Goal: Task Accomplishment & Management: Manage account settings

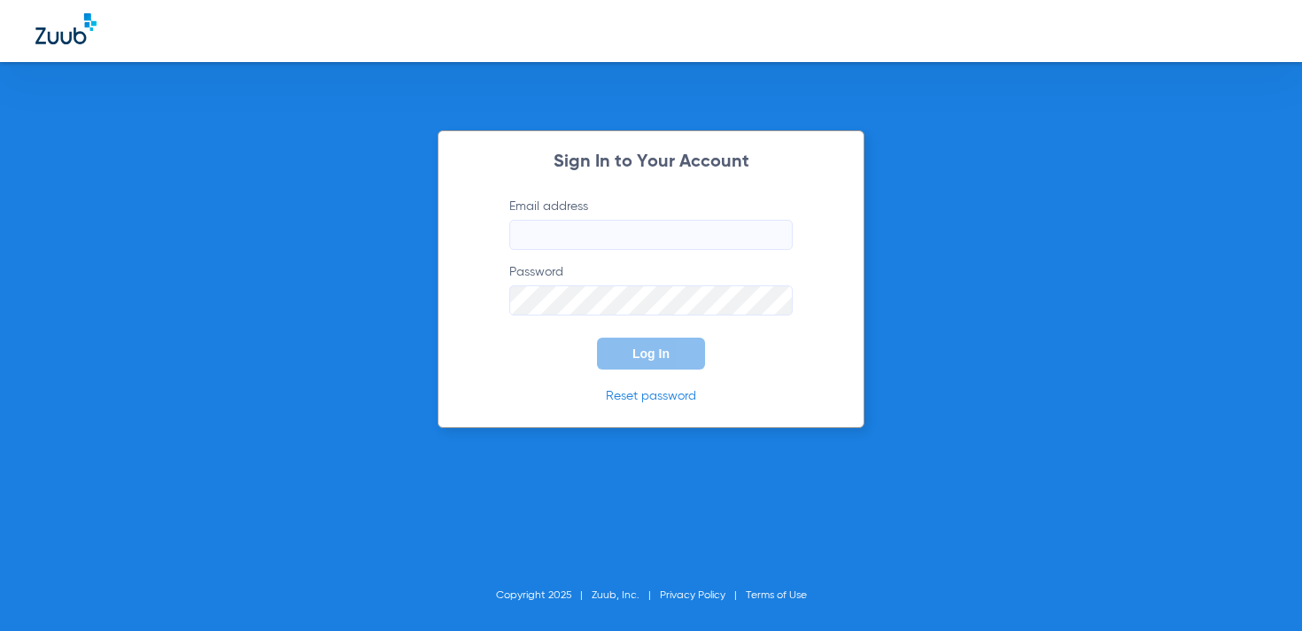
click at [618, 222] on input "Email address" at bounding box center [650, 235] width 283 height 30
type input "[EMAIL_ADDRESS][DOMAIN_NAME]"
click at [649, 359] on span "Log In" at bounding box center [650, 353] width 37 height 14
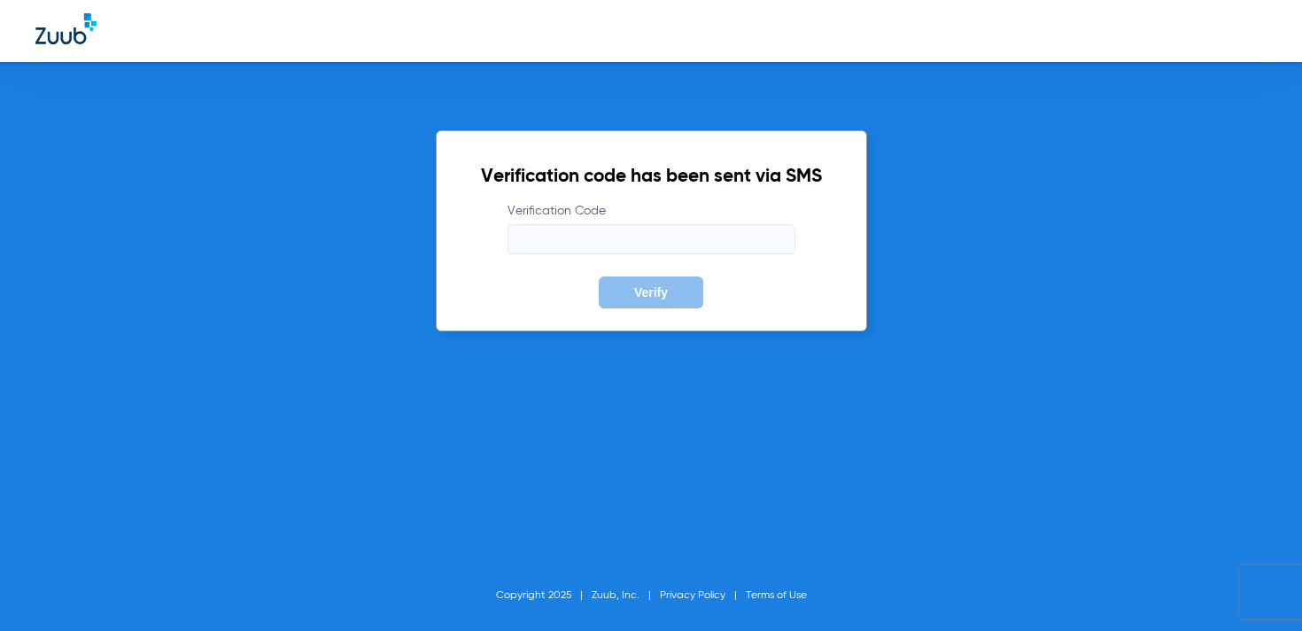
click at [626, 238] on input "Verification Code" at bounding box center [651, 239] width 288 height 30
paste input "077685"
type input "077685"
click at [646, 290] on span "Verify" at bounding box center [651, 292] width 34 height 14
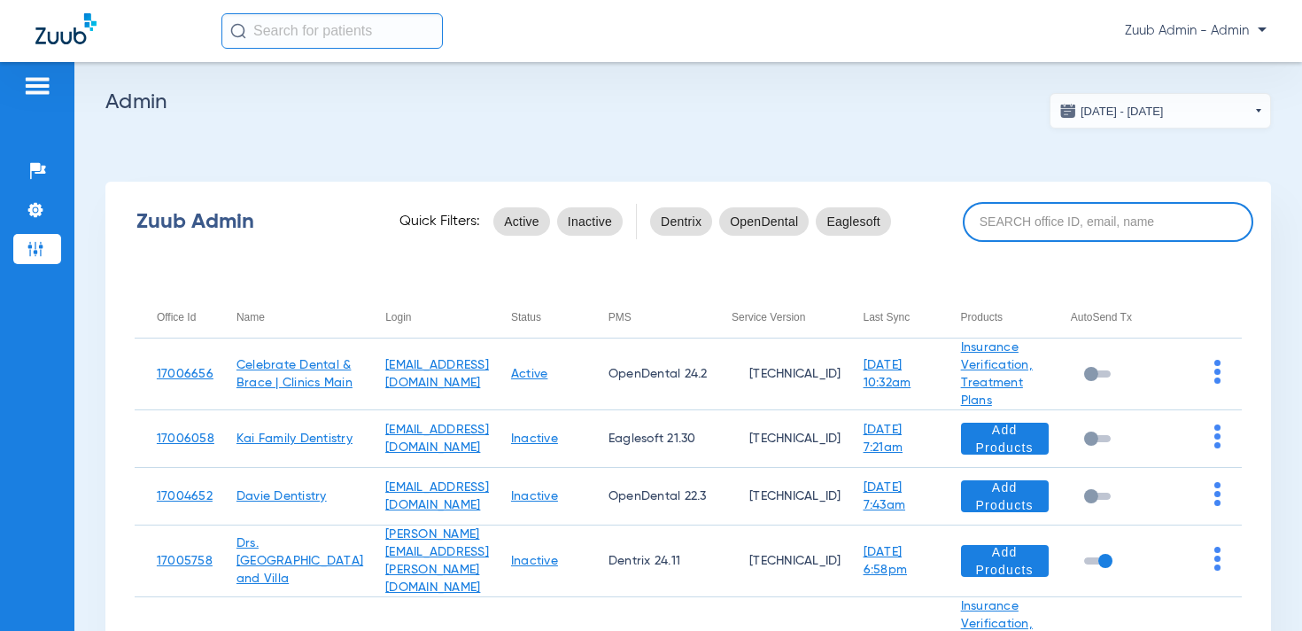
click at [1008, 227] on input at bounding box center [1108, 222] width 290 height 40
paste input "17005941"
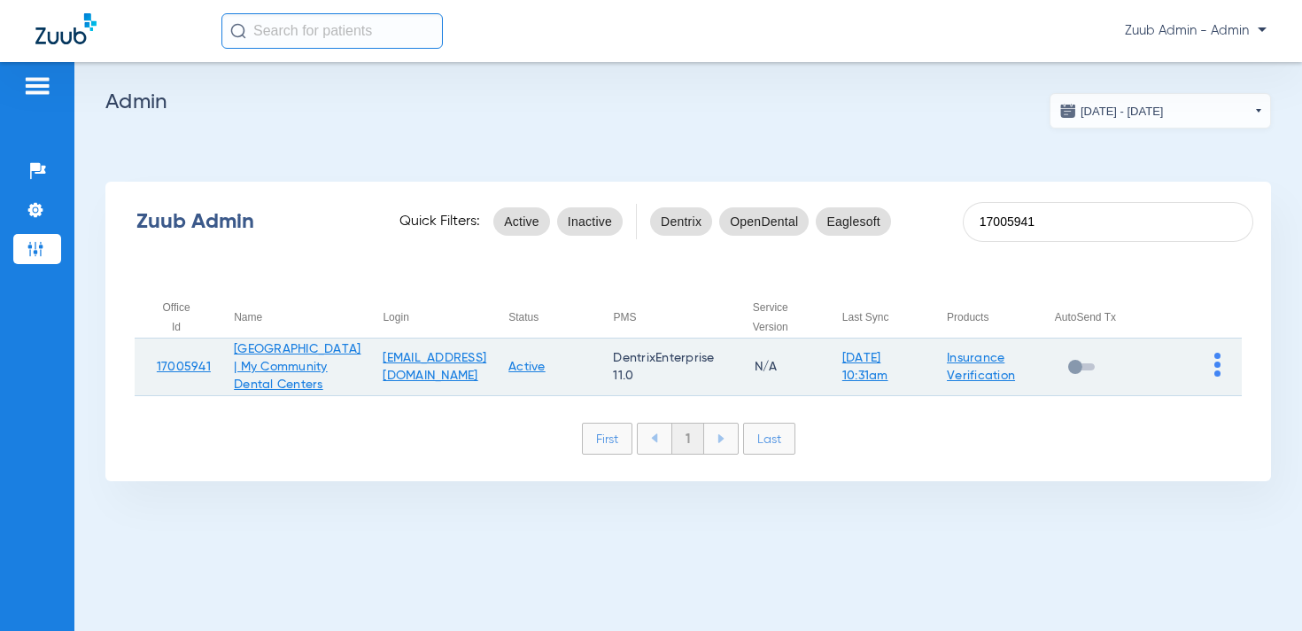
type input "17005941"
click at [1215, 376] on img at bounding box center [1217, 364] width 6 height 24
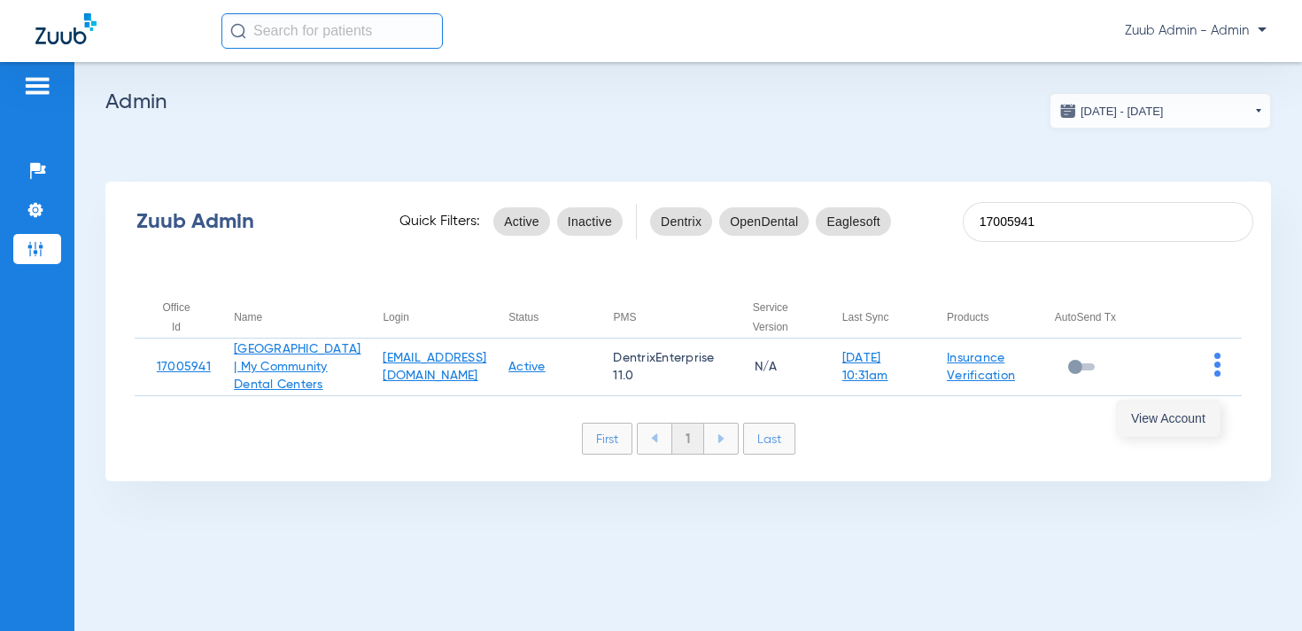
click at [1178, 412] on span "View Account" at bounding box center [1168, 418] width 74 height 12
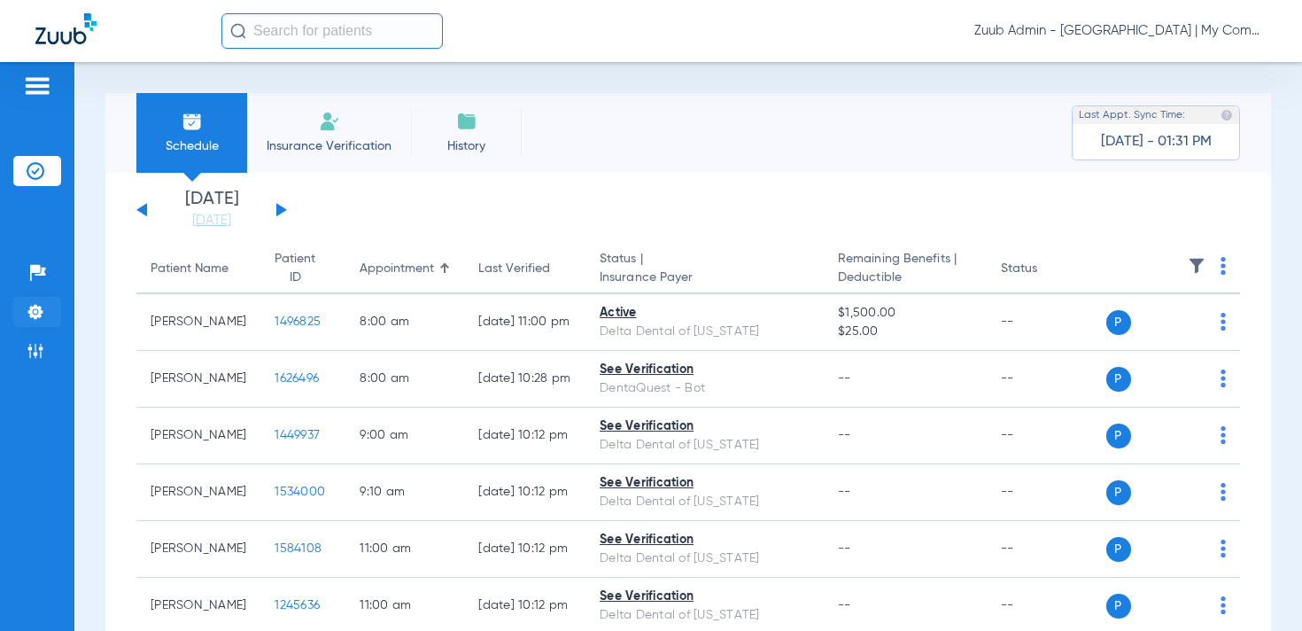
click at [49, 307] on li "Settings" at bounding box center [37, 312] width 48 height 30
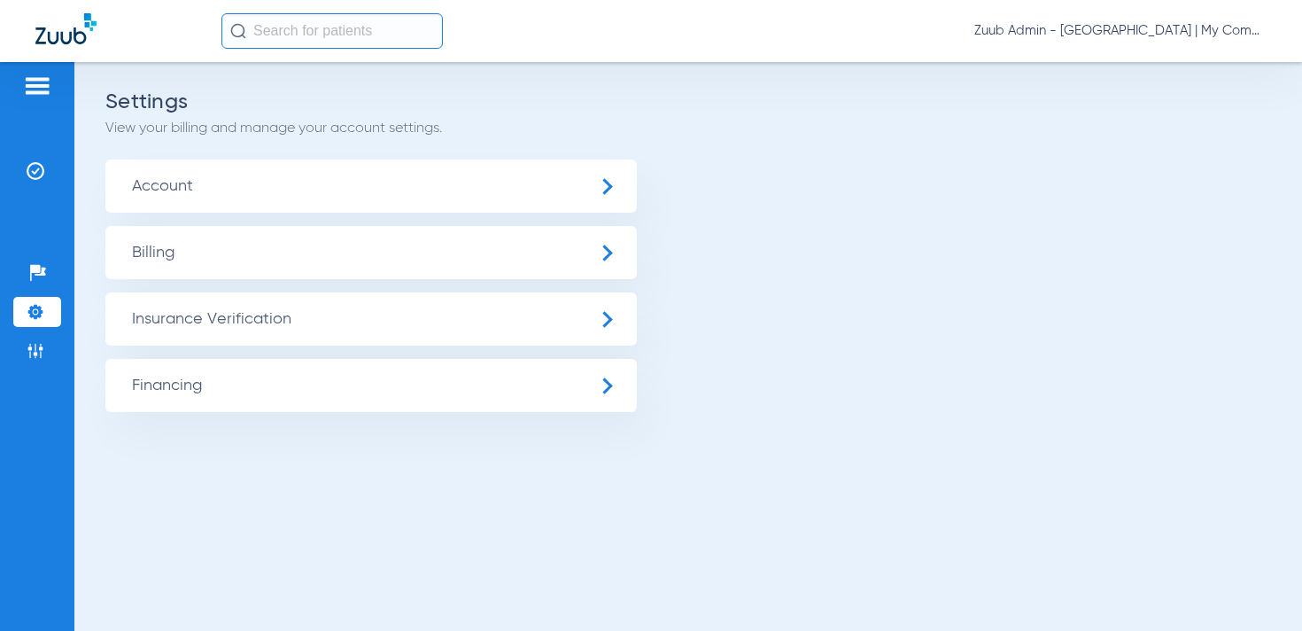
click at [233, 316] on span "Insurance Verification" at bounding box center [370, 318] width 531 height 53
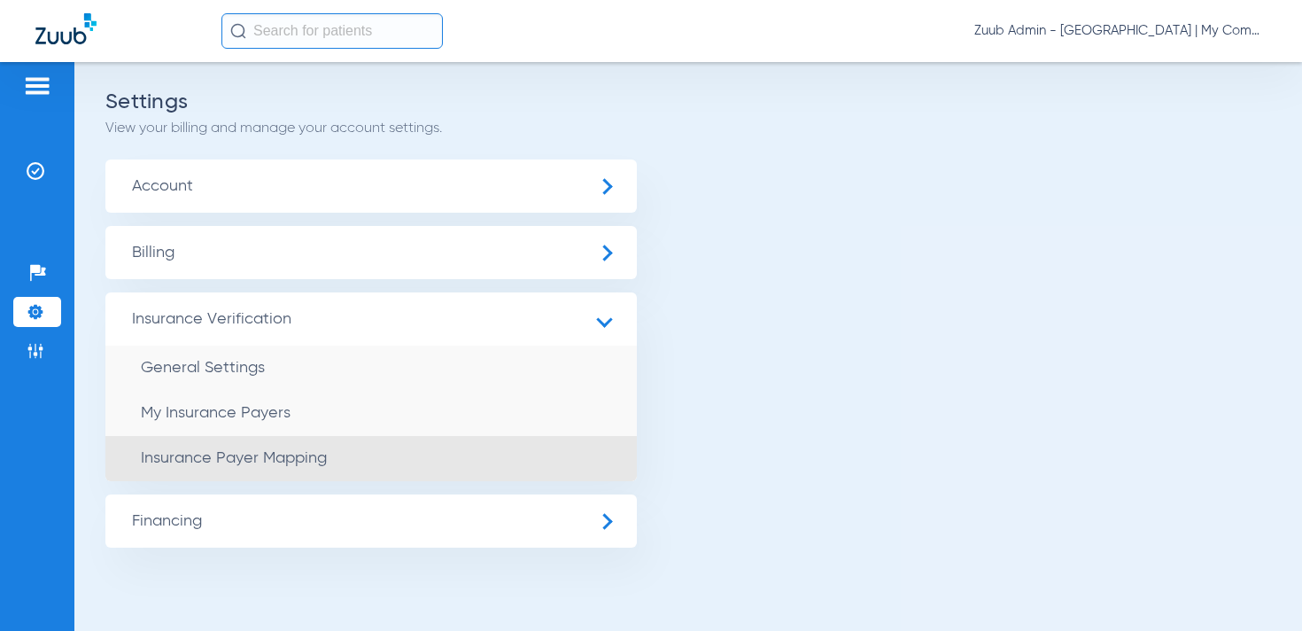
click at [252, 453] on span "Insurance Payer Mapping" at bounding box center [234, 458] width 186 height 16
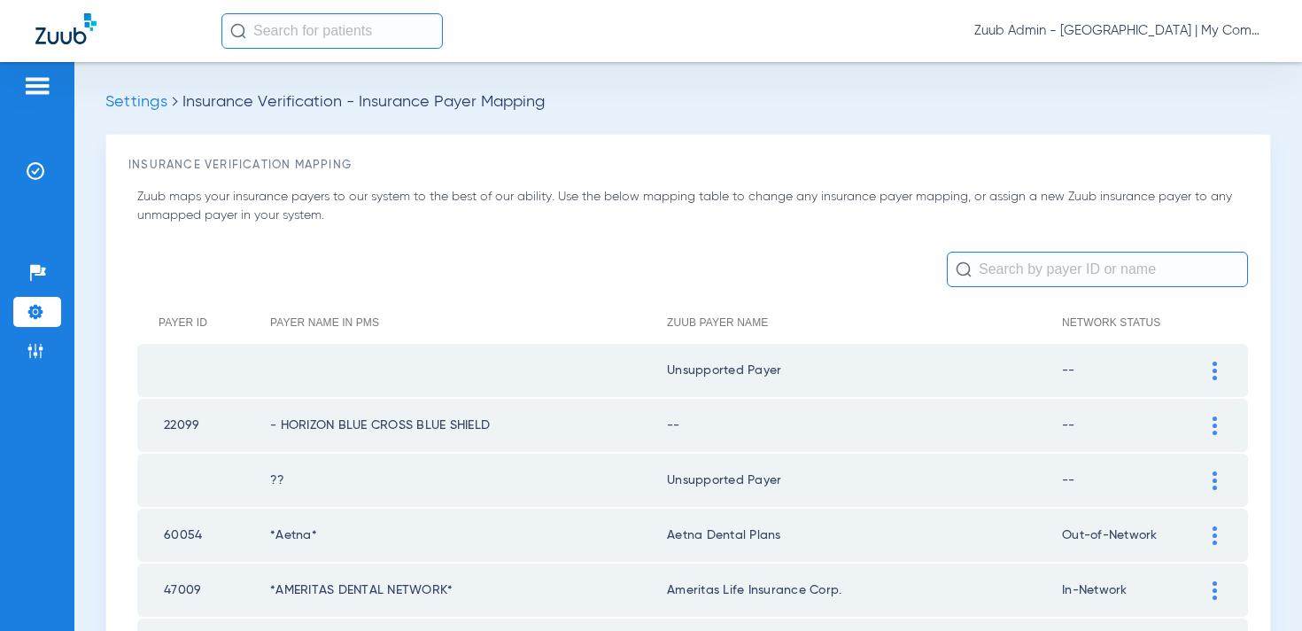
click at [1008, 268] on input "text" at bounding box center [1097, 269] width 301 height 35
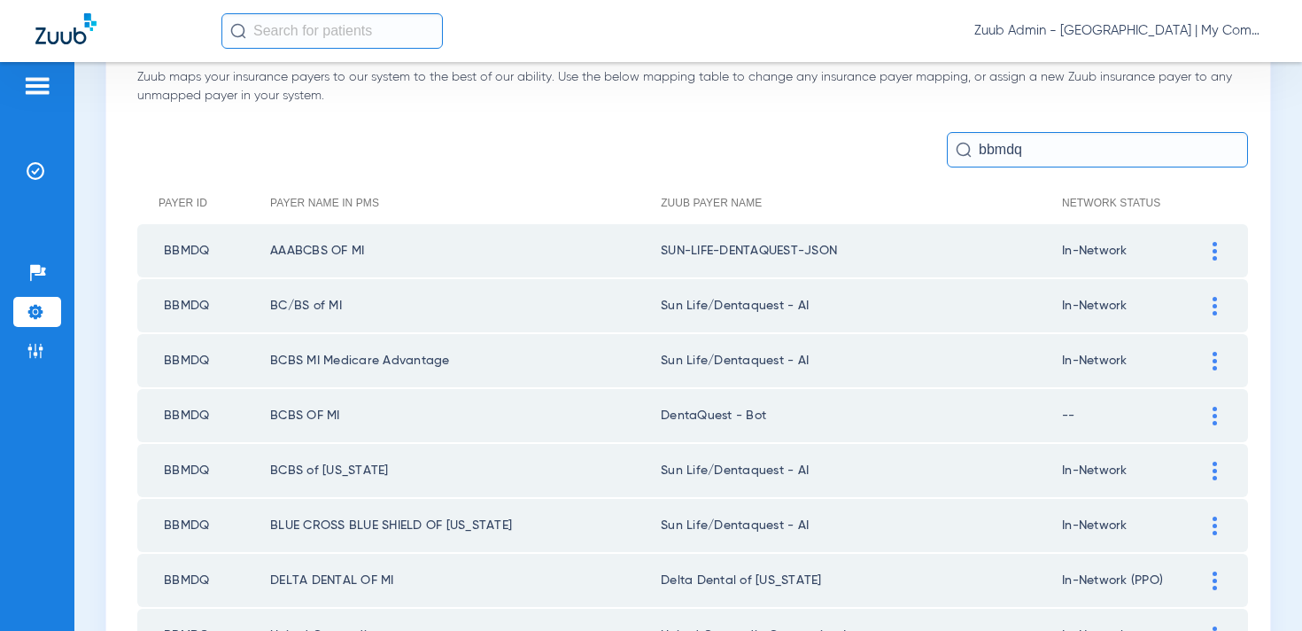
scroll to position [136, 0]
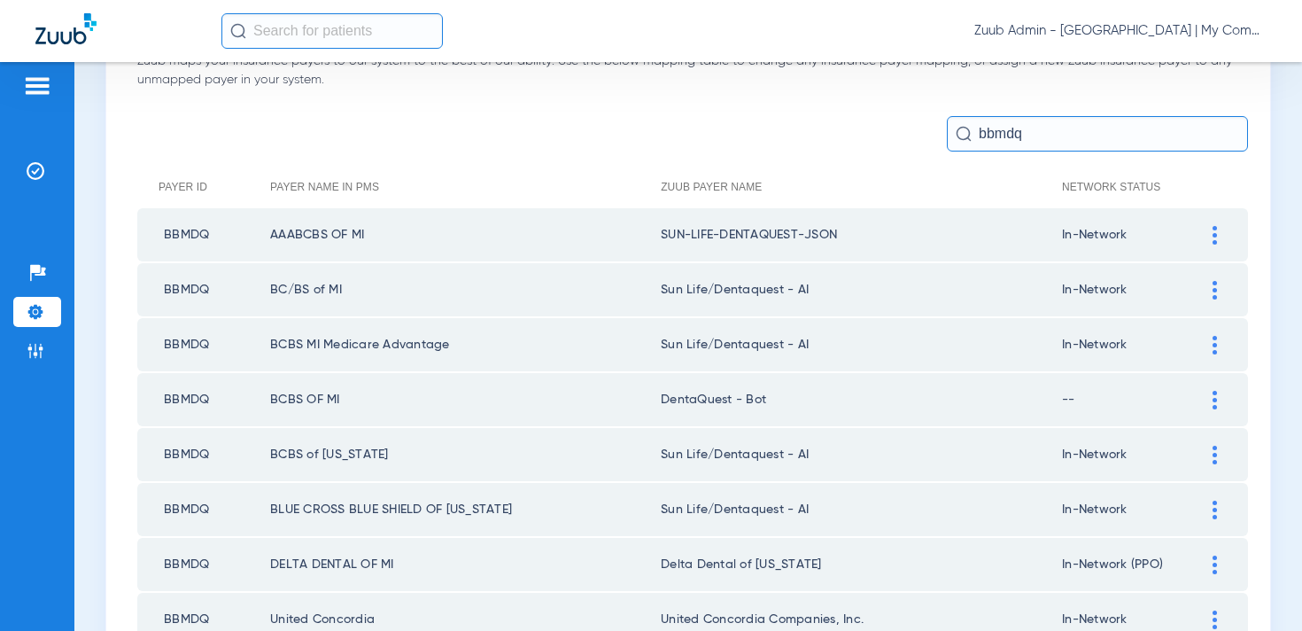
type input "bbmdq"
click at [1219, 234] on div at bounding box center [1214, 235] width 31 height 19
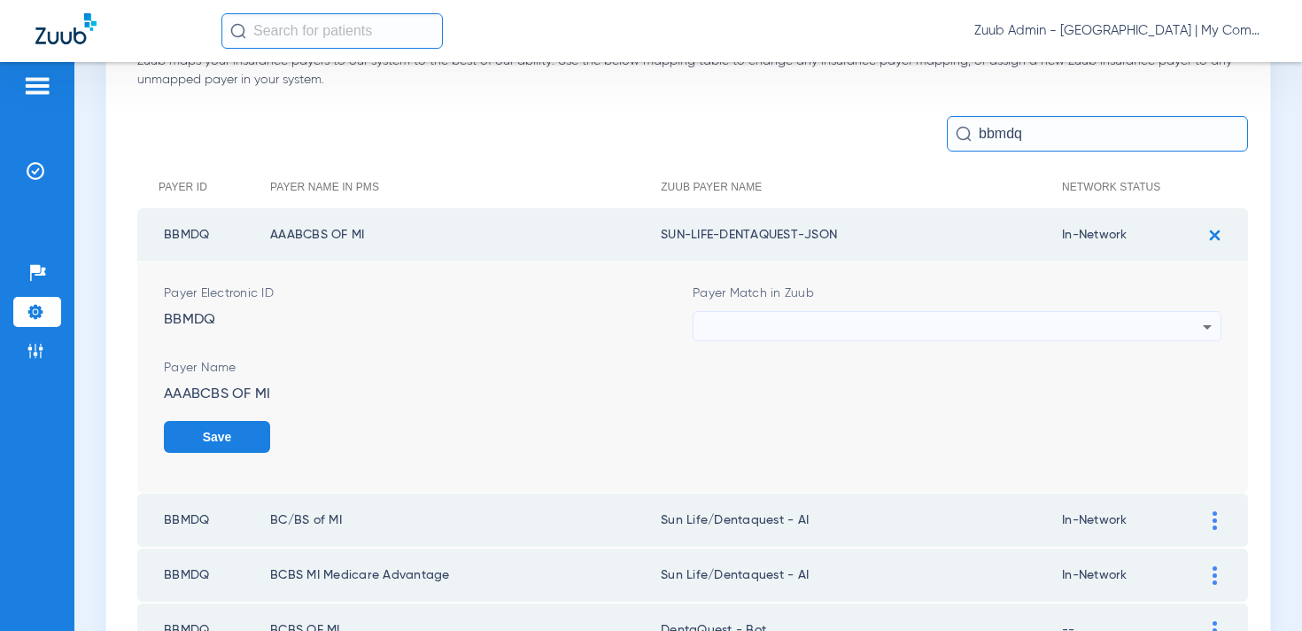
click at [817, 336] on div at bounding box center [952, 327] width 500 height 30
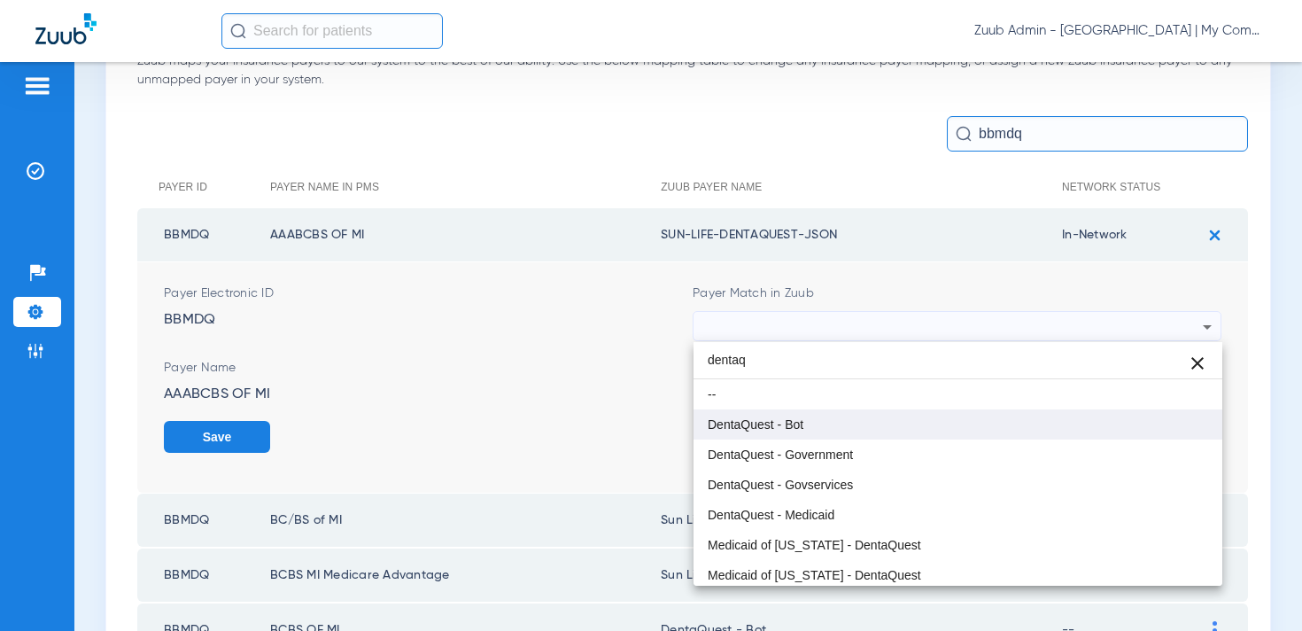
type input "dentaq"
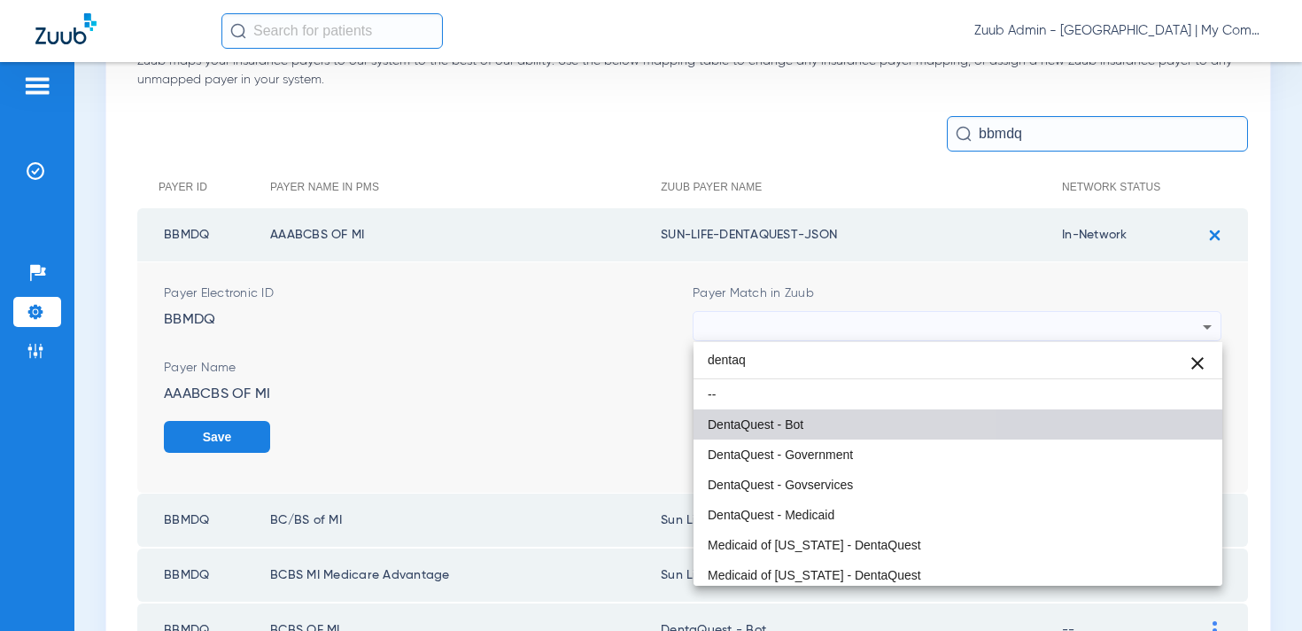
click at [771, 430] on span "DentaQuest - Bot" at bounding box center [756, 424] width 96 height 12
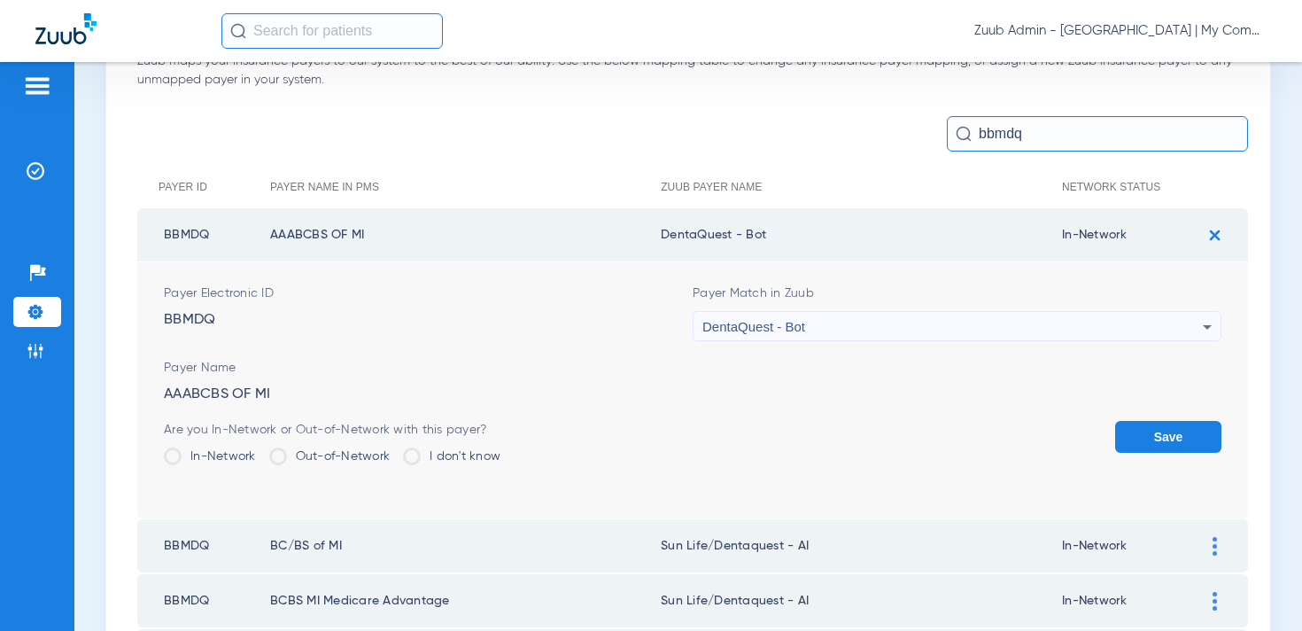
drag, startPoint x: 775, startPoint y: 236, endPoint x: 675, endPoint y: 228, distance: 100.5
click at [673, 228] on td "DentaQuest - Bot" at bounding box center [861, 234] width 401 height 53
copy td "entaQuest - Bot"
click at [1163, 440] on button "Save" at bounding box center [1168, 437] width 106 height 32
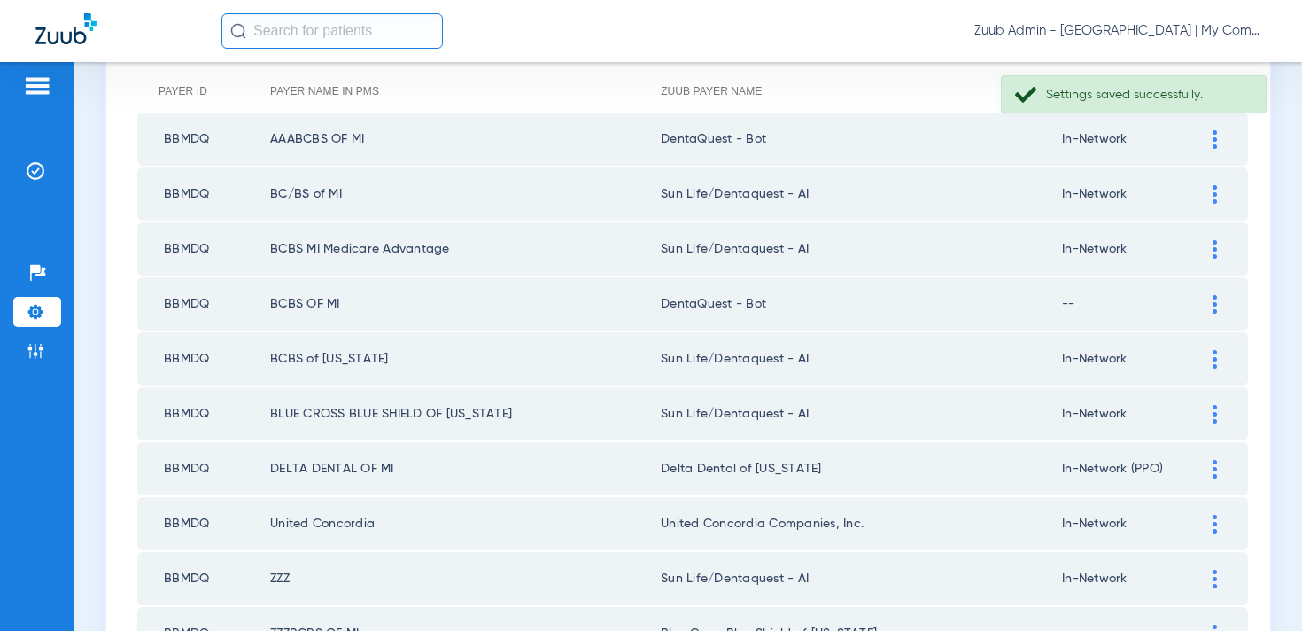
scroll to position [233, 0]
click at [1213, 195] on img at bounding box center [1214, 192] width 4 height 19
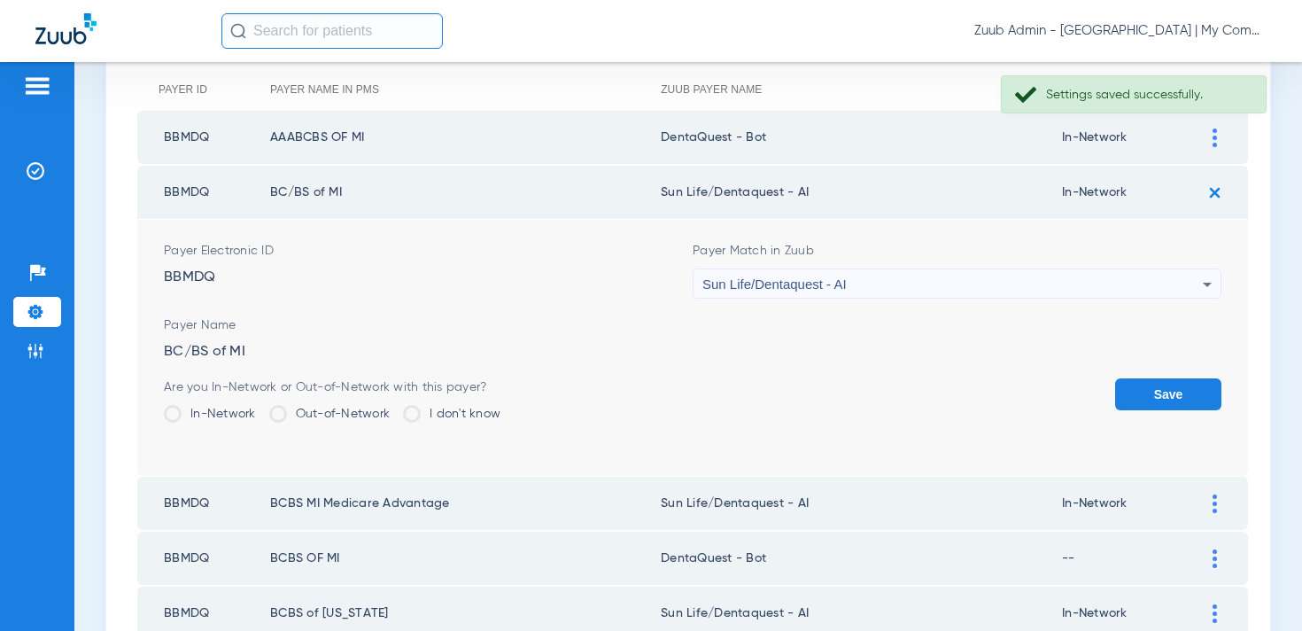
click at [833, 290] on span "Sun Life/Dentaquest - AI" at bounding box center [774, 283] width 144 height 15
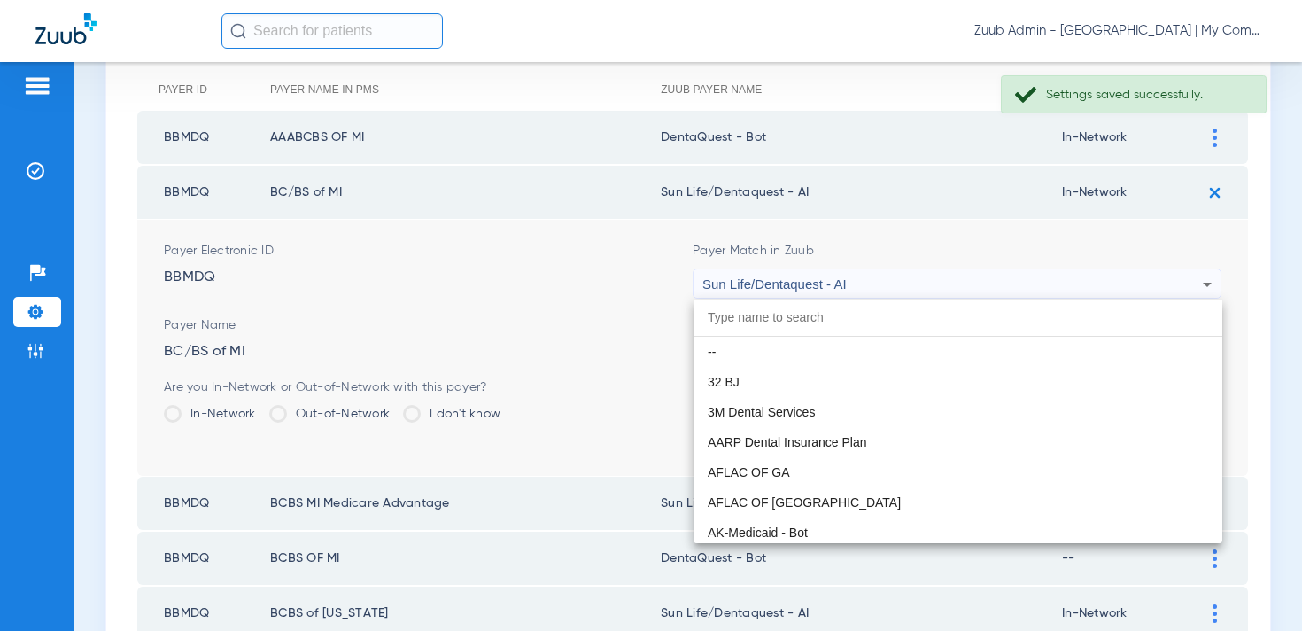
scroll to position [10453, 0]
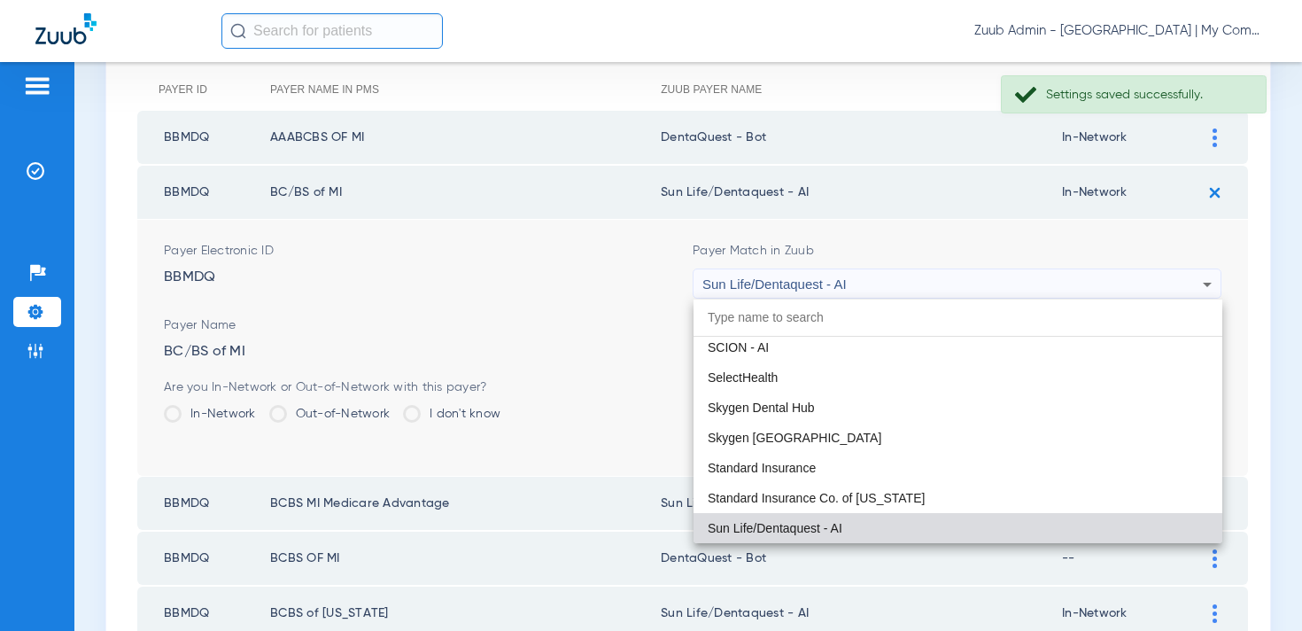
paste input "entaQuest - Bot"
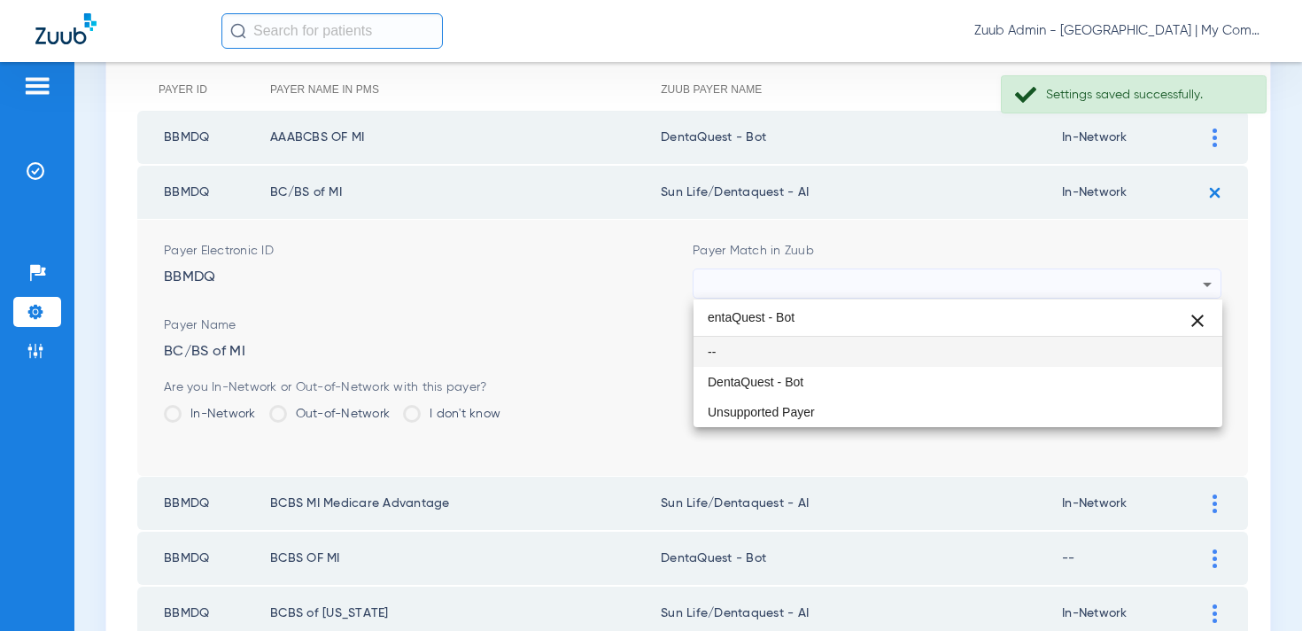
scroll to position [0, 0]
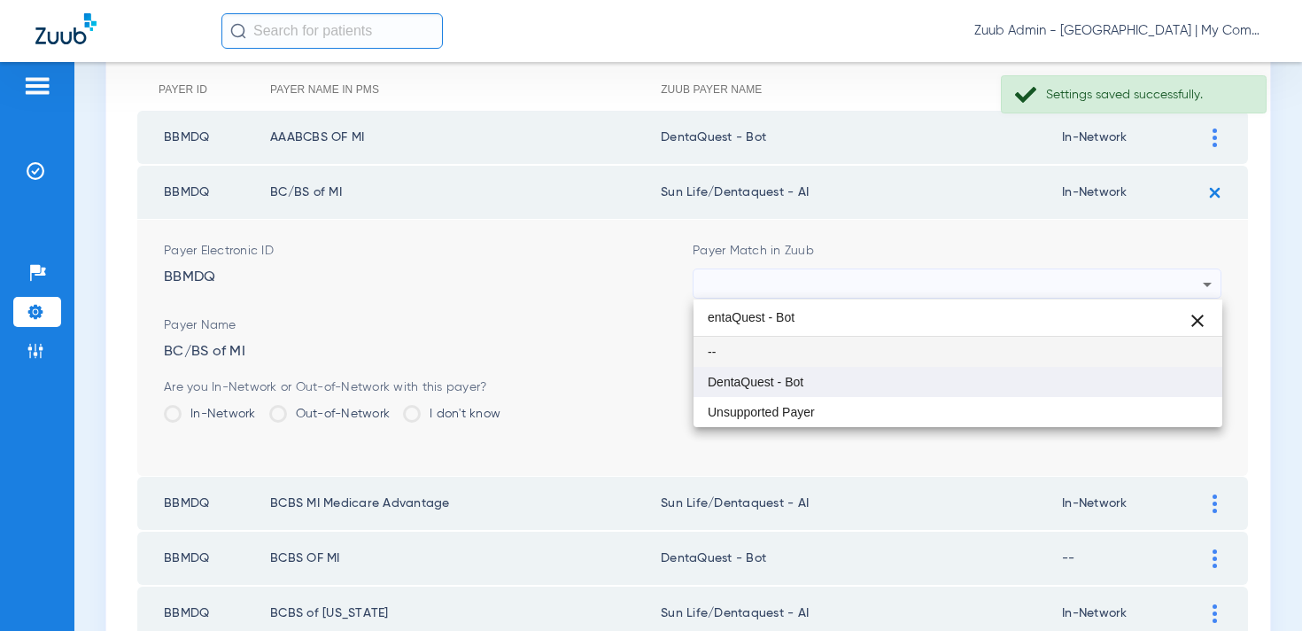
type input "entaQuest - Bot"
click at [805, 373] on mat-option "DentaQuest - Bot" at bounding box center [957, 382] width 529 height 30
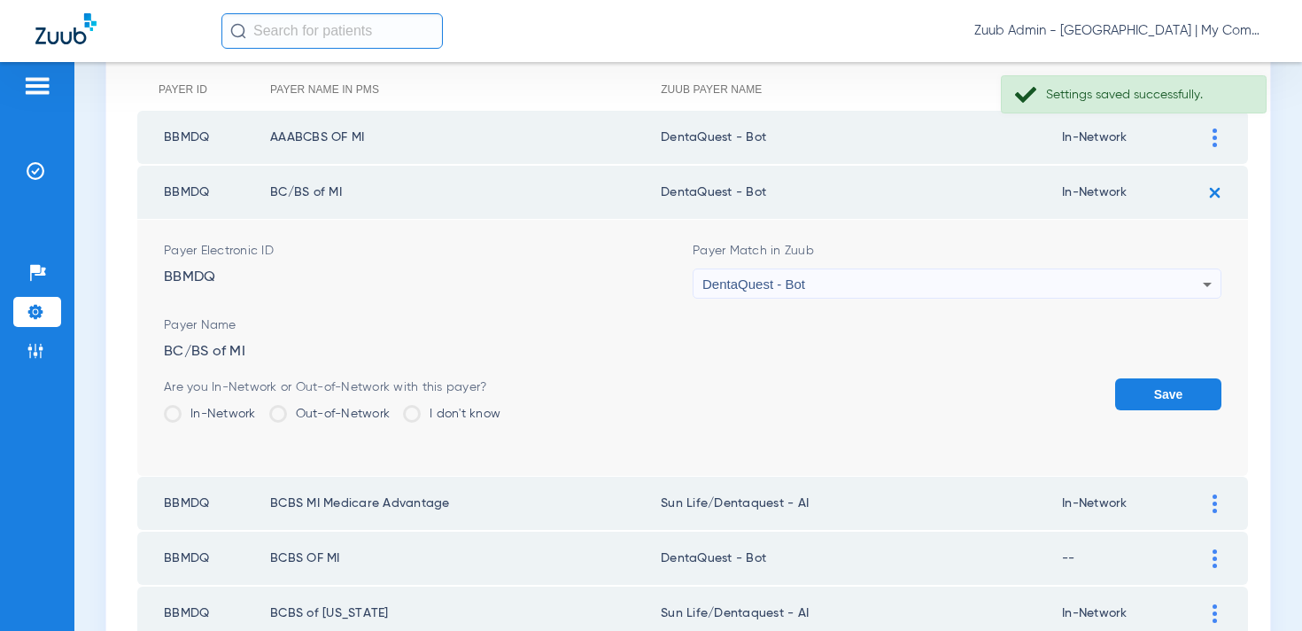
click at [1123, 397] on button "Save" at bounding box center [1168, 394] width 106 height 32
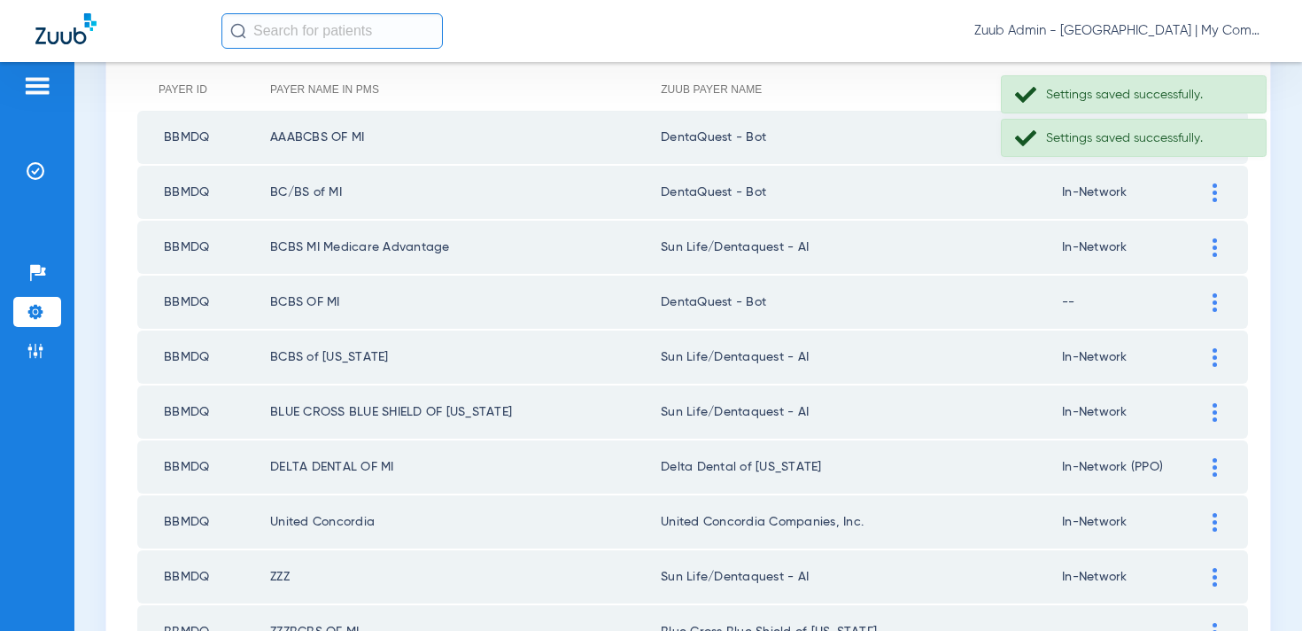
click at [1214, 247] on img at bounding box center [1214, 247] width 4 height 19
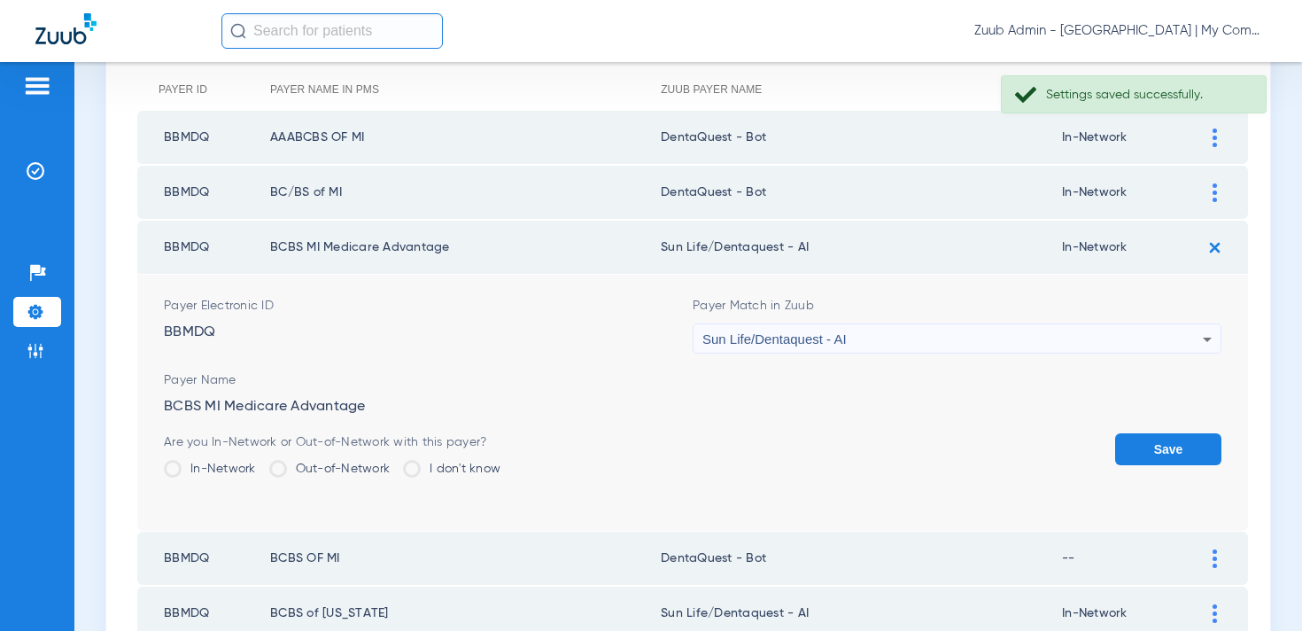
click at [834, 341] on span "Sun Life/Dentaquest - AI" at bounding box center [774, 338] width 144 height 15
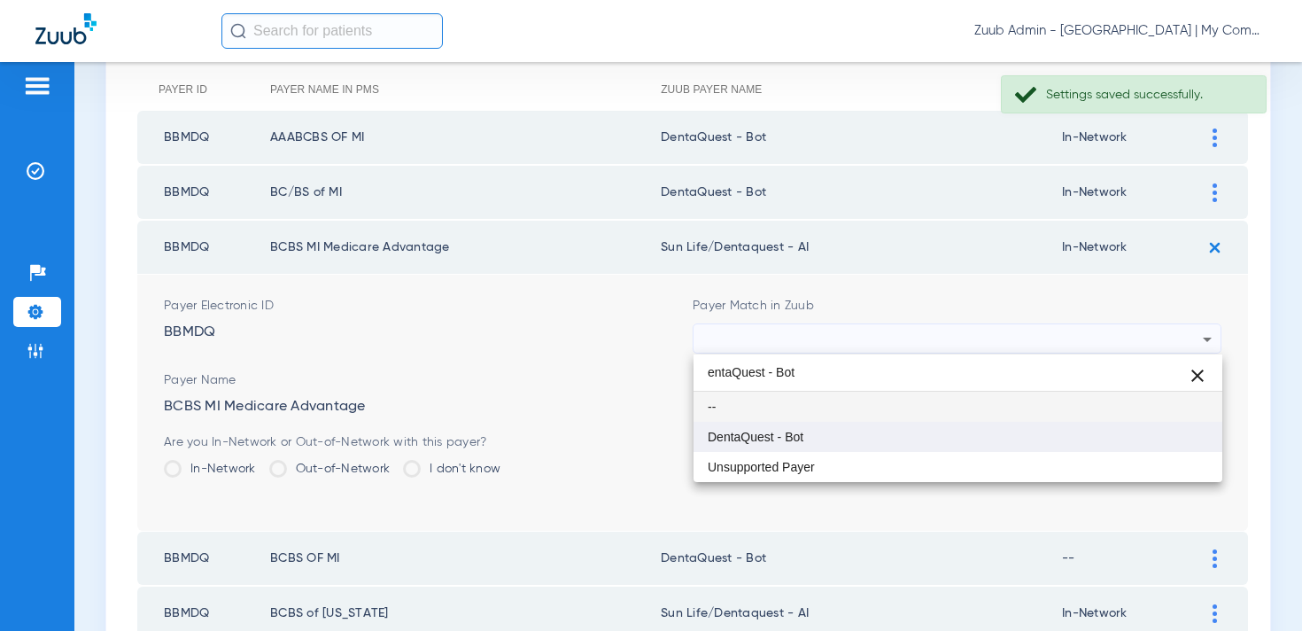
type input "entaQuest - Bot"
click at [806, 431] on mat-option "DentaQuest - Bot" at bounding box center [957, 437] width 529 height 30
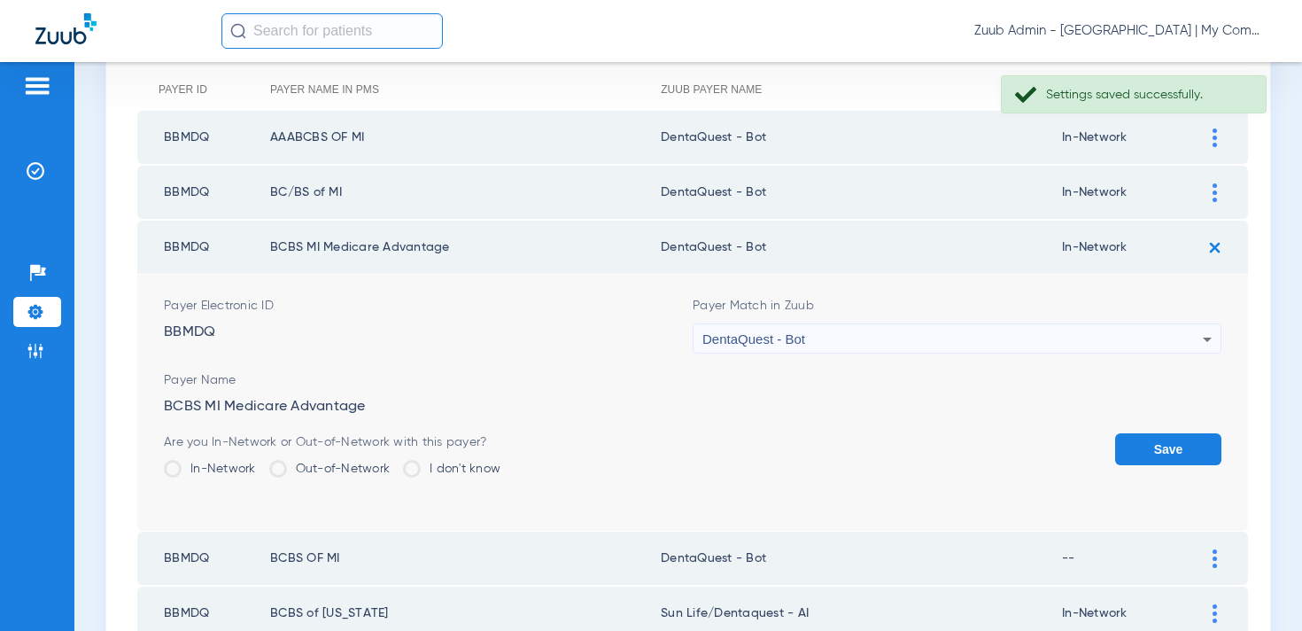
click at [1142, 438] on button "Save" at bounding box center [1168, 449] width 106 height 32
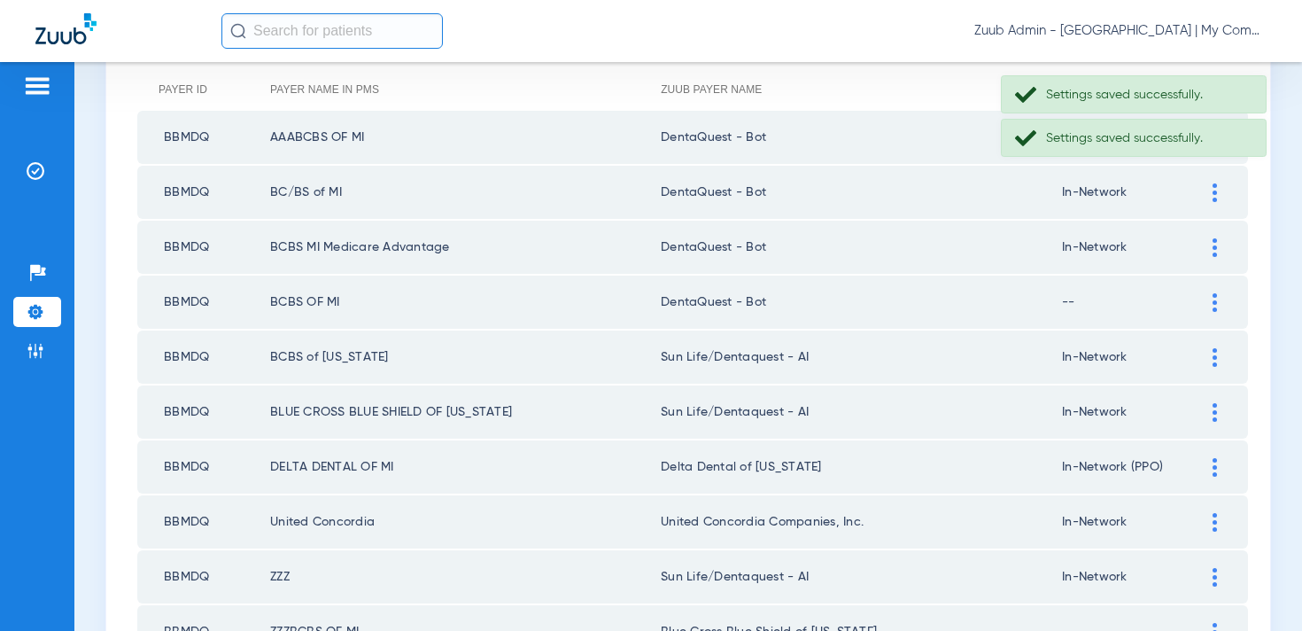
click at [1217, 306] on div at bounding box center [1214, 302] width 31 height 19
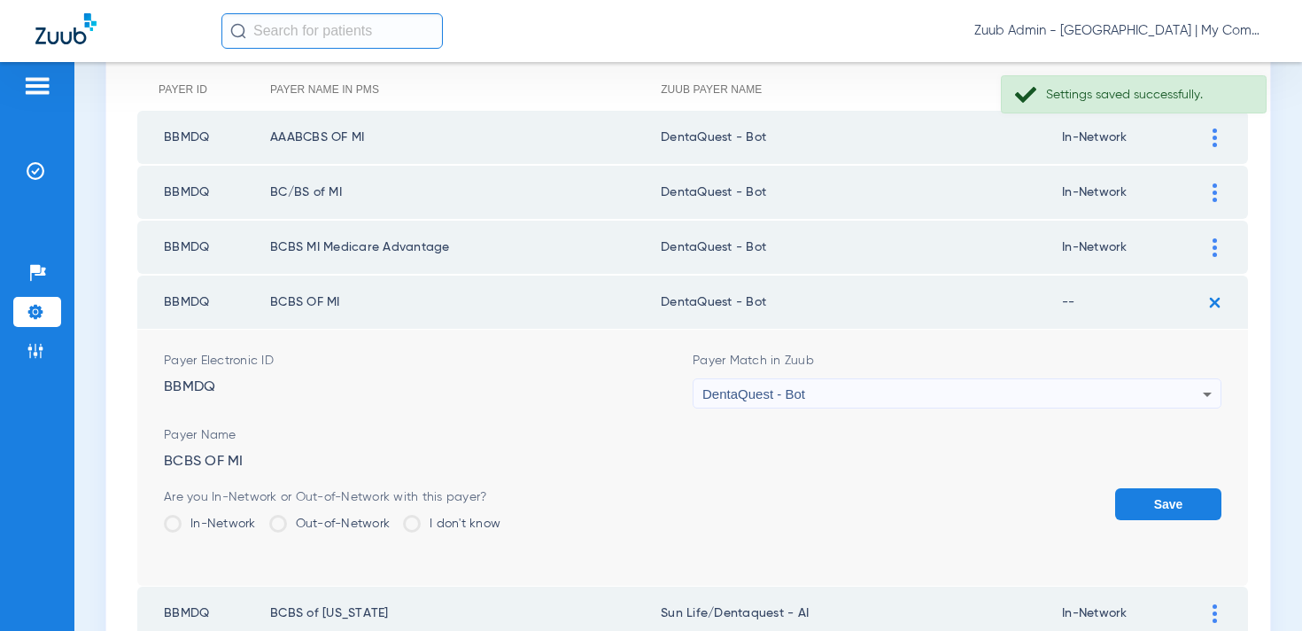
click at [224, 523] on label "In-Network" at bounding box center [210, 524] width 92 height 18
click at [260, 517] on input "In-Network" at bounding box center [260, 517] width 0 height 0
click at [1133, 491] on button "Save" at bounding box center [1168, 504] width 106 height 32
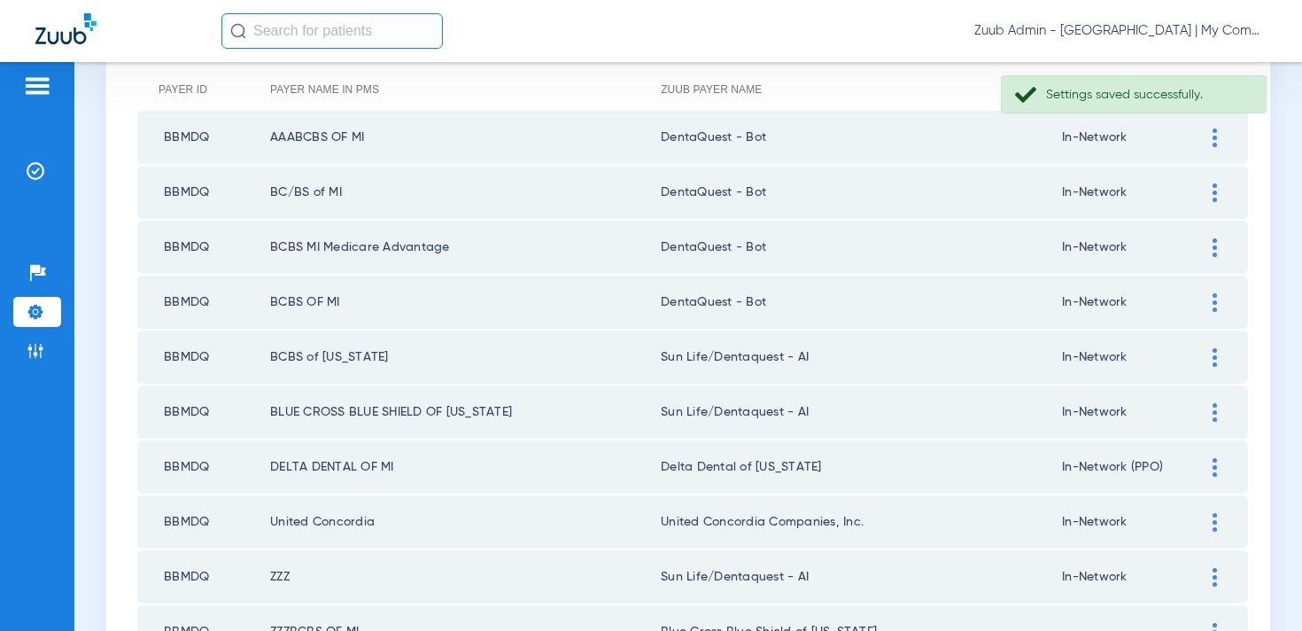
click at [1211, 359] on div at bounding box center [1214, 357] width 31 height 19
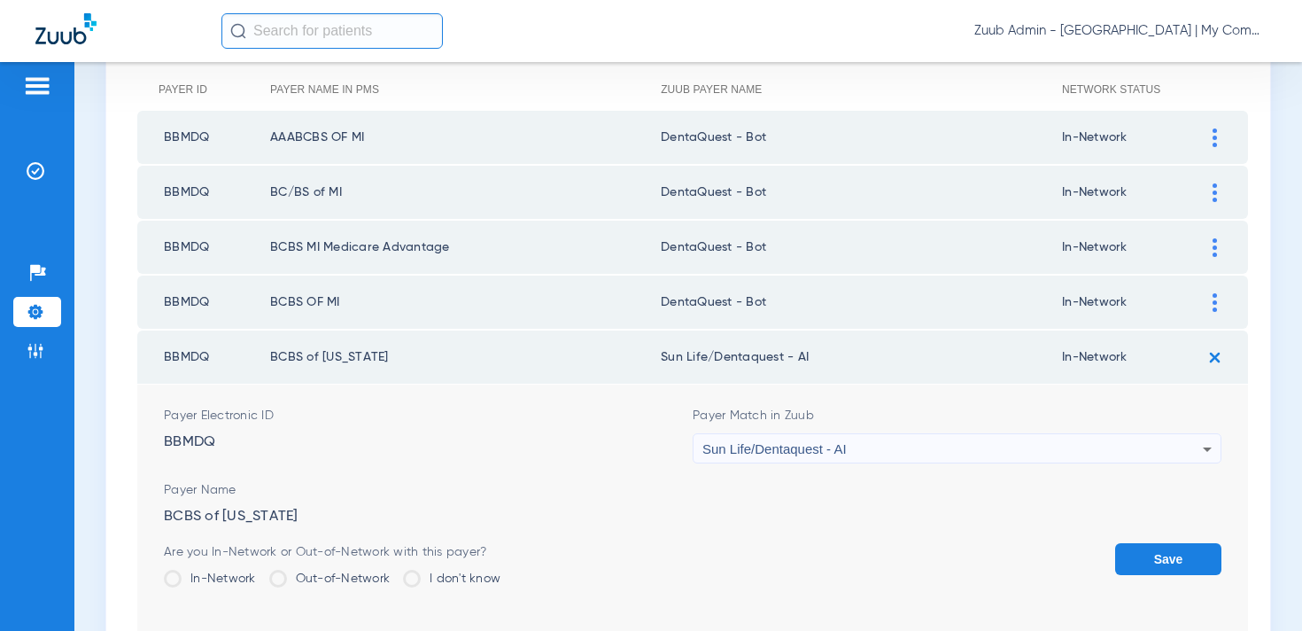
click at [898, 453] on div "Sun Life/Dentaquest - AI" at bounding box center [952, 449] width 500 height 30
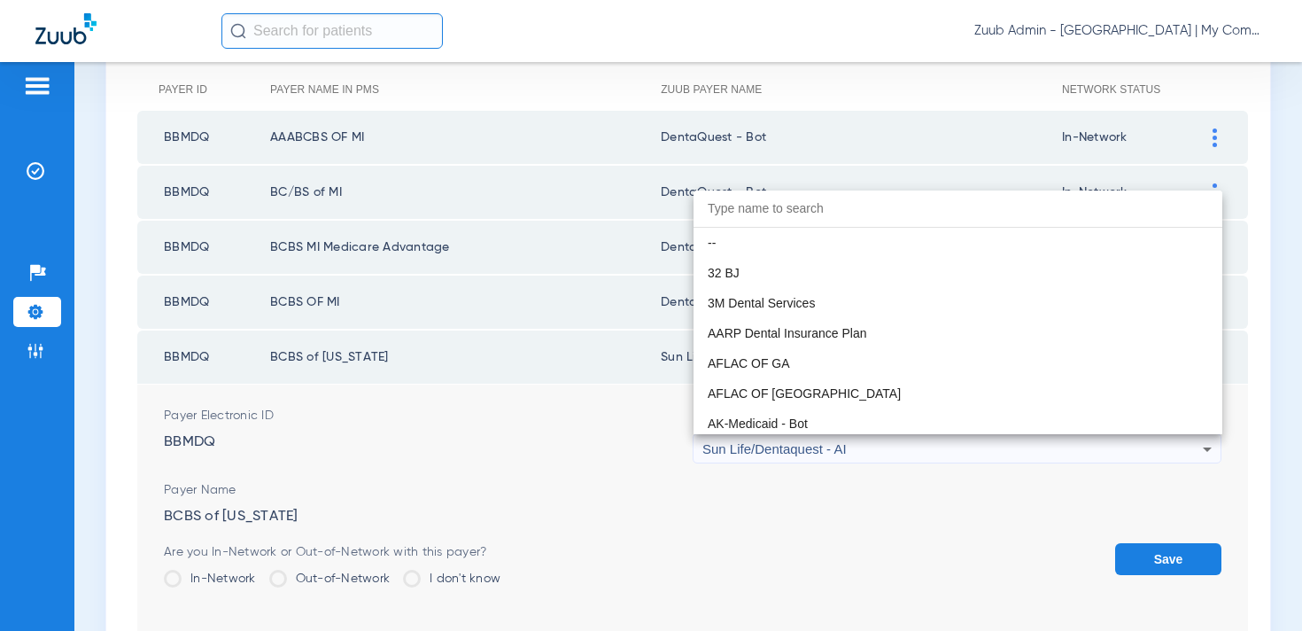
scroll to position [10453, 0]
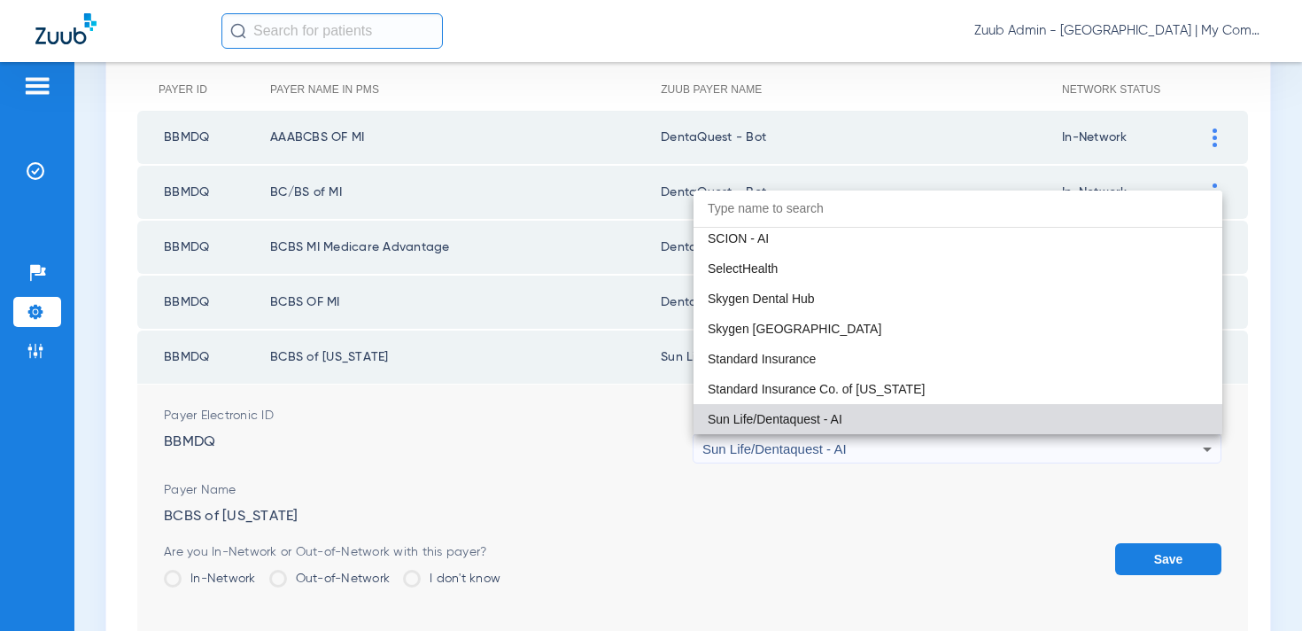
paste input "entaQuest - Bot"
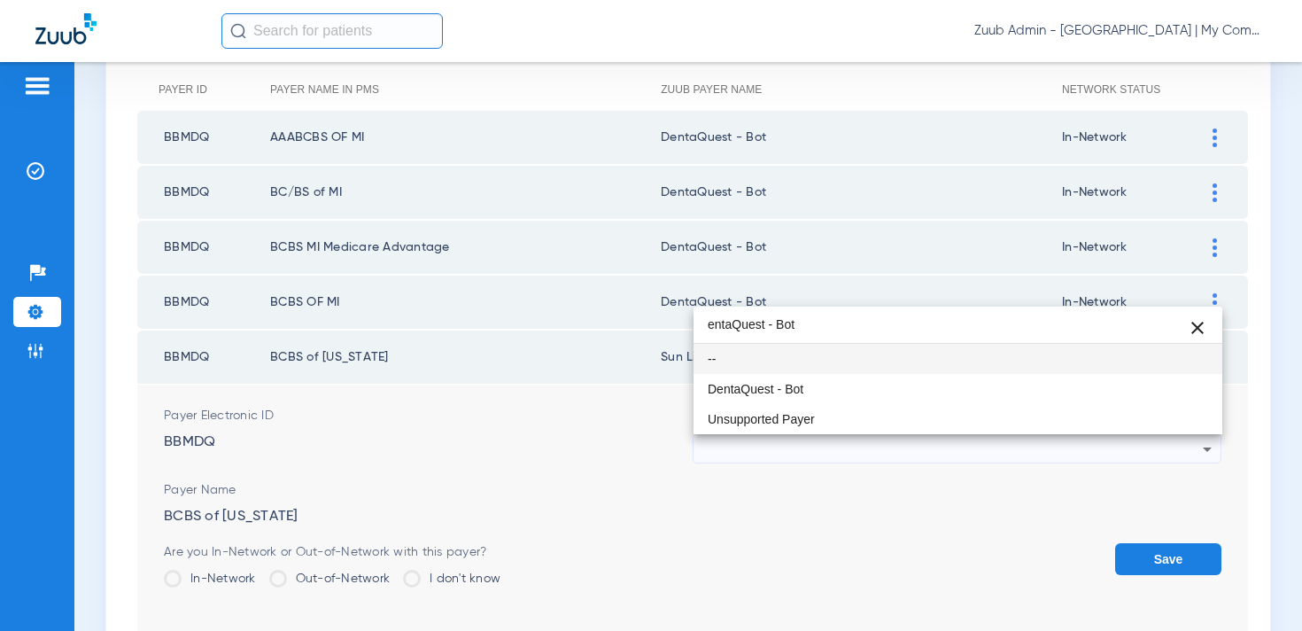
scroll to position [0, 0]
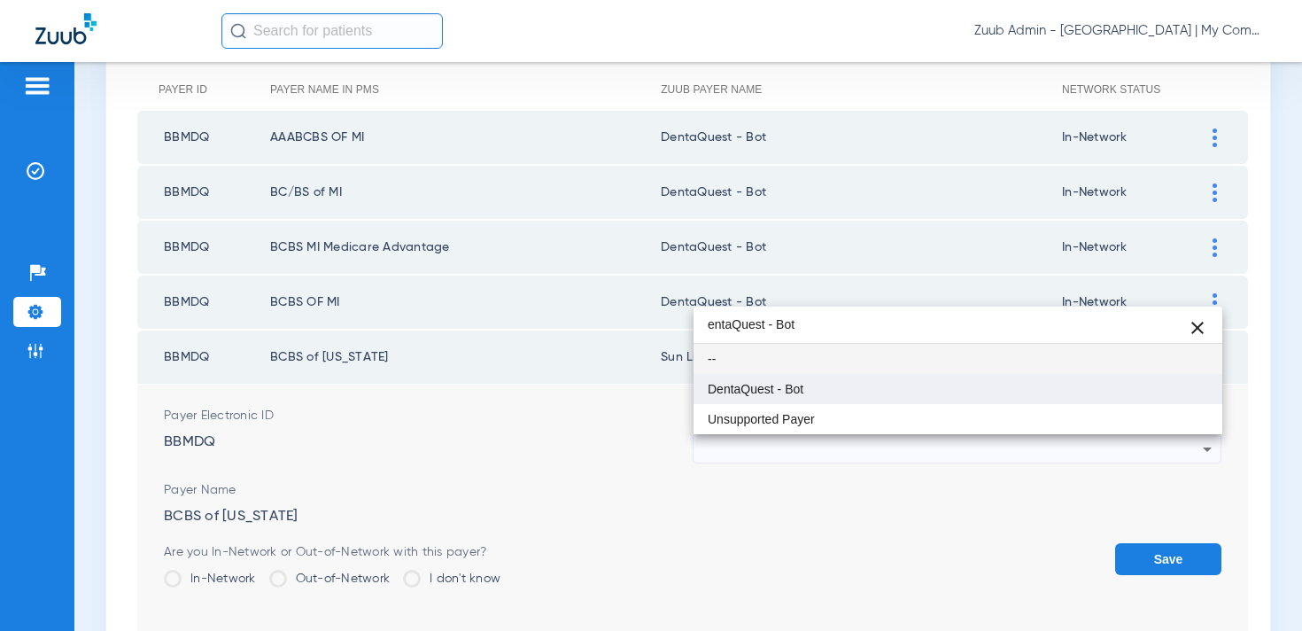
type input "entaQuest - Bot"
click at [849, 393] on mat-option "DentaQuest - Bot" at bounding box center [957, 389] width 529 height 30
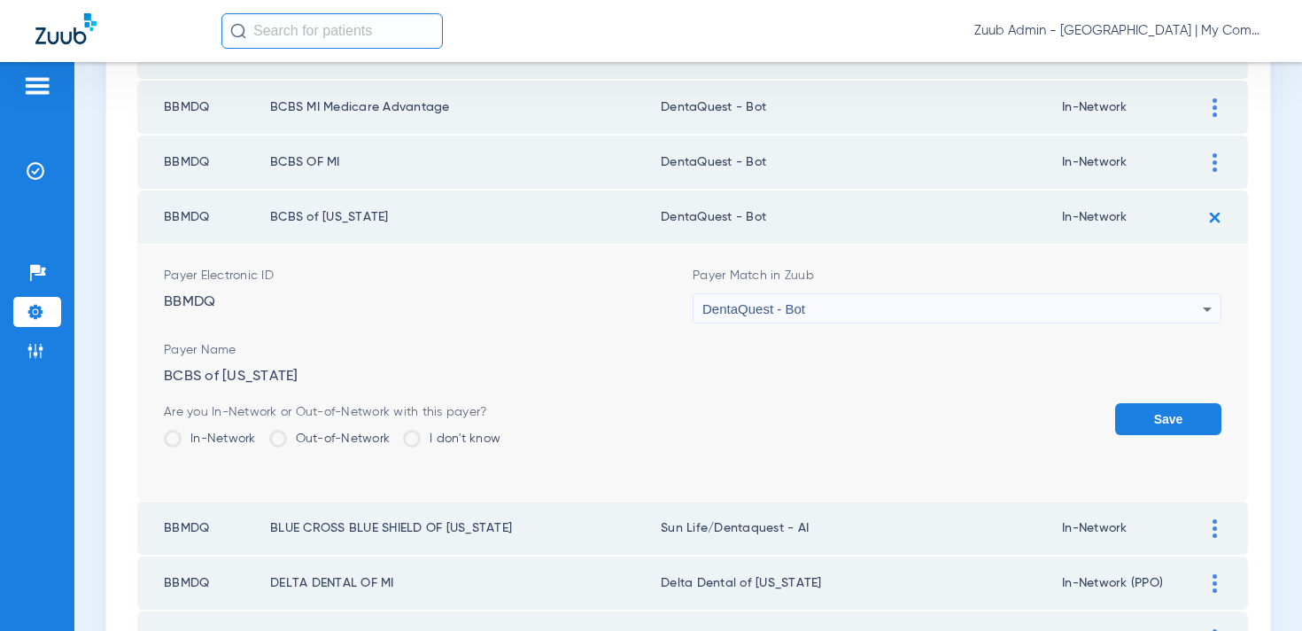
scroll to position [379, 0]
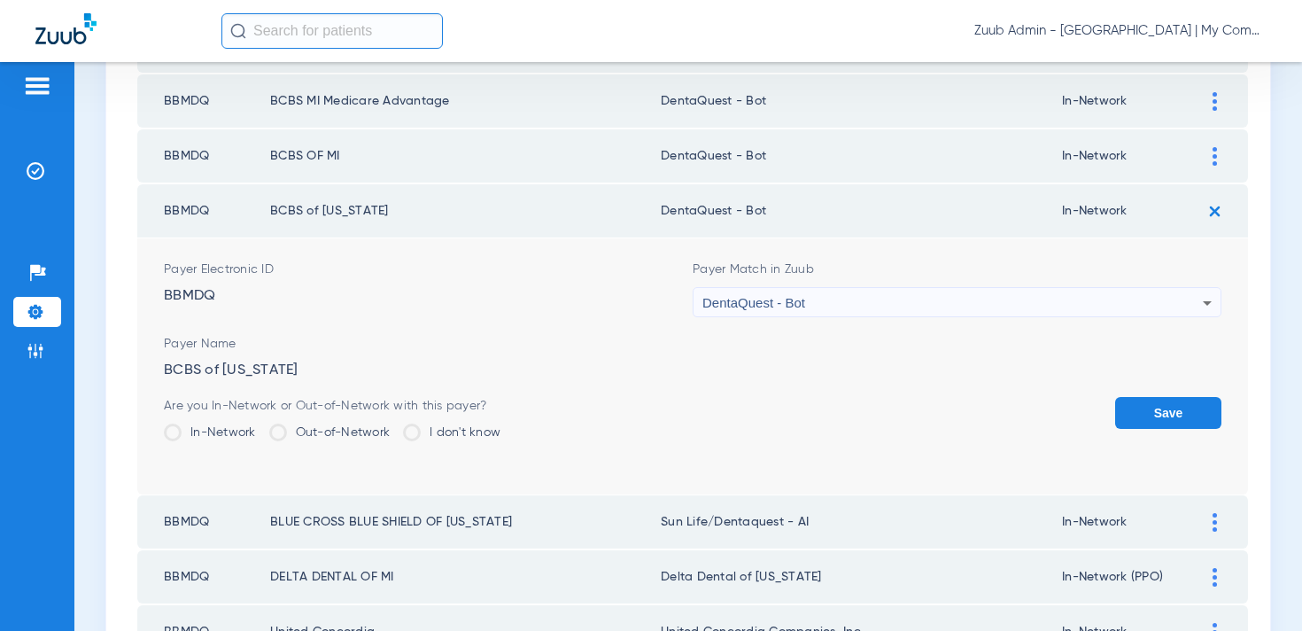
click at [1132, 414] on button "Save" at bounding box center [1168, 413] width 106 height 32
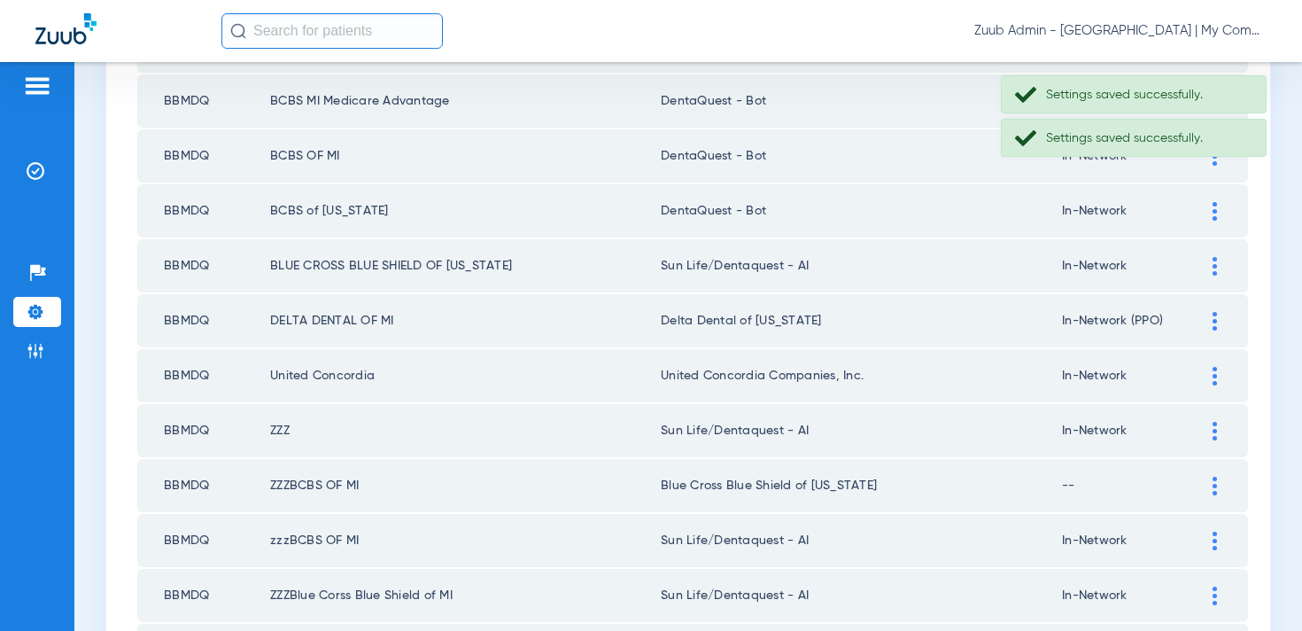
click at [1207, 269] on div at bounding box center [1214, 266] width 31 height 19
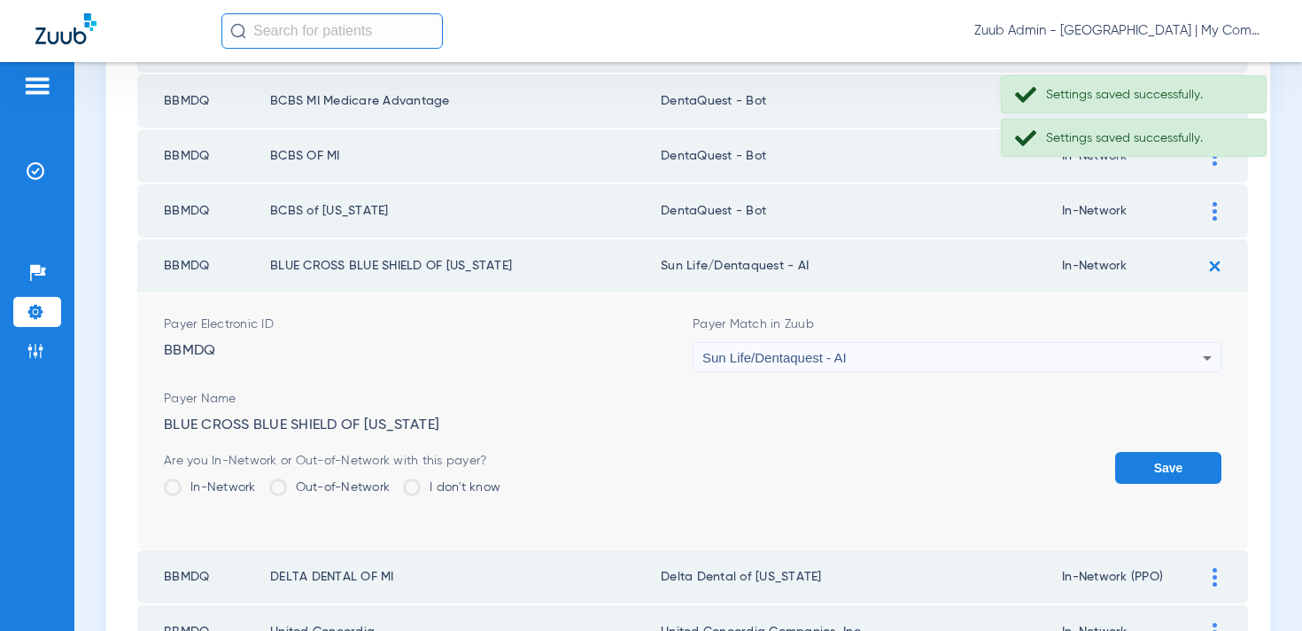
click at [826, 362] on span "Sun Life/Dentaquest - AI" at bounding box center [774, 357] width 144 height 15
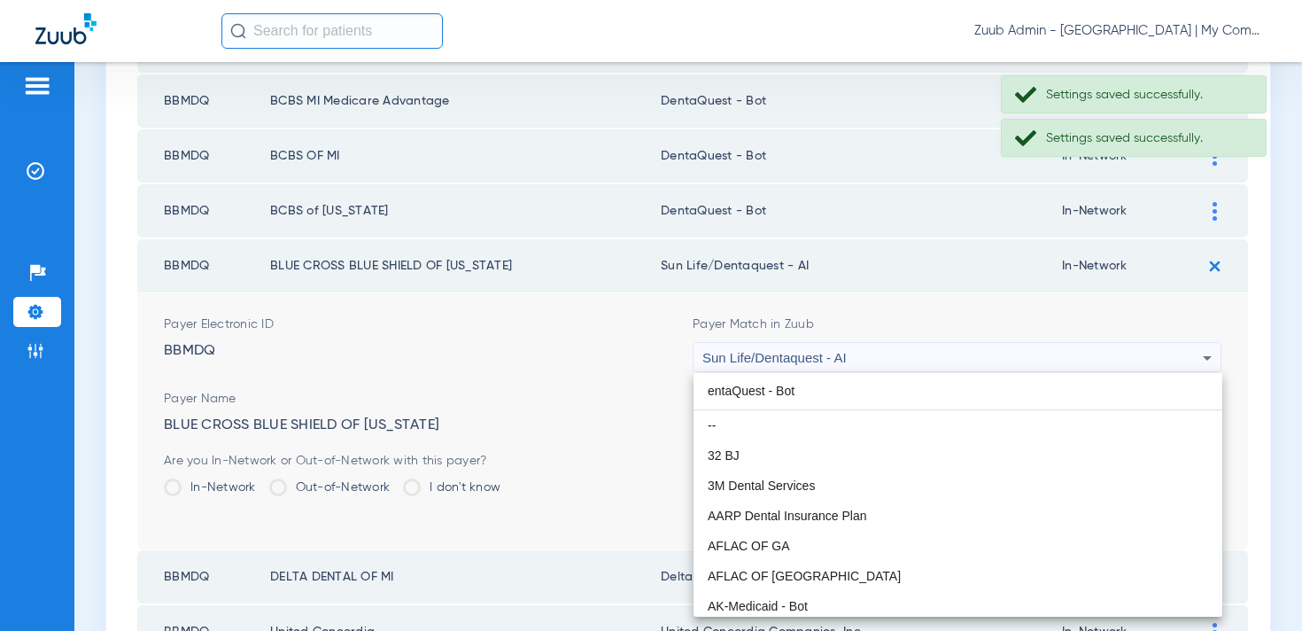
scroll to position [0, 0]
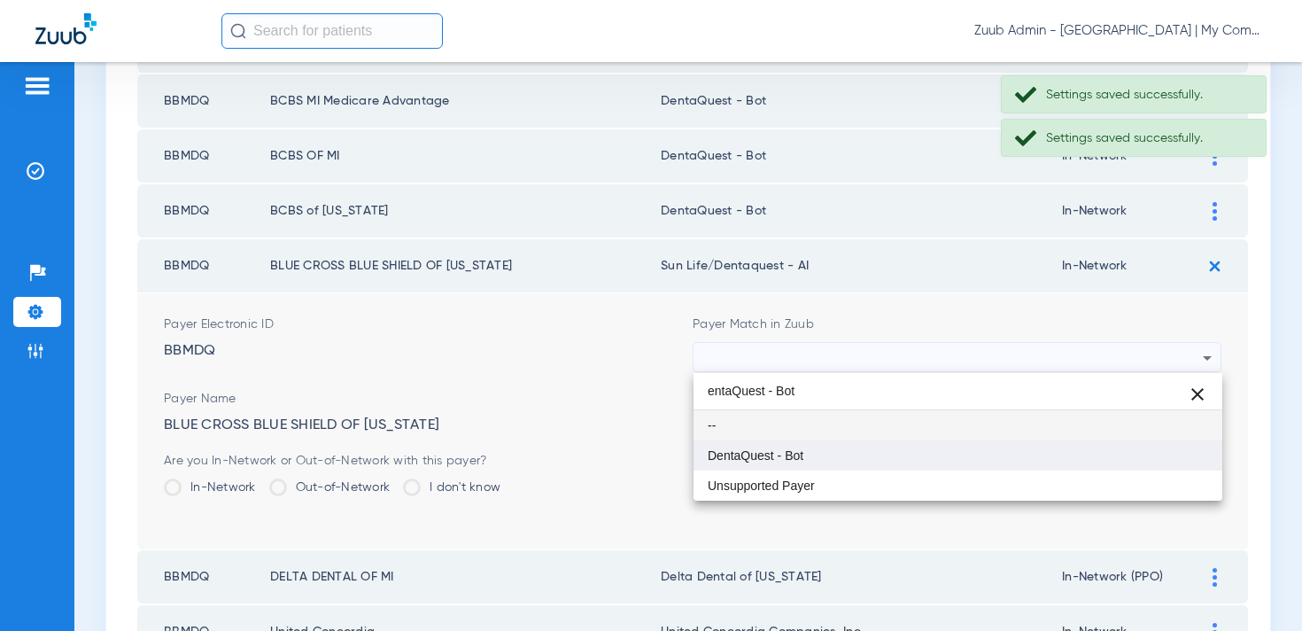
type input "entaQuest - Bot"
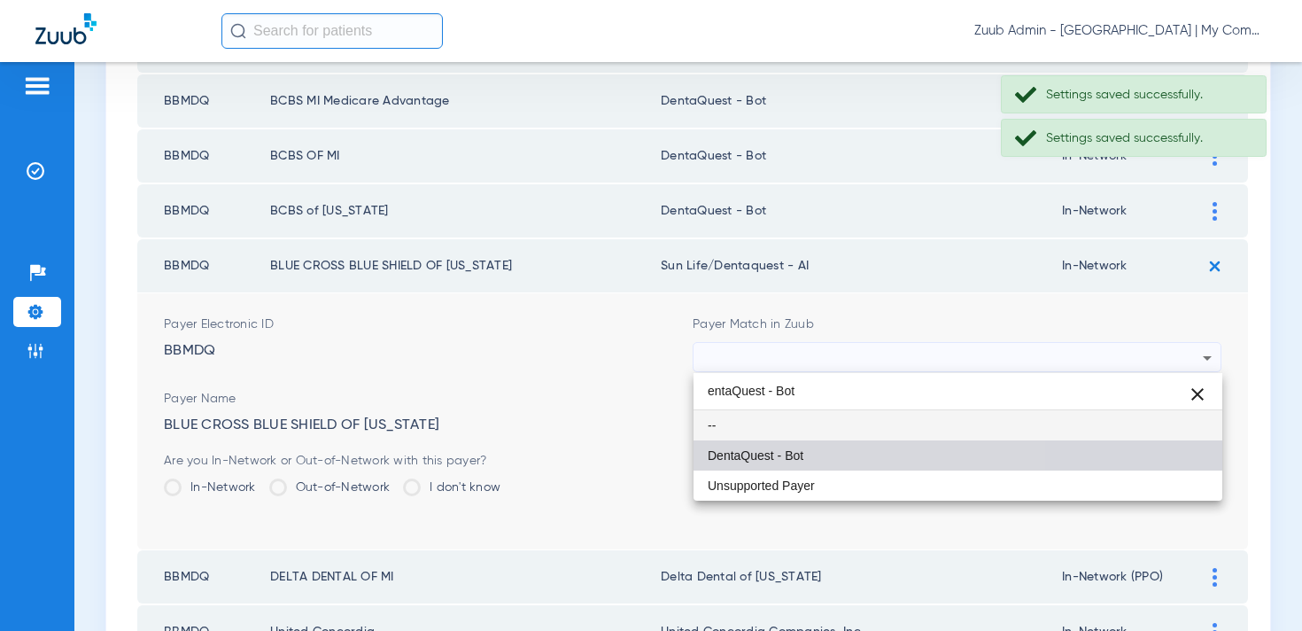
click at [796, 449] on span "DentaQuest - Bot" at bounding box center [756, 455] width 96 height 12
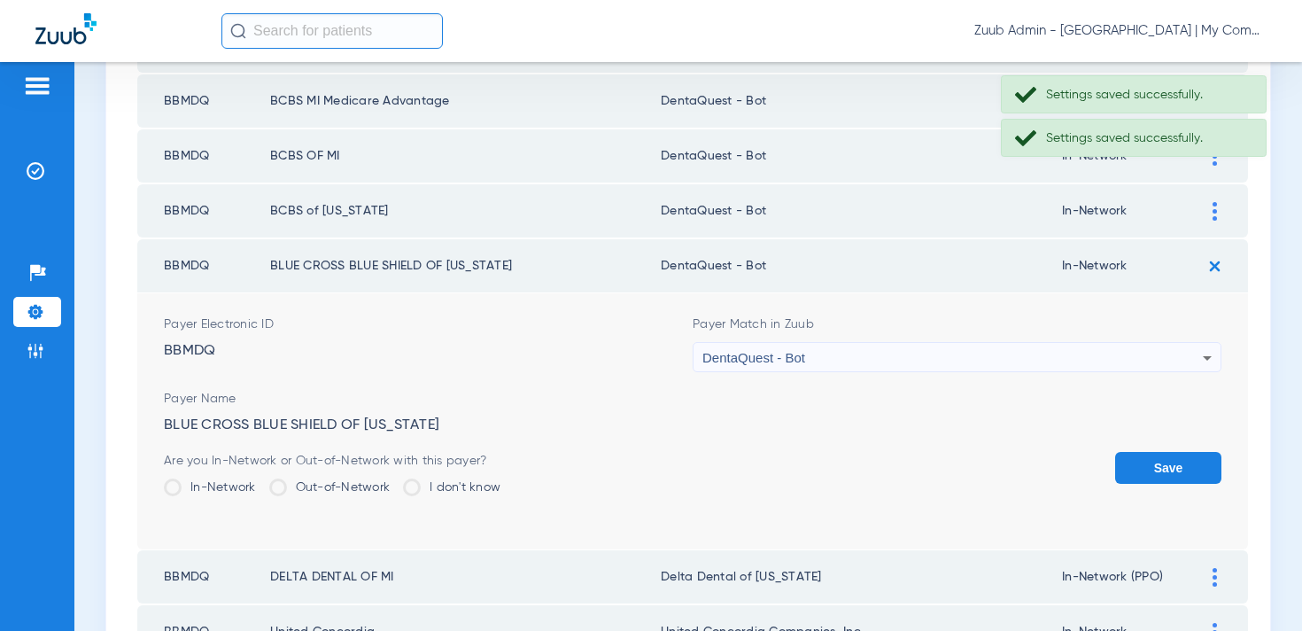
click at [1149, 473] on button "Save" at bounding box center [1168, 468] width 106 height 32
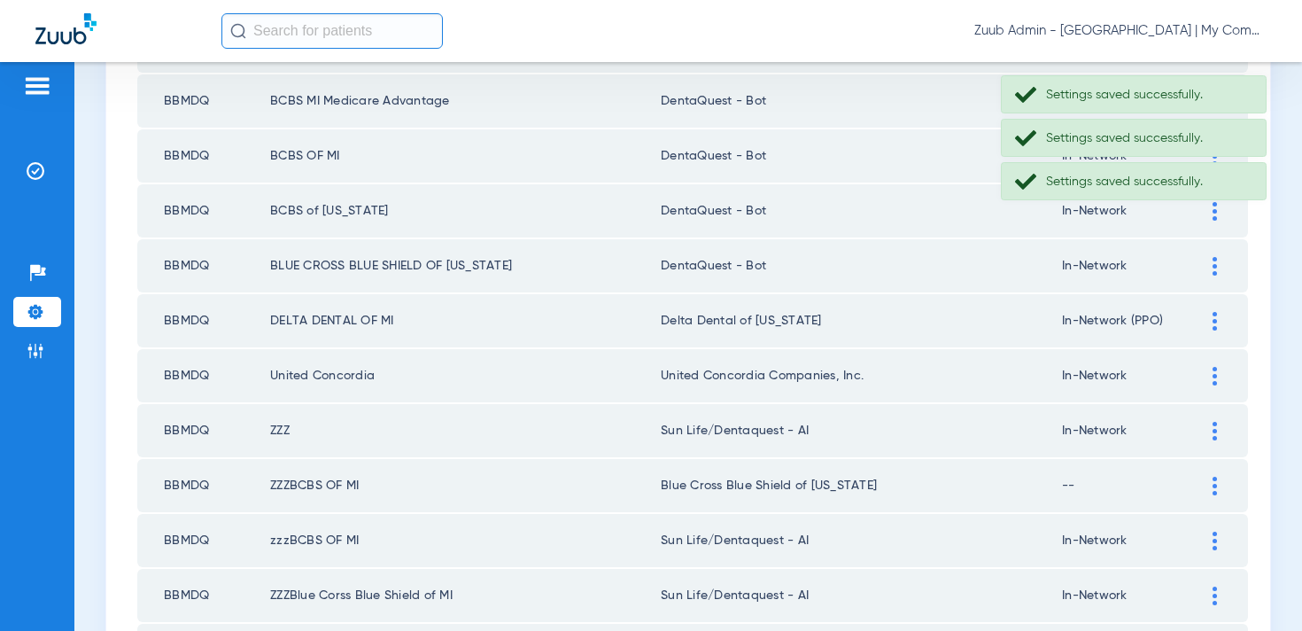
click at [1212, 322] on img at bounding box center [1214, 321] width 4 height 19
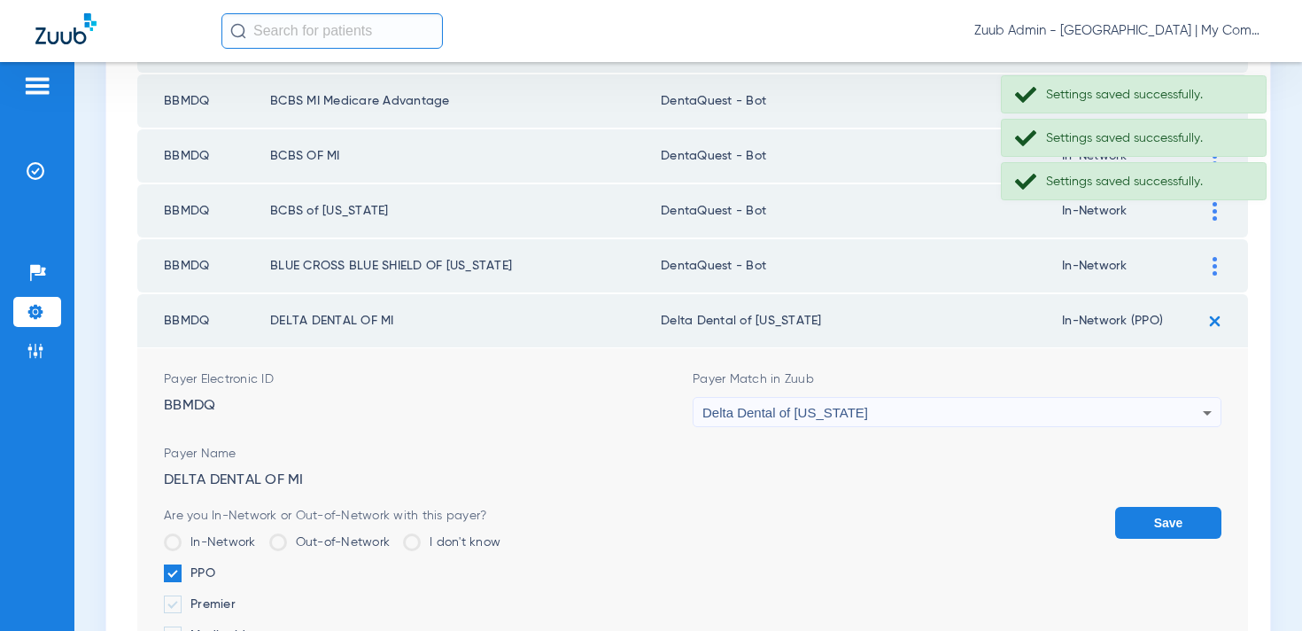
click at [860, 413] on div "Delta Dental of [US_STATE]" at bounding box center [952, 413] width 500 height 30
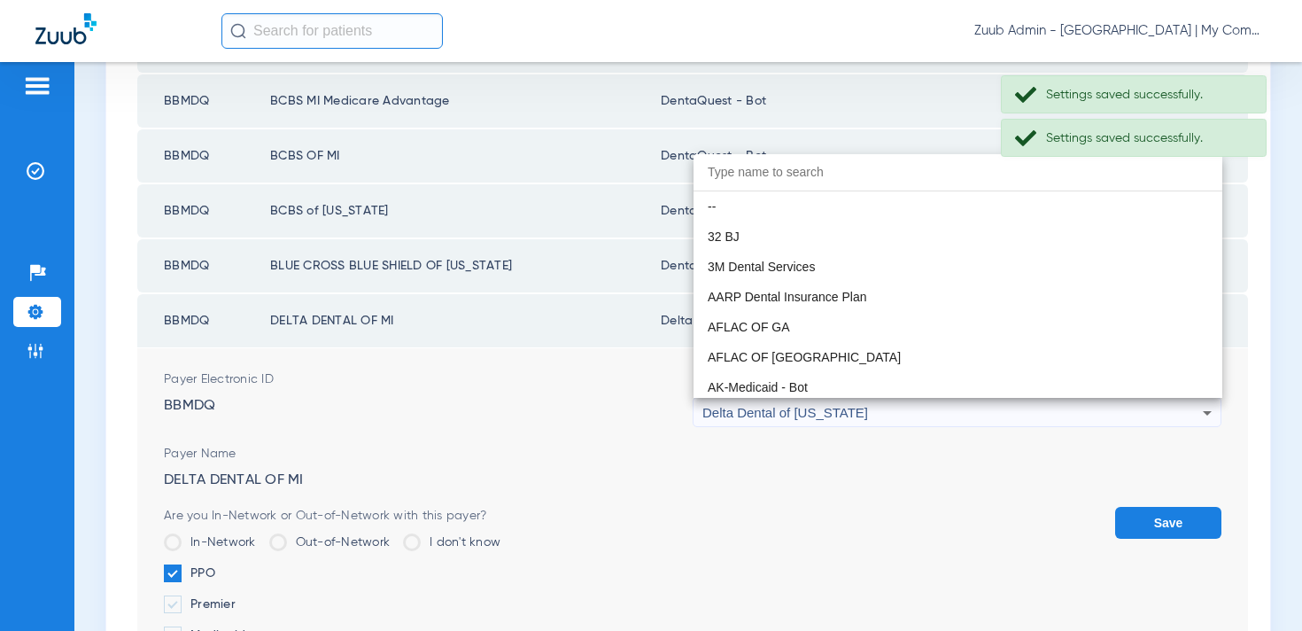
scroll to position [4311, 0]
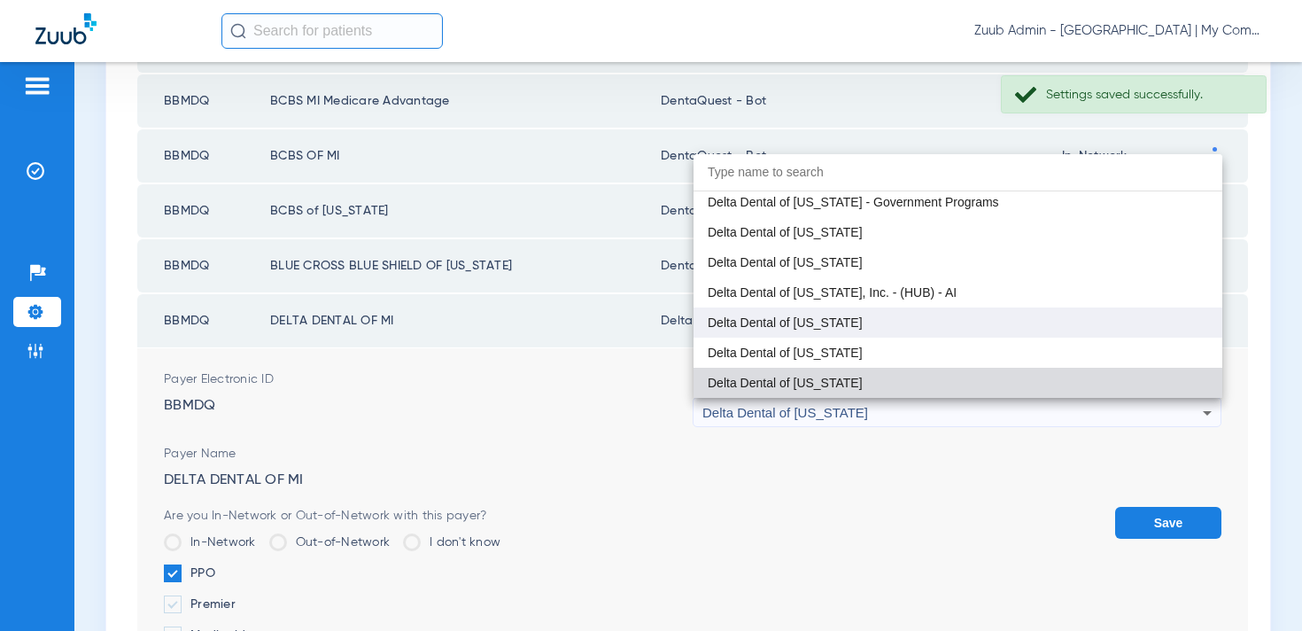
paste input "entaQuest - Bot"
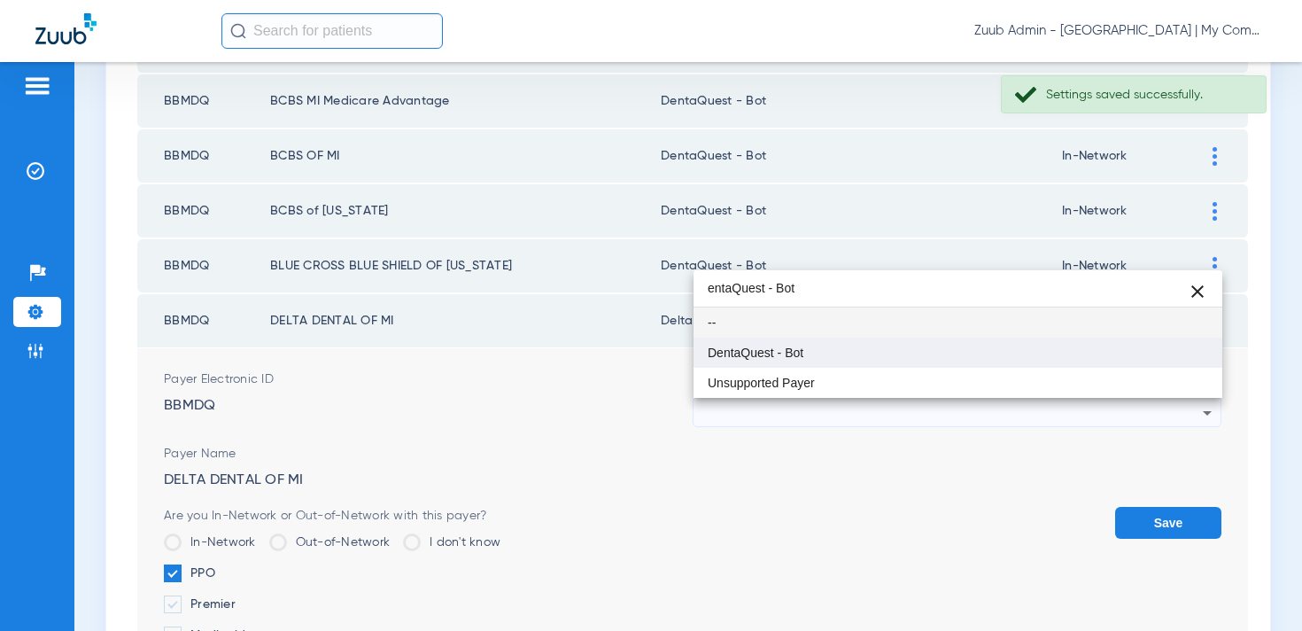
type input "entaQuest - Bot"
click at [791, 341] on mat-option "DentaQuest - Bot" at bounding box center [957, 352] width 529 height 30
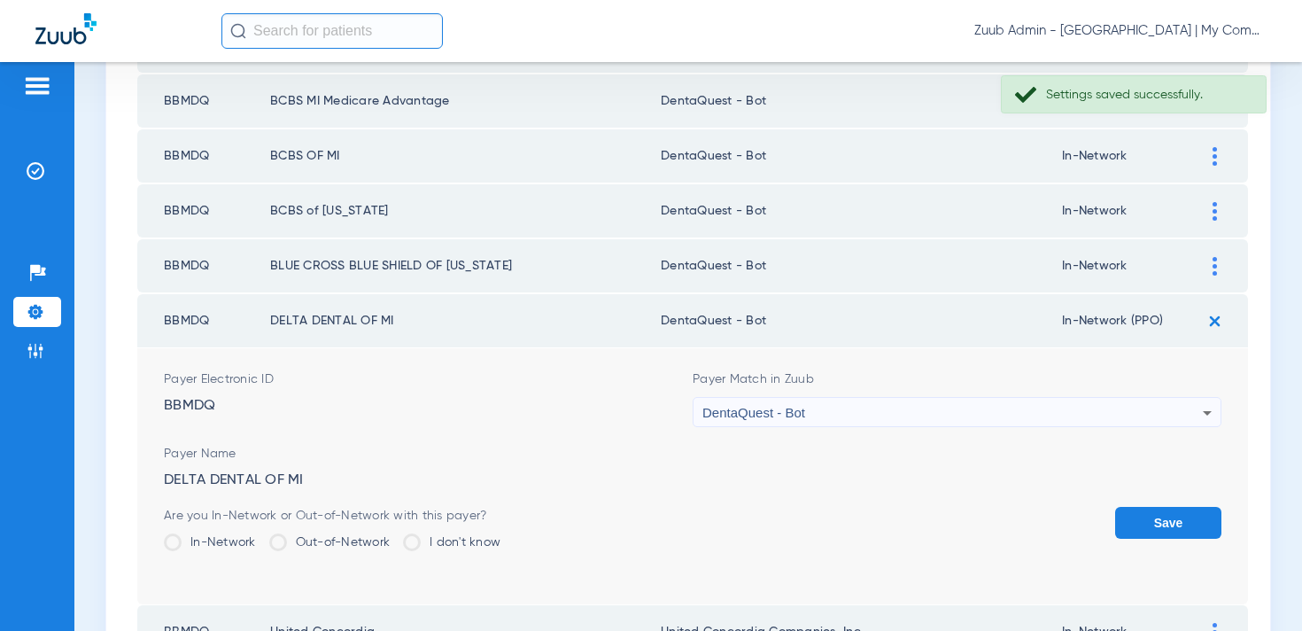
click at [1133, 531] on button "Save" at bounding box center [1168, 523] width 106 height 32
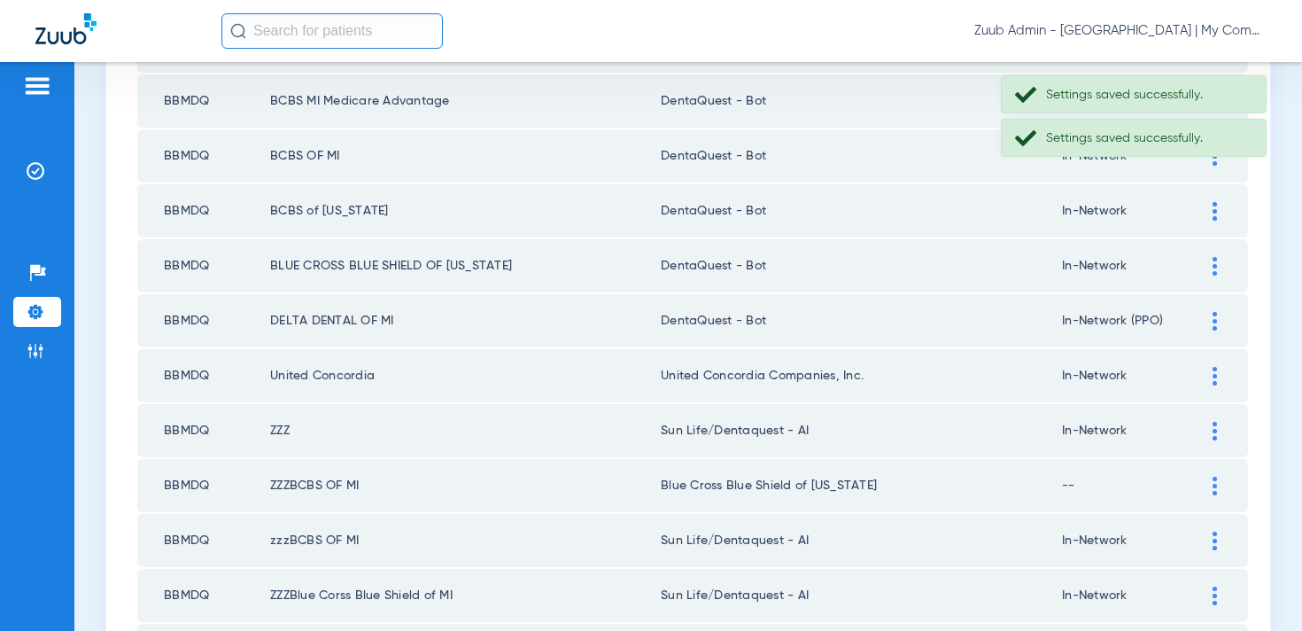
click at [1212, 376] on img at bounding box center [1214, 376] width 4 height 19
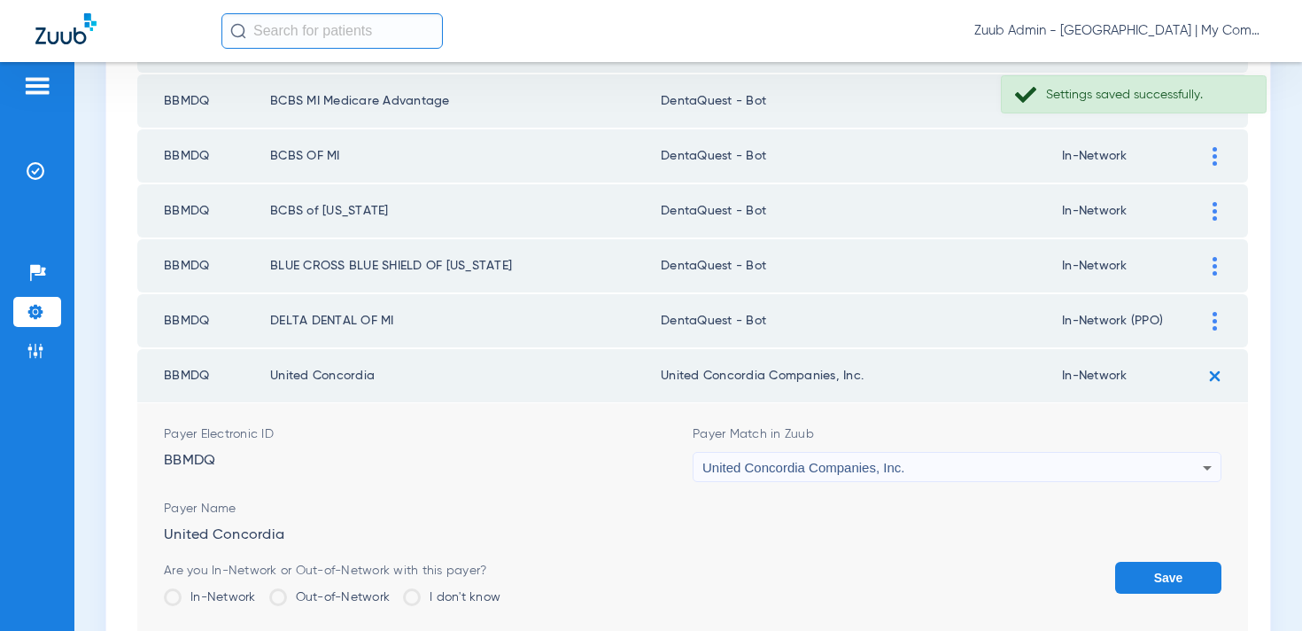
click at [834, 473] on span "United Concordia Companies, Inc." at bounding box center [803, 467] width 202 height 15
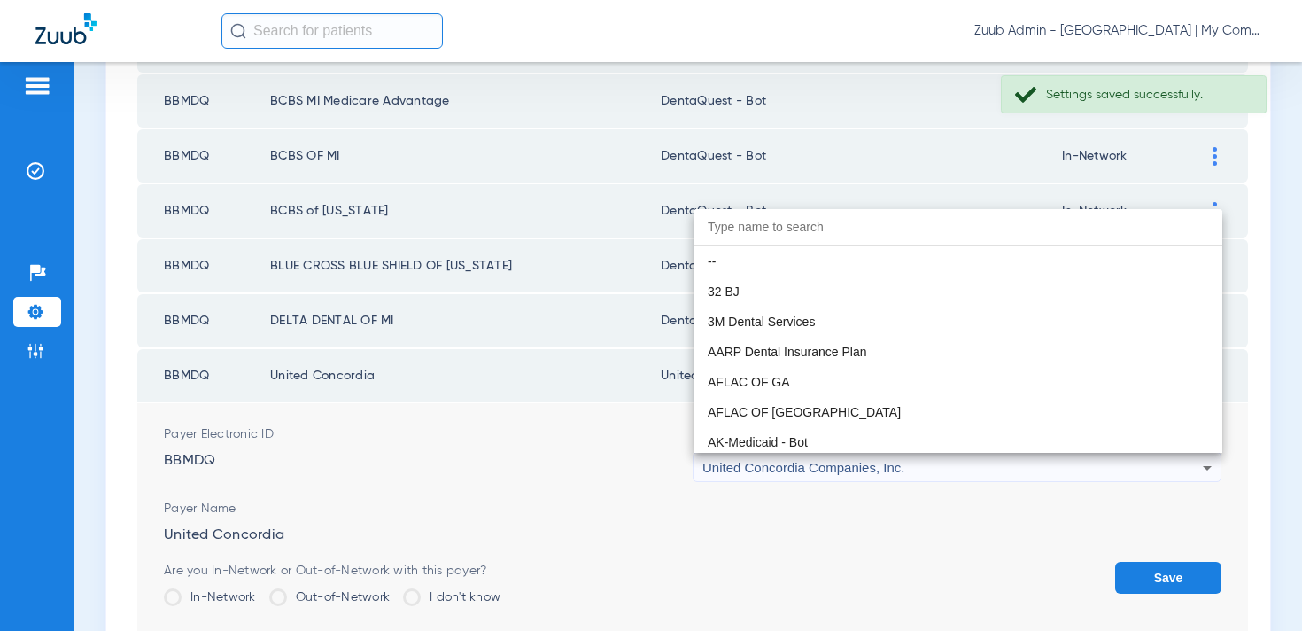
paste input "entaQuest - Bot"
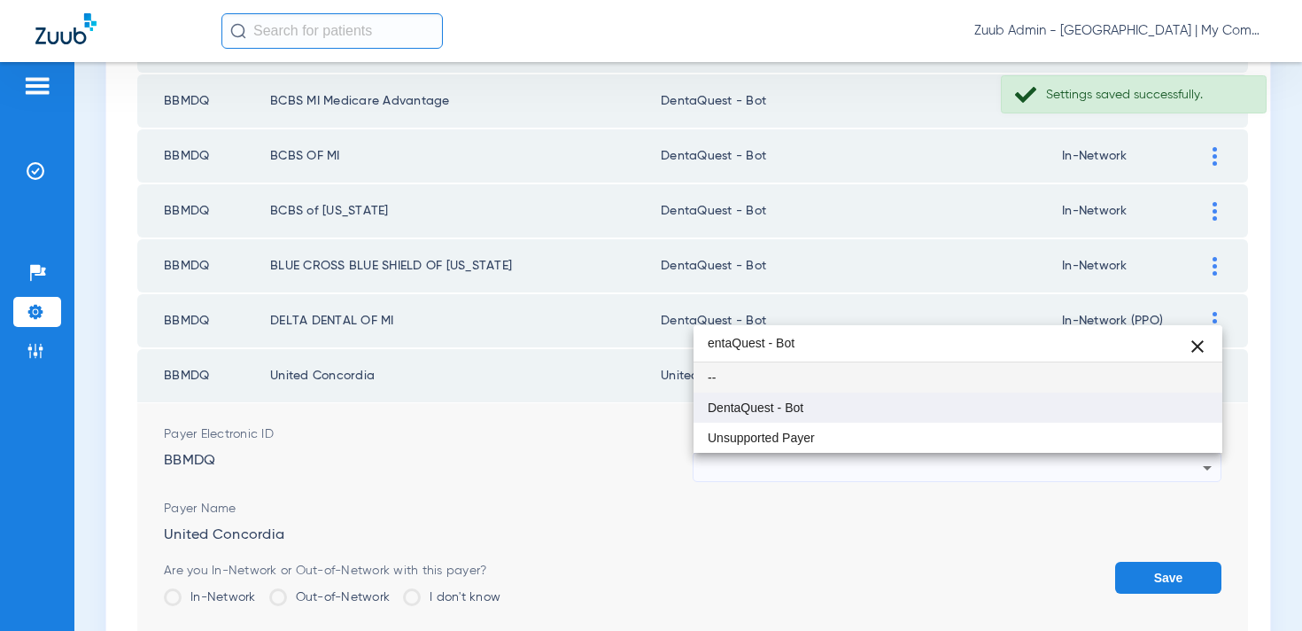
type input "entaQuest - Bot"
click at [794, 412] on span "DentaQuest - Bot" at bounding box center [756, 407] width 96 height 12
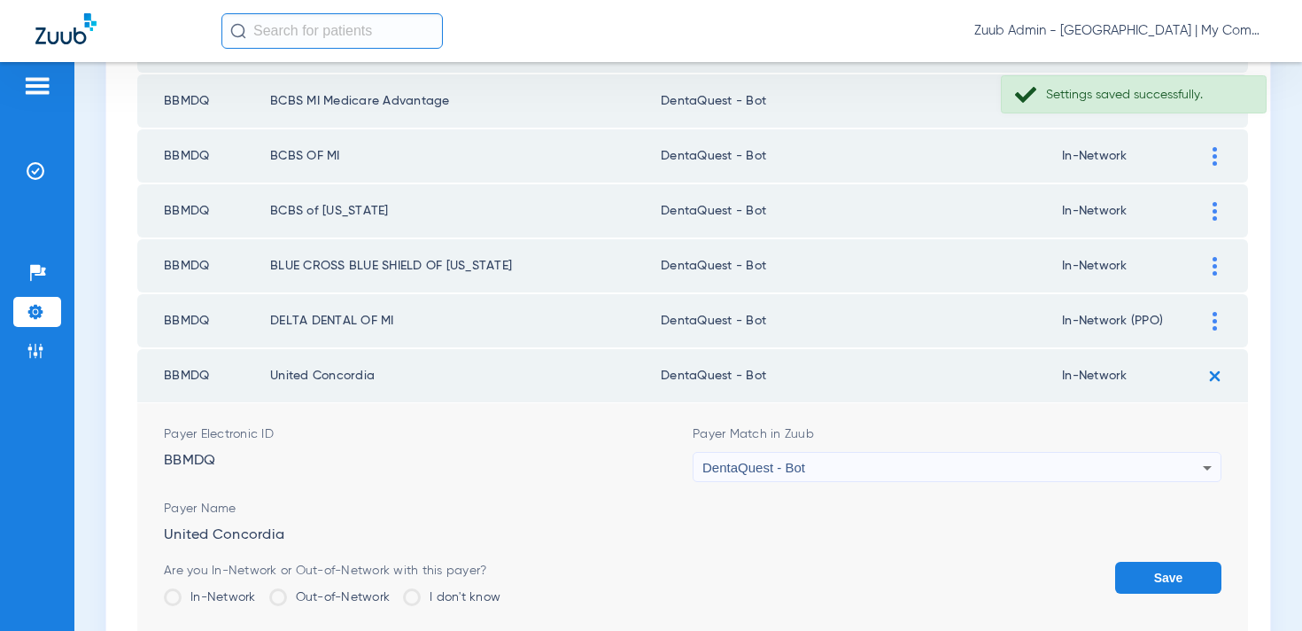
click at [1136, 563] on button "Save" at bounding box center [1168, 578] width 106 height 32
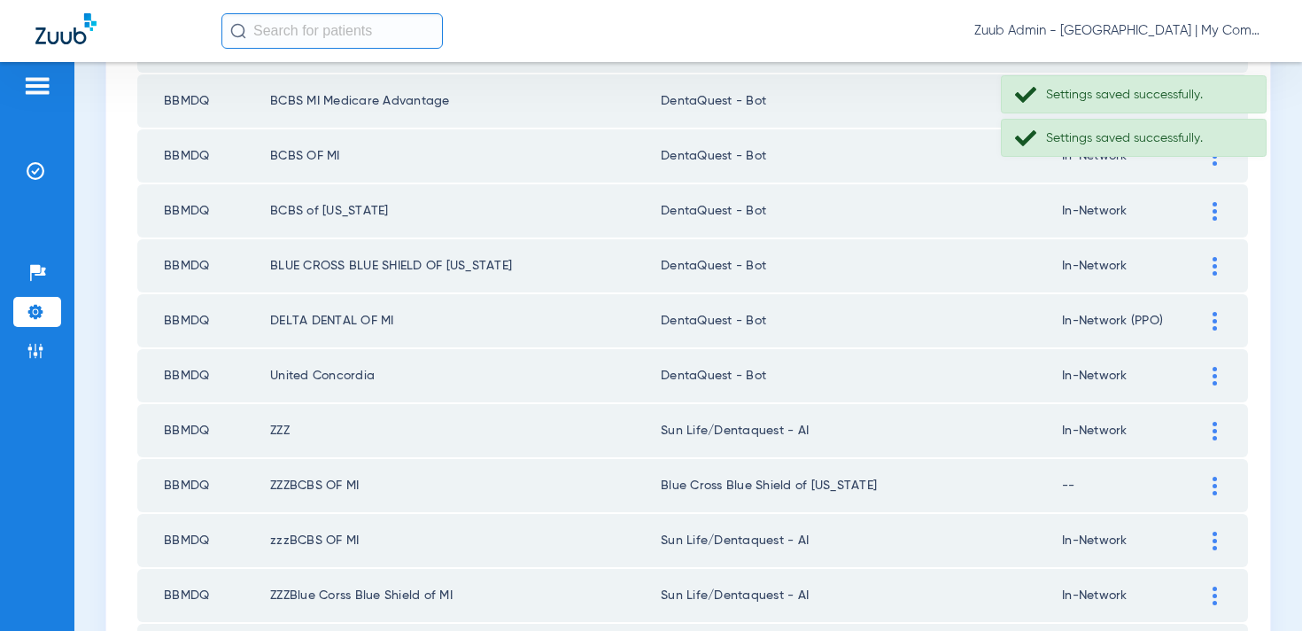
click at [1212, 425] on img at bounding box center [1214, 431] width 4 height 19
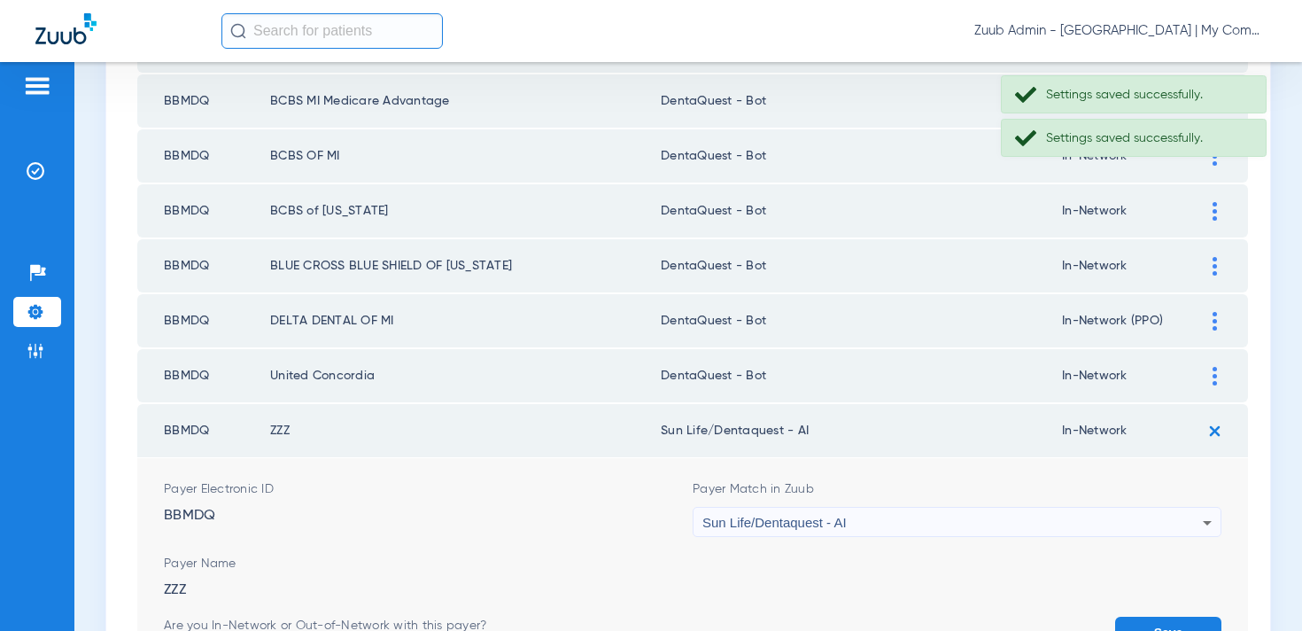
click at [840, 522] on span "Sun Life/Dentaquest - AI" at bounding box center [774, 522] width 144 height 15
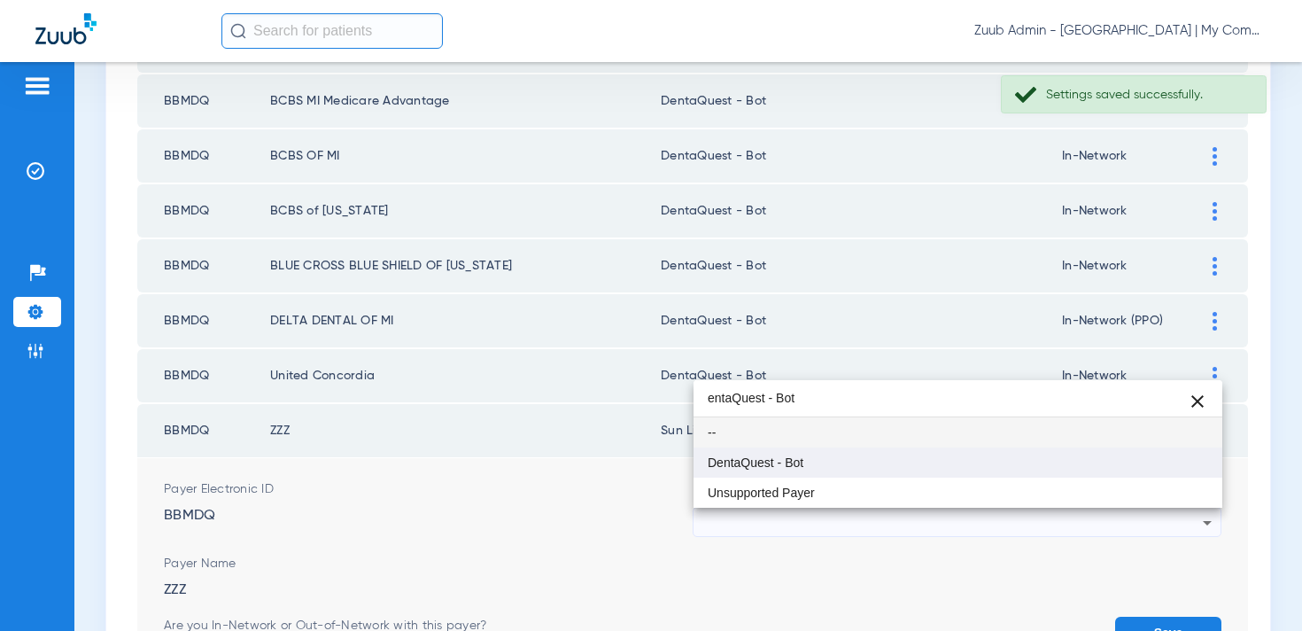
type input "entaQuest - Bot"
click at [799, 461] on span "DentaQuest - Bot" at bounding box center [756, 462] width 96 height 12
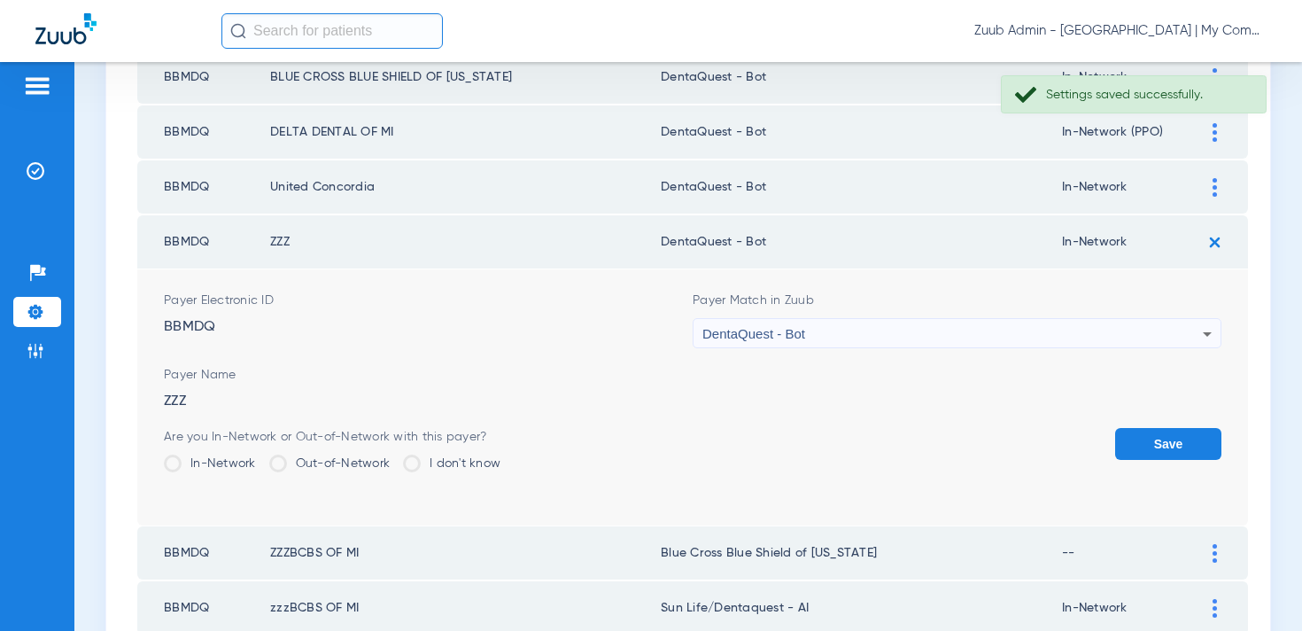
scroll to position [587, 0]
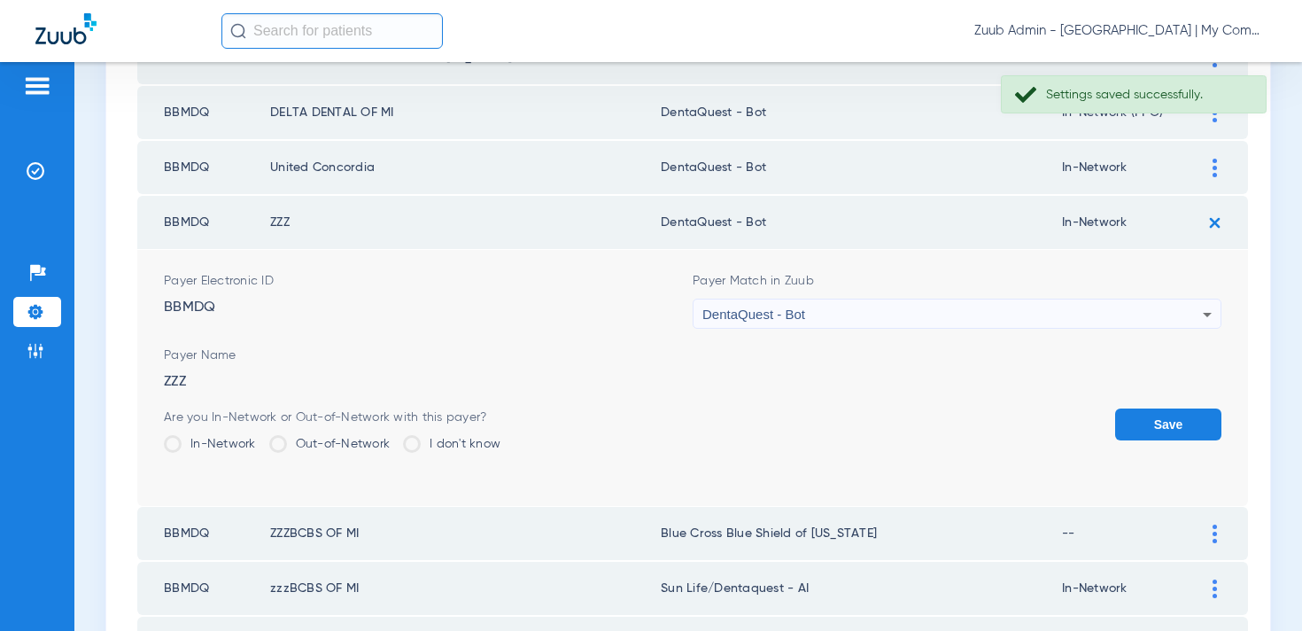
click at [1172, 427] on button "Save" at bounding box center [1168, 424] width 106 height 32
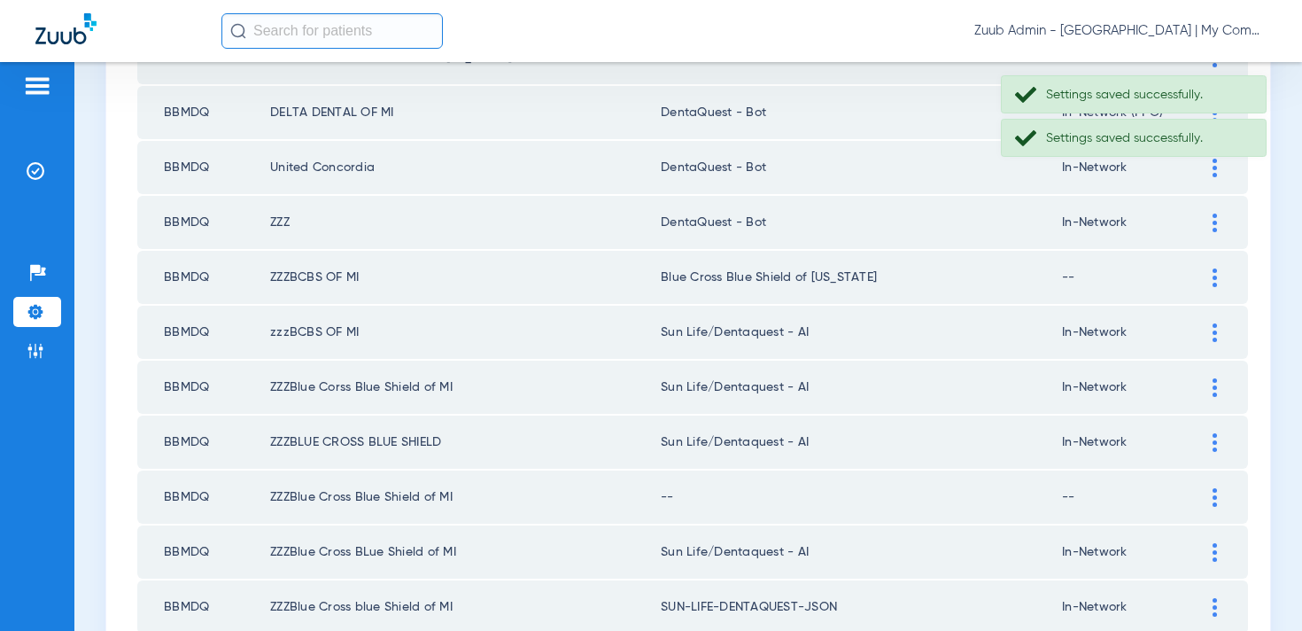
click at [1213, 281] on img at bounding box center [1214, 277] width 4 height 19
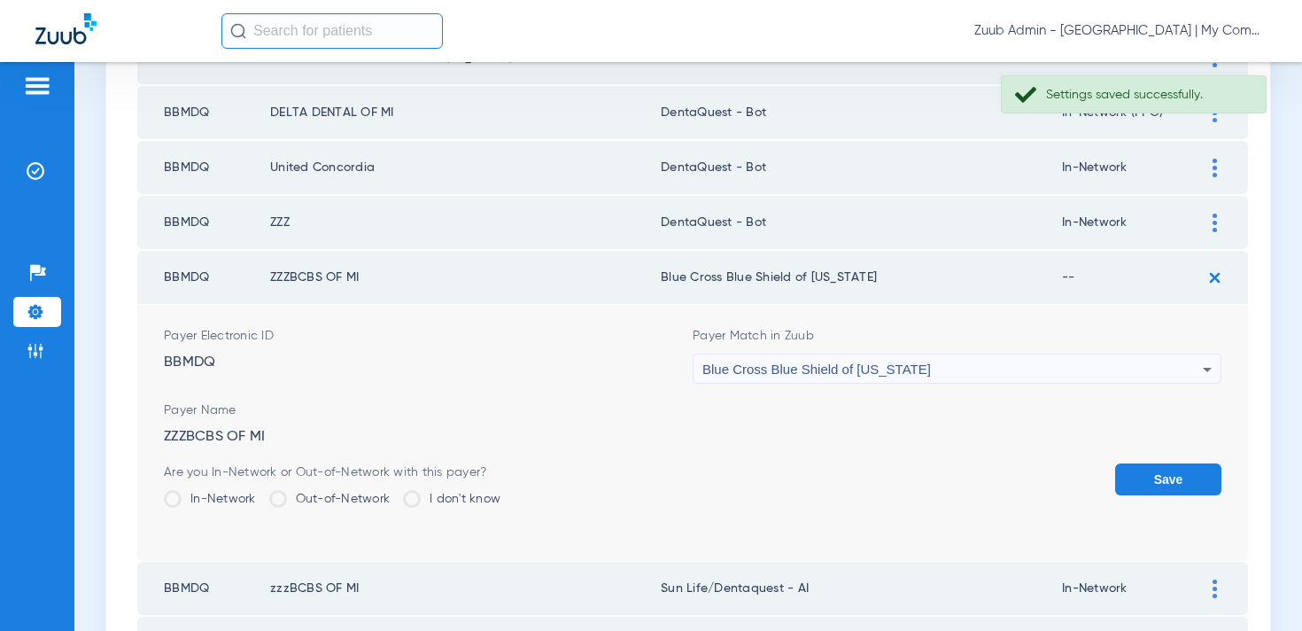
click at [798, 374] on span "Blue Cross Blue Shield of [US_STATE]" at bounding box center [816, 368] width 229 height 15
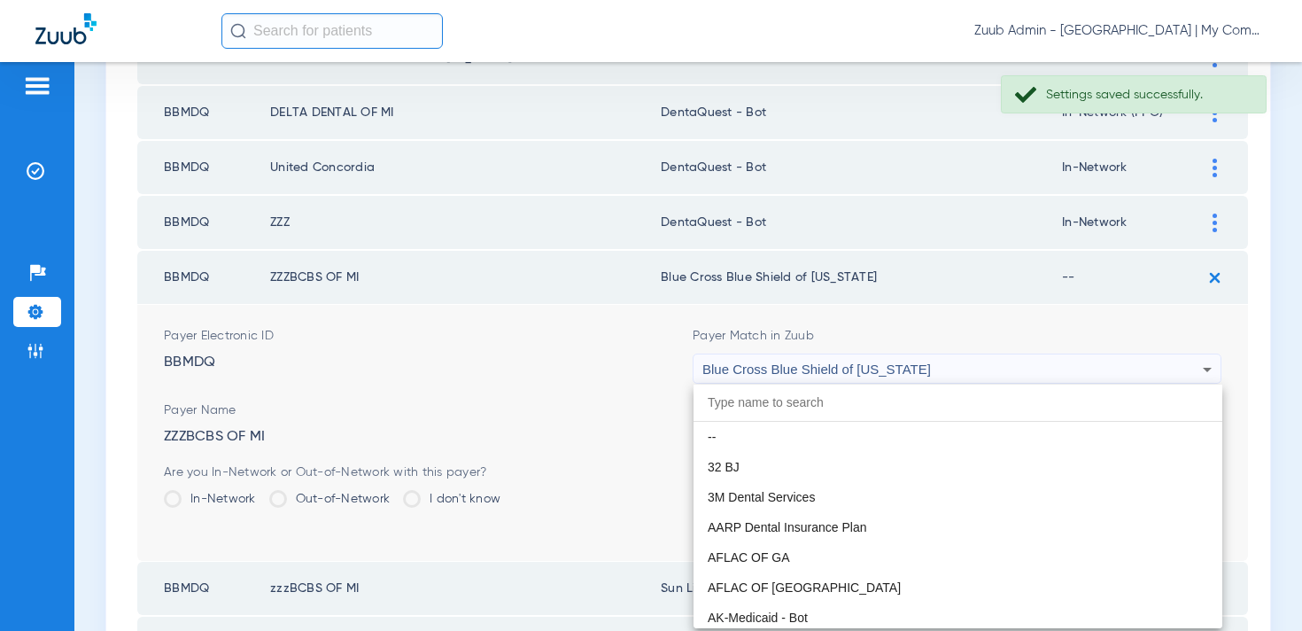
paste input "entaQuest - Bot"
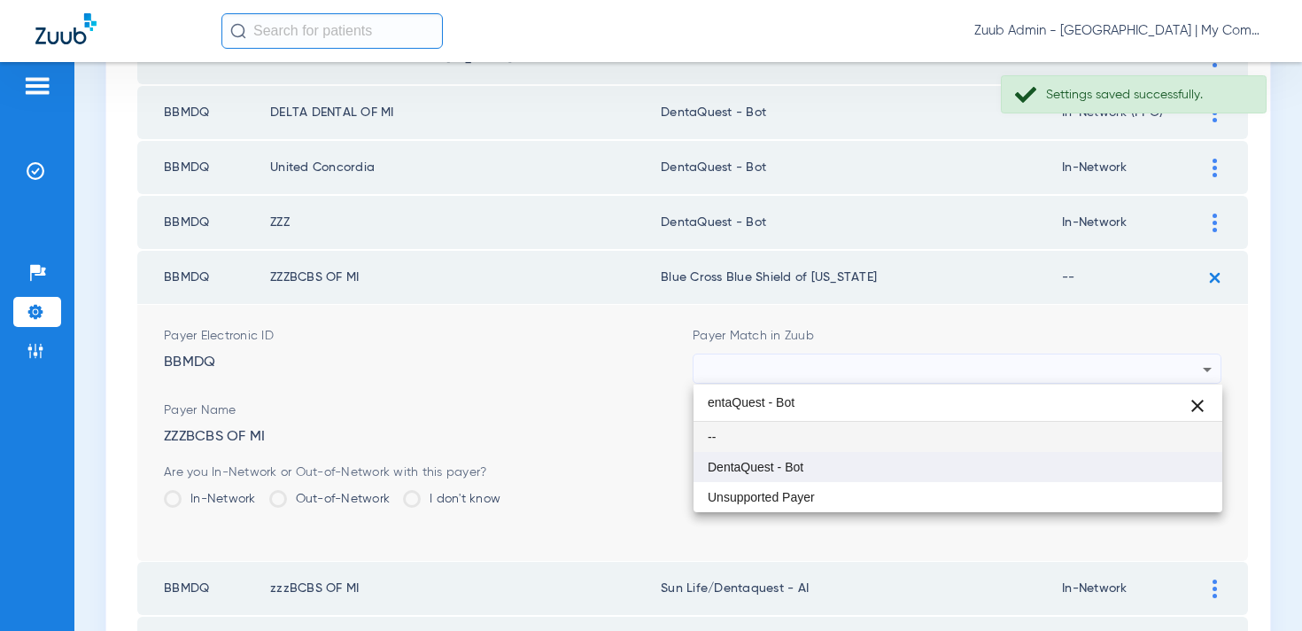
type input "entaQuest - Bot"
click at [774, 465] on span "DentaQuest - Bot" at bounding box center [756, 467] width 96 height 12
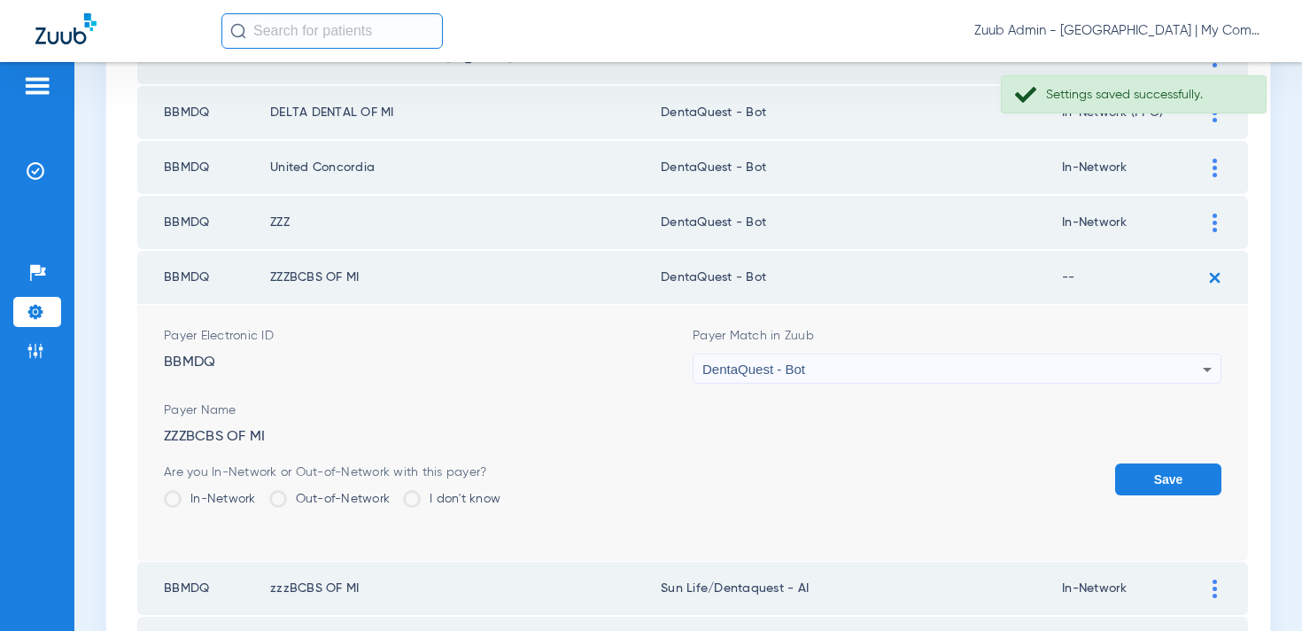
click at [1172, 477] on button "Save" at bounding box center [1168, 479] width 106 height 32
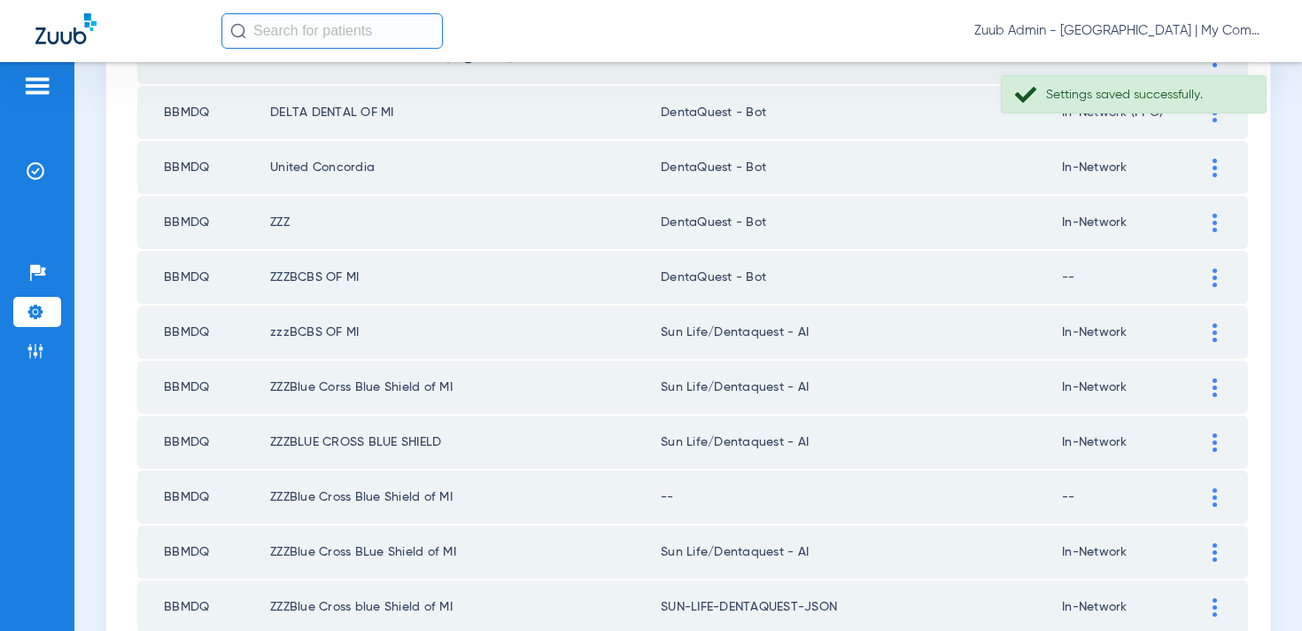
click at [1210, 328] on div at bounding box center [1214, 332] width 31 height 19
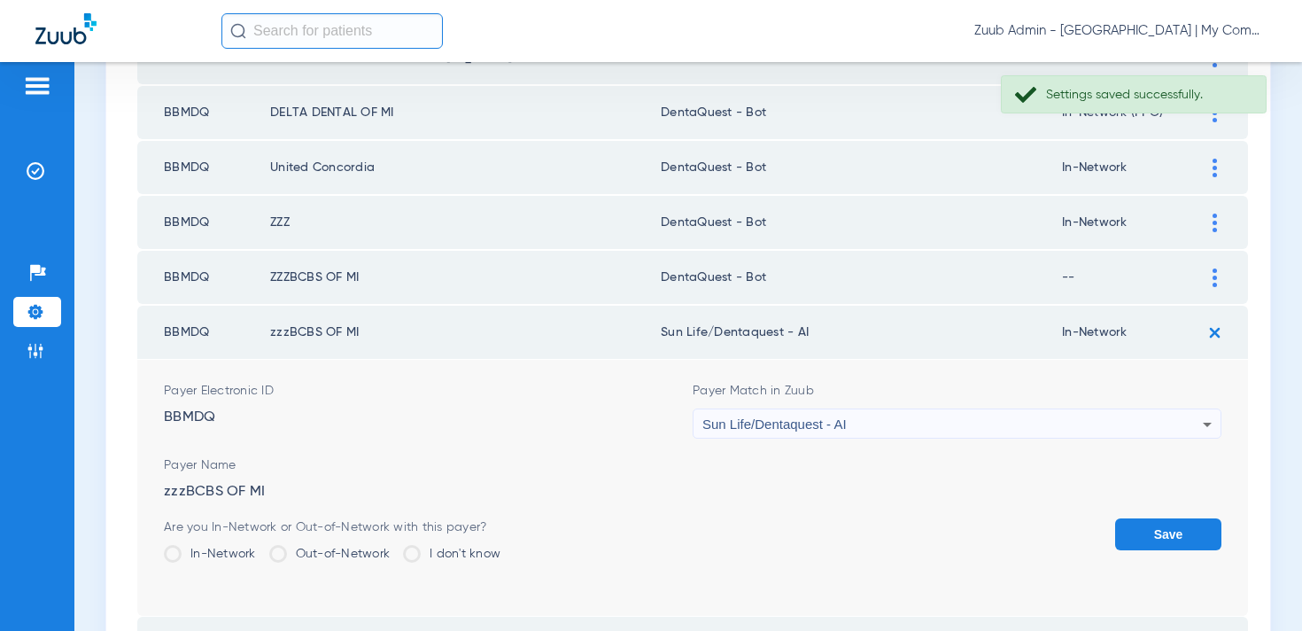
click at [876, 414] on div "Sun Life/Dentaquest - AI" at bounding box center [952, 424] width 500 height 30
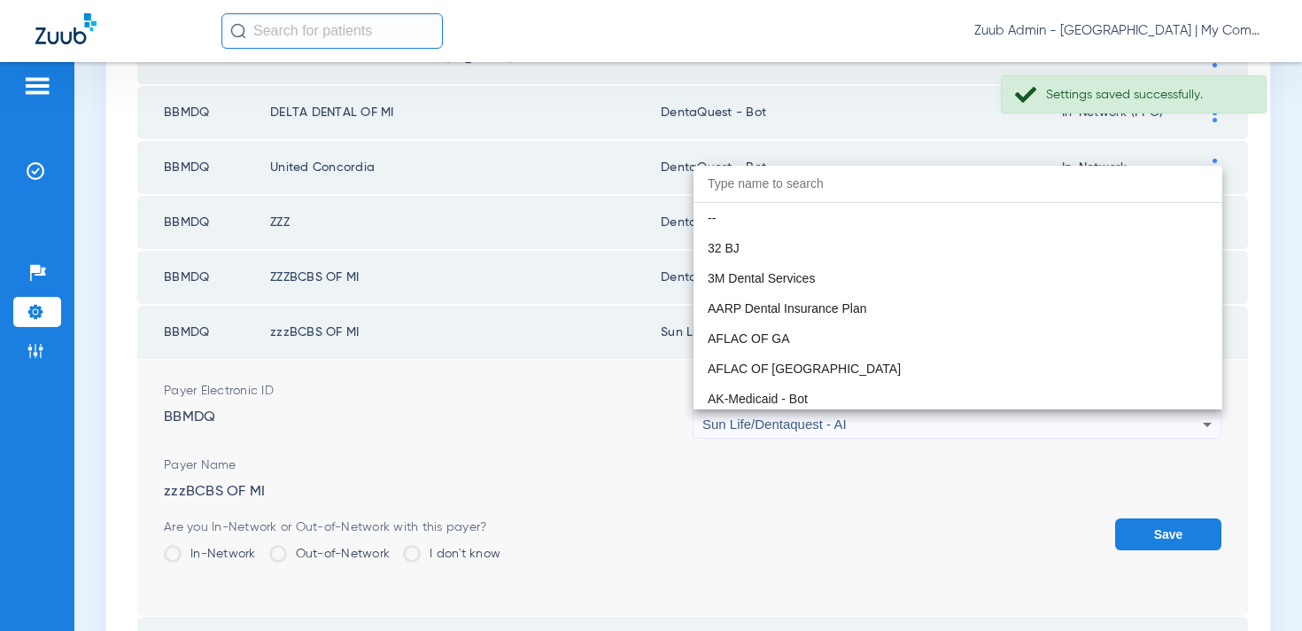
scroll to position [10453, 0]
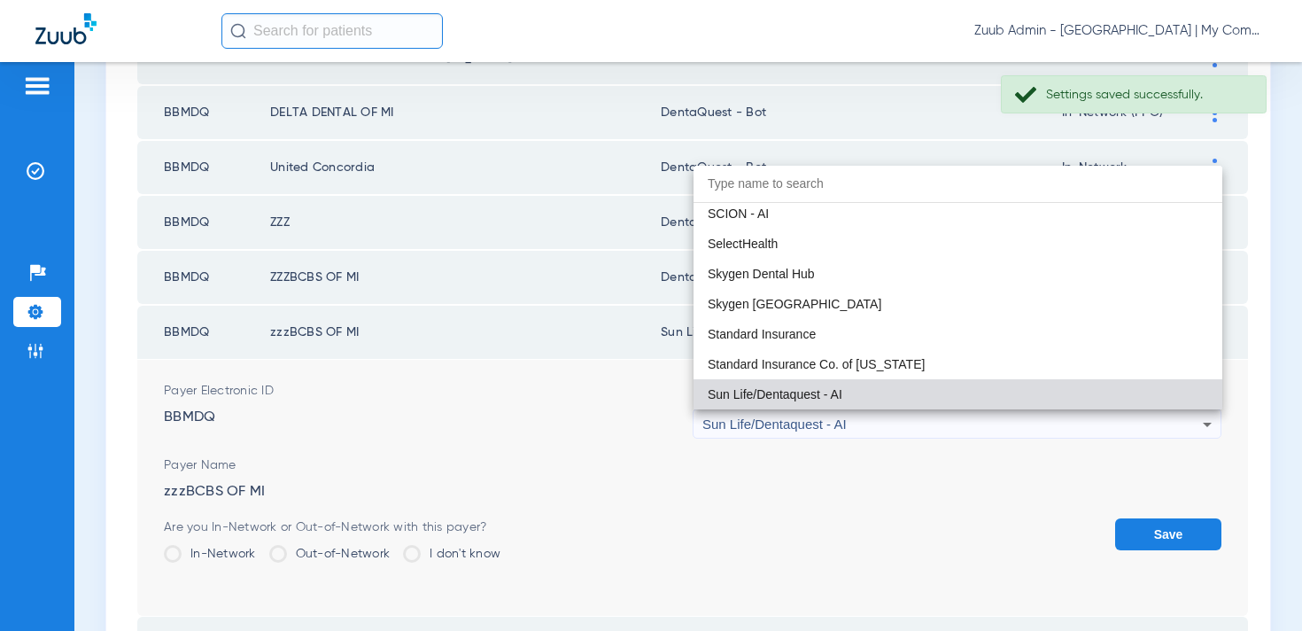
paste input "entaQuest - Bot"
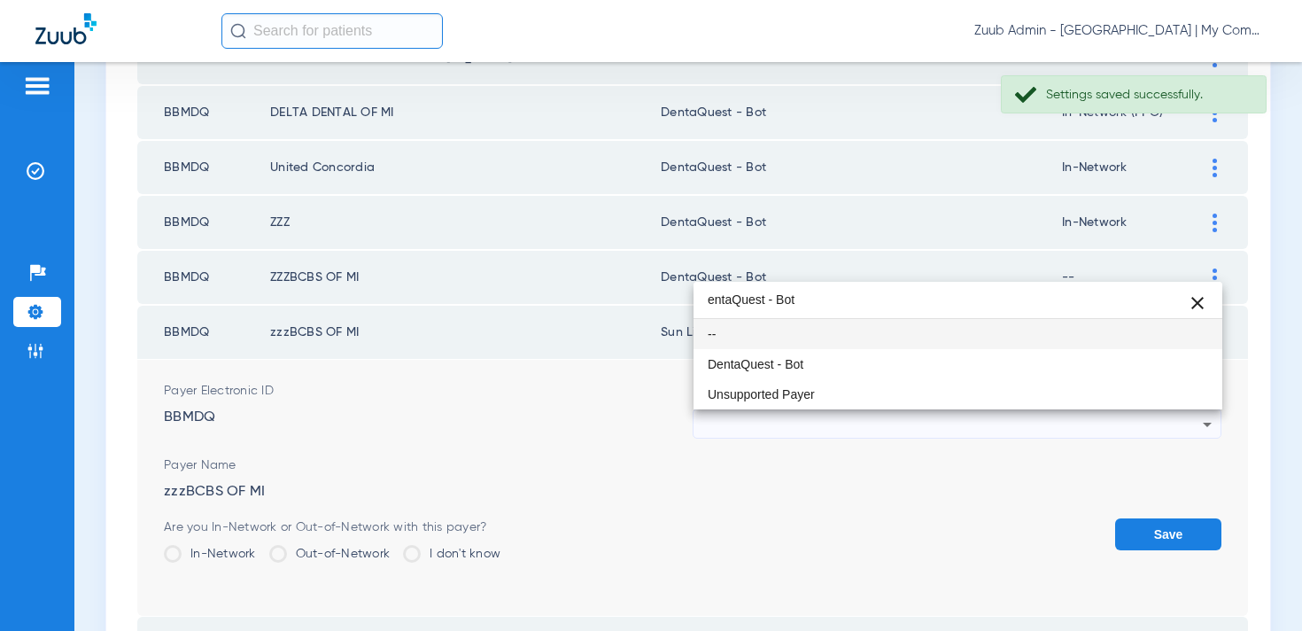
scroll to position [0, 0]
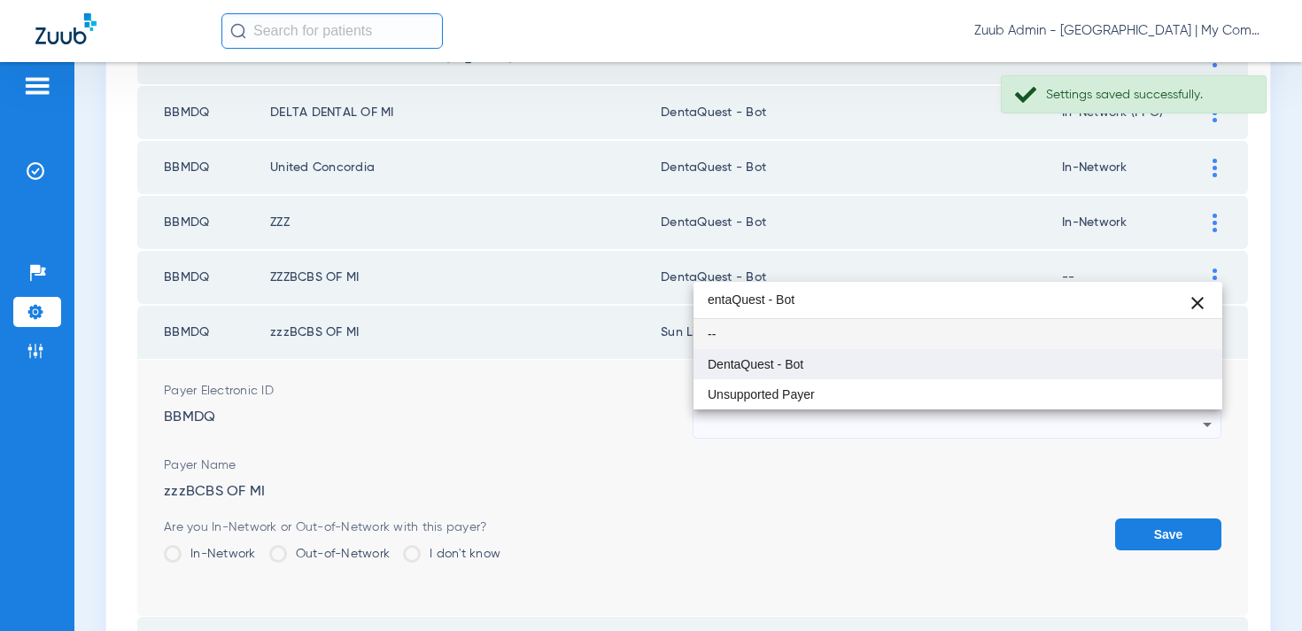
type input "entaQuest - Bot"
click at [823, 368] on mat-option "DentaQuest - Bot" at bounding box center [957, 364] width 529 height 30
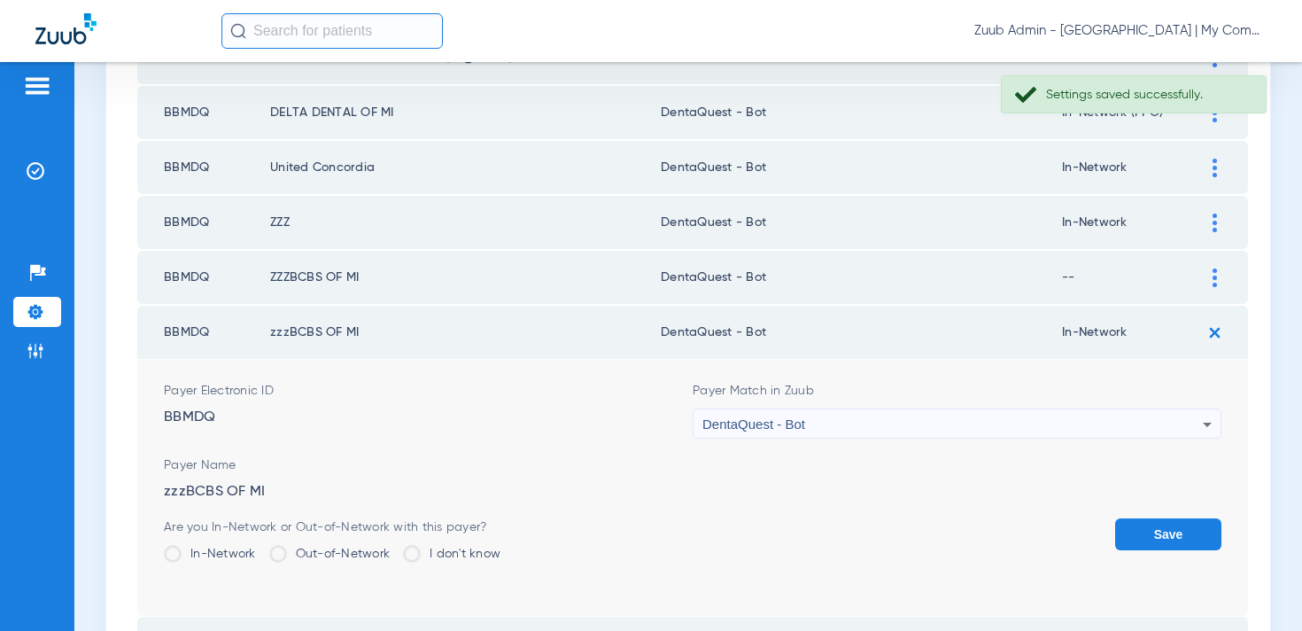
click at [1145, 522] on button "Save" at bounding box center [1168, 534] width 106 height 32
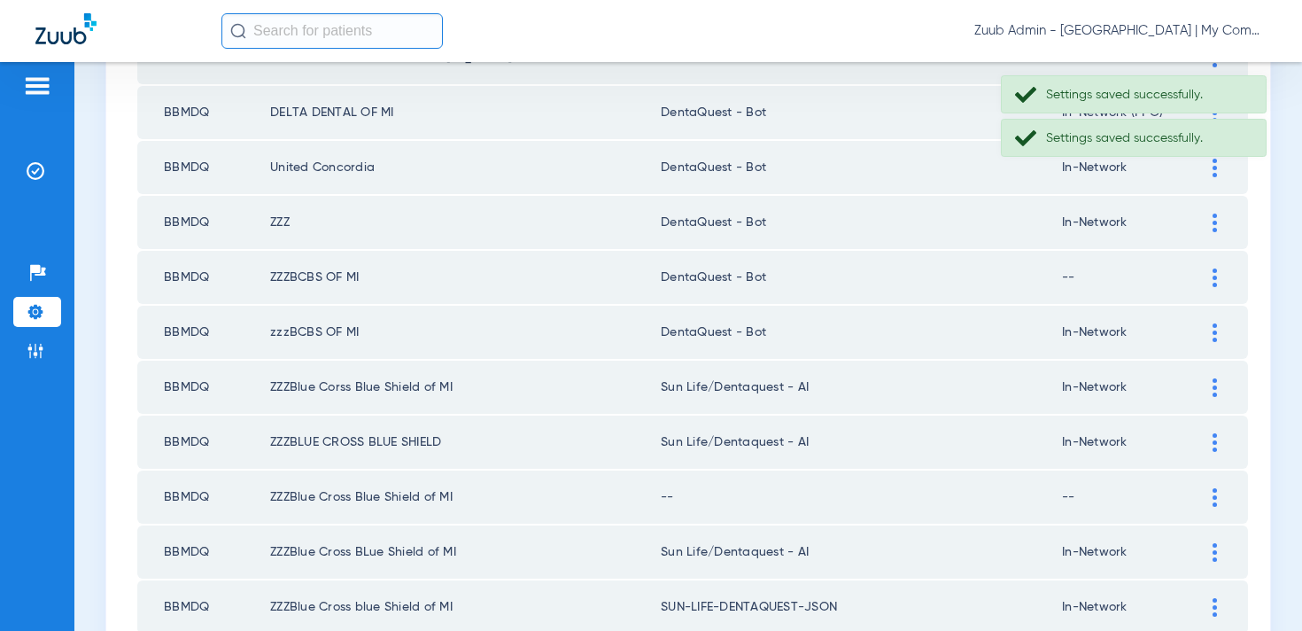
click at [1210, 384] on div at bounding box center [1214, 387] width 31 height 19
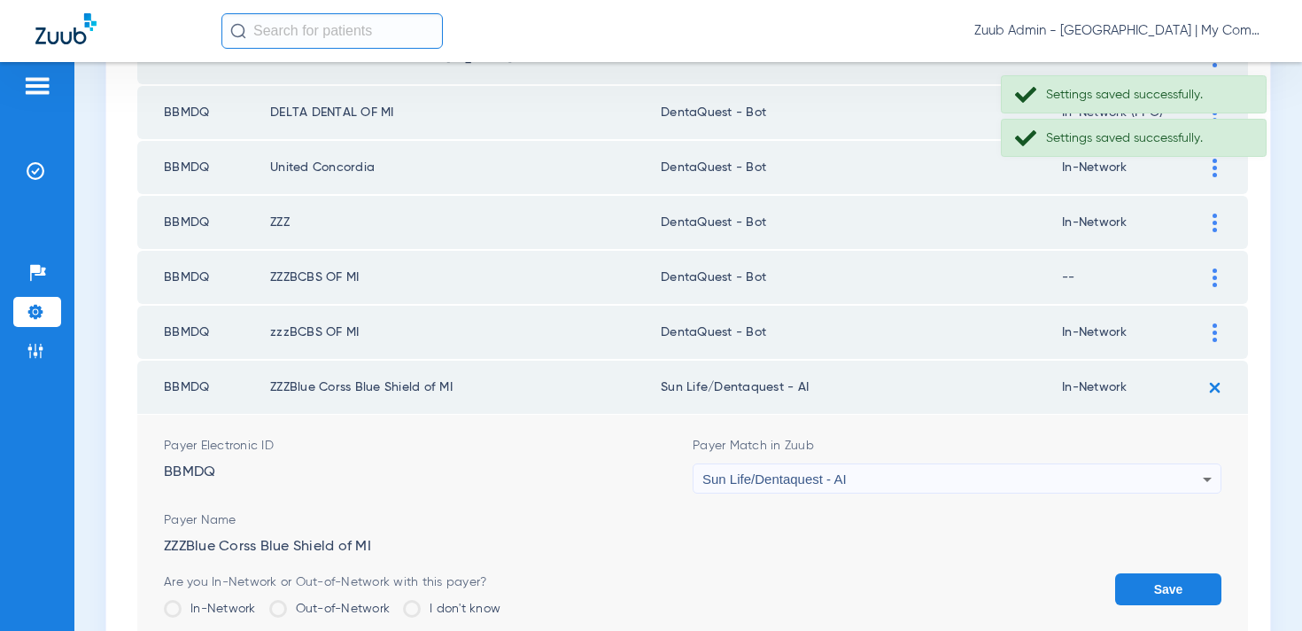
click at [862, 476] on div "Sun Life/Dentaquest - AI" at bounding box center [952, 479] width 500 height 30
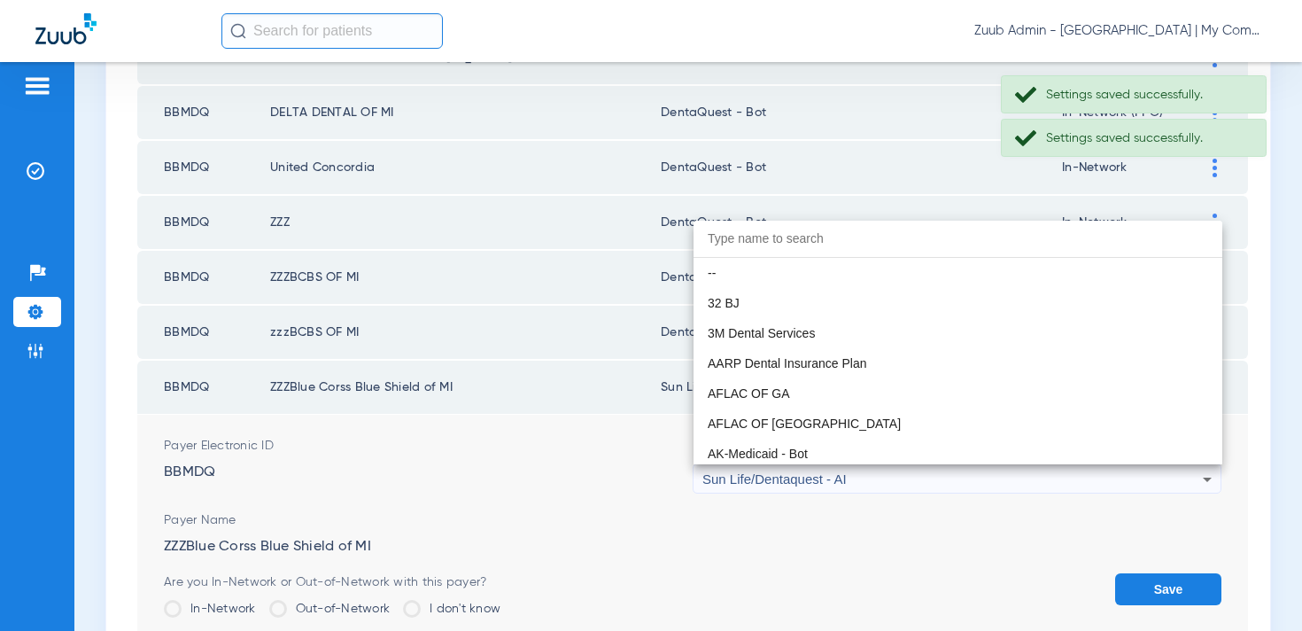
scroll to position [10453, 0]
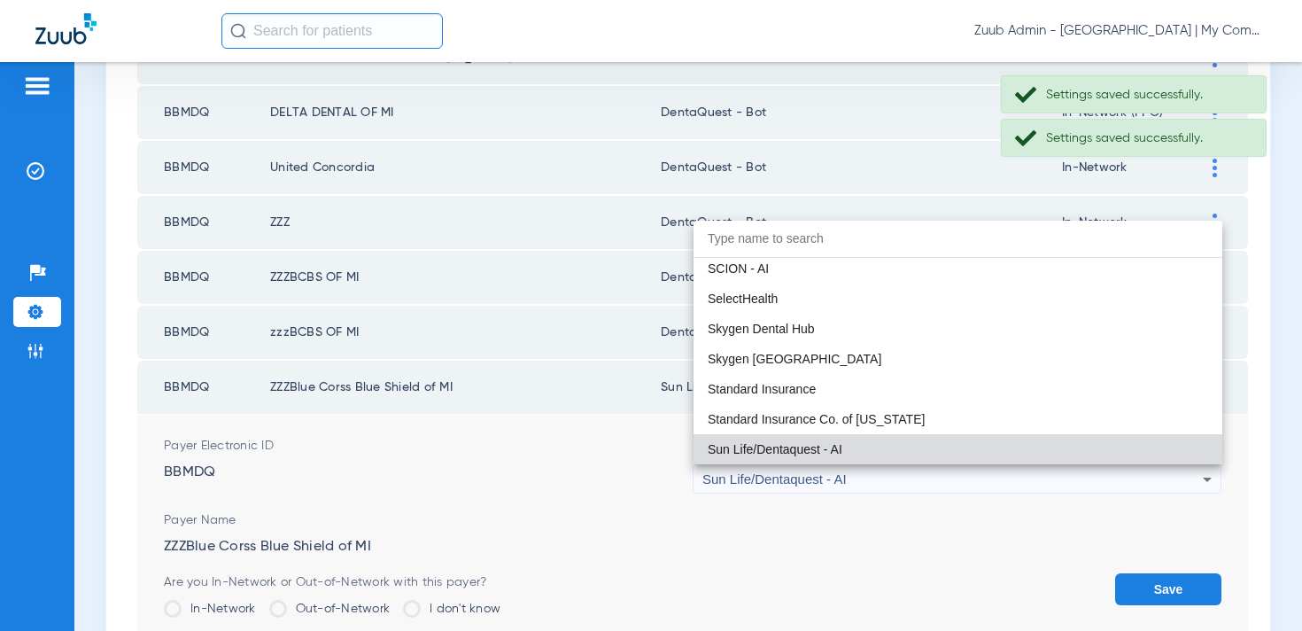
paste input "entaQuest - Bot"
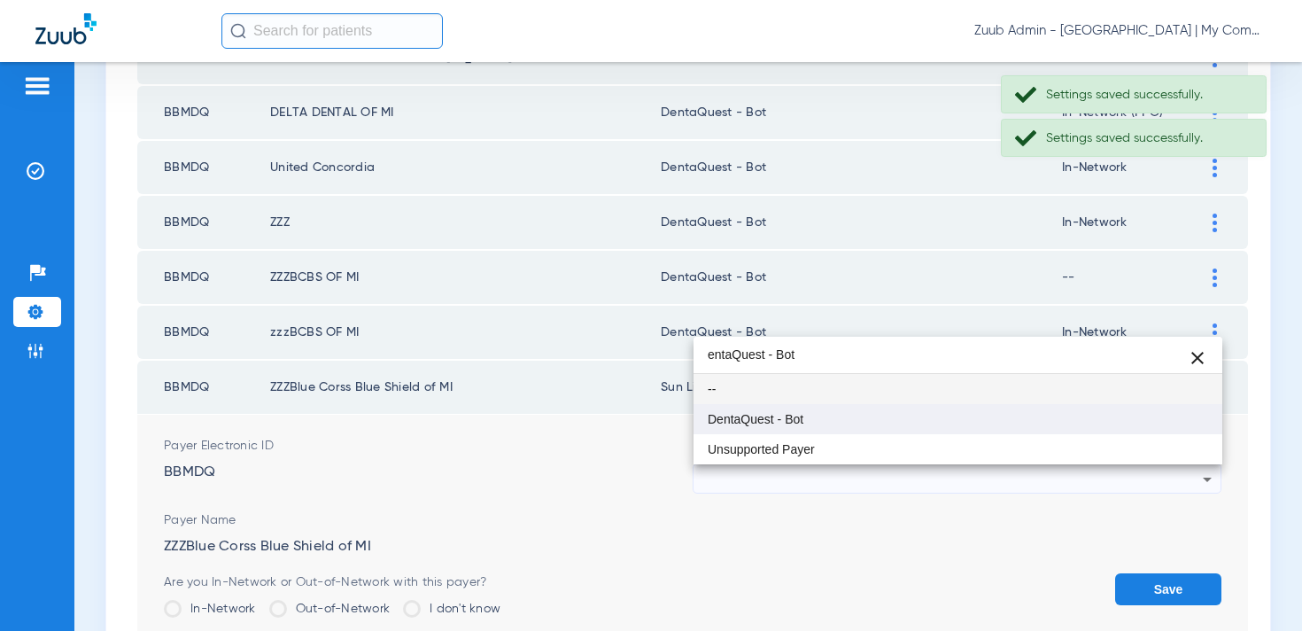
type input "entaQuest - Bot"
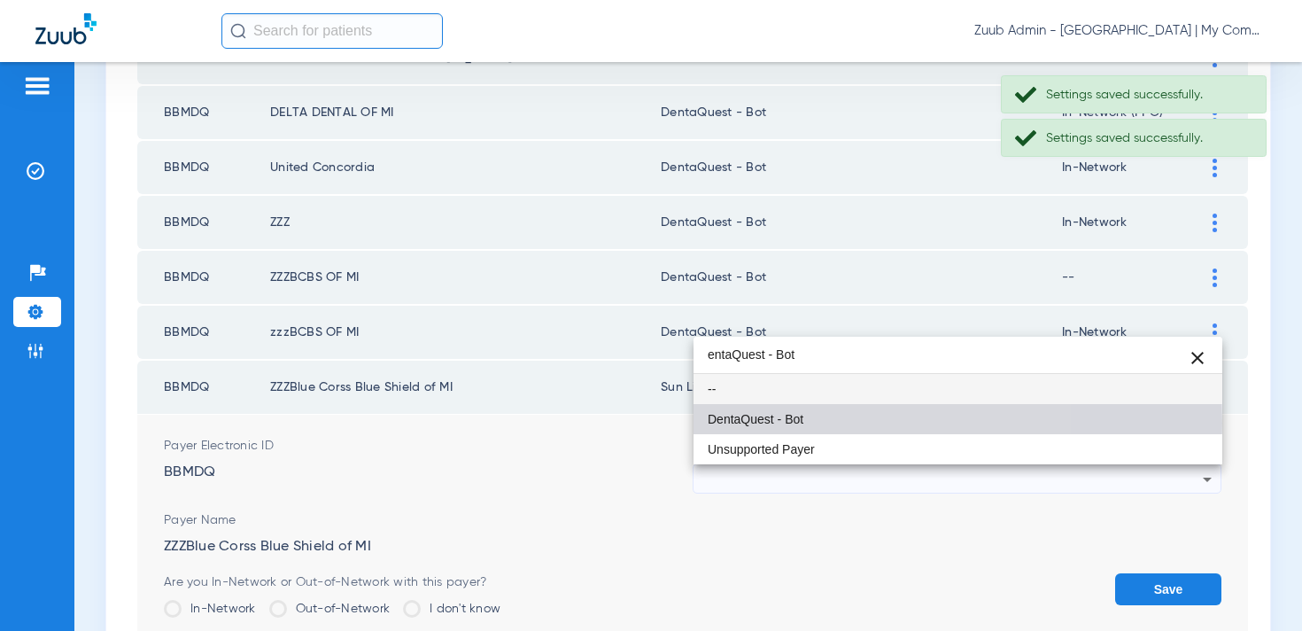
click at [809, 422] on mat-option "DentaQuest - Bot" at bounding box center [957, 419] width 529 height 30
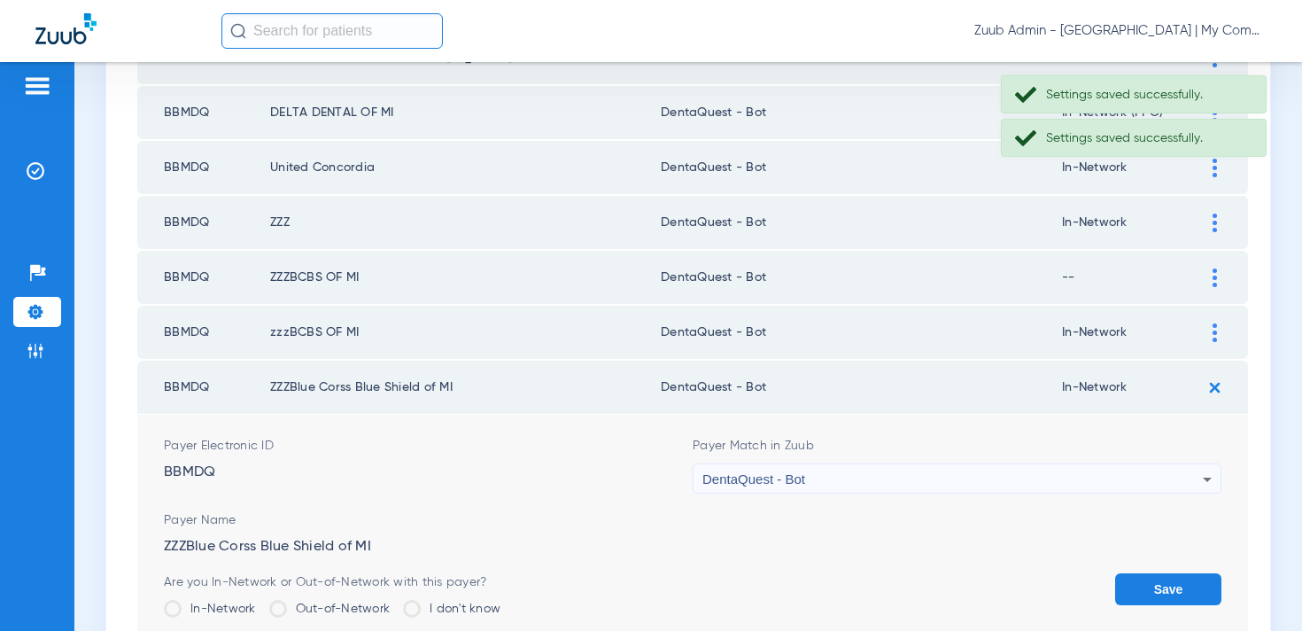
click at [1136, 592] on button "Save" at bounding box center [1168, 589] width 106 height 32
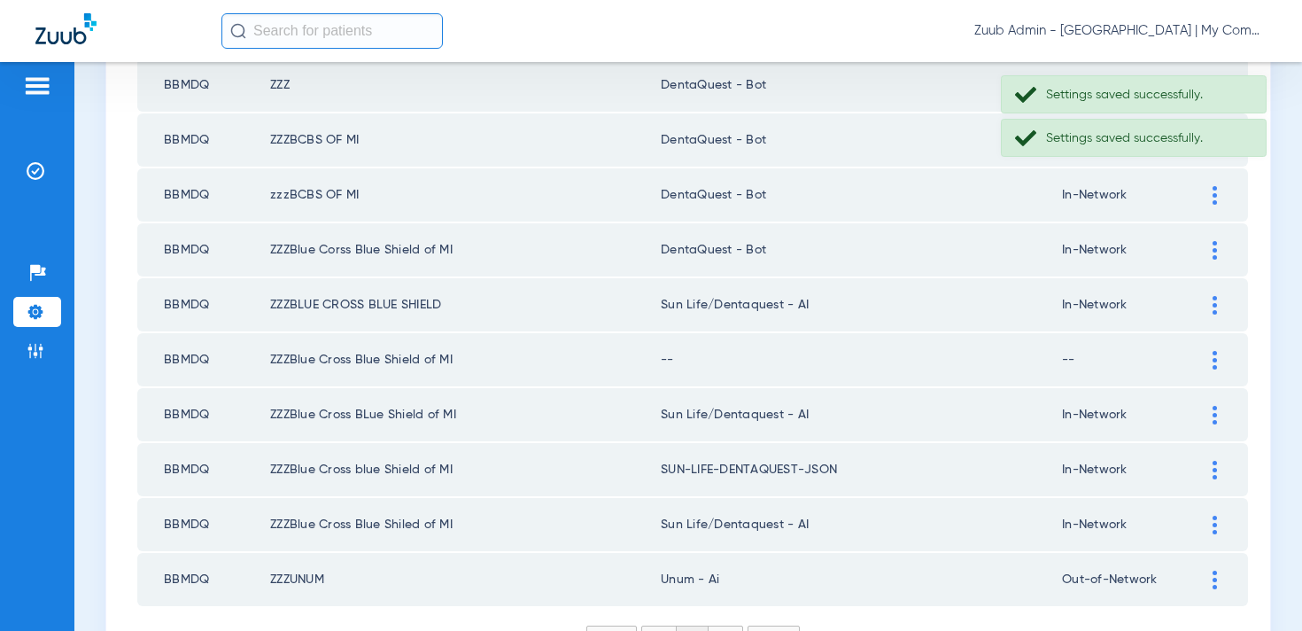
scroll to position [738, 0]
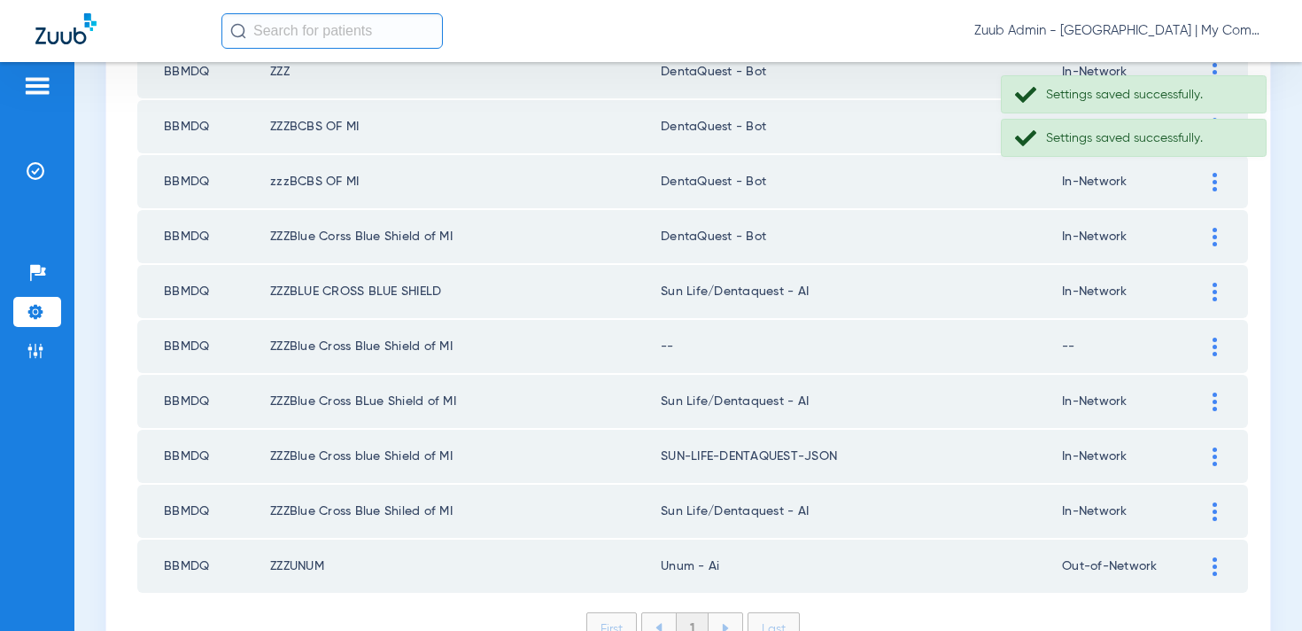
click at [1224, 283] on div at bounding box center [1214, 292] width 31 height 19
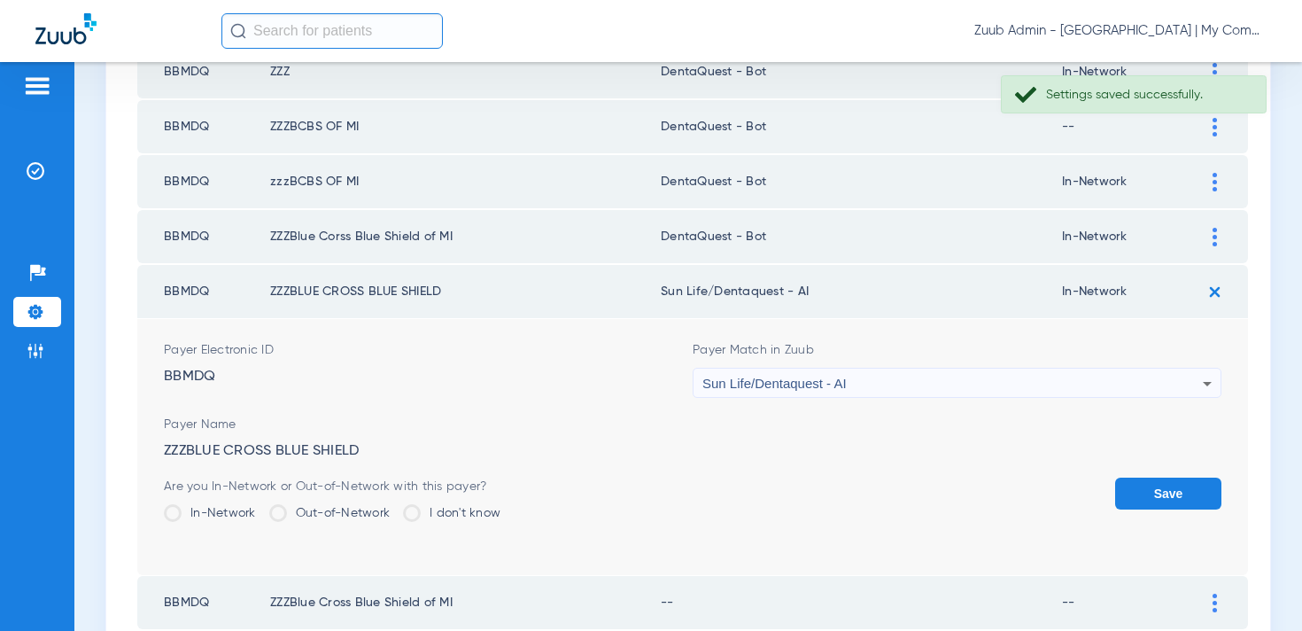
click at [864, 379] on div "Sun Life/Dentaquest - AI" at bounding box center [952, 383] width 500 height 30
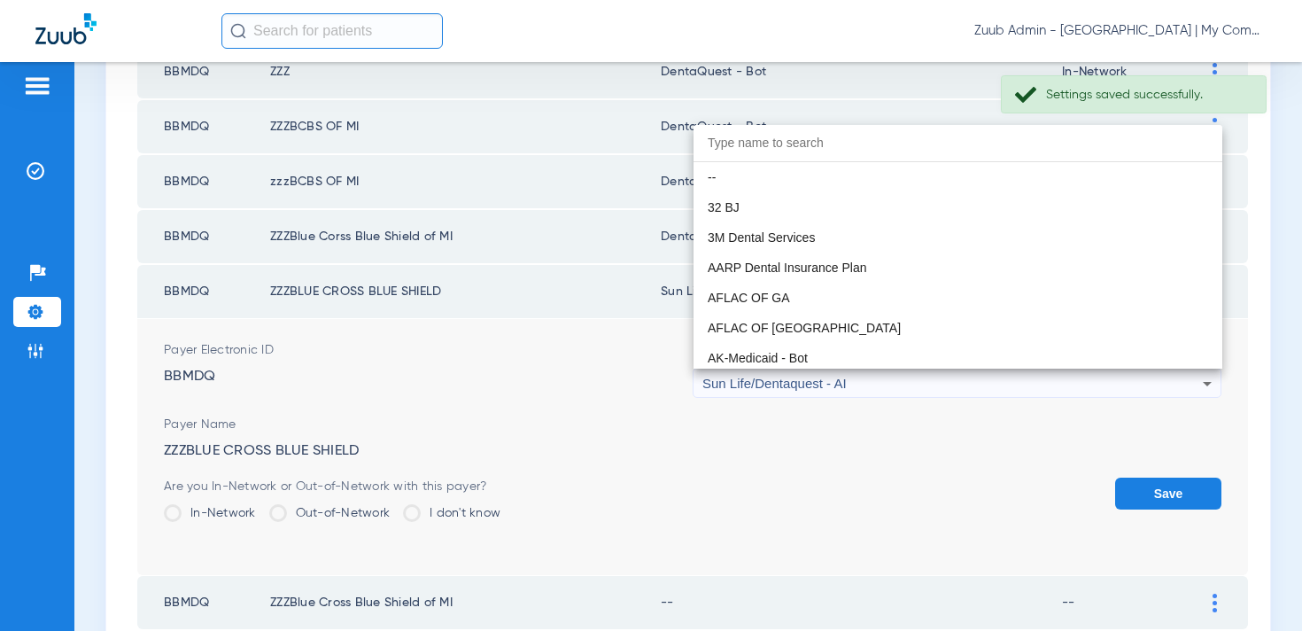
scroll to position [10453, 0]
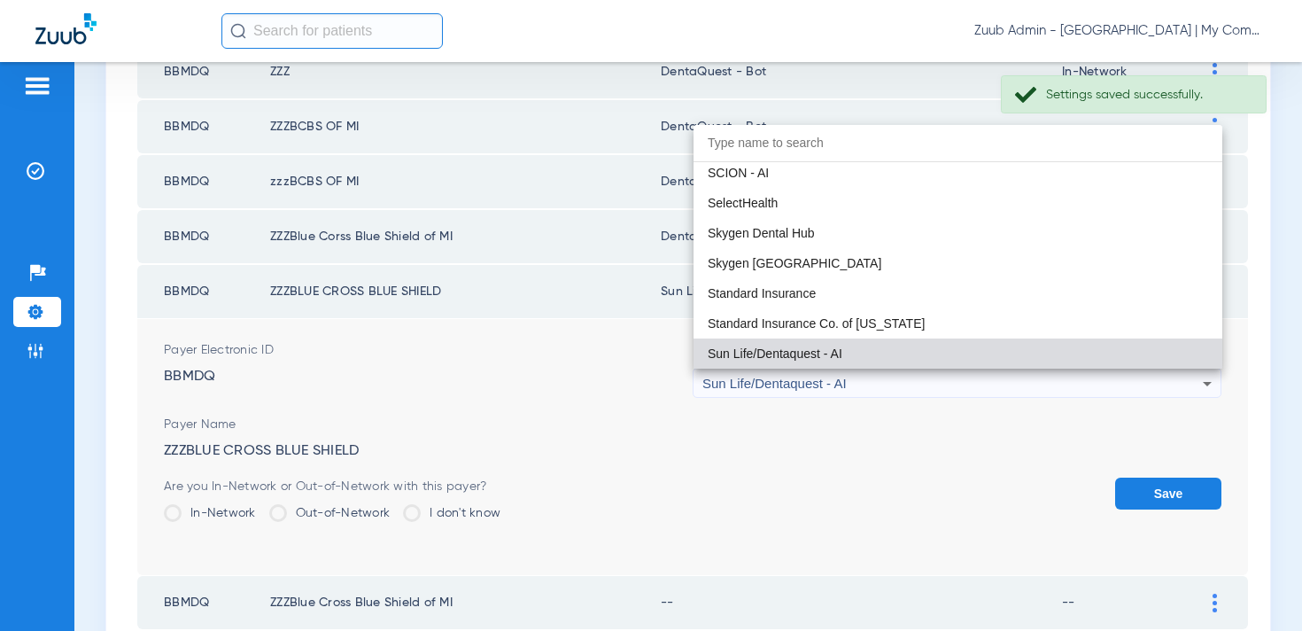
paste input "entaQuest - Bot"
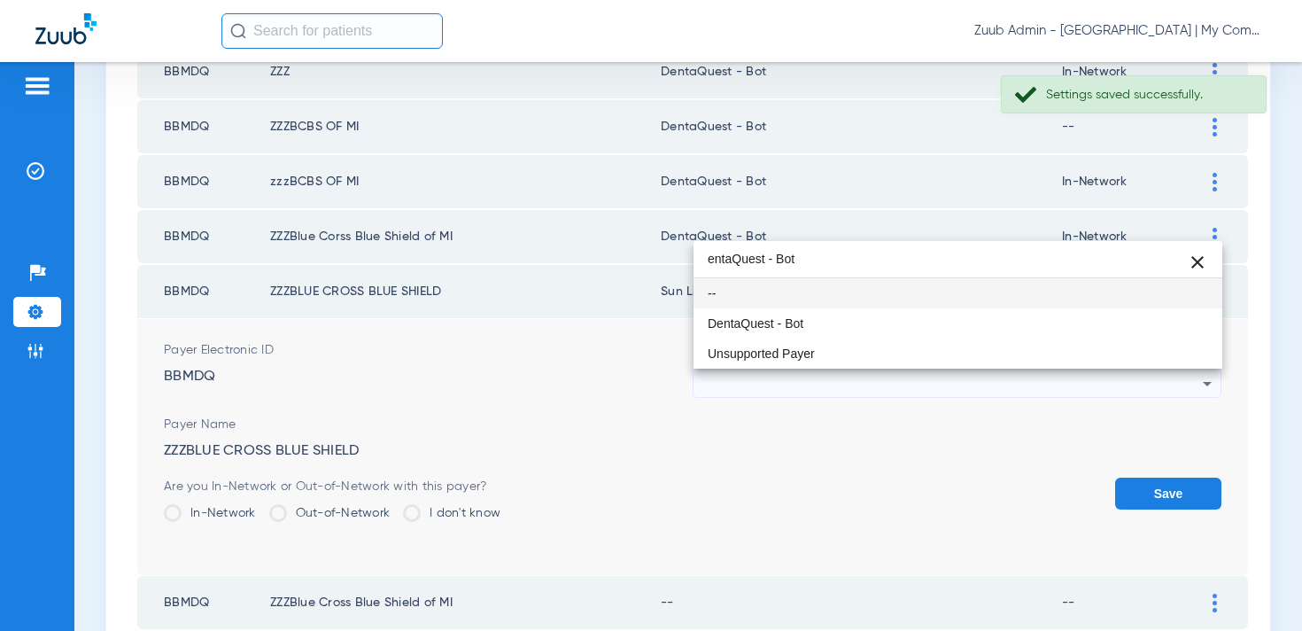
scroll to position [0, 0]
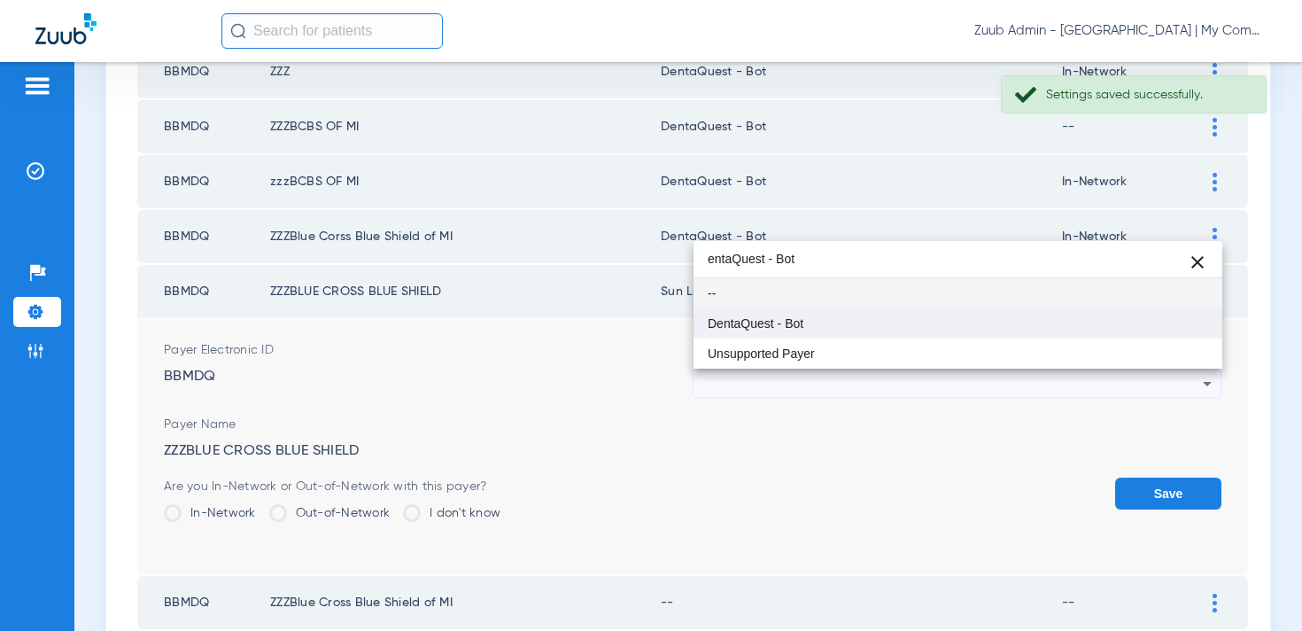
type input "entaQuest - Bot"
click at [809, 320] on mat-option "DentaQuest - Bot" at bounding box center [957, 323] width 529 height 30
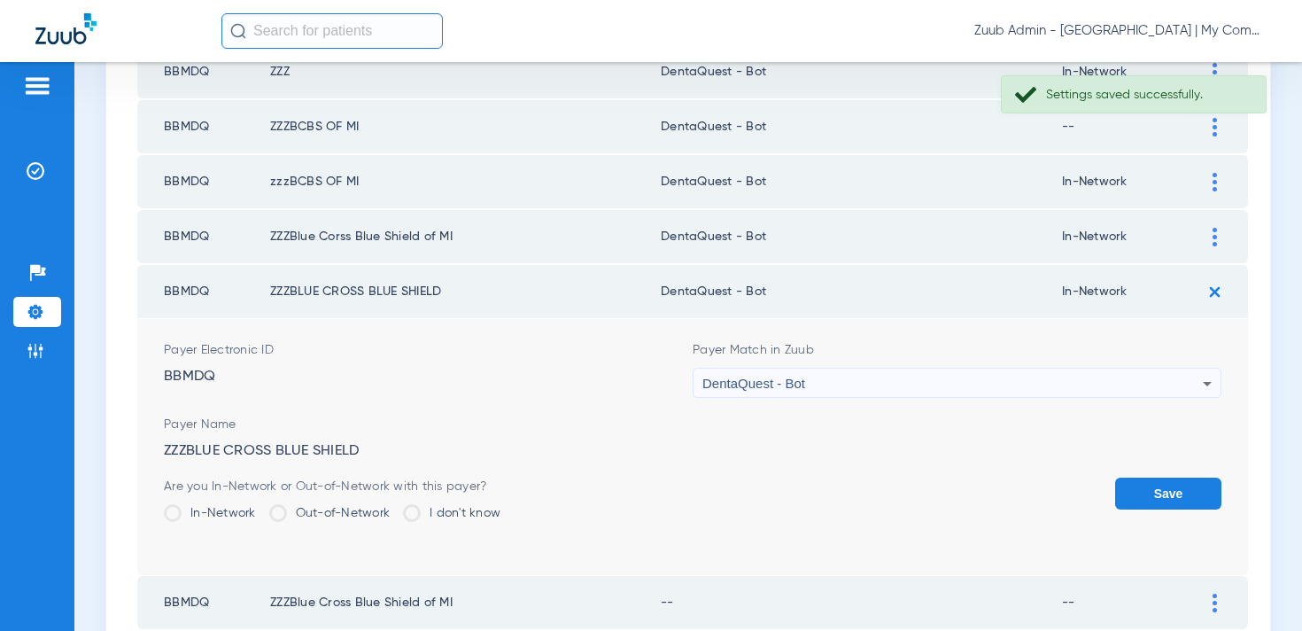
click at [1200, 493] on button "Save" at bounding box center [1168, 493] width 106 height 32
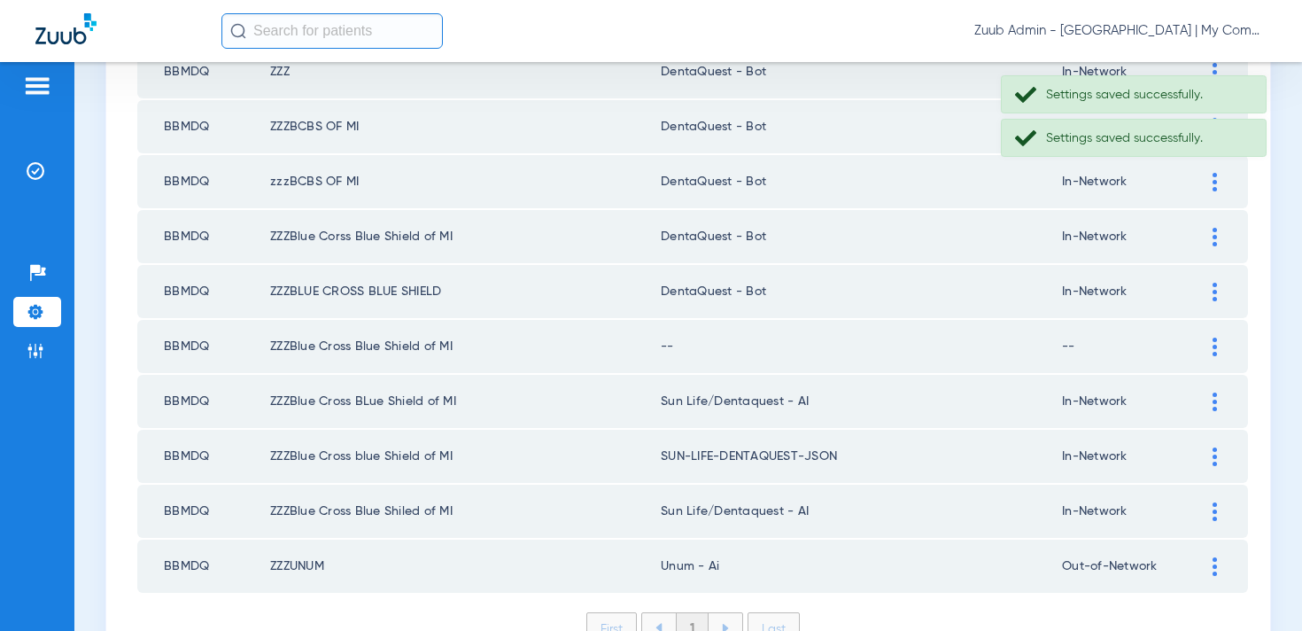
click at [1217, 345] on div at bounding box center [1214, 346] width 31 height 19
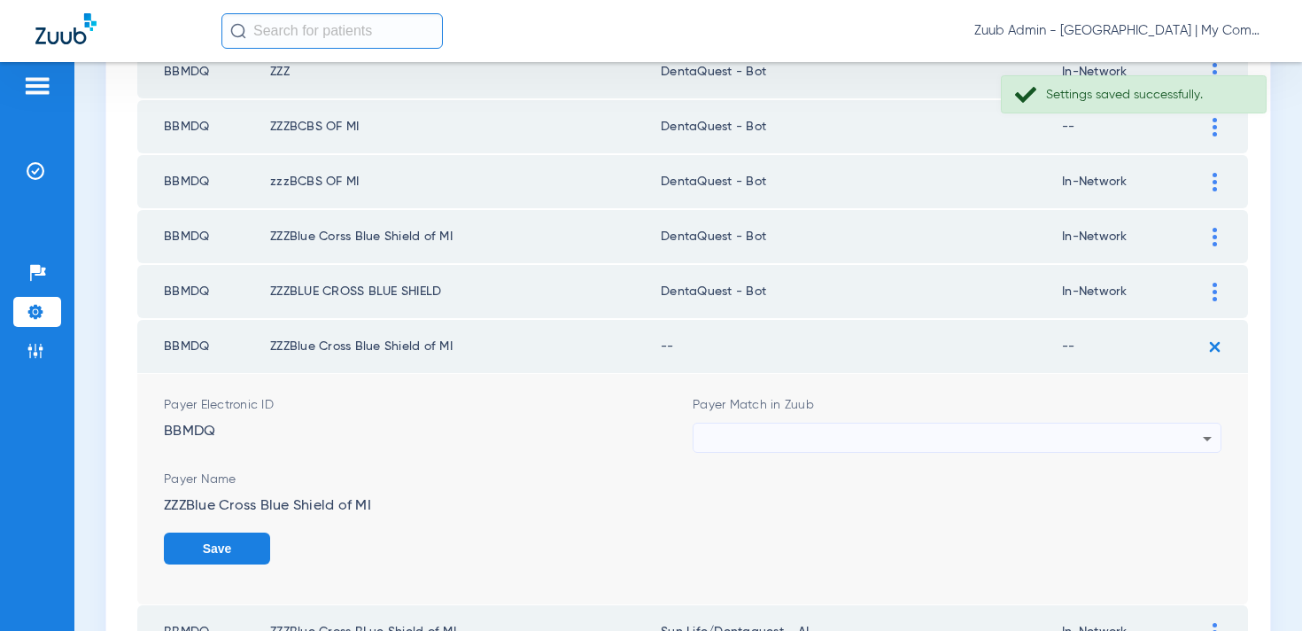
click at [836, 417] on div "Payer Match in Zuub" at bounding box center [957, 424] width 529 height 57
click at [836, 430] on div at bounding box center [952, 438] width 500 height 30
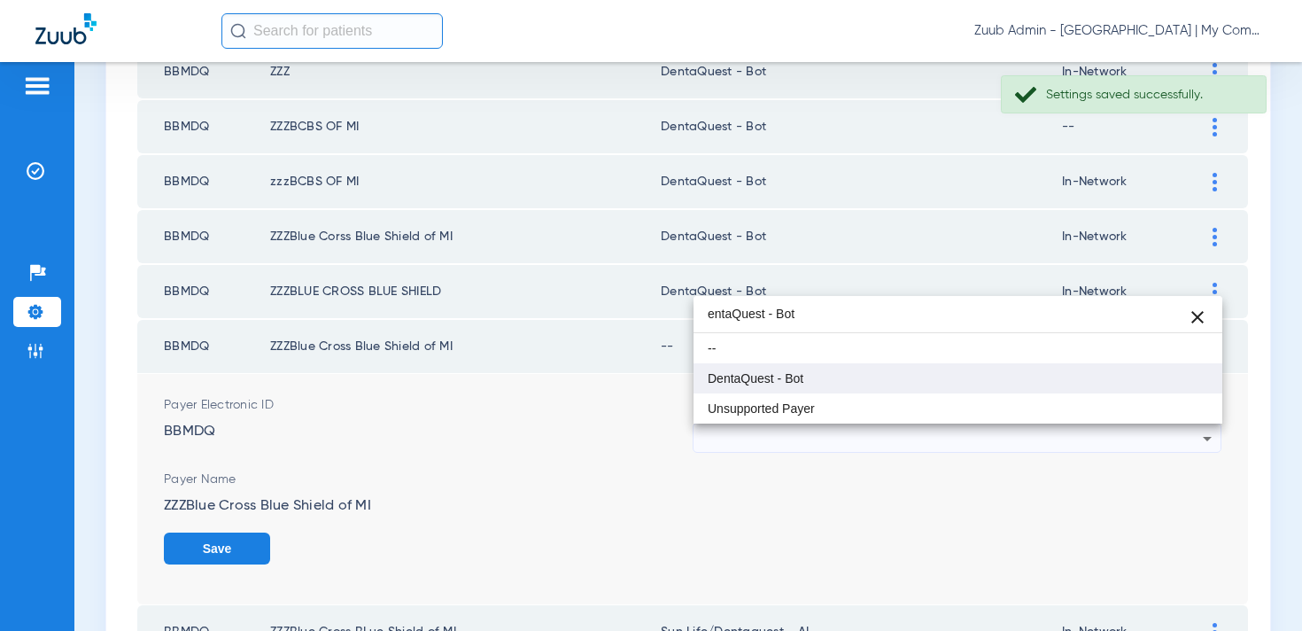
type input "entaQuest - Bot"
click at [802, 372] on span "DentaQuest - Bot" at bounding box center [756, 378] width 96 height 12
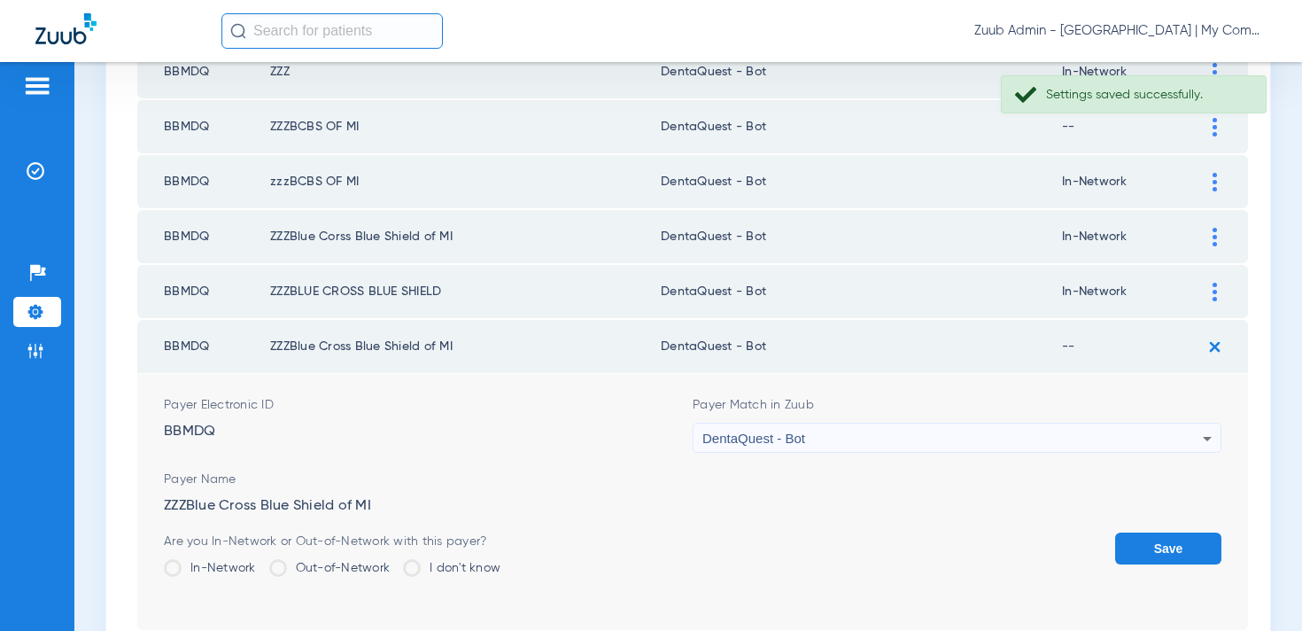
click at [1143, 554] on button "Save" at bounding box center [1168, 548] width 106 height 32
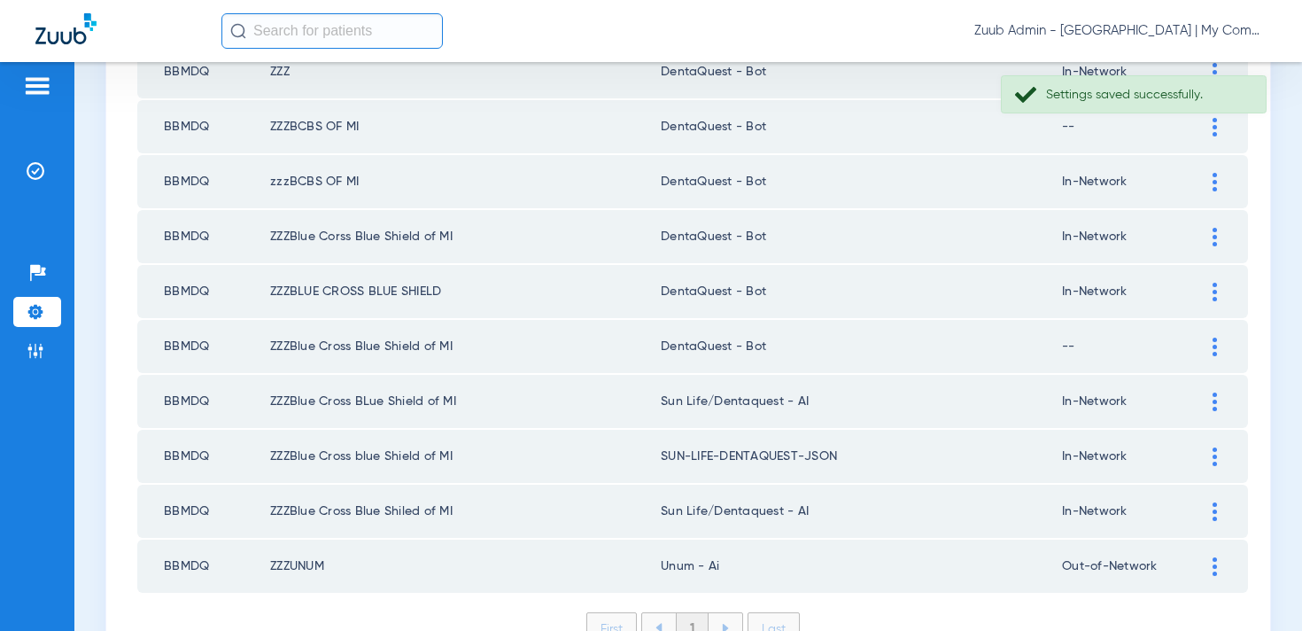
click at [1216, 393] on img at bounding box center [1214, 401] width 4 height 19
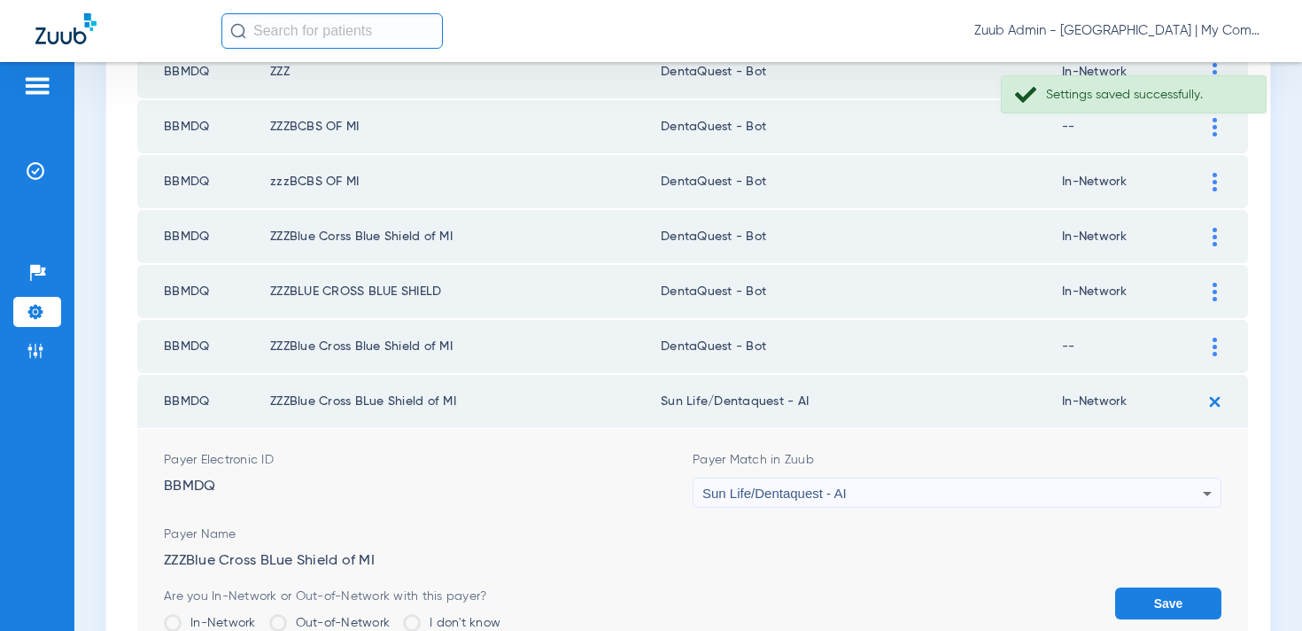
click at [806, 492] on span "Sun Life/Dentaquest - AI" at bounding box center [774, 492] width 144 height 15
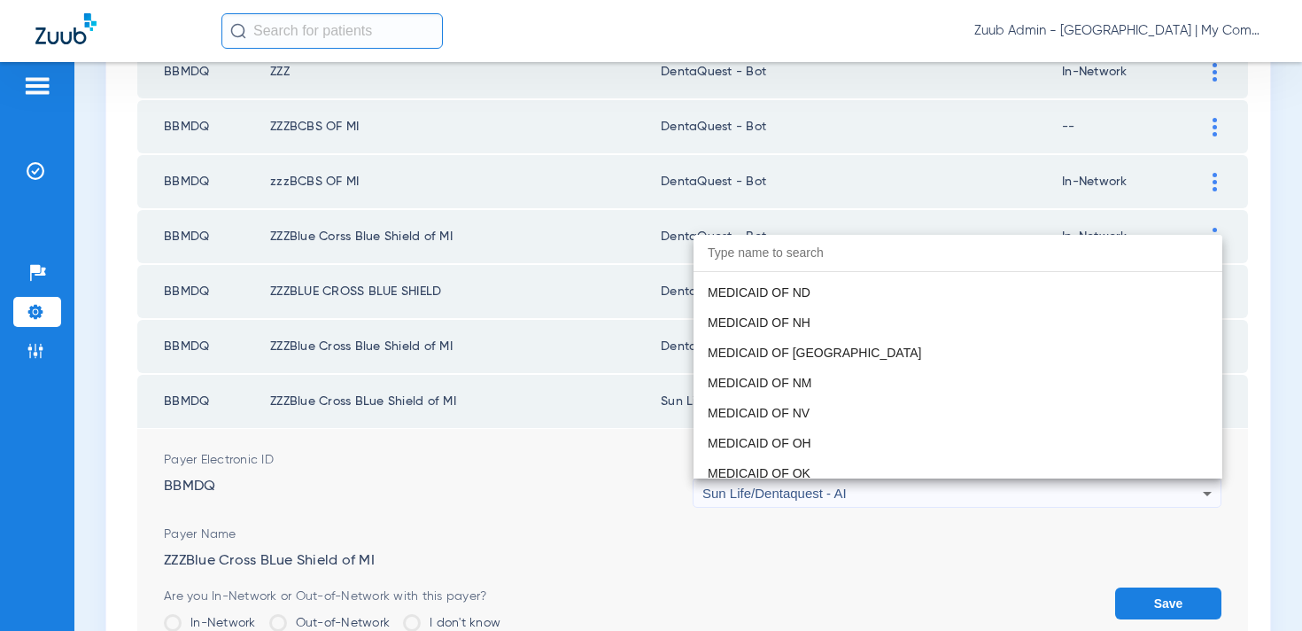
paste input "entaQuest - Bot"
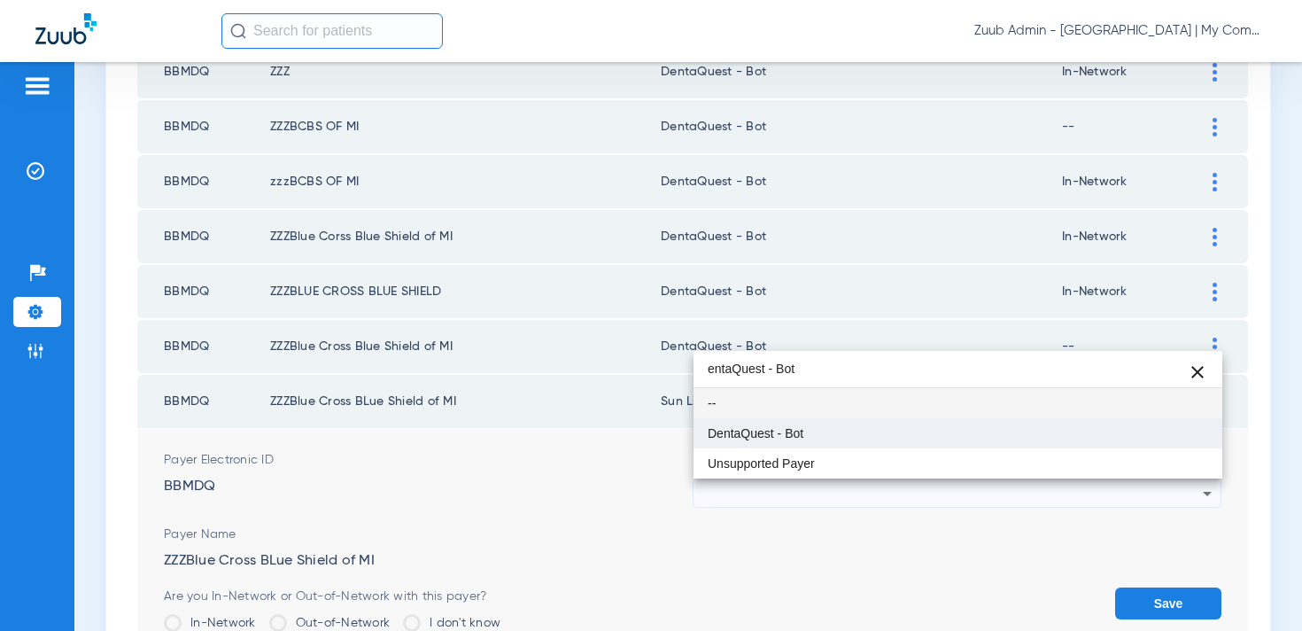
type input "entaQuest - Bot"
click at [783, 430] on span "DentaQuest - Bot" at bounding box center [756, 433] width 96 height 12
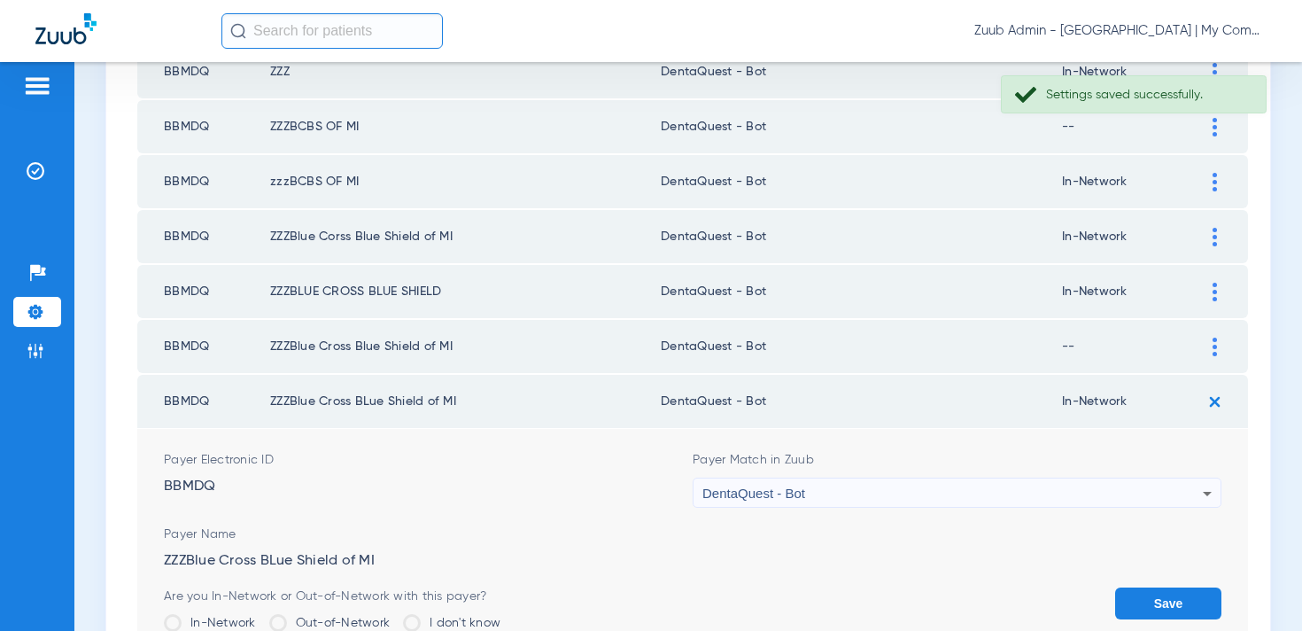
click at [1138, 606] on button "Save" at bounding box center [1168, 603] width 106 height 32
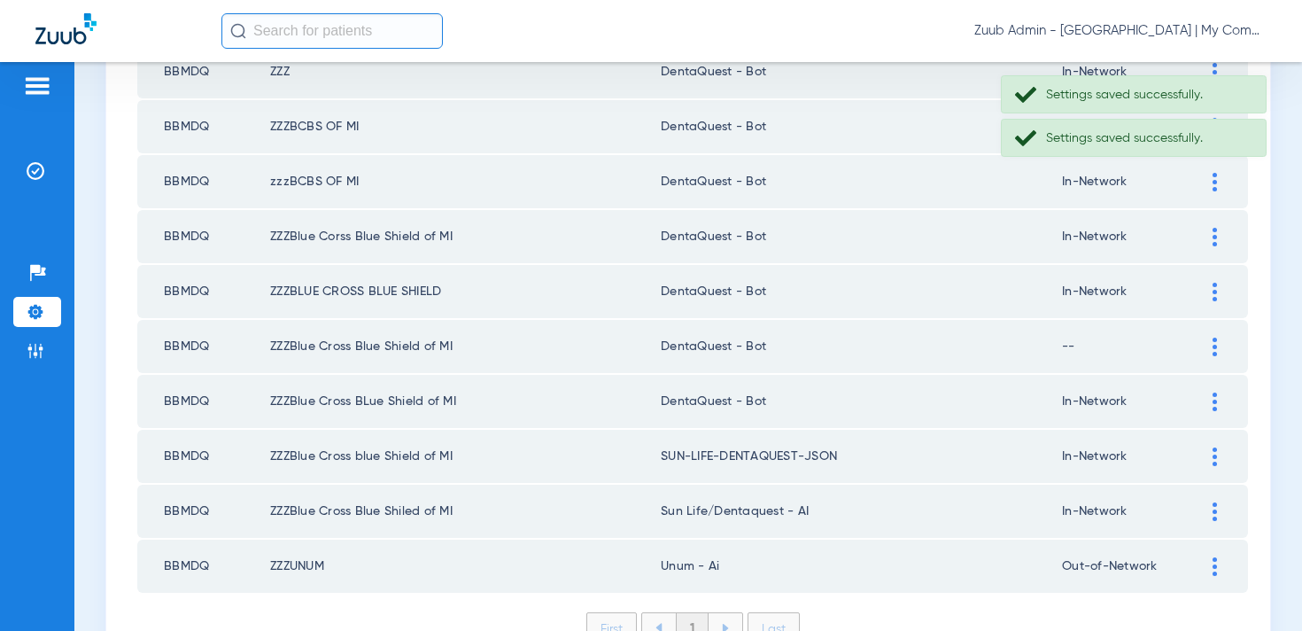
scroll to position [832, 0]
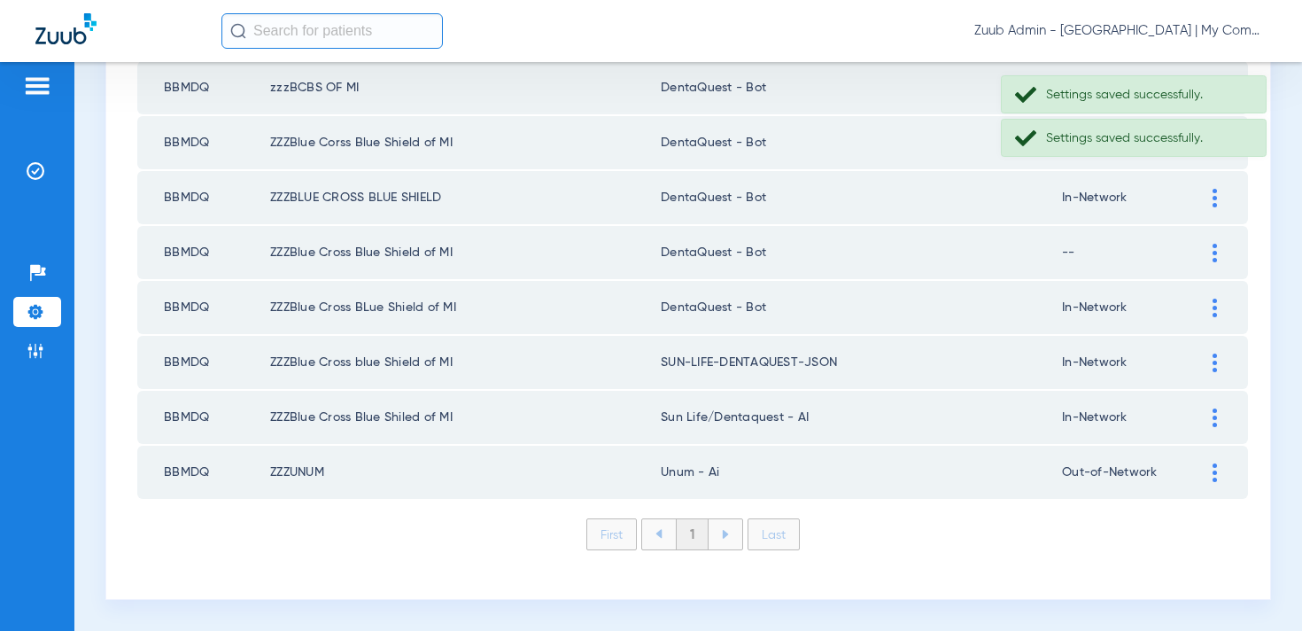
click at [1219, 361] on div at bounding box center [1214, 362] width 31 height 19
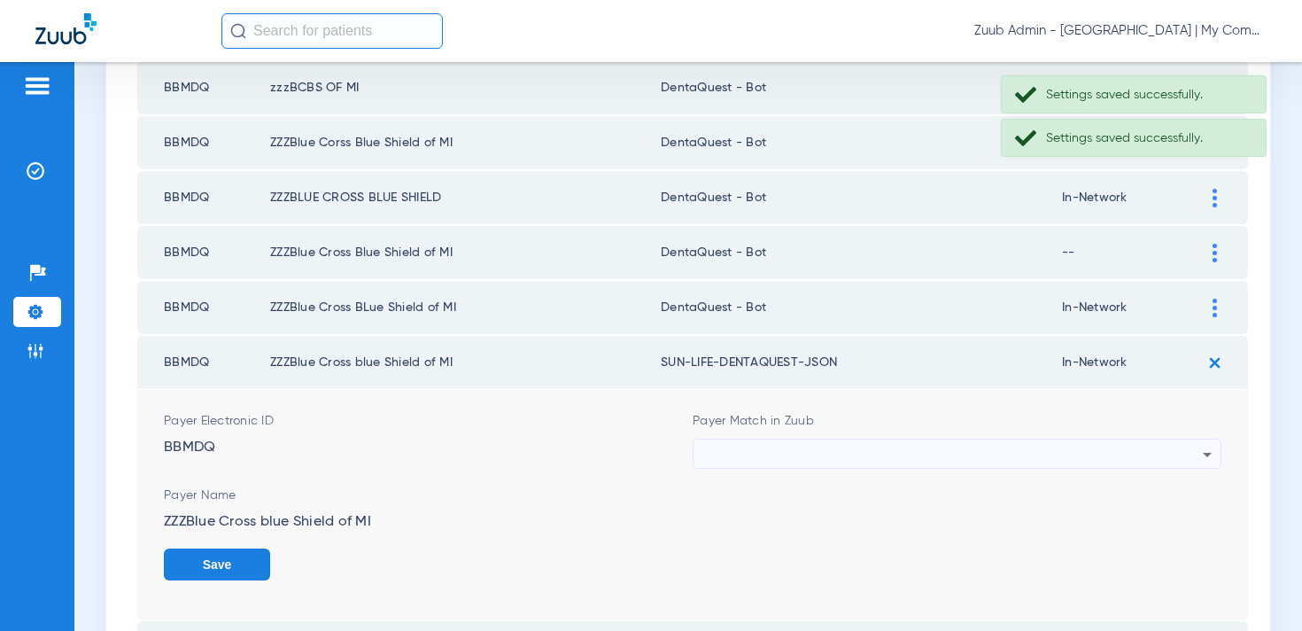
click at [808, 448] on div at bounding box center [952, 454] width 500 height 30
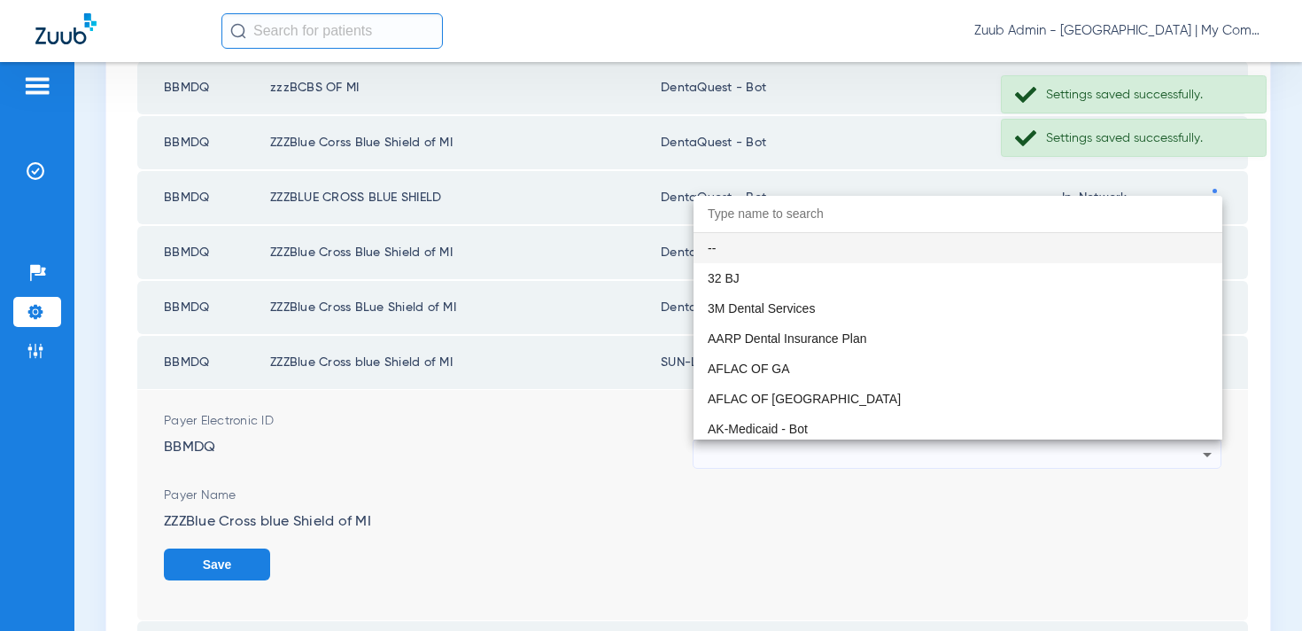
paste input "entaQuest - Bot"
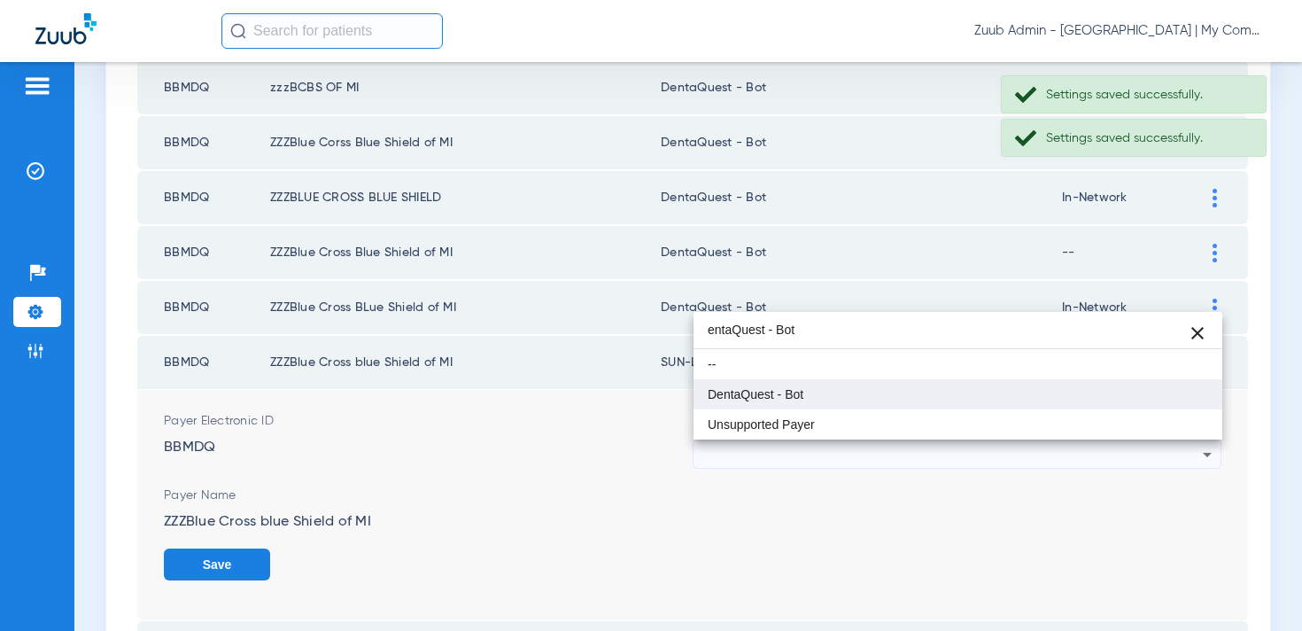
type input "entaQuest - Bot"
click at [788, 395] on span "DentaQuest - Bot" at bounding box center [756, 394] width 96 height 12
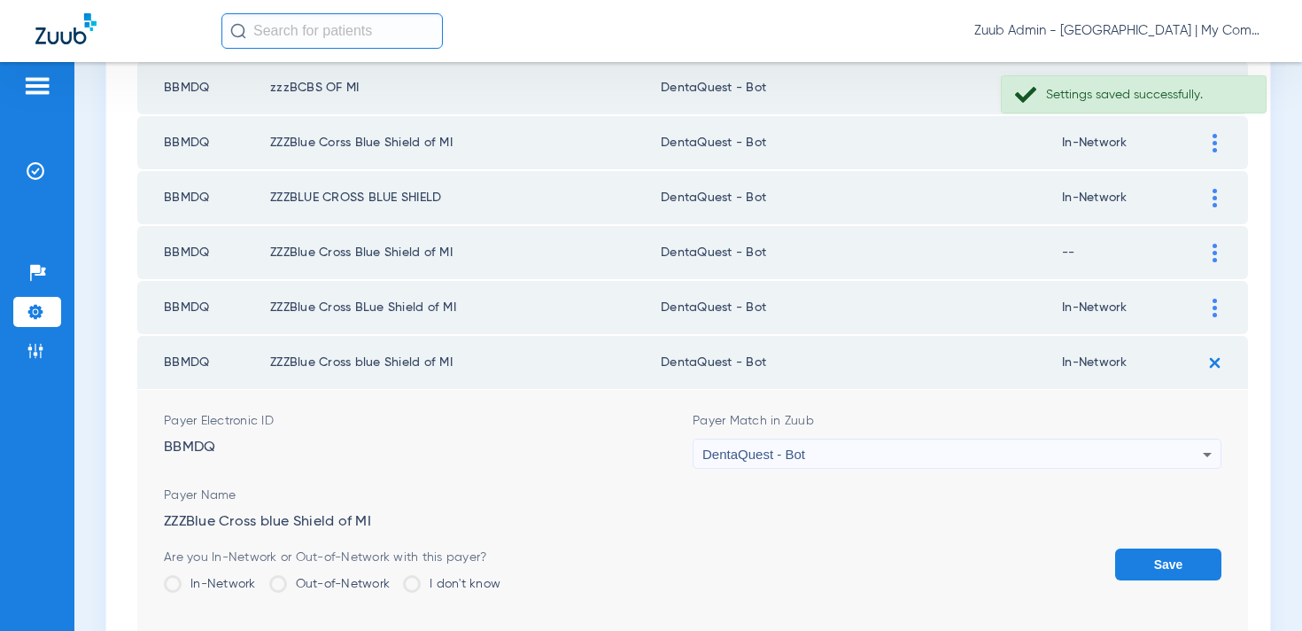
click at [1147, 555] on button "Save" at bounding box center [1168, 564] width 106 height 32
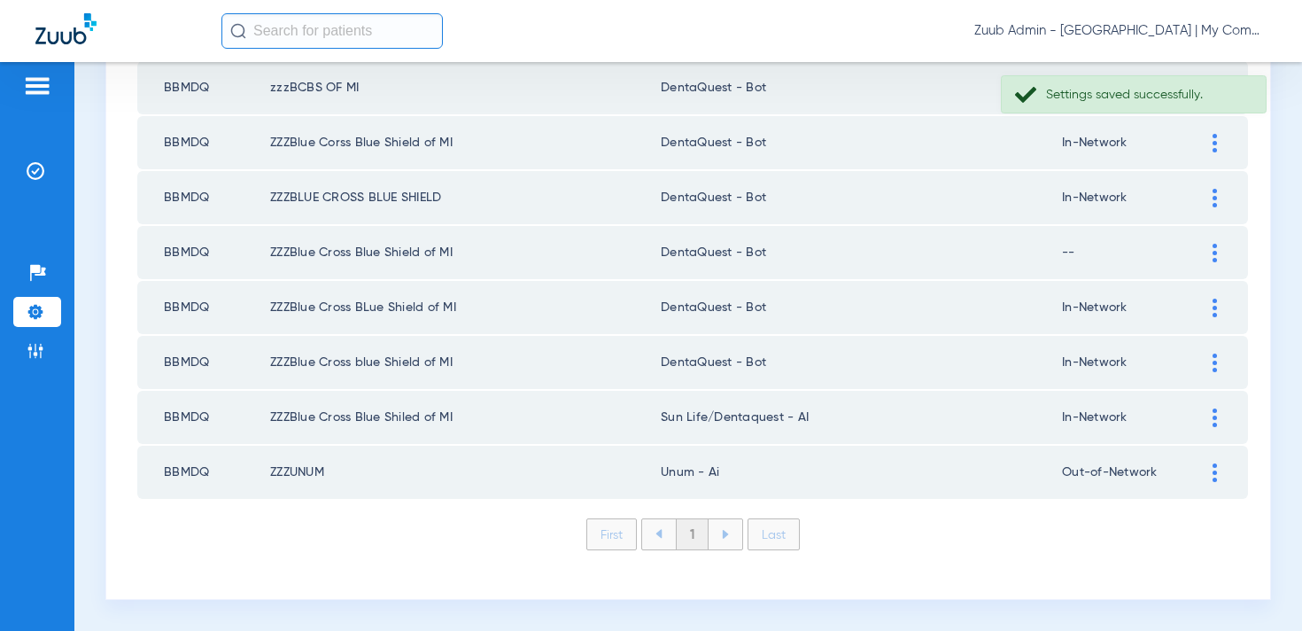
click at [1207, 413] on div at bounding box center [1214, 417] width 31 height 19
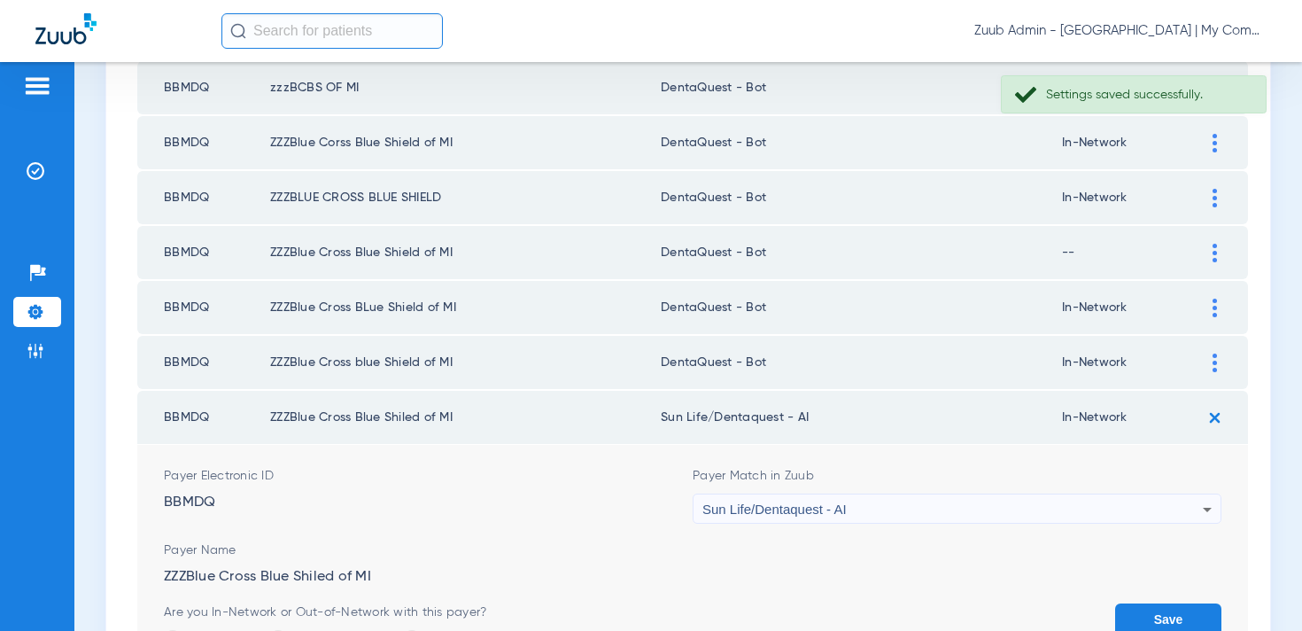
click at [817, 512] on span "Sun Life/Dentaquest - AI" at bounding box center [774, 508] width 144 height 15
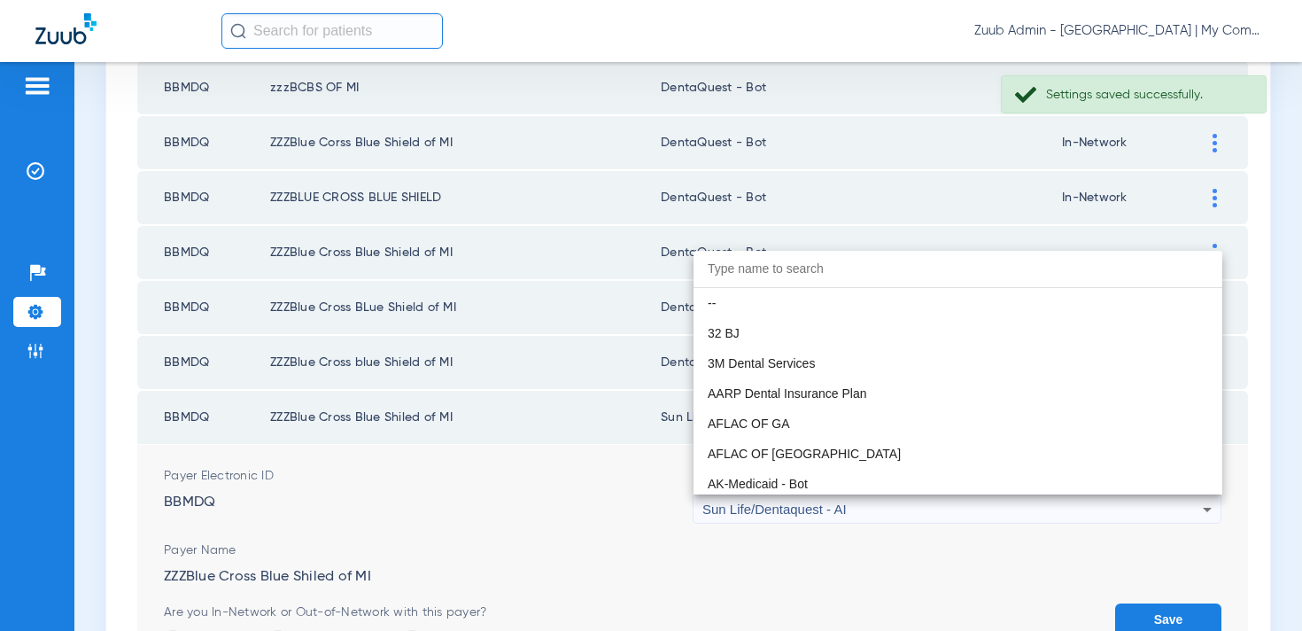
paste input "entaQuest - Bot"
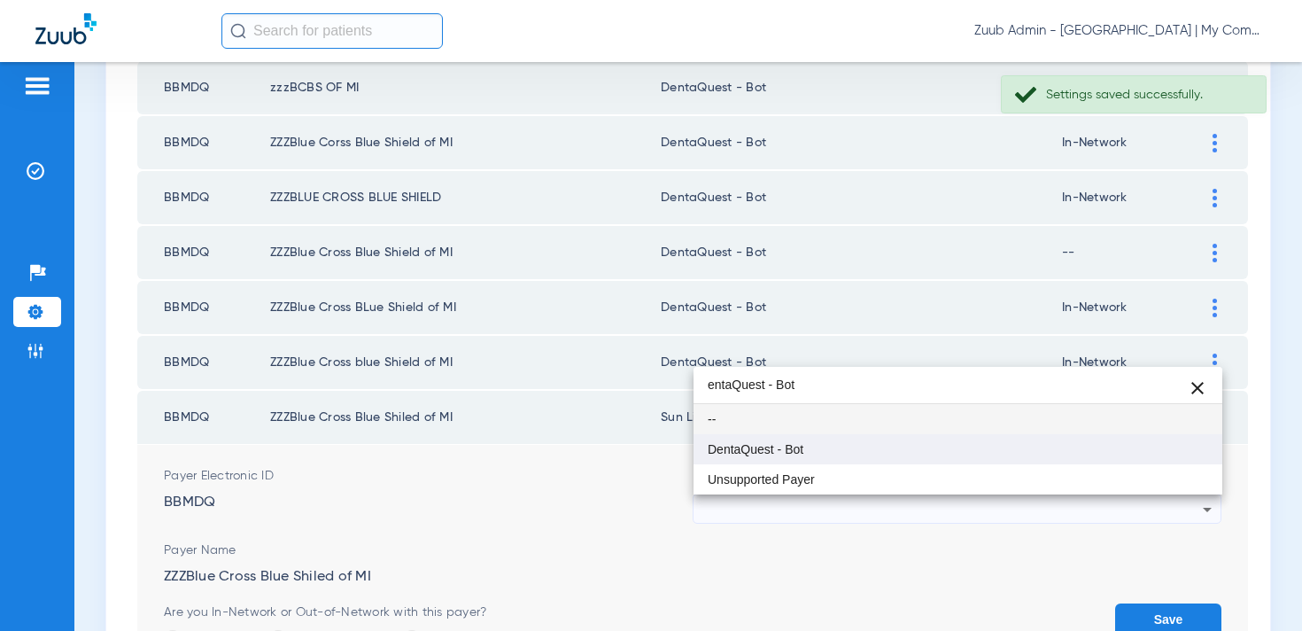
type input "entaQuest - Bot"
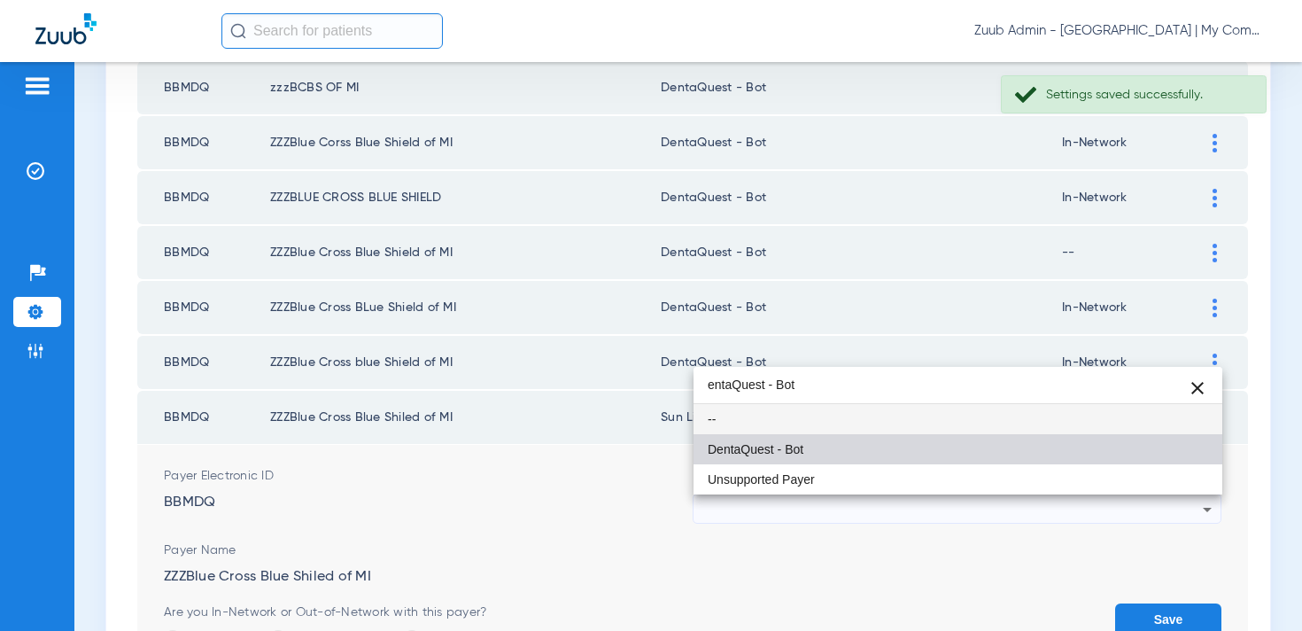
click at [799, 455] on span "DentaQuest - Bot" at bounding box center [756, 449] width 96 height 12
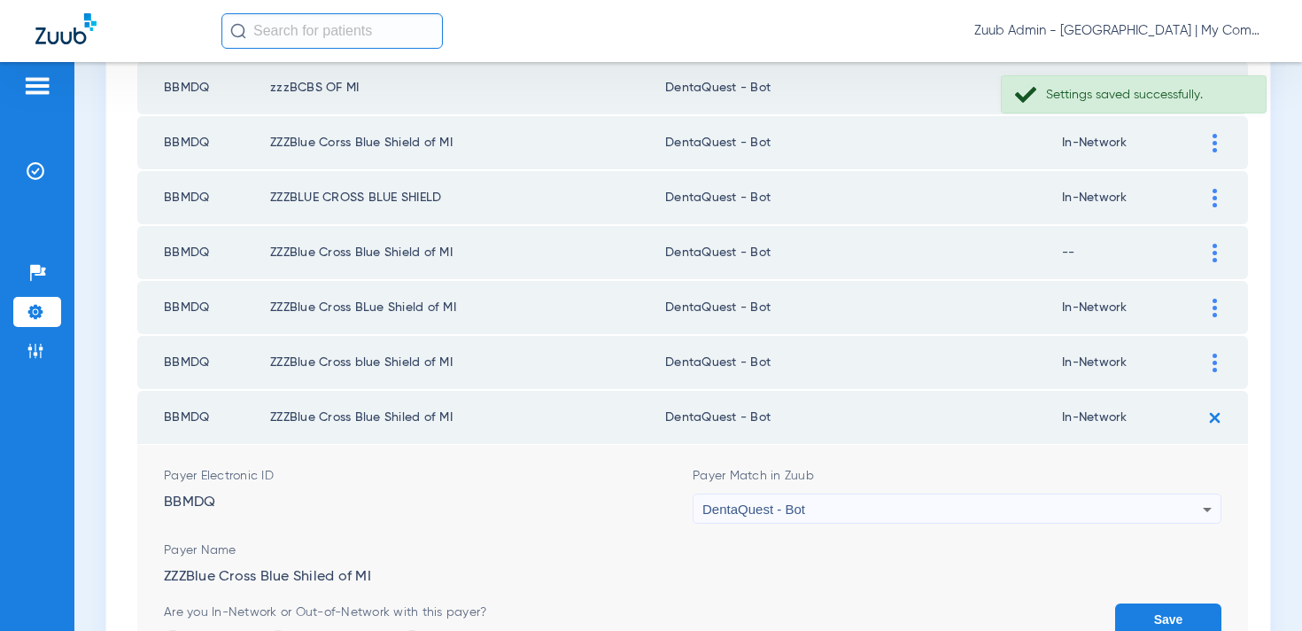
click at [1156, 614] on button "Save" at bounding box center [1168, 619] width 106 height 32
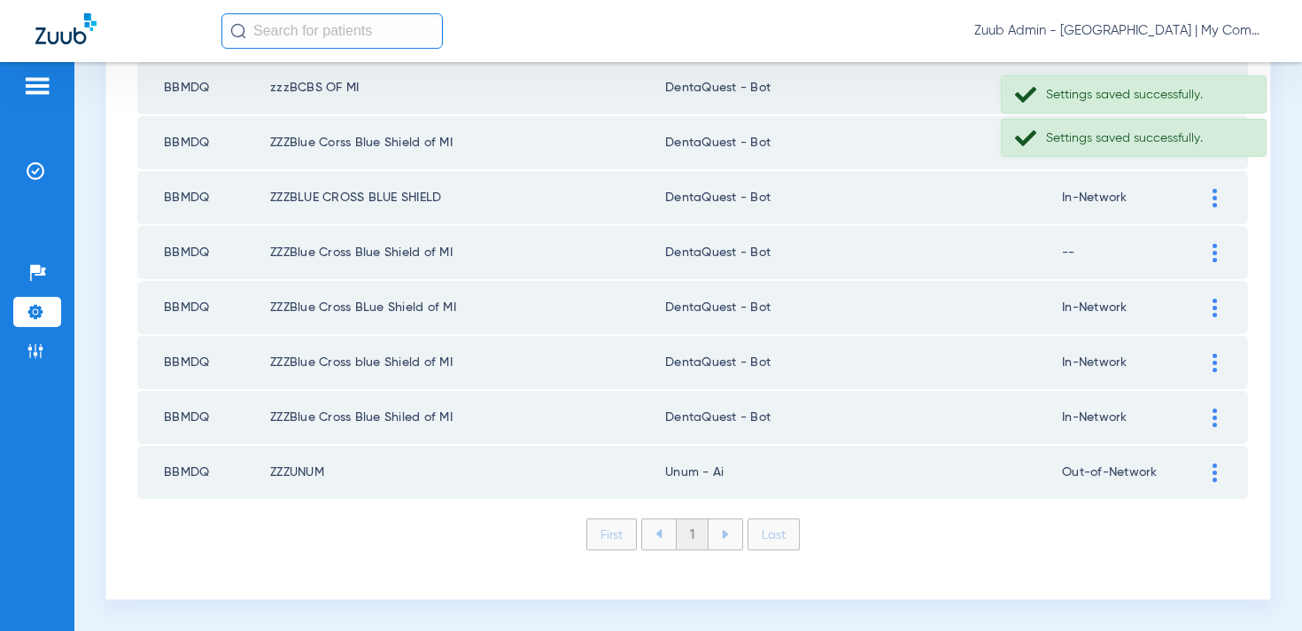
click at [1213, 476] on img at bounding box center [1214, 472] width 4 height 19
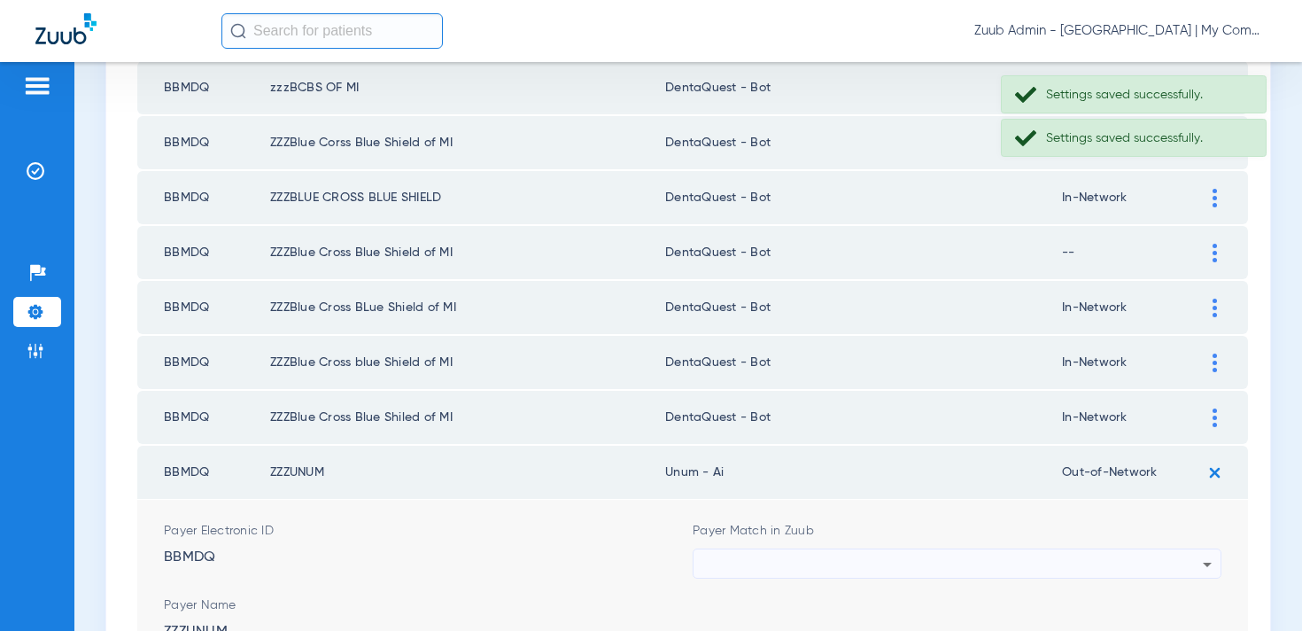
click at [833, 565] on div at bounding box center [952, 564] width 500 height 30
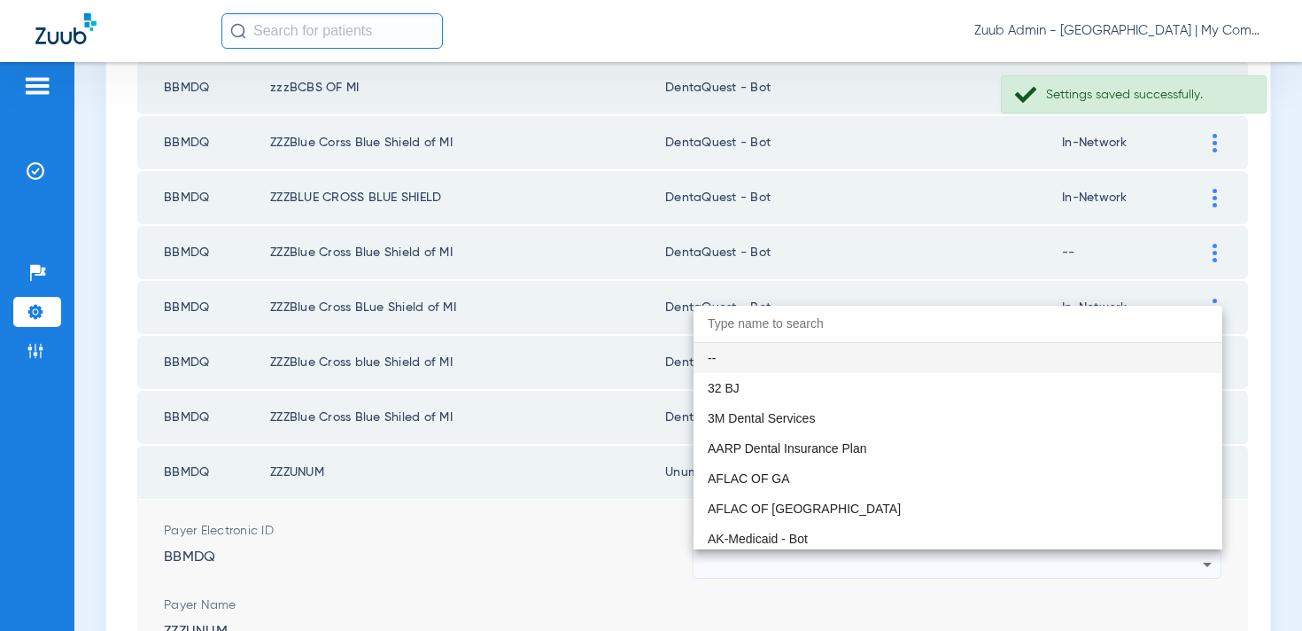
paste input "entaQuest - Bot"
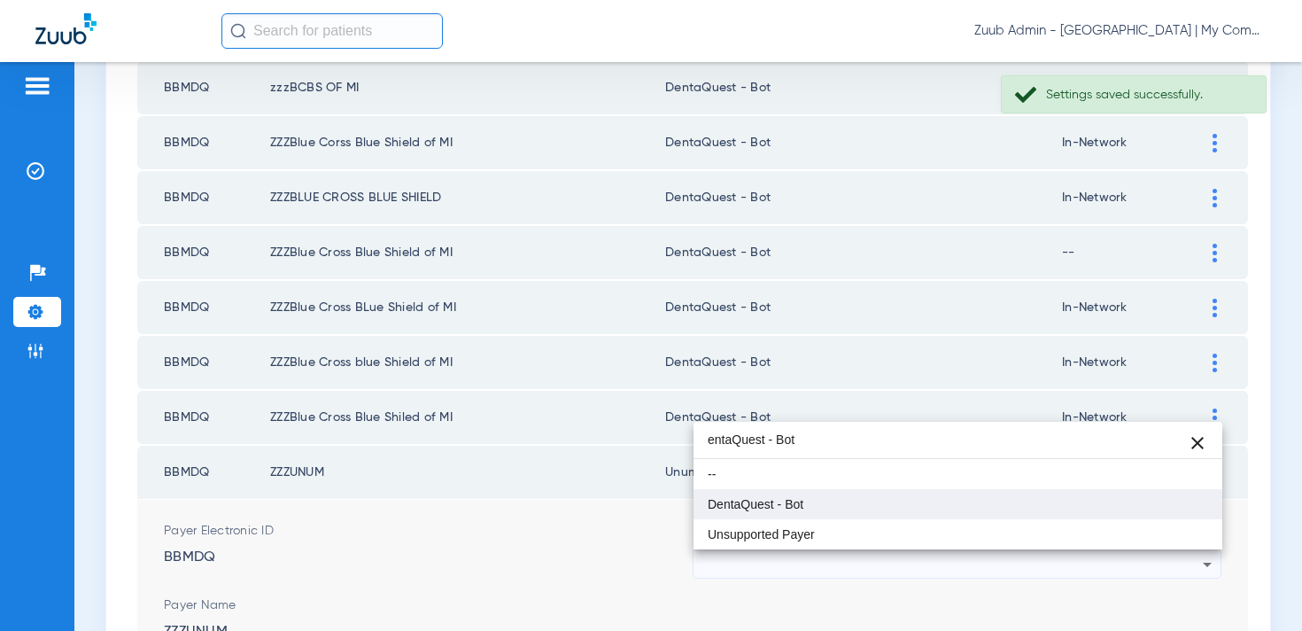
type input "entaQuest - Bot"
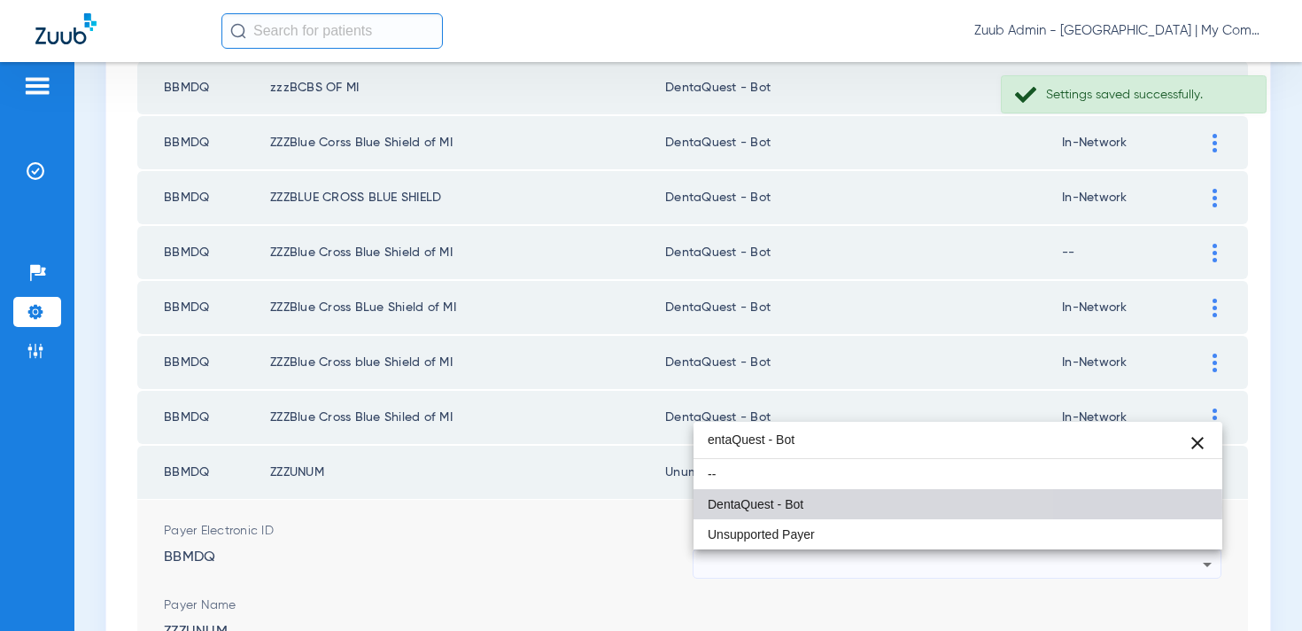
click at [800, 507] on span "DentaQuest - Bot" at bounding box center [756, 504] width 96 height 12
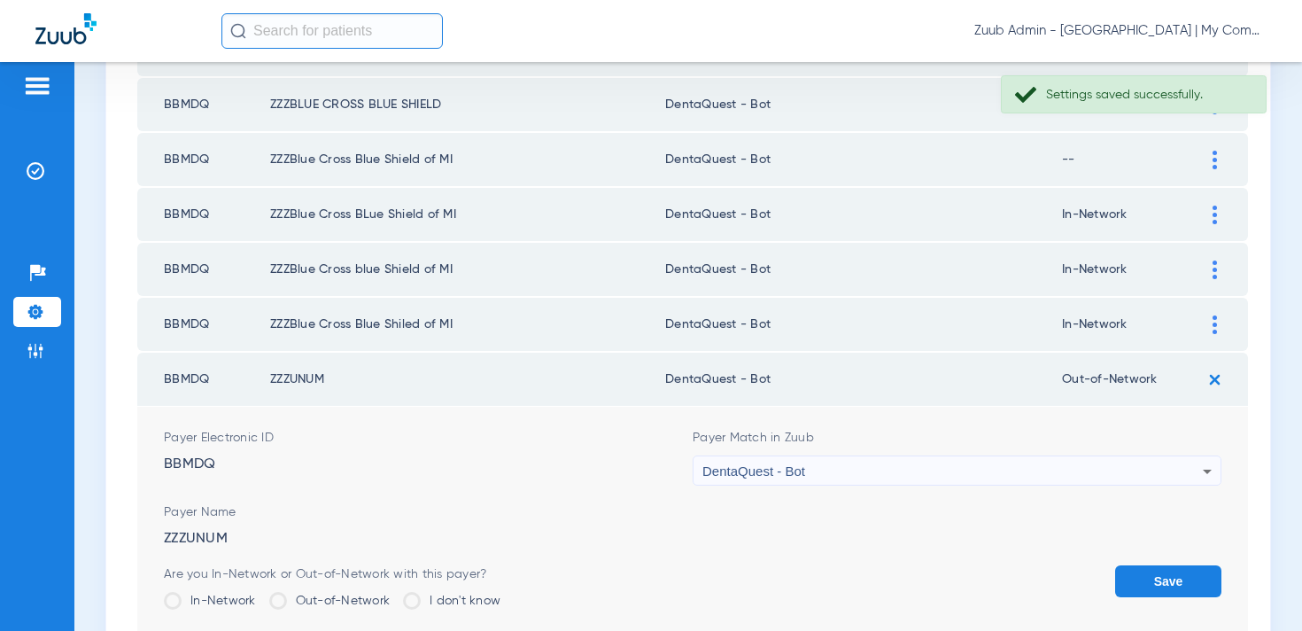
scroll to position [964, 0]
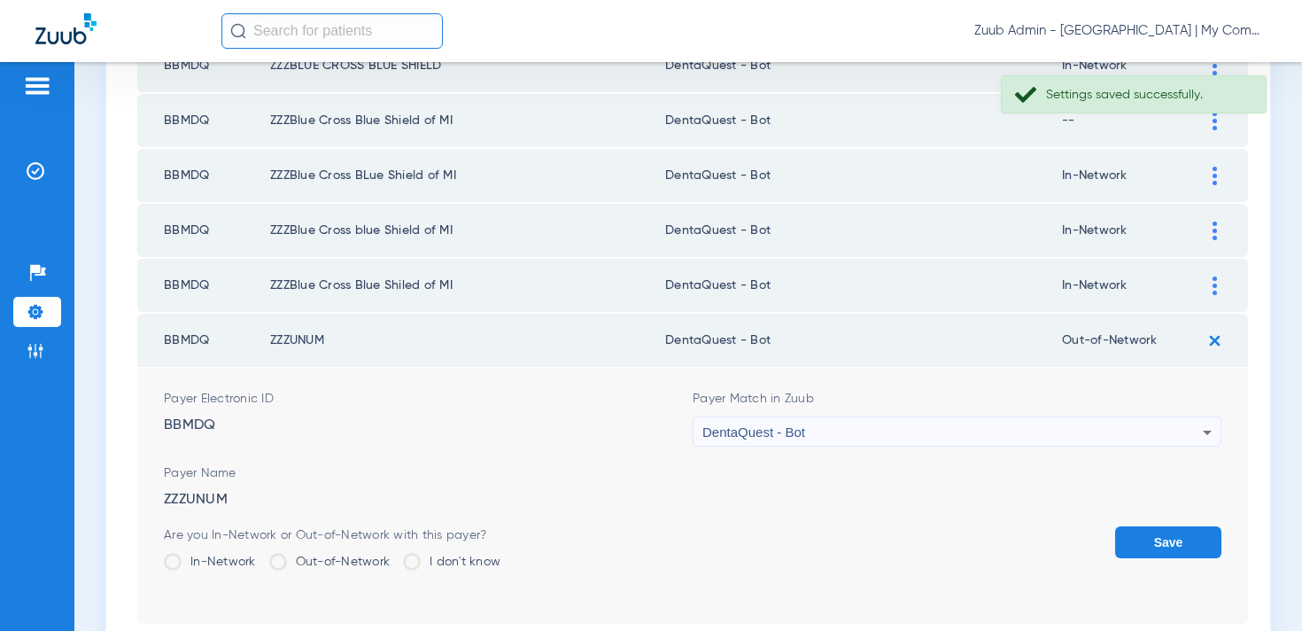
click at [1146, 539] on button "Save" at bounding box center [1168, 542] width 106 height 32
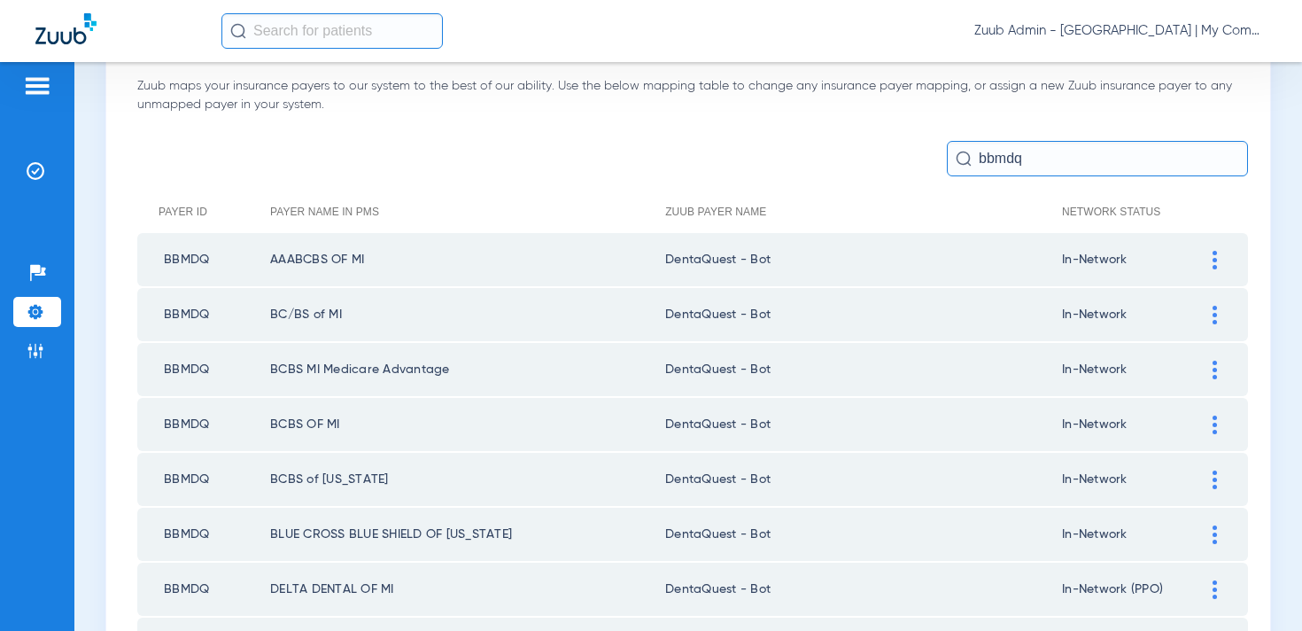
scroll to position [0, 0]
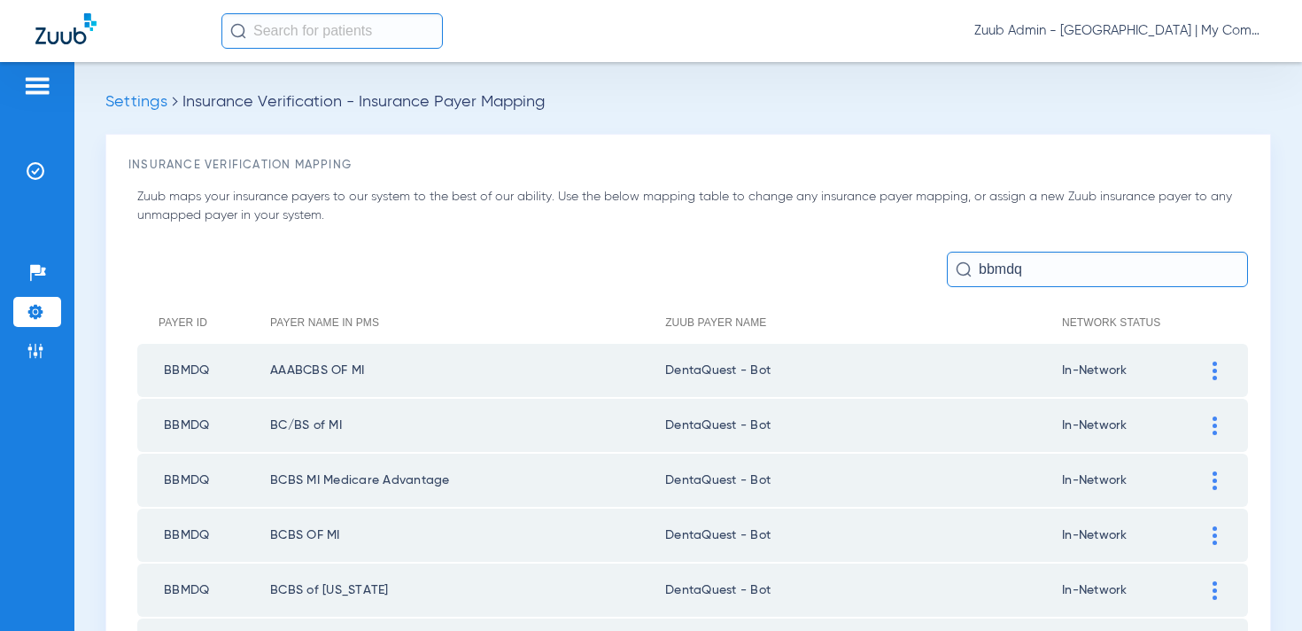
drag, startPoint x: 1045, startPoint y: 268, endPoint x: 957, endPoint y: 267, distance: 88.6
click at [957, 267] on div "bbmdq" at bounding box center [1097, 269] width 301 height 35
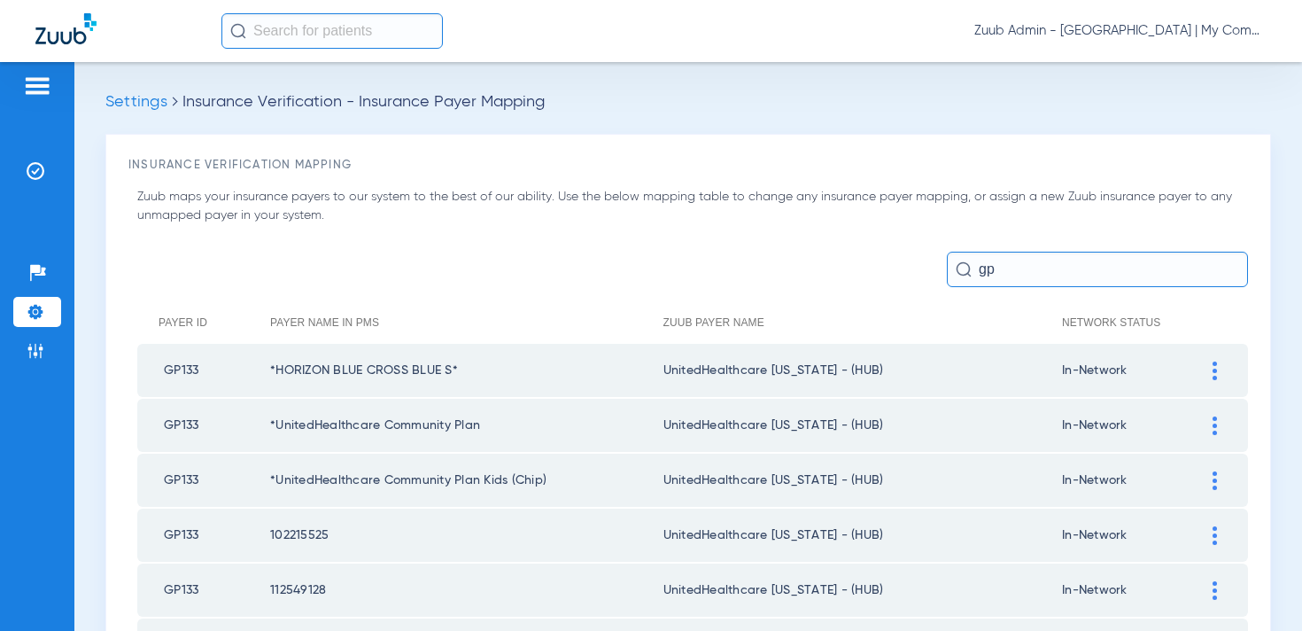
type input "gp1"
drag, startPoint x: 1007, startPoint y: 262, endPoint x: 980, endPoint y: 262, distance: 27.5
click at [980, 262] on input "gp1" at bounding box center [1097, 269] width 301 height 35
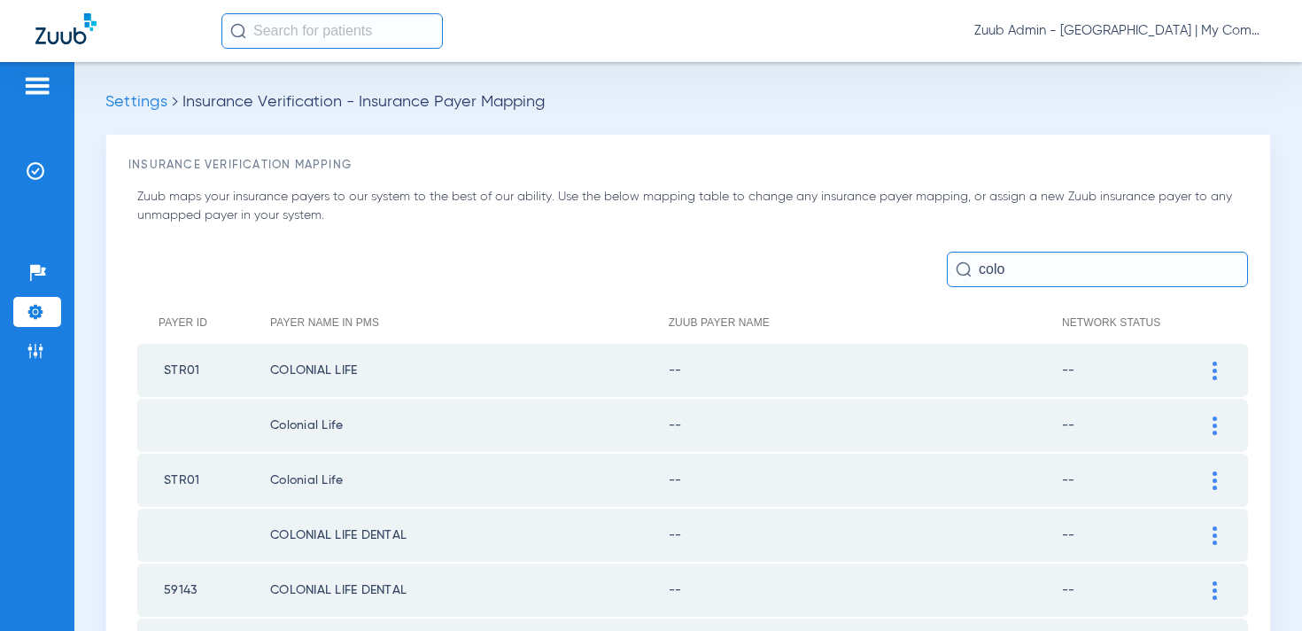
type input "colo"
click at [1217, 370] on div at bounding box center [1214, 370] width 31 height 19
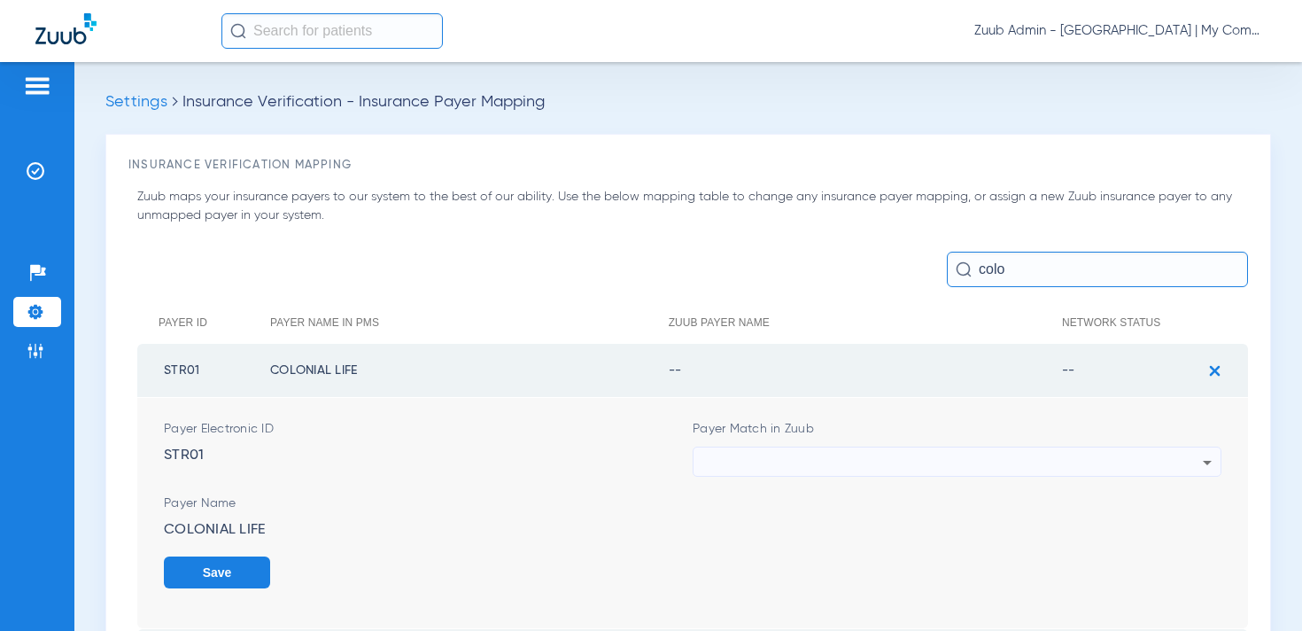
click at [824, 453] on div at bounding box center [952, 462] width 500 height 30
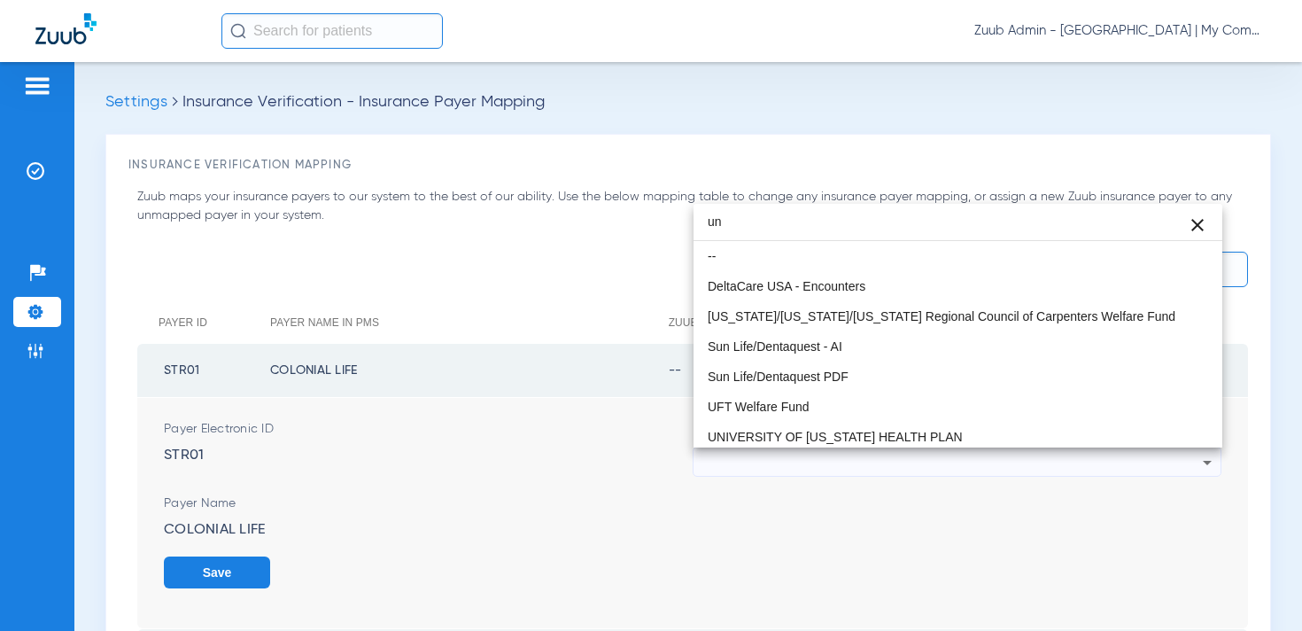
type input "u"
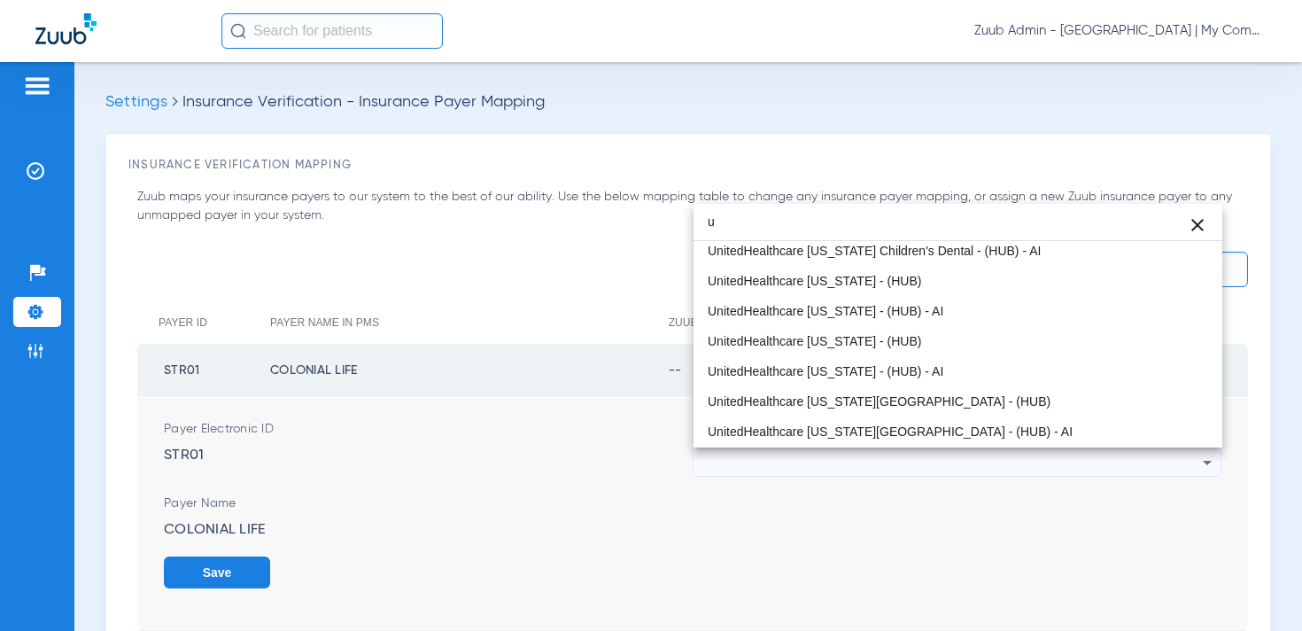
scroll to position [7713, 0]
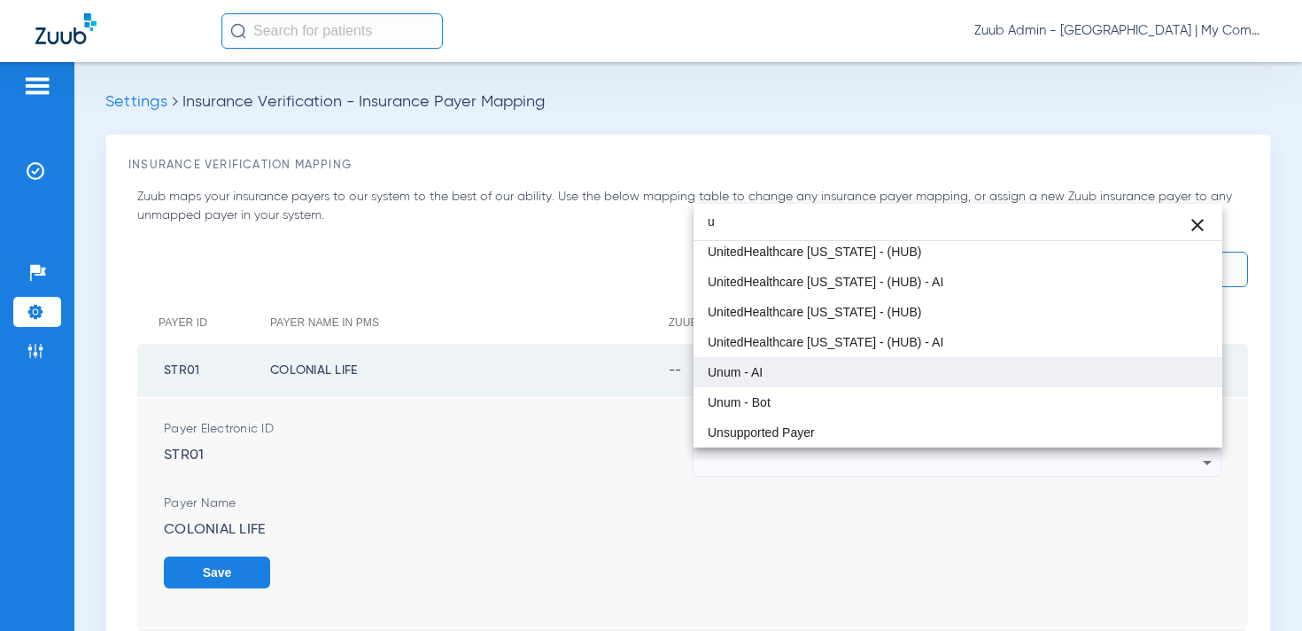
type input "u"
click at [767, 378] on mat-option "Unum - AI" at bounding box center [957, 372] width 529 height 30
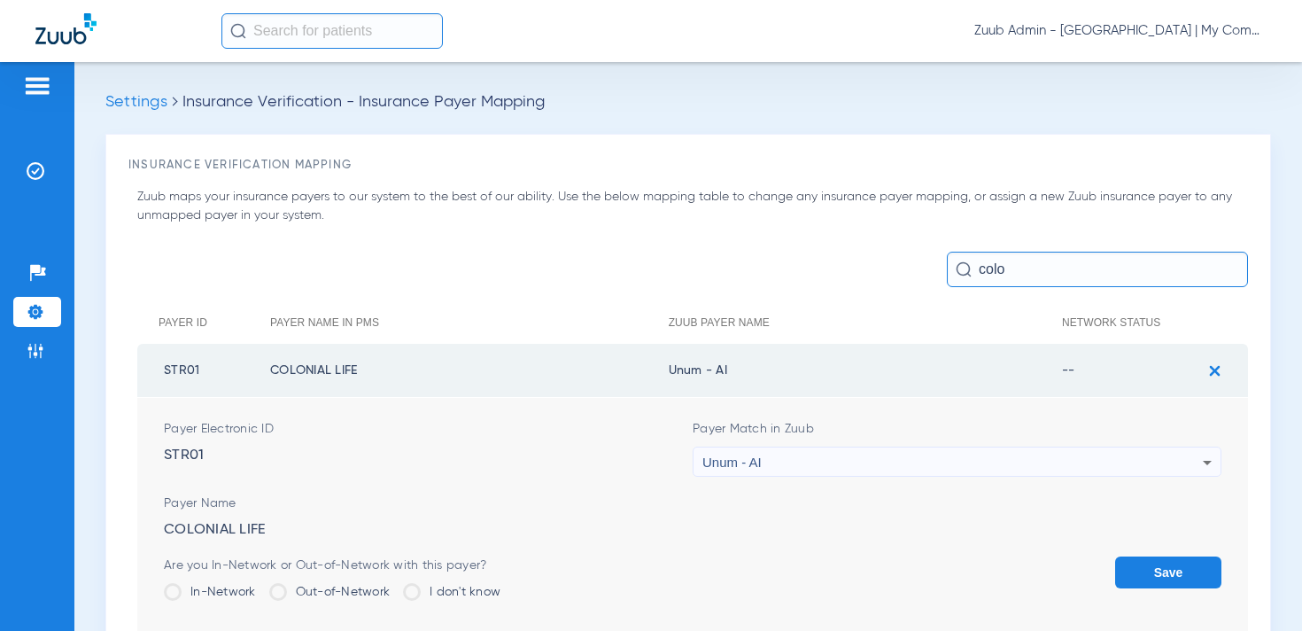
drag, startPoint x: 735, startPoint y: 370, endPoint x: 678, endPoint y: 368, distance: 56.7
click at [678, 368] on td "Unum - AI" at bounding box center [865, 370] width 393 height 53
copy td "num - AI"
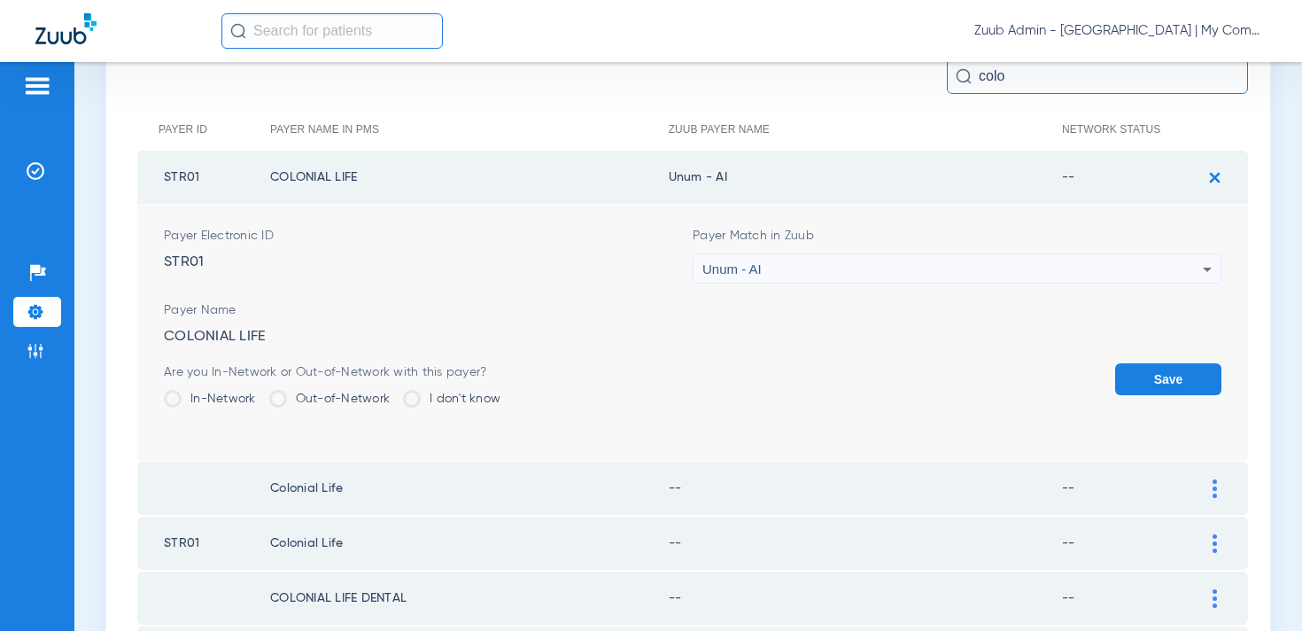
scroll to position [194, 0]
click at [379, 388] on div "Are you In-Network or Out-of-Network with this payer? In-Network Out-of-Network…" at bounding box center [332, 391] width 337 height 58
click at [377, 398] on label "Out-of-Network" at bounding box center [329, 398] width 121 height 18
click at [394, 391] on input "Out-of-Network" at bounding box center [394, 391] width 0 height 0
click at [1156, 374] on button "Save" at bounding box center [1168, 378] width 106 height 32
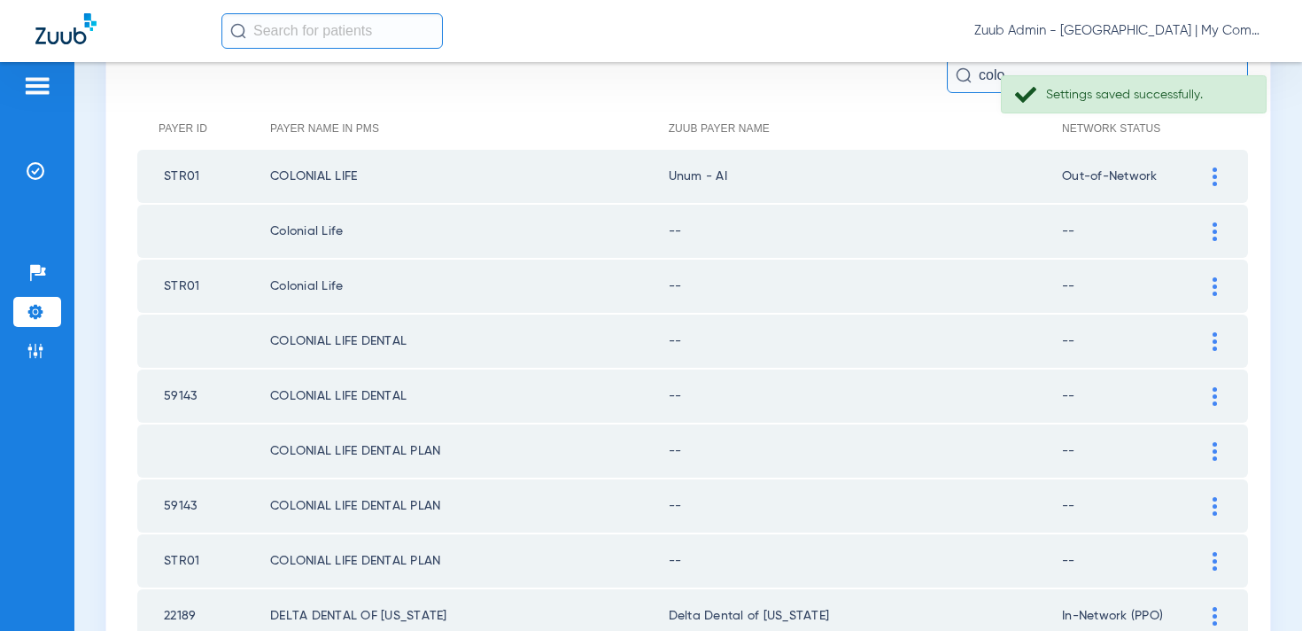
click at [1216, 218] on td at bounding box center [1223, 231] width 49 height 53
click at [1206, 227] on div at bounding box center [1214, 231] width 31 height 19
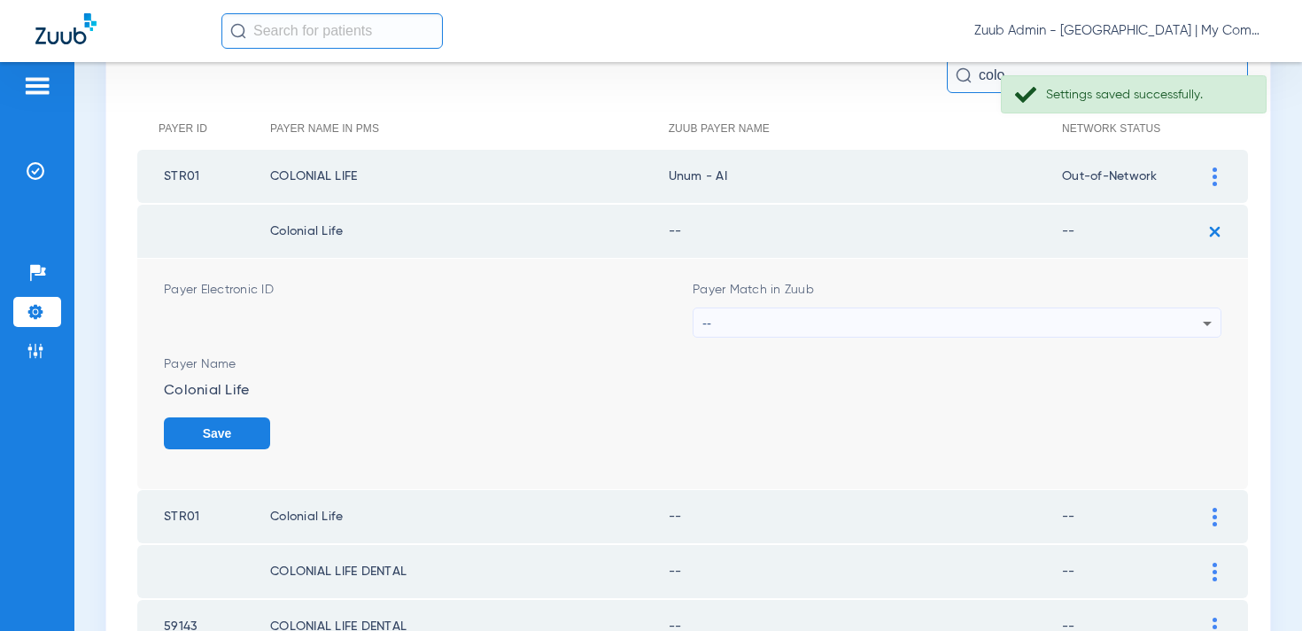
click at [747, 321] on div "--" at bounding box center [952, 323] width 500 height 30
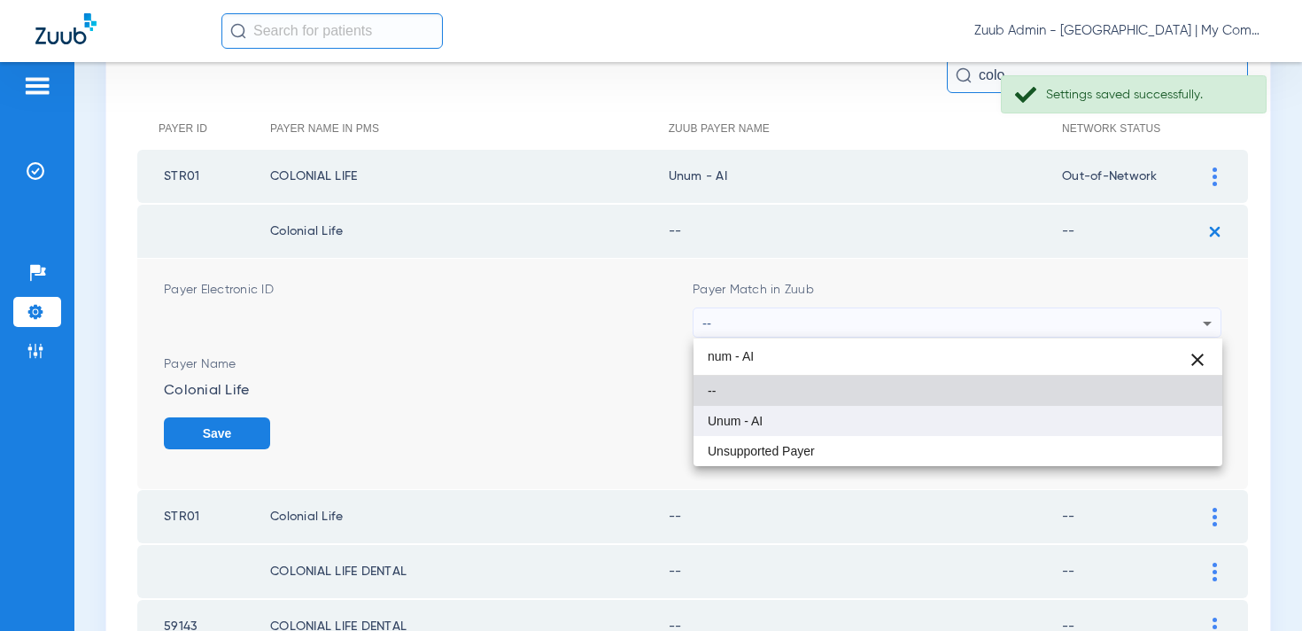
type input "num - AI"
click at [757, 419] on span "Unum - AI" at bounding box center [735, 420] width 55 height 12
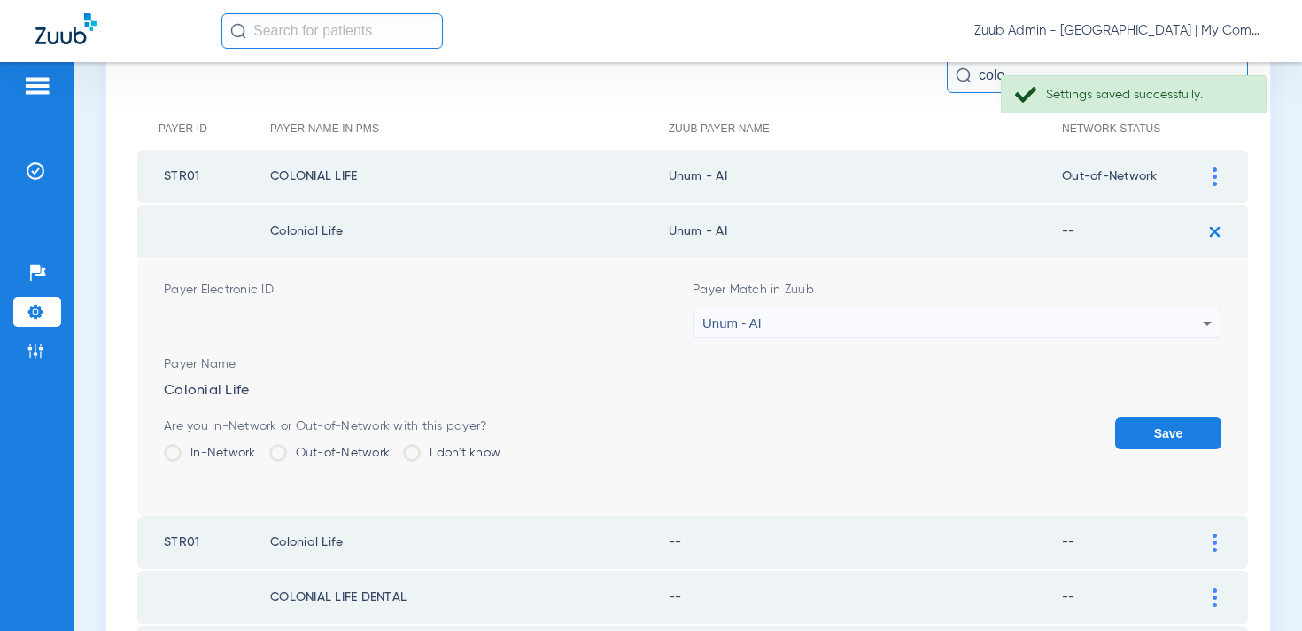
click at [298, 461] on label "Out-of-Network" at bounding box center [329, 453] width 121 height 18
click at [394, 446] on input "Out-of-Network" at bounding box center [394, 446] width 0 height 0
click at [1145, 420] on button "Save" at bounding box center [1168, 433] width 106 height 32
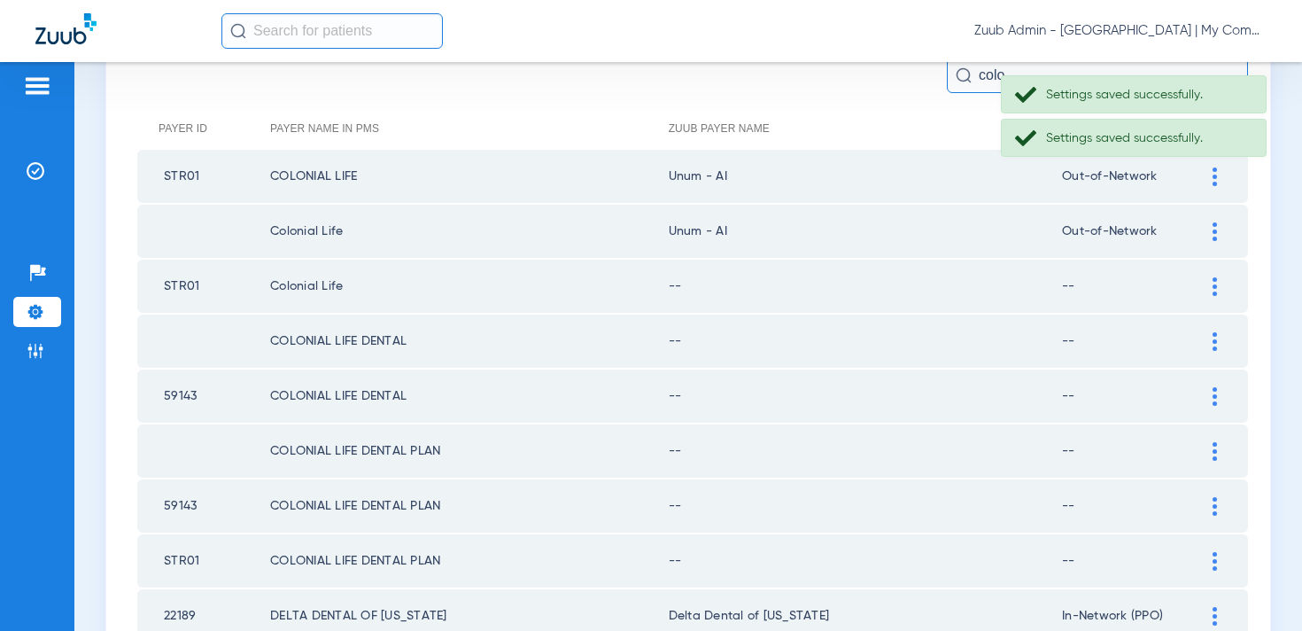
click at [1212, 281] on img at bounding box center [1214, 286] width 4 height 19
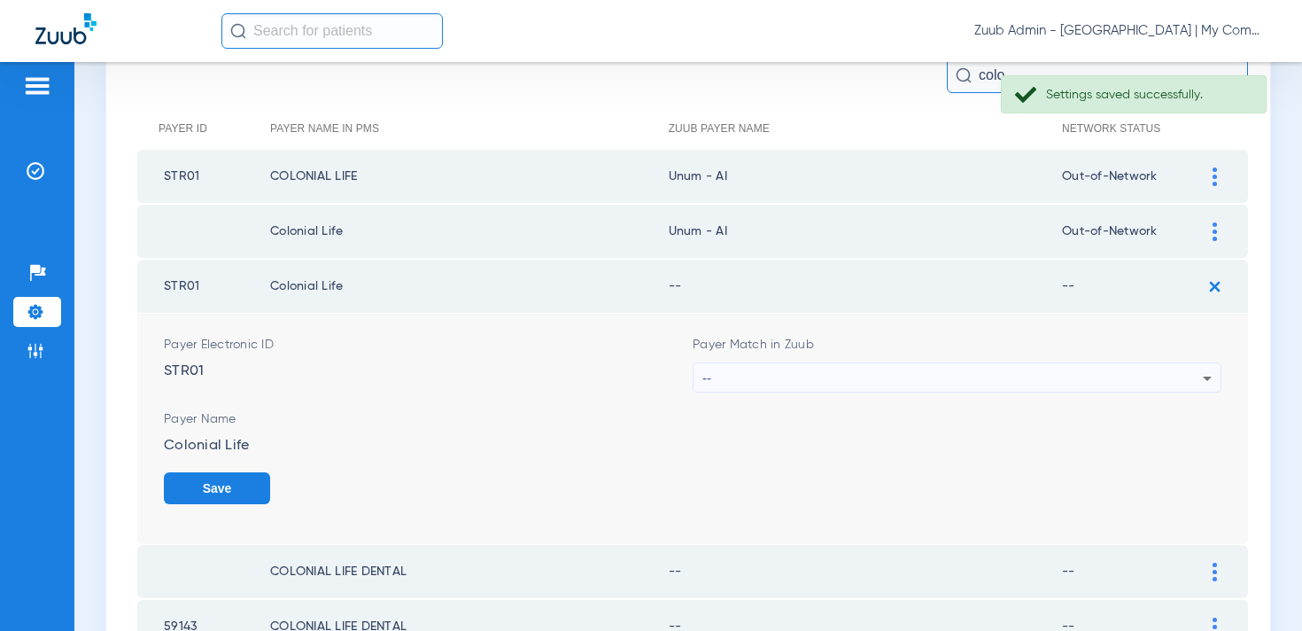
click at [830, 375] on div "--" at bounding box center [952, 378] width 500 height 30
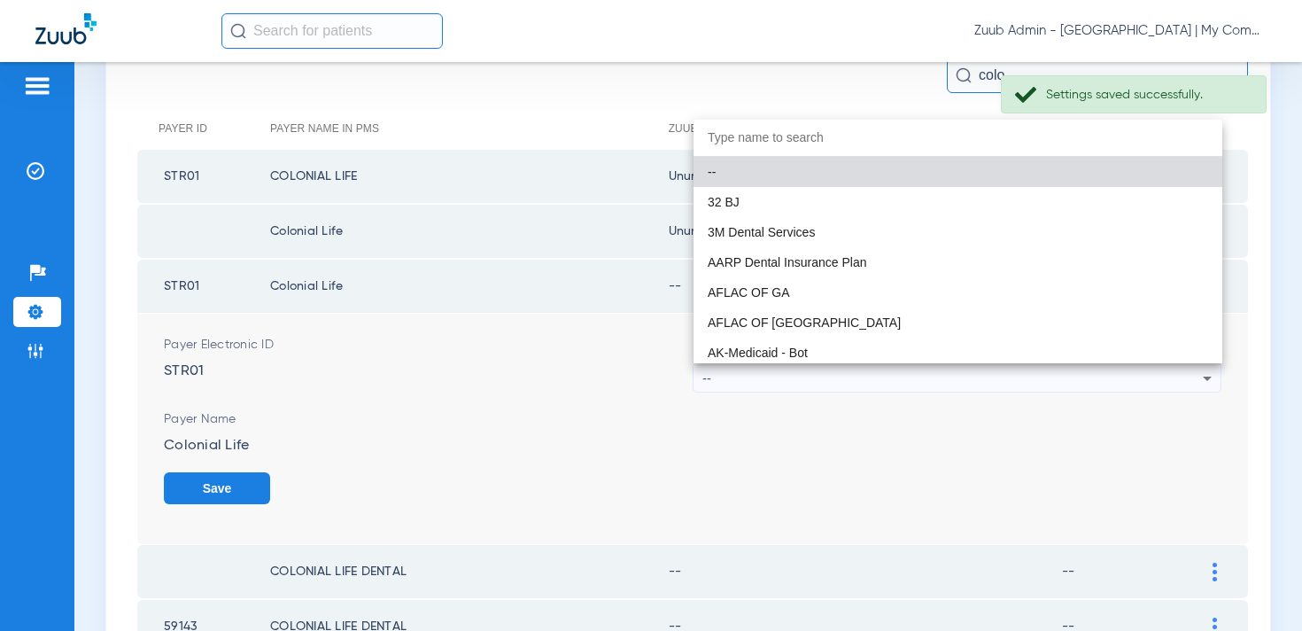
paste input "num - AI"
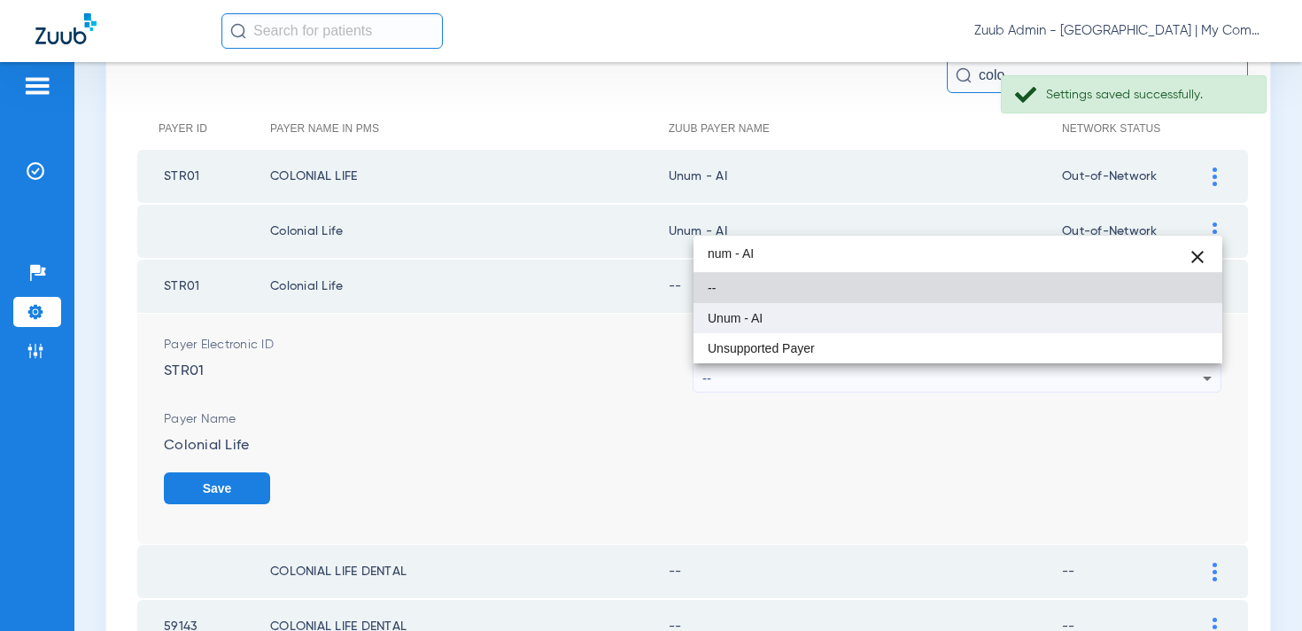
type input "num - AI"
click at [780, 314] on mat-option "Unum - AI" at bounding box center [957, 318] width 529 height 30
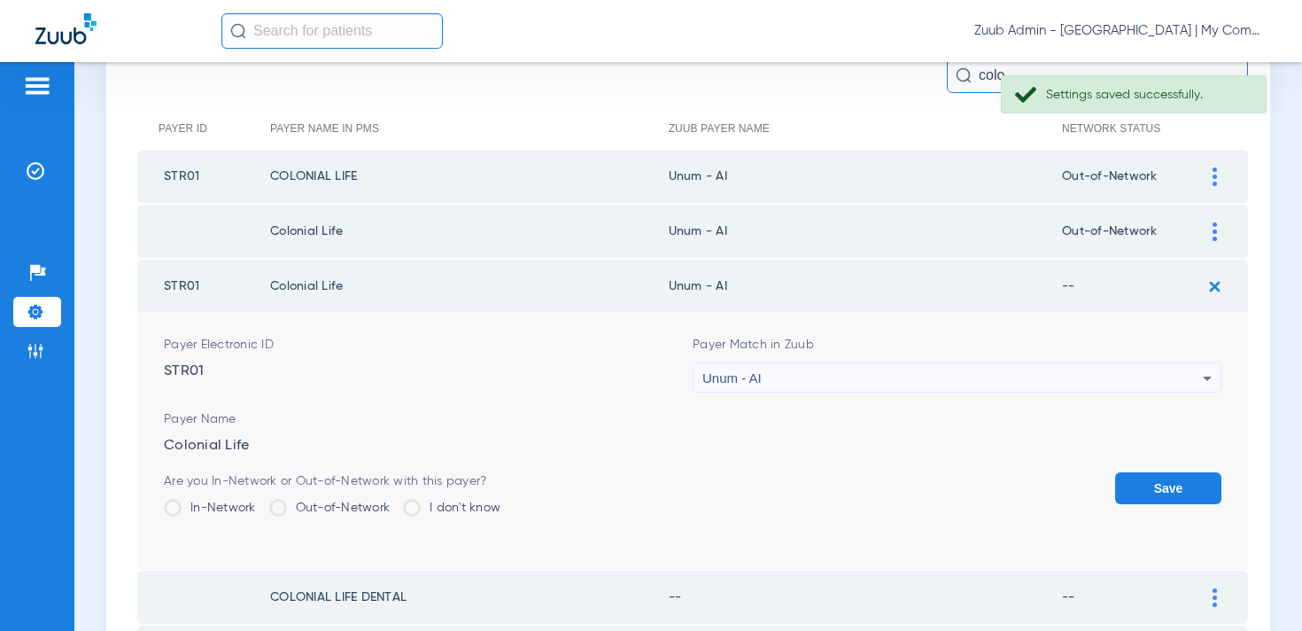
click at [331, 509] on label "Out-of-Network" at bounding box center [329, 508] width 121 height 18
click at [394, 501] on input "Out-of-Network" at bounding box center [394, 501] width 0 height 0
click at [1179, 487] on button "Save" at bounding box center [1168, 488] width 106 height 32
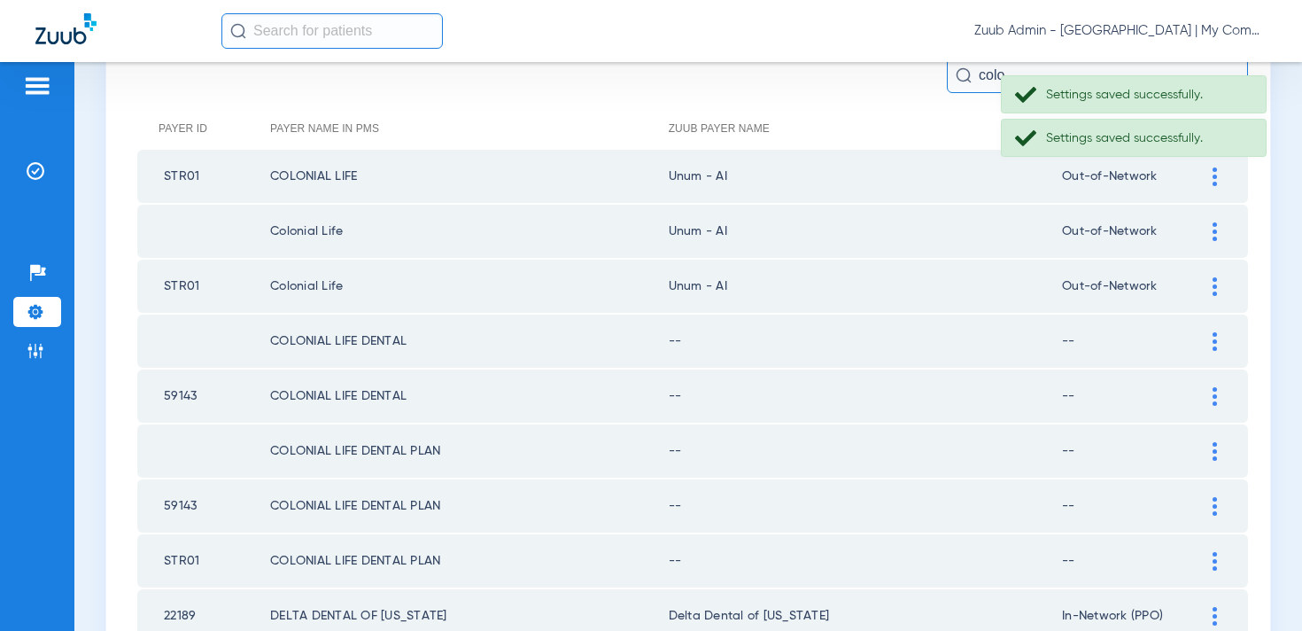
click at [1214, 329] on td at bounding box center [1223, 340] width 49 height 53
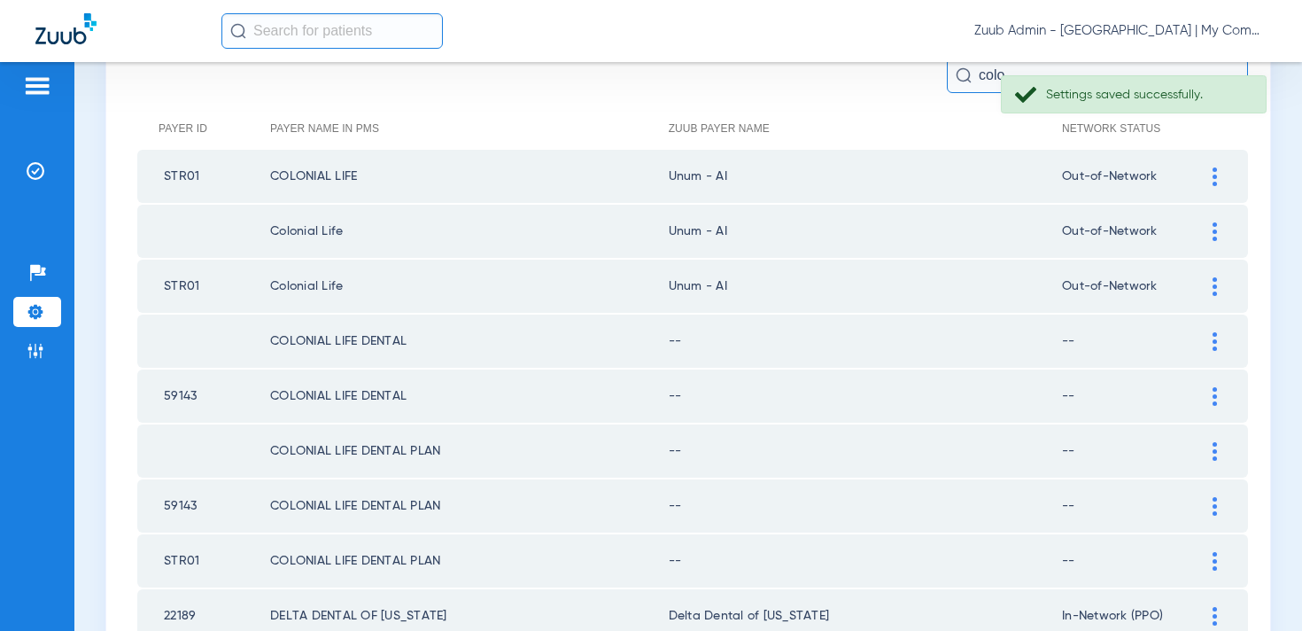
click at [1213, 337] on img at bounding box center [1214, 341] width 4 height 19
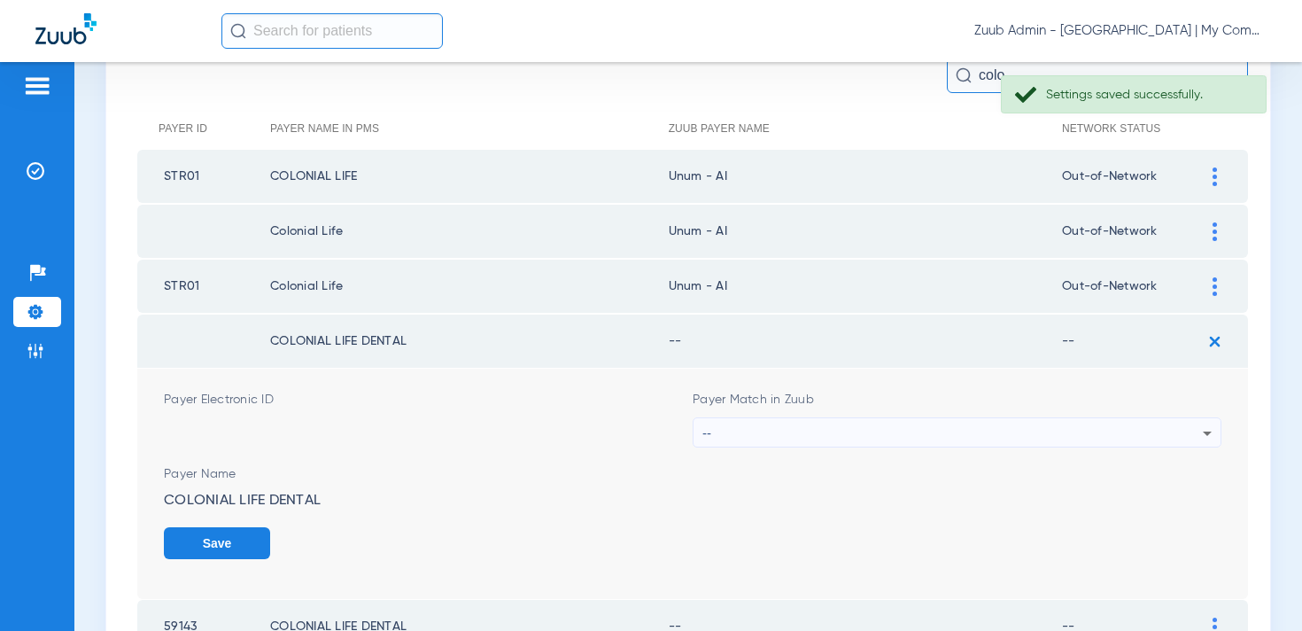
click at [757, 430] on div "--" at bounding box center [952, 433] width 500 height 30
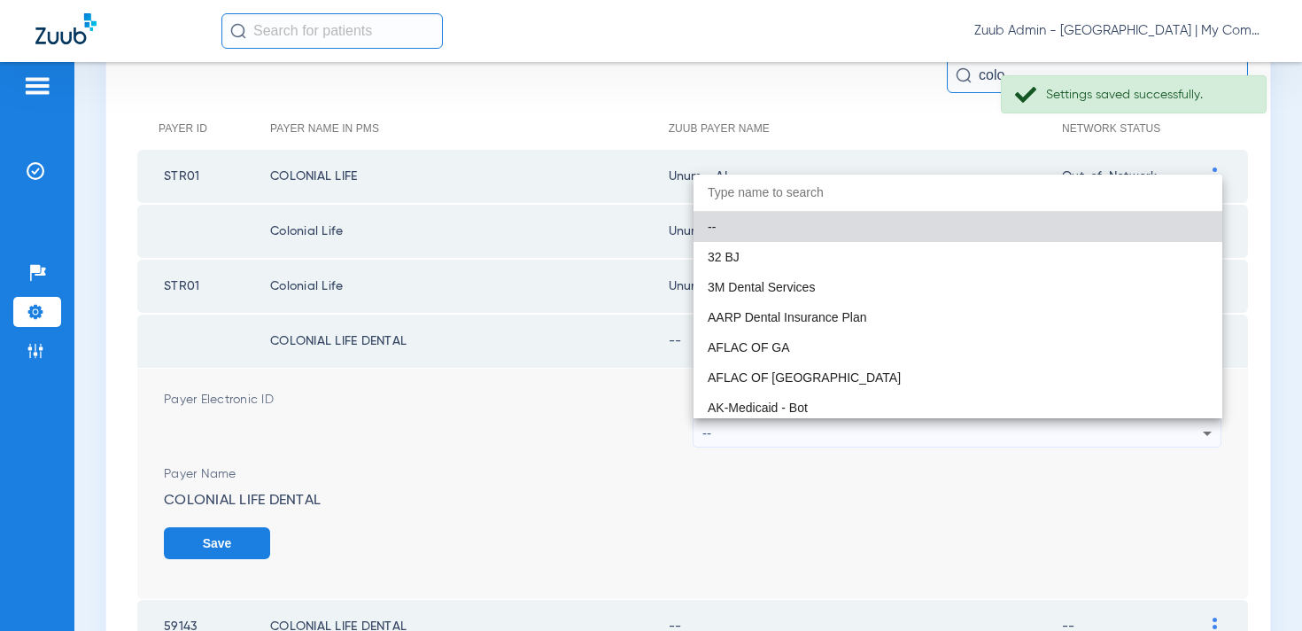
paste input "num - AI"
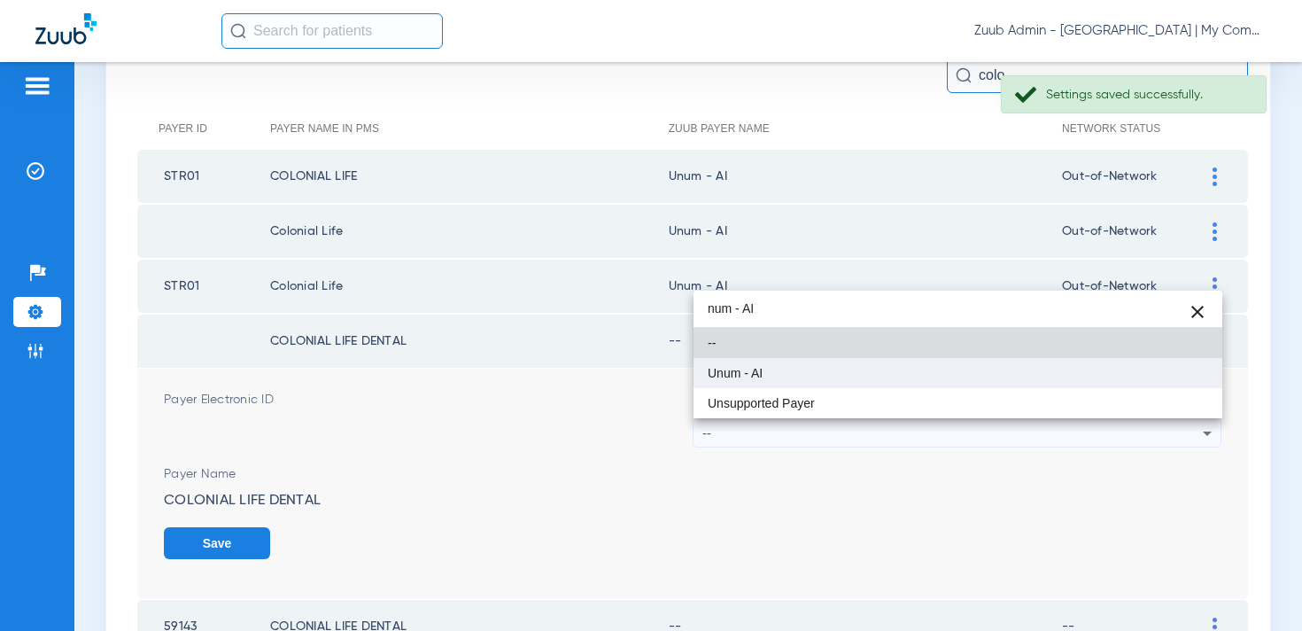
type input "num - AI"
click at [761, 370] on span "Unum - AI" at bounding box center [735, 373] width 55 height 12
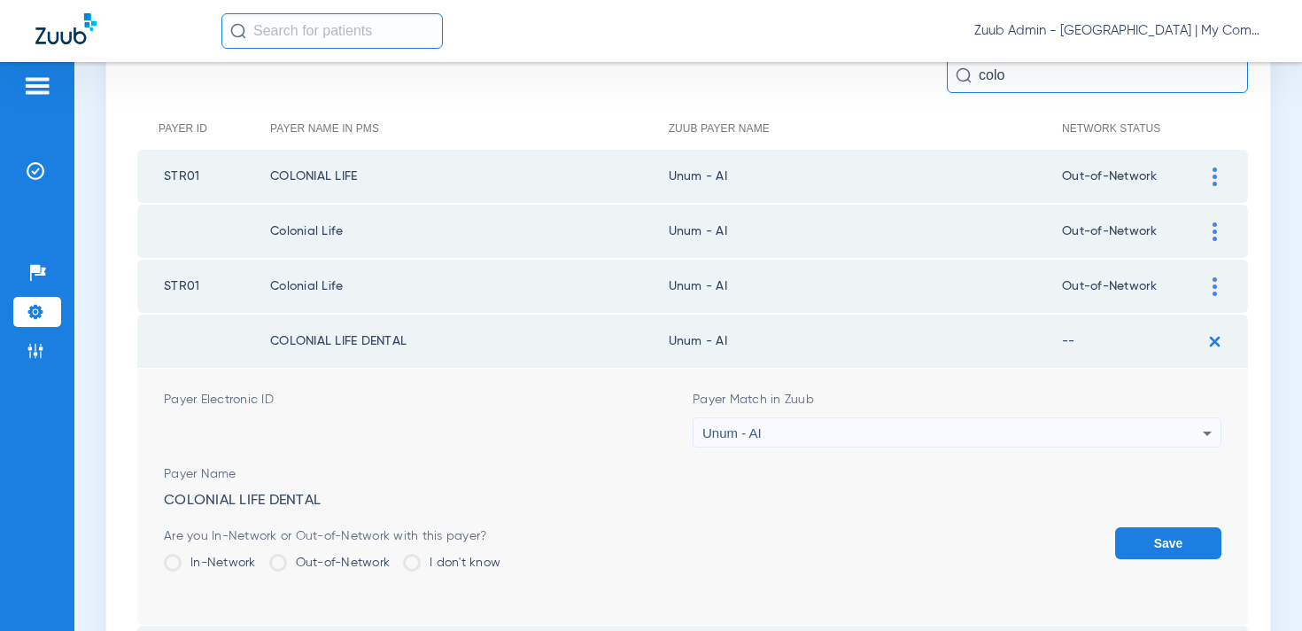
click at [348, 557] on label "Out-of-Network" at bounding box center [329, 563] width 121 height 18
click at [394, 556] on input "Out-of-Network" at bounding box center [394, 556] width 0 height 0
click at [1180, 541] on button "Save" at bounding box center [1168, 543] width 106 height 32
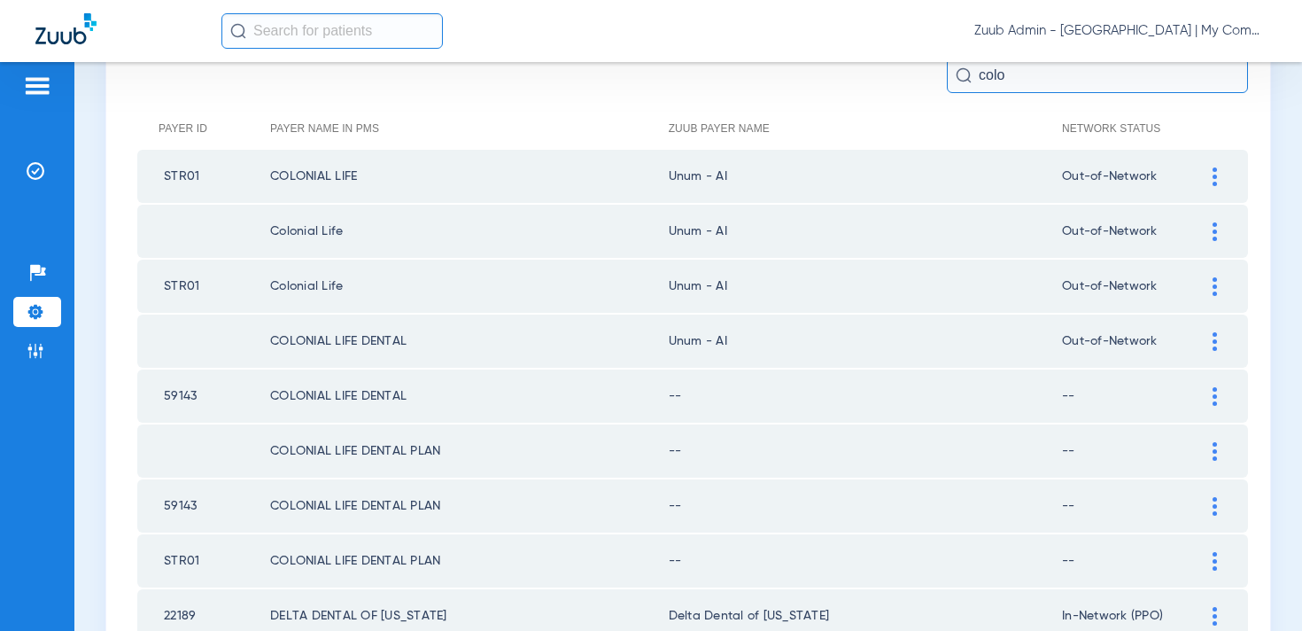
click at [1216, 401] on img at bounding box center [1214, 396] width 4 height 19
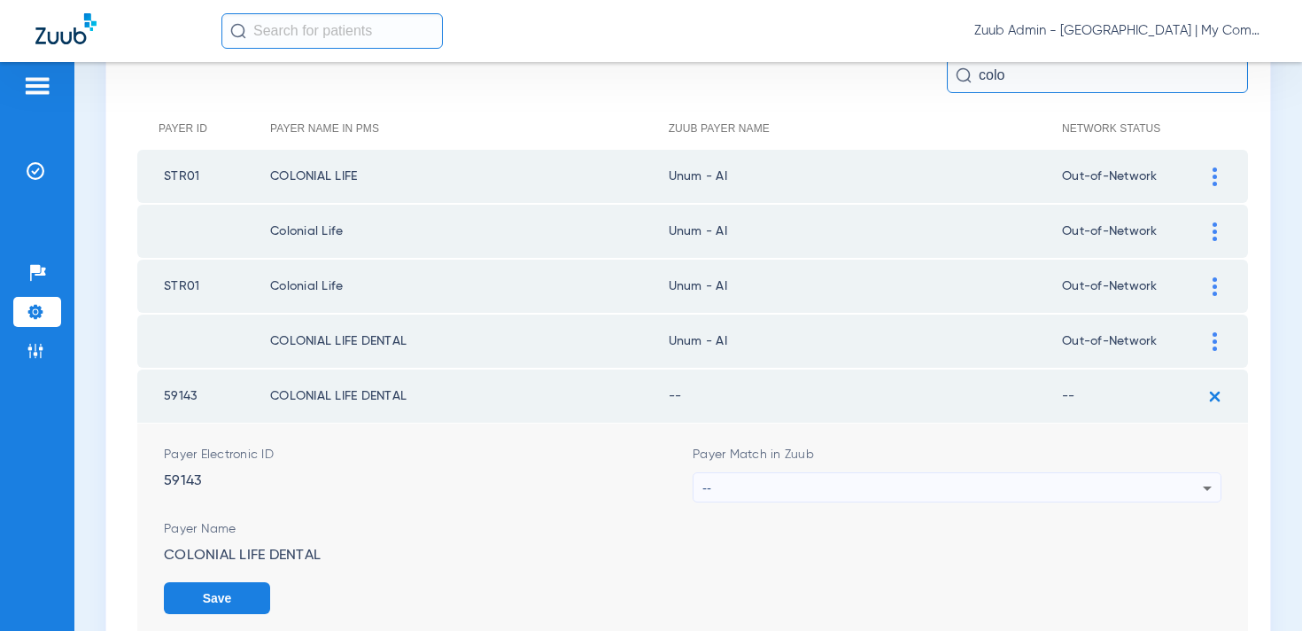
click at [855, 492] on div "--" at bounding box center [952, 488] width 500 height 30
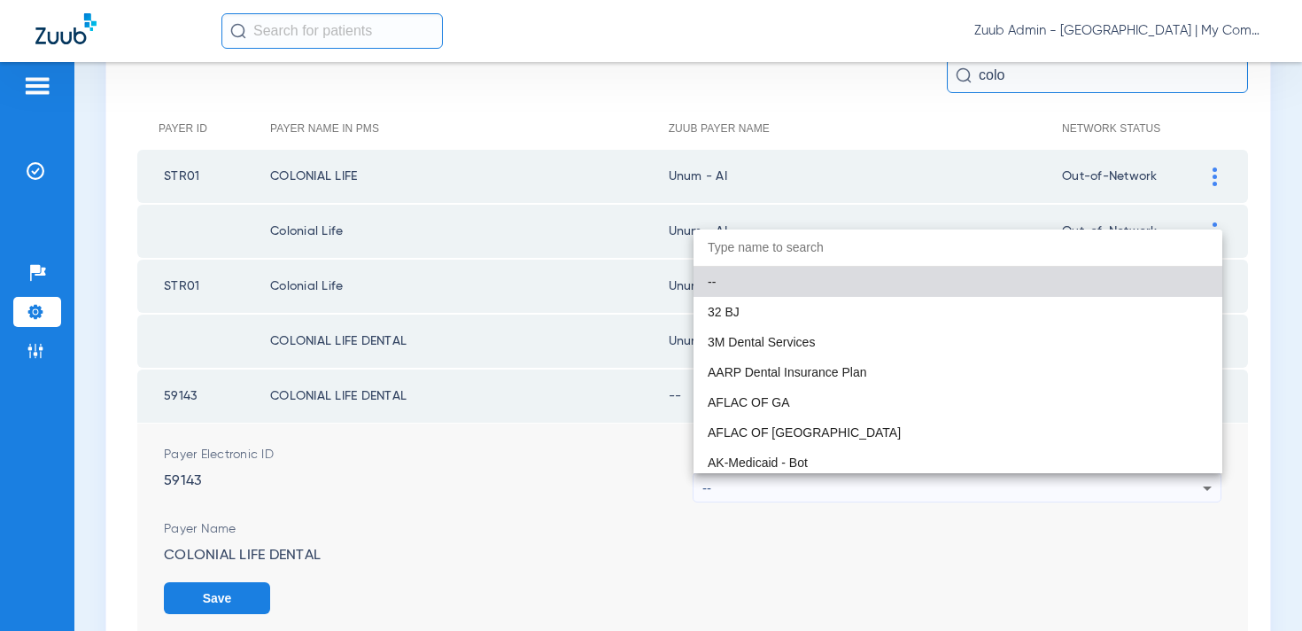
paste input "num - AI"
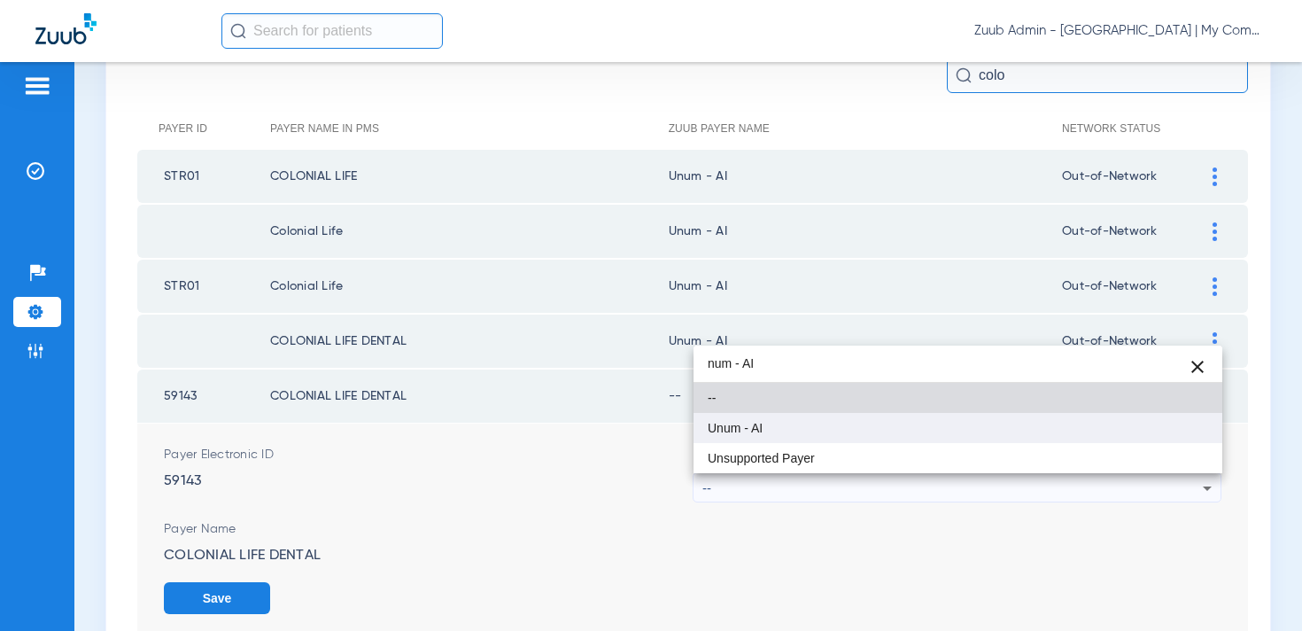
type input "num - AI"
click at [796, 434] on mat-option "Unum - AI" at bounding box center [957, 428] width 529 height 30
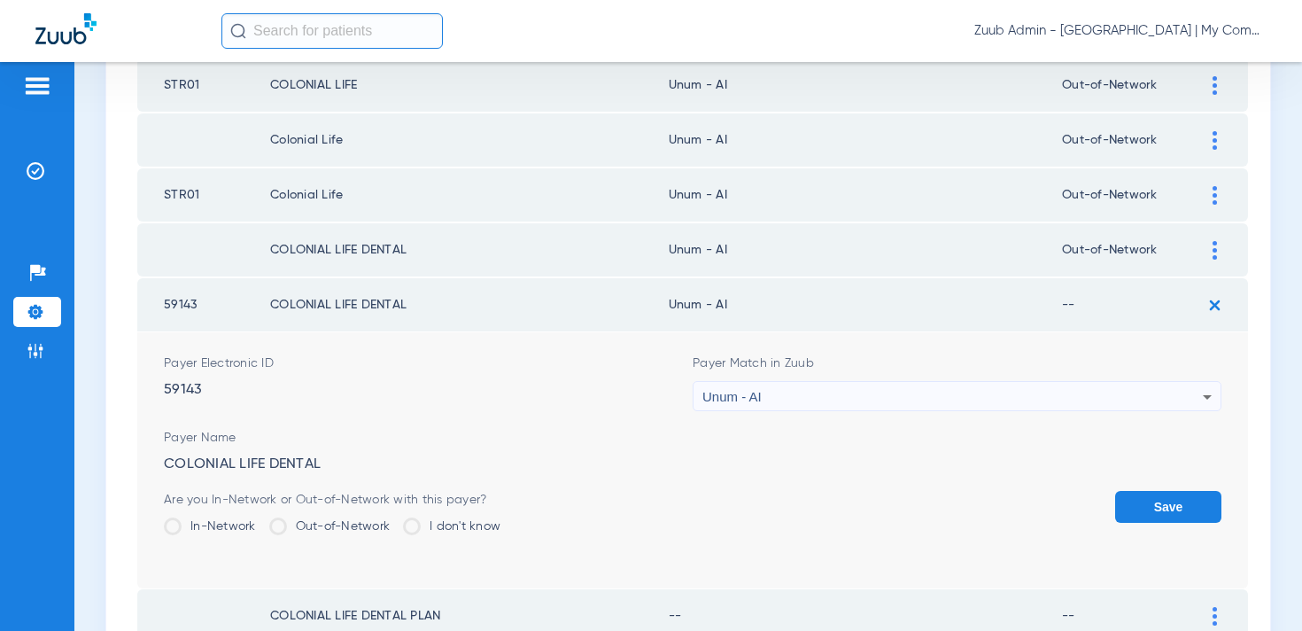
scroll to position [313, 0]
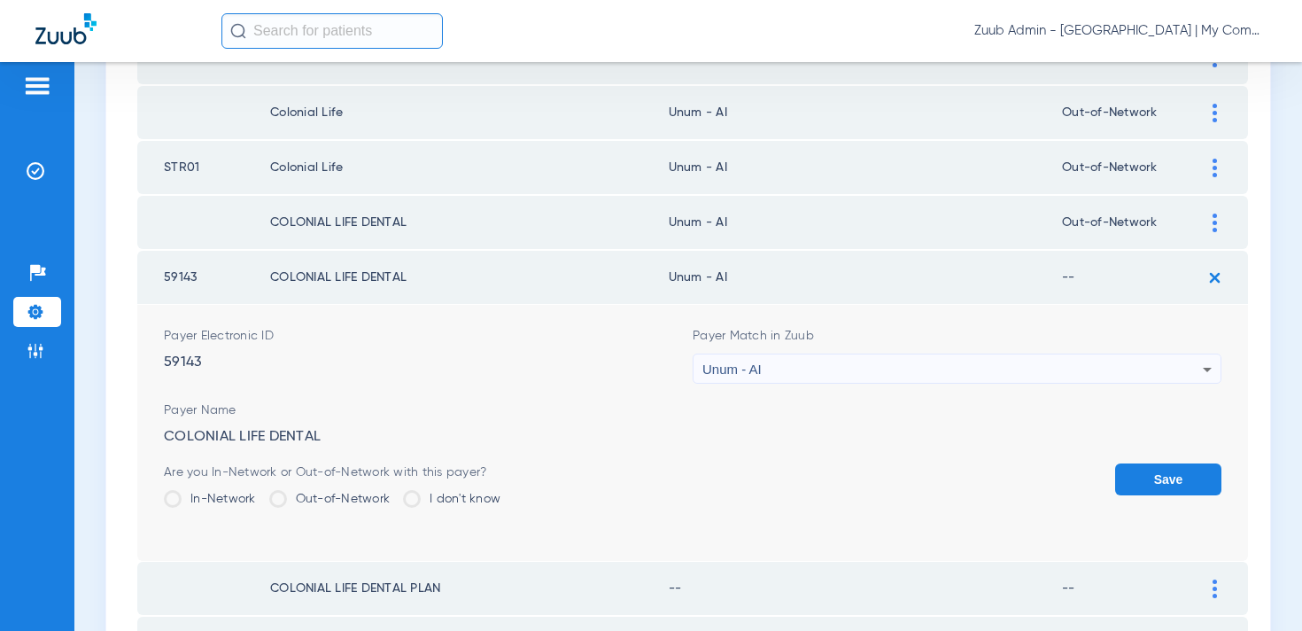
click at [288, 504] on label "Out-of-Network" at bounding box center [329, 499] width 121 height 18
click at [394, 492] on input "Out-of-Network" at bounding box center [394, 492] width 0 height 0
click at [1166, 471] on button "Save" at bounding box center [1168, 479] width 106 height 32
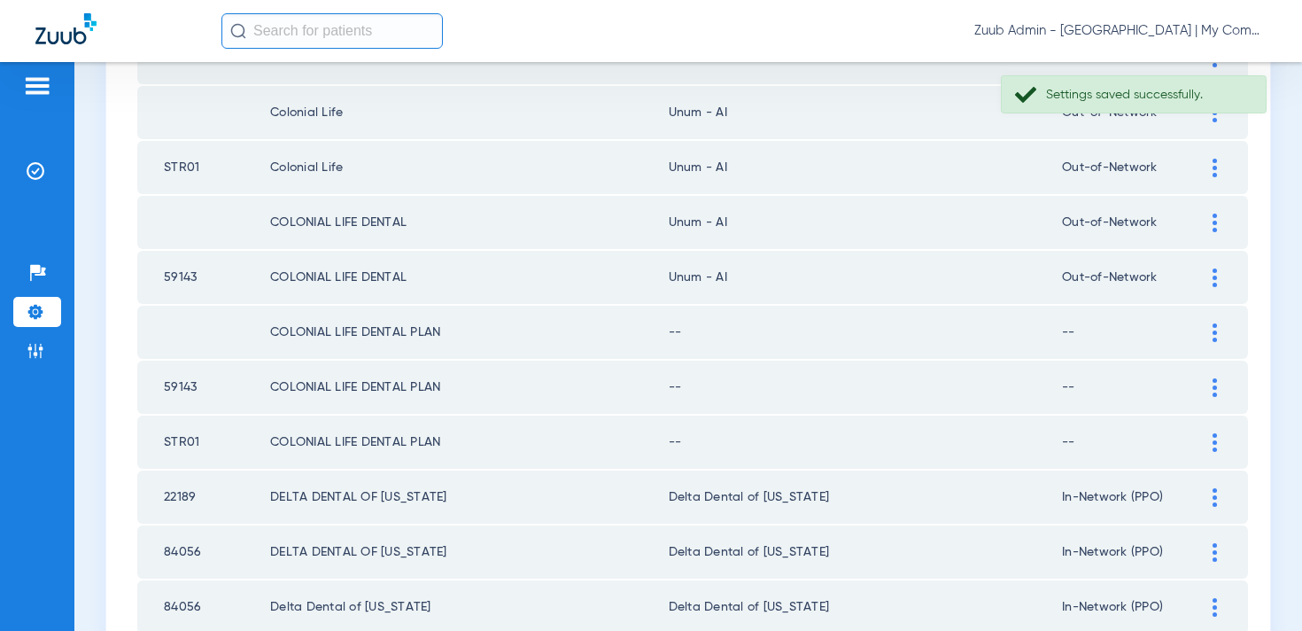
click at [1217, 317] on td at bounding box center [1223, 332] width 49 height 53
click at [1217, 323] on div at bounding box center [1214, 332] width 31 height 19
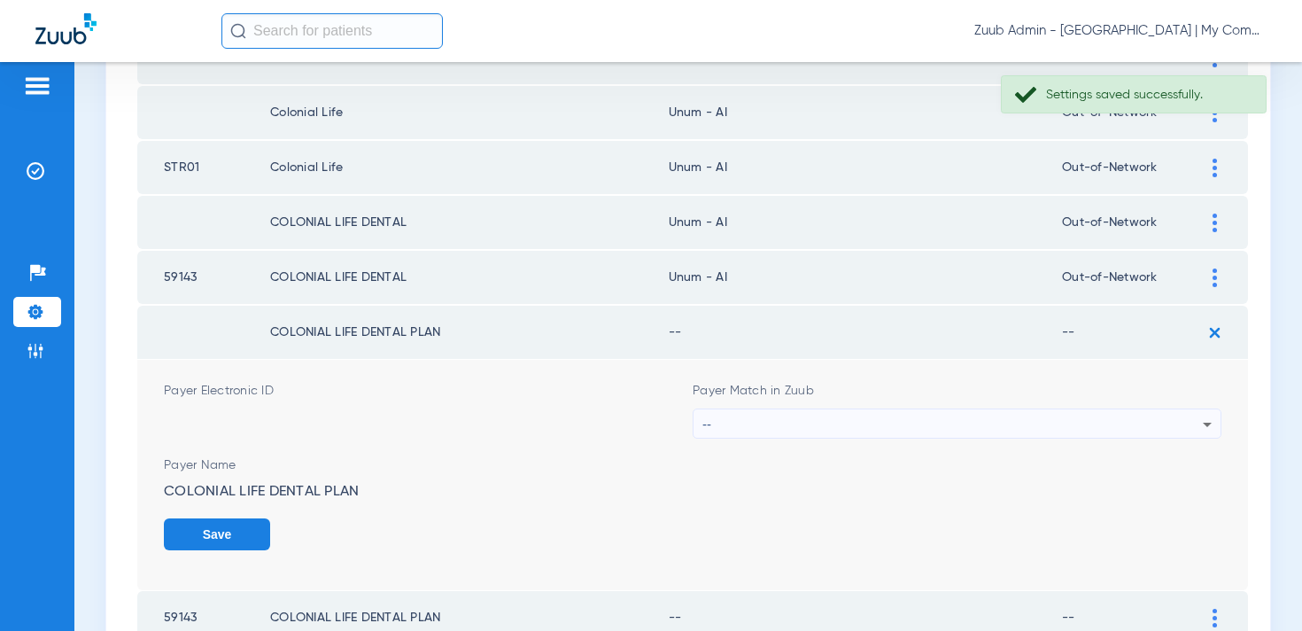
click at [743, 429] on div "--" at bounding box center [952, 424] width 500 height 30
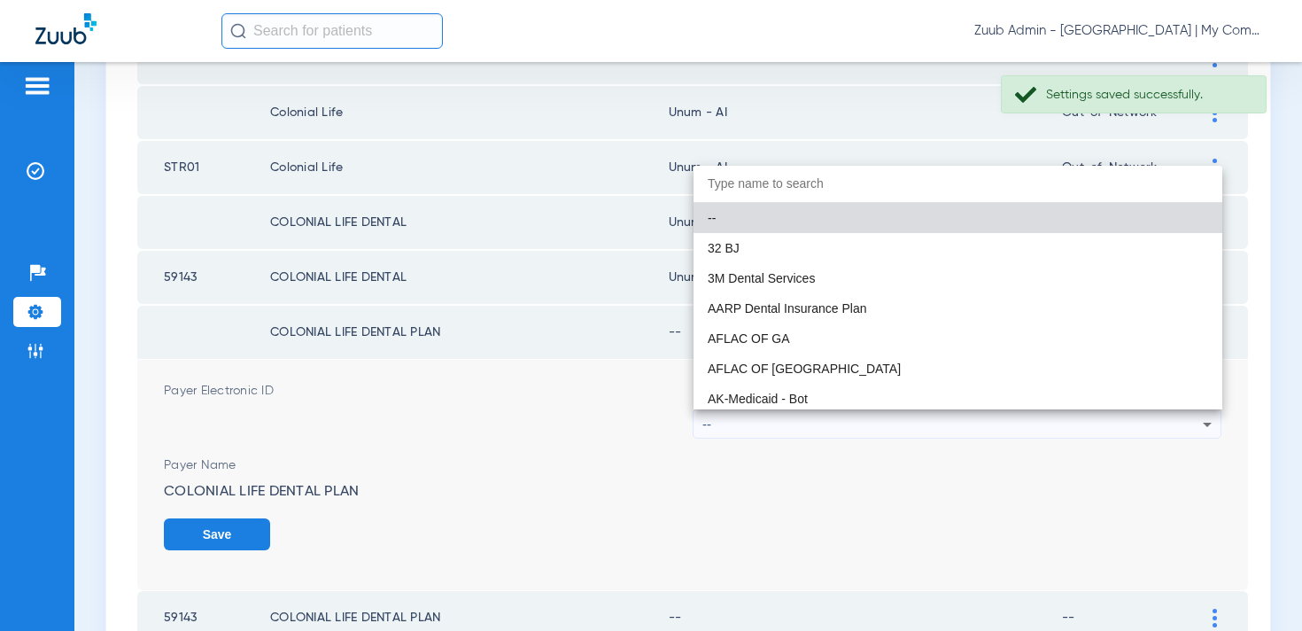
paste input "num - AI"
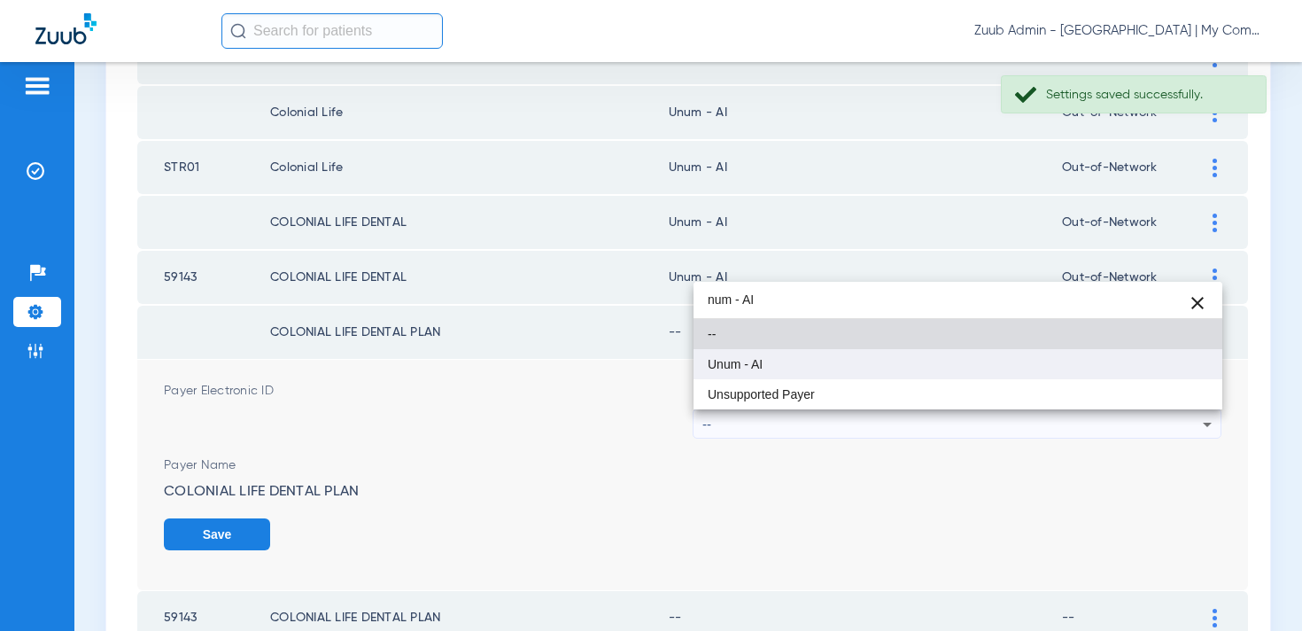
type input "num - AI"
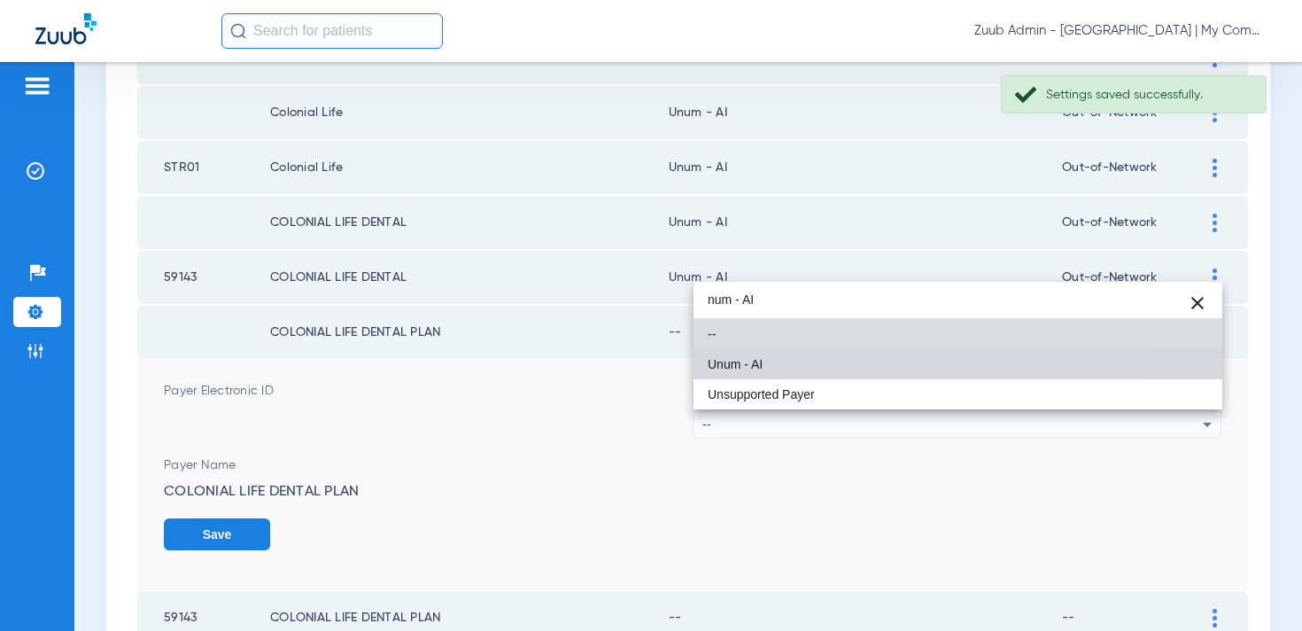
click at [736, 358] on span "Unum - AI" at bounding box center [735, 364] width 55 height 12
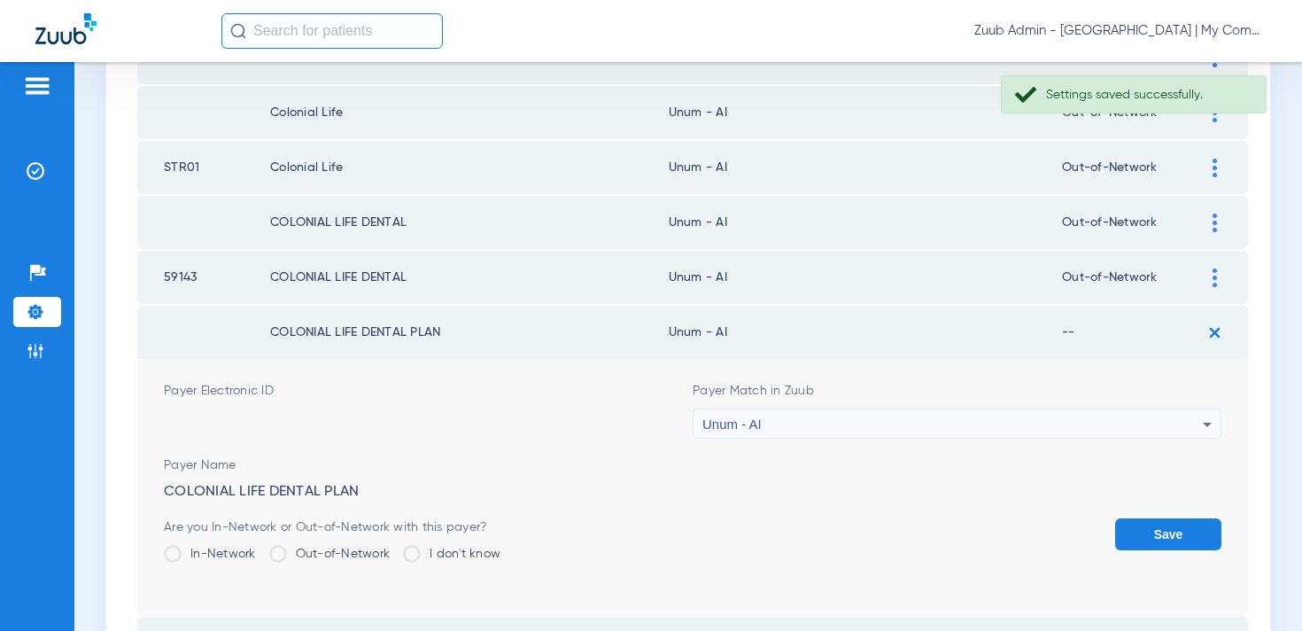
click at [331, 552] on label "Out-of-Network" at bounding box center [329, 554] width 121 height 18
click at [394, 547] on input "Out-of-Network" at bounding box center [394, 547] width 0 height 0
click at [1198, 524] on button "Save" at bounding box center [1168, 534] width 106 height 32
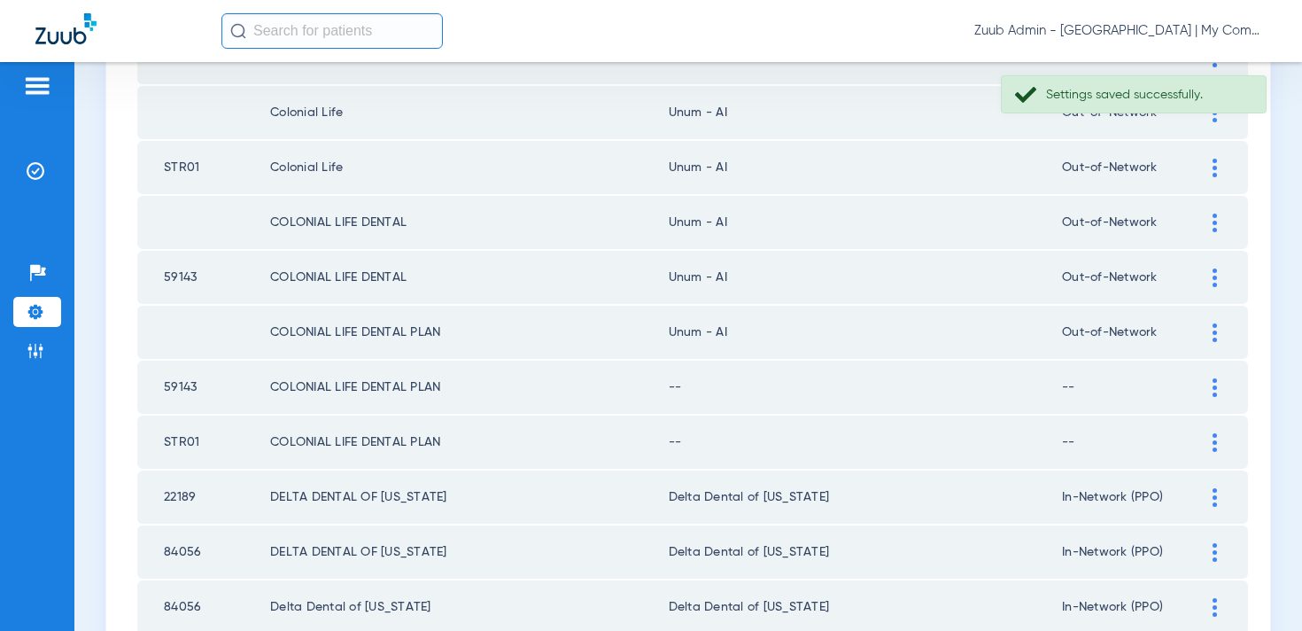
click at [1214, 385] on img at bounding box center [1214, 387] width 4 height 19
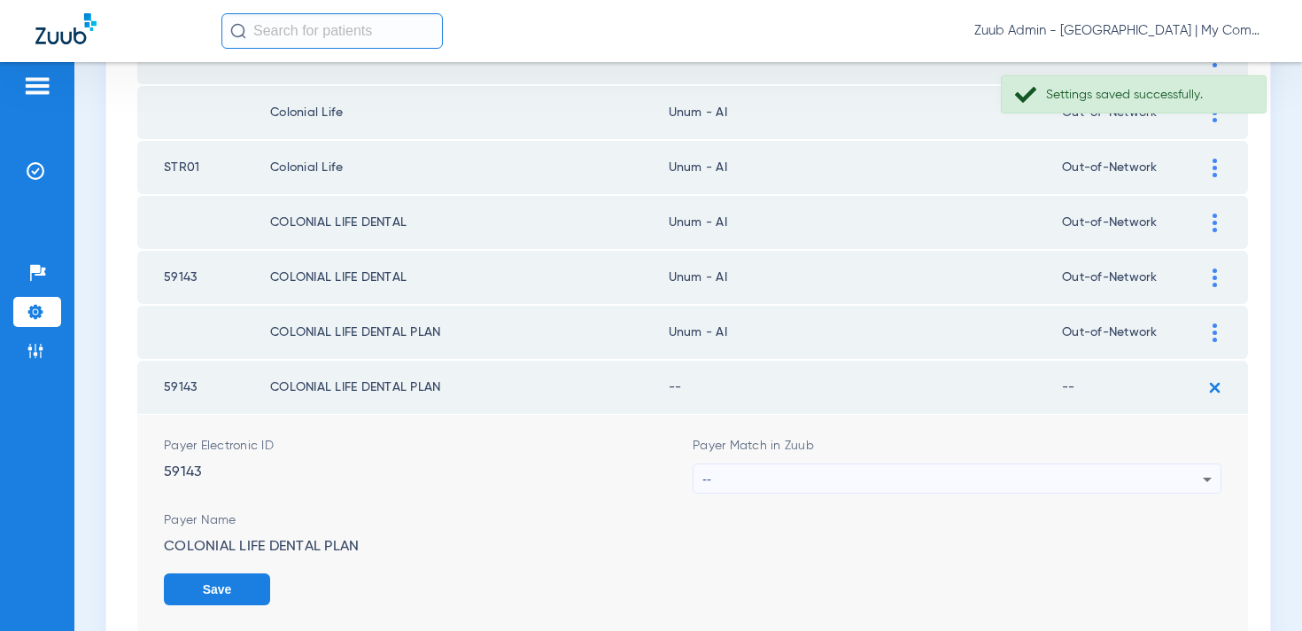
click at [784, 479] on div "--" at bounding box center [952, 479] width 500 height 30
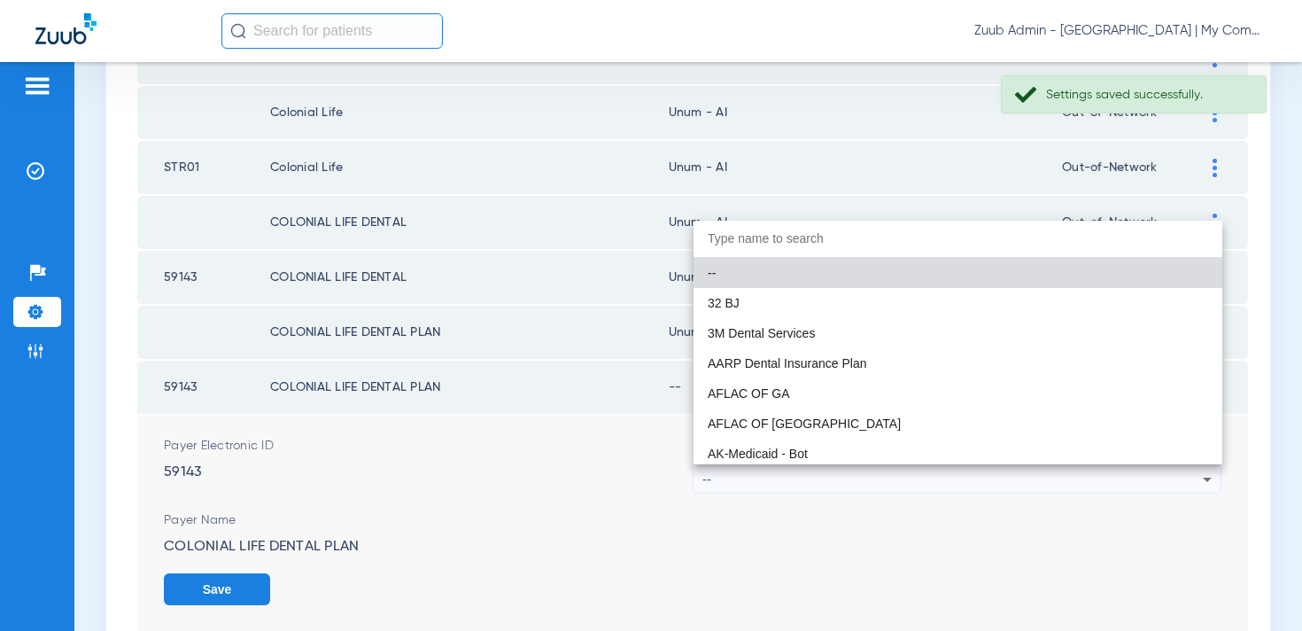
paste input "num - AI"
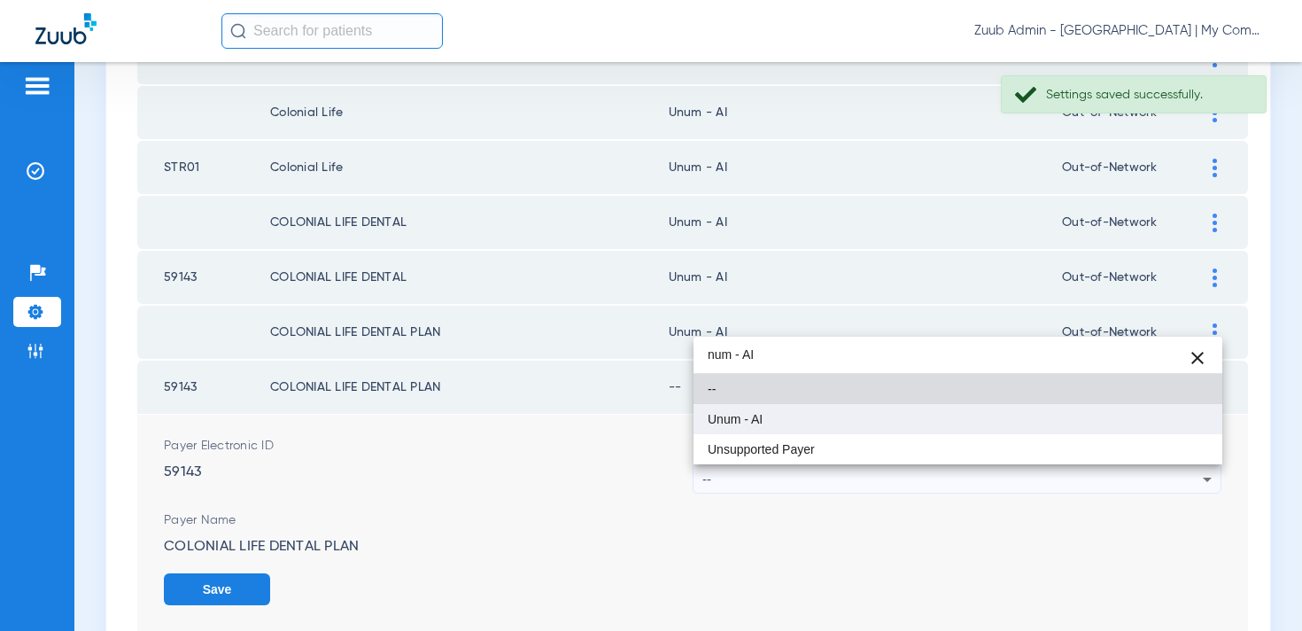
type input "num - AI"
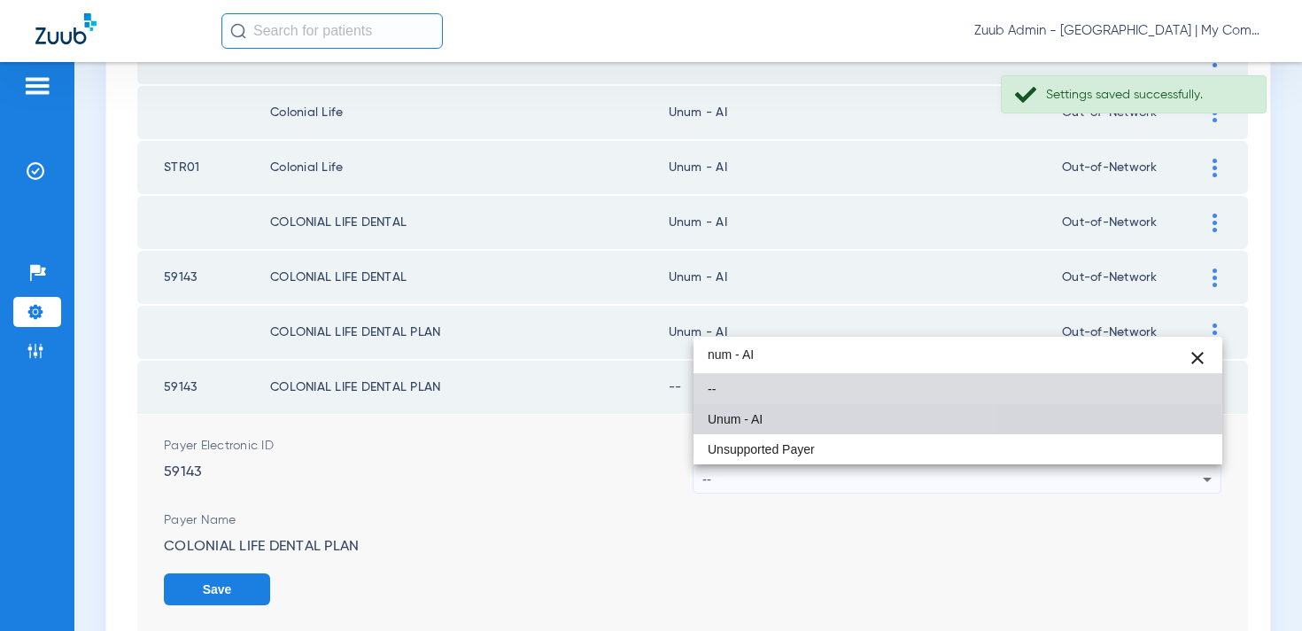
click at [771, 422] on mat-option "Unum - AI" at bounding box center [957, 419] width 529 height 30
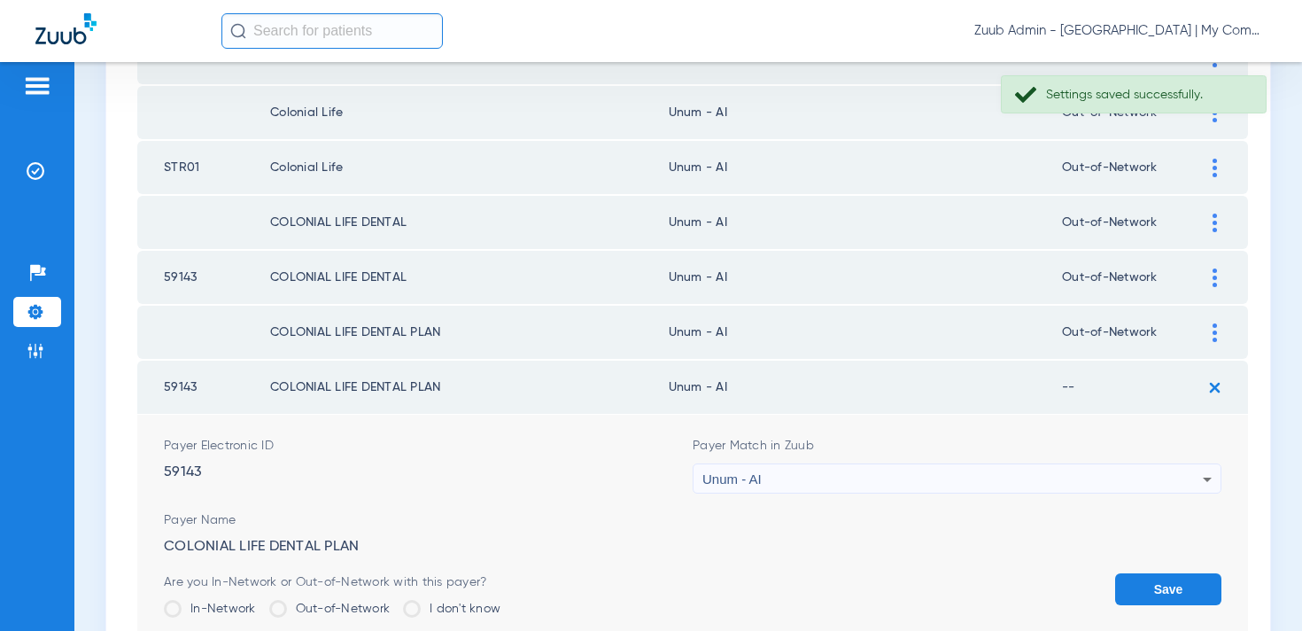
click at [347, 608] on label "Out-of-Network" at bounding box center [329, 609] width 121 height 18
click at [394, 602] on input "Out-of-Network" at bounding box center [394, 602] width 0 height 0
click at [1135, 577] on button "Save" at bounding box center [1168, 589] width 106 height 32
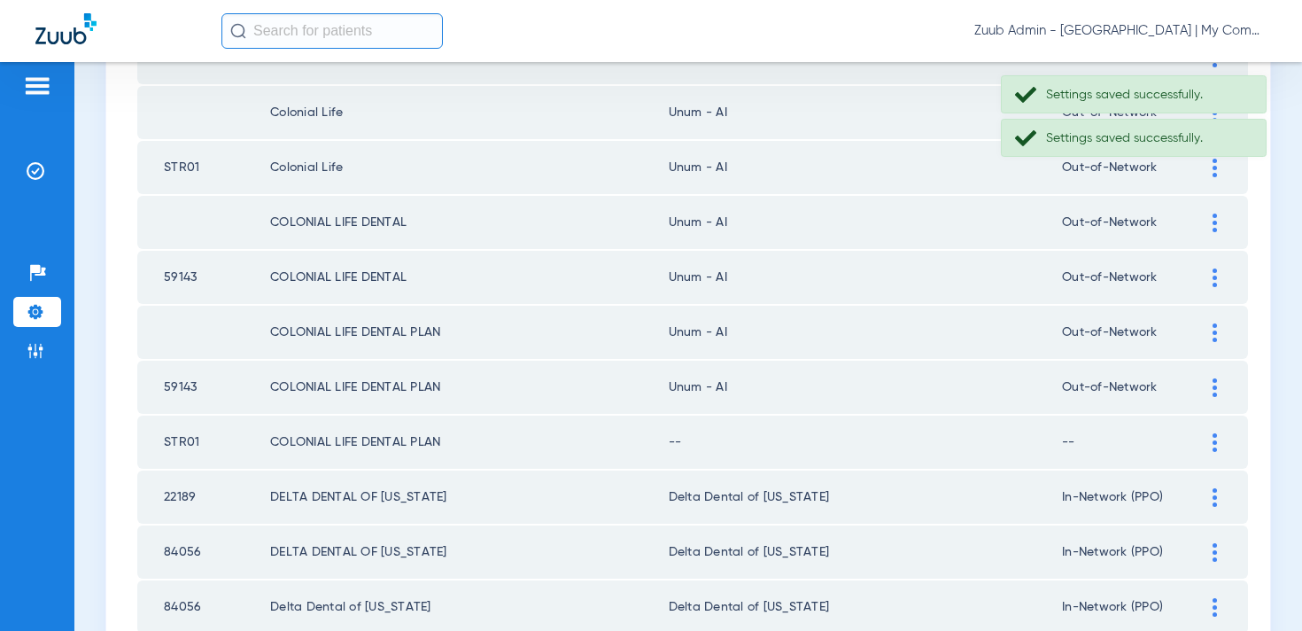
click at [1221, 439] on div at bounding box center [1214, 442] width 31 height 19
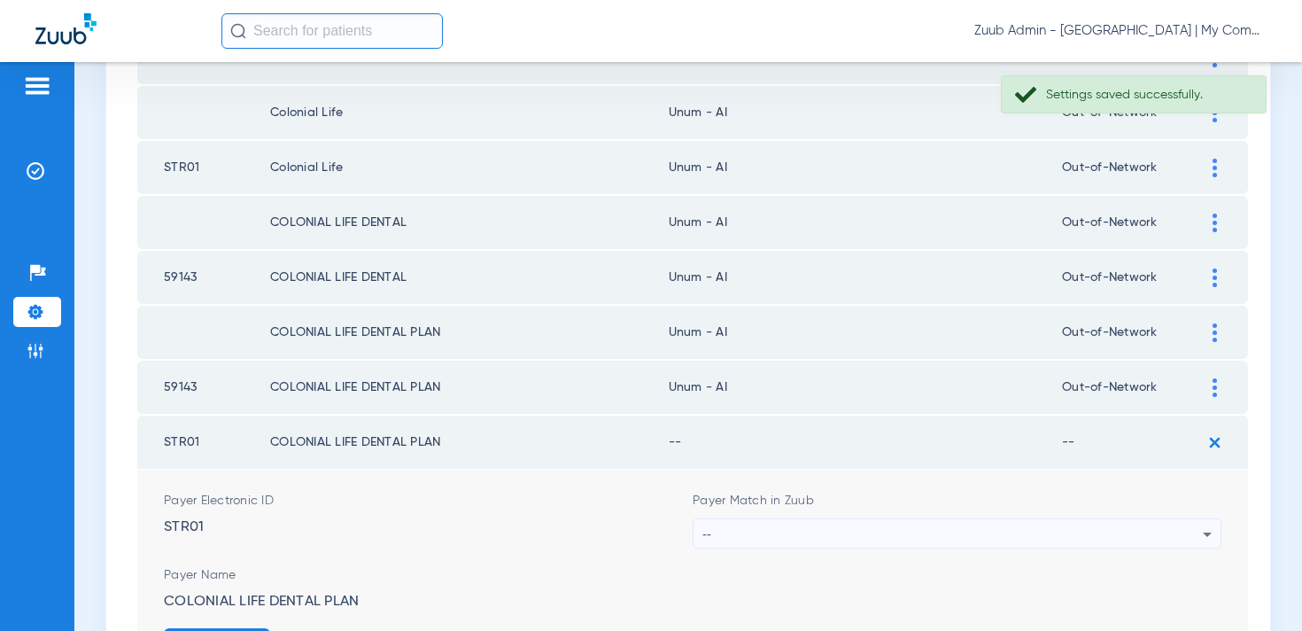
click at [823, 531] on div "--" at bounding box center [952, 534] width 500 height 30
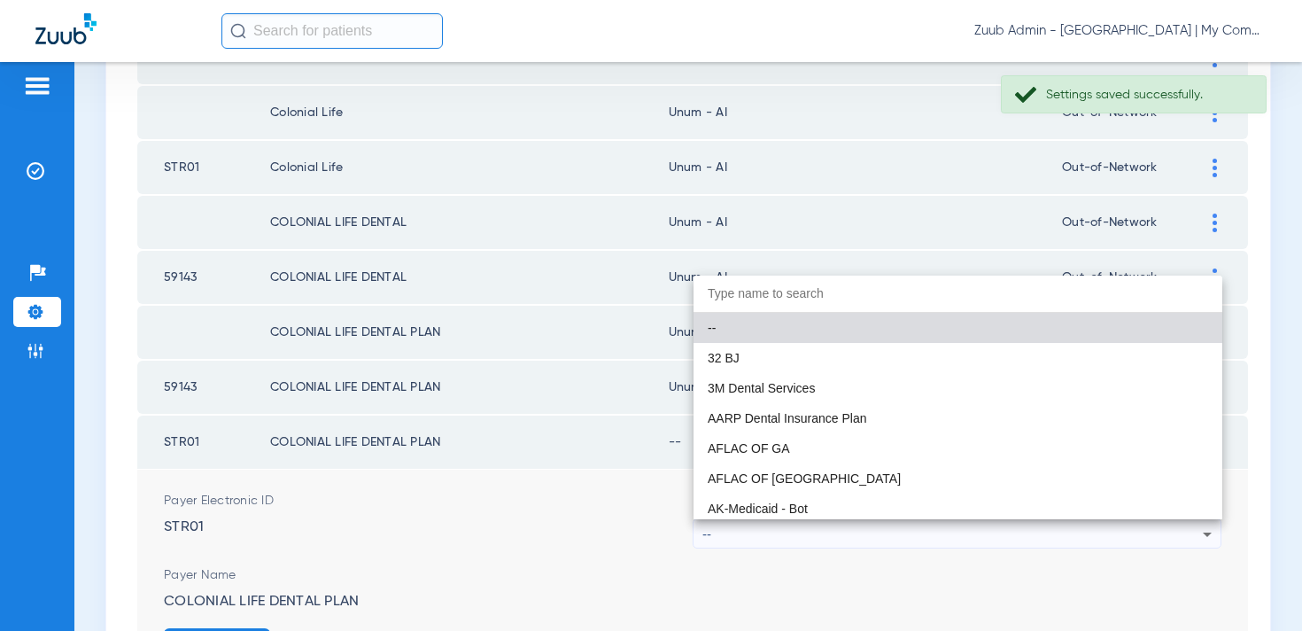
paste input "num - AI"
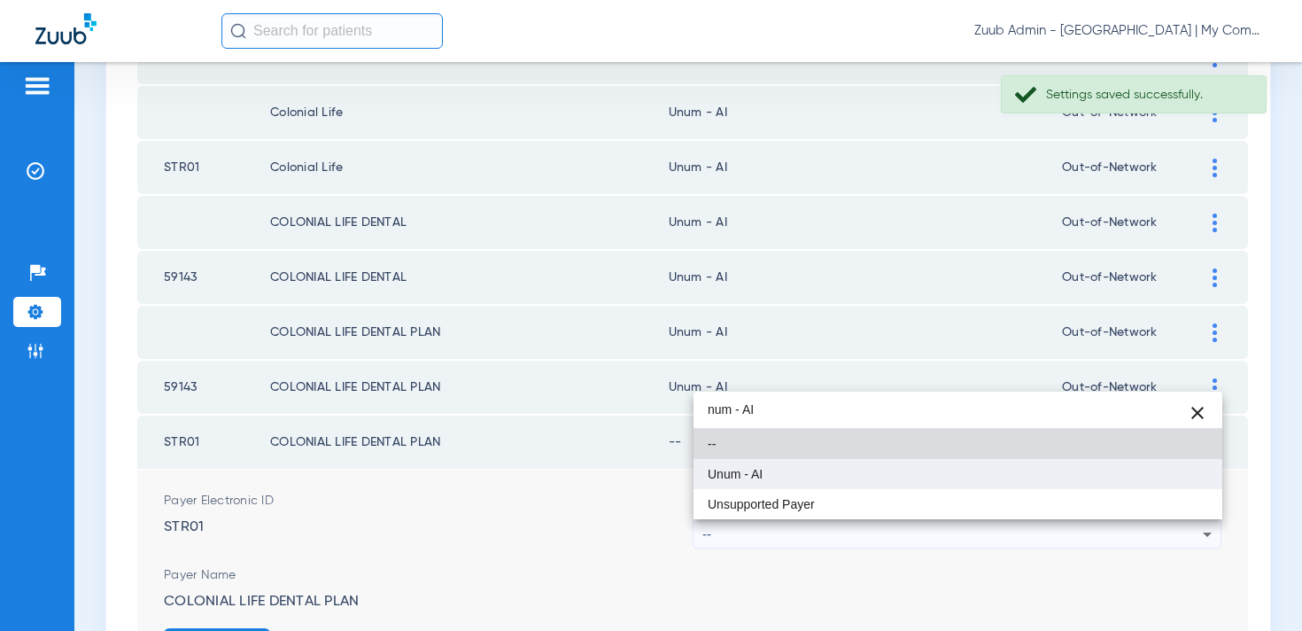
type input "num - AI"
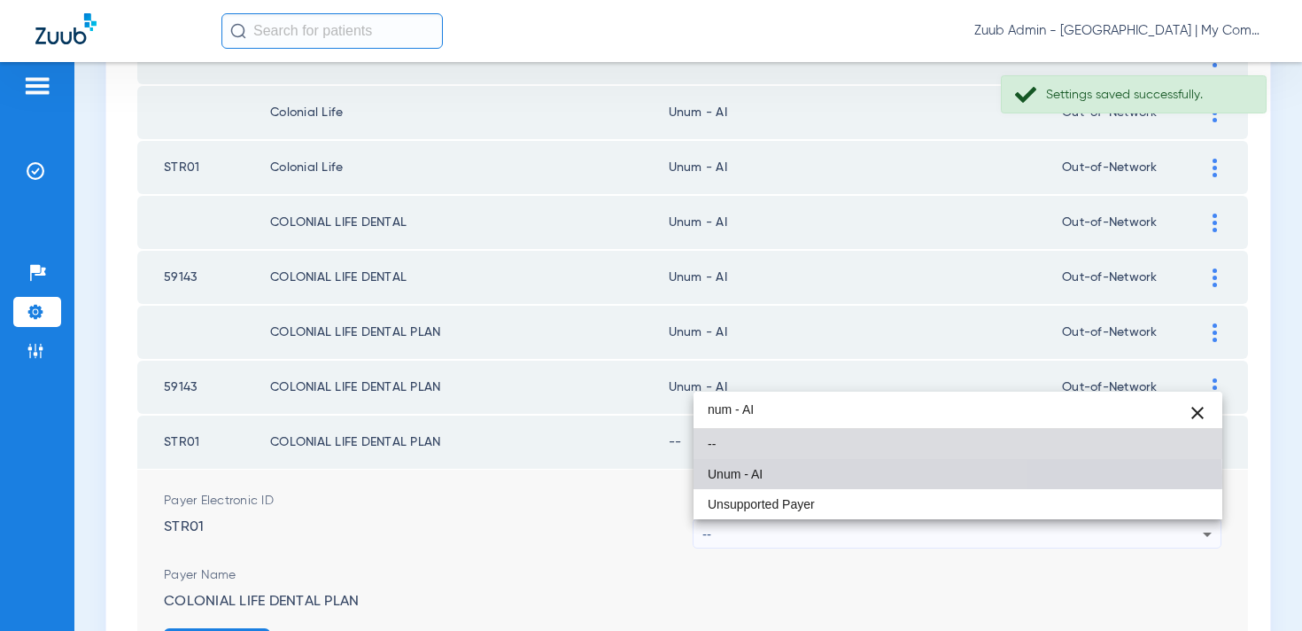
click at [786, 476] on mat-option "Unum - AI" at bounding box center [957, 474] width 529 height 30
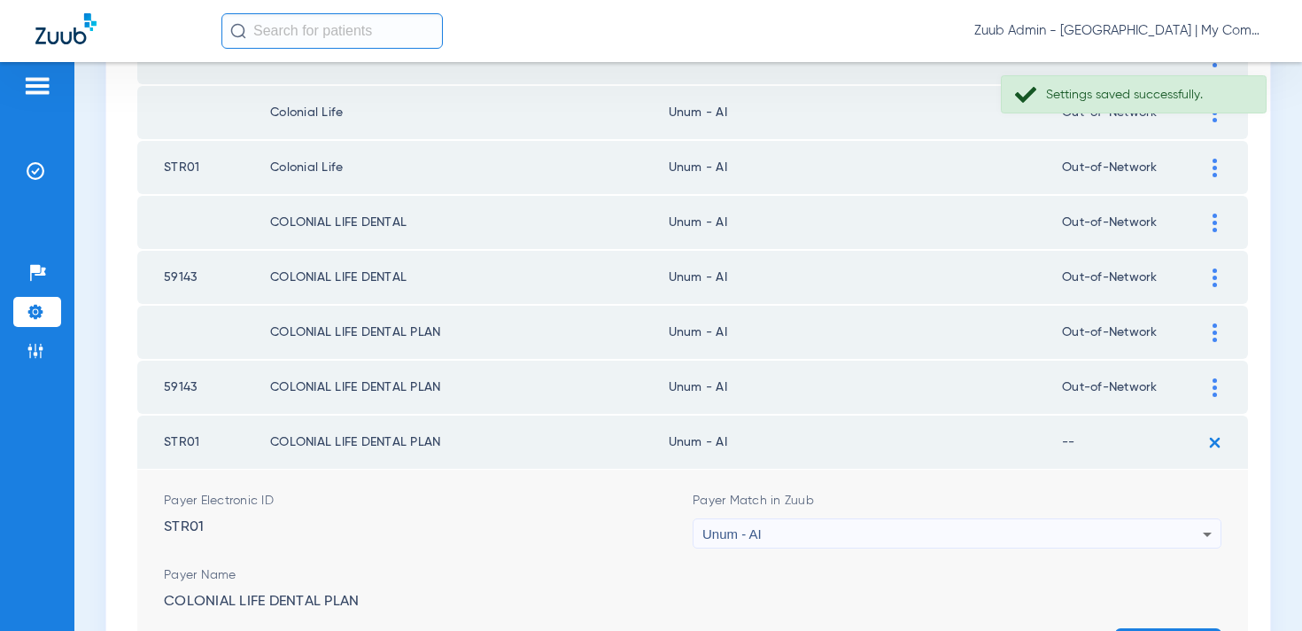
scroll to position [448, 0]
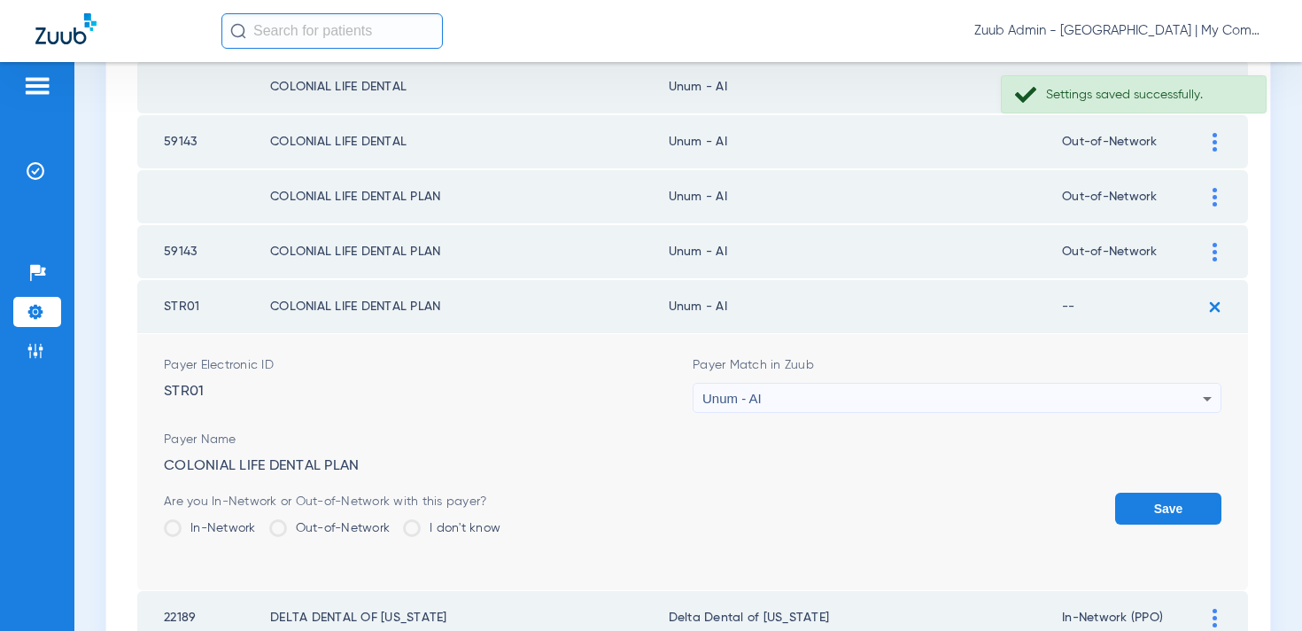
click at [341, 528] on label "Out-of-Network" at bounding box center [329, 528] width 121 height 18
click at [394, 522] on input "Out-of-Network" at bounding box center [394, 522] width 0 height 0
click at [1156, 507] on button "Save" at bounding box center [1168, 508] width 106 height 32
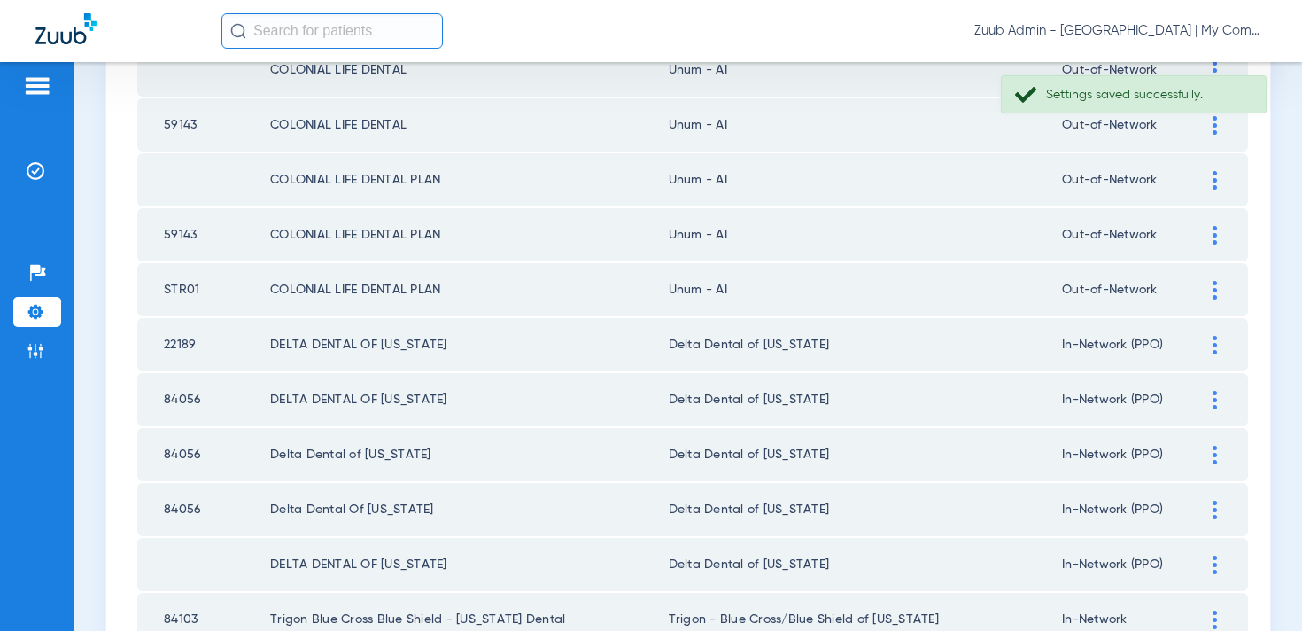
scroll to position [0, 0]
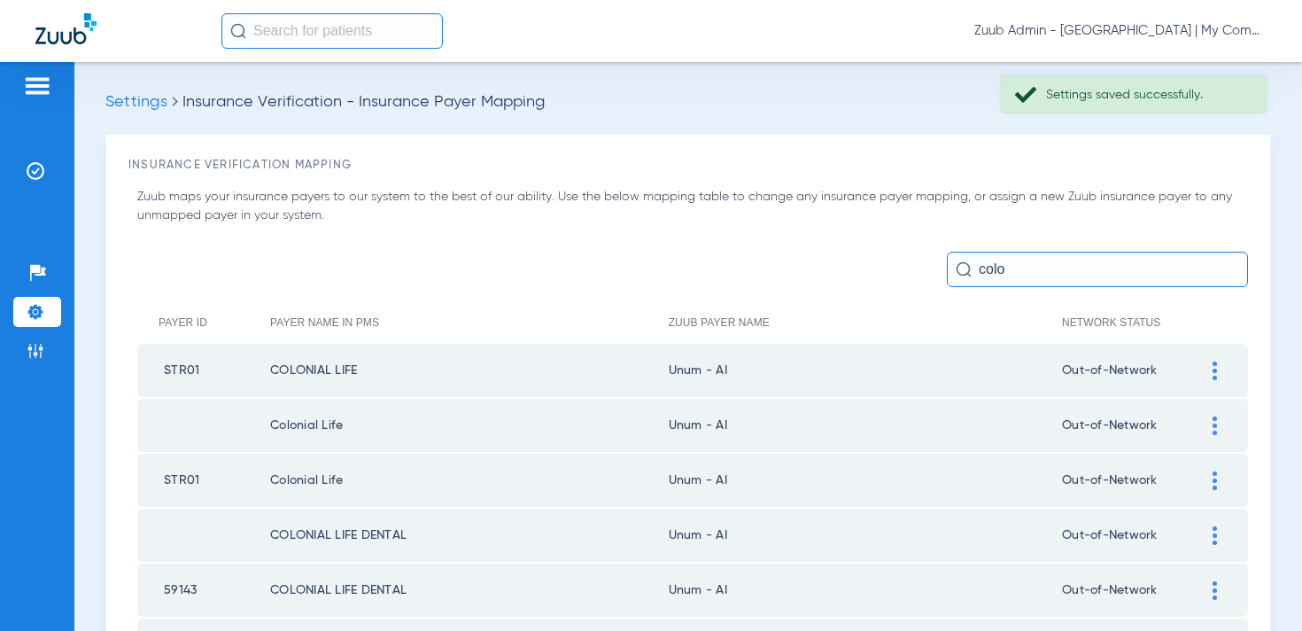
drag, startPoint x: 1025, startPoint y: 271, endPoint x: 957, endPoint y: 270, distance: 68.2
click at [957, 270] on div "colo" at bounding box center [1097, 269] width 301 height 35
type input "c"
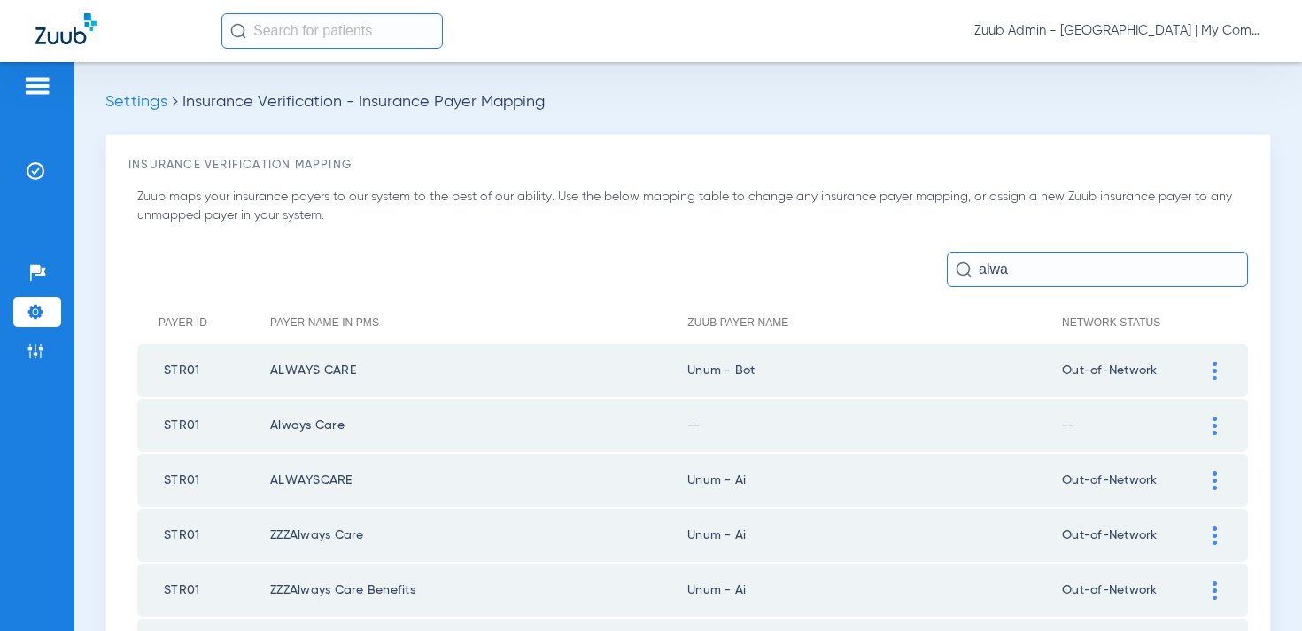
type input "alwa"
click at [1213, 364] on img at bounding box center [1214, 370] width 4 height 19
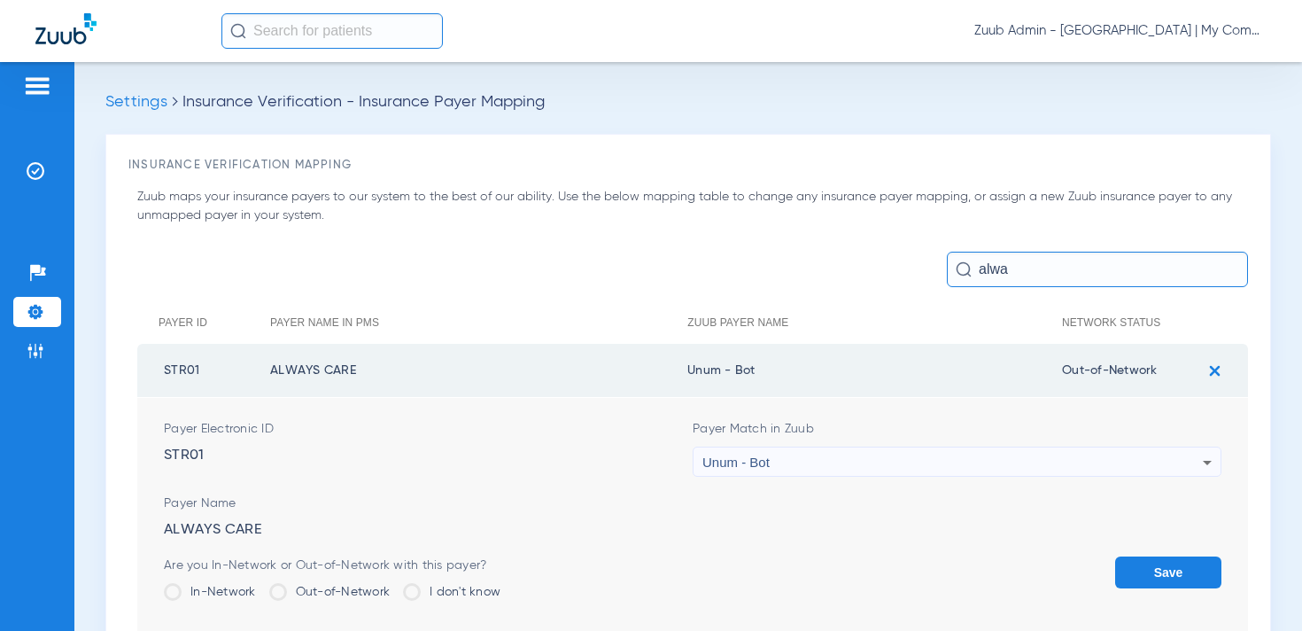
click at [799, 462] on div "Unum - Bot" at bounding box center [952, 462] width 500 height 30
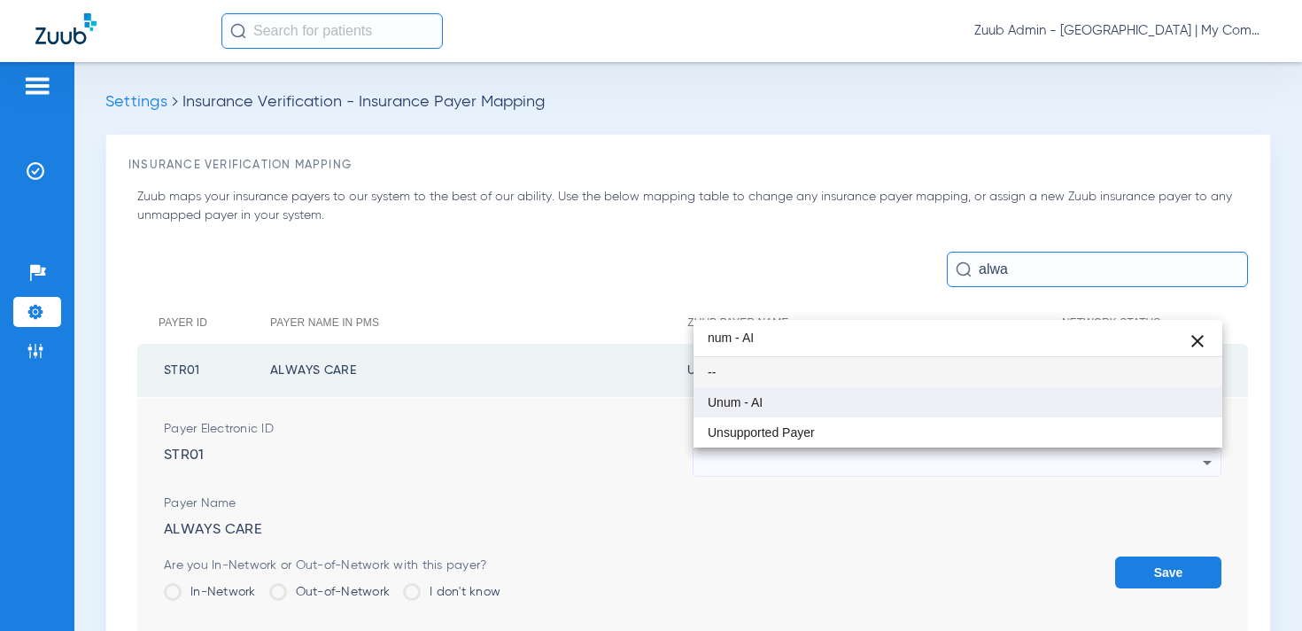
type input "num - AI"
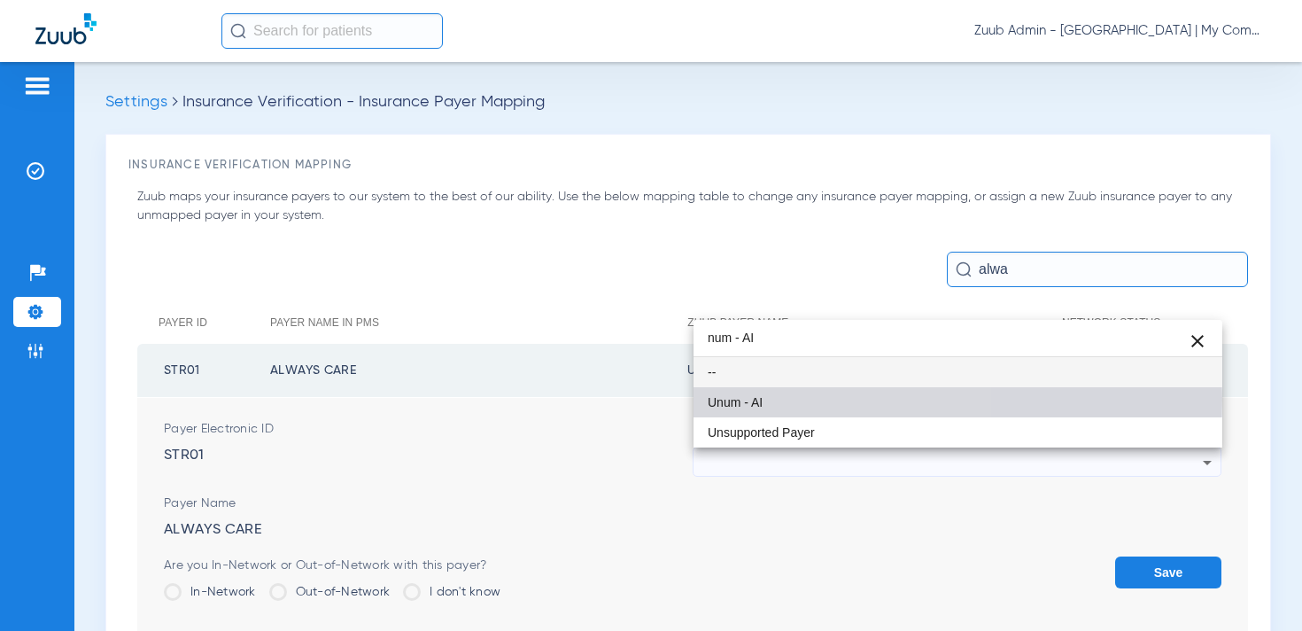
click at [769, 399] on mat-option "Unum - AI" at bounding box center [957, 402] width 529 height 30
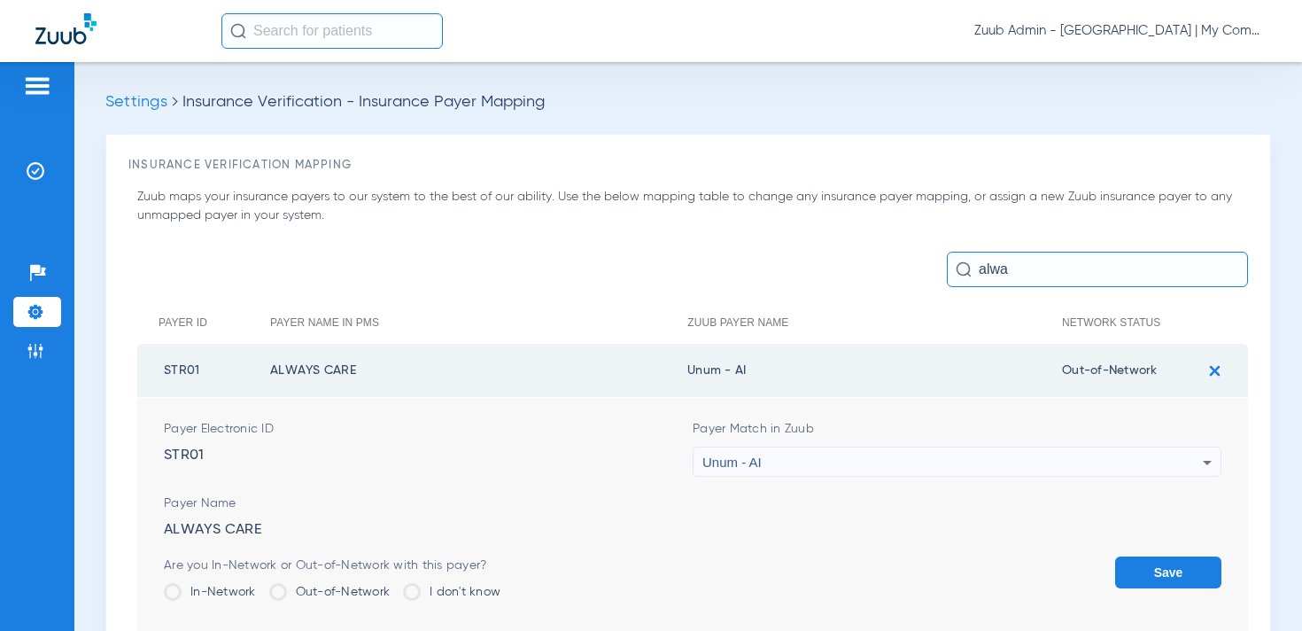
click at [1195, 576] on button "Save" at bounding box center [1168, 572] width 106 height 32
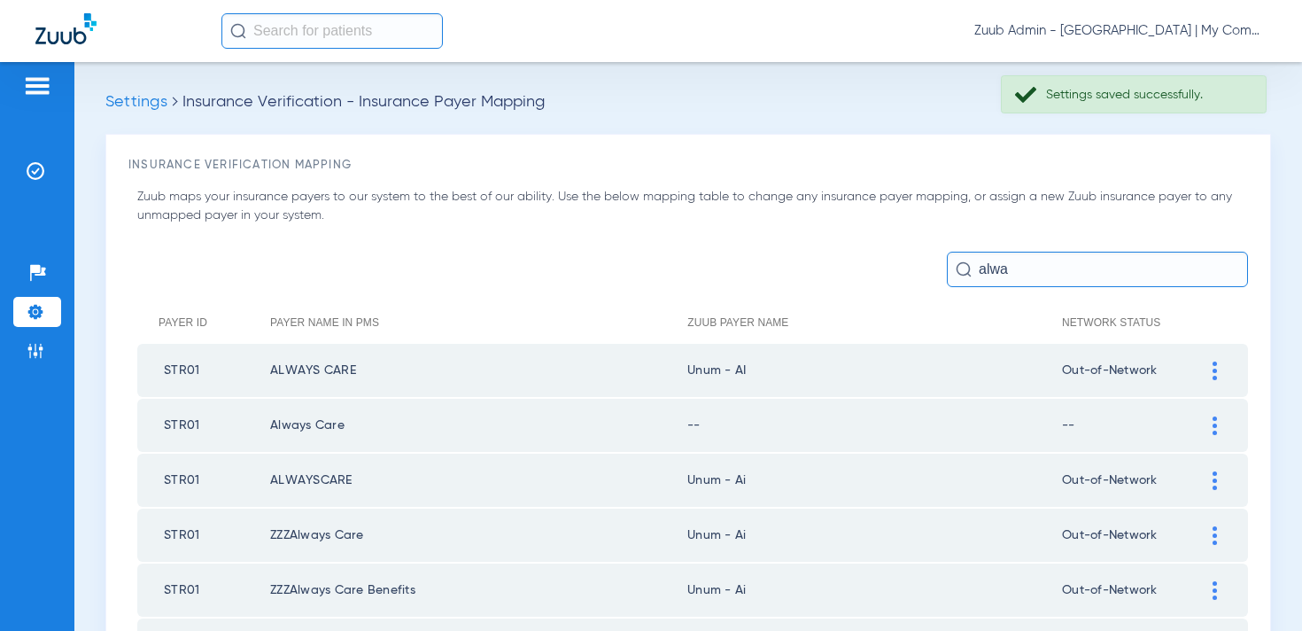
click at [1220, 424] on div at bounding box center [1214, 425] width 31 height 19
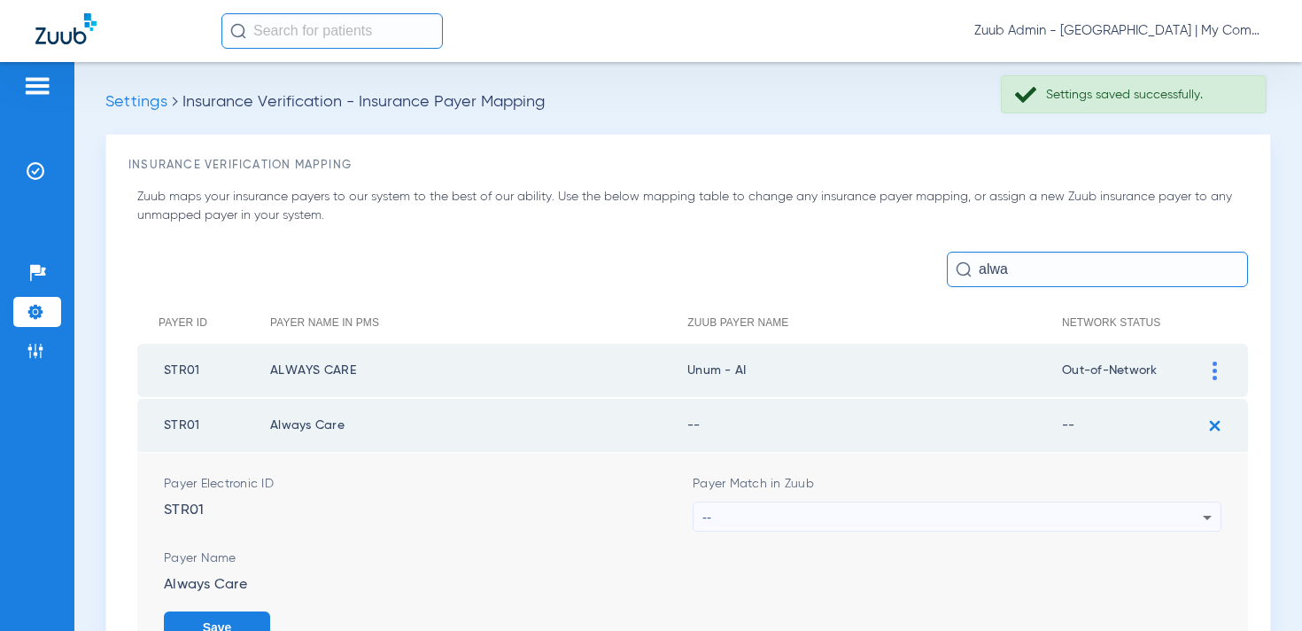
click at [857, 523] on div "--" at bounding box center [952, 517] width 500 height 30
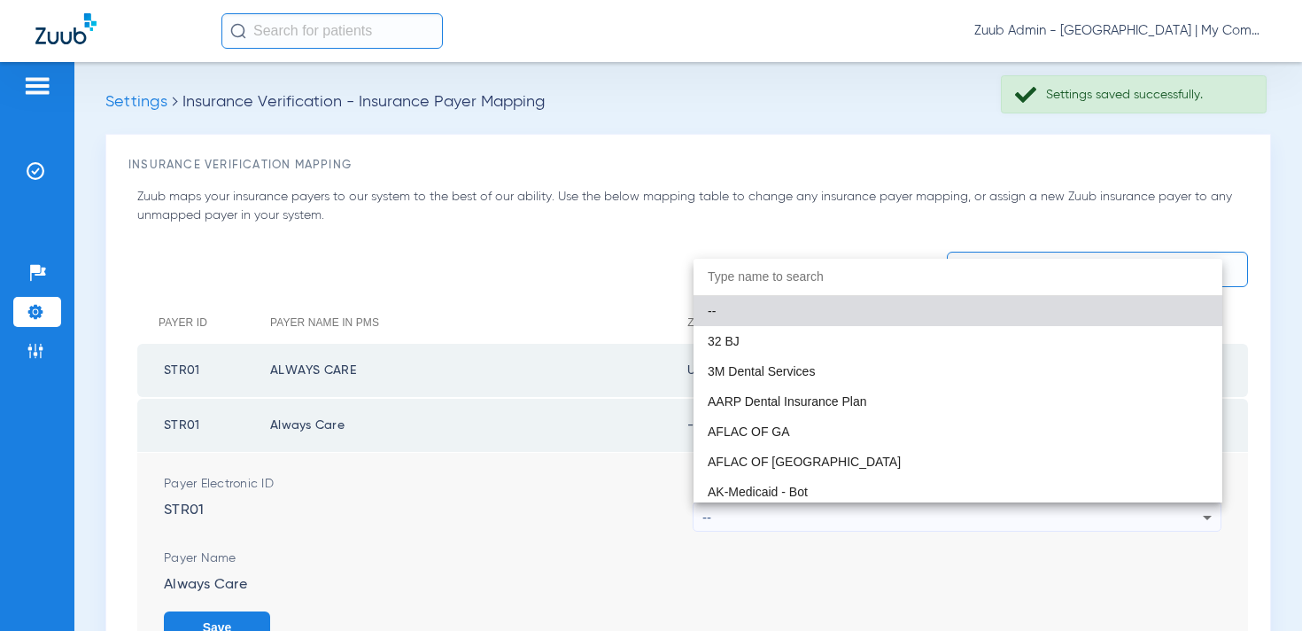
paste input "num - AI"
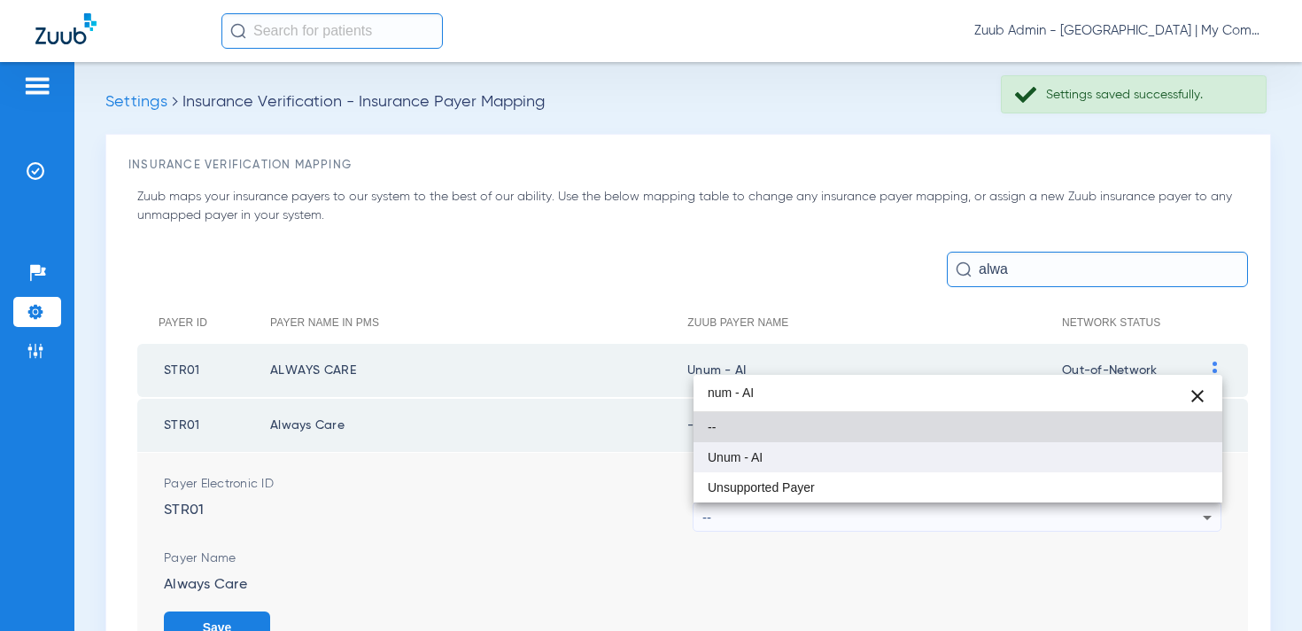
type input "num - AI"
click at [780, 453] on mat-option "Unum - AI" at bounding box center [957, 457] width 529 height 30
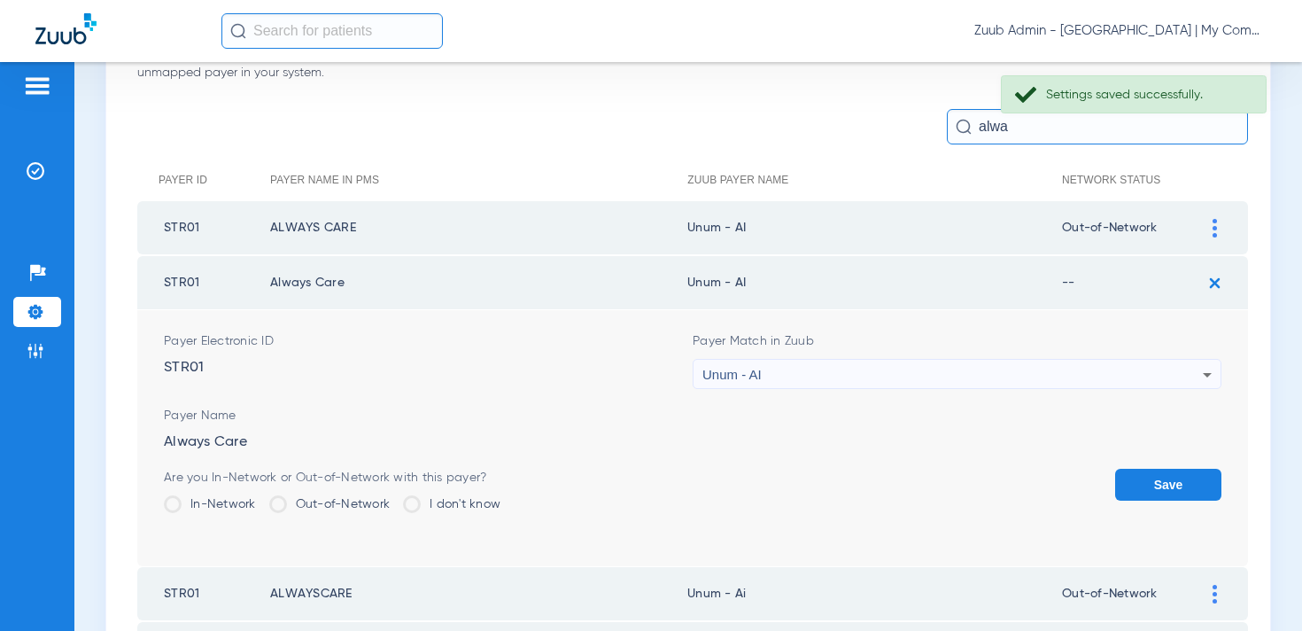
scroll to position [150, 0]
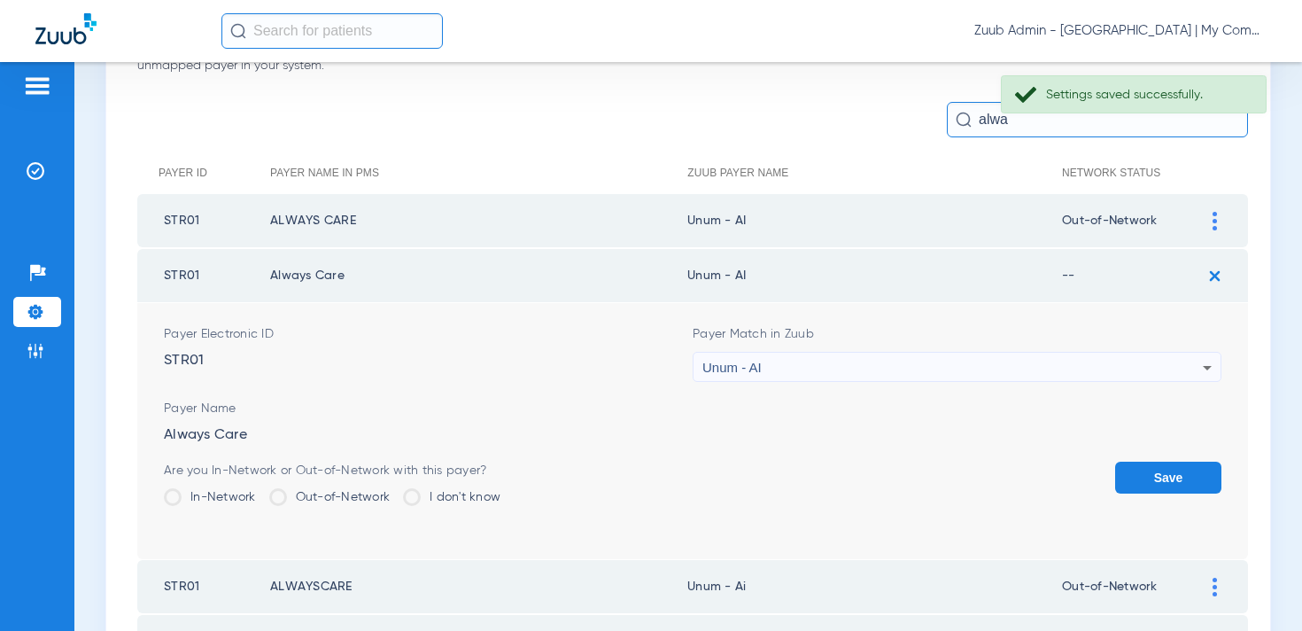
click at [318, 492] on label "Out-of-Network" at bounding box center [329, 497] width 121 height 18
click at [394, 491] on input "Out-of-Network" at bounding box center [394, 491] width 0 height 0
click at [1136, 480] on button "Save" at bounding box center [1168, 477] width 106 height 32
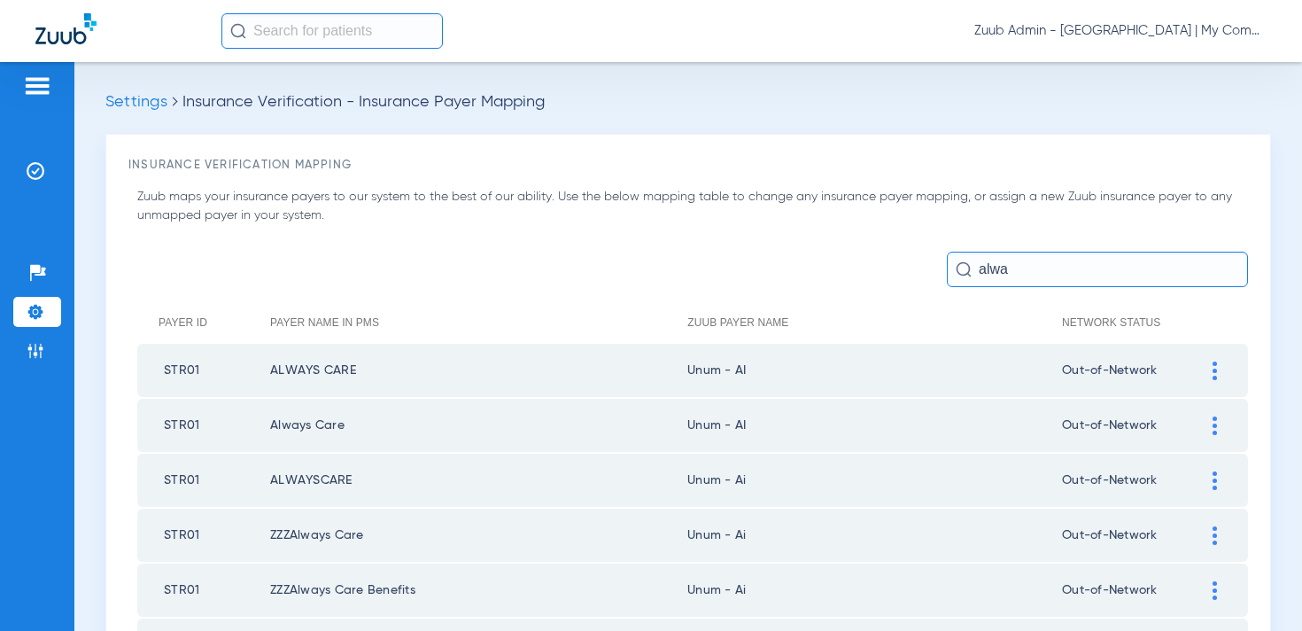
drag, startPoint x: 1011, startPoint y: 272, endPoint x: 959, endPoint y: 271, distance: 51.4
click at [959, 271] on div "alwa" at bounding box center [1097, 269] width 301 height 35
drag, startPoint x: 1016, startPoint y: 275, endPoint x: 978, endPoint y: 272, distance: 38.2
click at [978, 272] on input "alwa" at bounding box center [1097, 269] width 301 height 35
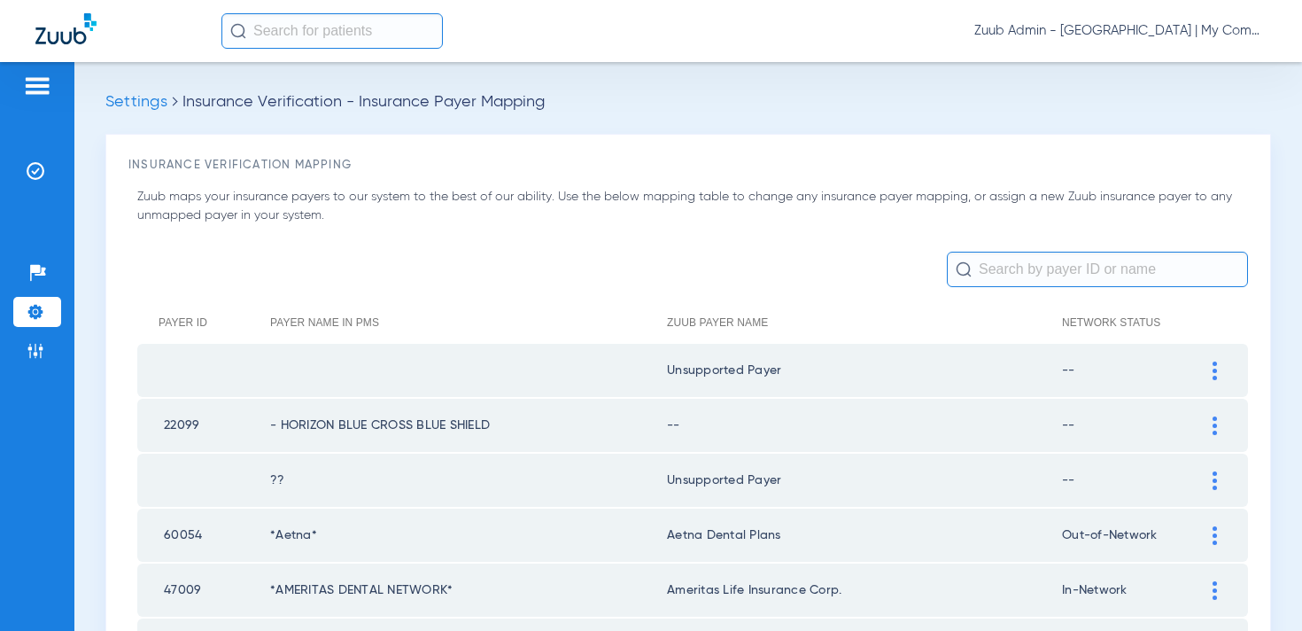
click at [1216, 416] on img at bounding box center [1214, 425] width 4 height 19
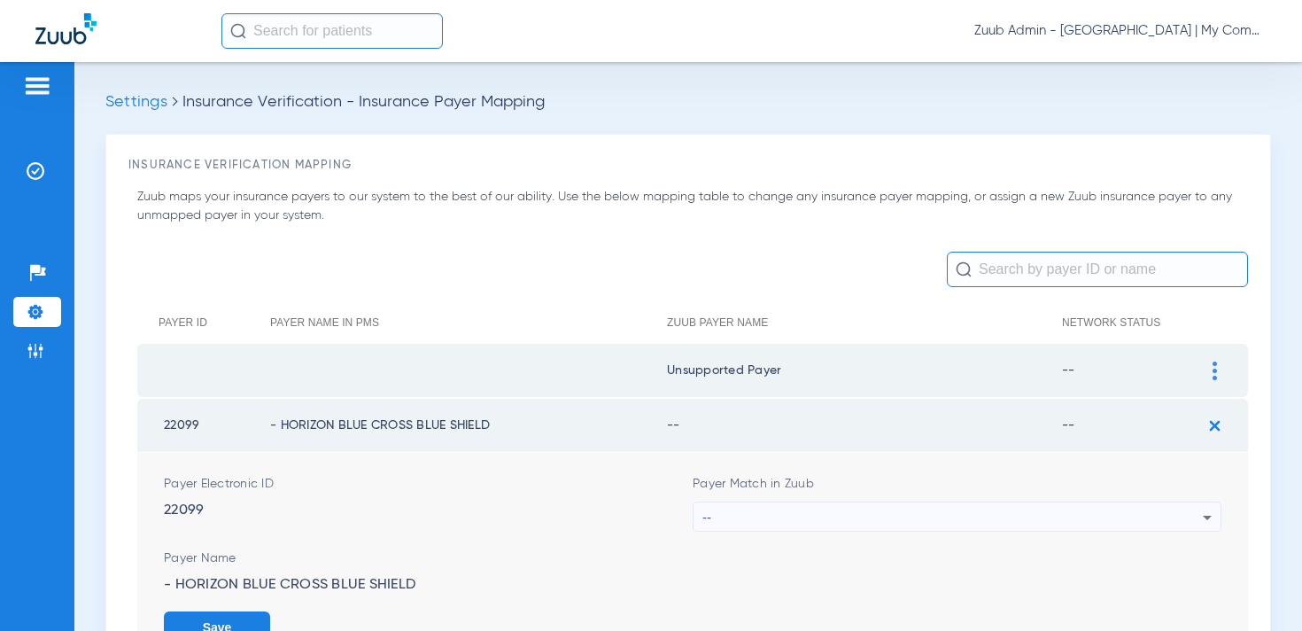
click at [802, 515] on div "--" at bounding box center [952, 517] width 500 height 30
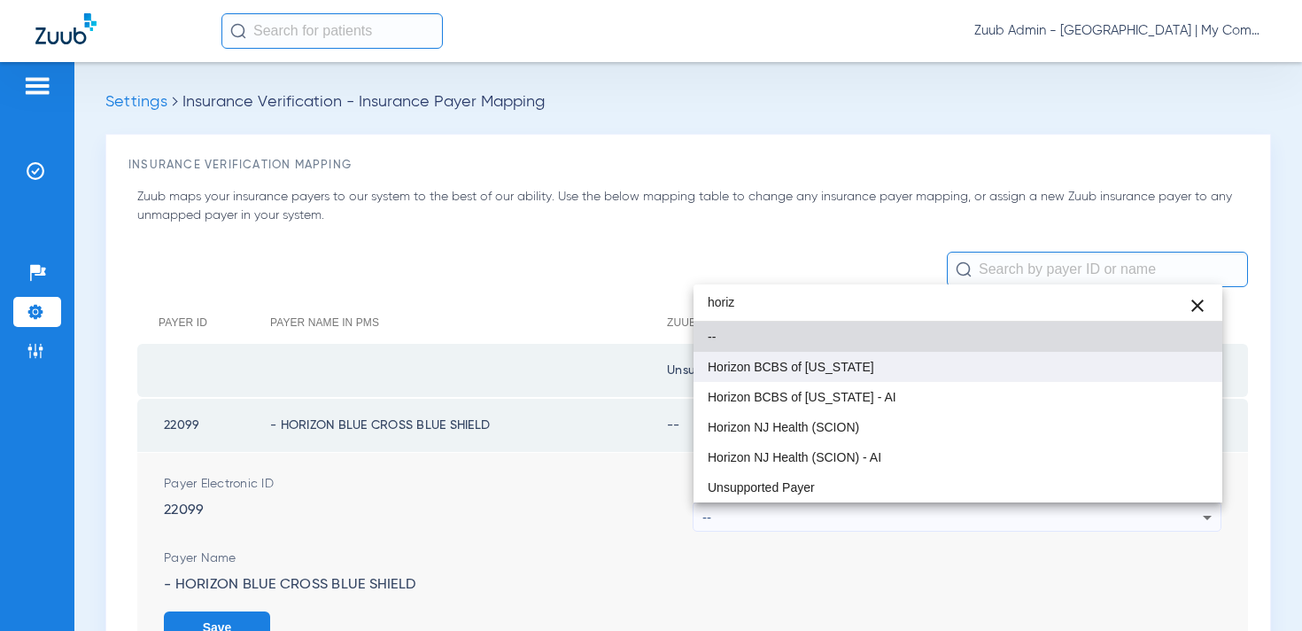
type input "horiz"
click at [794, 373] on span "Horizon BCBS of [US_STATE]" at bounding box center [791, 366] width 167 height 12
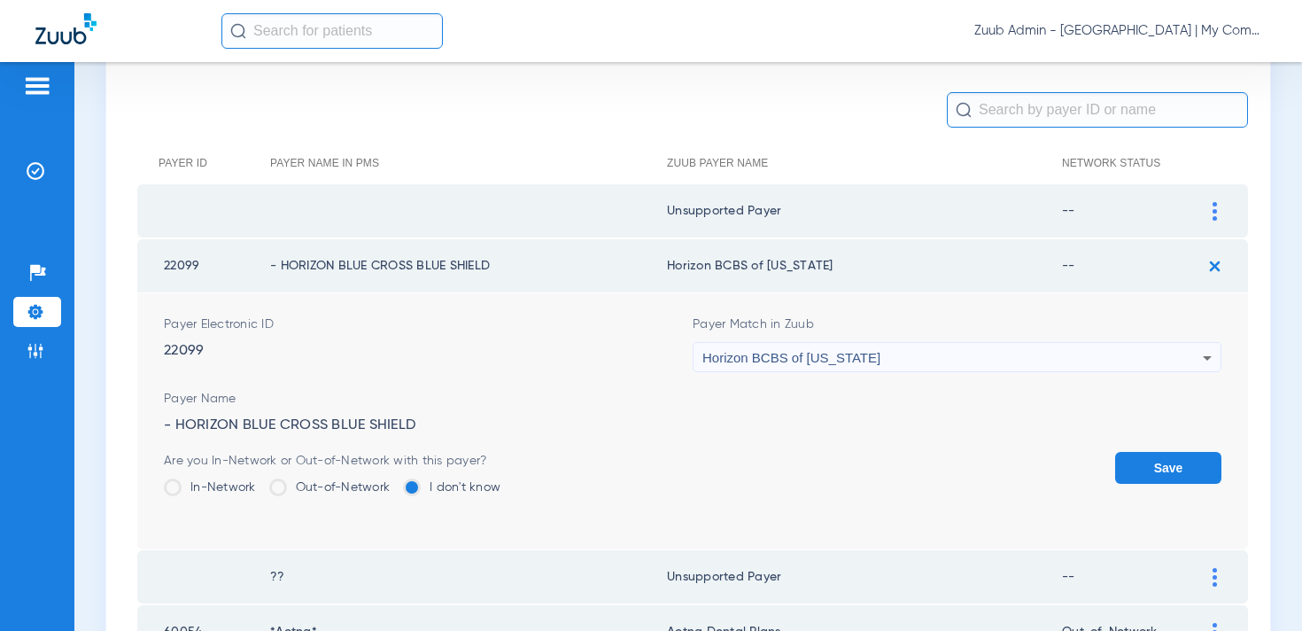
scroll to position [186, 0]
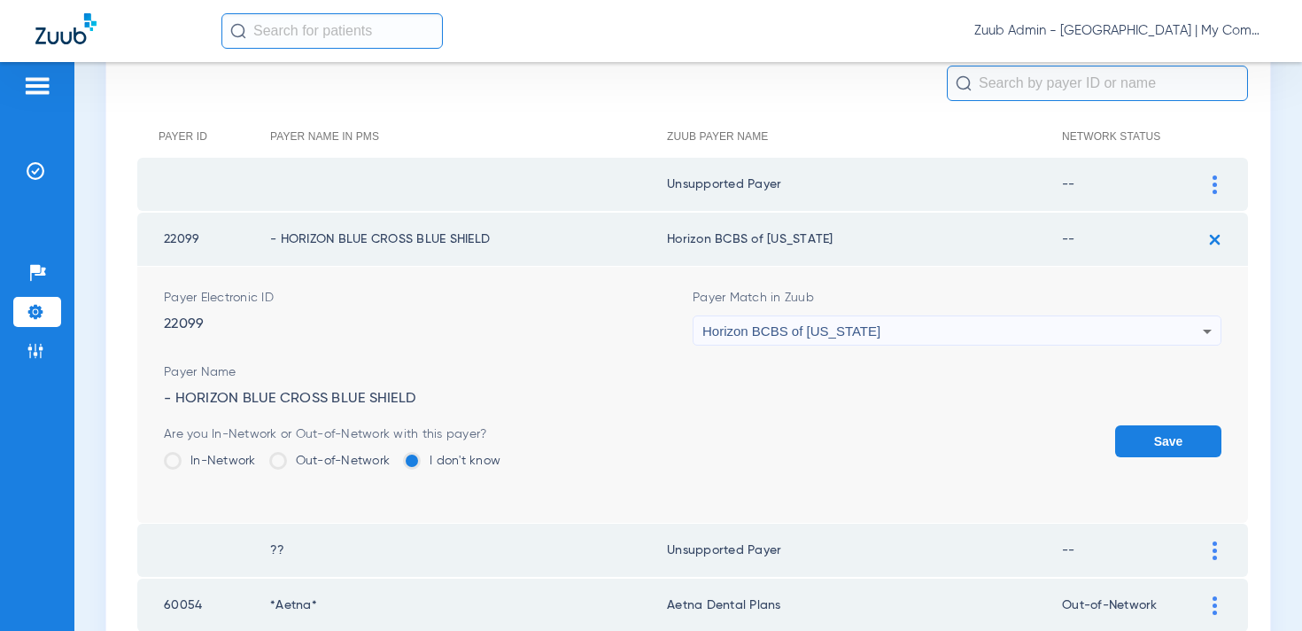
click at [1128, 455] on button "Save" at bounding box center [1168, 441] width 106 height 32
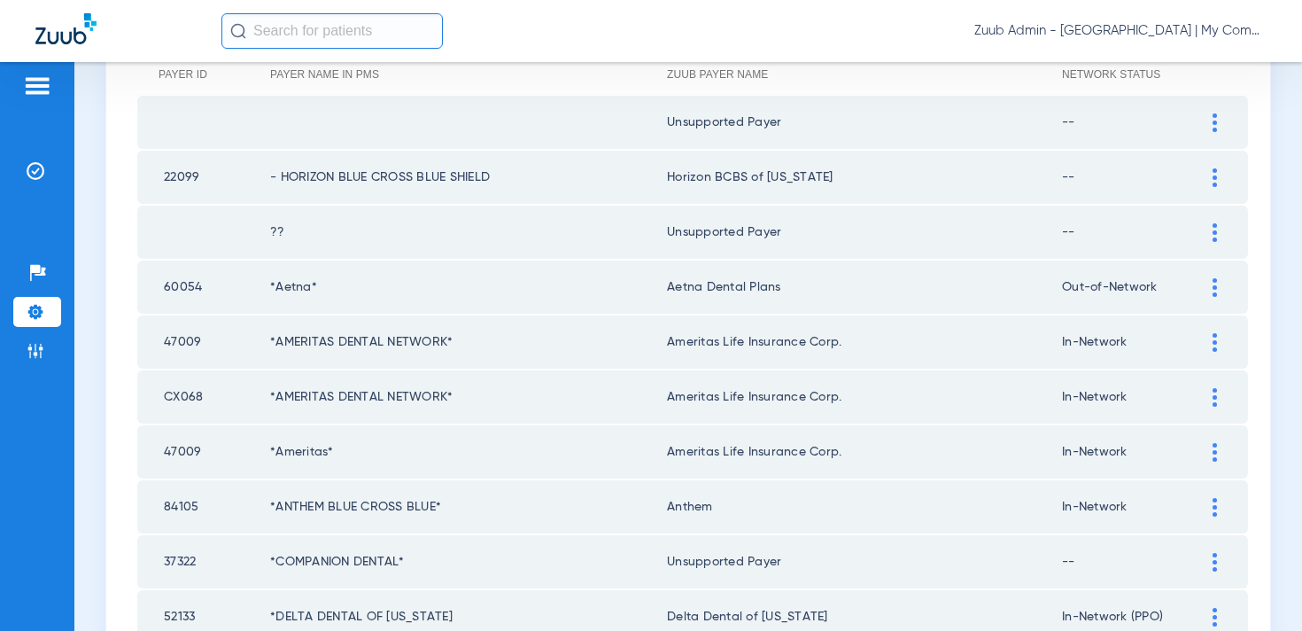
scroll to position [0, 0]
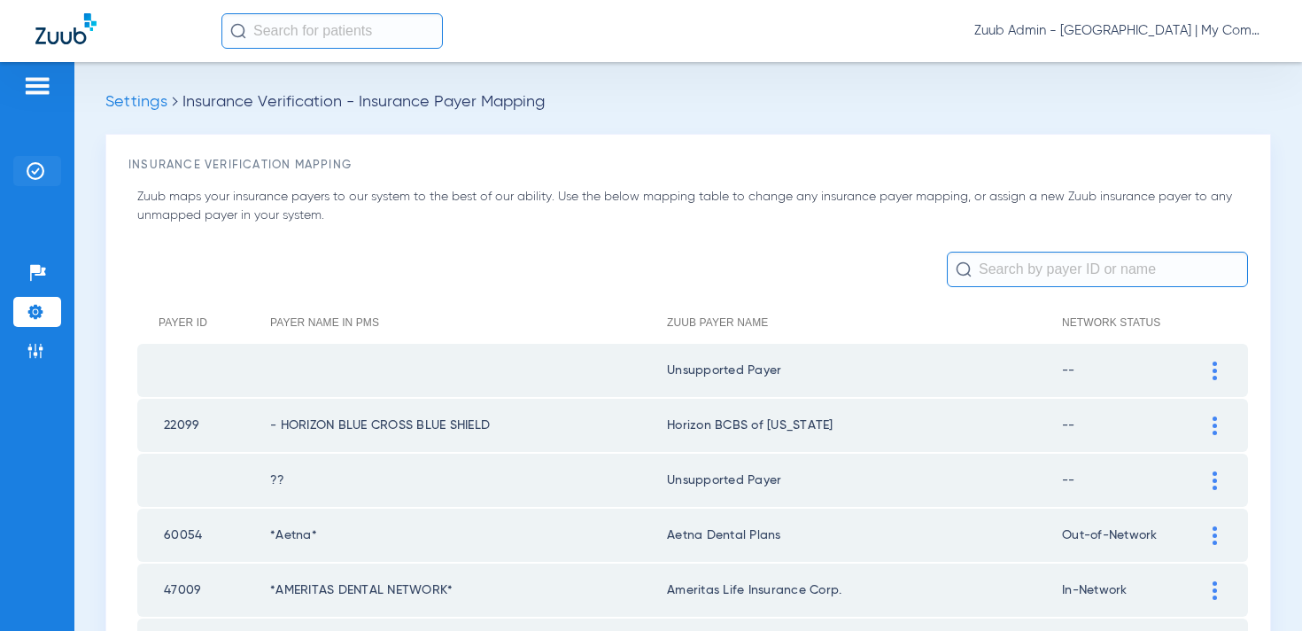
click at [36, 174] on img at bounding box center [36, 171] width 18 height 18
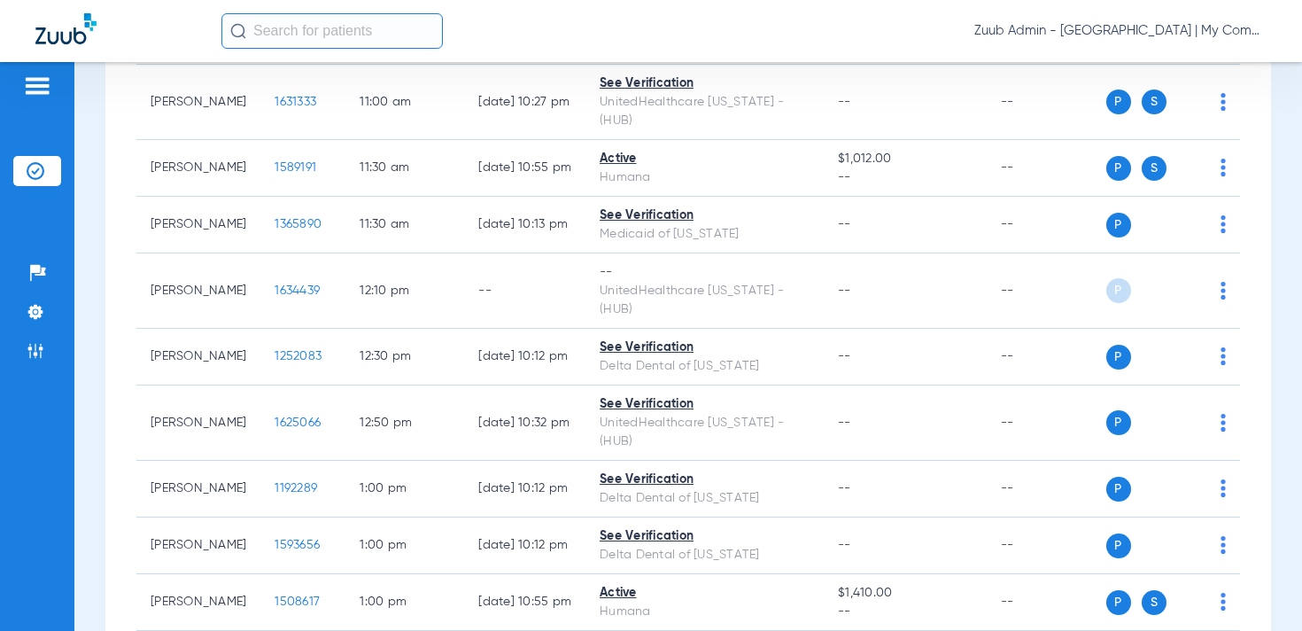
scroll to position [632, 0]
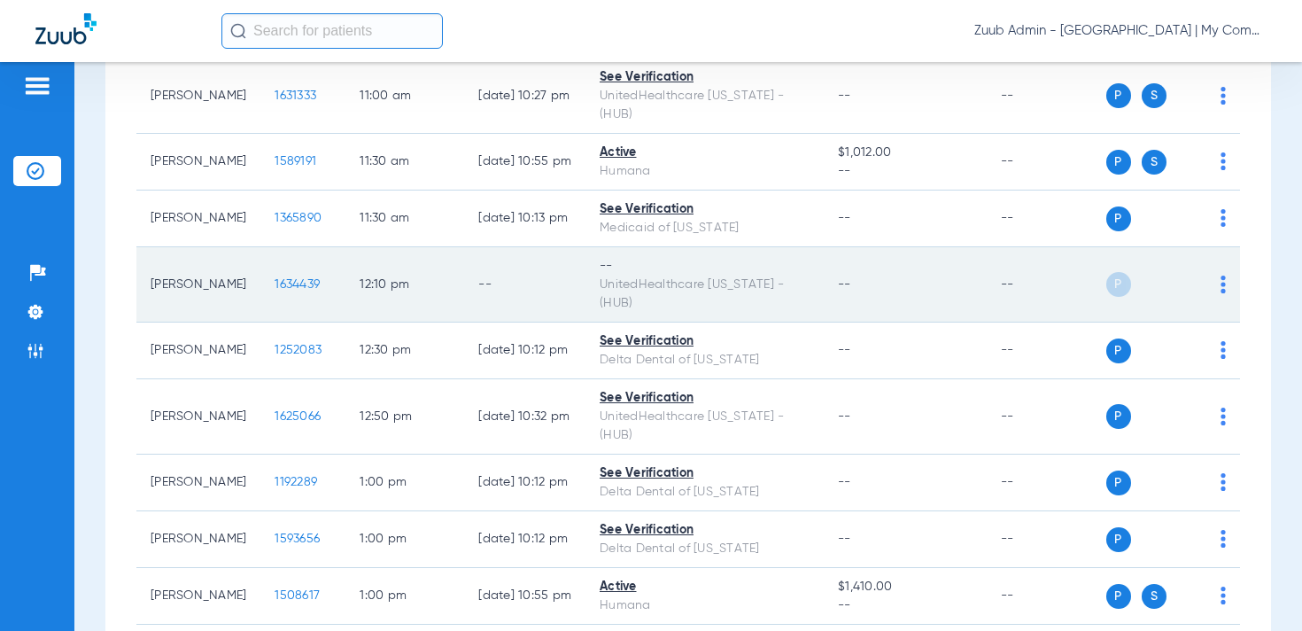
click at [1224, 283] on img at bounding box center [1222, 284] width 5 height 18
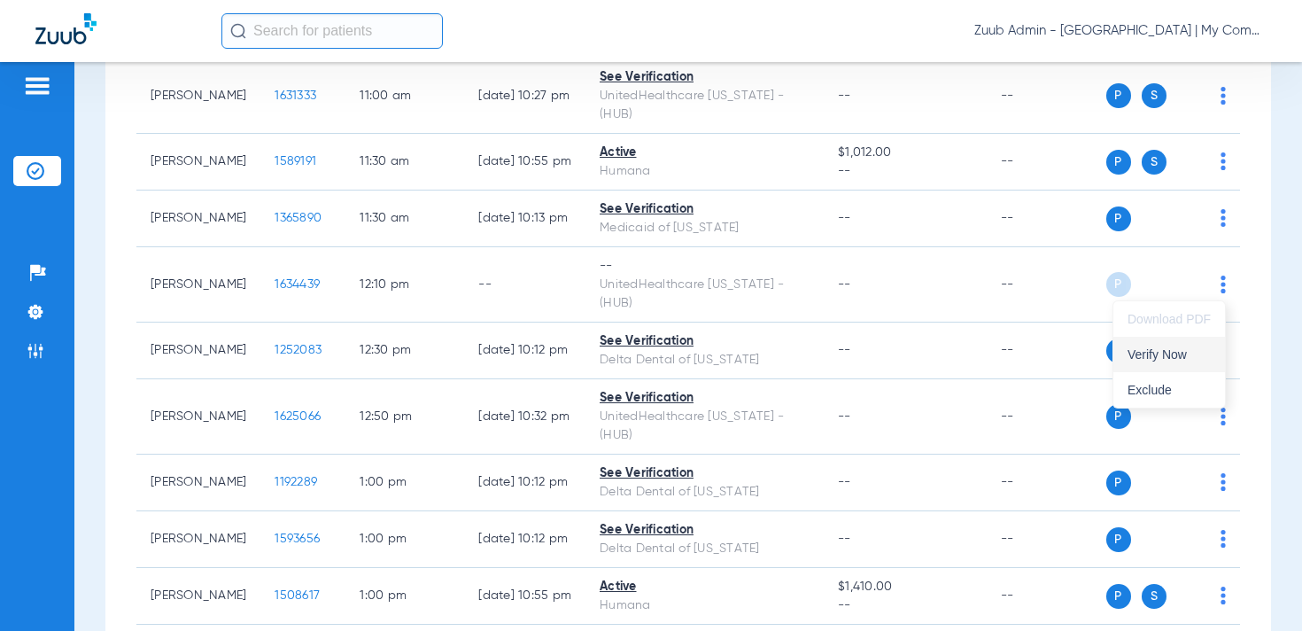
click at [1179, 353] on span "Verify Now" at bounding box center [1168, 354] width 83 height 12
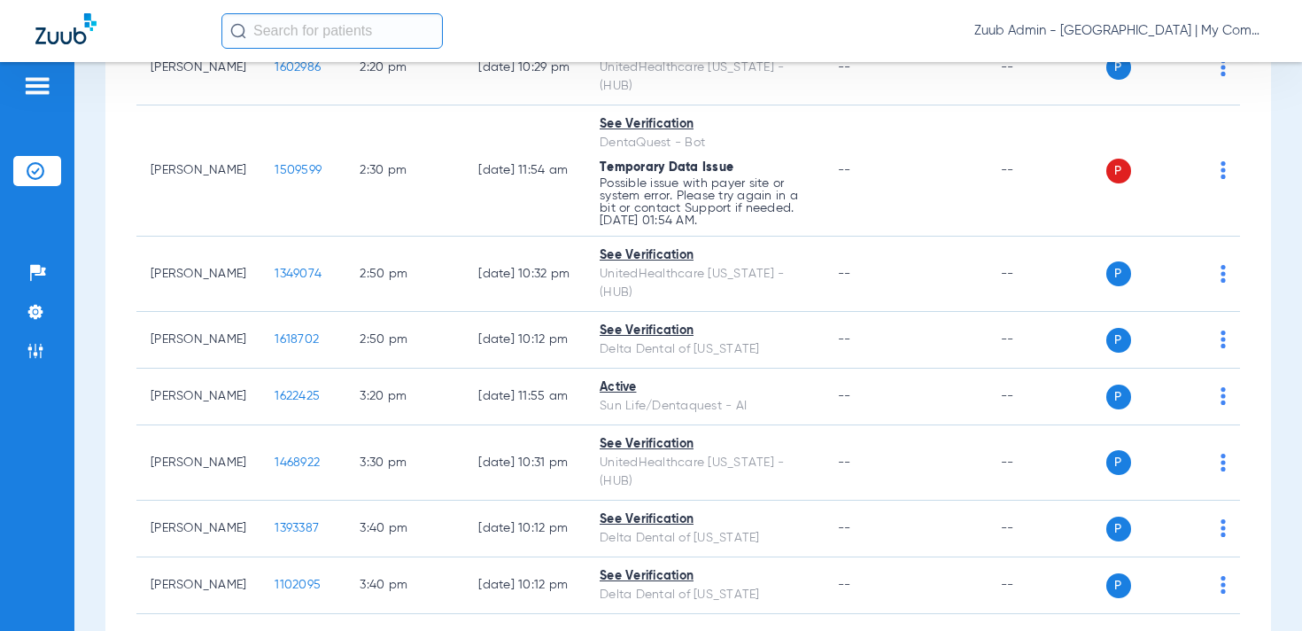
scroll to position [1460, 0]
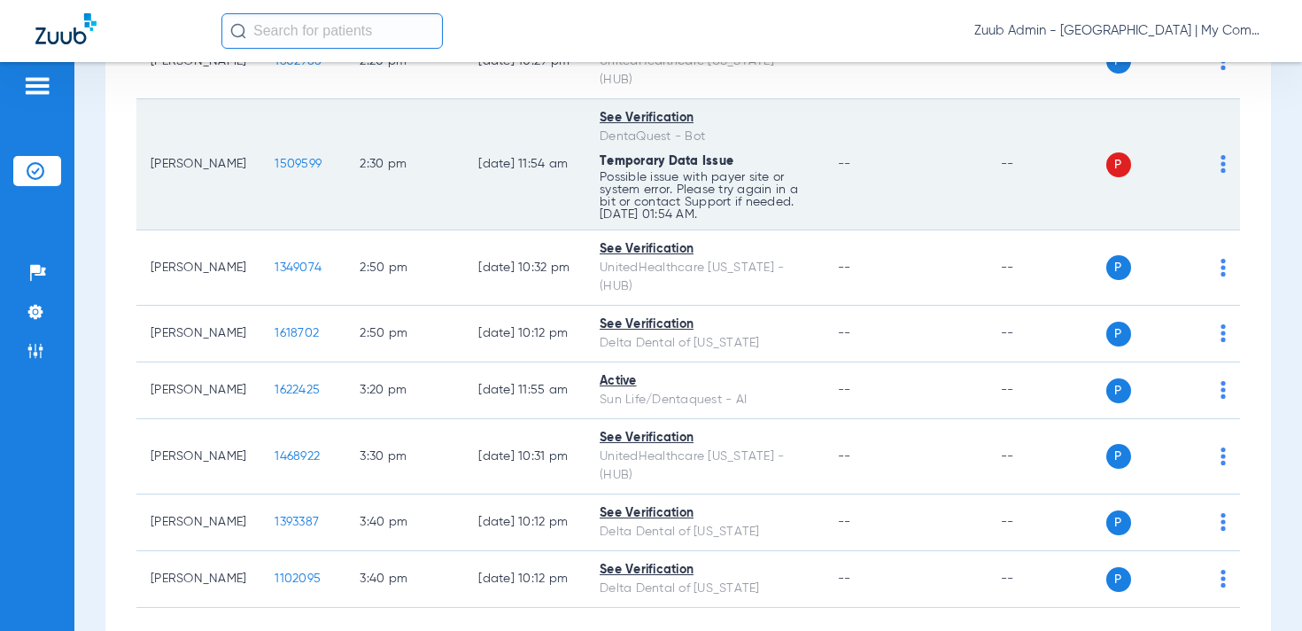
click at [1221, 157] on img at bounding box center [1222, 164] width 5 height 18
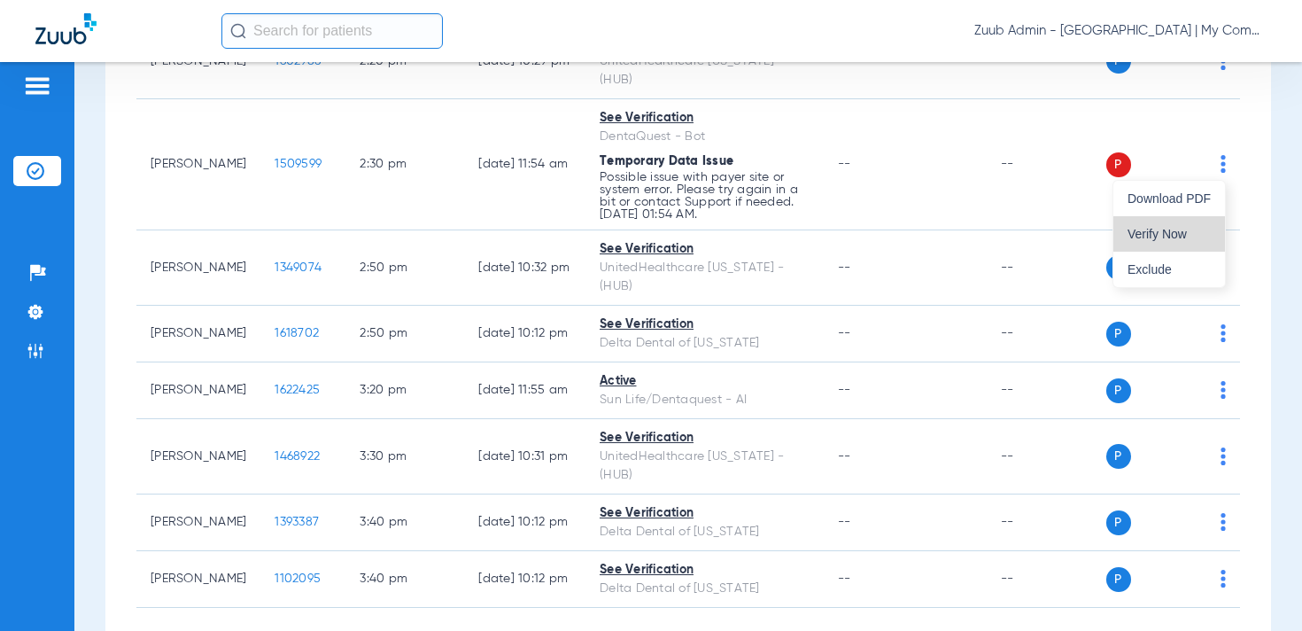
click at [1170, 229] on span "Verify Now" at bounding box center [1168, 234] width 83 height 12
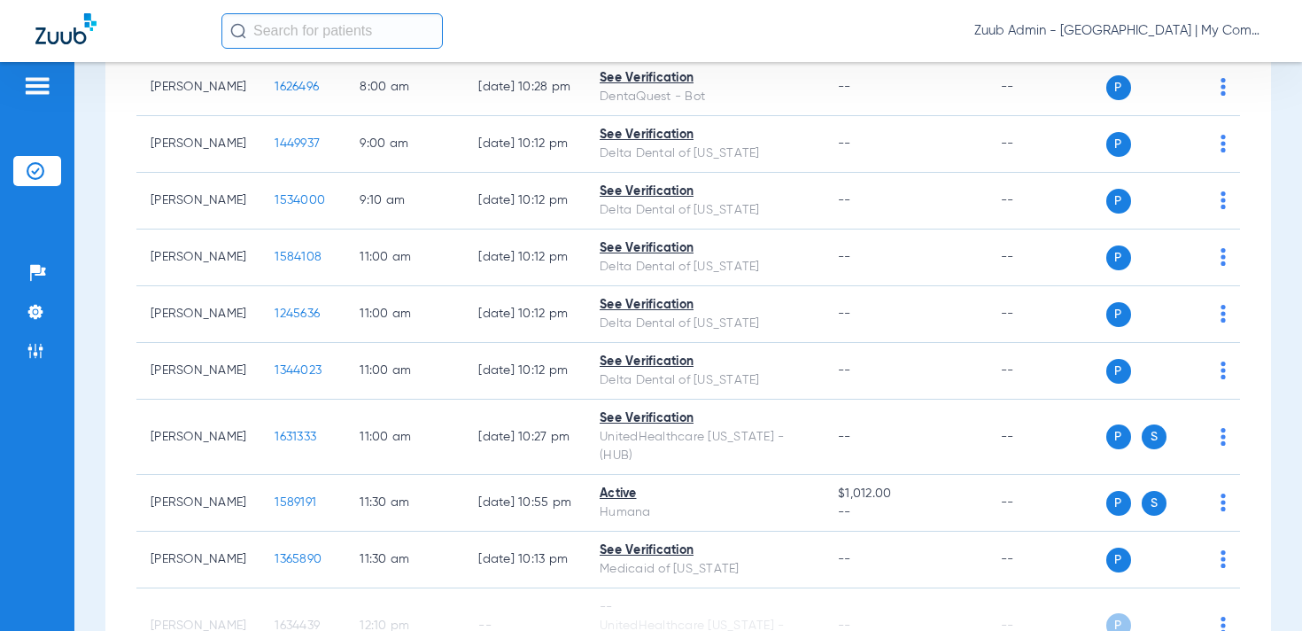
scroll to position [0, 0]
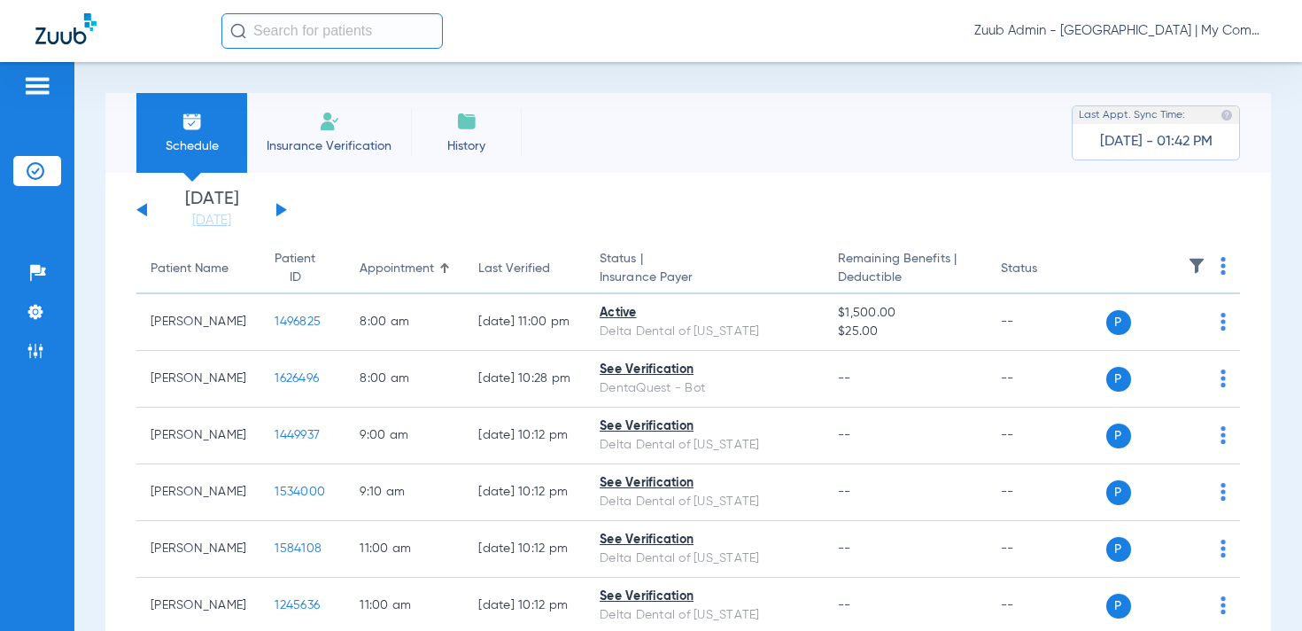
click at [283, 209] on button at bounding box center [281, 209] width 11 height 13
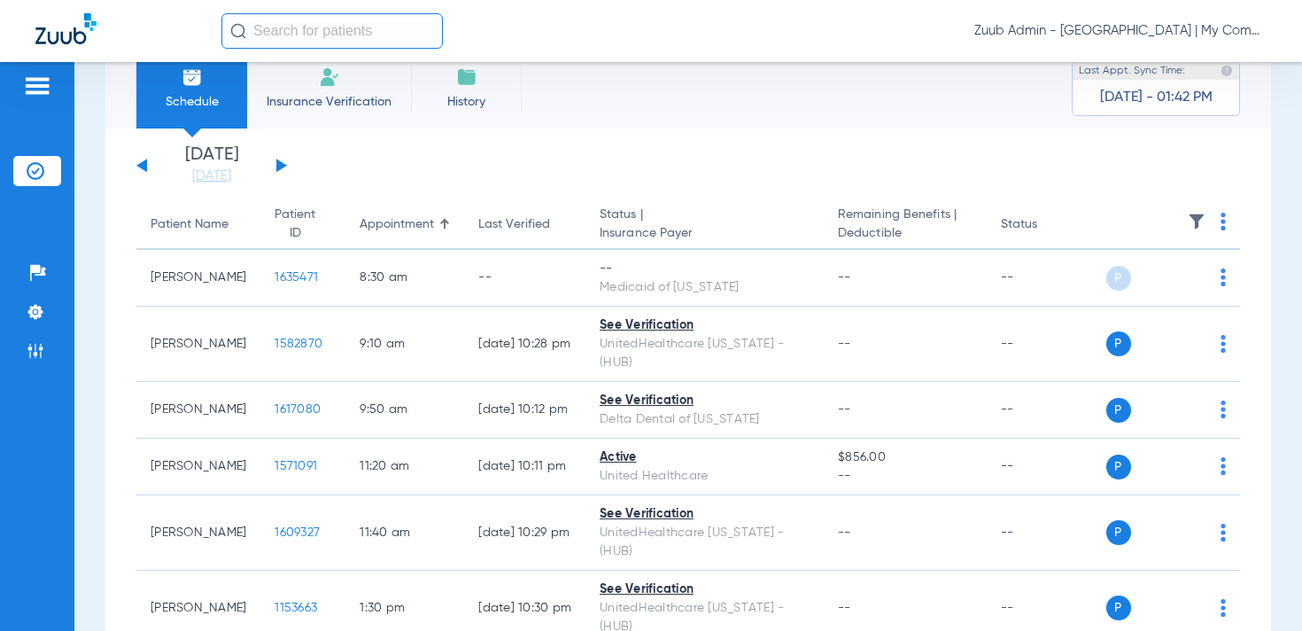
scroll to position [48, 0]
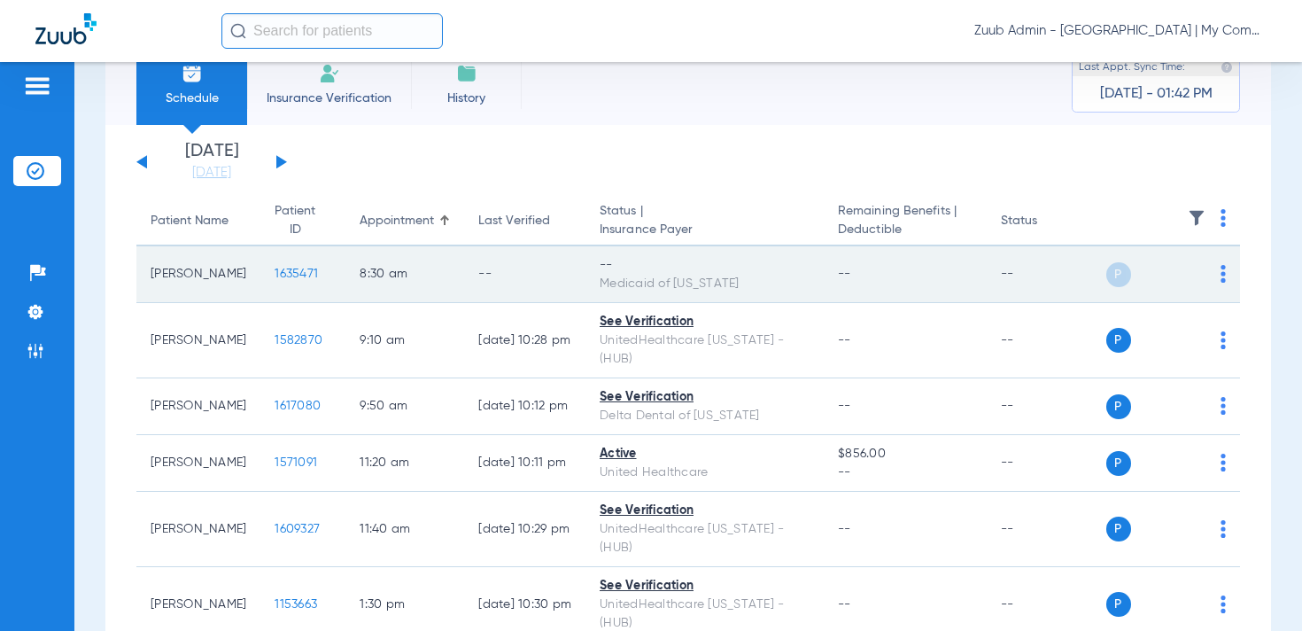
click at [1223, 270] on img at bounding box center [1222, 274] width 5 height 18
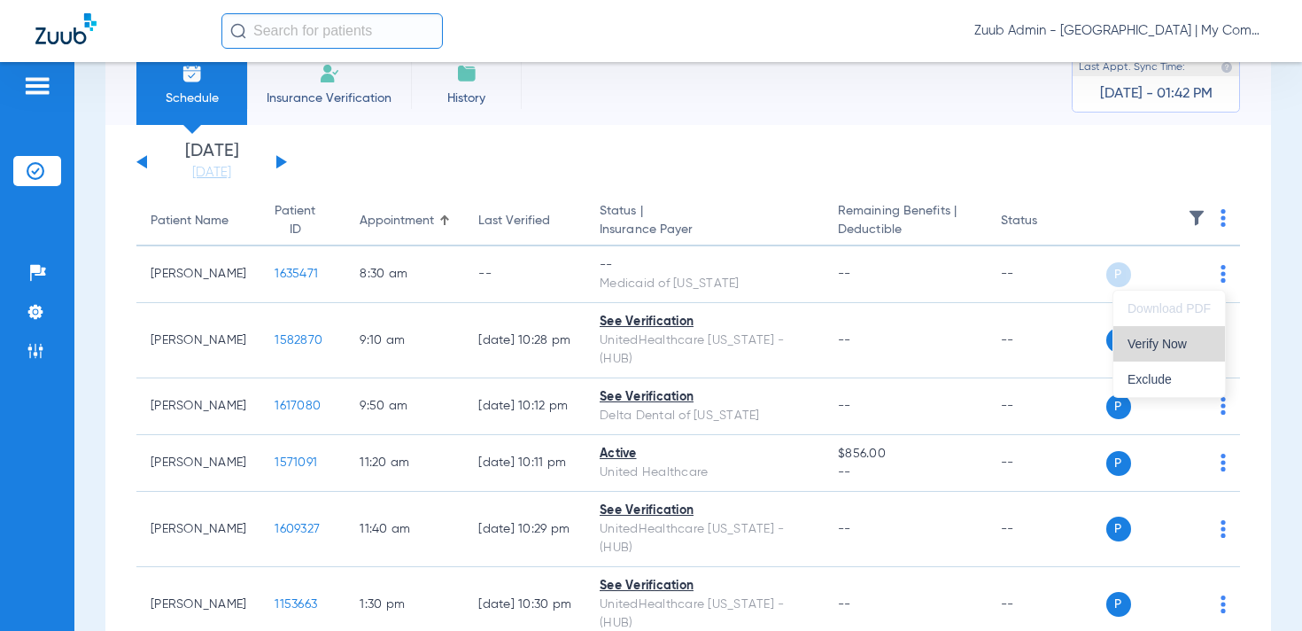
click at [1166, 342] on span "Verify Now" at bounding box center [1168, 343] width 83 height 12
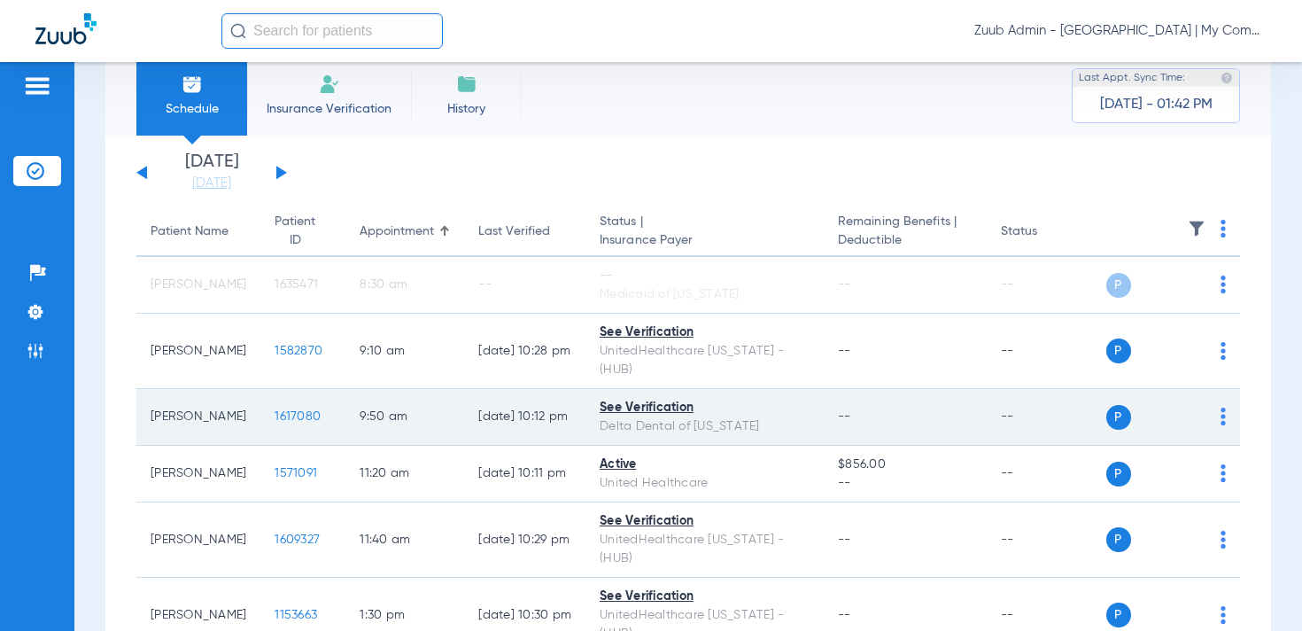
scroll to position [39, 0]
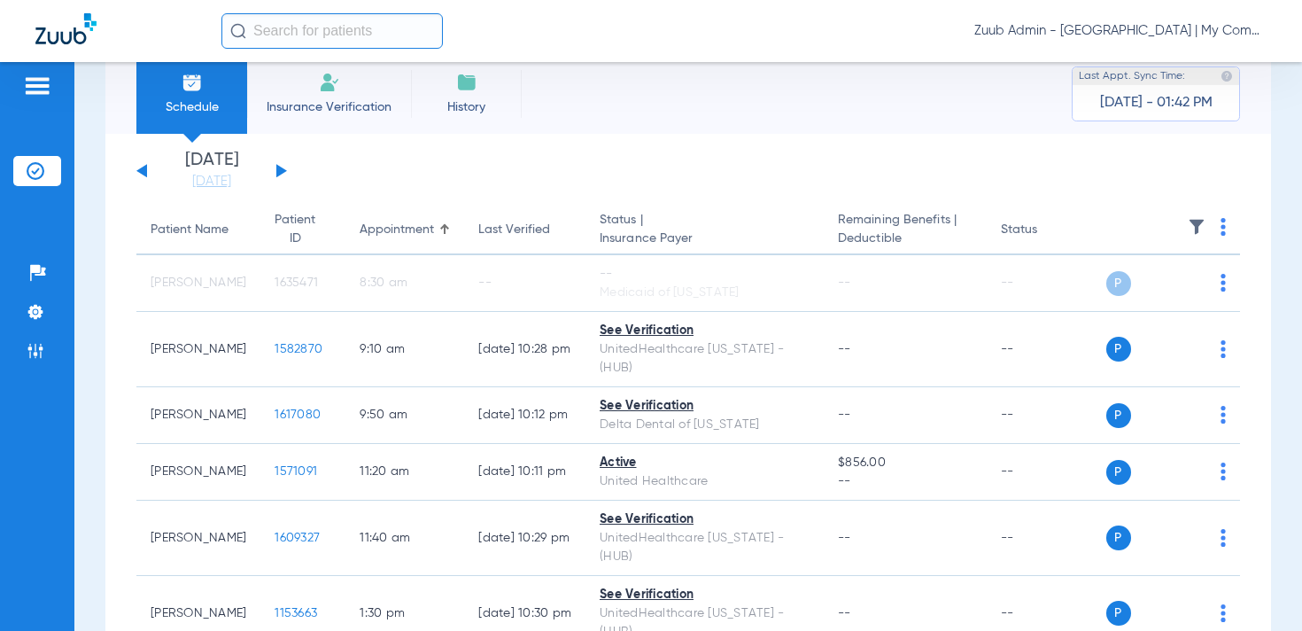
click at [278, 168] on button at bounding box center [281, 170] width 11 height 13
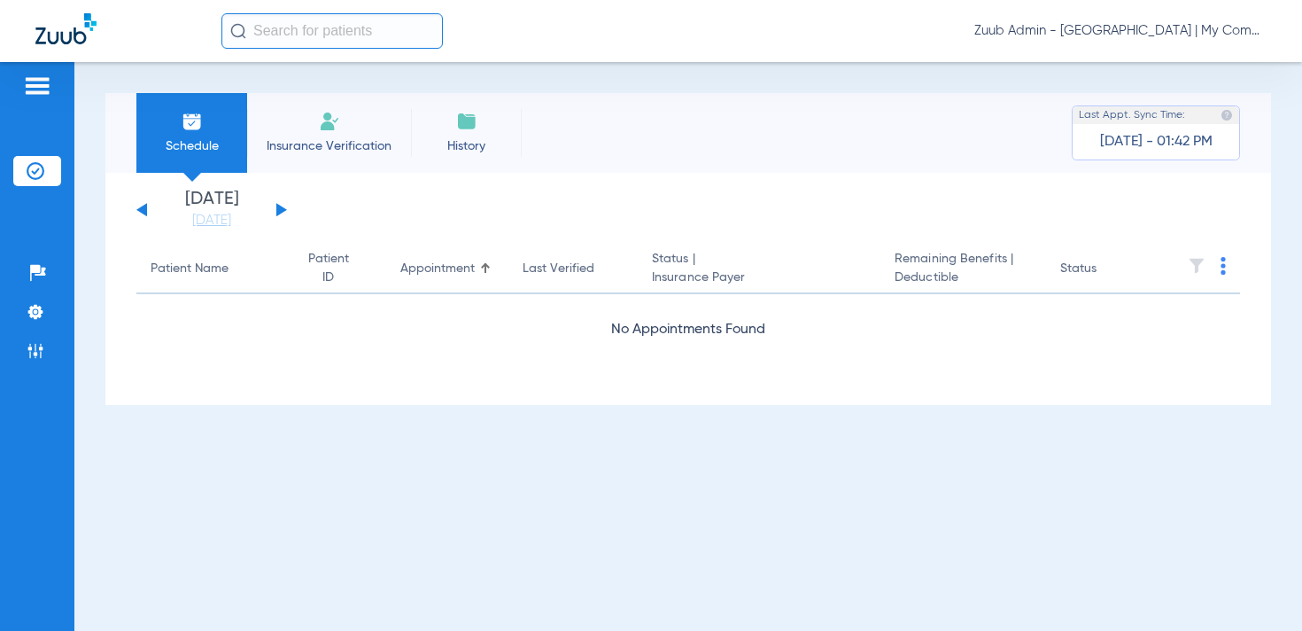
click at [283, 213] on div "Tuesday 06-10-2025 Wednesday 06-11-2025 Thursday 06-12-2025 Friday 06-13-2025 S…" at bounding box center [211, 209] width 151 height 39
click at [278, 205] on button at bounding box center [281, 209] width 11 height 13
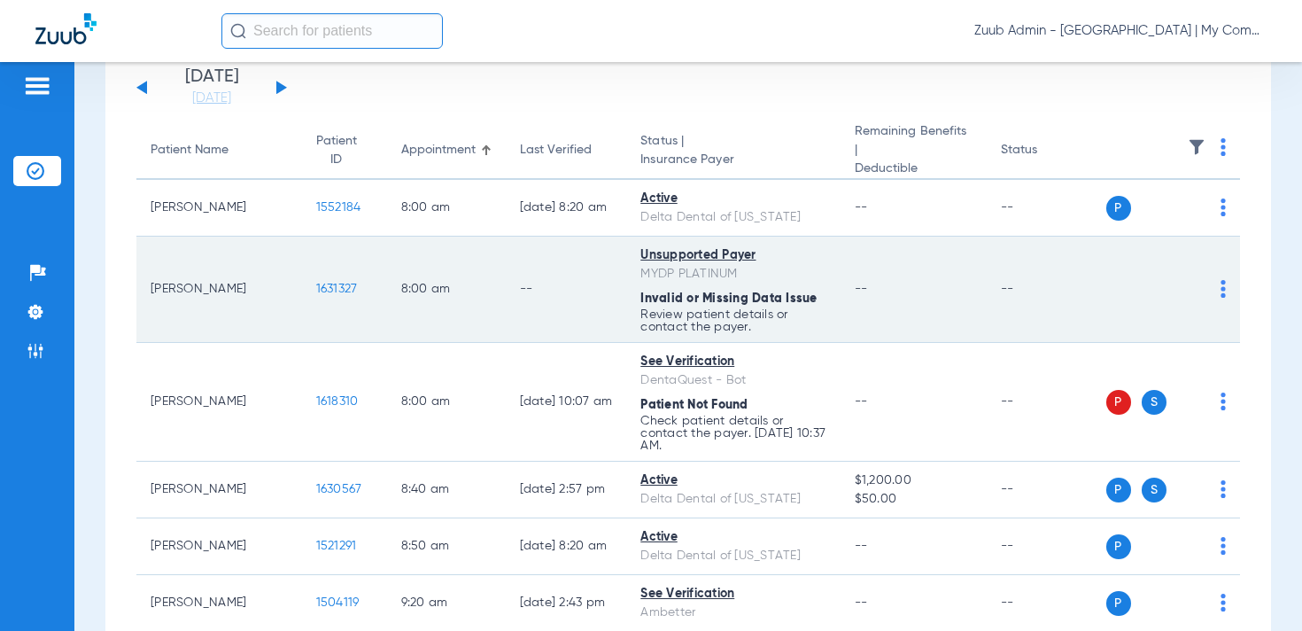
scroll to position [133, 0]
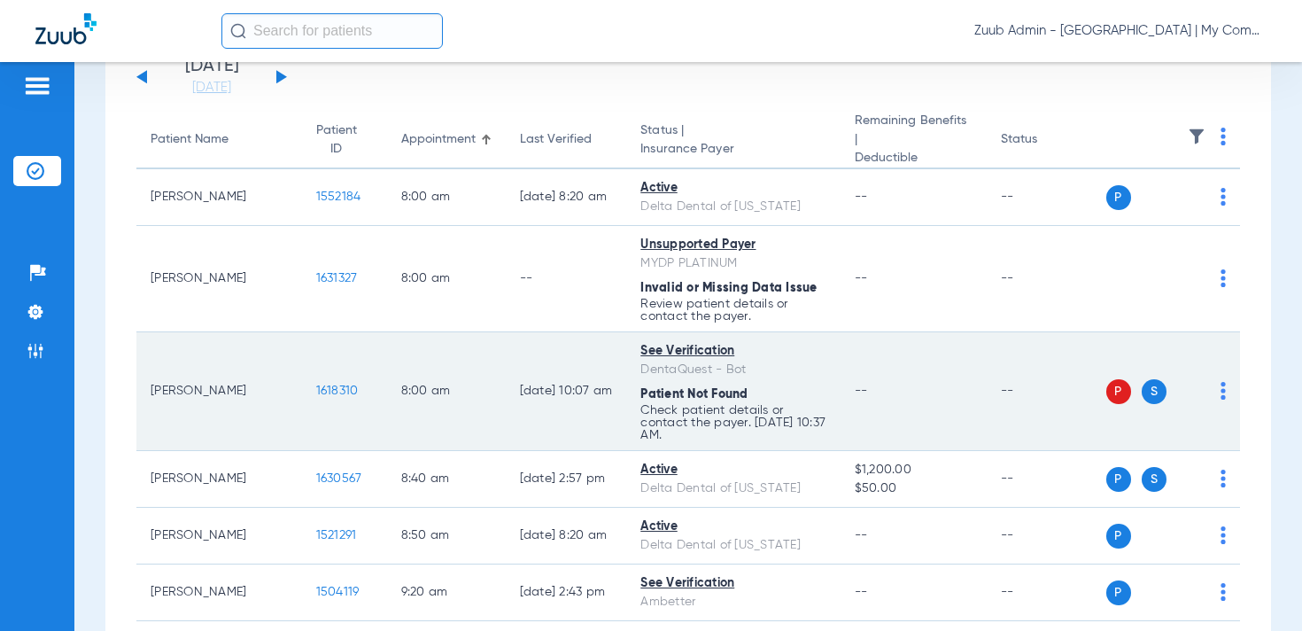
click at [1221, 382] on img at bounding box center [1222, 391] width 5 height 18
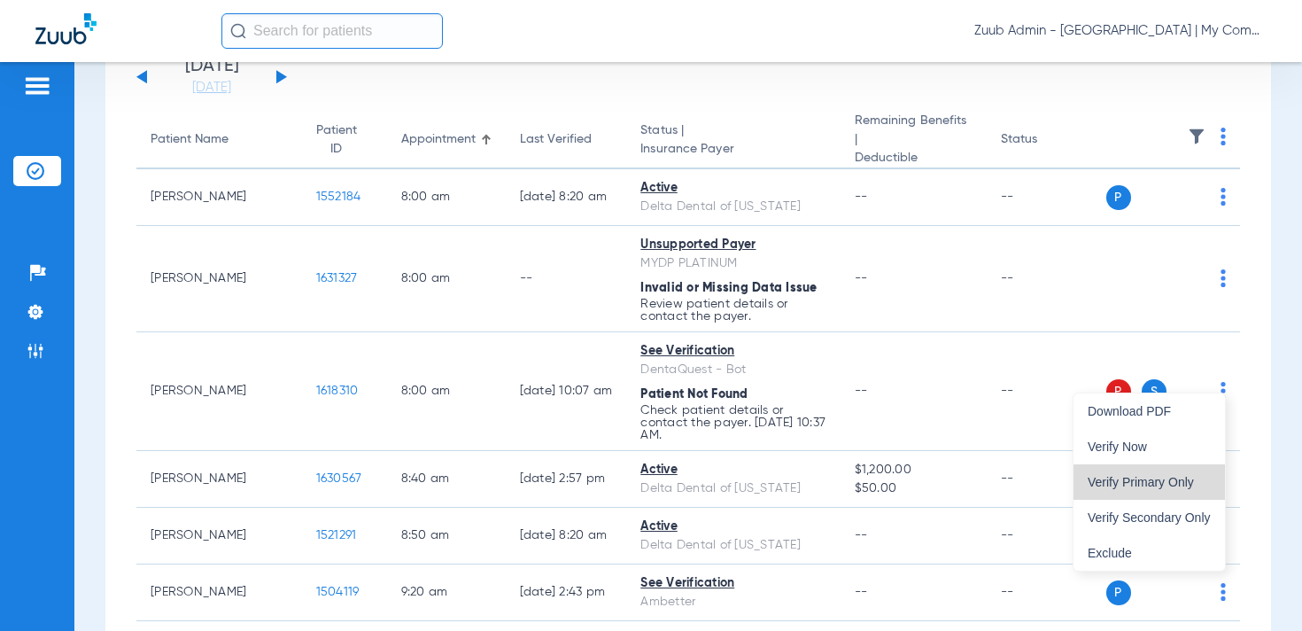
click at [1158, 483] on span "Verify Primary Only" at bounding box center [1149, 482] width 123 height 12
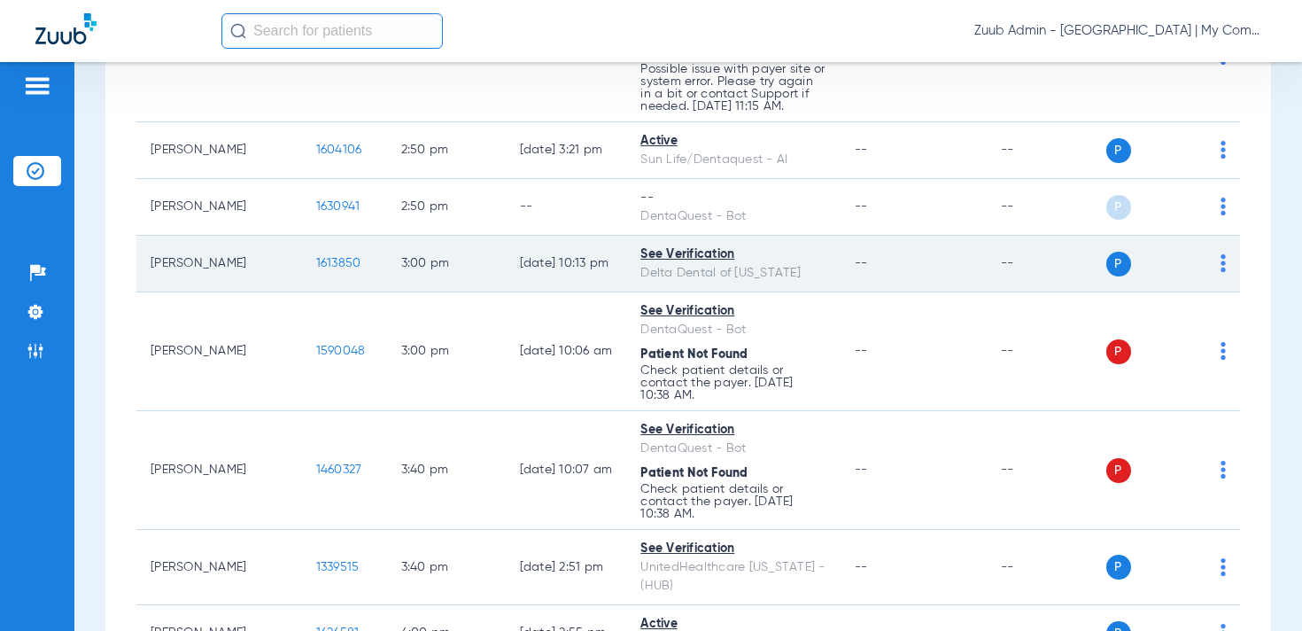
scroll to position [1784, 0]
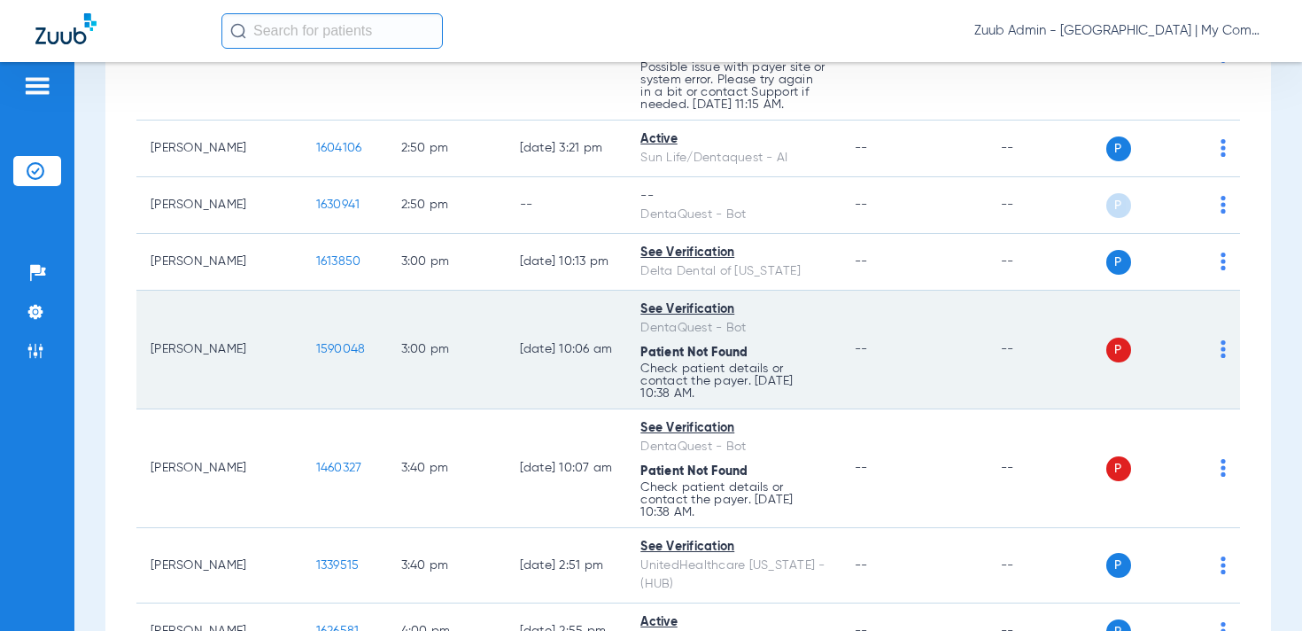
click at [1221, 340] on img at bounding box center [1222, 349] width 5 height 18
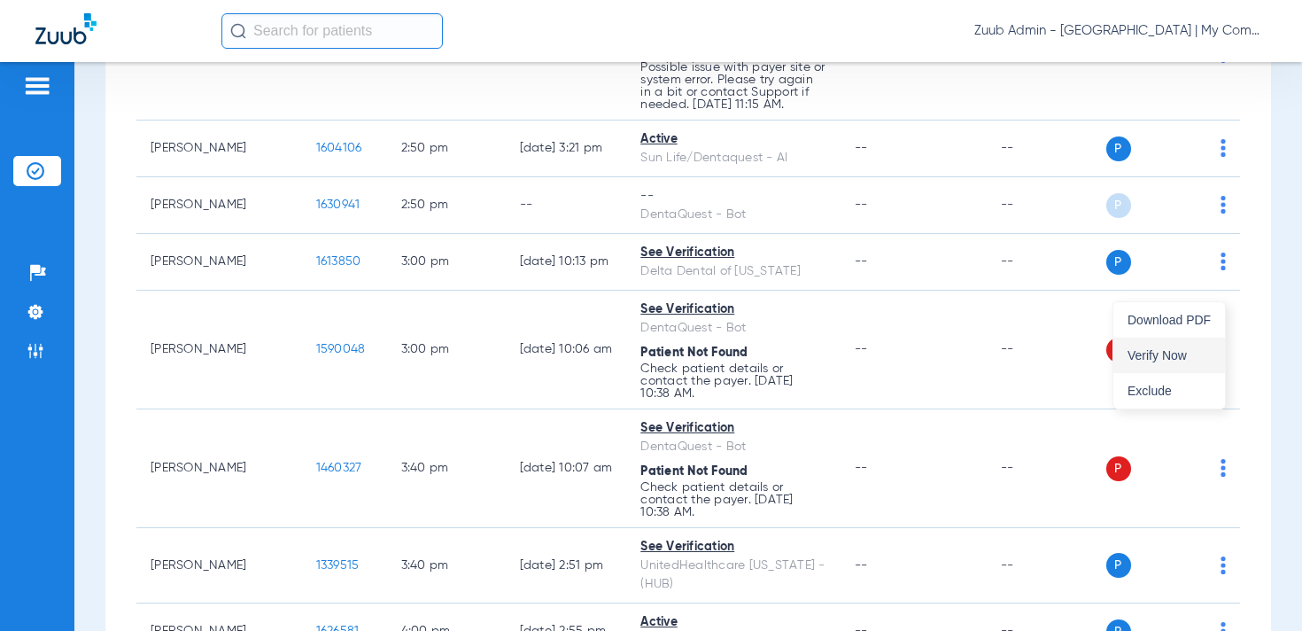
click at [1165, 346] on button "Verify Now" at bounding box center [1169, 354] width 112 height 35
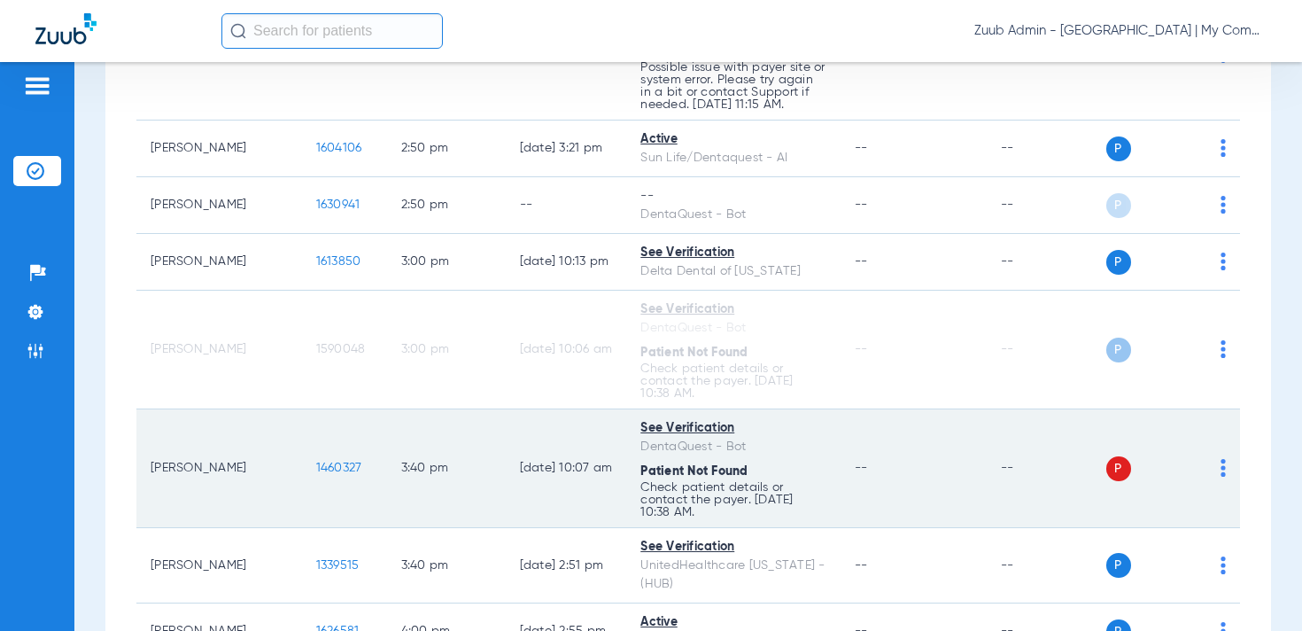
click at [1223, 459] on img at bounding box center [1222, 468] width 5 height 18
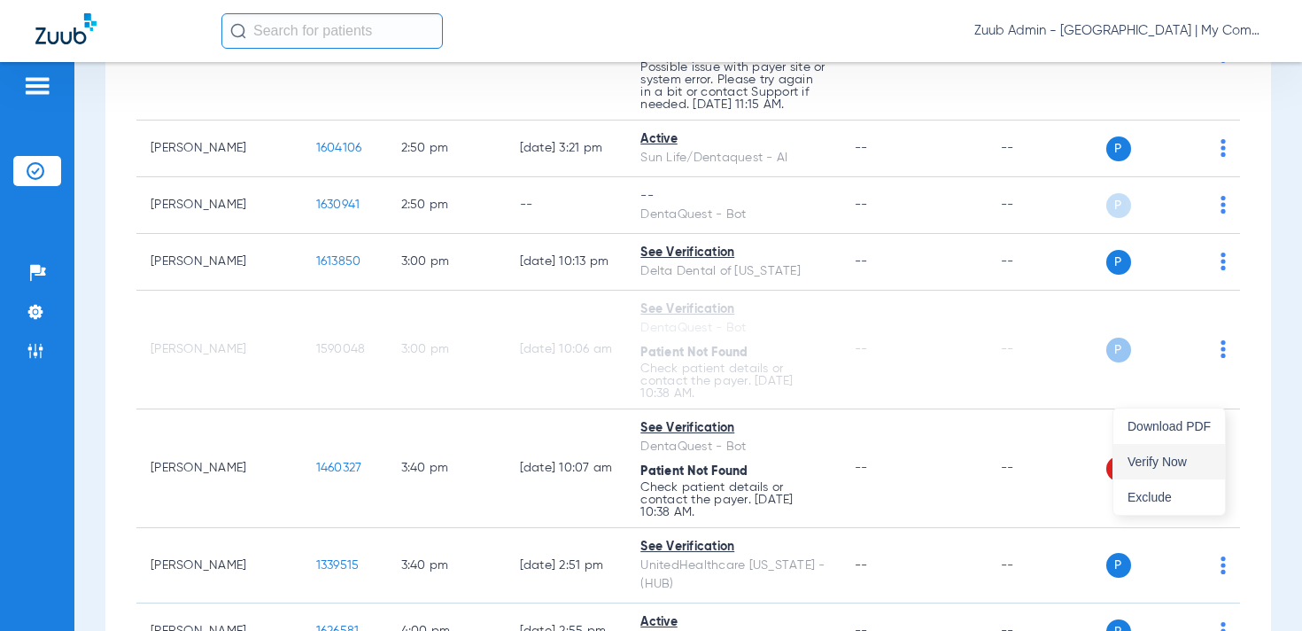
click at [1163, 461] on span "Verify Now" at bounding box center [1168, 461] width 83 height 12
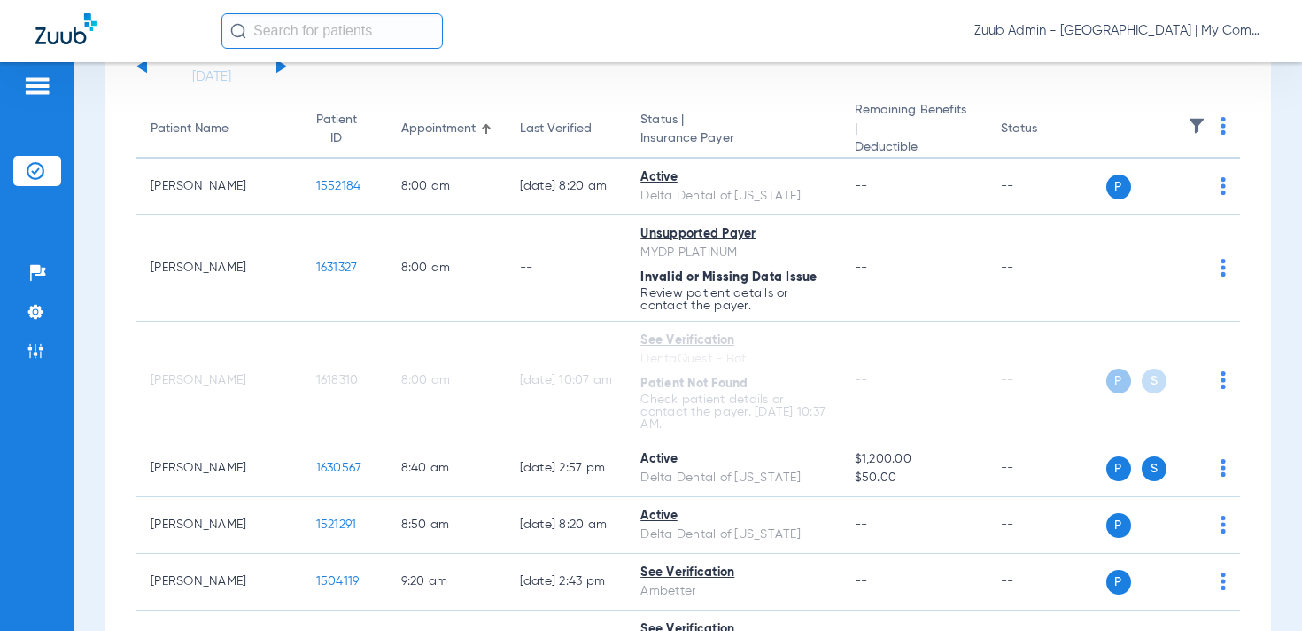
scroll to position [0, 0]
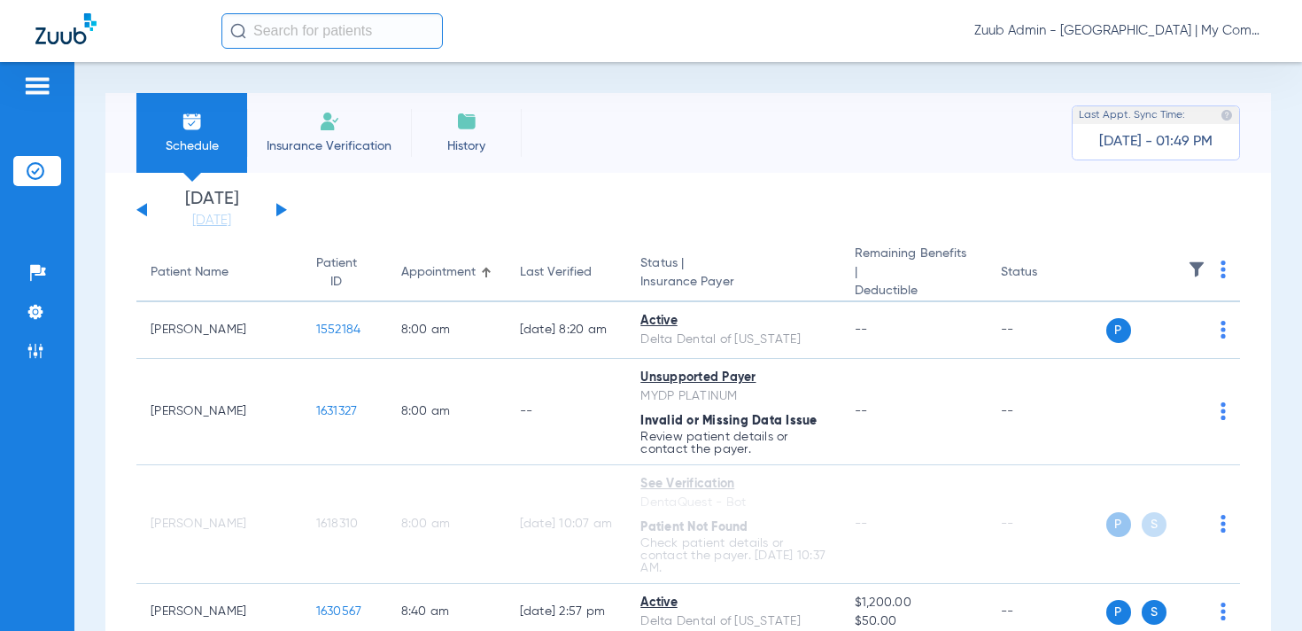
click at [283, 208] on button at bounding box center [281, 209] width 11 height 13
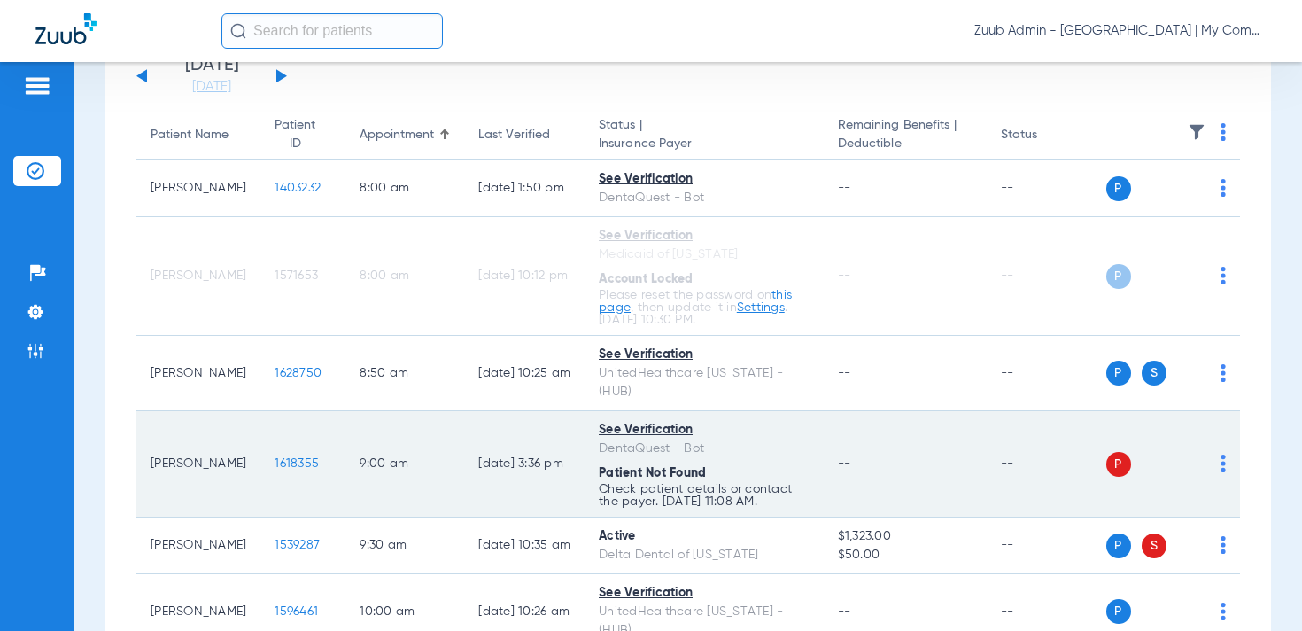
scroll to position [131, 0]
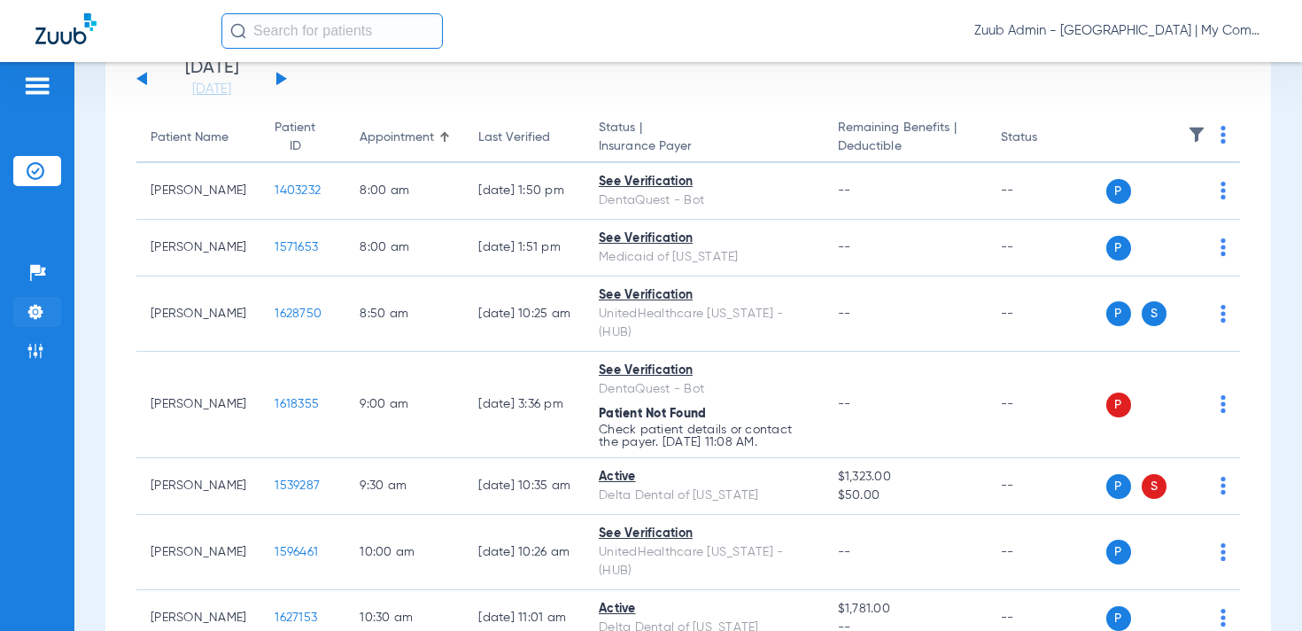
click at [41, 306] on img at bounding box center [36, 312] width 18 height 18
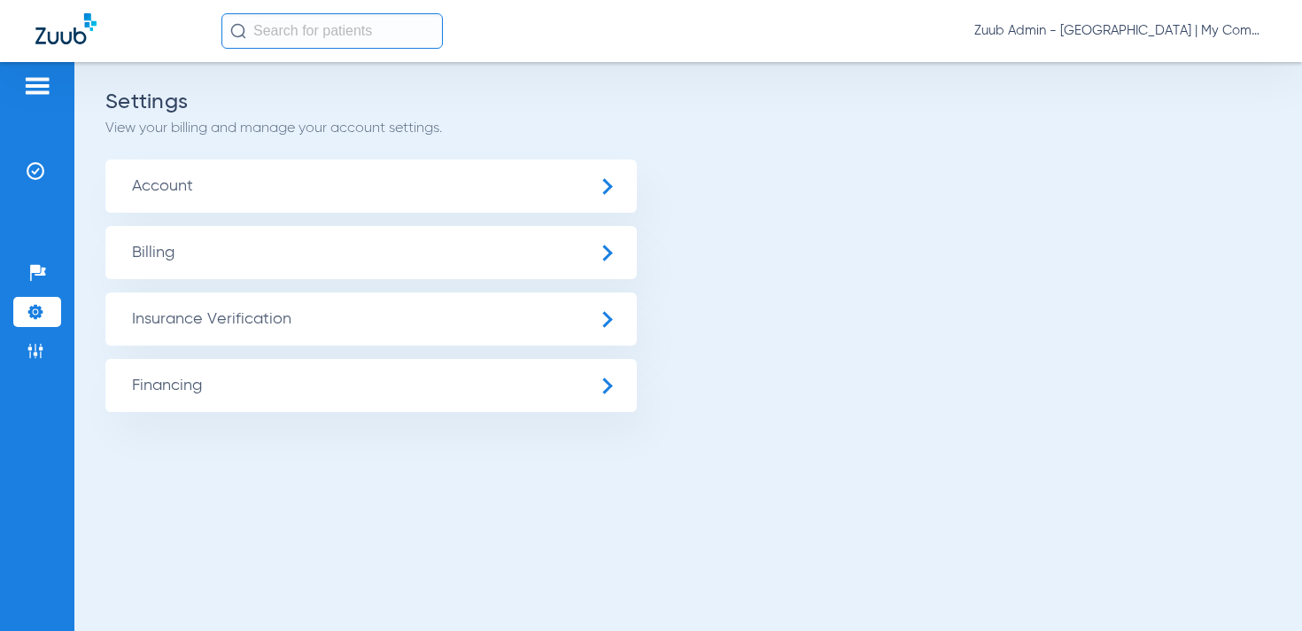
click at [242, 317] on span "Insurance Verification" at bounding box center [370, 318] width 531 height 53
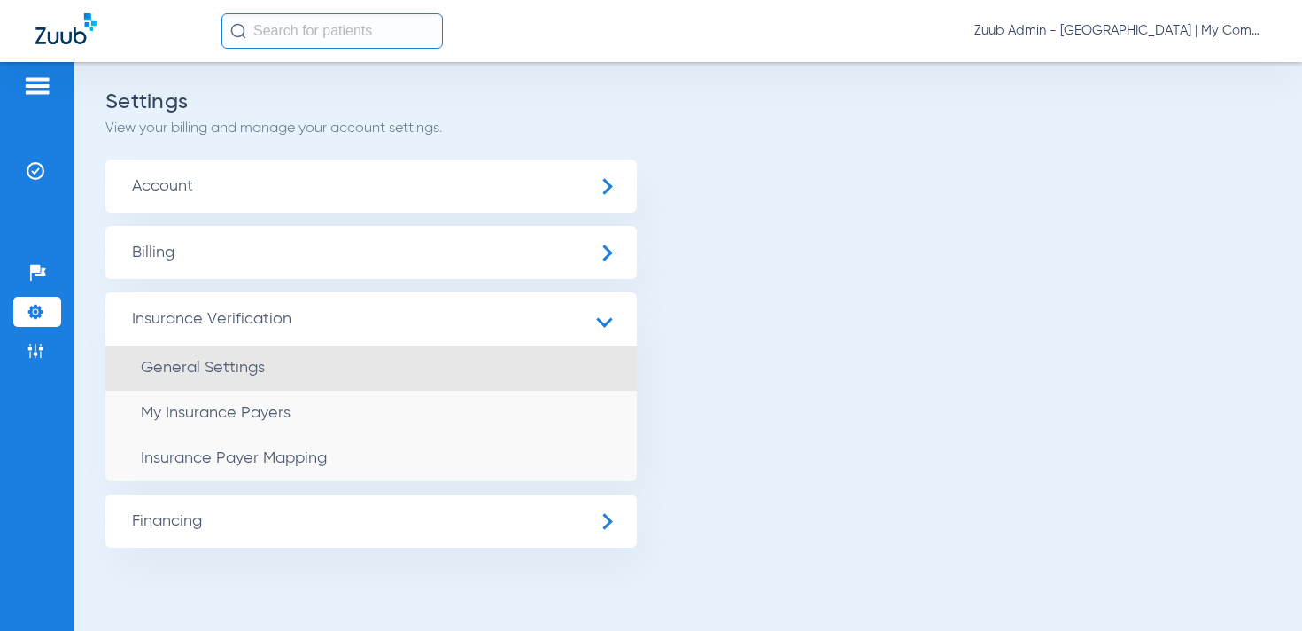
click at [267, 359] on li "General Settings" at bounding box center [370, 367] width 531 height 45
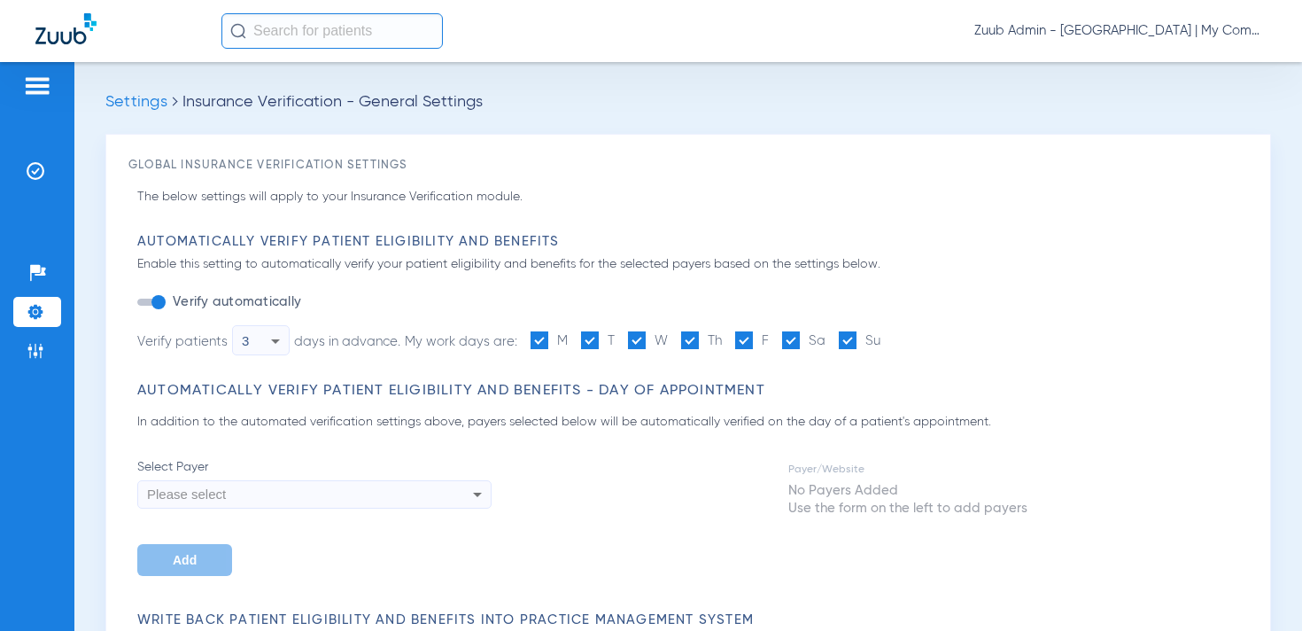
type input "1"
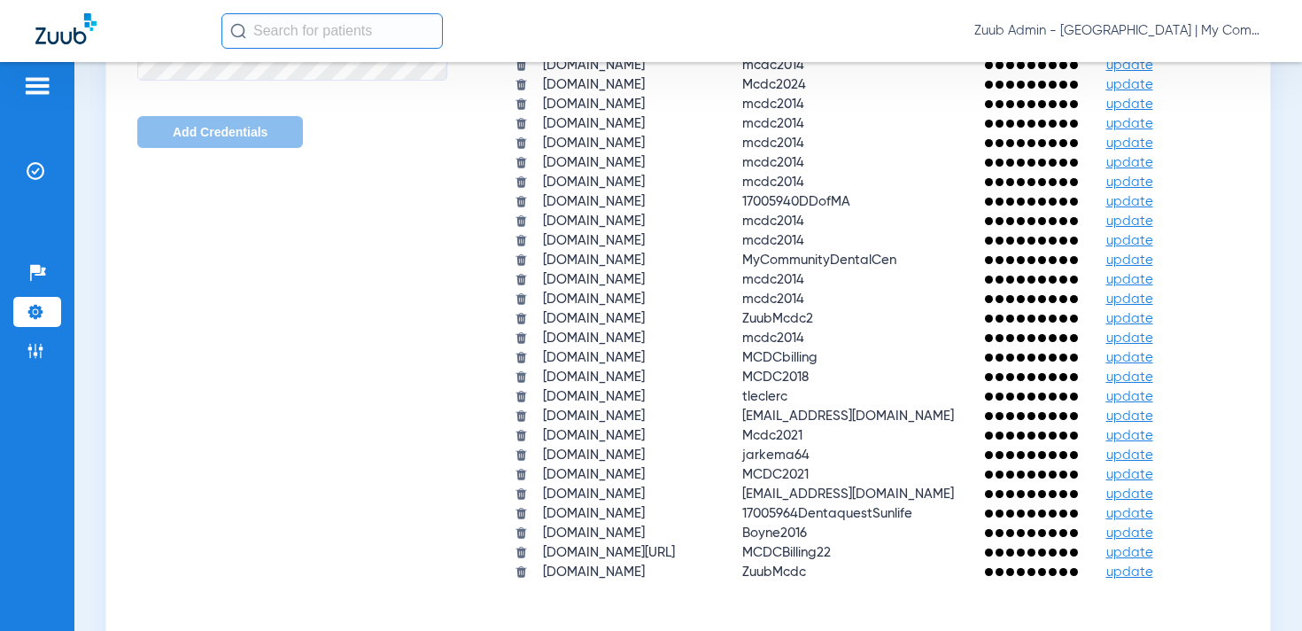
scroll to position [1362, 0]
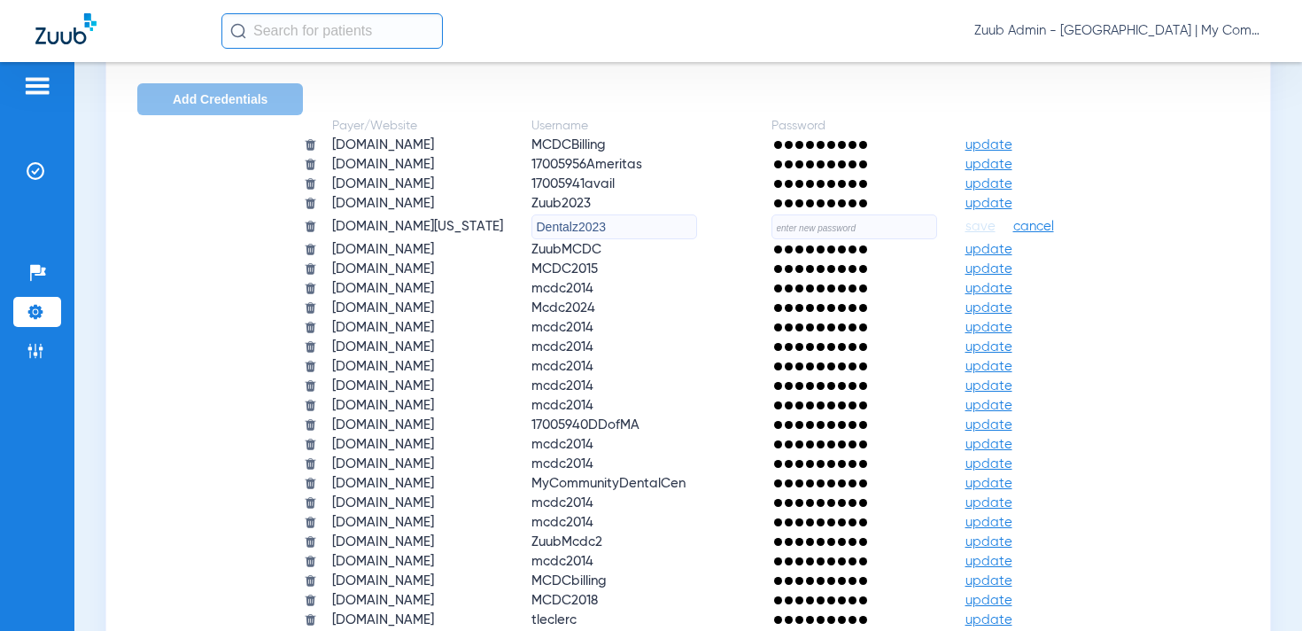
click at [888, 229] on input "text" at bounding box center [854, 226] width 166 height 25
paste input "$TG&H4!Eq9b8spa"
type input "$TG&H4!Eq9b8spa"
click at [995, 226] on span "save" at bounding box center [980, 227] width 30 height 16
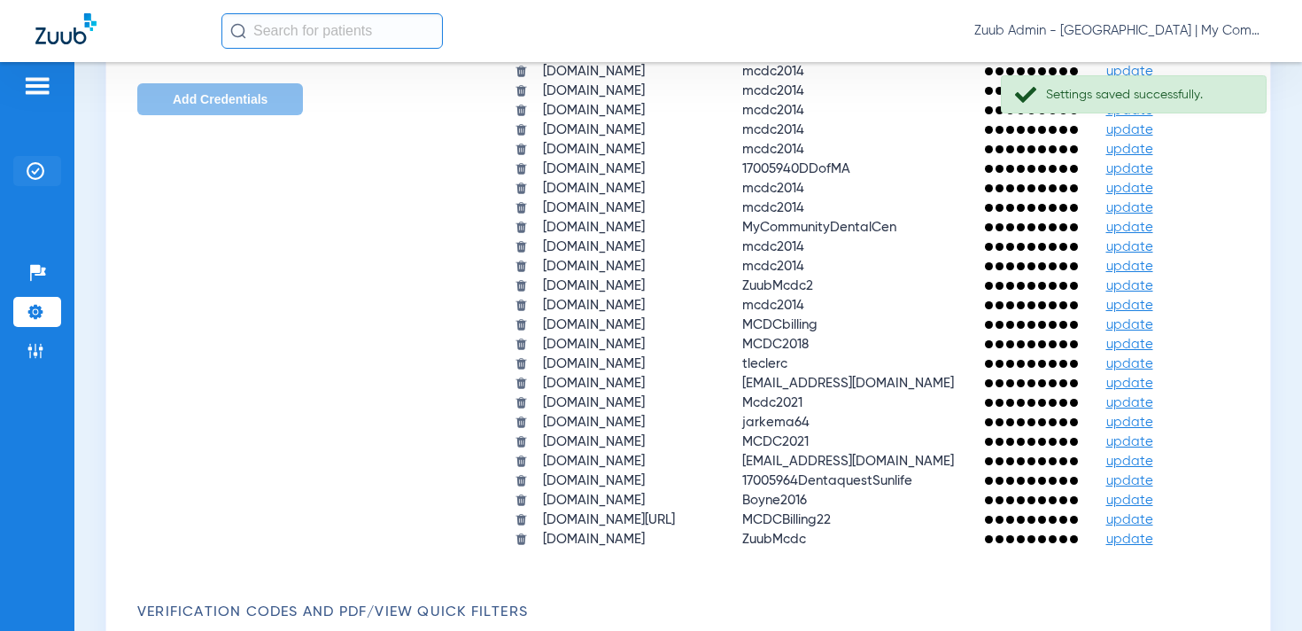
click at [40, 168] on img at bounding box center [36, 171] width 18 height 18
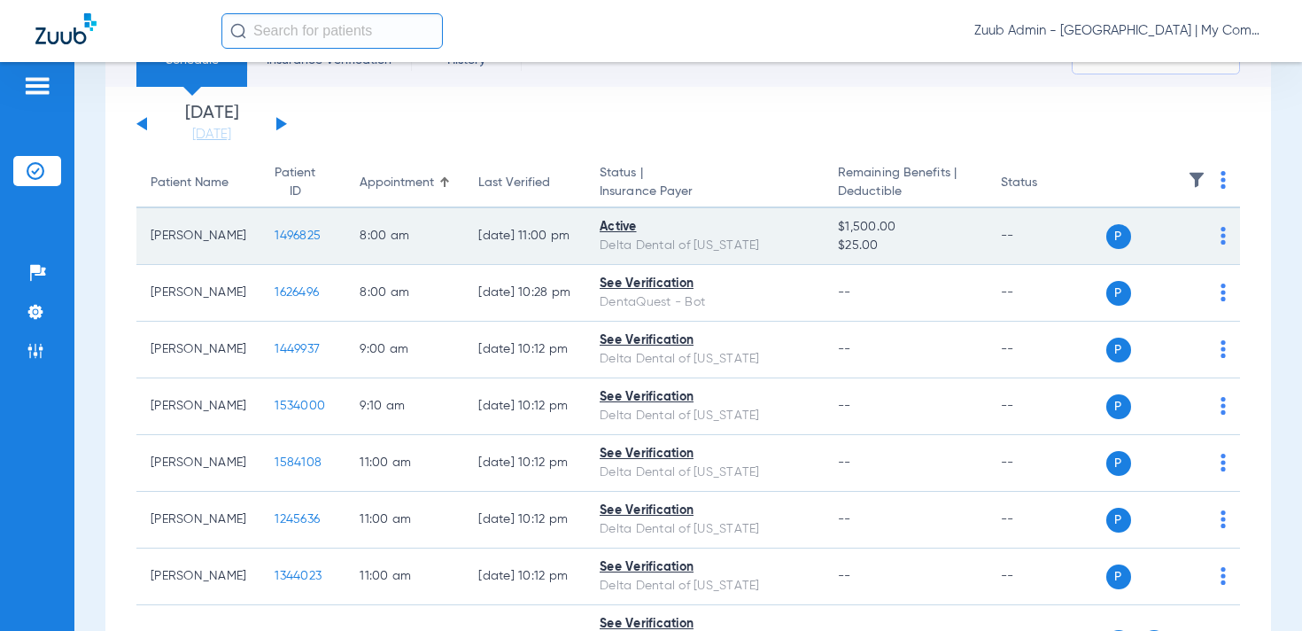
scroll to position [89, 0]
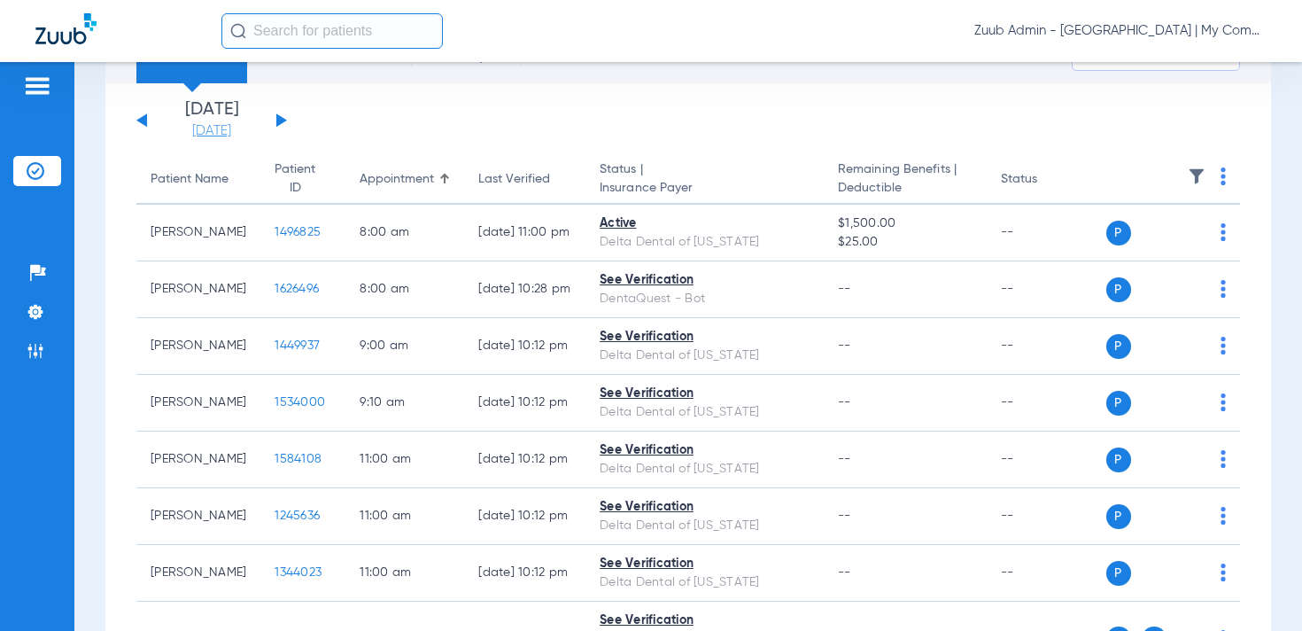
click at [199, 129] on link "08-14-2025" at bounding box center [212, 131] width 106 height 18
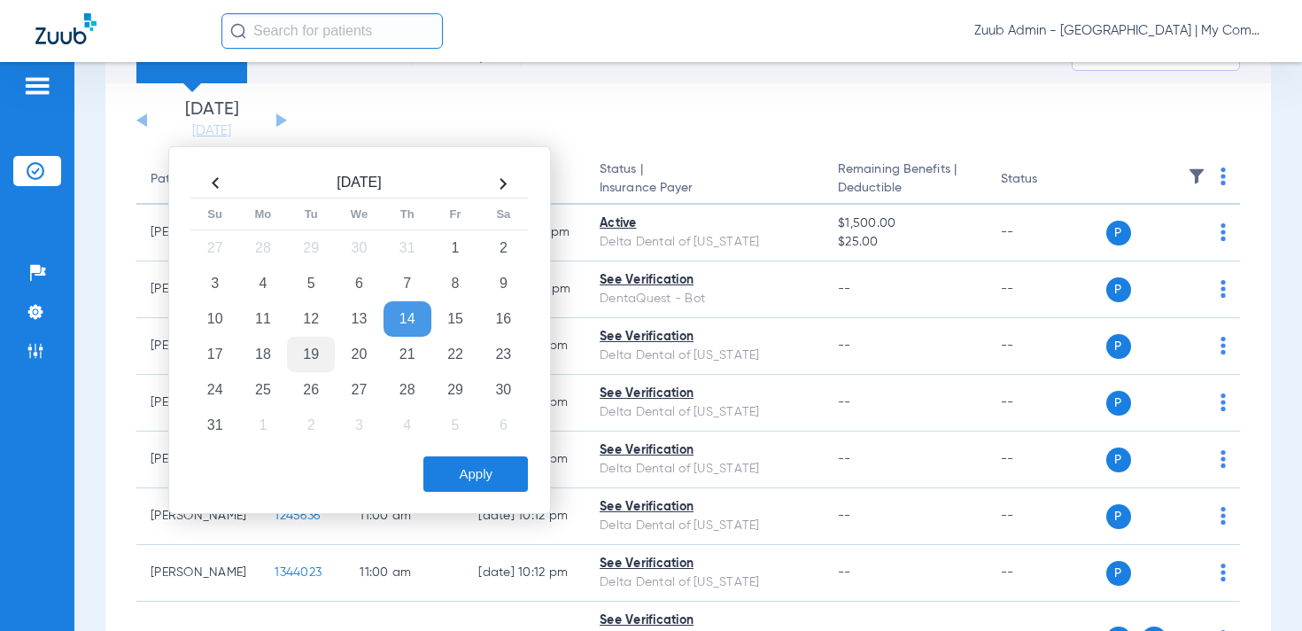
click at [306, 360] on td "19" at bounding box center [311, 354] width 48 height 35
click at [469, 473] on button "Apply" at bounding box center [475, 473] width 105 height 35
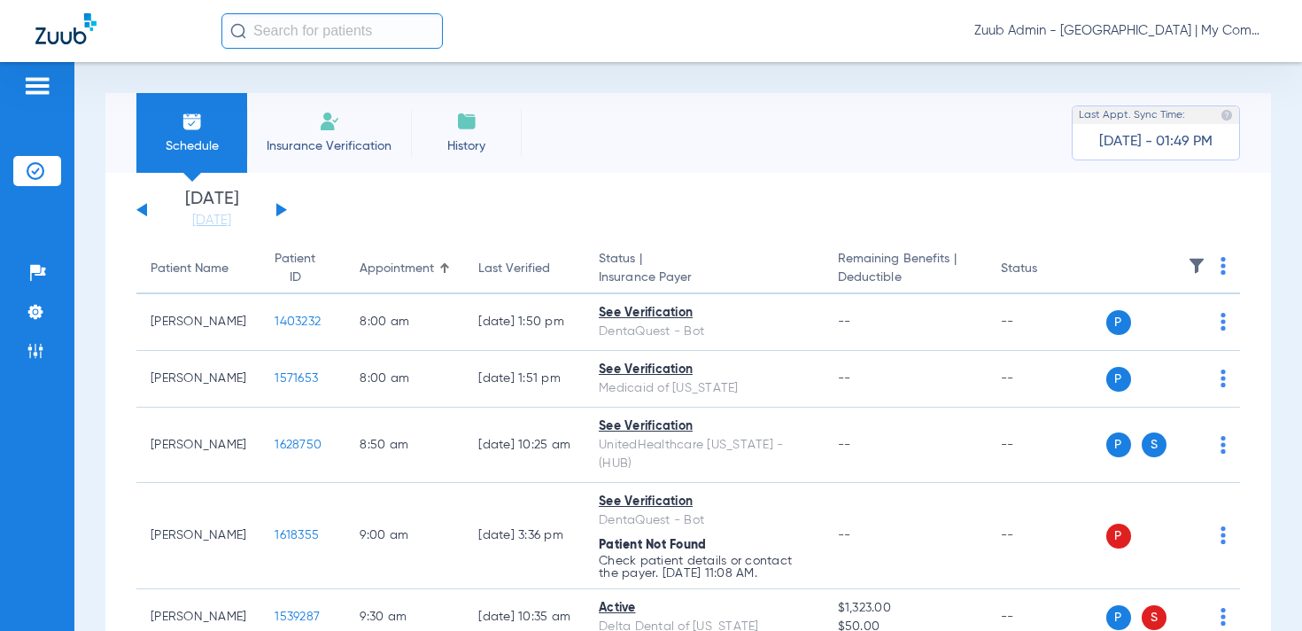
click at [1195, 271] on img at bounding box center [1197, 266] width 18 height 18
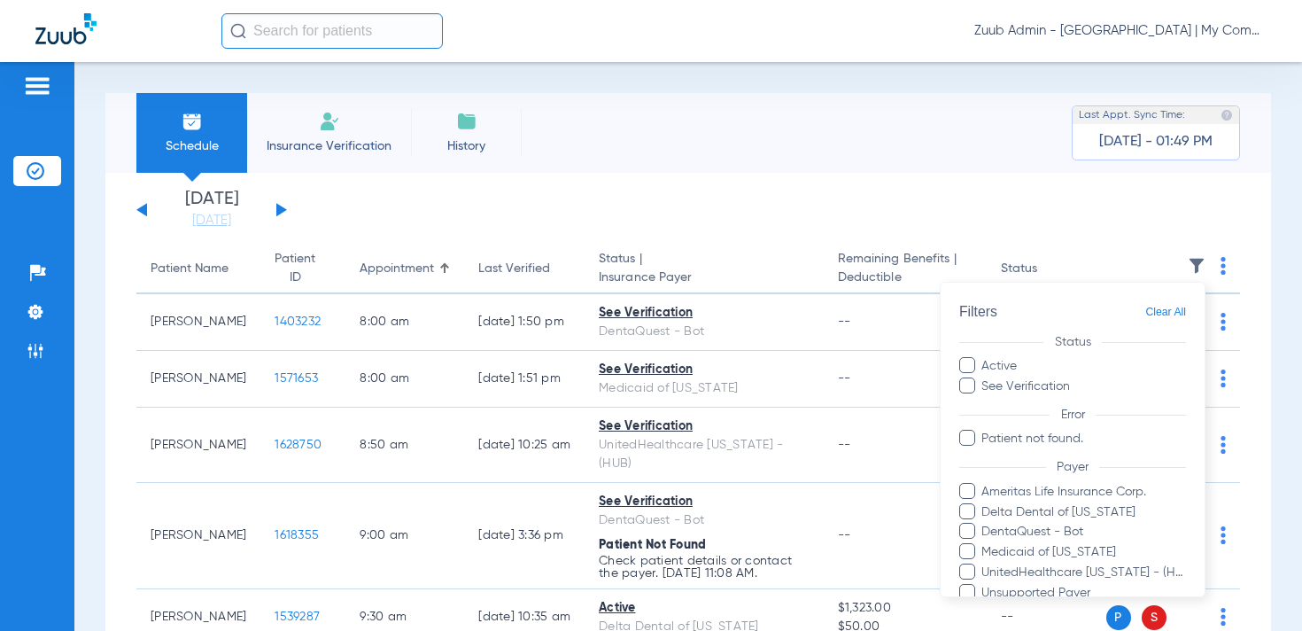
click at [269, 202] on div at bounding box center [651, 315] width 1302 height 631
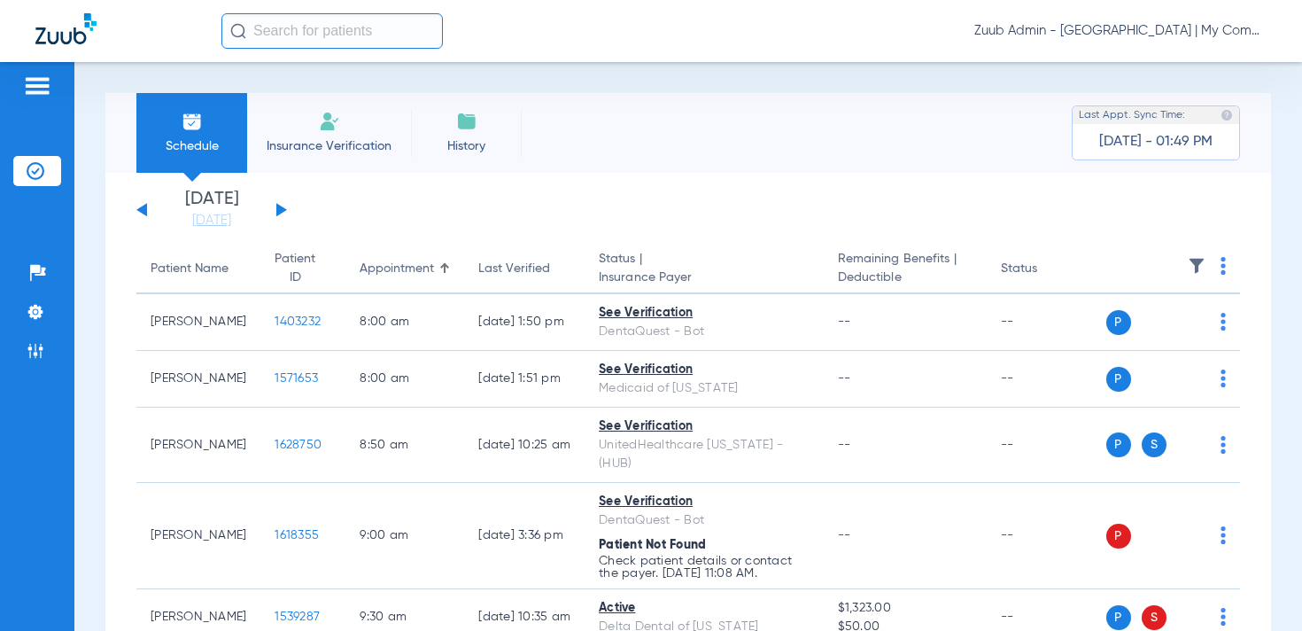
click at [279, 205] on button at bounding box center [281, 209] width 11 height 13
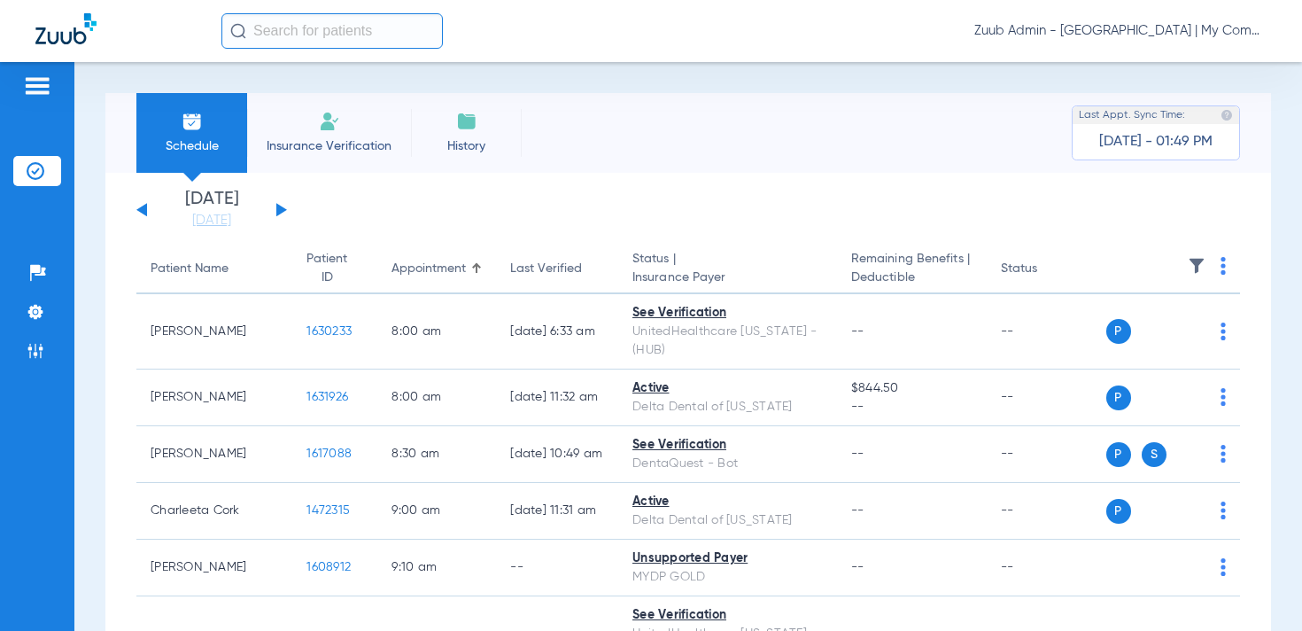
click at [1192, 264] on img at bounding box center [1197, 266] width 18 height 18
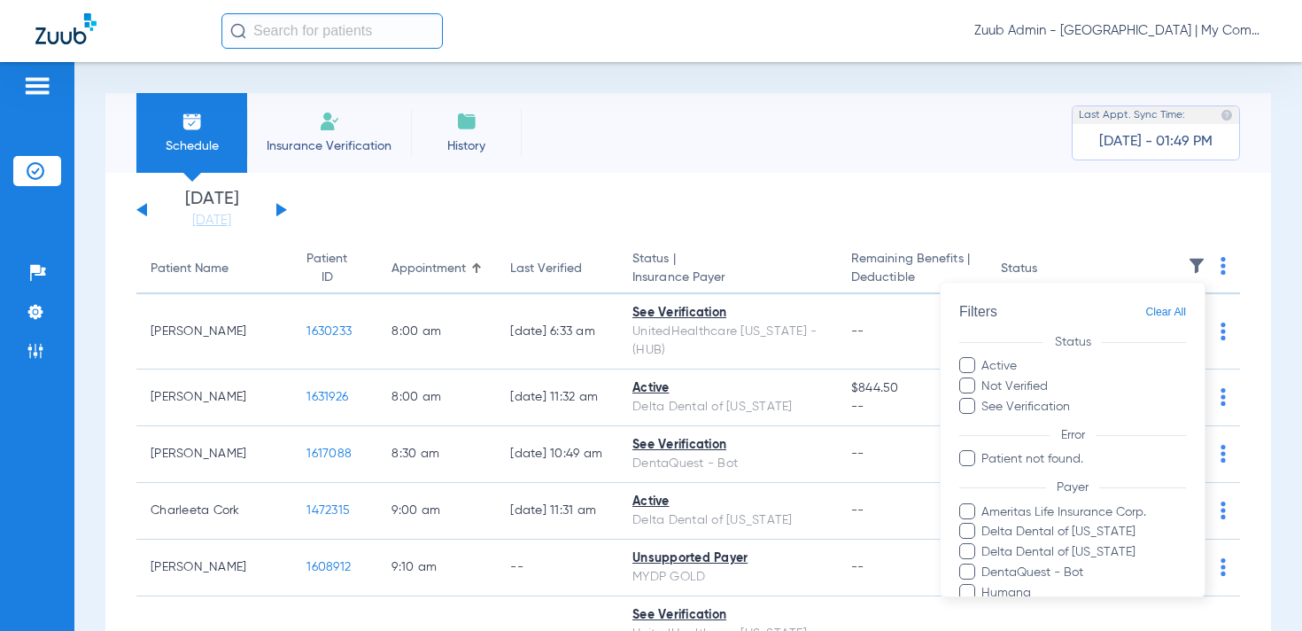
click at [314, 213] on div at bounding box center [651, 315] width 1302 height 631
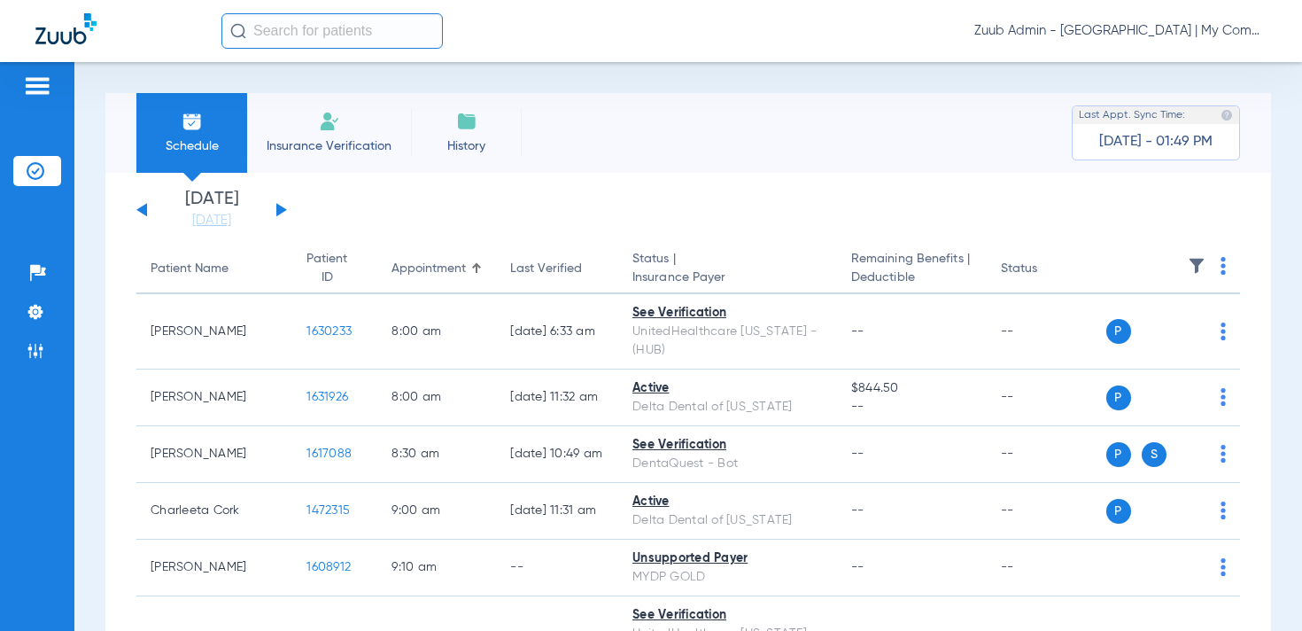
click at [281, 213] on button at bounding box center [281, 209] width 11 height 13
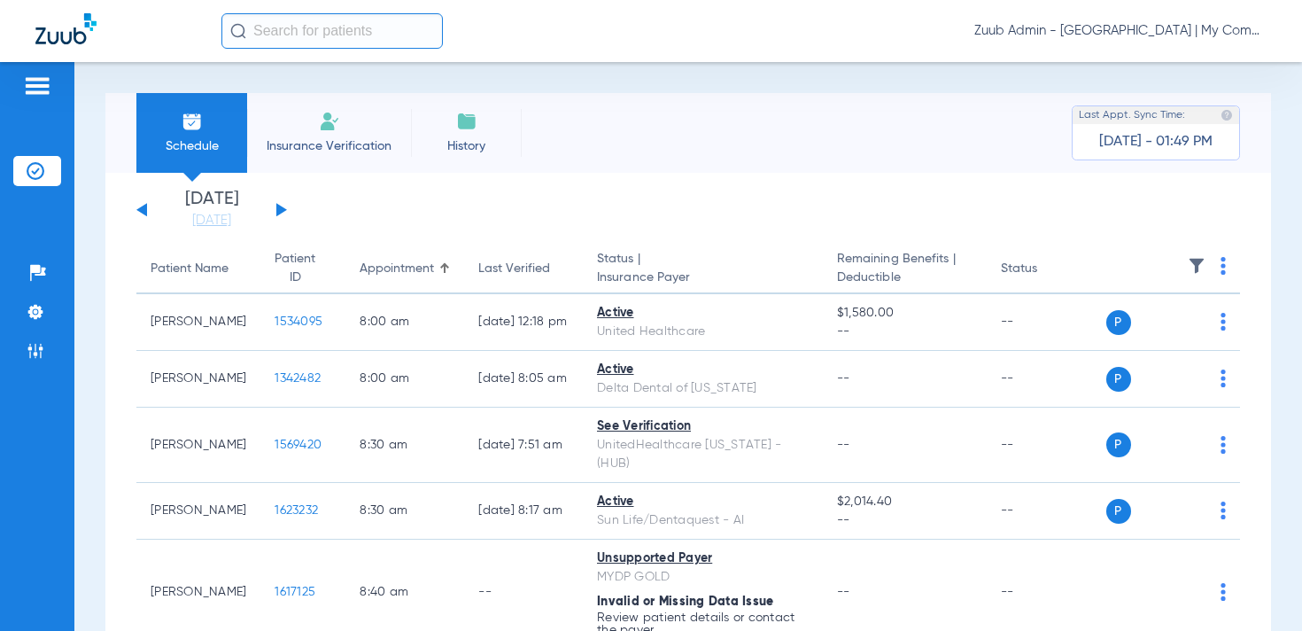
click at [1194, 266] on img at bounding box center [1197, 266] width 18 height 18
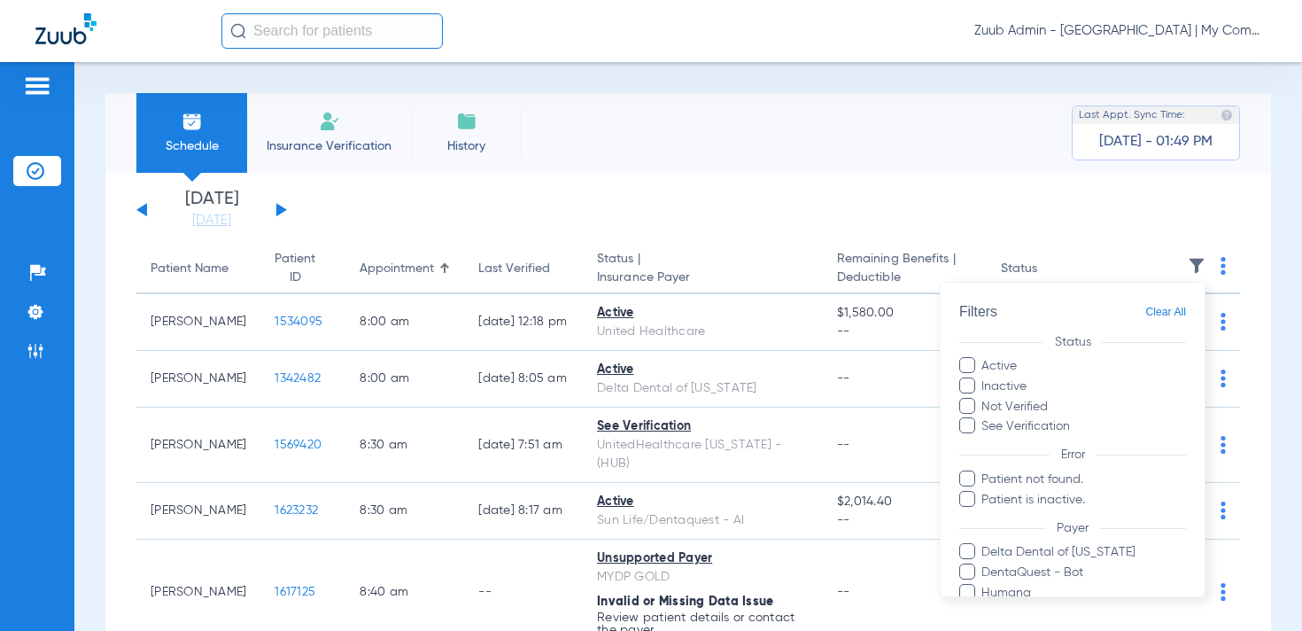
click at [290, 215] on div at bounding box center [651, 315] width 1302 height 631
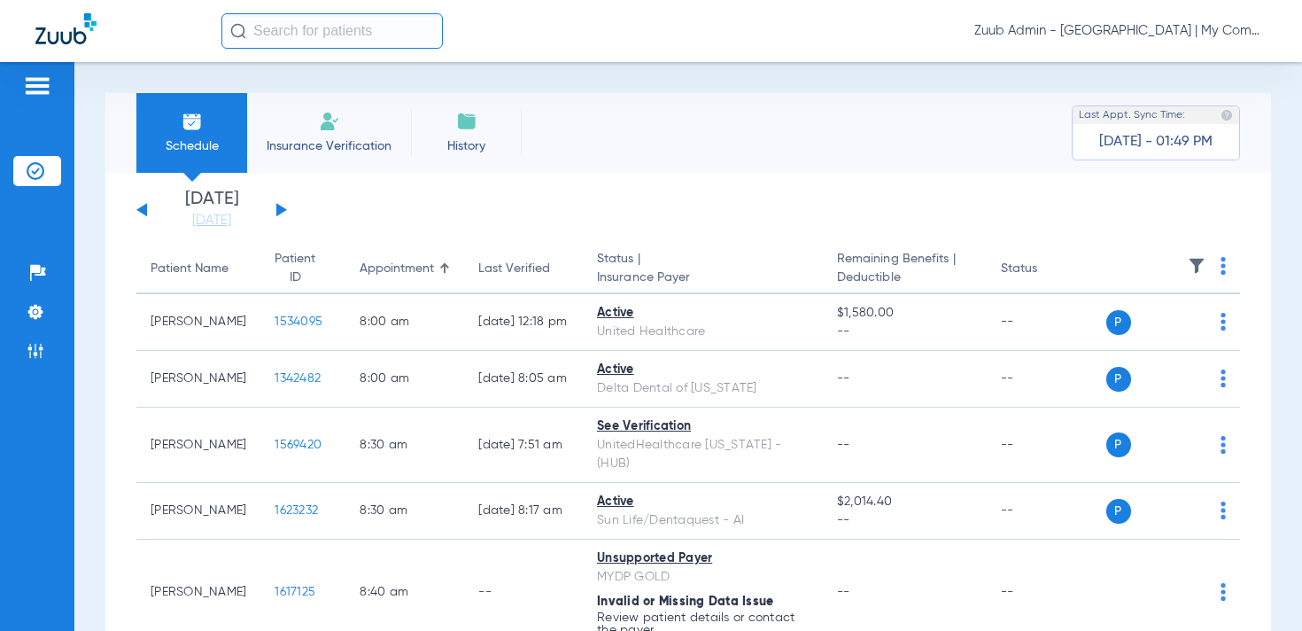
click at [281, 208] on button at bounding box center [281, 209] width 11 height 13
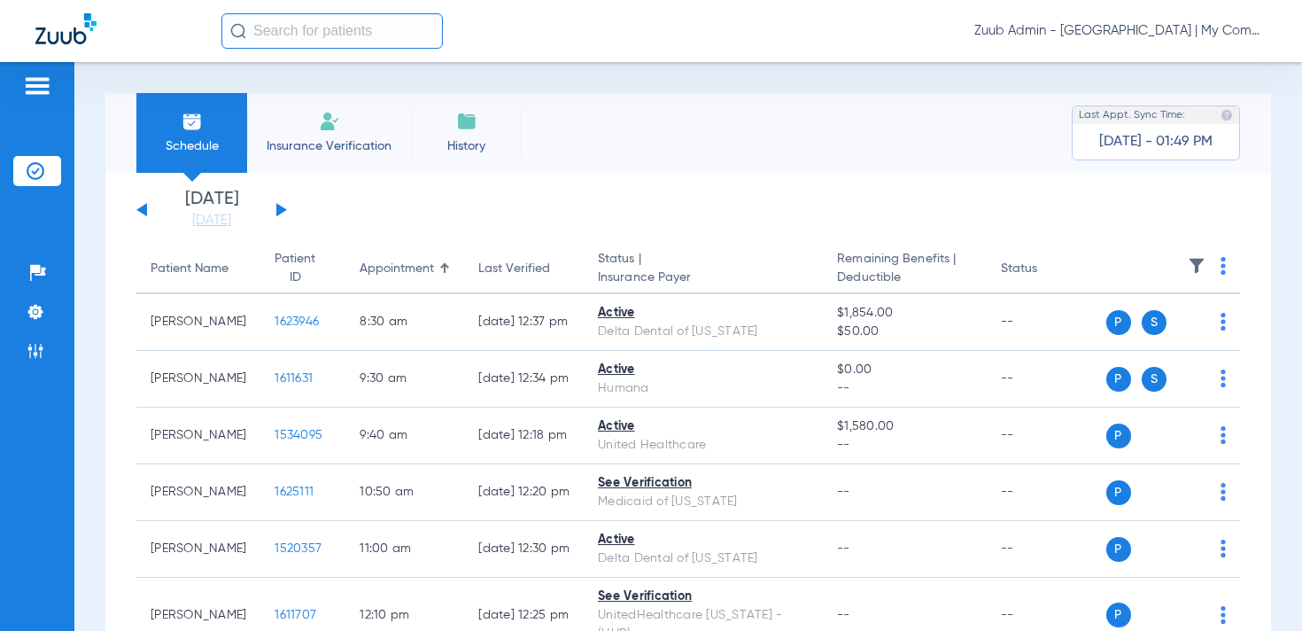
click at [1194, 262] on img at bounding box center [1197, 266] width 18 height 18
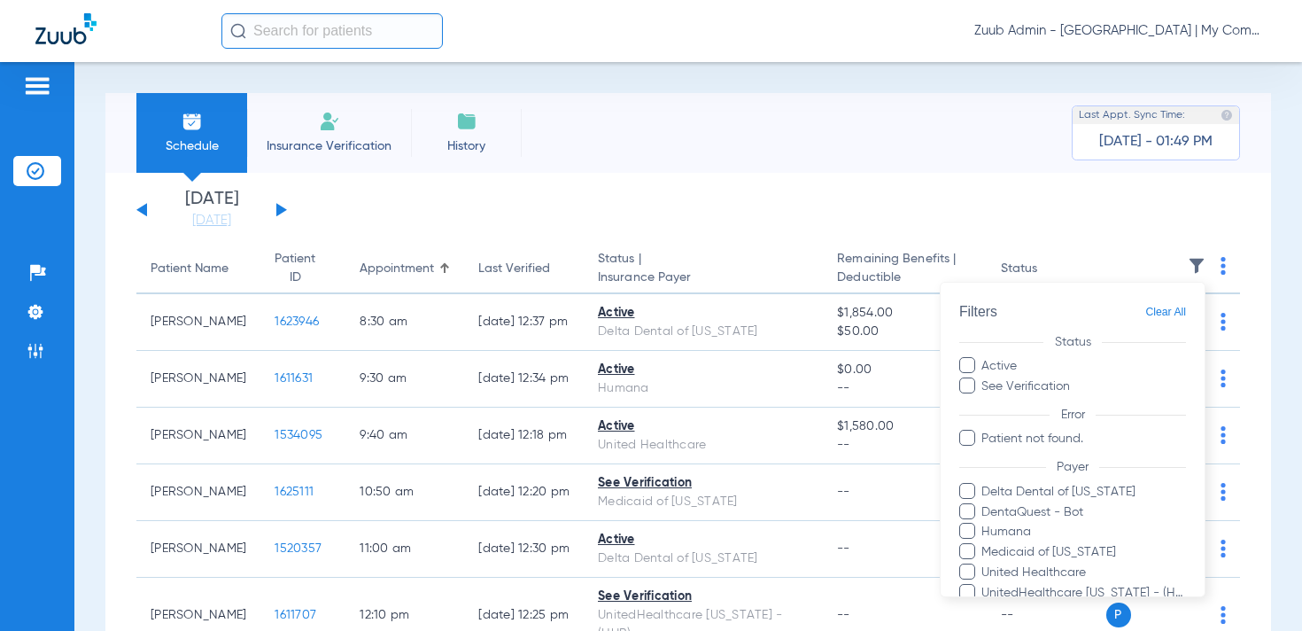
click at [367, 214] on div at bounding box center [651, 315] width 1302 height 631
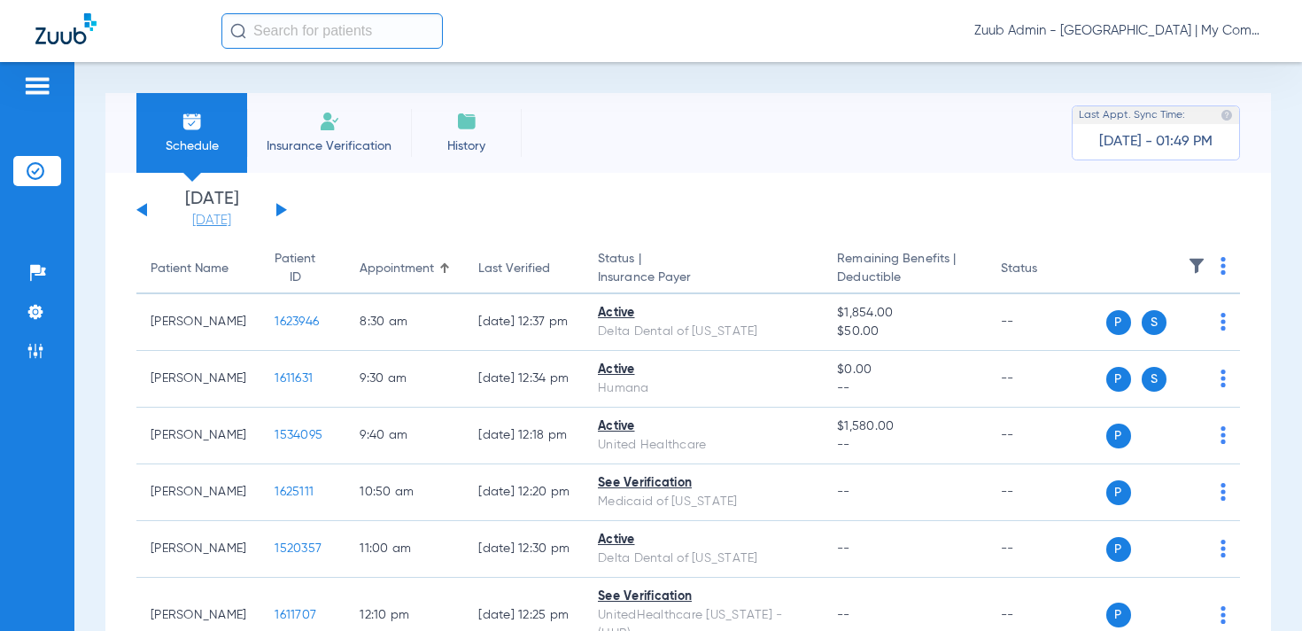
click at [230, 215] on link "08-22-2025" at bounding box center [212, 221] width 106 height 18
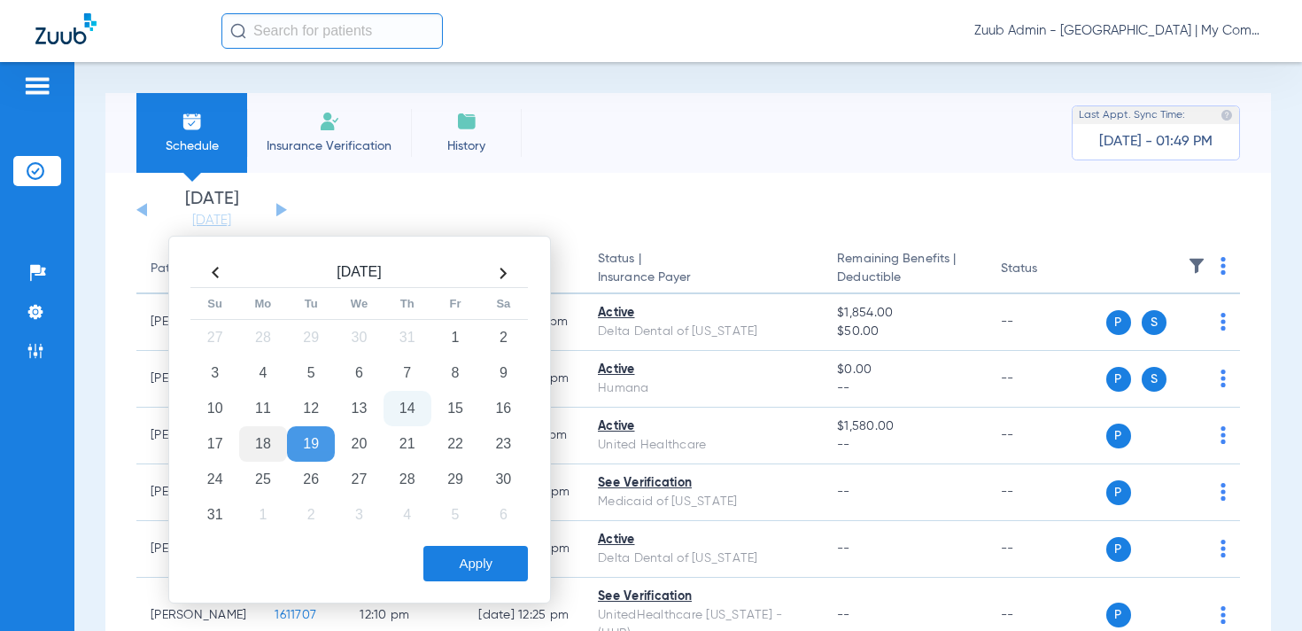
click at [266, 437] on td "18" at bounding box center [263, 443] width 48 height 35
click at [508, 549] on button "Apply" at bounding box center [475, 563] width 105 height 35
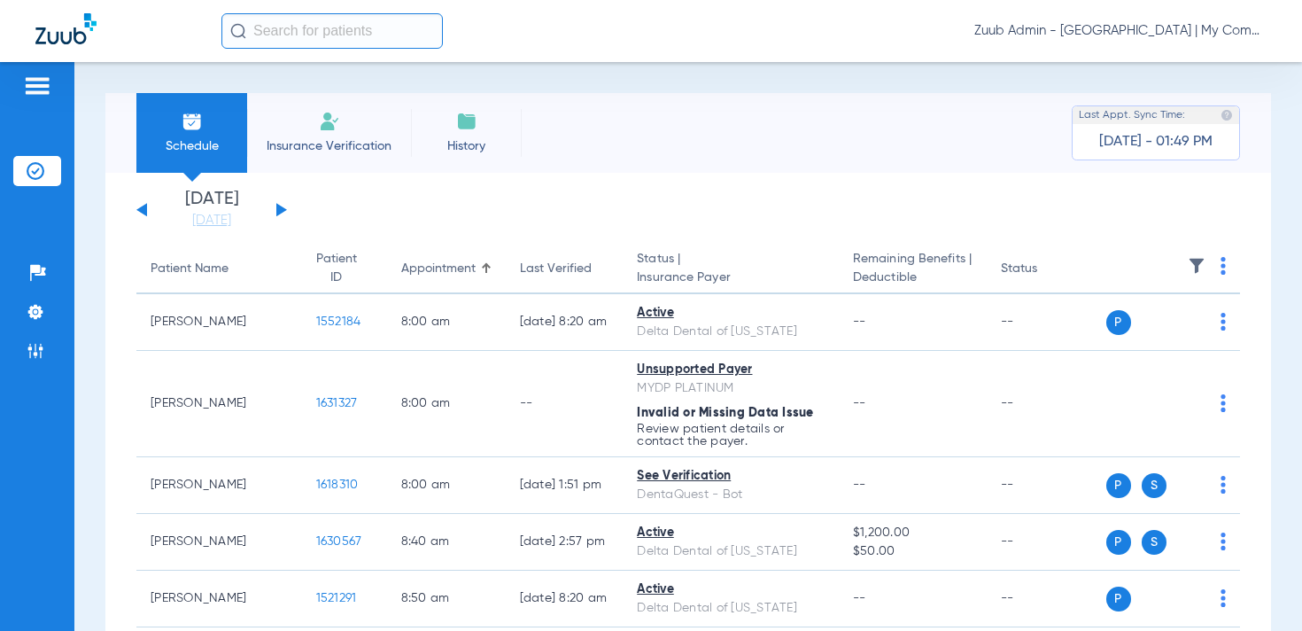
click at [1197, 269] on img at bounding box center [1197, 266] width 18 height 18
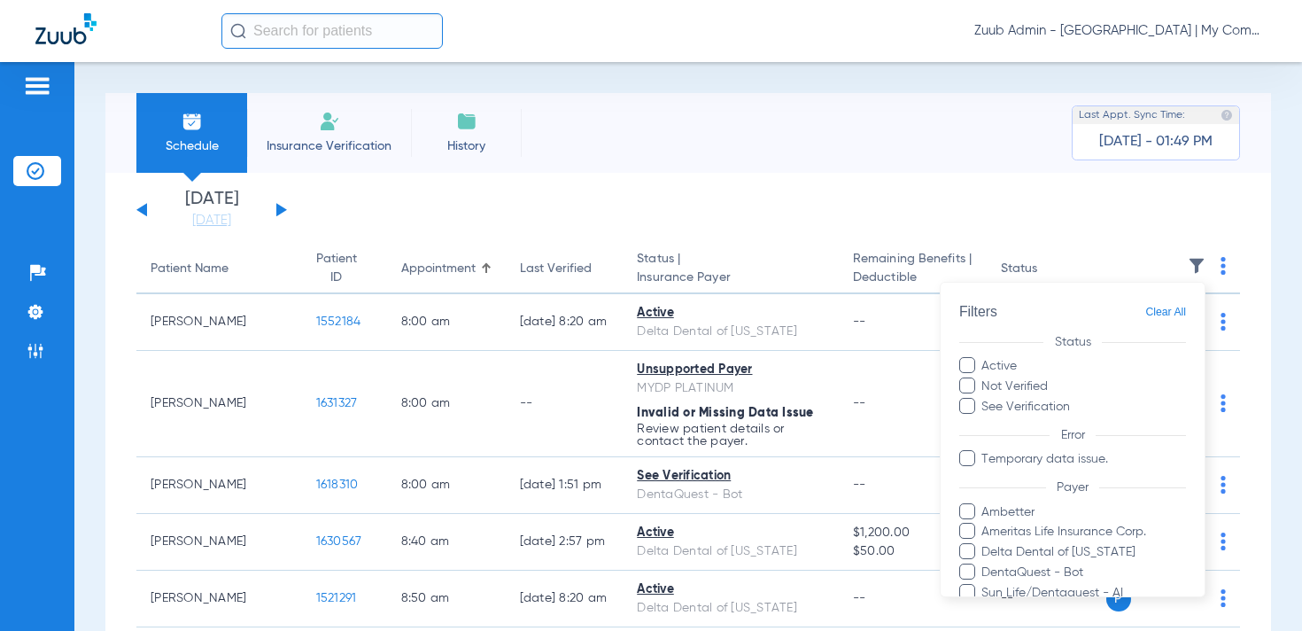
click at [859, 143] on div at bounding box center [651, 315] width 1302 height 631
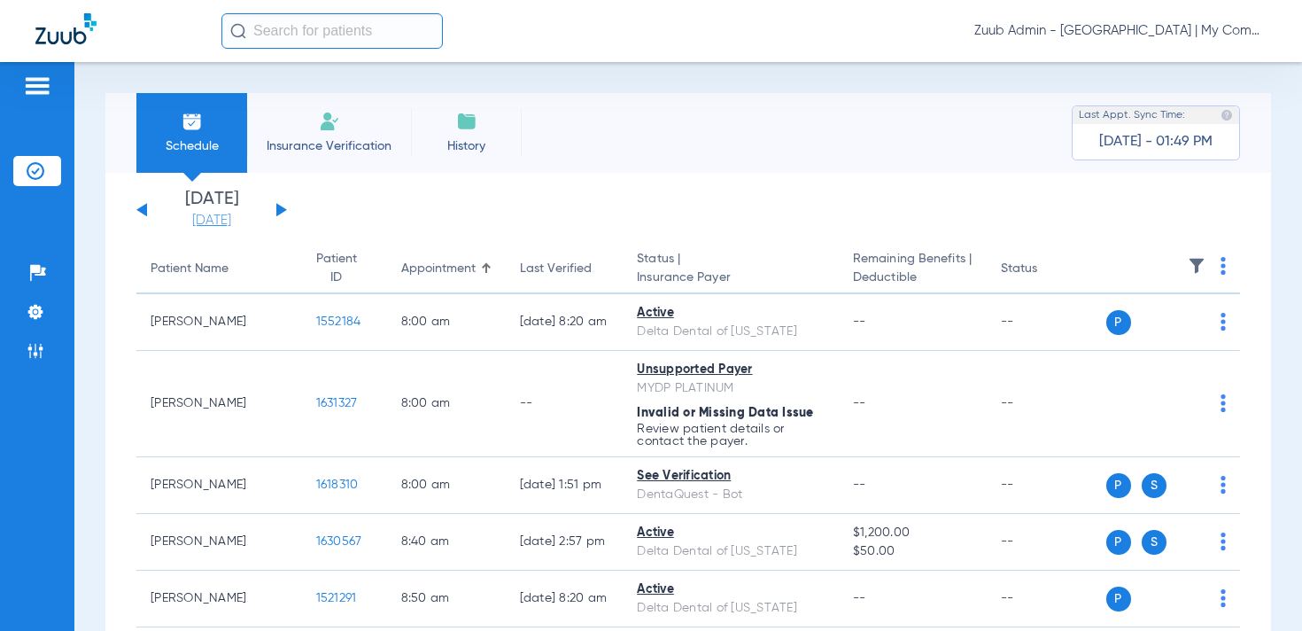
click at [237, 214] on link "08-18-2025" at bounding box center [212, 221] width 106 height 18
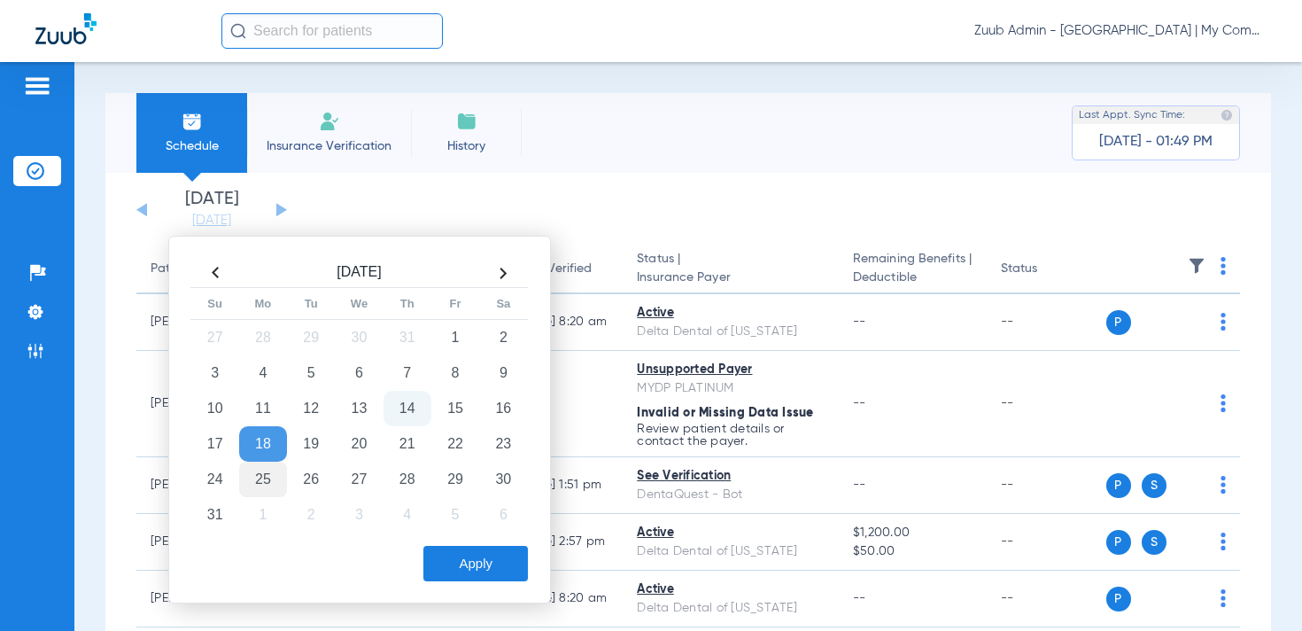
click at [261, 480] on td "25" at bounding box center [263, 478] width 48 height 35
click at [493, 562] on button "Apply" at bounding box center [475, 563] width 105 height 35
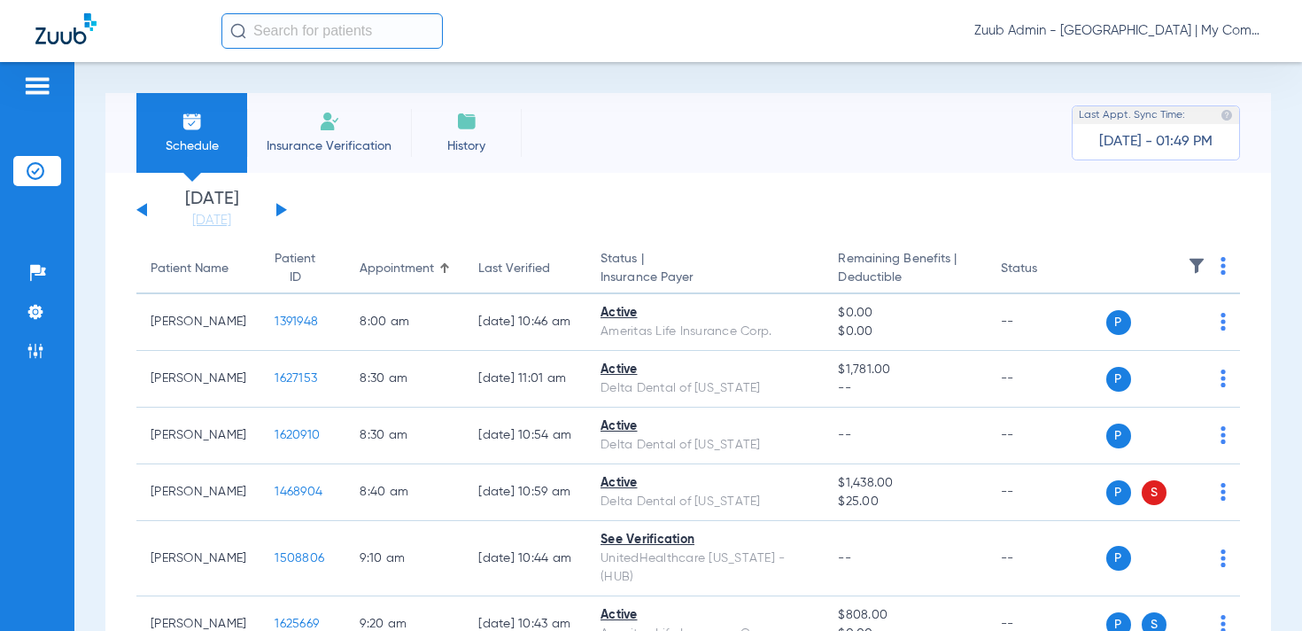
click at [1195, 261] on img at bounding box center [1197, 266] width 18 height 18
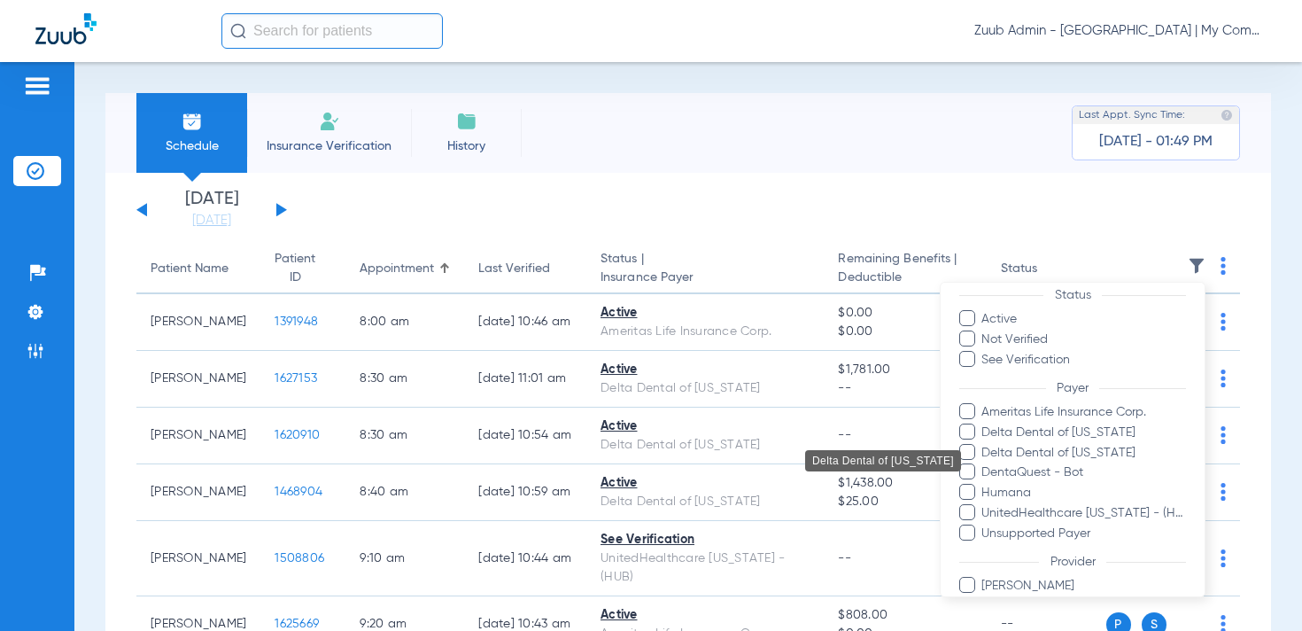
scroll to position [52, 0]
click at [281, 213] on div at bounding box center [651, 315] width 1302 height 631
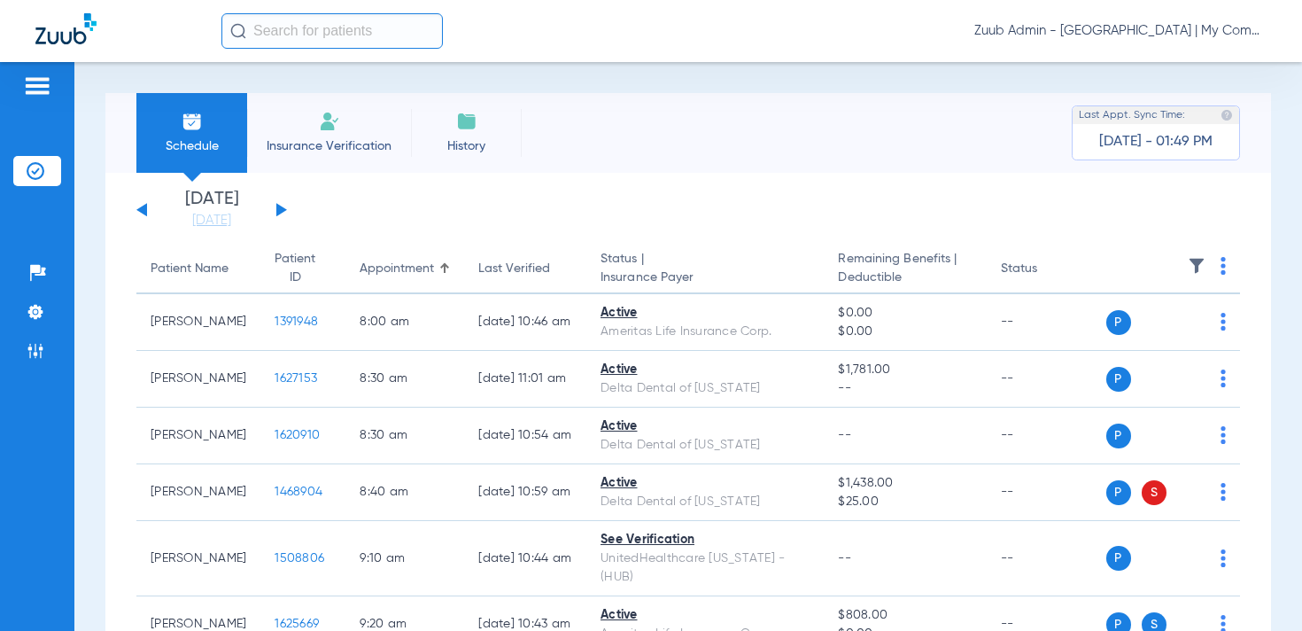
click at [281, 210] on button at bounding box center [281, 209] width 11 height 13
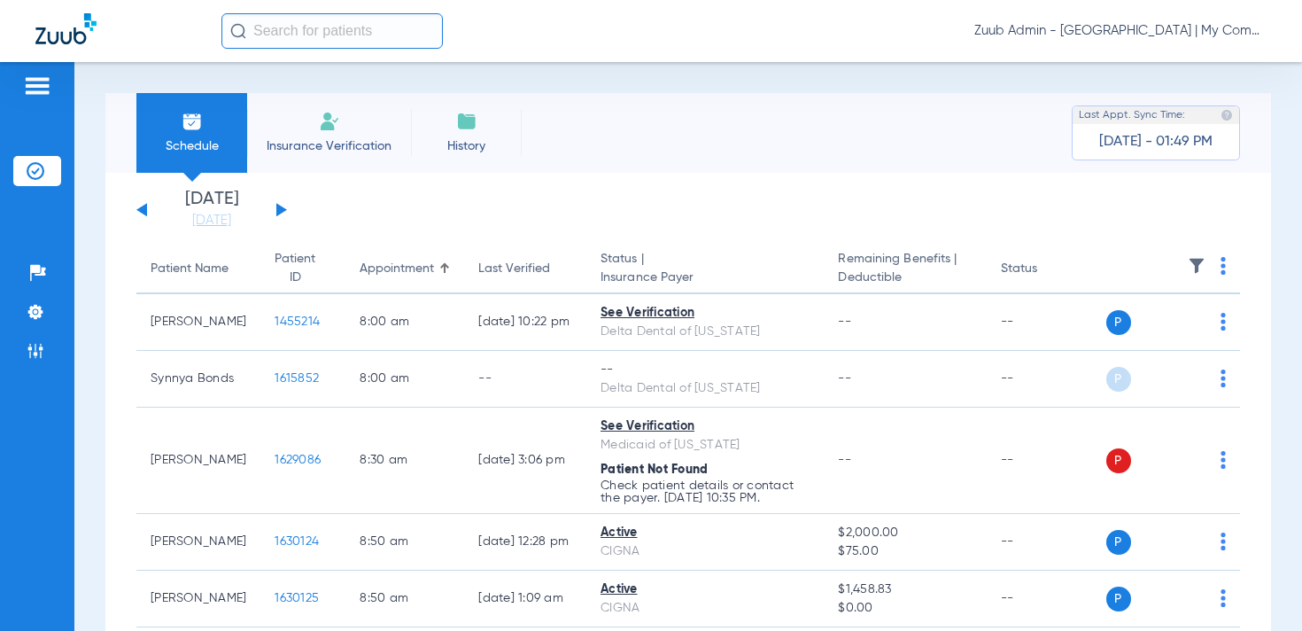
click at [1195, 267] on img at bounding box center [1197, 266] width 18 height 18
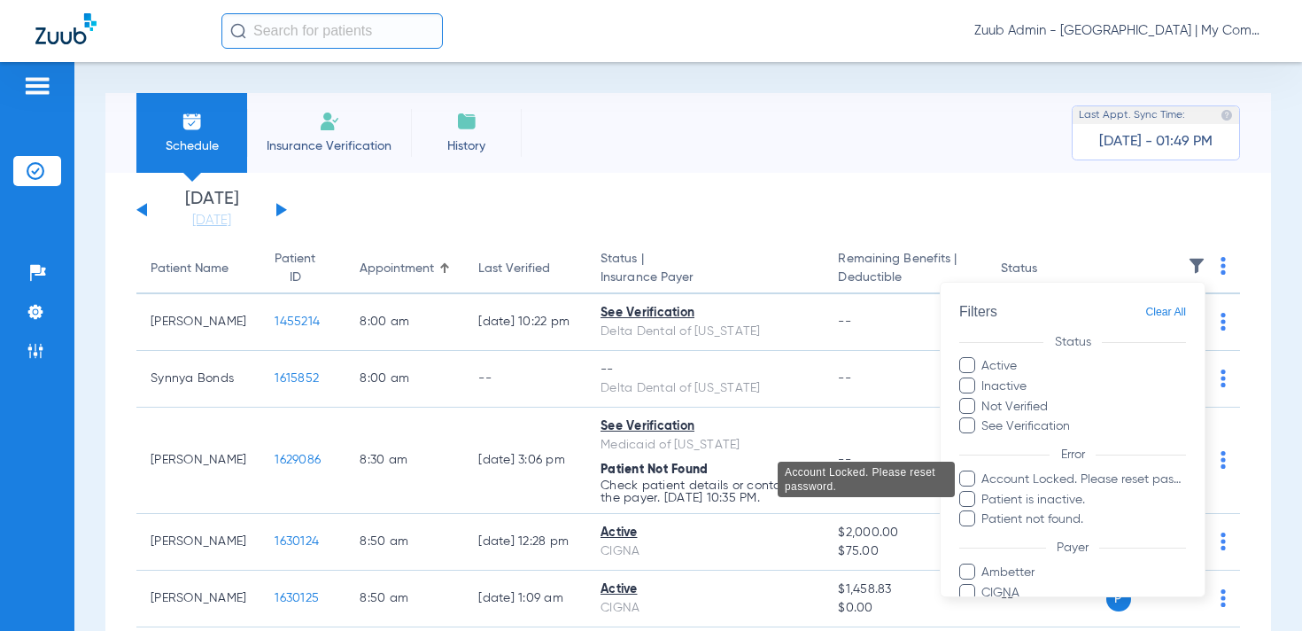
click at [1112, 480] on span "Account Locked. Please reset password." at bounding box center [1082, 479] width 205 height 19
click at [984, 492] on input "Account Locked. Please reset password." at bounding box center [984, 492] width 0 height 0
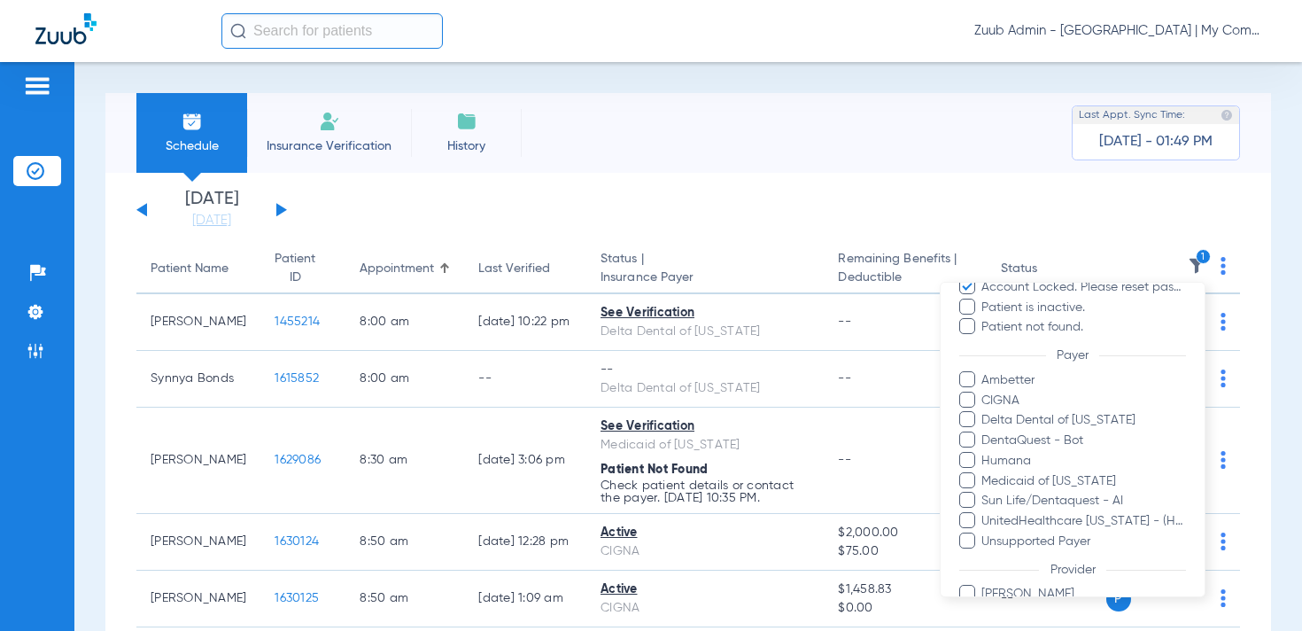
scroll to position [330, 0]
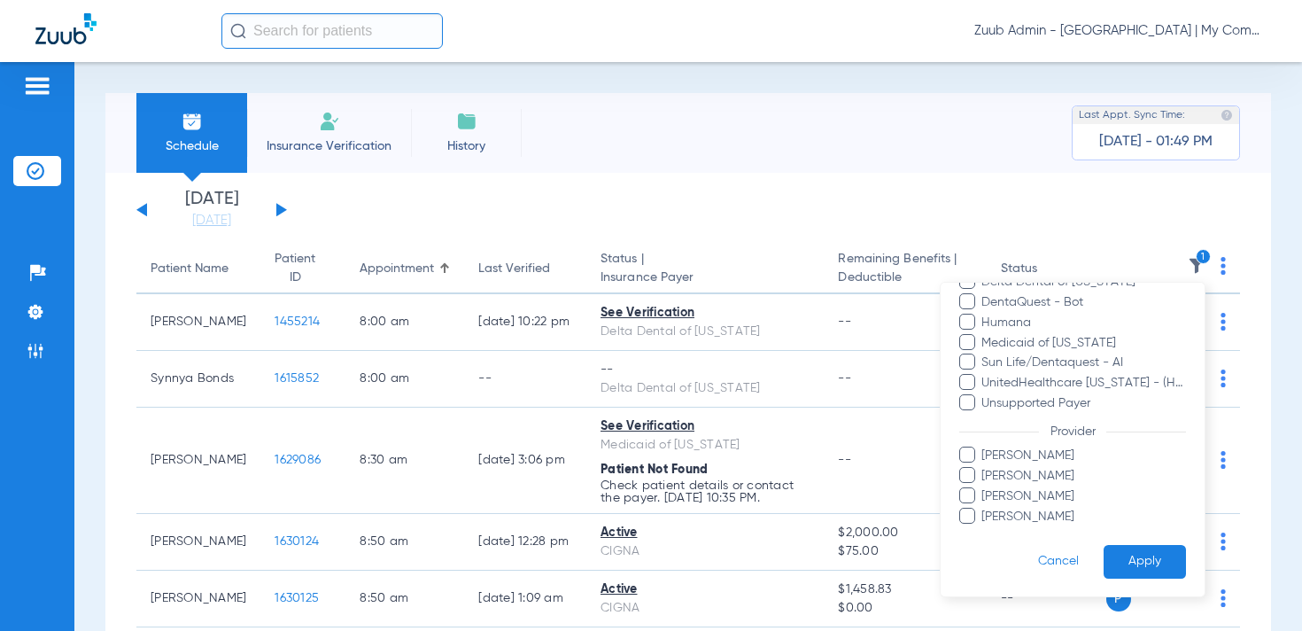
click at [1136, 559] on button "Apply" at bounding box center [1145, 561] width 82 height 35
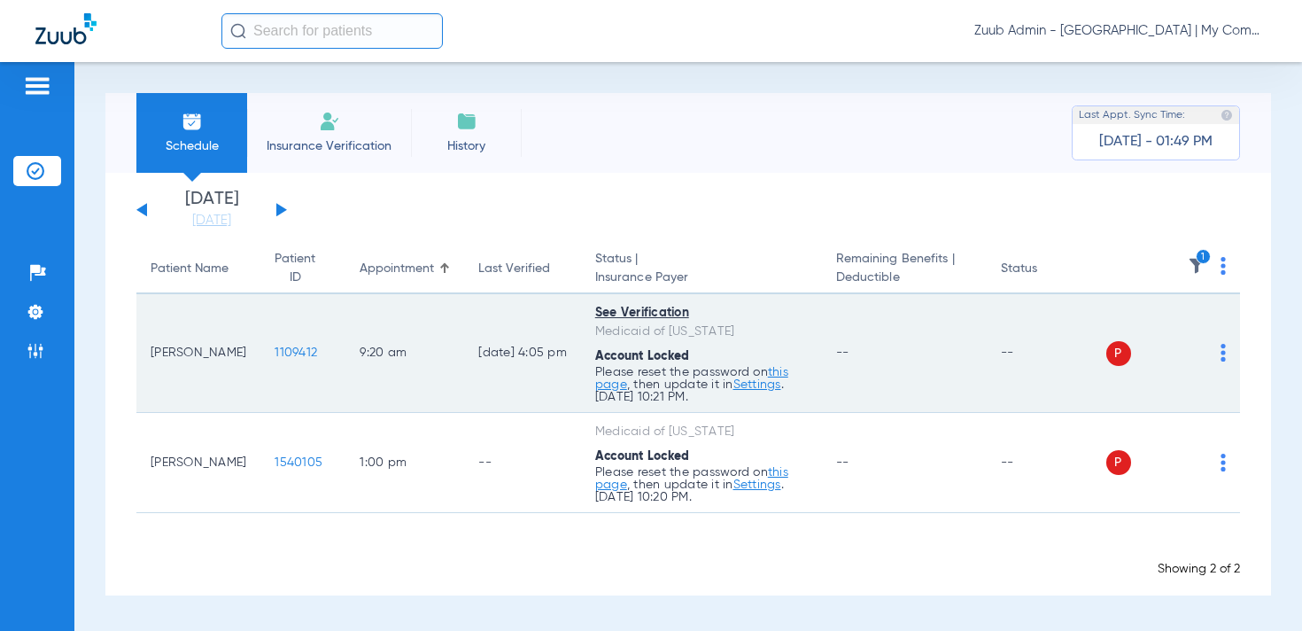
click at [1223, 359] on img at bounding box center [1222, 353] width 5 height 18
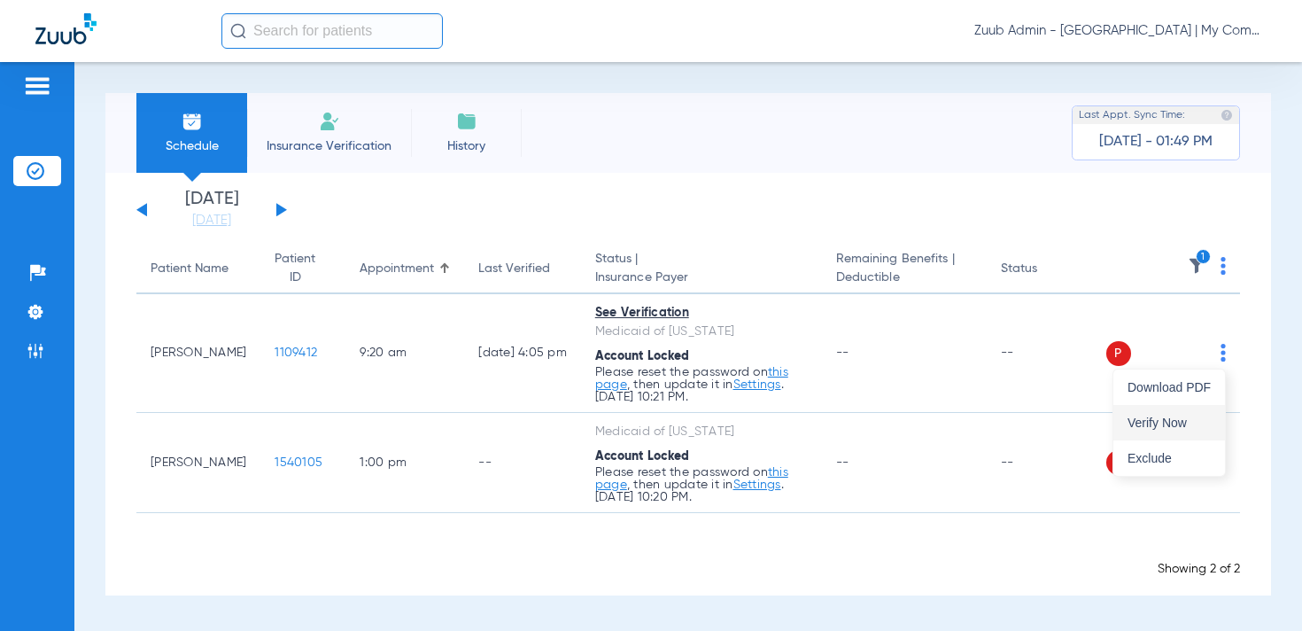
click at [1188, 416] on span "Verify Now" at bounding box center [1168, 422] width 83 height 12
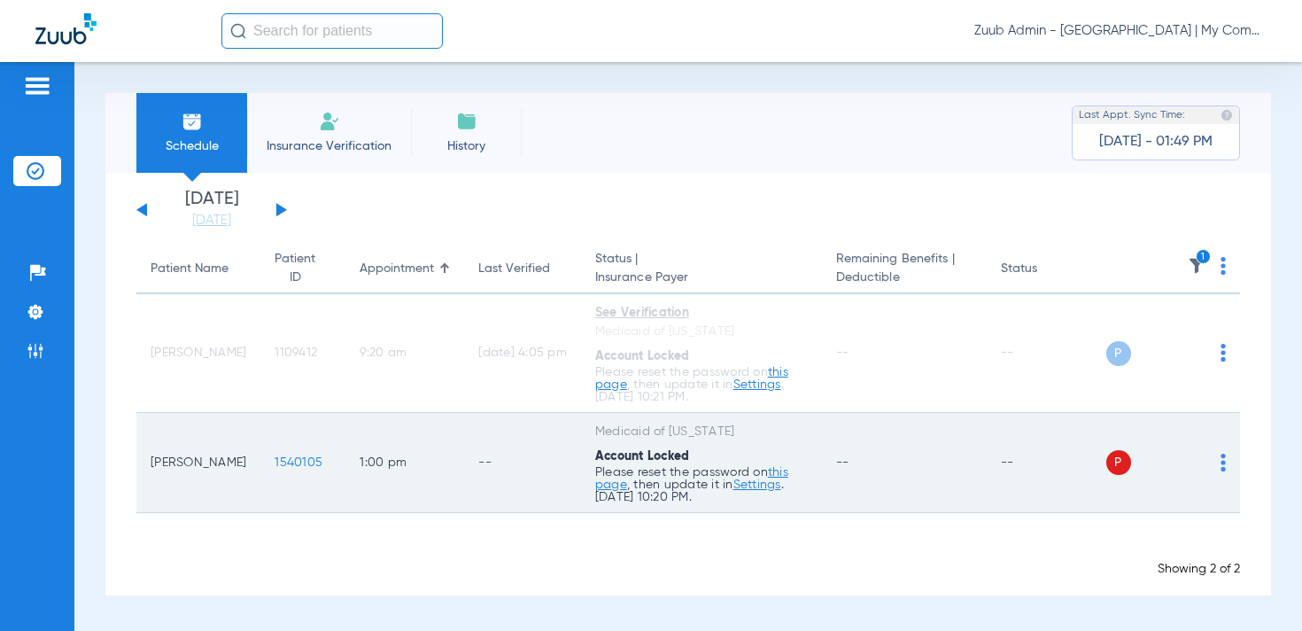
click at [1220, 459] on div "P S" at bounding box center [1166, 462] width 120 height 25
click at [1220, 462] on img at bounding box center [1222, 462] width 5 height 18
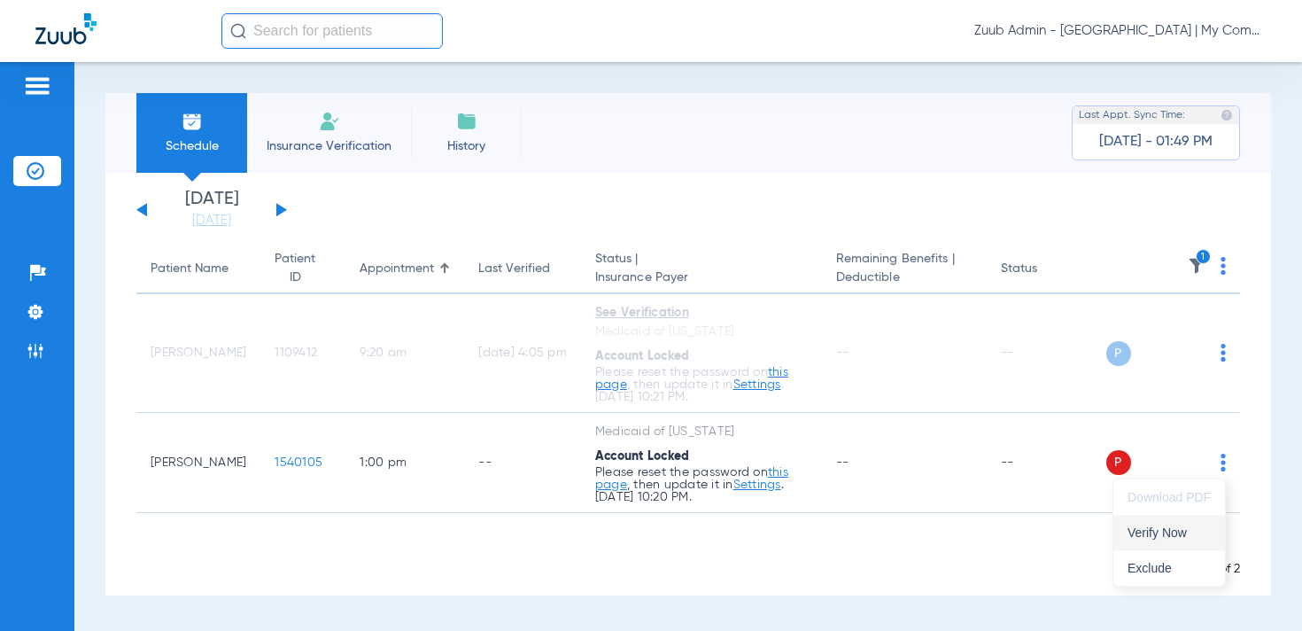
click at [1171, 530] on span "Verify Now" at bounding box center [1168, 532] width 83 height 12
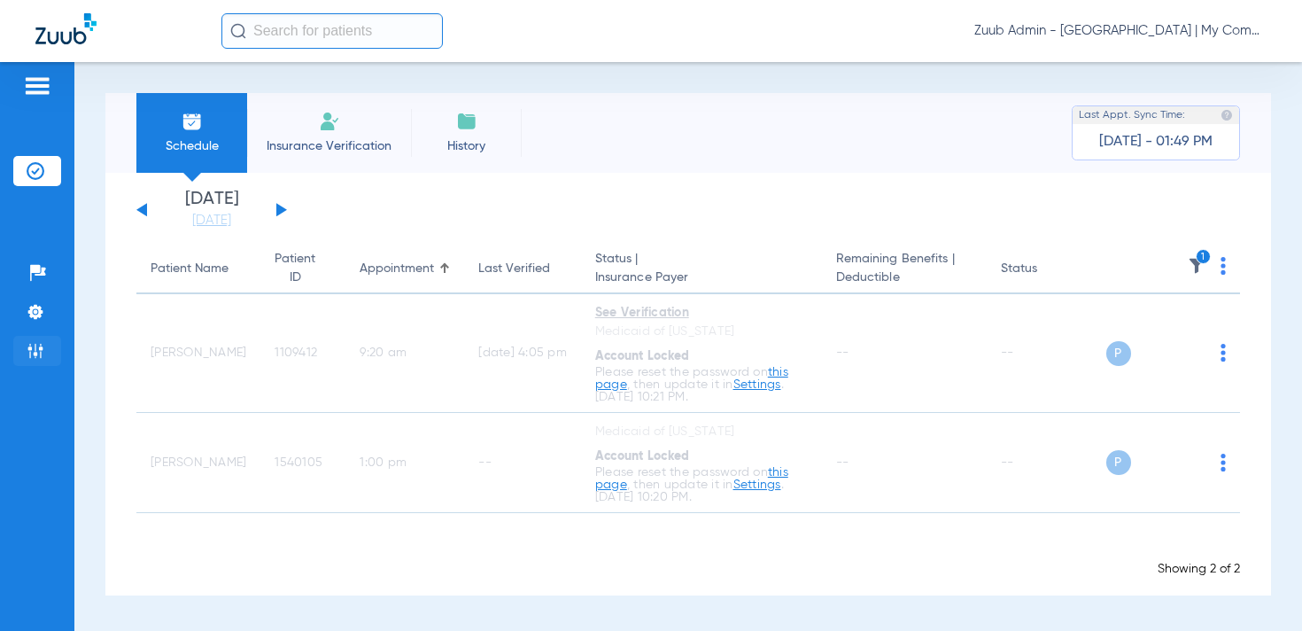
click at [39, 350] on img at bounding box center [36, 351] width 18 height 18
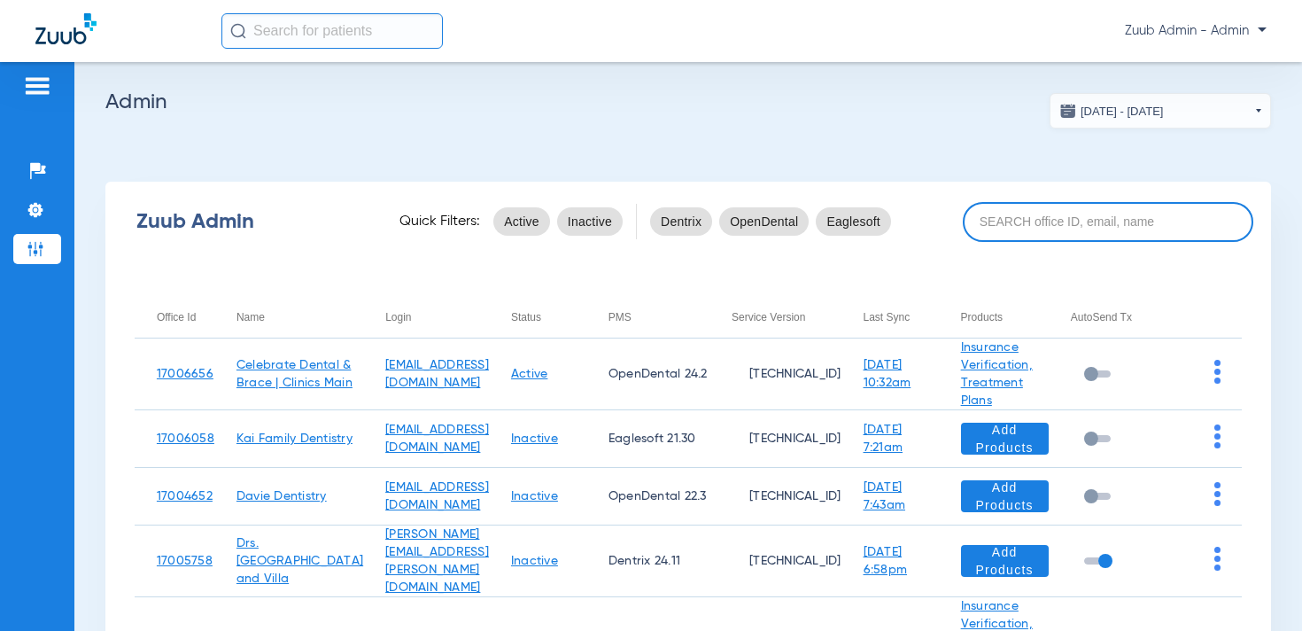
click at [1035, 218] on input at bounding box center [1108, 222] width 290 height 40
paste input "17005940"
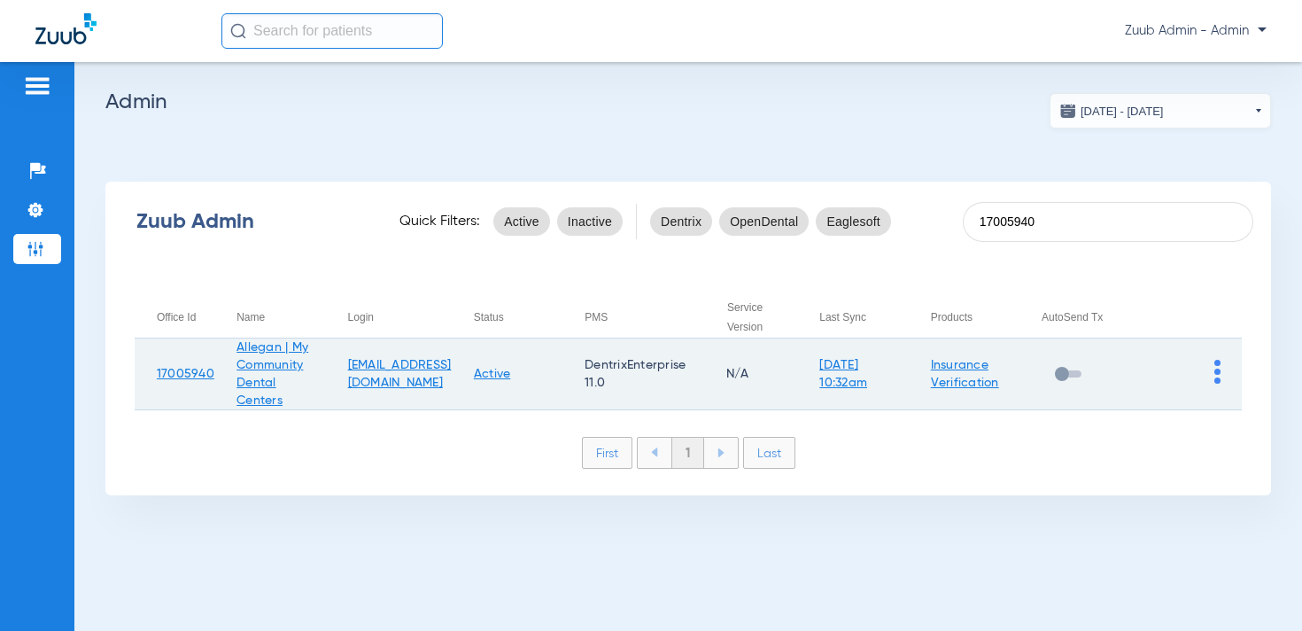
type input "17005940"
click at [1217, 369] on img at bounding box center [1217, 372] width 6 height 24
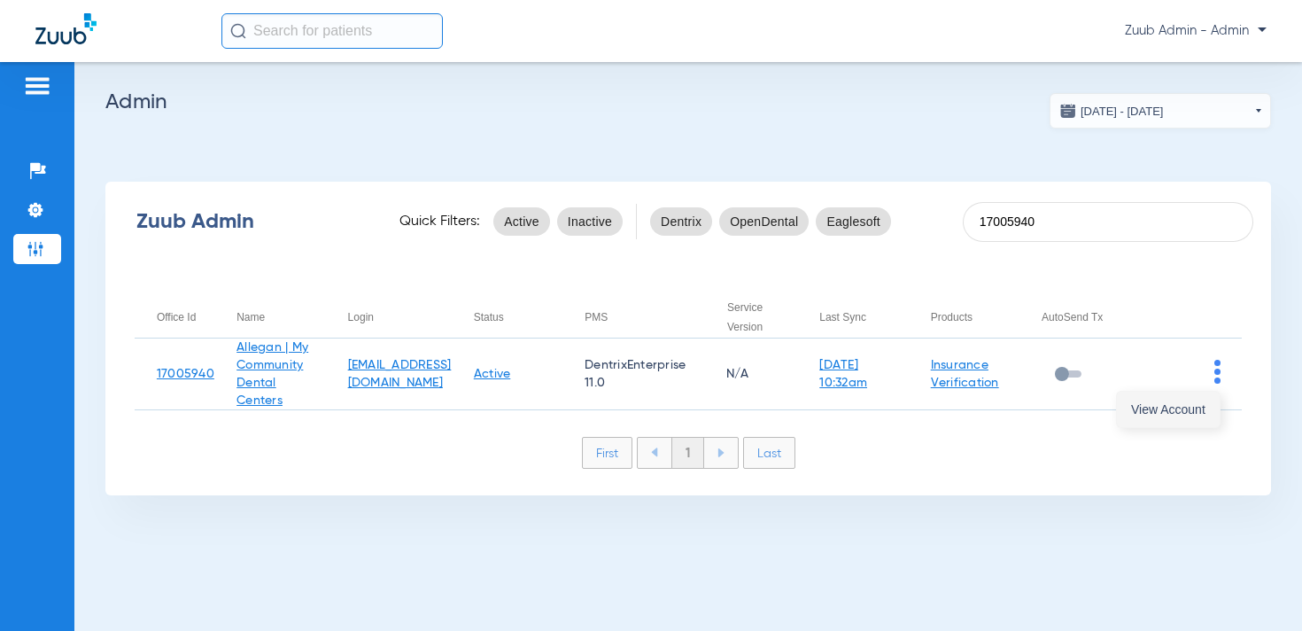
click at [1175, 414] on span "View Account" at bounding box center [1168, 409] width 74 height 12
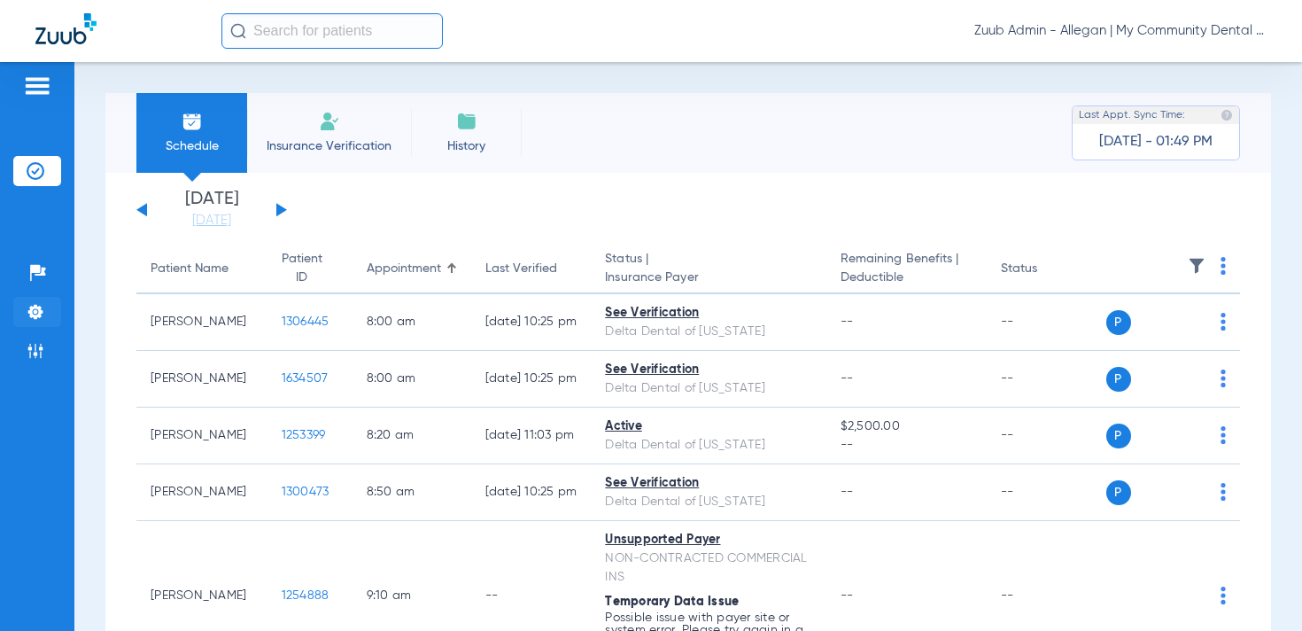
click at [50, 313] on li "Settings" at bounding box center [37, 312] width 48 height 30
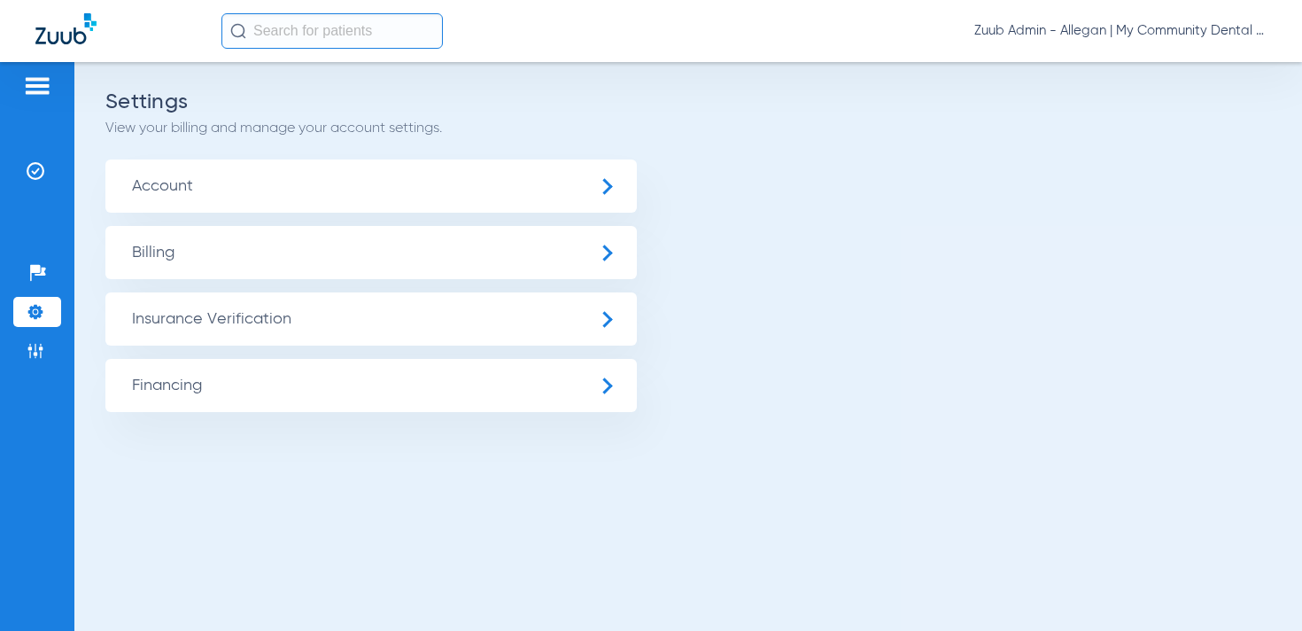
click at [236, 321] on span "Insurance Verification" at bounding box center [370, 318] width 531 height 53
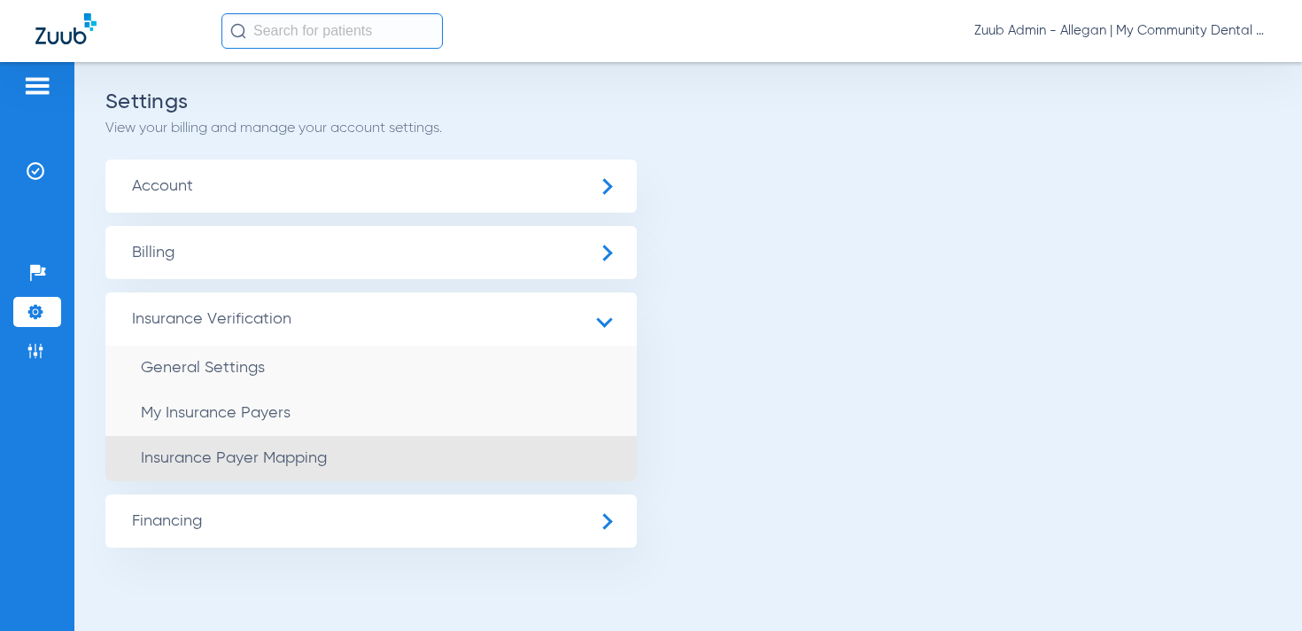
click at [275, 455] on span "Insurance Payer Mapping" at bounding box center [234, 458] width 186 height 16
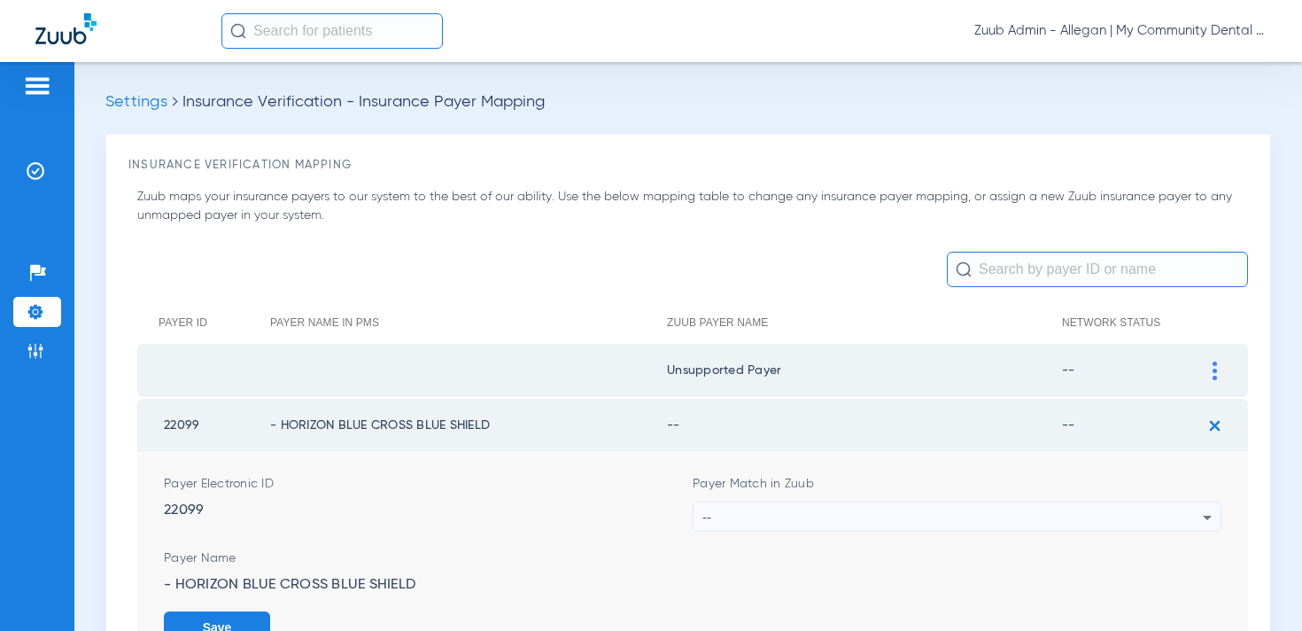
click at [818, 520] on div "--" at bounding box center [952, 517] width 500 height 30
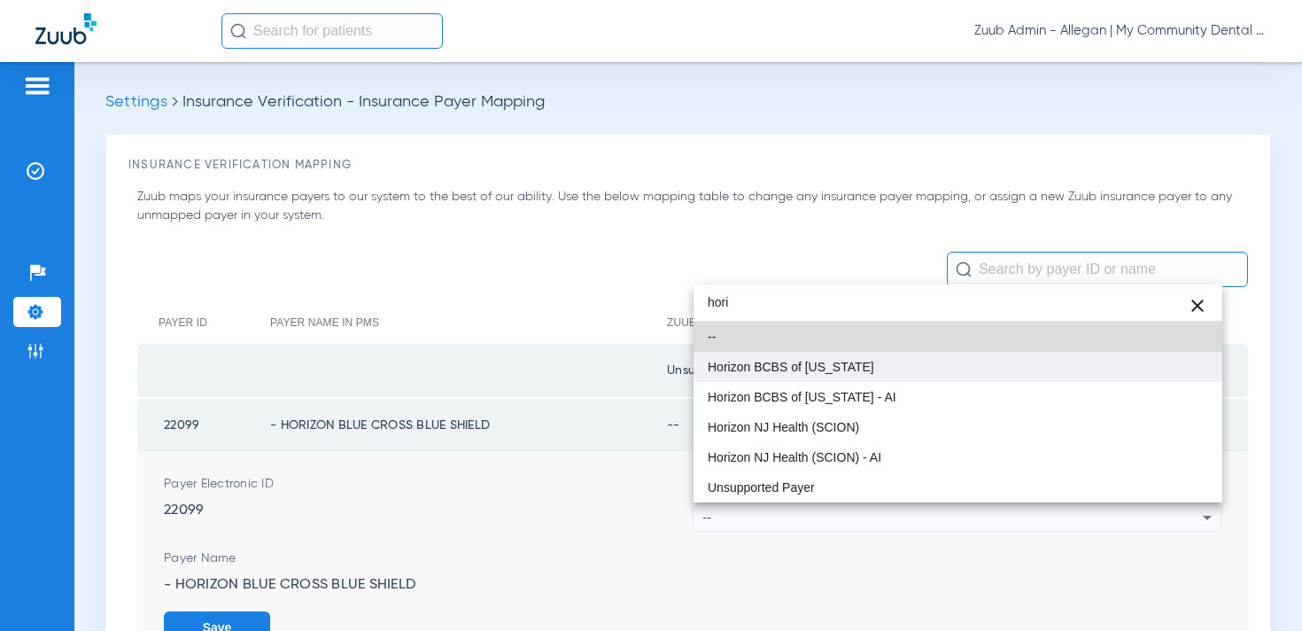
type input "hori"
click at [816, 368] on span "Horizon BCBS of [US_STATE]" at bounding box center [791, 366] width 167 height 12
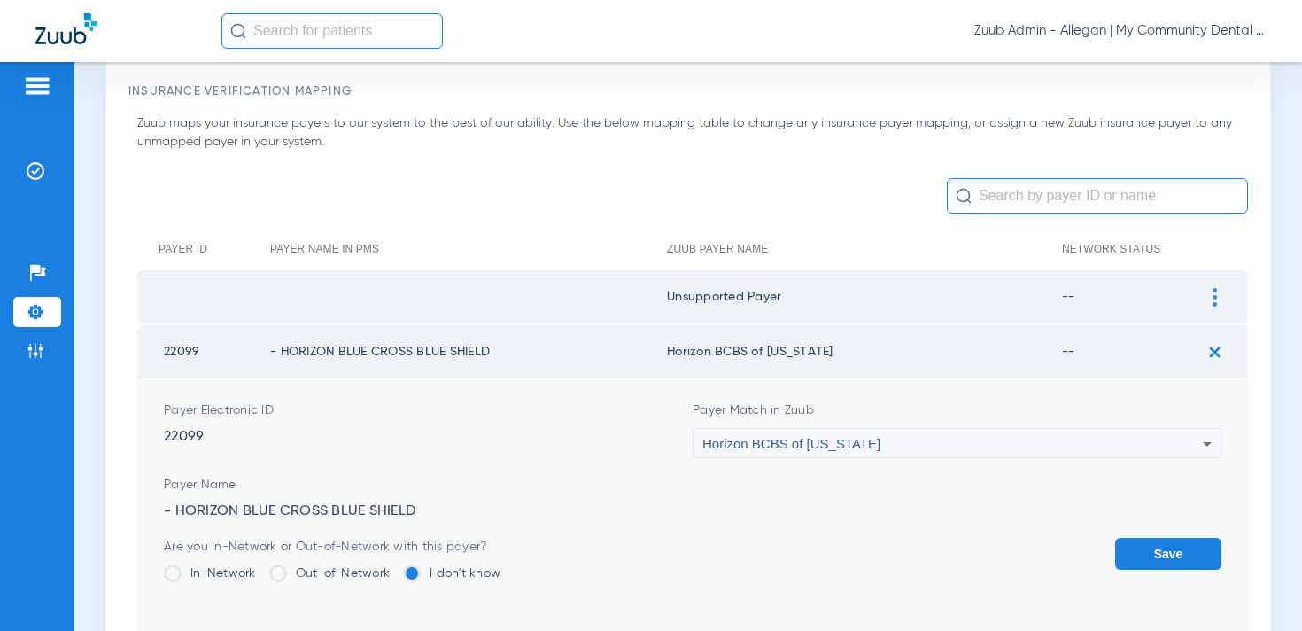
scroll to position [87, 0]
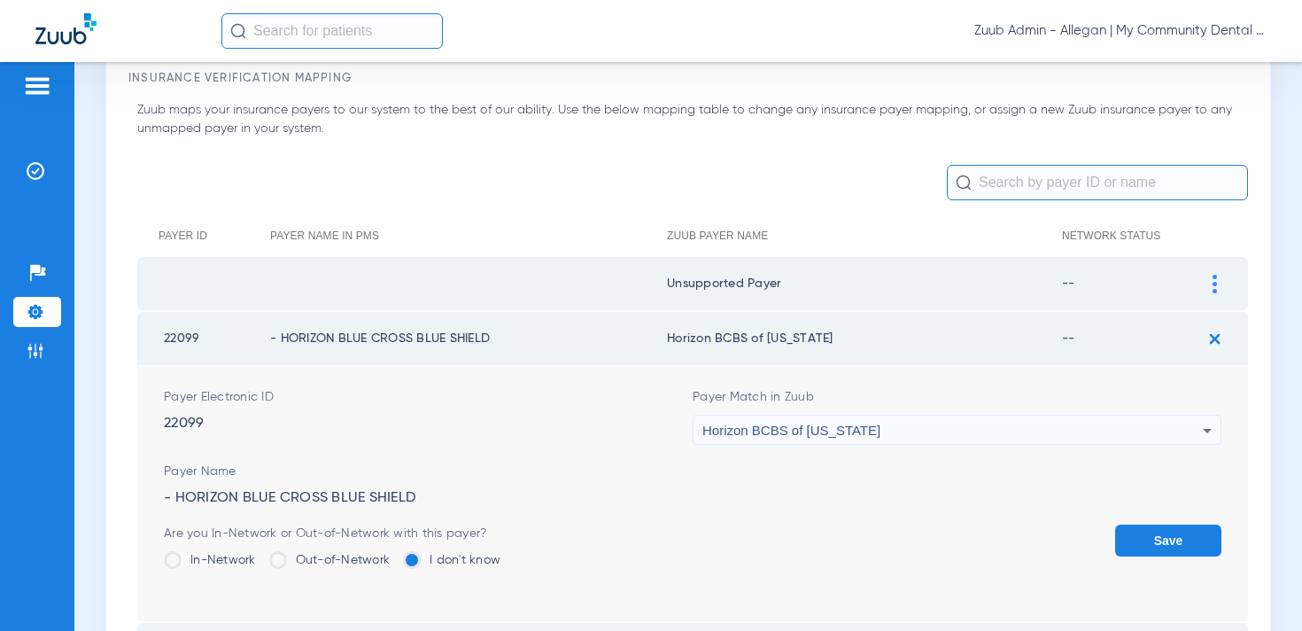
click at [1143, 543] on button "Save" at bounding box center [1168, 540] width 106 height 32
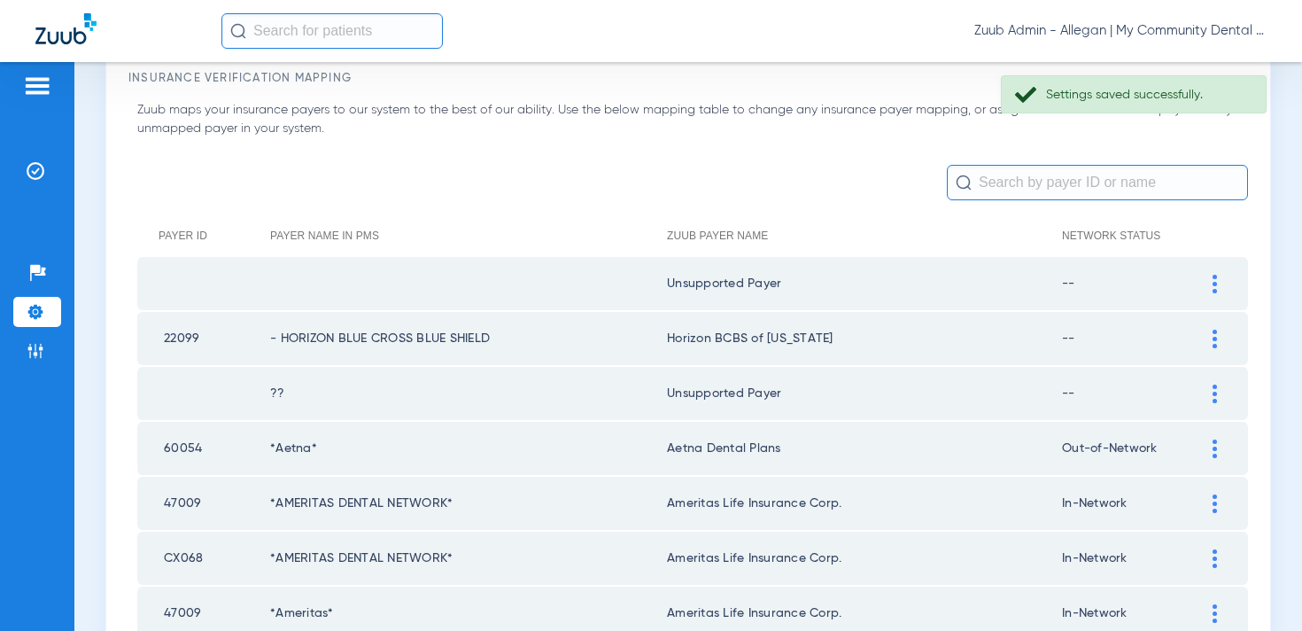
click at [1034, 178] on input "text" at bounding box center [1097, 182] width 301 height 35
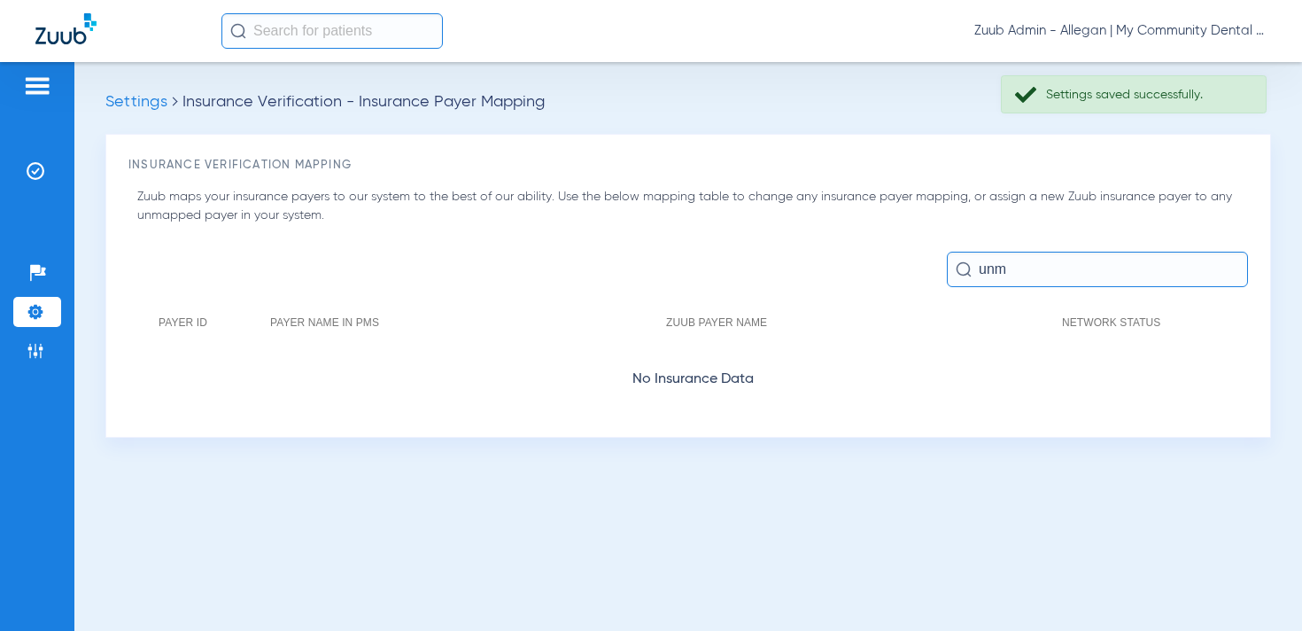
scroll to position [0, 0]
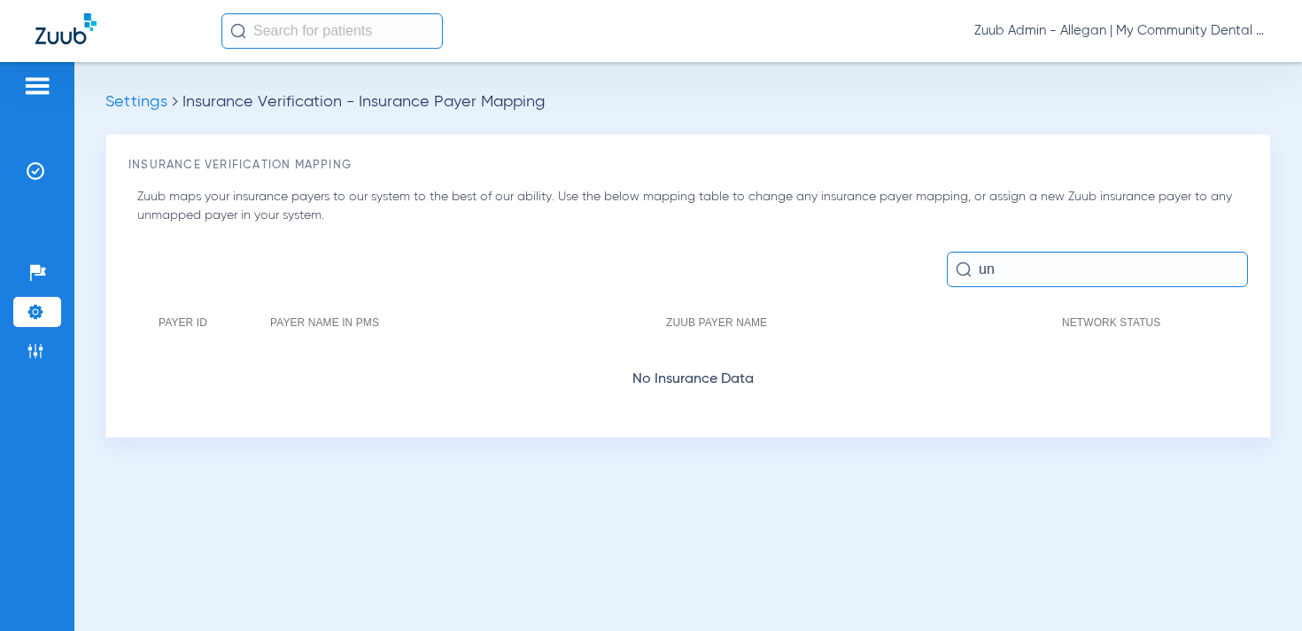
type input "u"
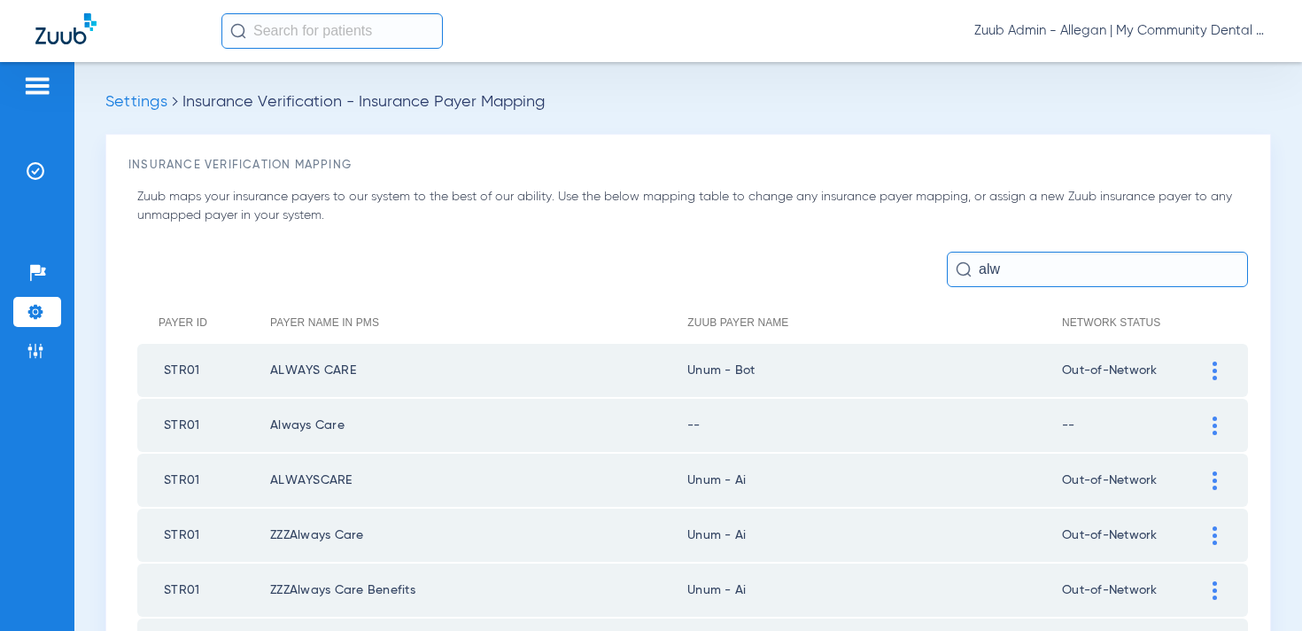
type input "alw"
drag, startPoint x: 759, startPoint y: 370, endPoint x: 694, endPoint y: 368, distance: 64.7
click at [694, 368] on td "Unum - Bot" at bounding box center [874, 370] width 375 height 53
click at [1212, 372] on img at bounding box center [1214, 370] width 4 height 19
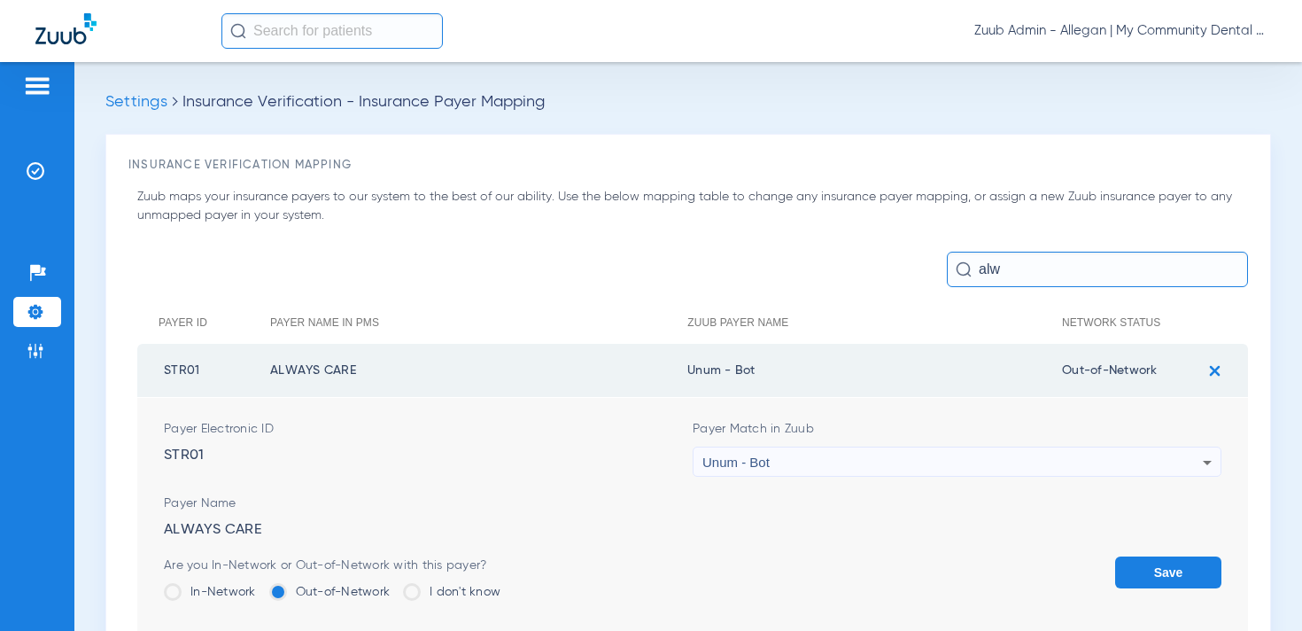
click at [831, 462] on div "Unum - Bot" at bounding box center [952, 462] width 500 height 30
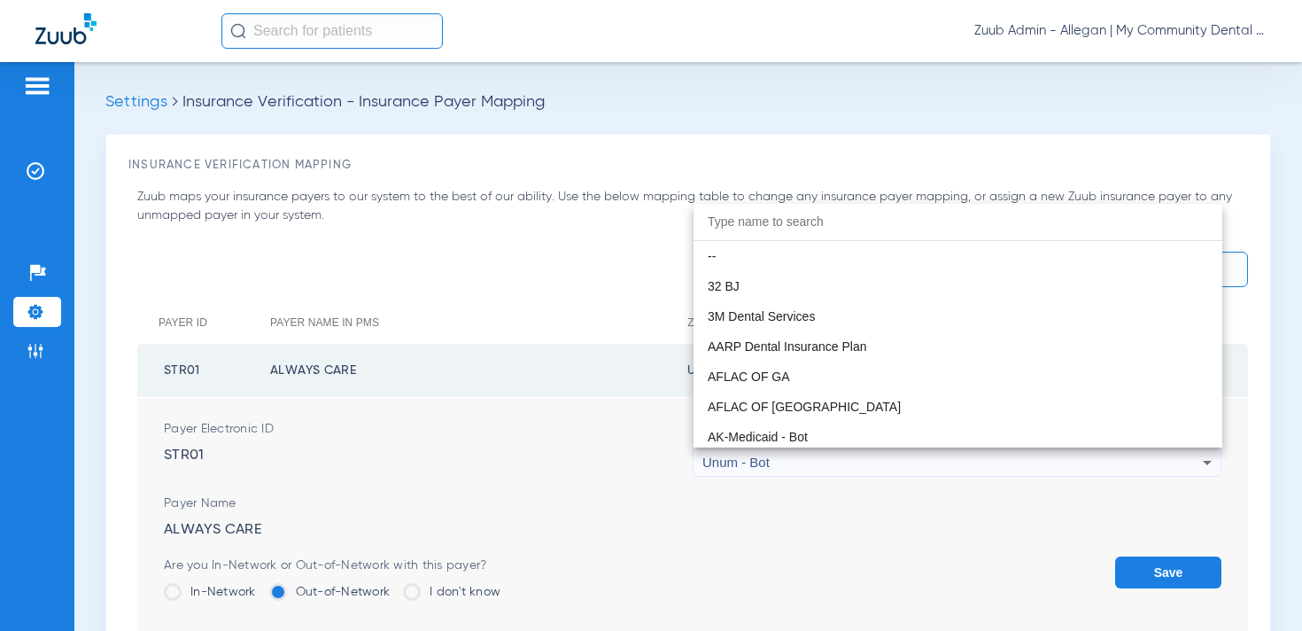
scroll to position [14218, 0]
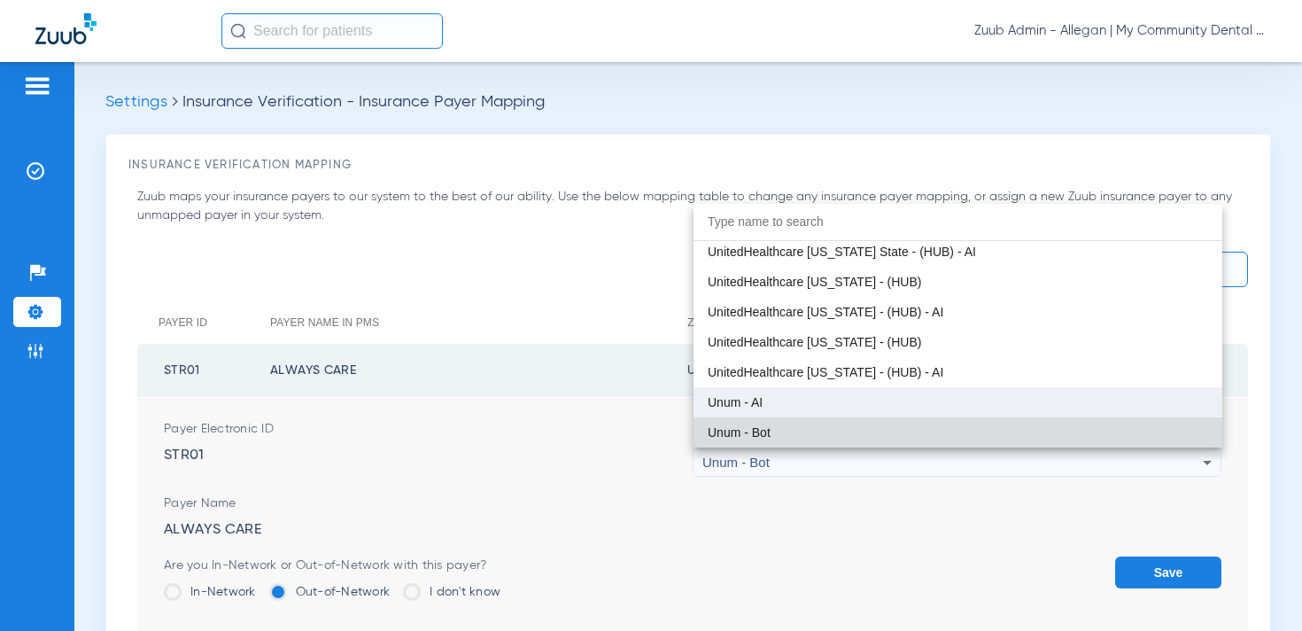
click at [769, 406] on mat-option "Unum - AI" at bounding box center [957, 402] width 529 height 30
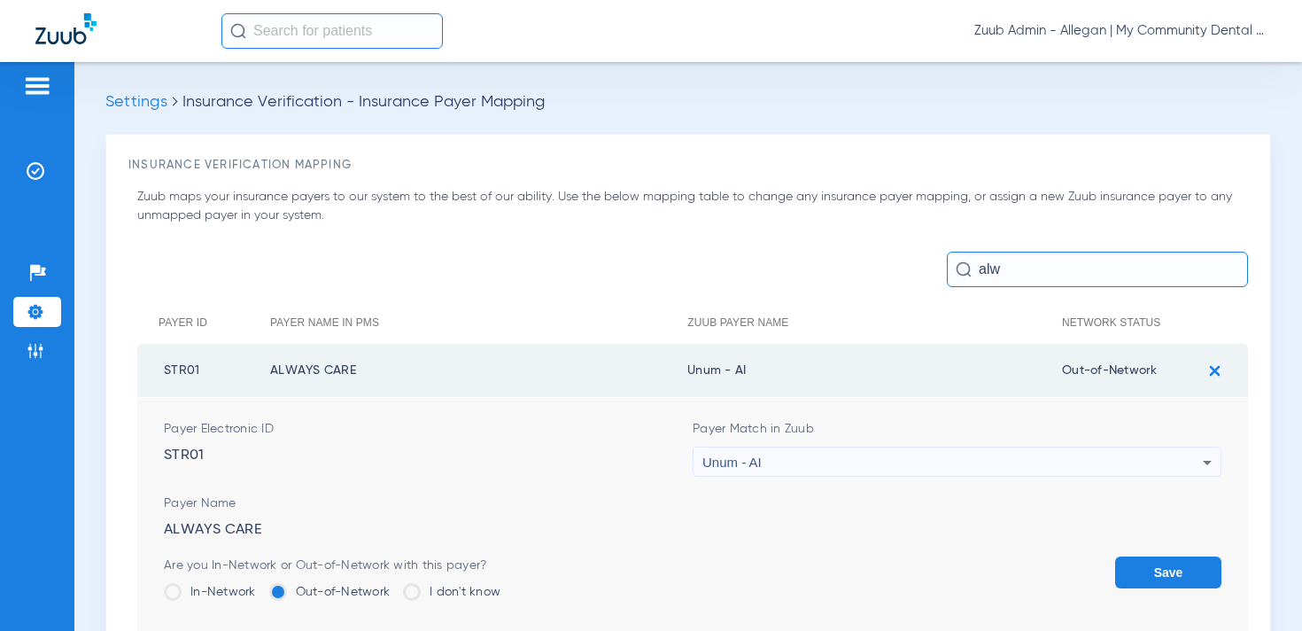
click at [1138, 566] on button "Save" at bounding box center [1168, 572] width 106 height 32
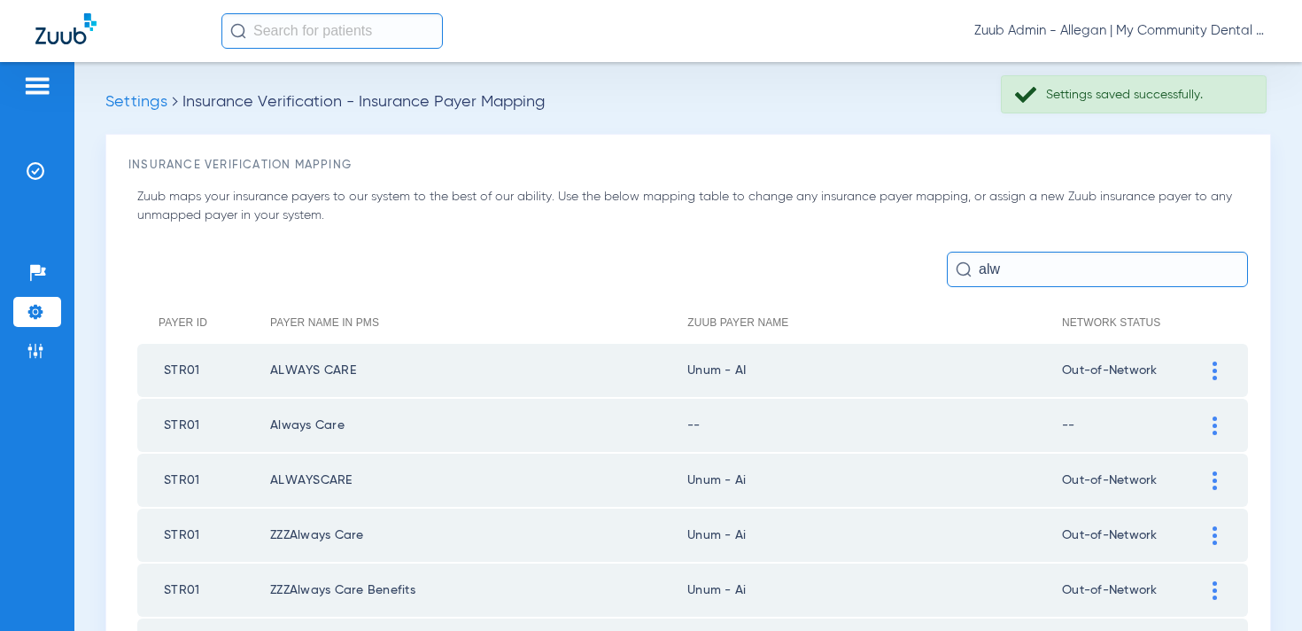
drag, startPoint x: 753, startPoint y: 372, endPoint x: 700, endPoint y: 370, distance: 53.2
click at [700, 370] on td "Unum - AI" at bounding box center [874, 370] width 375 height 53
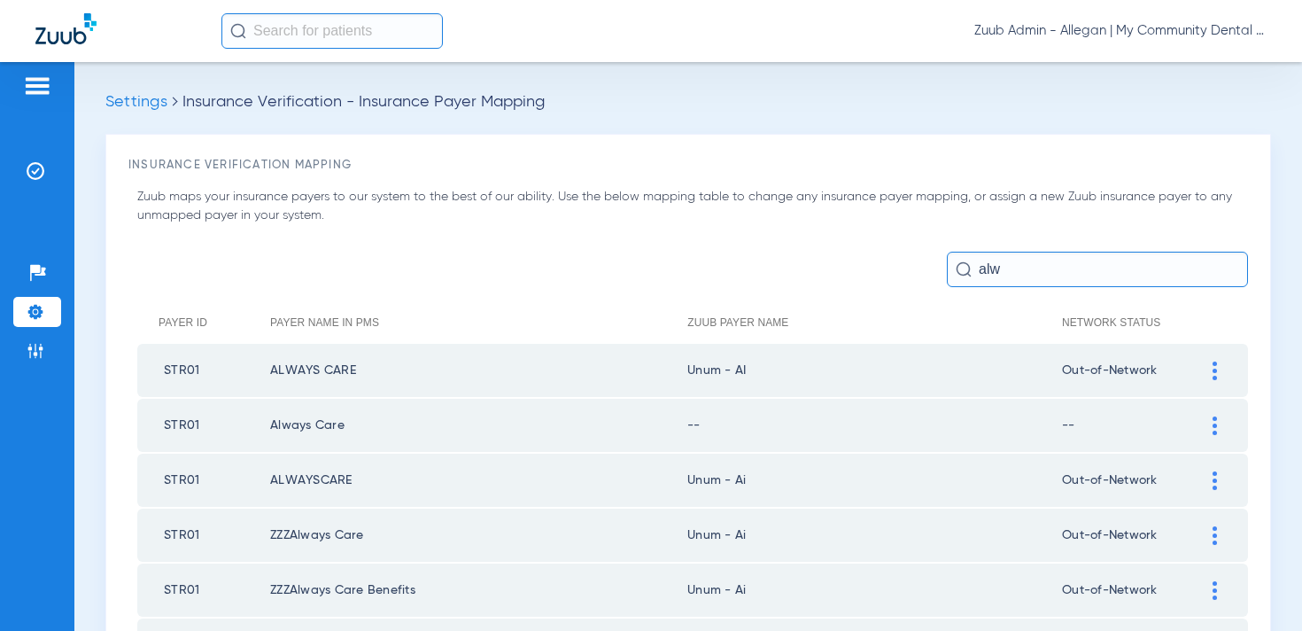
drag, startPoint x: 751, startPoint y: 374, endPoint x: 772, endPoint y: 378, distance: 21.7
click at [705, 368] on td "Unum - AI" at bounding box center [874, 370] width 375 height 53
click at [776, 379] on td "Unum - AI" at bounding box center [874, 370] width 375 height 53
drag, startPoint x: 694, startPoint y: 368, endPoint x: 746, endPoint y: 368, distance: 51.4
click at [746, 368] on td "Unum - AI" at bounding box center [874, 370] width 375 height 53
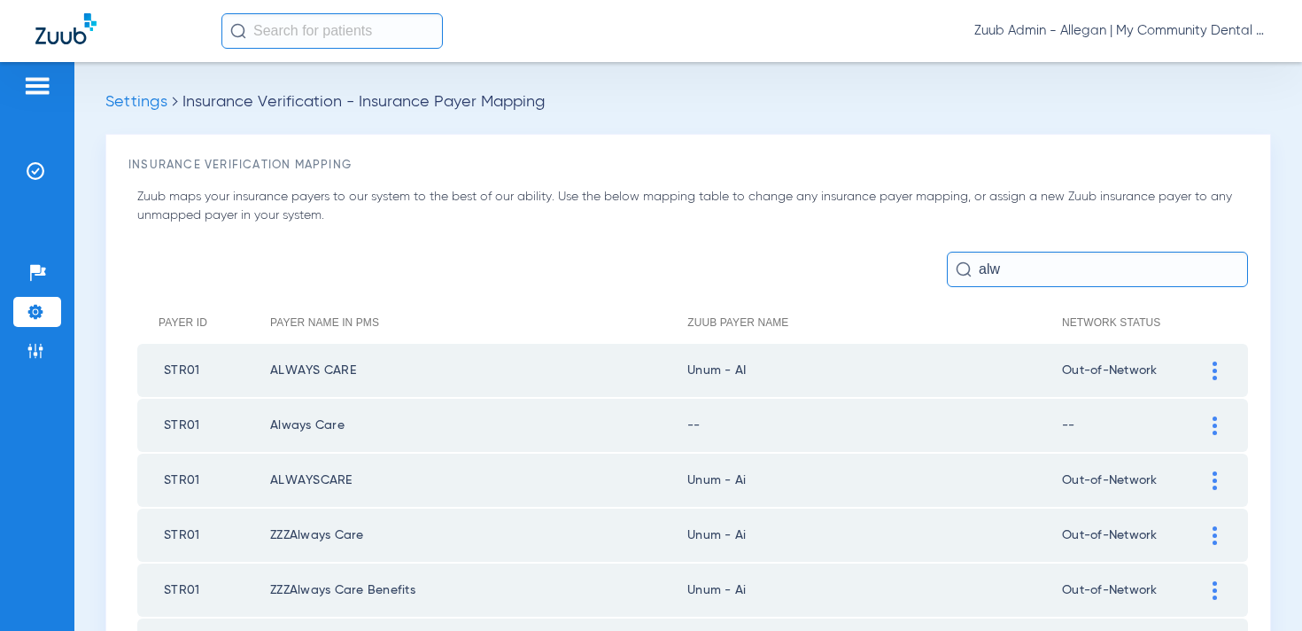
copy td "num - AI"
click at [1213, 422] on img at bounding box center [1214, 425] width 4 height 19
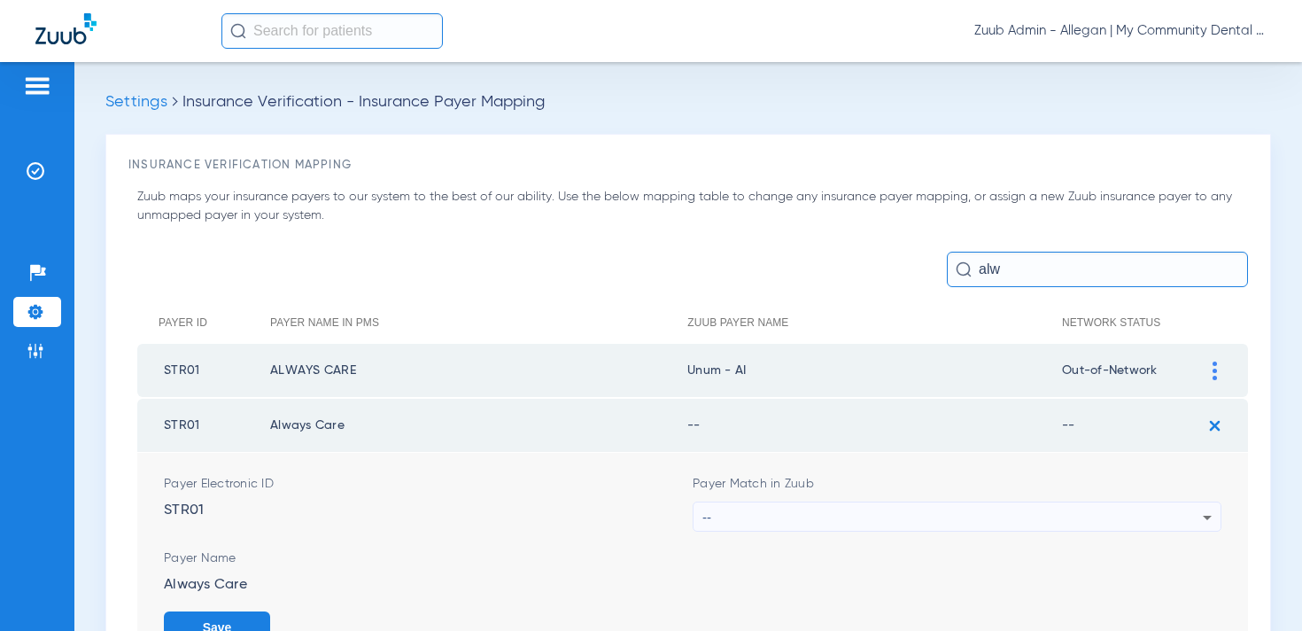
click at [822, 517] on div "--" at bounding box center [952, 517] width 500 height 30
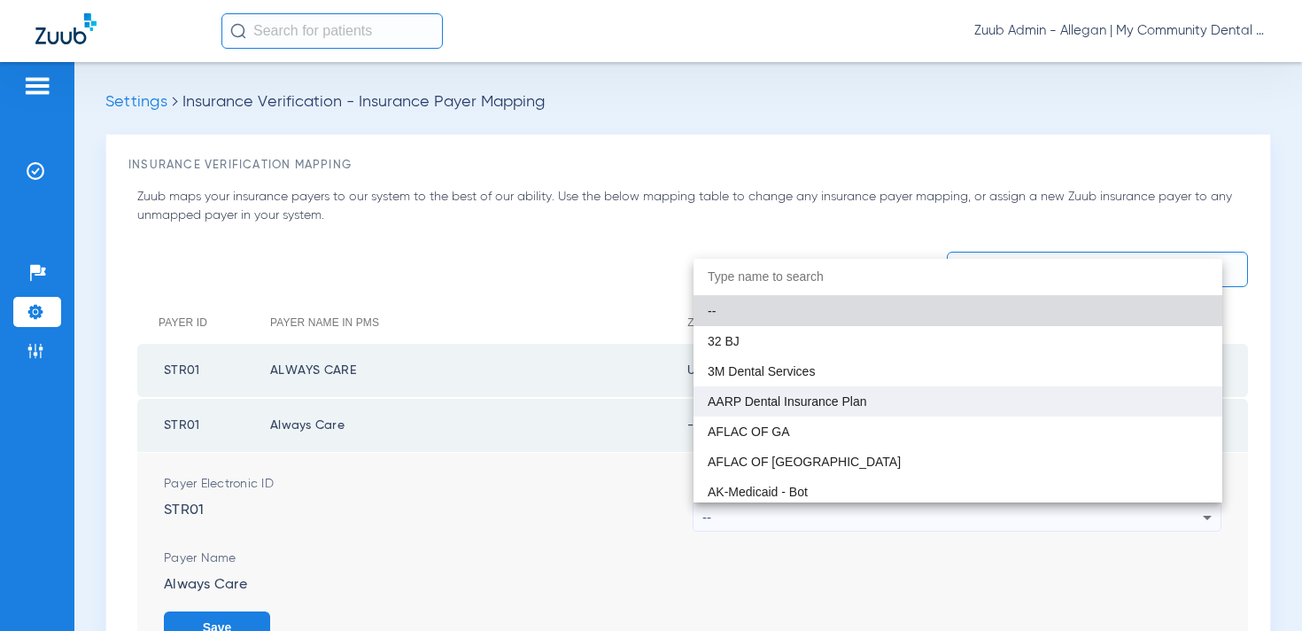
paste input "num - AI"
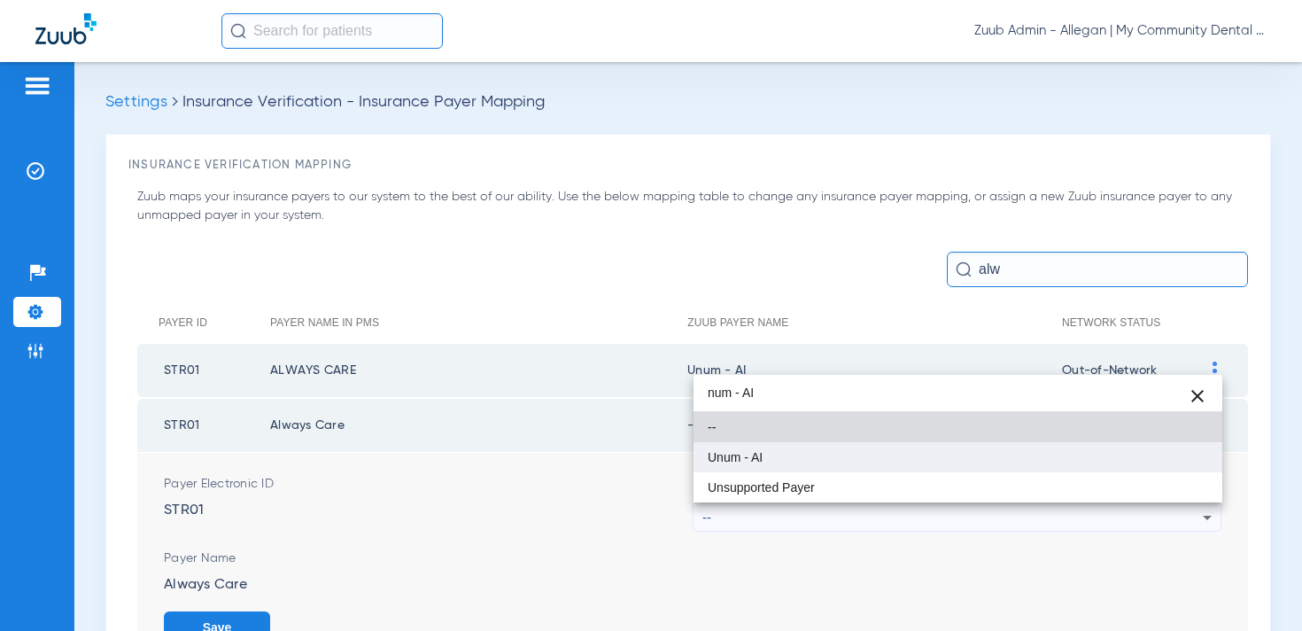
type input "num - AI"
click at [755, 453] on span "Unum - AI" at bounding box center [735, 457] width 55 height 12
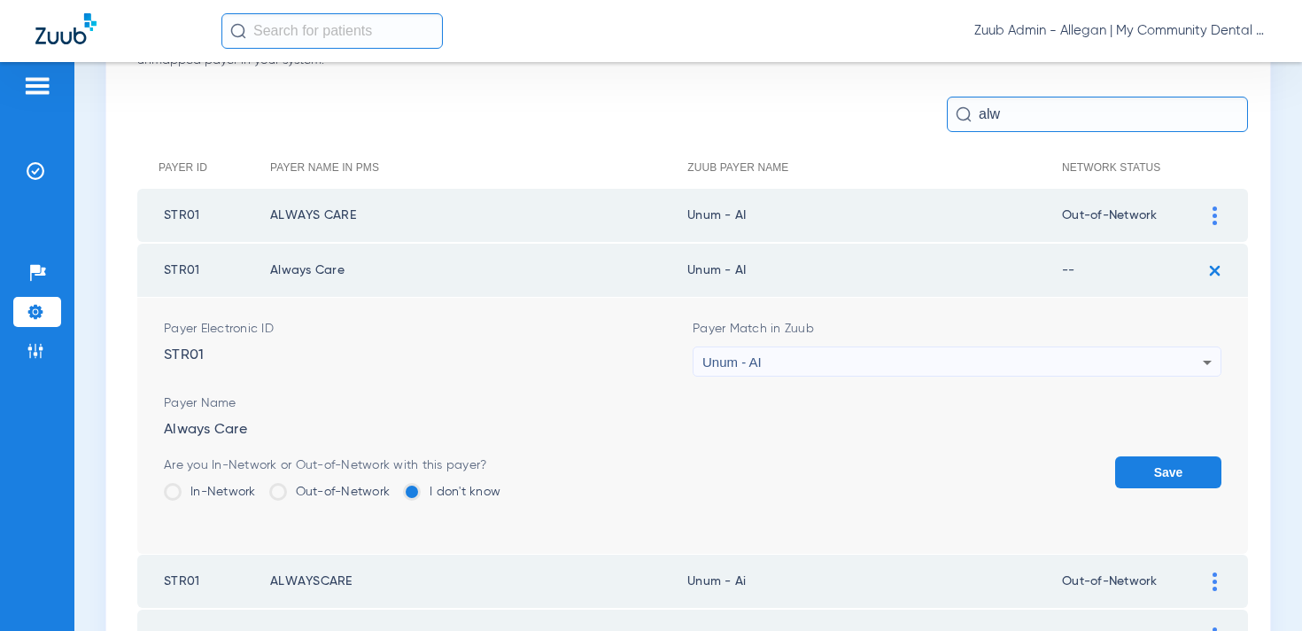
scroll to position [184, 0]
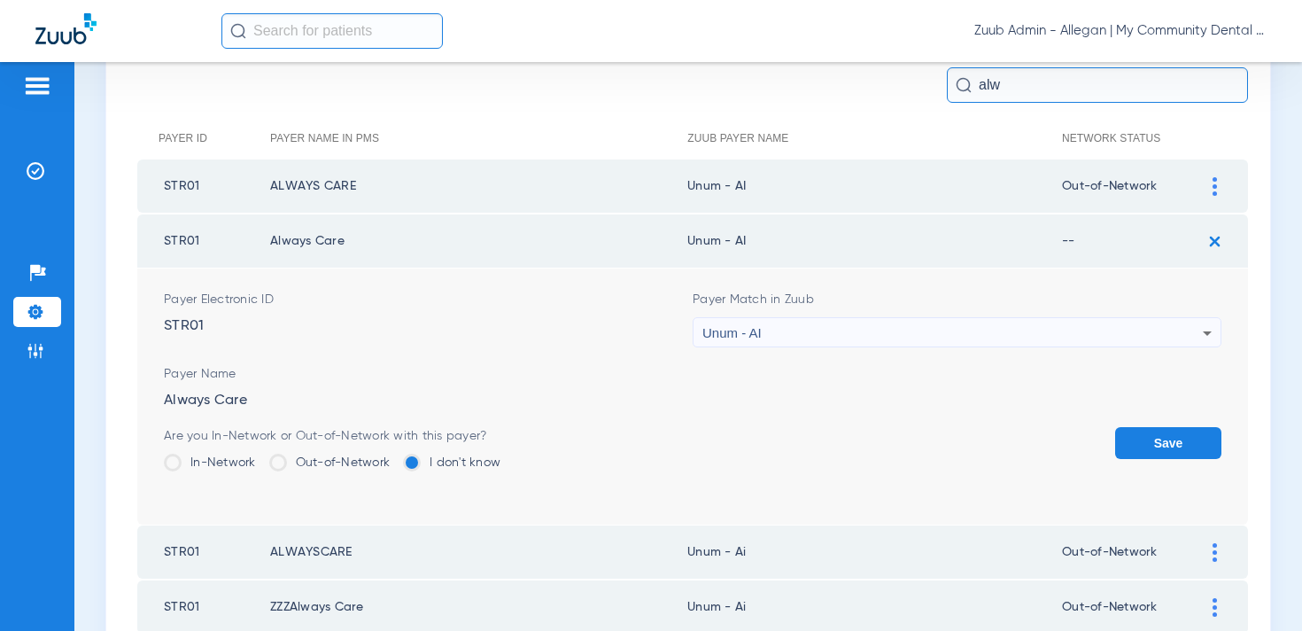
click at [327, 454] on label "Out-of-Network" at bounding box center [329, 462] width 121 height 18
click at [394, 456] on input "Out-of-Network" at bounding box center [394, 456] width 0 height 0
click at [1149, 443] on button "Save" at bounding box center [1168, 443] width 106 height 32
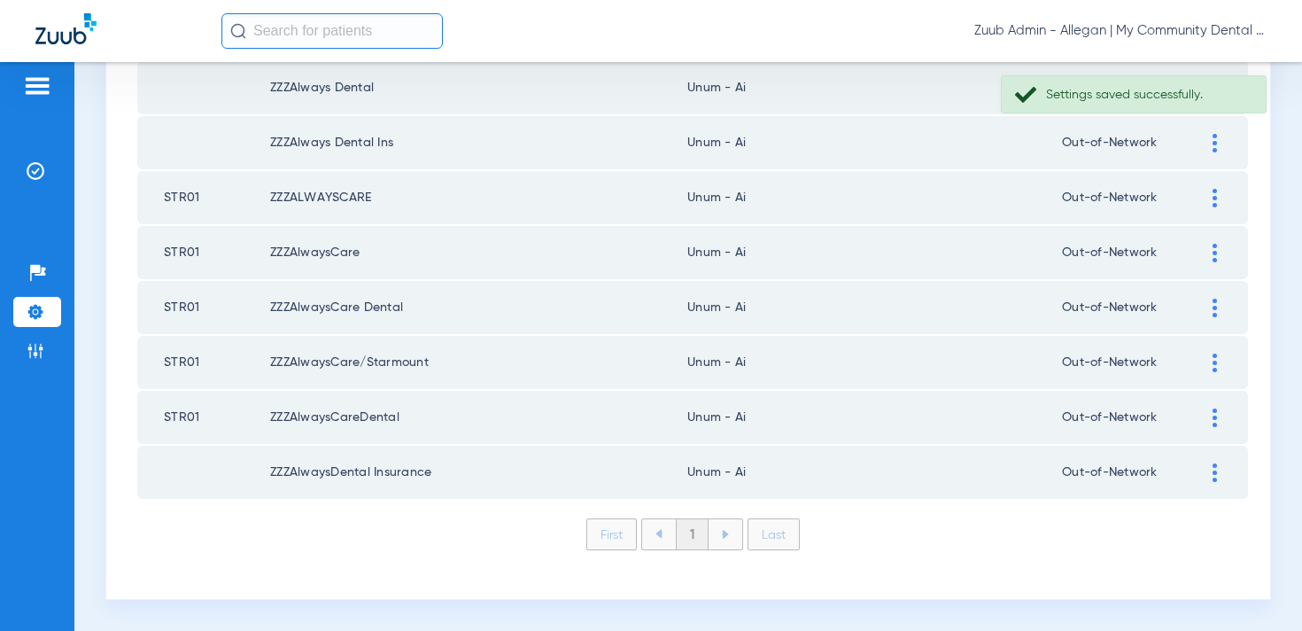
scroll to position [0, 0]
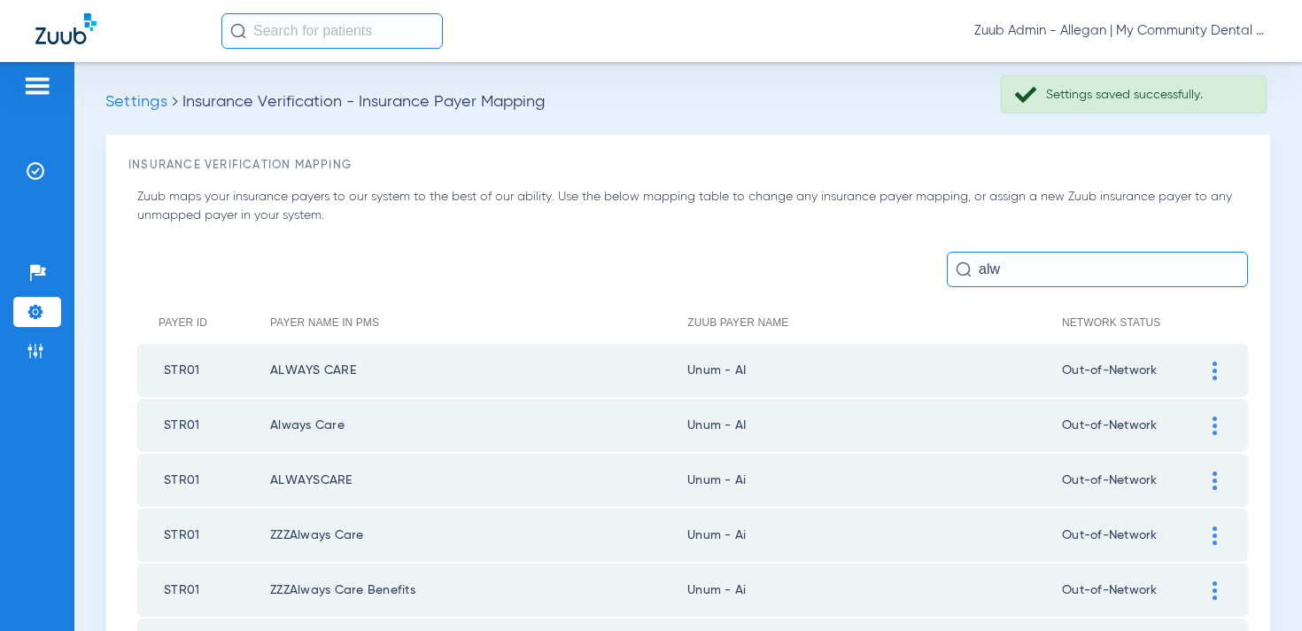
drag, startPoint x: 1015, startPoint y: 268, endPoint x: 969, endPoint y: 268, distance: 46.1
click at [969, 268] on div "alw" at bounding box center [1097, 269] width 301 height 35
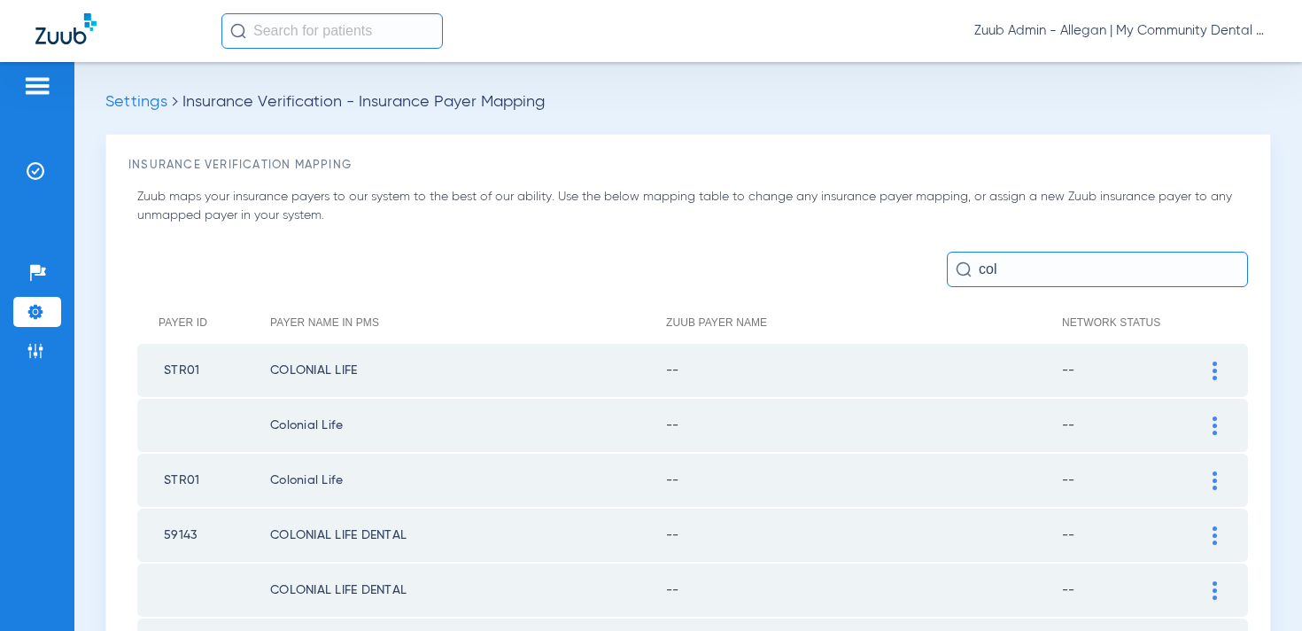
type input "col"
click at [1215, 375] on img at bounding box center [1214, 370] width 4 height 19
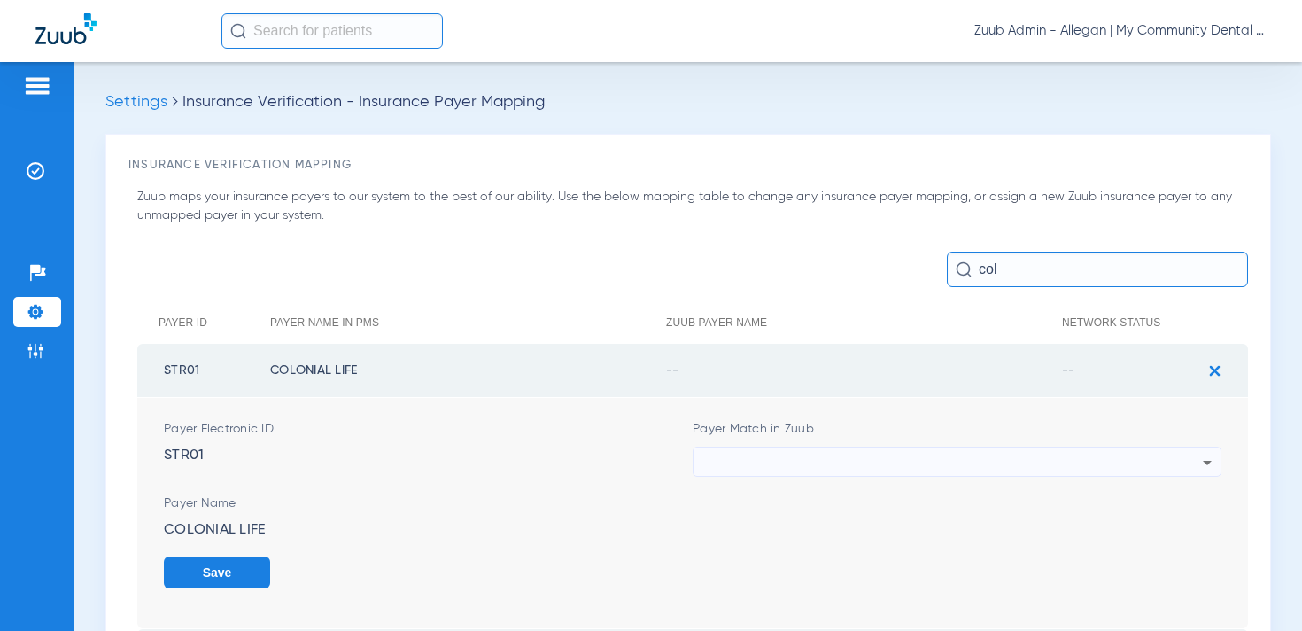
click at [753, 448] on div at bounding box center [952, 462] width 500 height 30
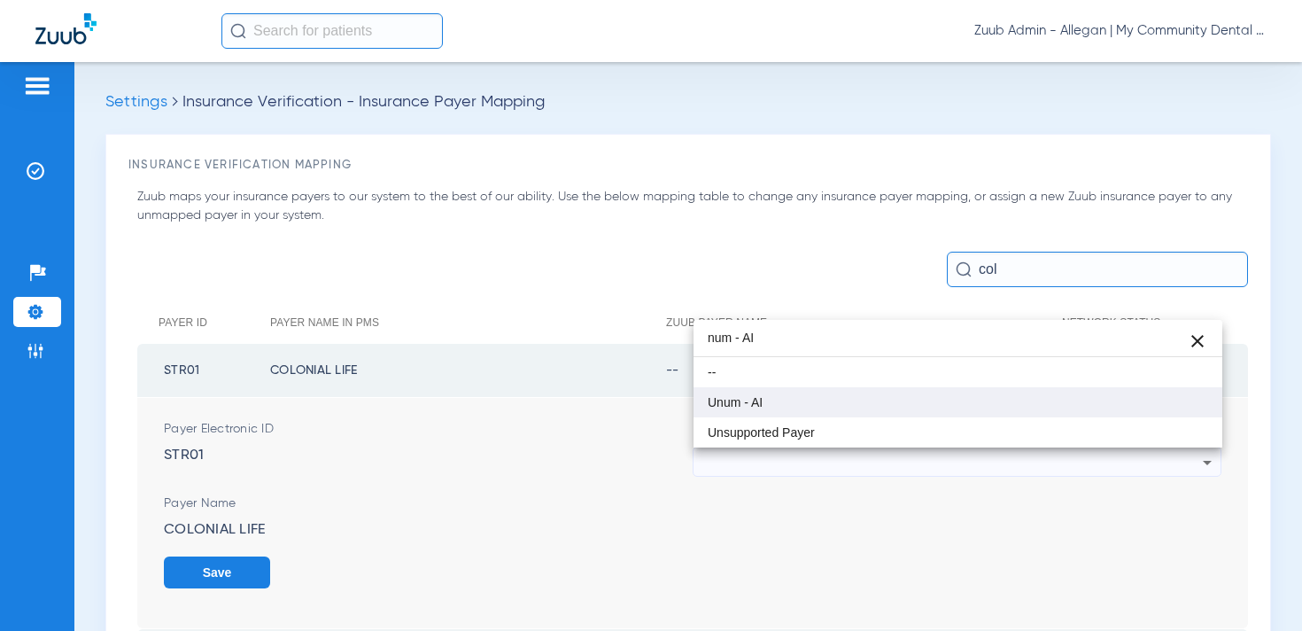
type input "num - AI"
click at [755, 399] on span "Unum - AI" at bounding box center [735, 402] width 55 height 12
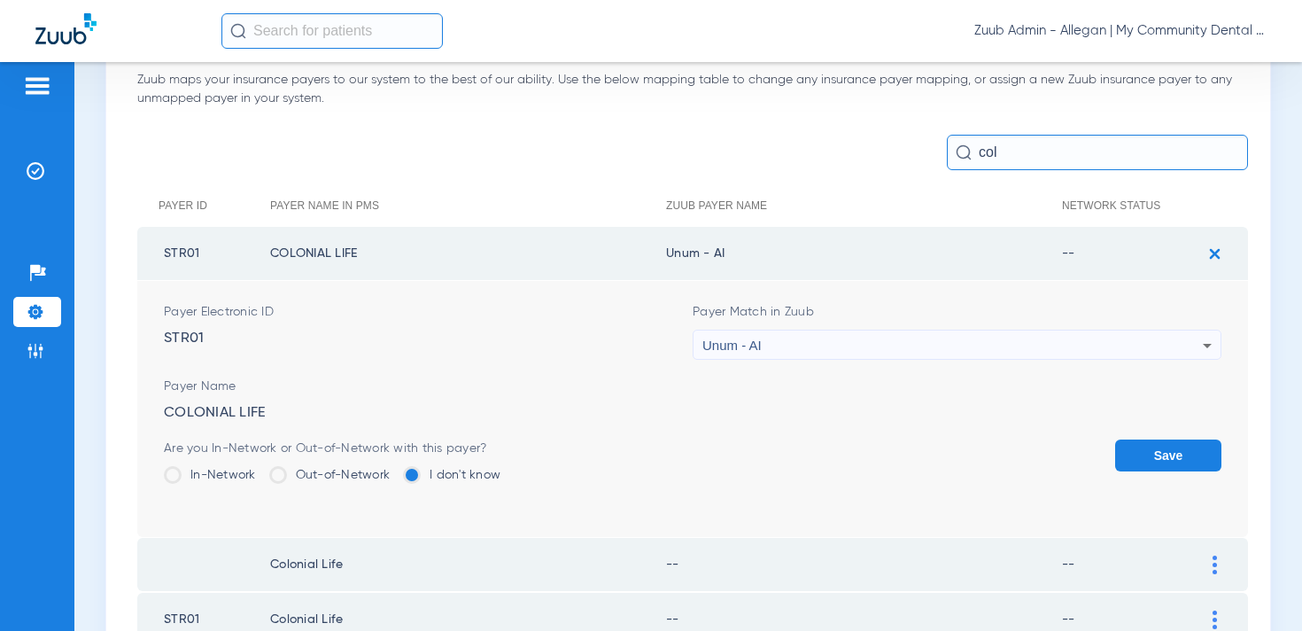
scroll to position [138, 0]
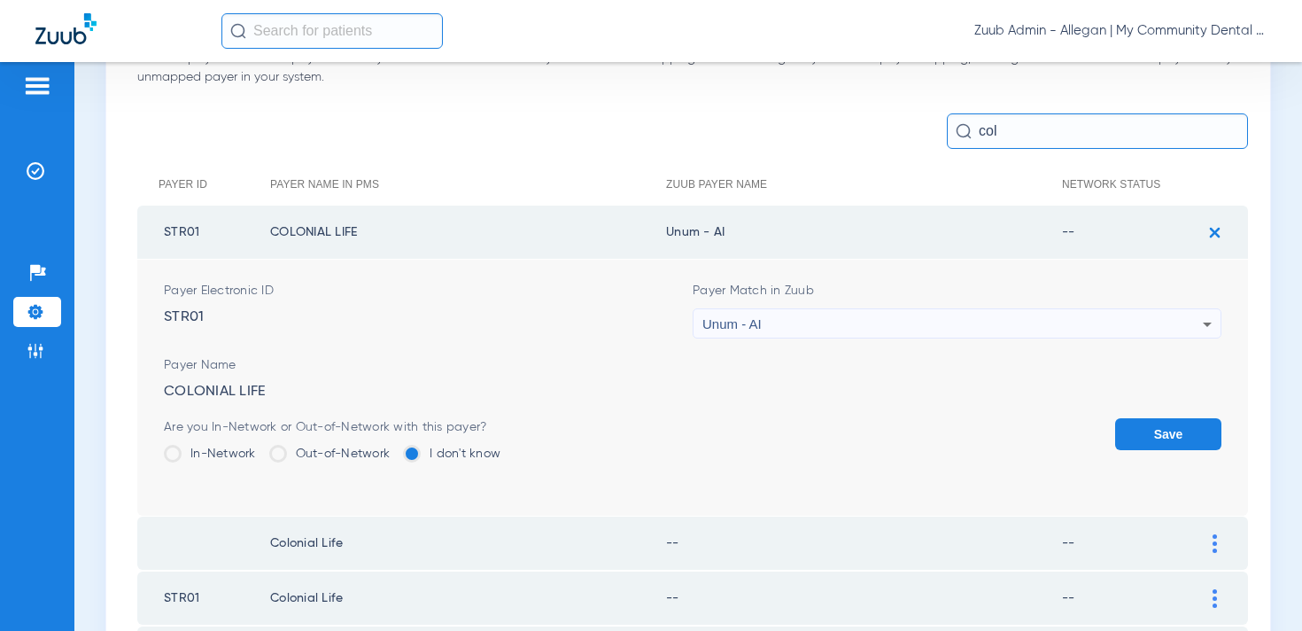
click at [345, 457] on label "Out-of-Network" at bounding box center [329, 454] width 121 height 18
click at [394, 447] on input "Out-of-Network" at bounding box center [394, 447] width 0 height 0
click at [1165, 435] on button "Save" at bounding box center [1168, 434] width 106 height 32
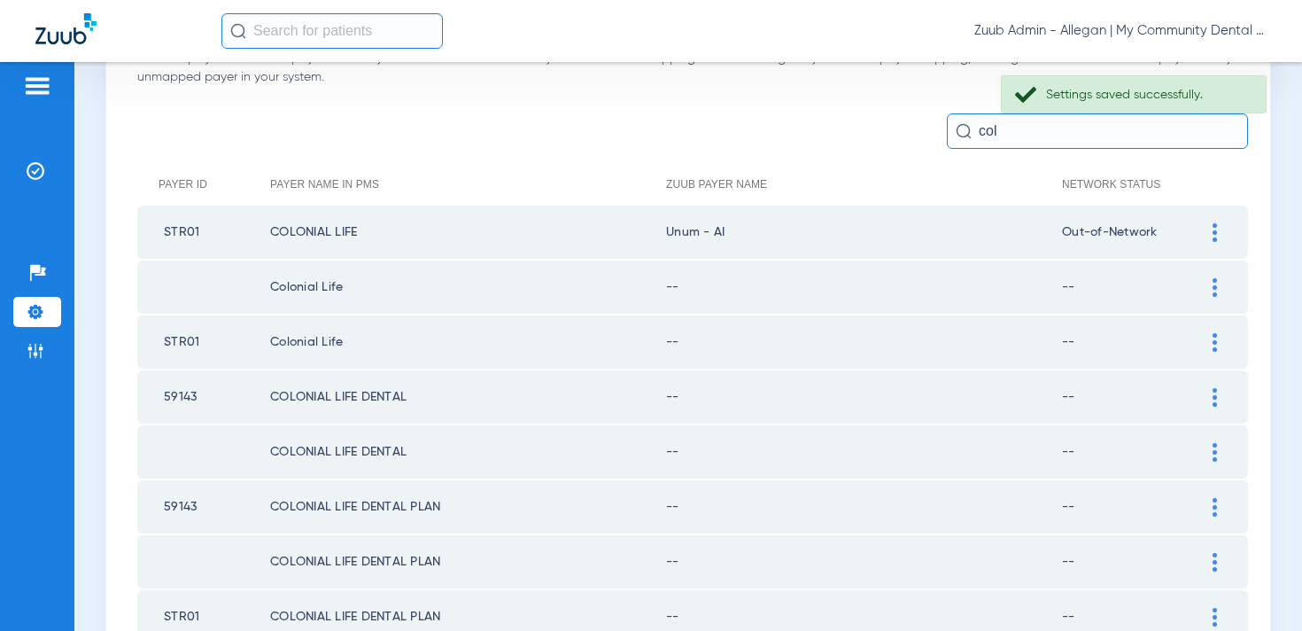
click at [1213, 280] on img at bounding box center [1214, 287] width 4 height 19
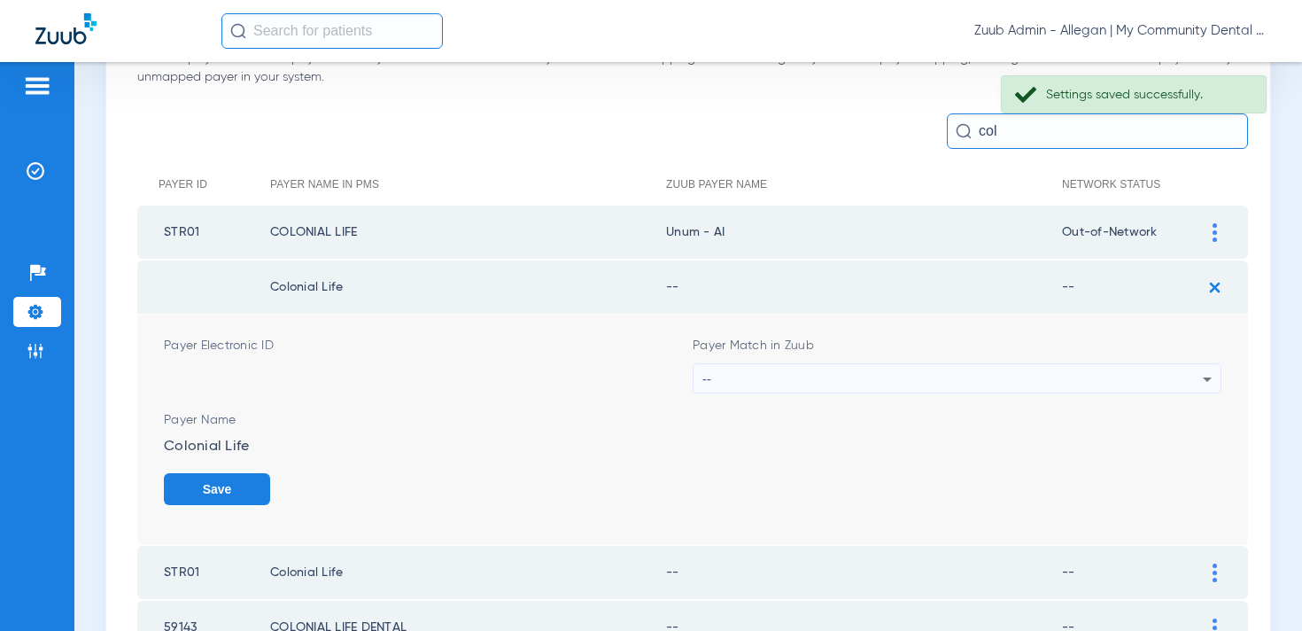
click at [771, 387] on div "--" at bounding box center [952, 379] width 500 height 30
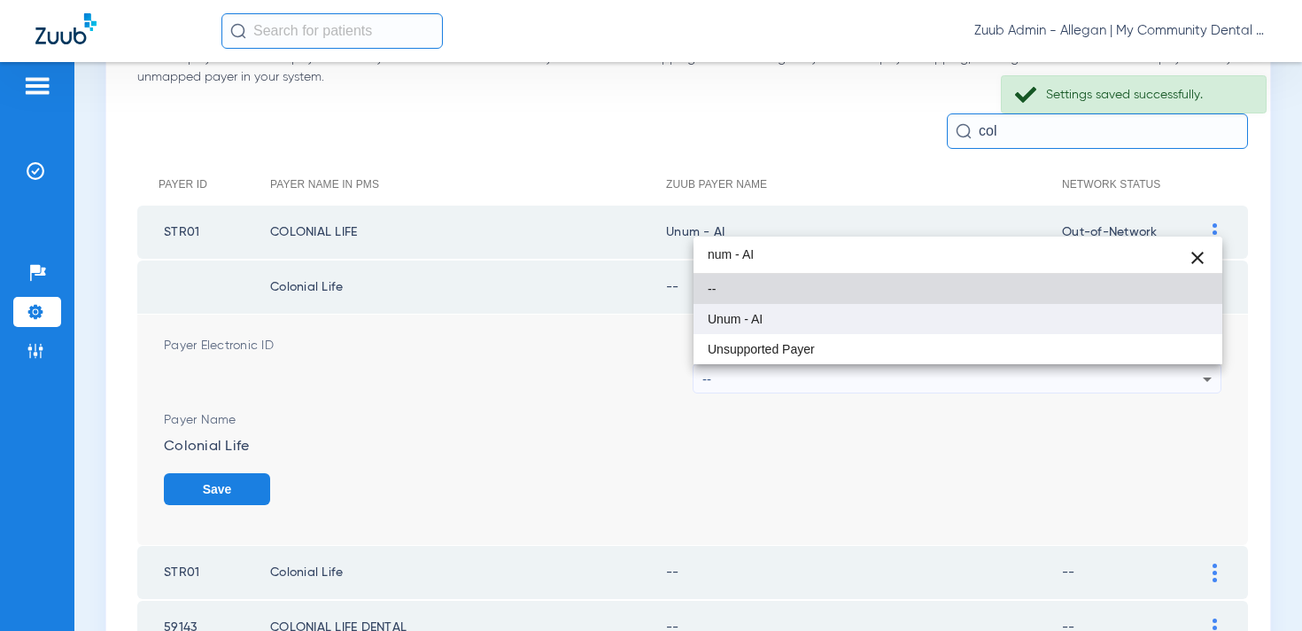
type input "num - AI"
click at [768, 321] on mat-option "Unum - AI" at bounding box center [957, 319] width 529 height 30
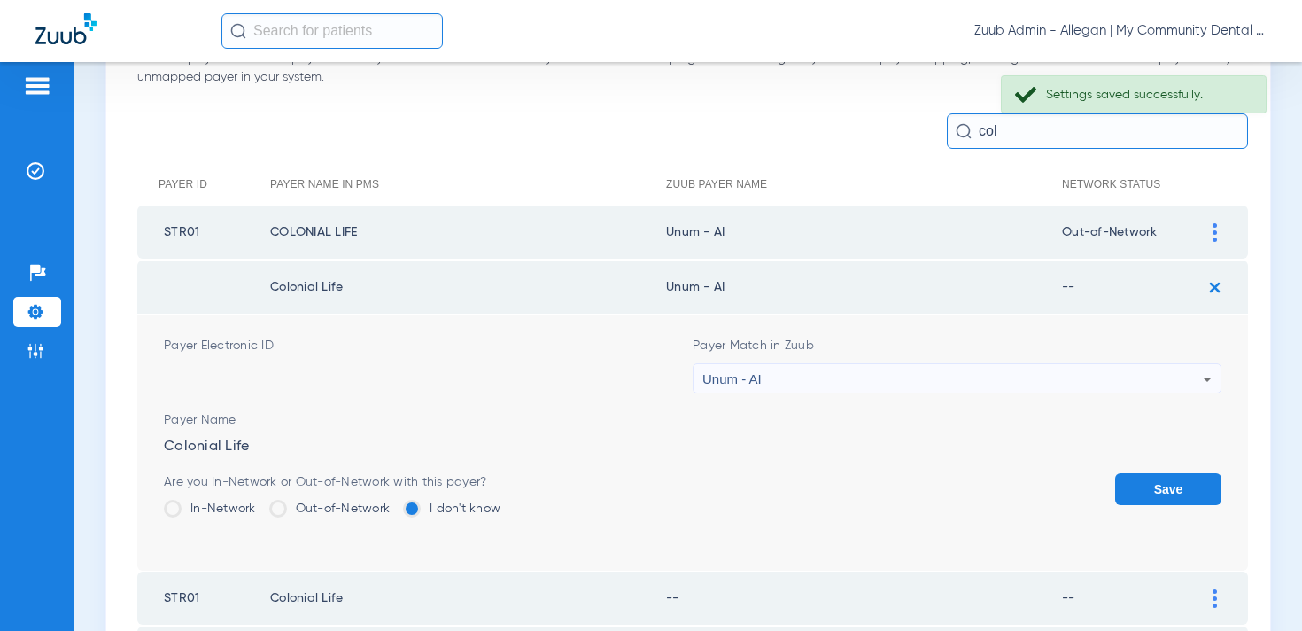
click at [295, 514] on label "Out-of-Network" at bounding box center [329, 509] width 121 height 18
click at [394, 502] on input "Out-of-Network" at bounding box center [394, 502] width 0 height 0
click at [1156, 484] on button "Save" at bounding box center [1168, 489] width 106 height 32
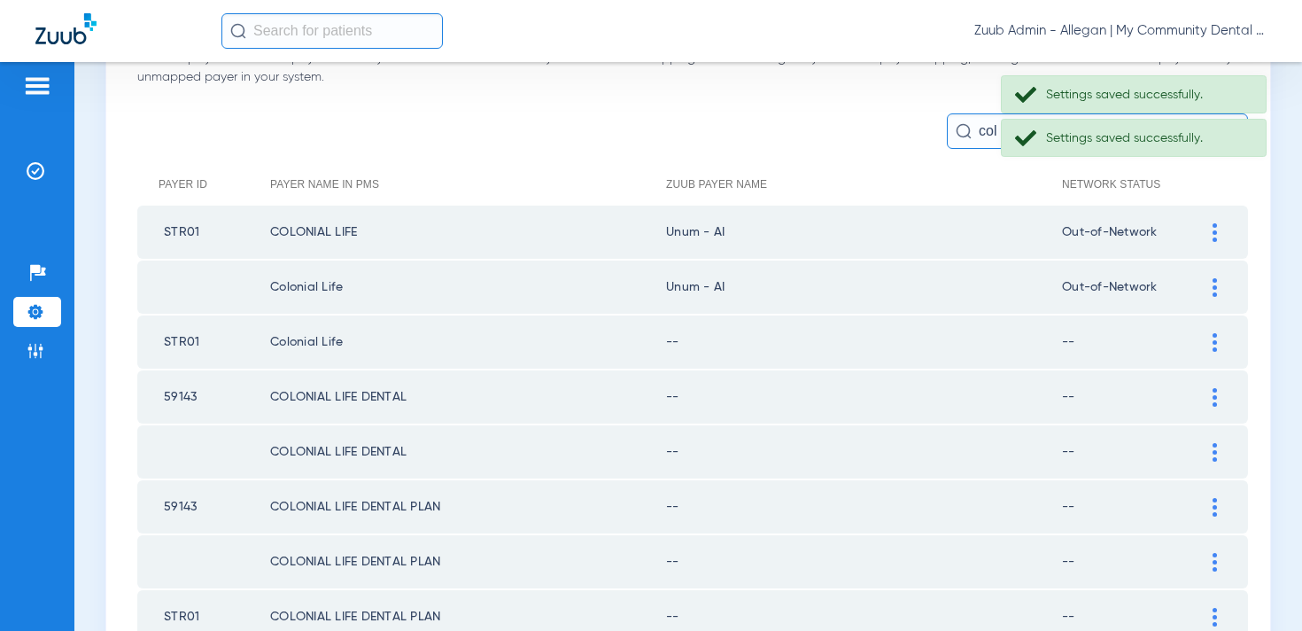
click at [1217, 345] on div at bounding box center [1214, 342] width 31 height 19
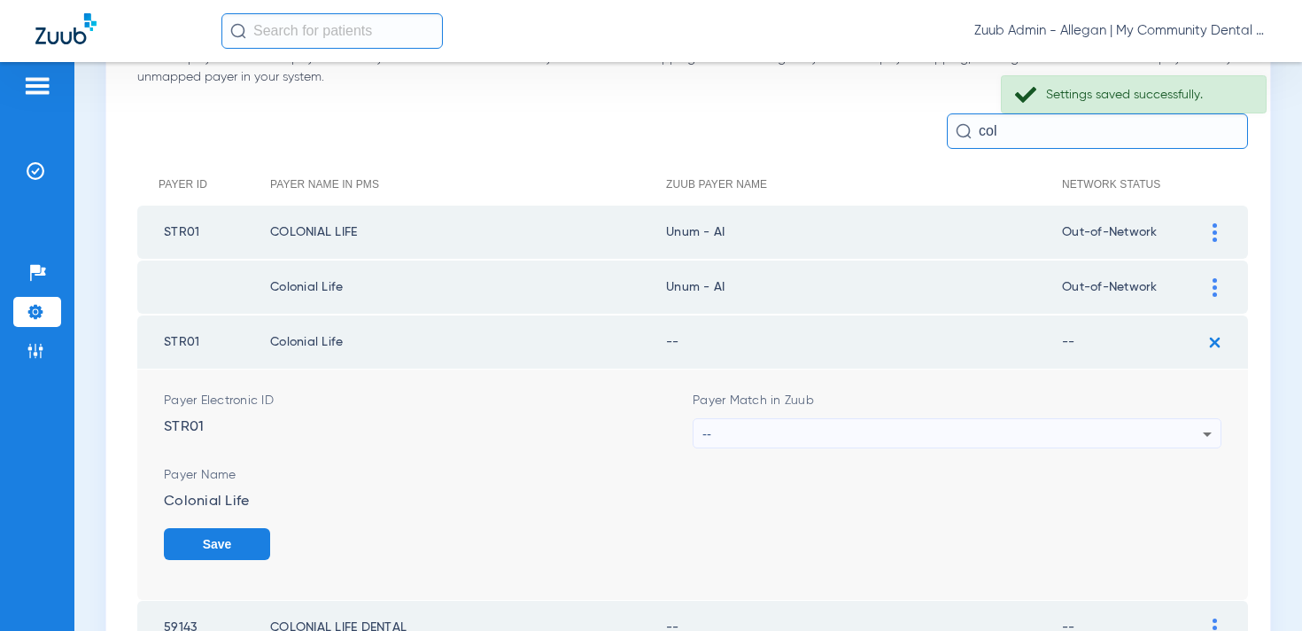
click at [809, 431] on div "--" at bounding box center [952, 434] width 500 height 30
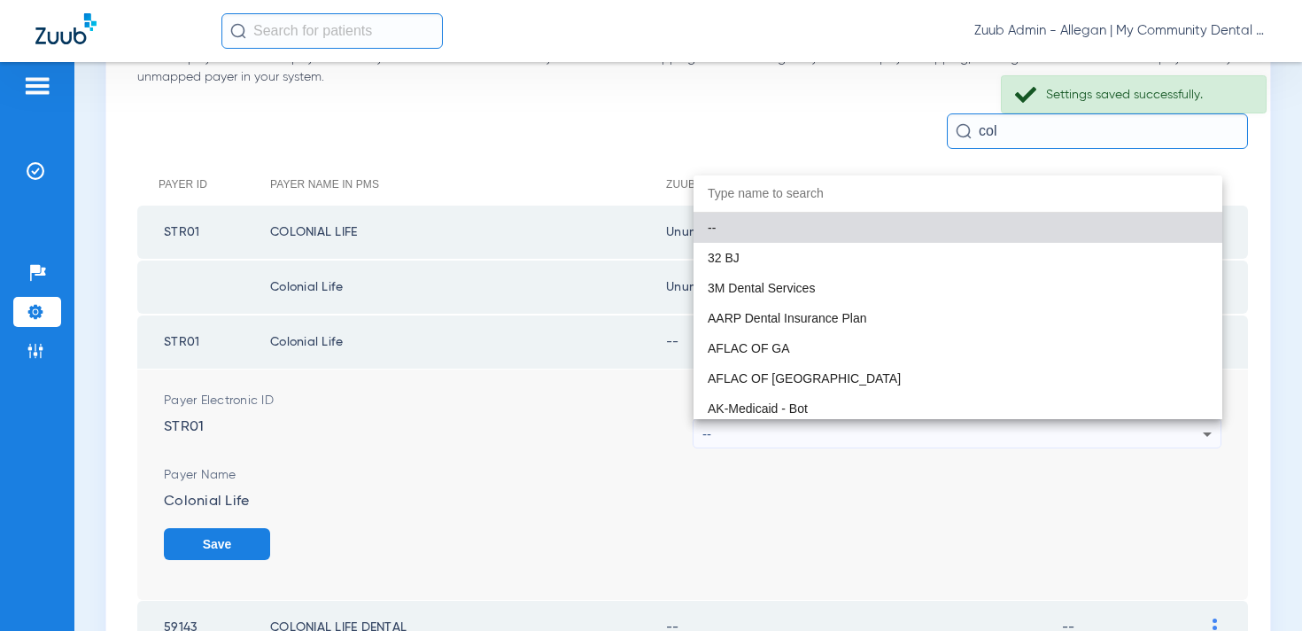
paste input "num - AI"
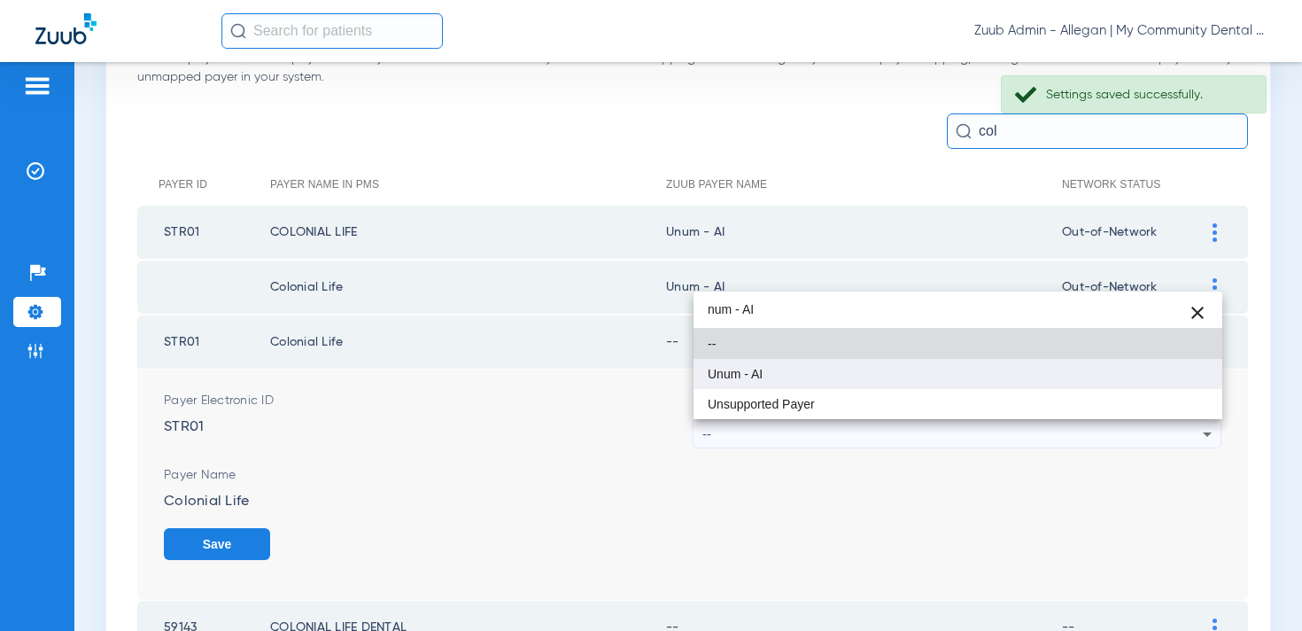
type input "num - AI"
click at [777, 374] on mat-option "Unum - AI" at bounding box center [957, 374] width 529 height 30
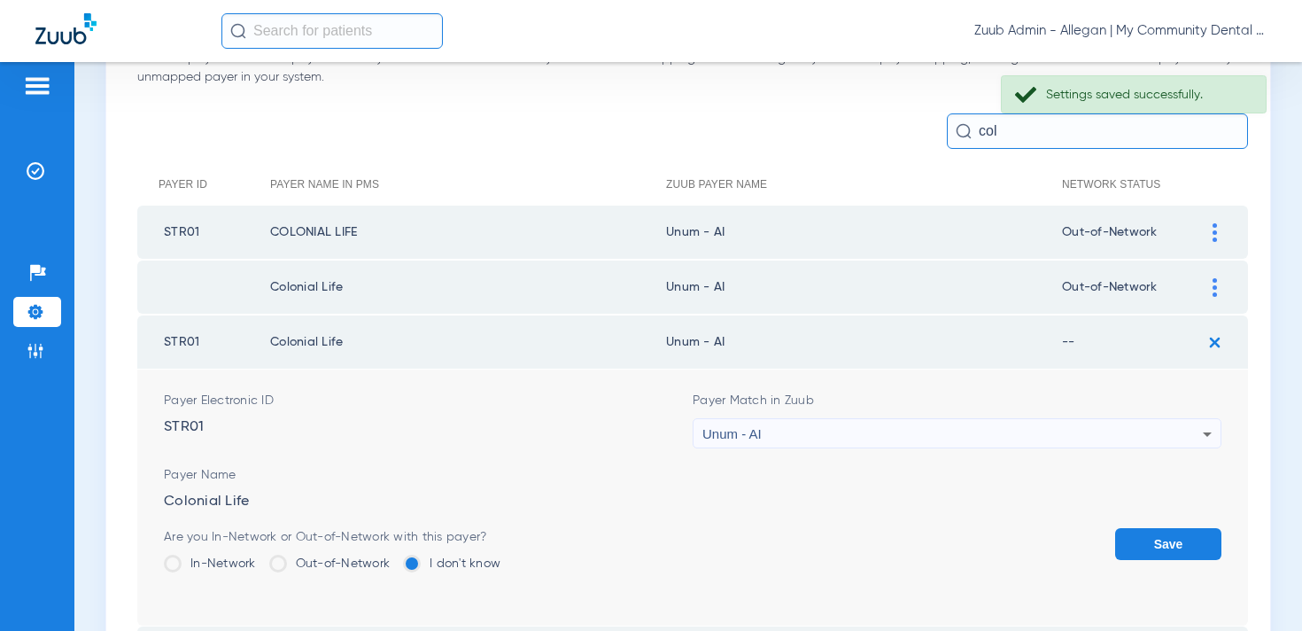
click at [326, 563] on label "Out-of-Network" at bounding box center [329, 563] width 121 height 18
click at [394, 557] on input "Out-of-Network" at bounding box center [394, 557] width 0 height 0
click at [1155, 529] on button "Save" at bounding box center [1168, 544] width 106 height 32
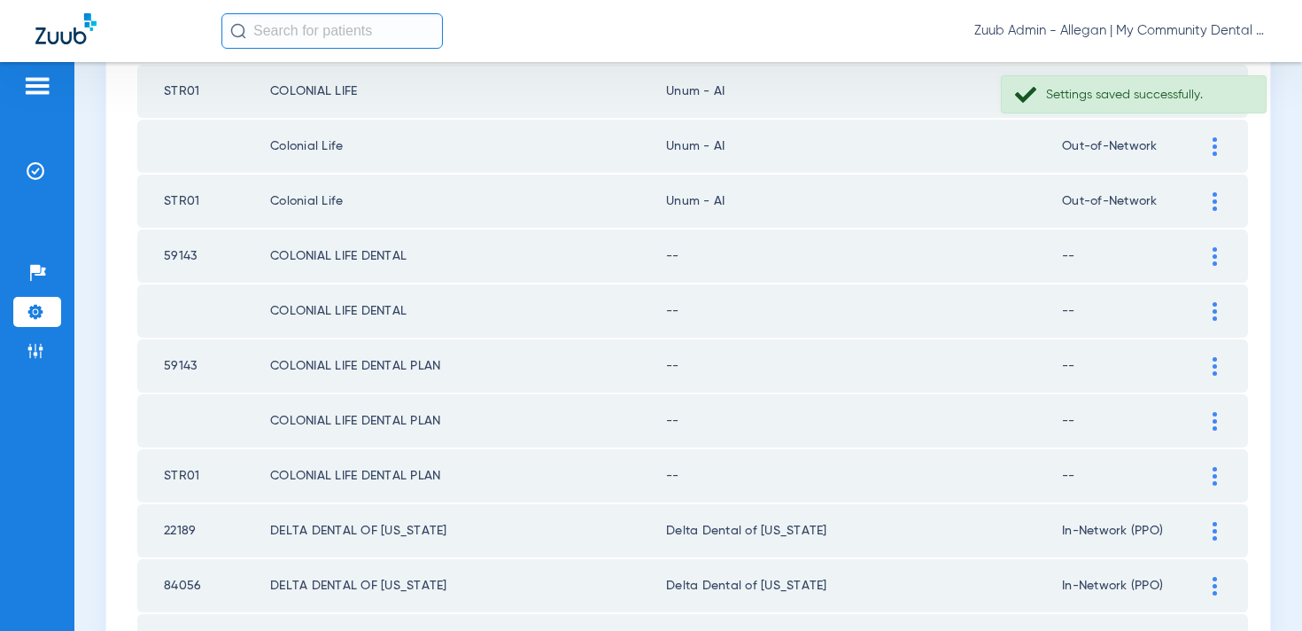
scroll to position [283, 0]
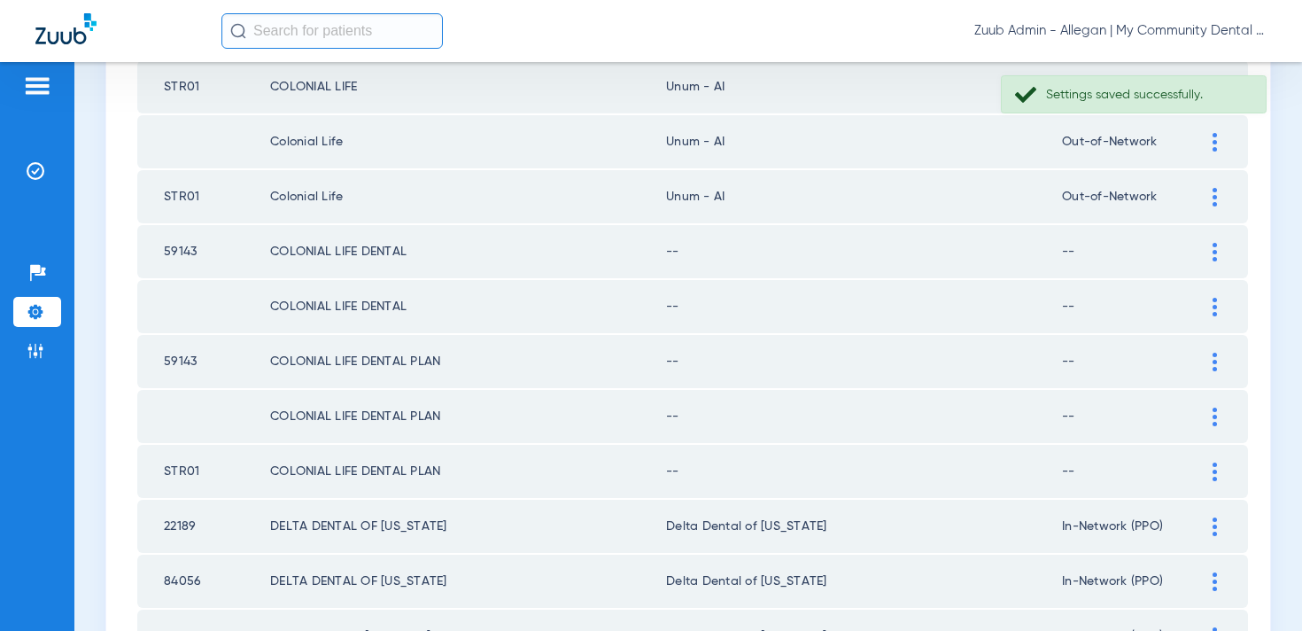
click at [1220, 250] on div at bounding box center [1214, 252] width 31 height 19
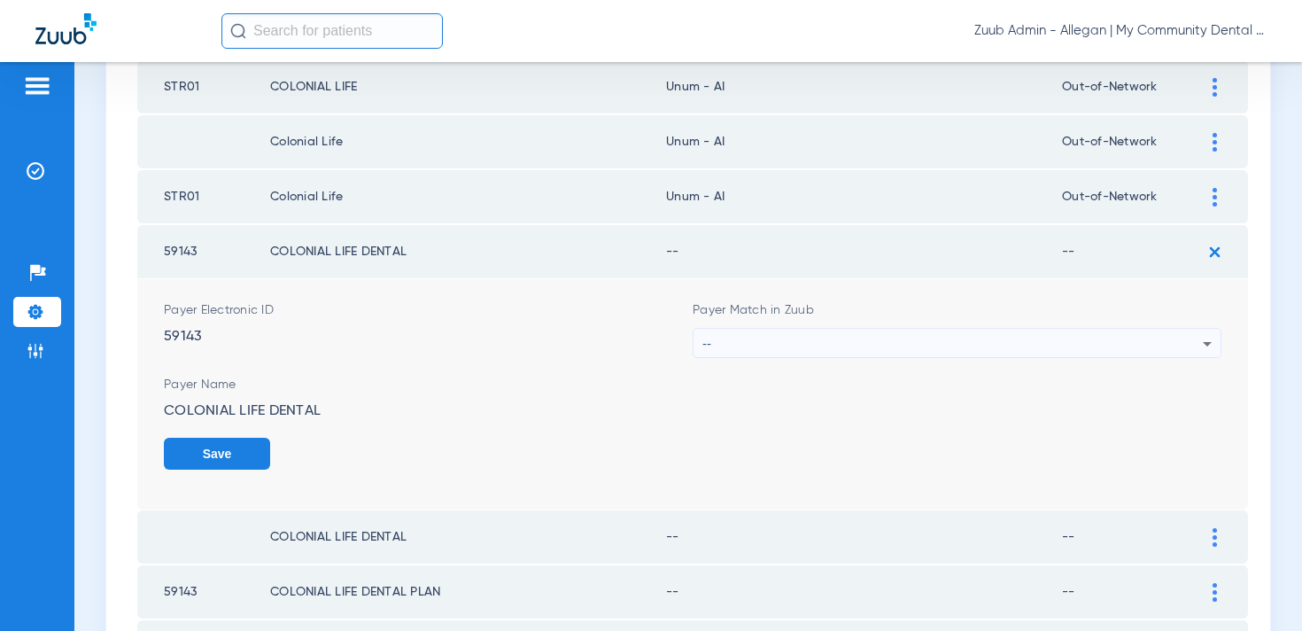
click at [809, 350] on div "--" at bounding box center [952, 344] width 500 height 30
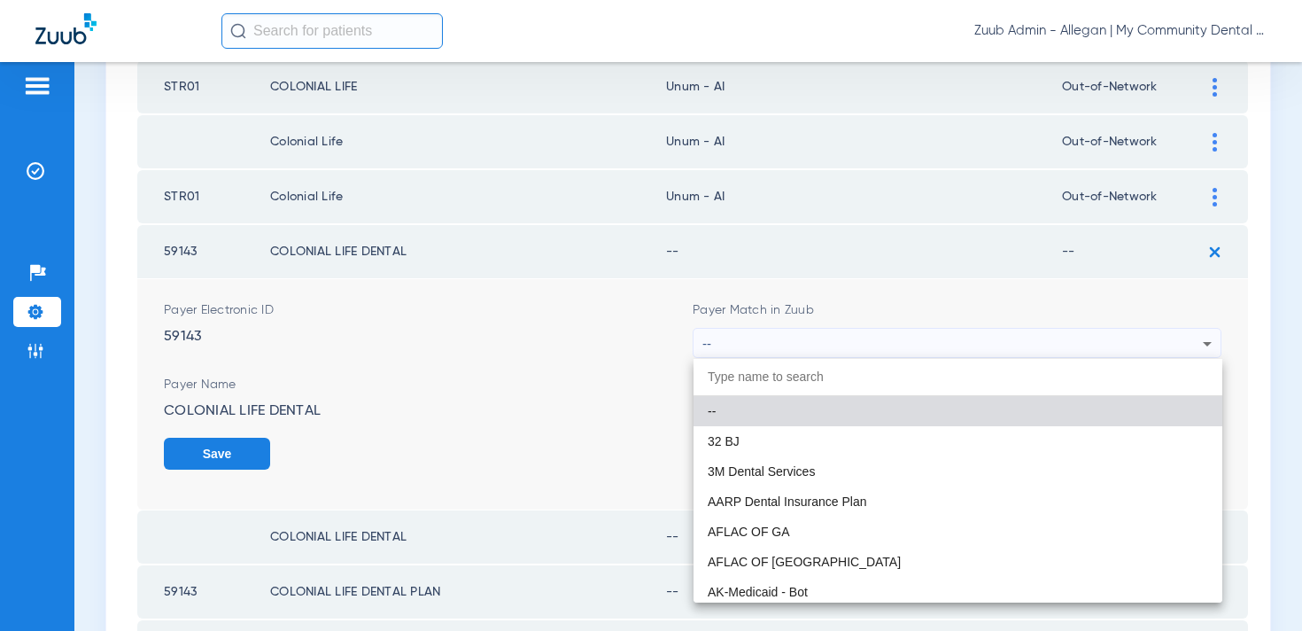
paste input "num - AI"
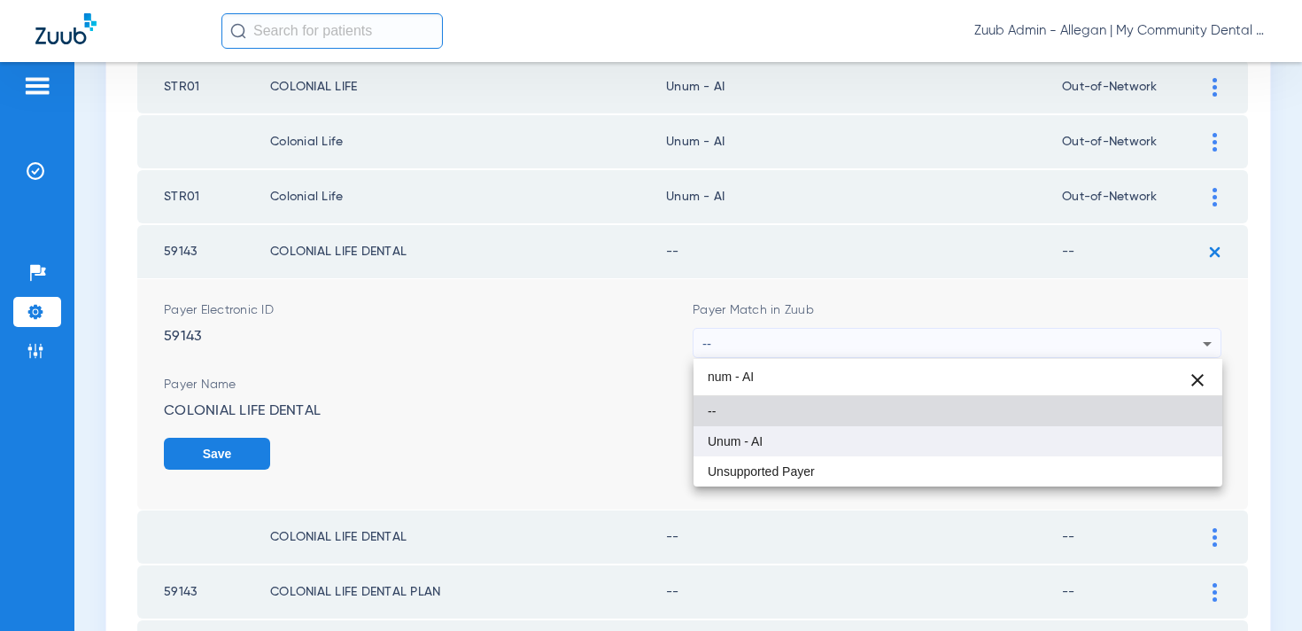
type input "num - AI"
click at [772, 434] on mat-option "Unum - AI" at bounding box center [957, 441] width 529 height 30
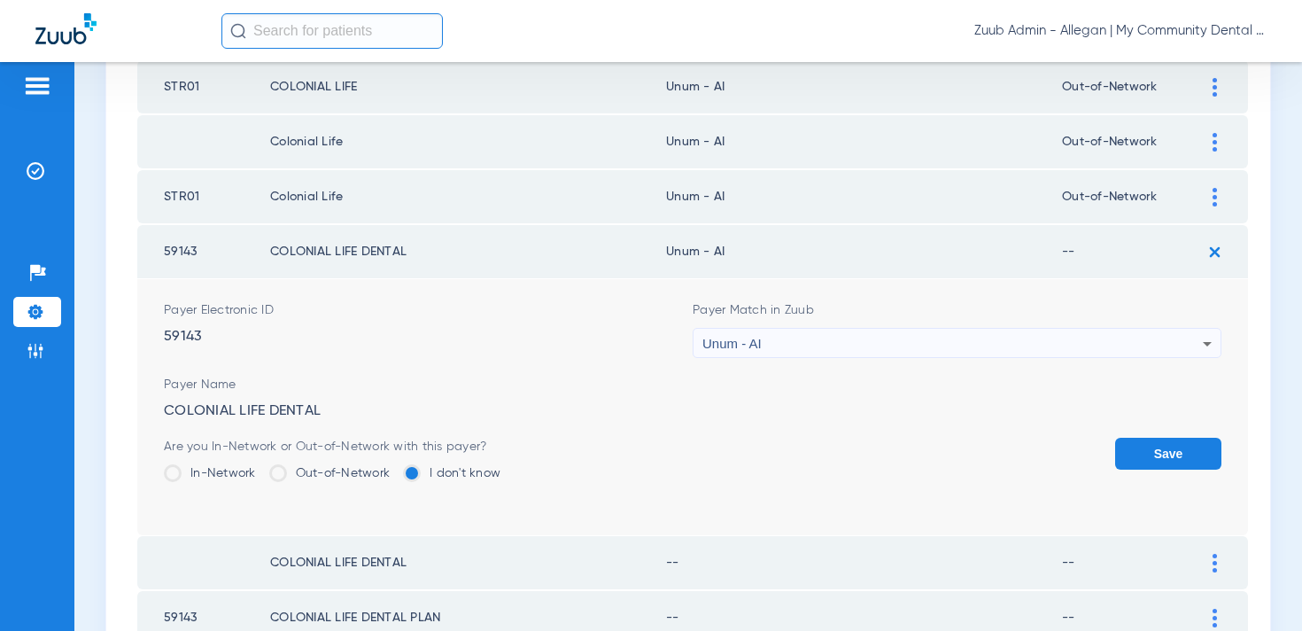
click at [316, 470] on label "Out-of-Network" at bounding box center [329, 473] width 121 height 18
click at [394, 467] on input "Out-of-Network" at bounding box center [394, 467] width 0 height 0
click at [1168, 458] on button "Save" at bounding box center [1168, 454] width 106 height 32
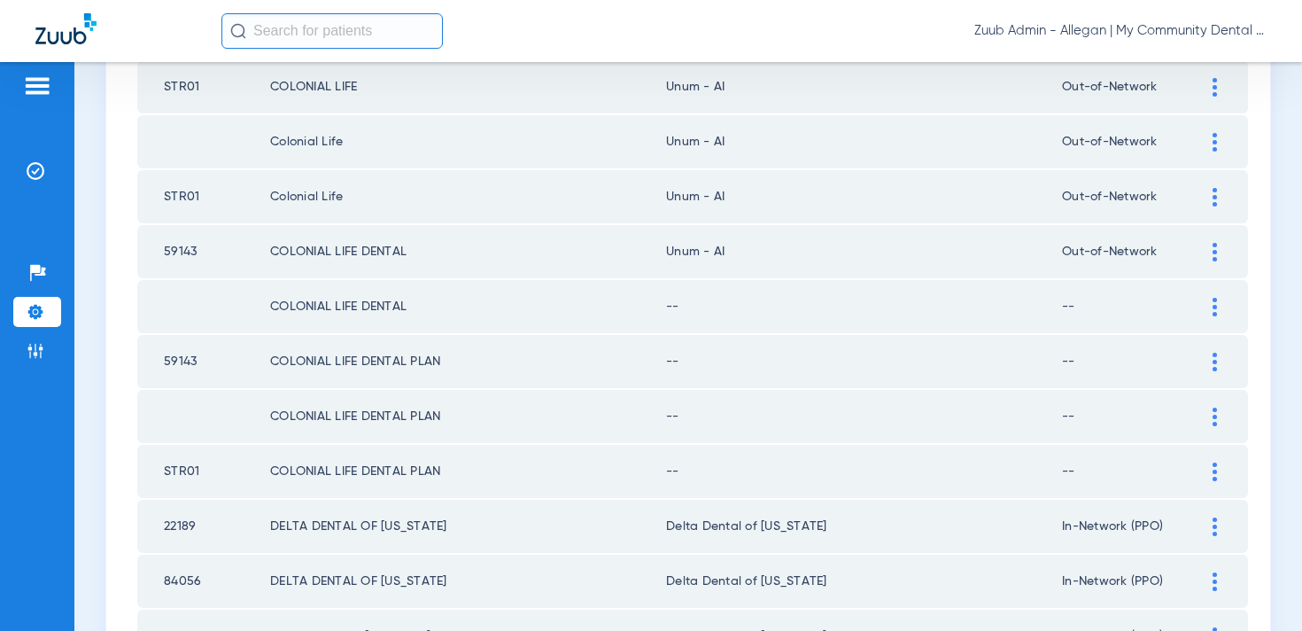
click at [1209, 302] on div at bounding box center [1214, 307] width 31 height 19
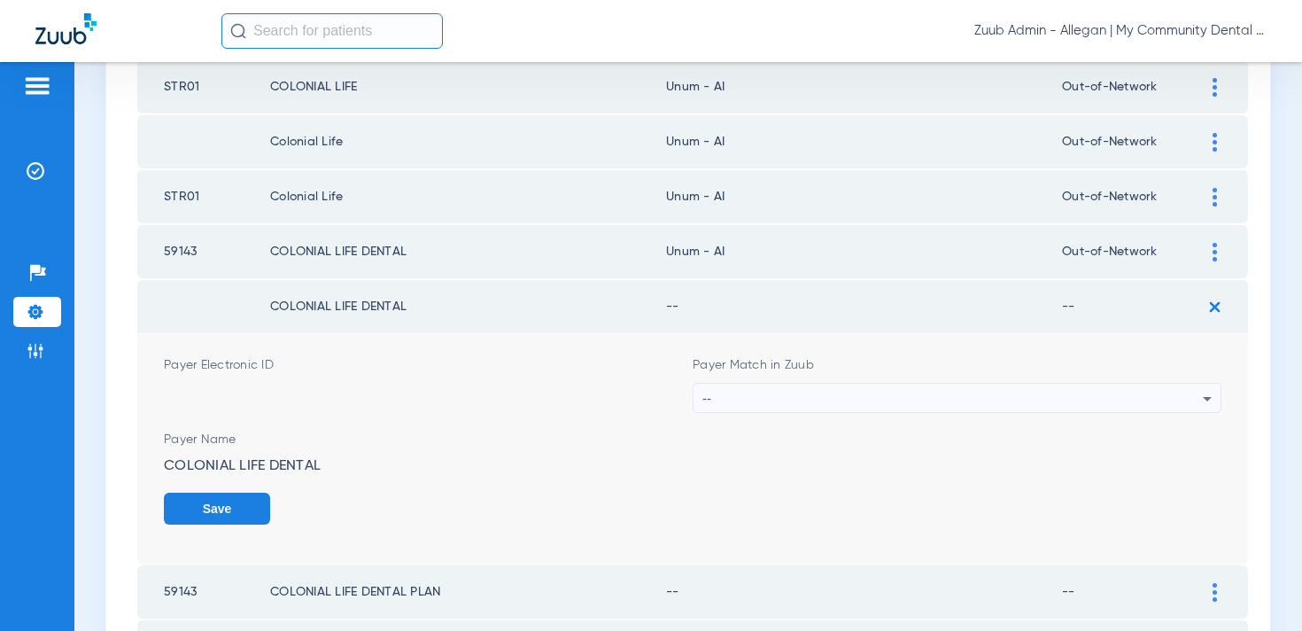
click at [764, 389] on div "--" at bounding box center [952, 398] width 500 height 30
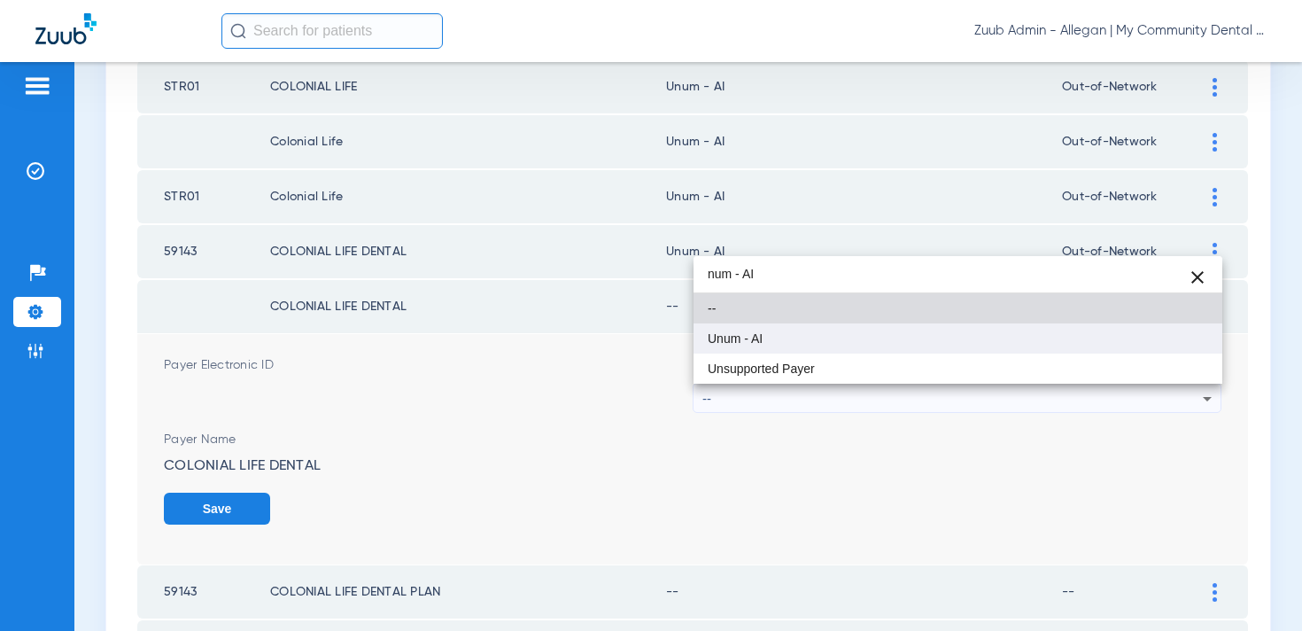
type input "num - AI"
click at [753, 339] on span "Unum - AI" at bounding box center [735, 338] width 55 height 12
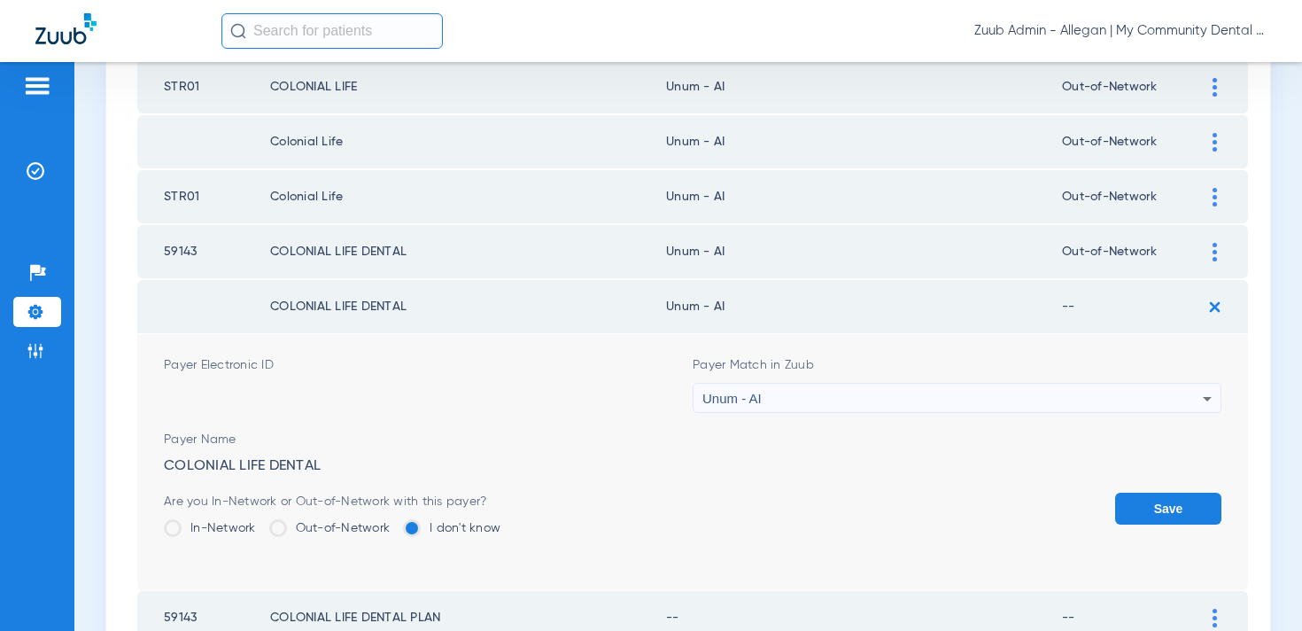
click at [326, 531] on label "Out-of-Network" at bounding box center [329, 528] width 121 height 18
click at [394, 522] on input "Out-of-Network" at bounding box center [394, 522] width 0 height 0
click at [1166, 502] on button "Save" at bounding box center [1168, 508] width 106 height 32
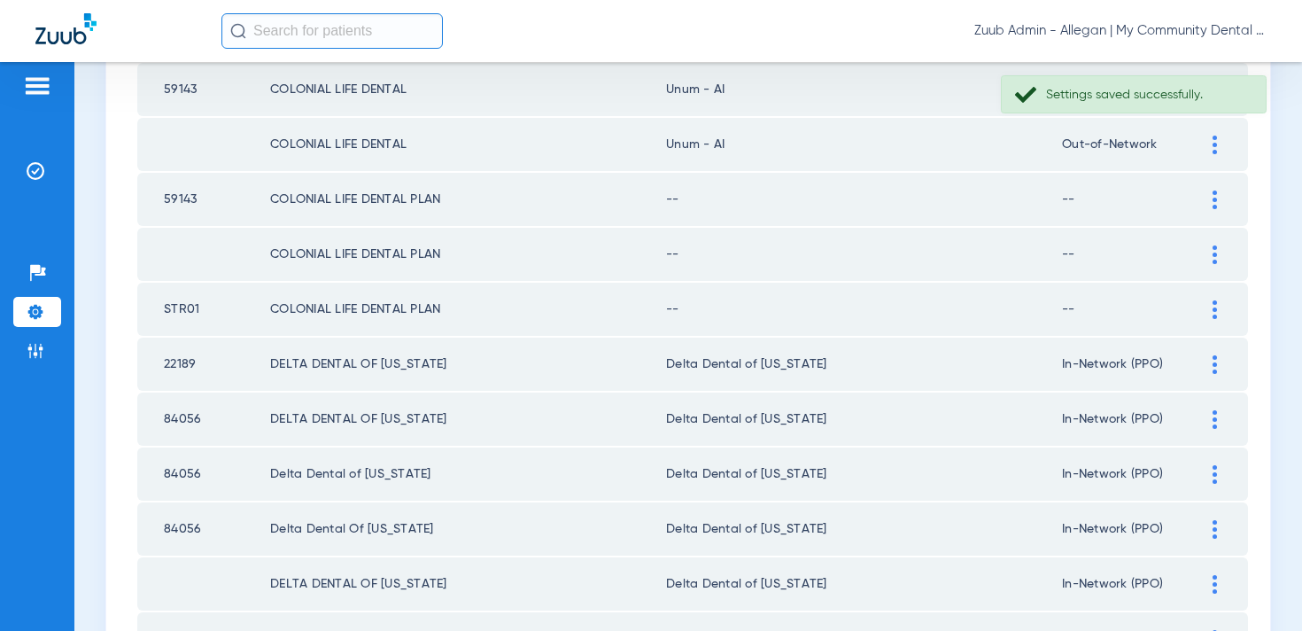
scroll to position [465, 0]
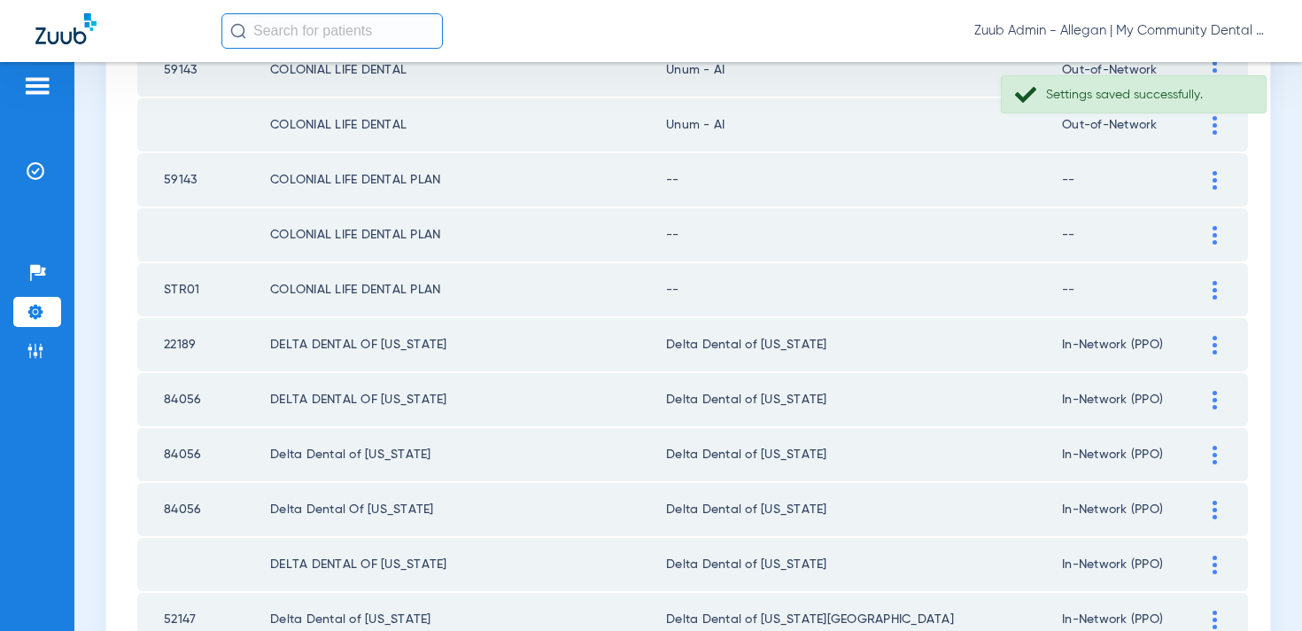
click at [1211, 189] on div at bounding box center [1214, 180] width 31 height 19
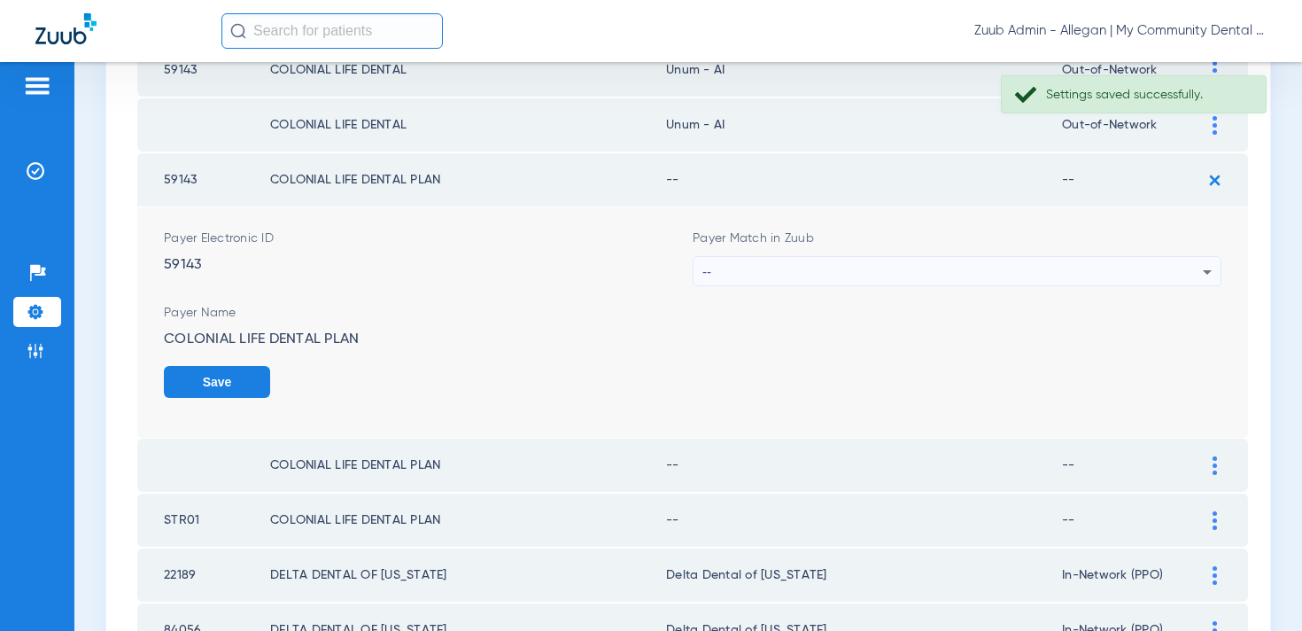
click at [814, 275] on div "--" at bounding box center [952, 272] width 500 height 30
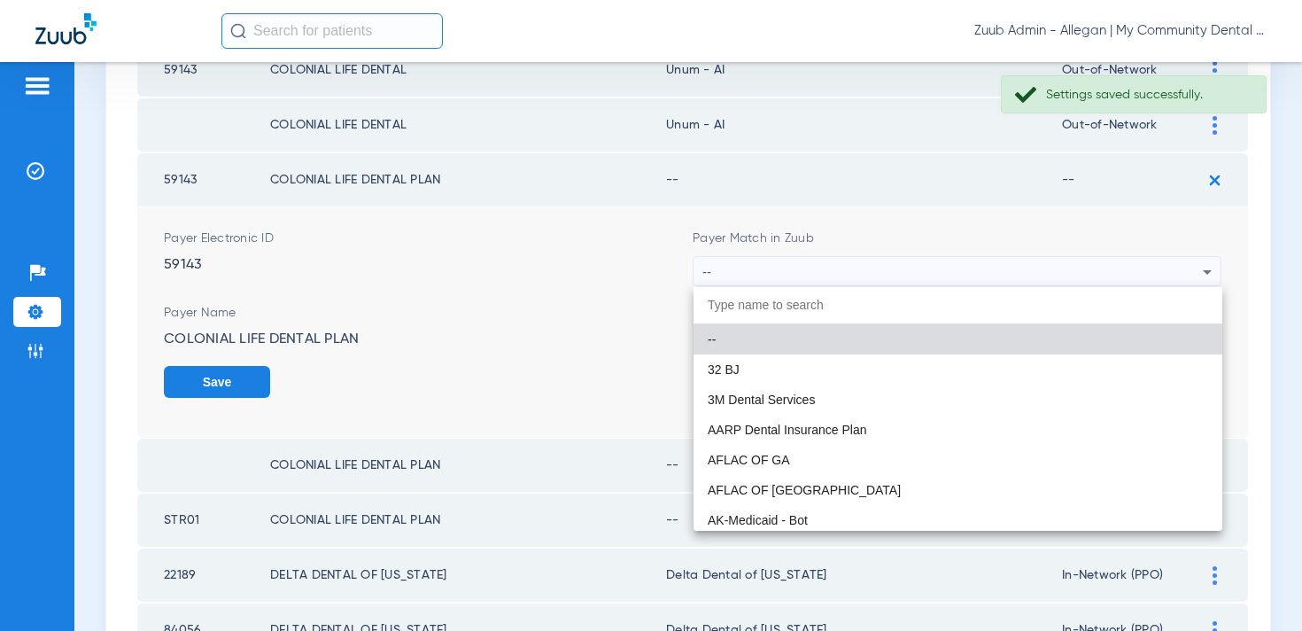
paste input "num - AI"
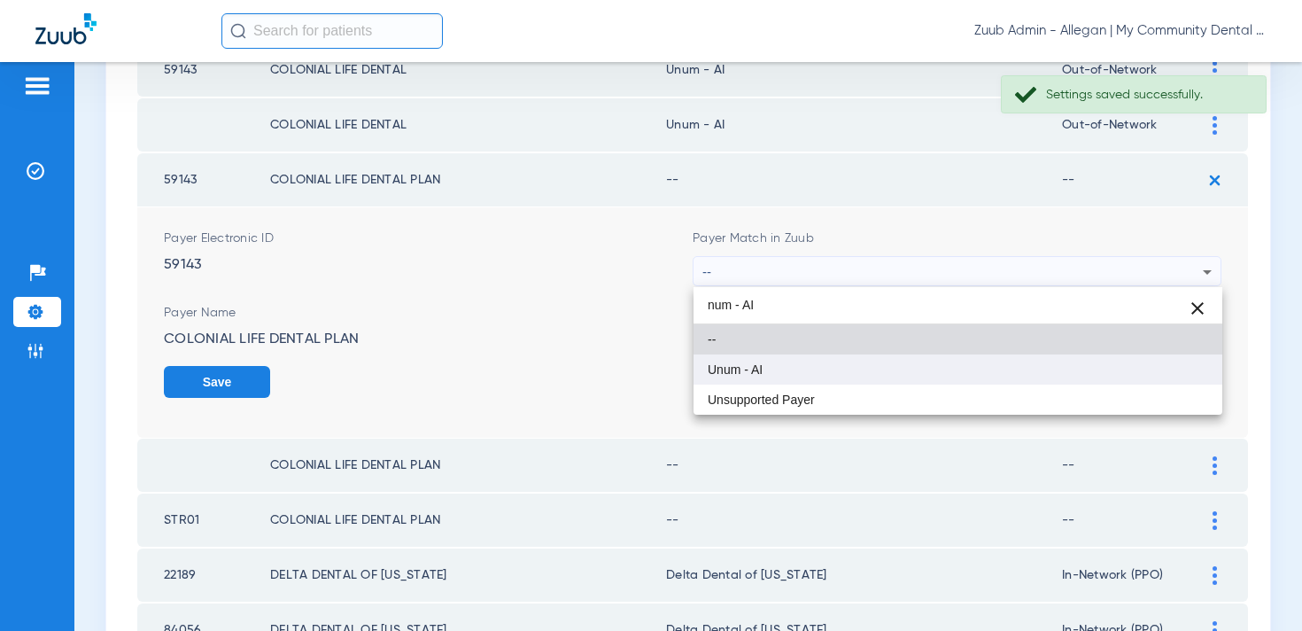
type input "num - AI"
click at [766, 361] on mat-option "Unum - AI" at bounding box center [957, 369] width 529 height 30
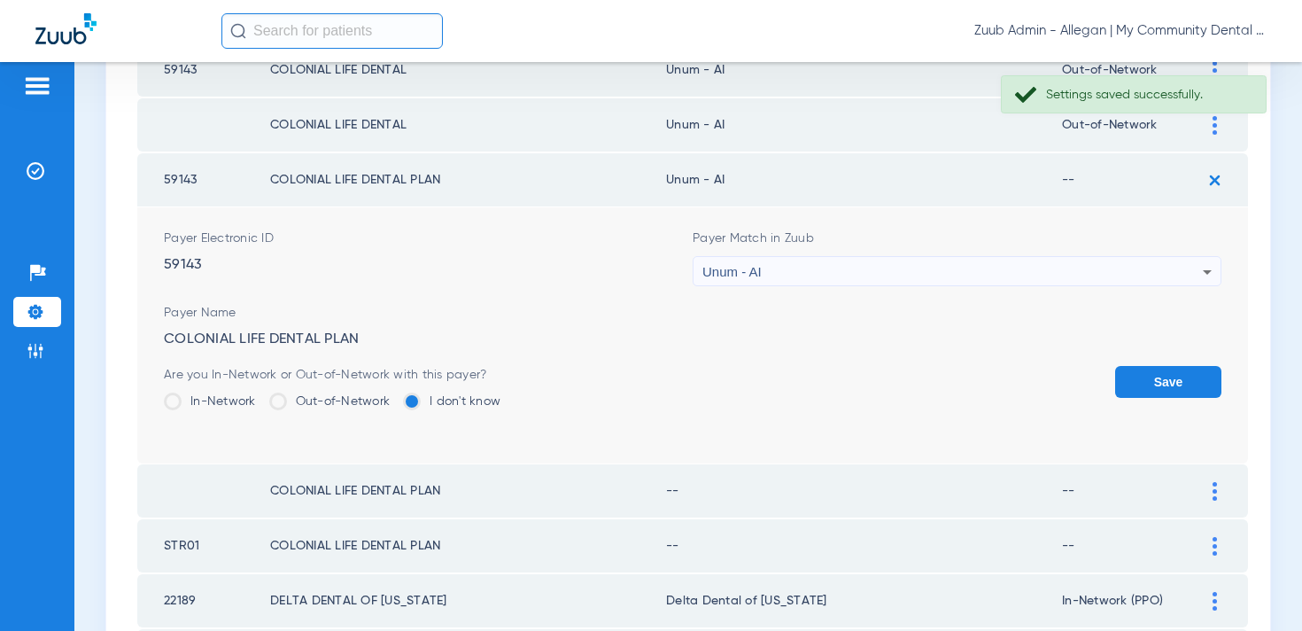
click at [316, 394] on label "Out-of-Network" at bounding box center [329, 401] width 121 height 18
click at [394, 395] on input "Out-of-Network" at bounding box center [394, 395] width 0 height 0
click at [1147, 379] on button "Save" at bounding box center [1168, 382] width 106 height 32
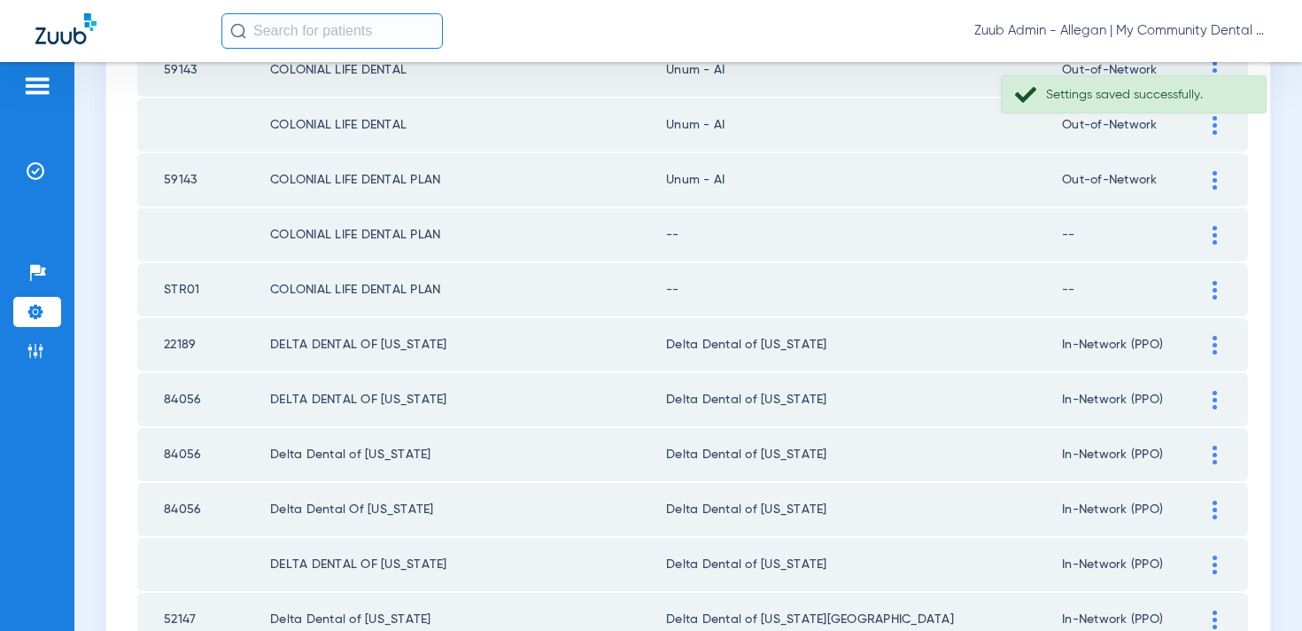
click at [1215, 234] on img at bounding box center [1214, 235] width 4 height 19
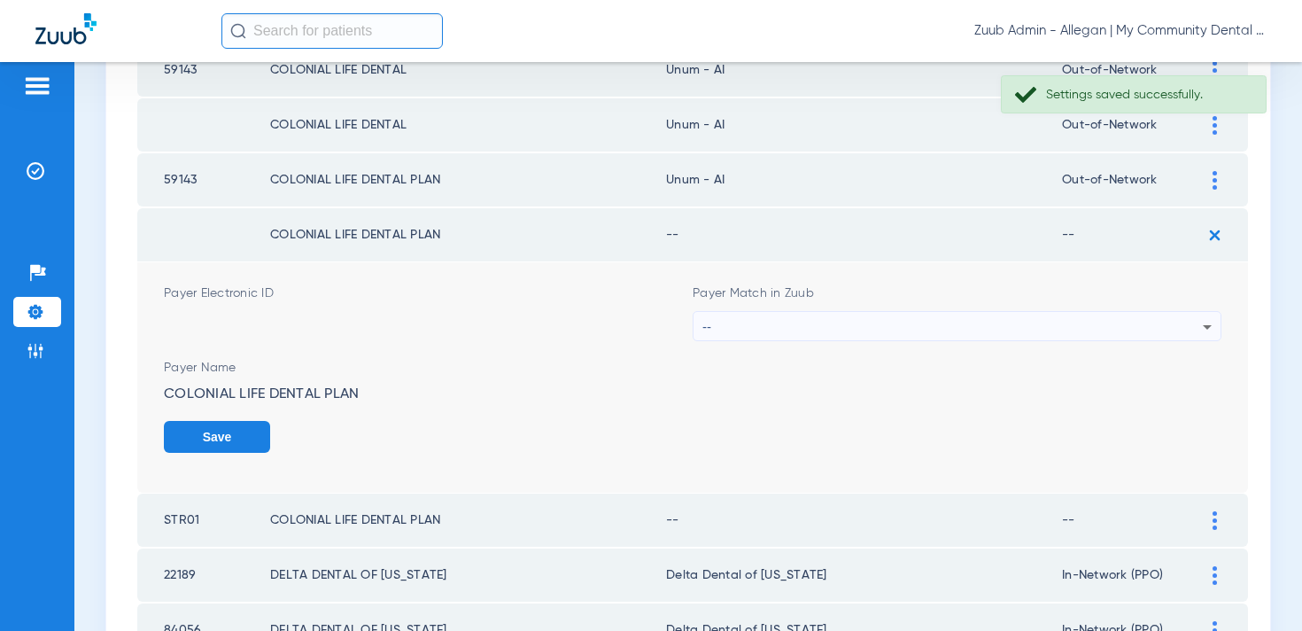
click at [786, 330] on div "--" at bounding box center [952, 327] width 500 height 30
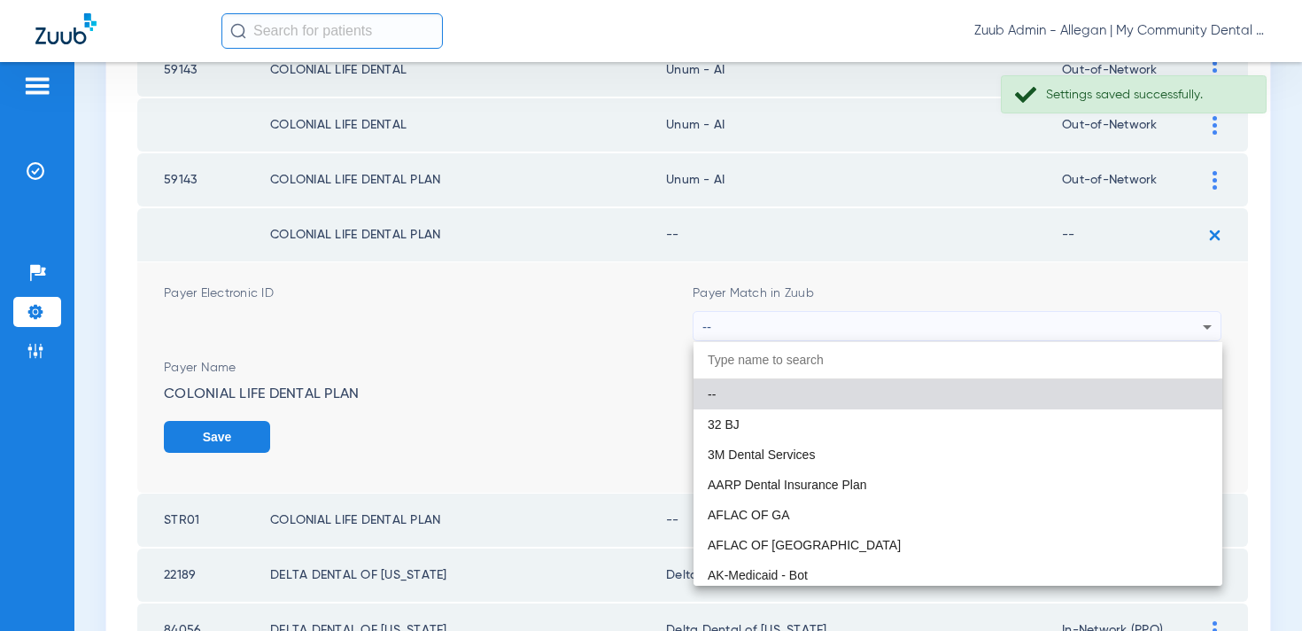
paste input "num - AI"
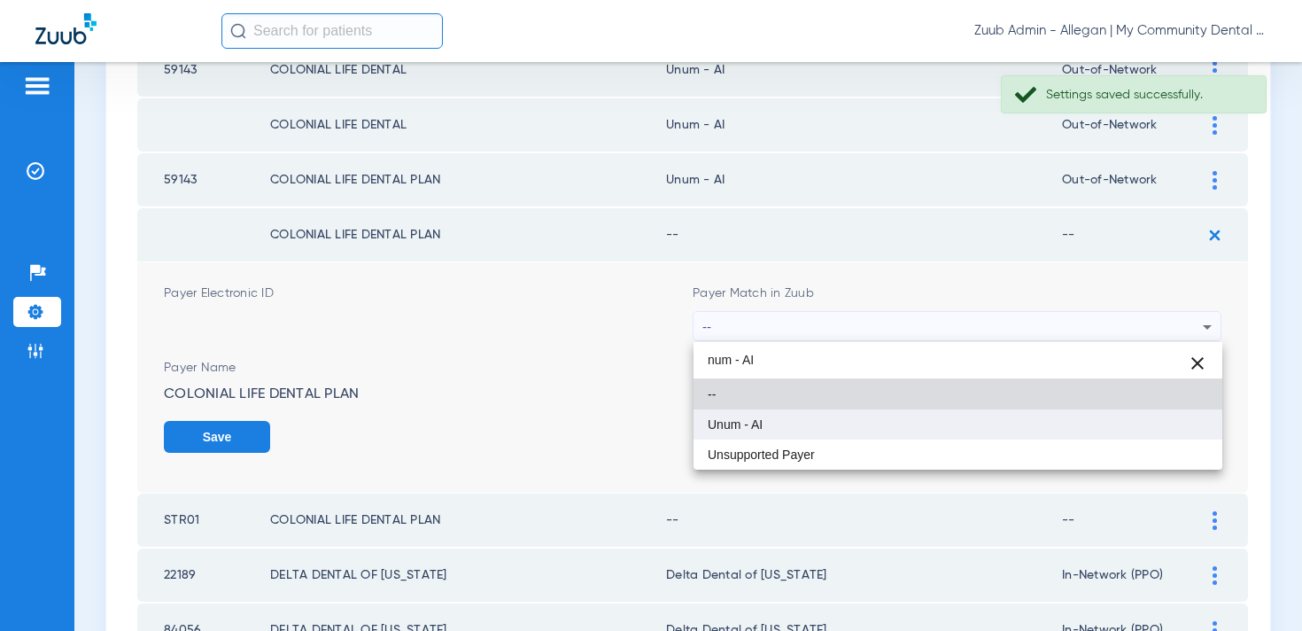
type input "num - AI"
click at [761, 418] on span "Unum - AI" at bounding box center [735, 424] width 55 height 12
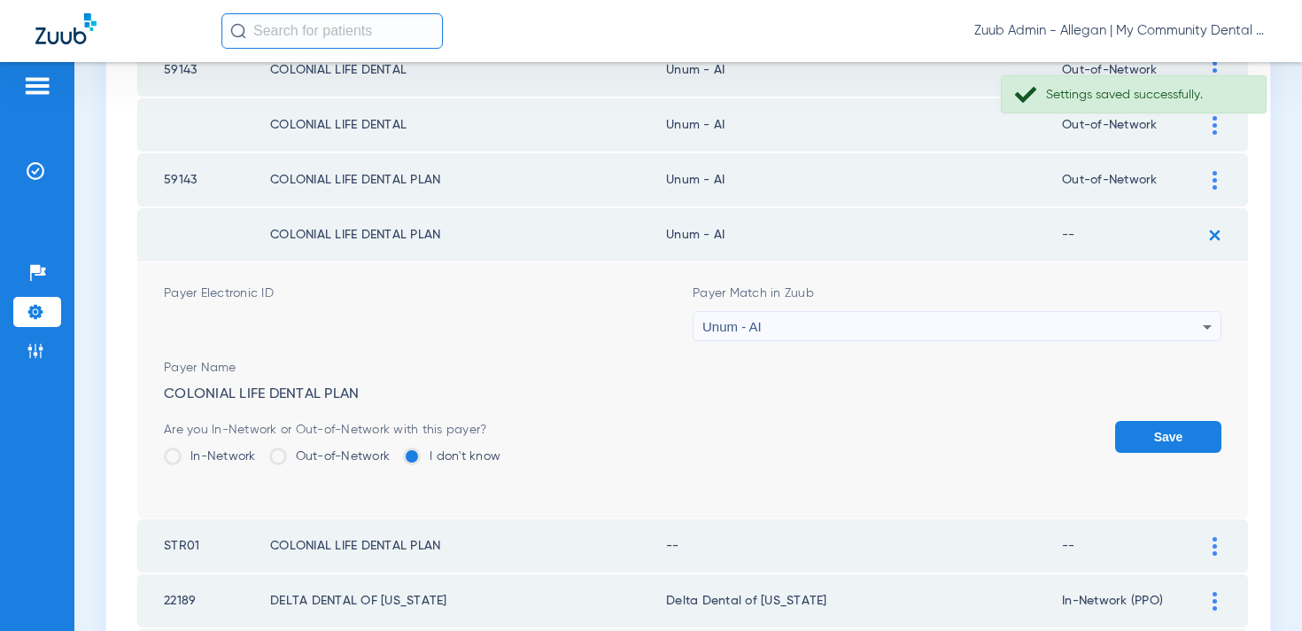
click at [359, 453] on label "Out-of-Network" at bounding box center [329, 456] width 121 height 18
click at [394, 450] on input "Out-of-Network" at bounding box center [394, 450] width 0 height 0
click at [1128, 430] on button "Save" at bounding box center [1168, 437] width 106 height 32
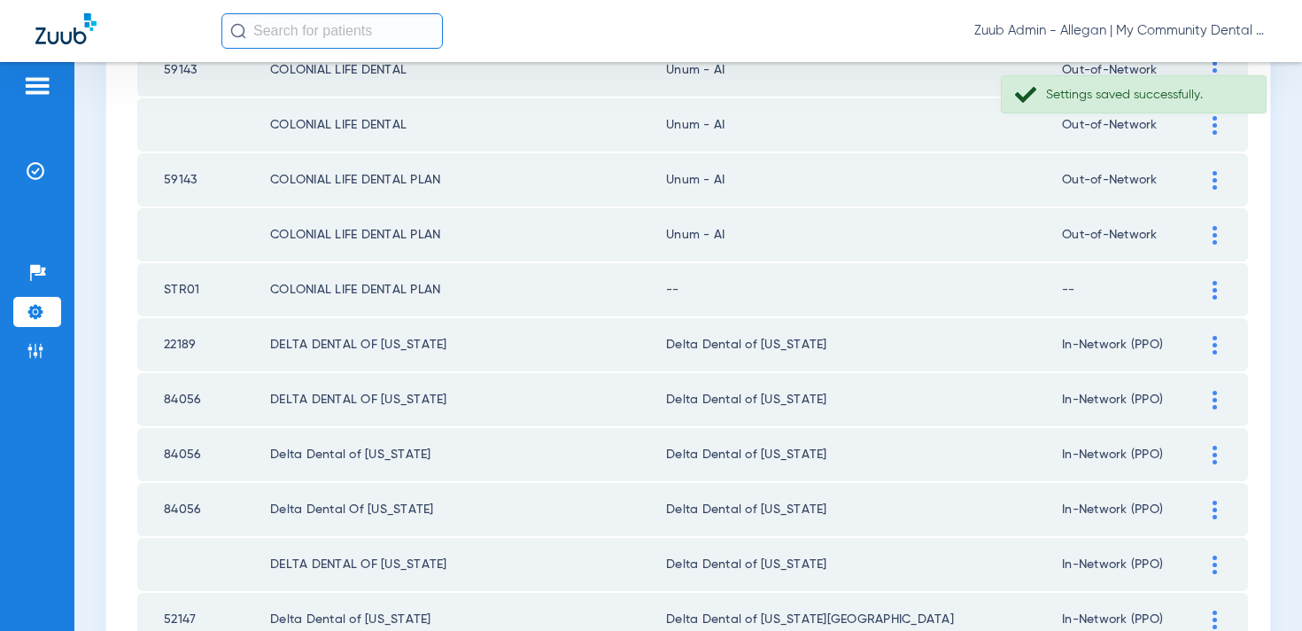
click at [1215, 285] on img at bounding box center [1214, 290] width 4 height 19
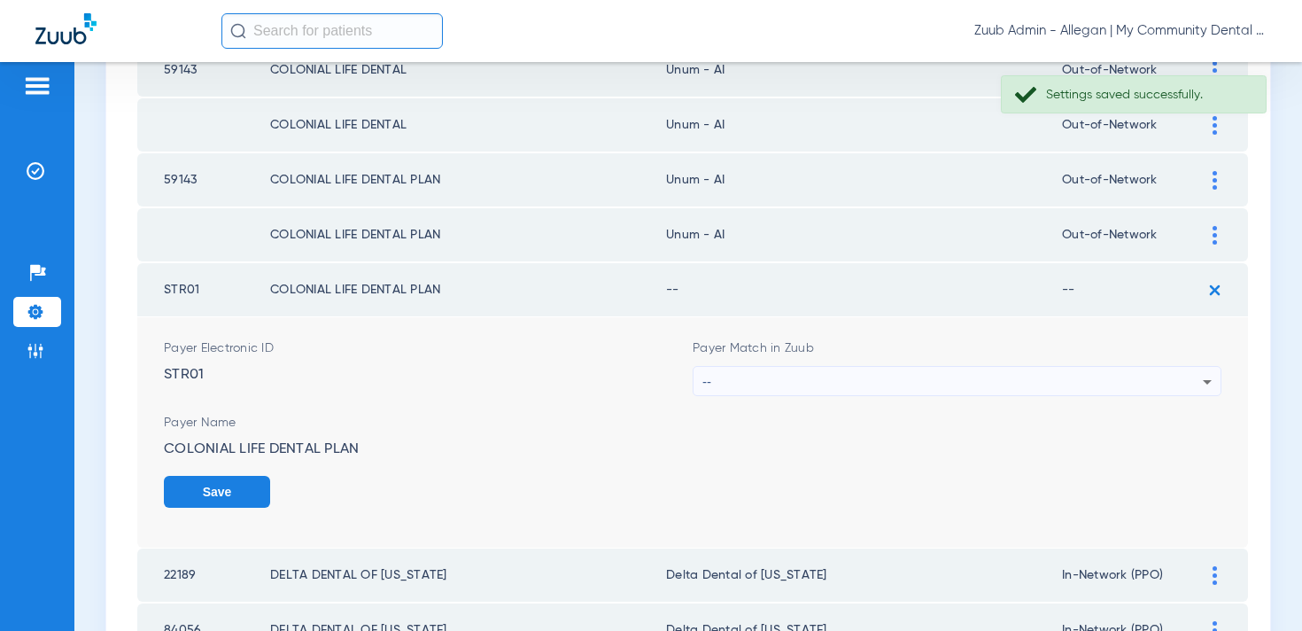
click at [760, 383] on div "--" at bounding box center [952, 382] width 500 height 30
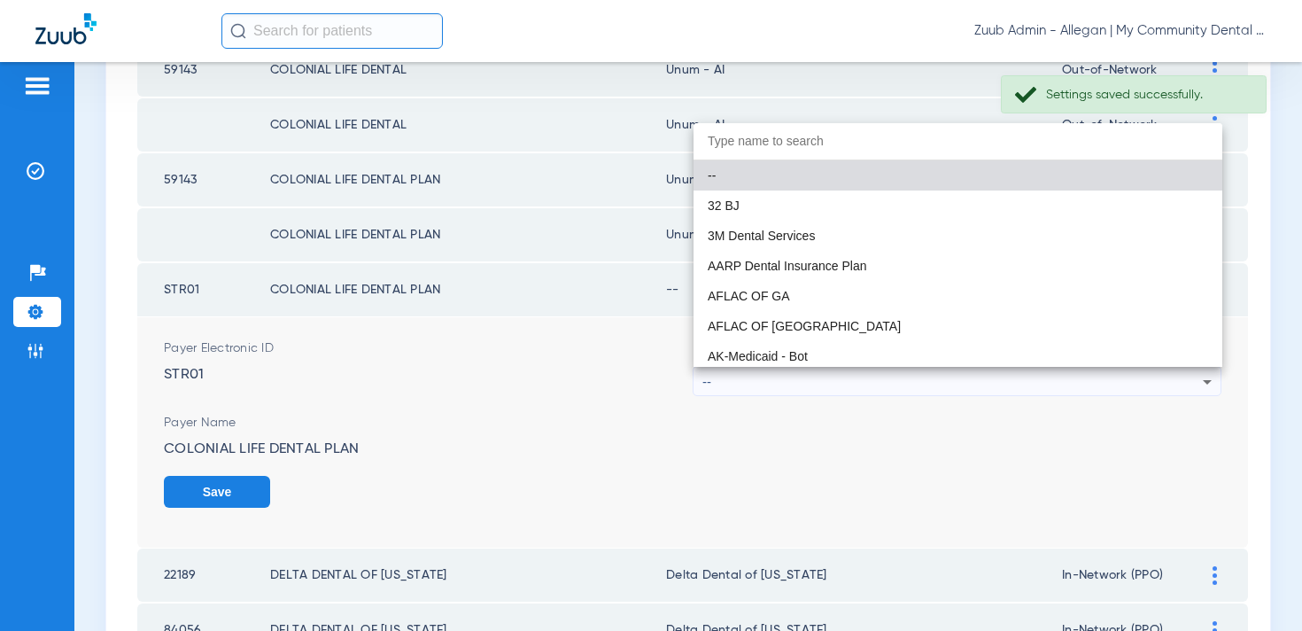
paste input "num - AI"
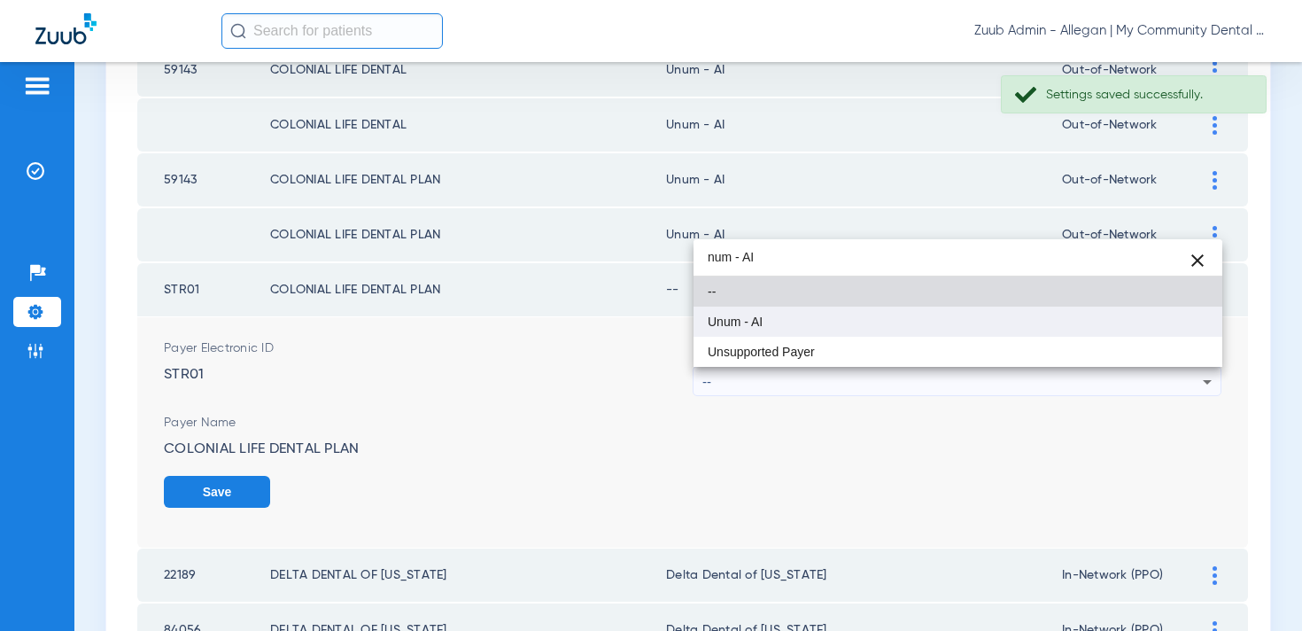
type input "num - AI"
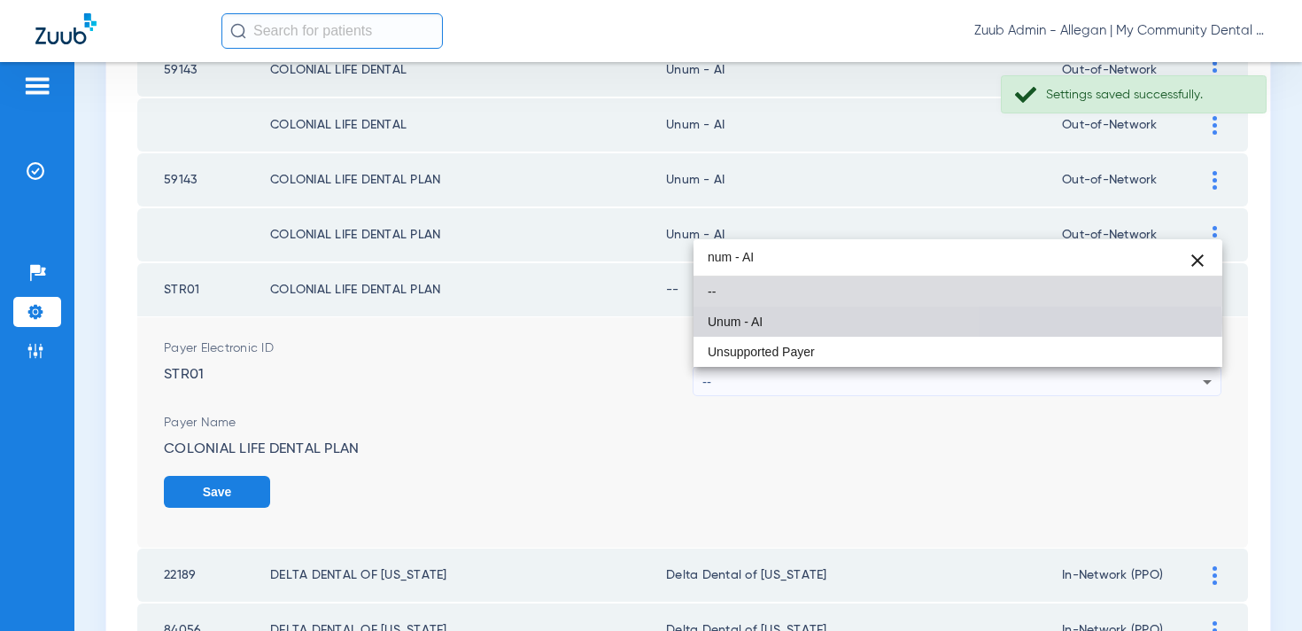
click at [763, 322] on mat-option "Unum - AI" at bounding box center [957, 321] width 529 height 30
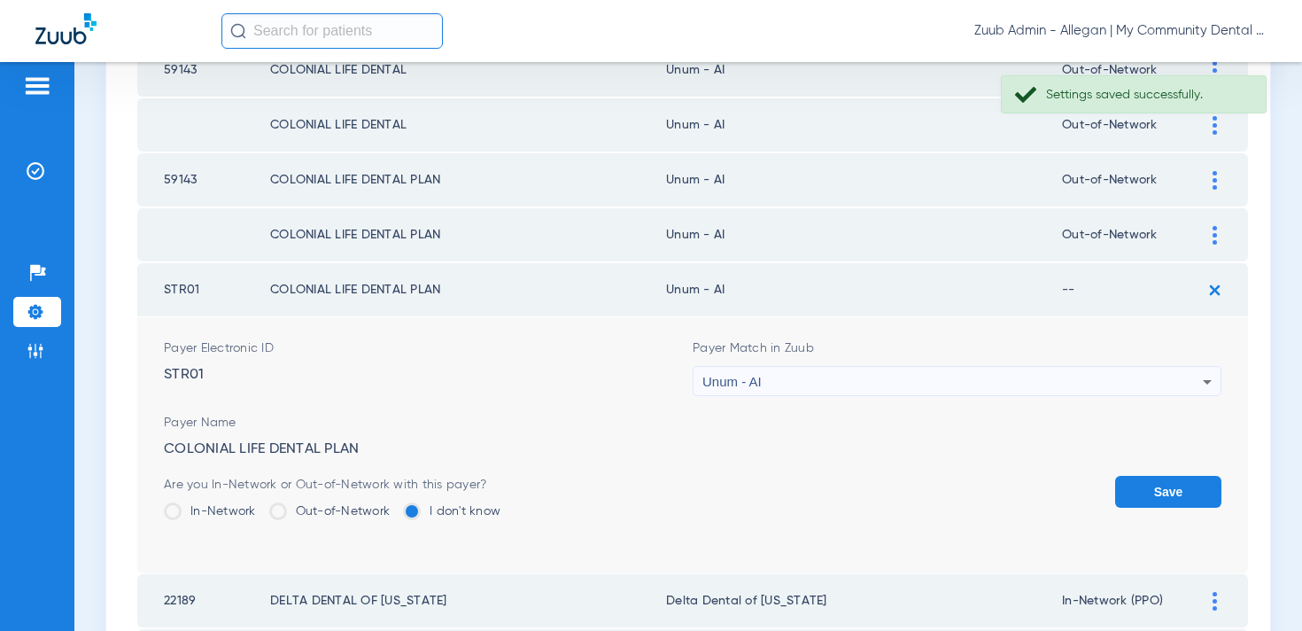
click at [336, 504] on label "Out-of-Network" at bounding box center [329, 511] width 121 height 18
click at [394, 505] on input "Out-of-Network" at bounding box center [394, 505] width 0 height 0
click at [1134, 486] on button "Save" at bounding box center [1168, 492] width 106 height 32
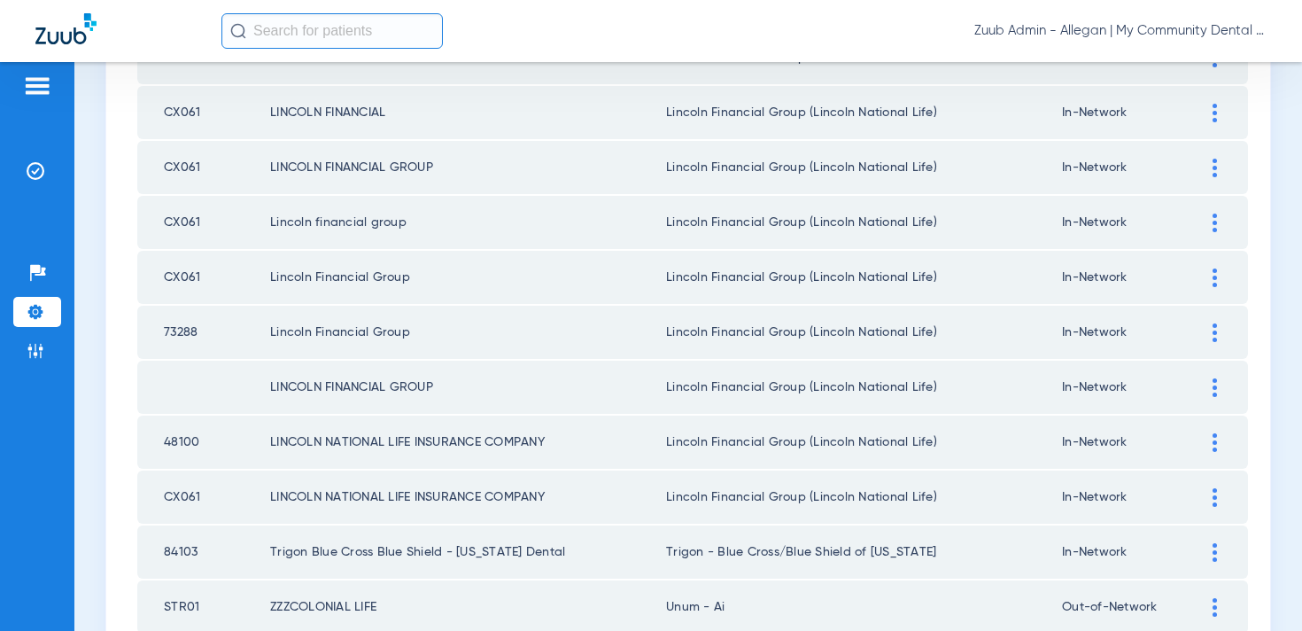
scroll to position [0, 0]
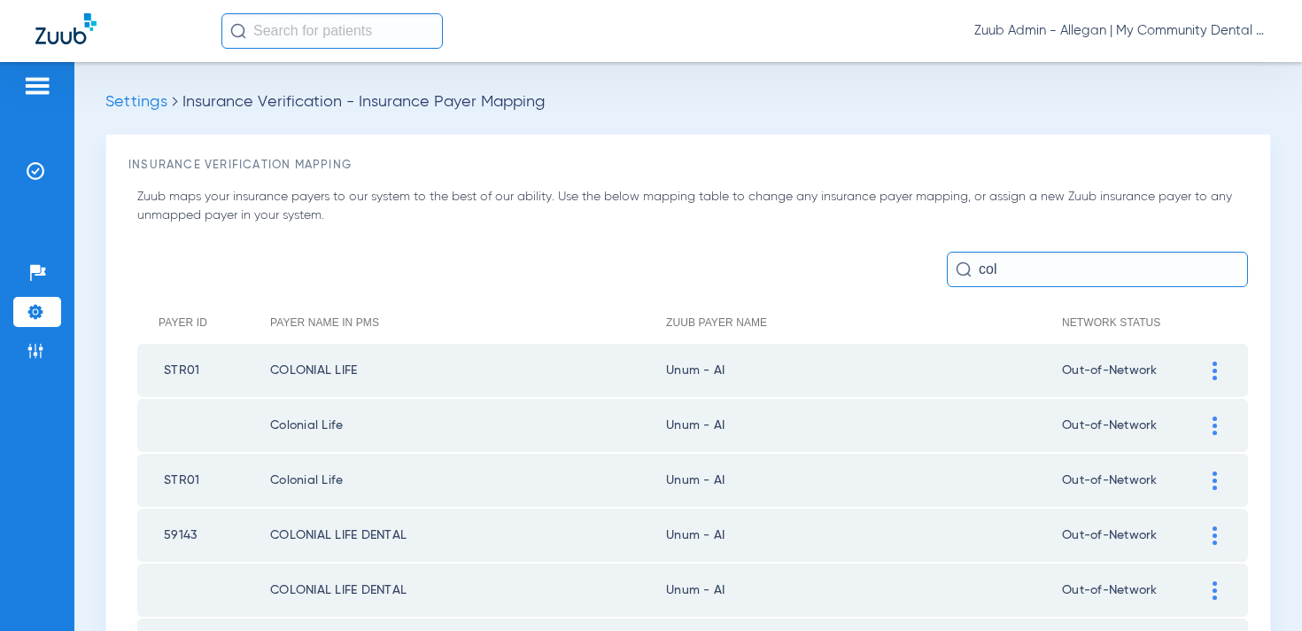
drag, startPoint x: 1028, startPoint y: 275, endPoint x: 972, endPoint y: 274, distance: 55.8
click at [972, 274] on input "col" at bounding box center [1097, 269] width 301 height 35
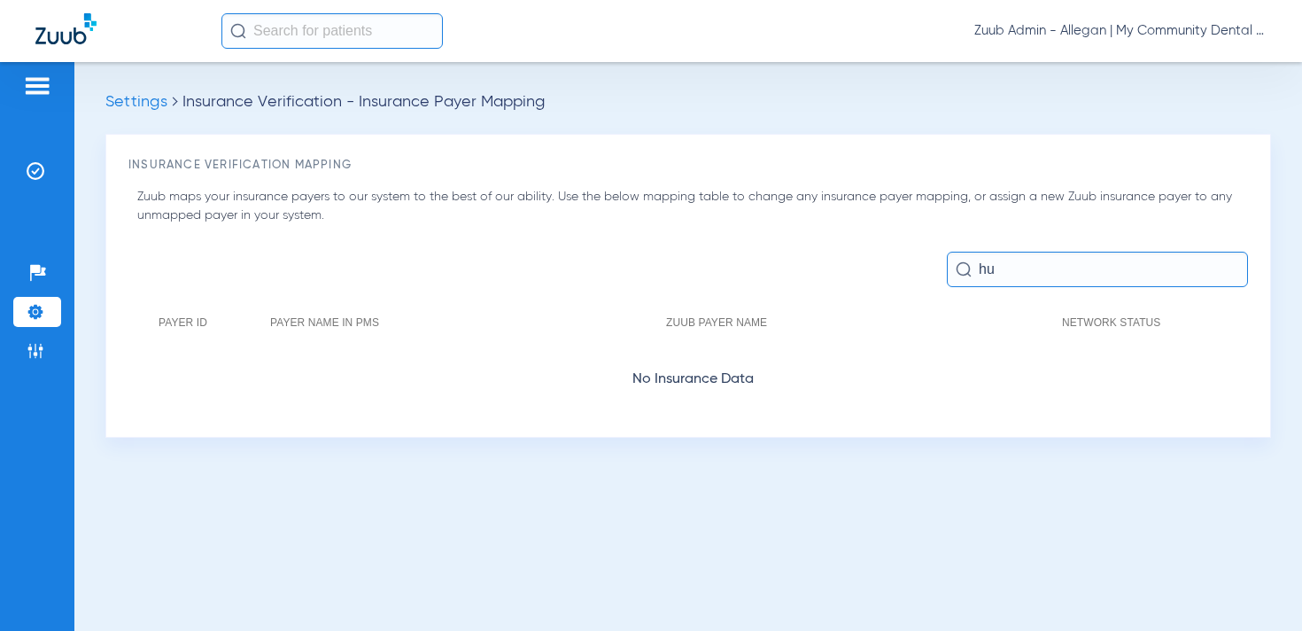
type input "h"
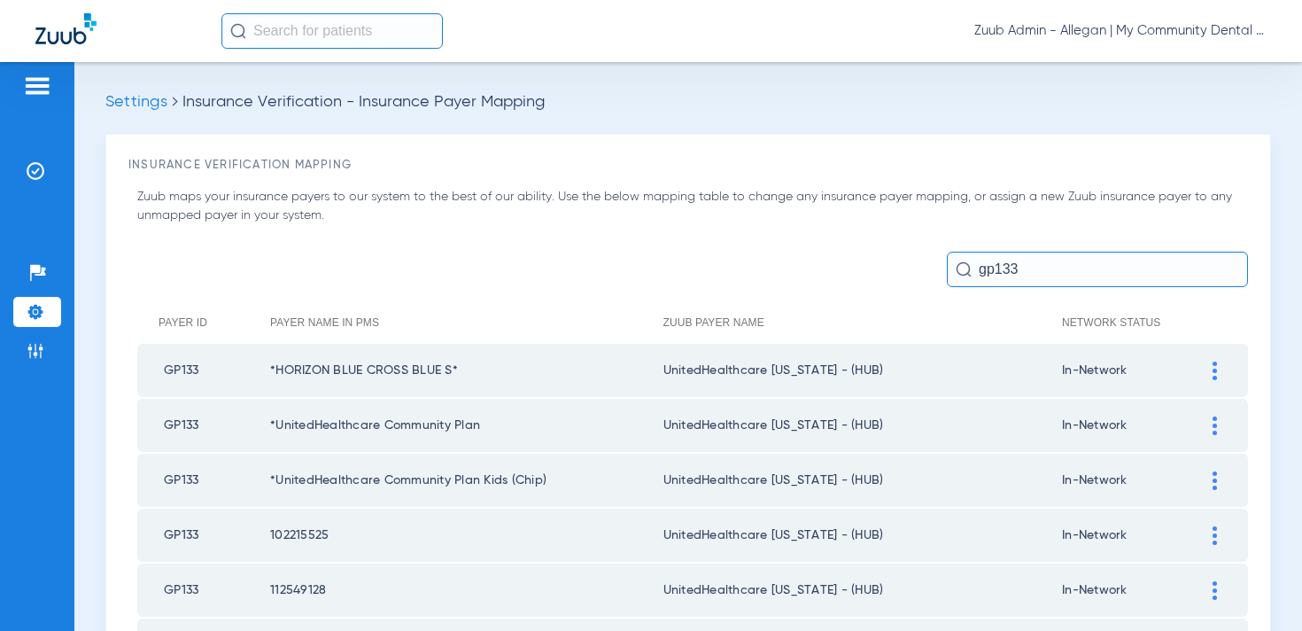
drag, startPoint x: 1025, startPoint y: 268, endPoint x: 959, endPoint y: 267, distance: 65.6
click at [959, 267] on div "gp133" at bounding box center [1097, 269] width 301 height 35
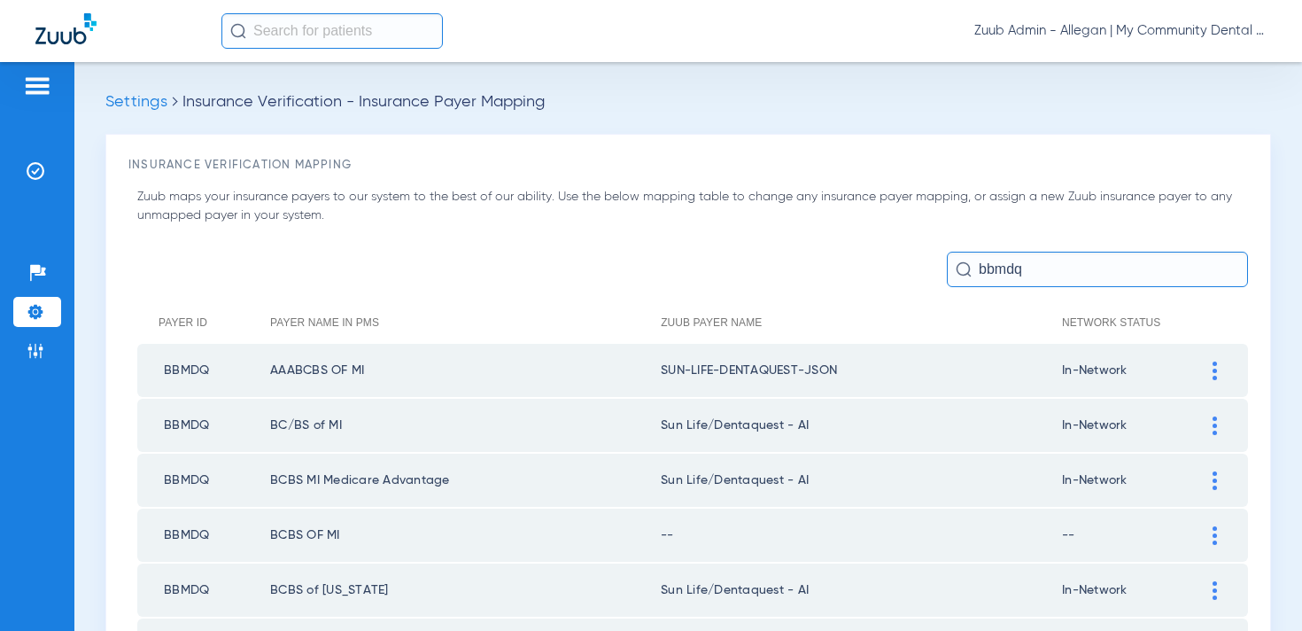
type input "bbmdq"
click at [1217, 366] on div at bounding box center [1214, 370] width 31 height 19
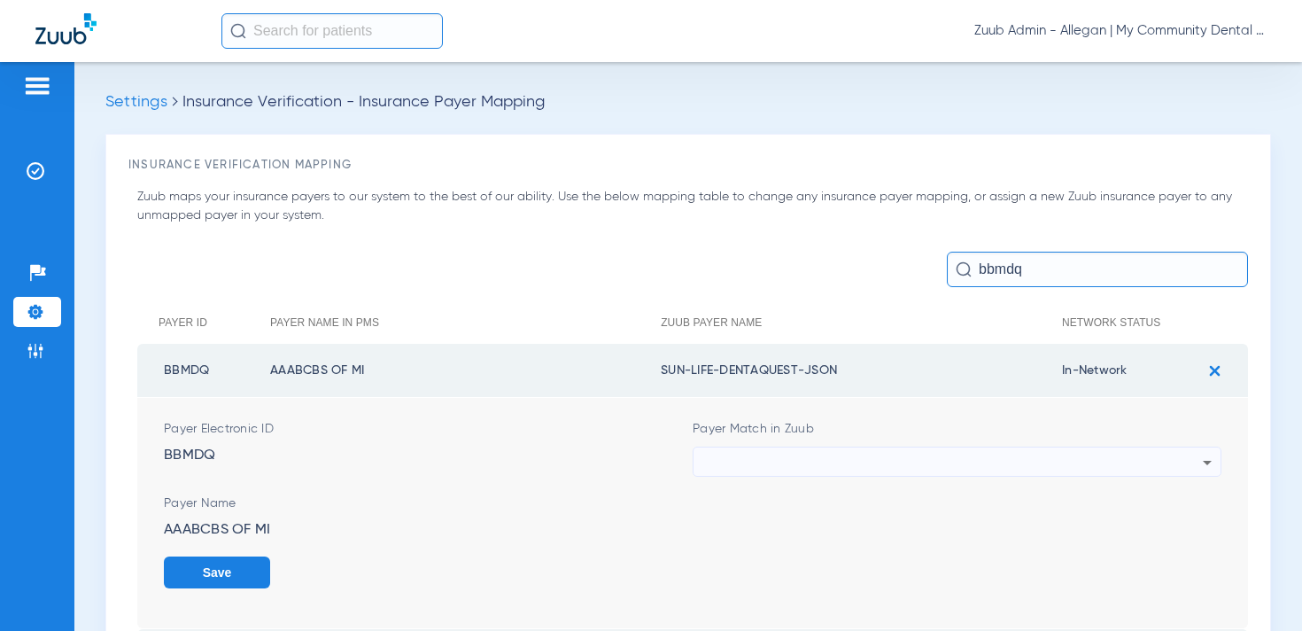
click at [790, 459] on div at bounding box center [952, 462] width 500 height 30
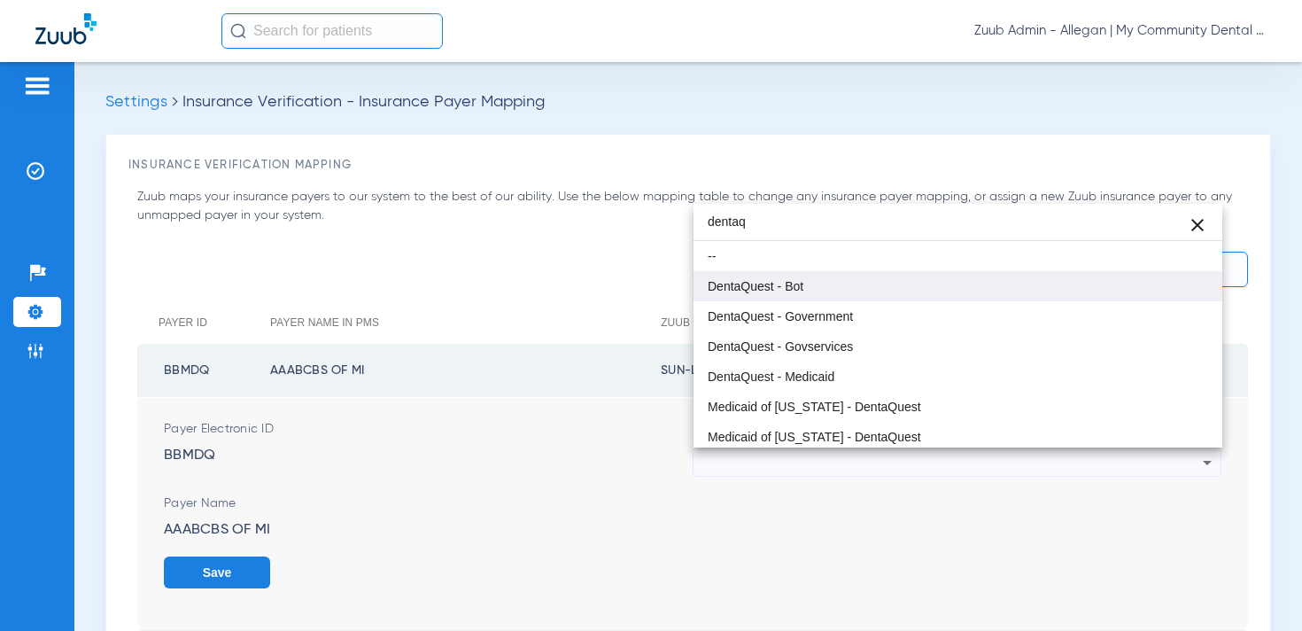
type input "dentaq"
click at [769, 290] on span "DentaQuest - Bot" at bounding box center [756, 286] width 96 height 12
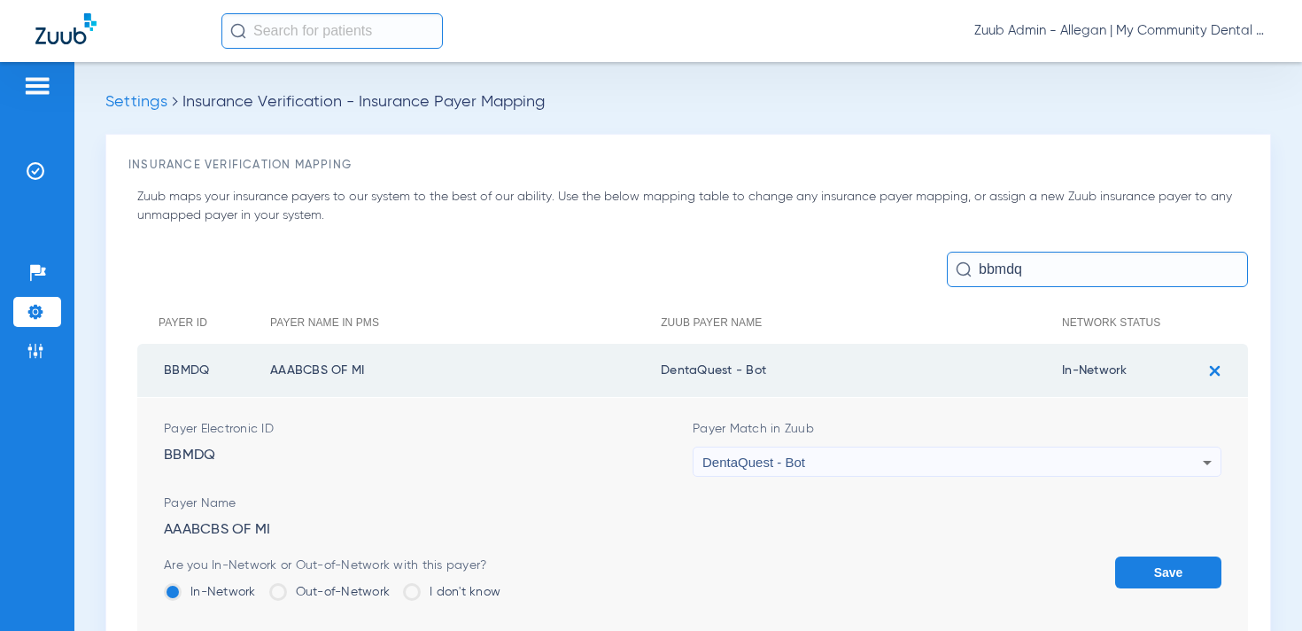
drag, startPoint x: 784, startPoint y: 370, endPoint x: 670, endPoint y: 364, distance: 114.4
click at [670, 364] on td "DentaQuest - Bot" at bounding box center [861, 370] width 401 height 53
copy td "entaQuest - Bot"
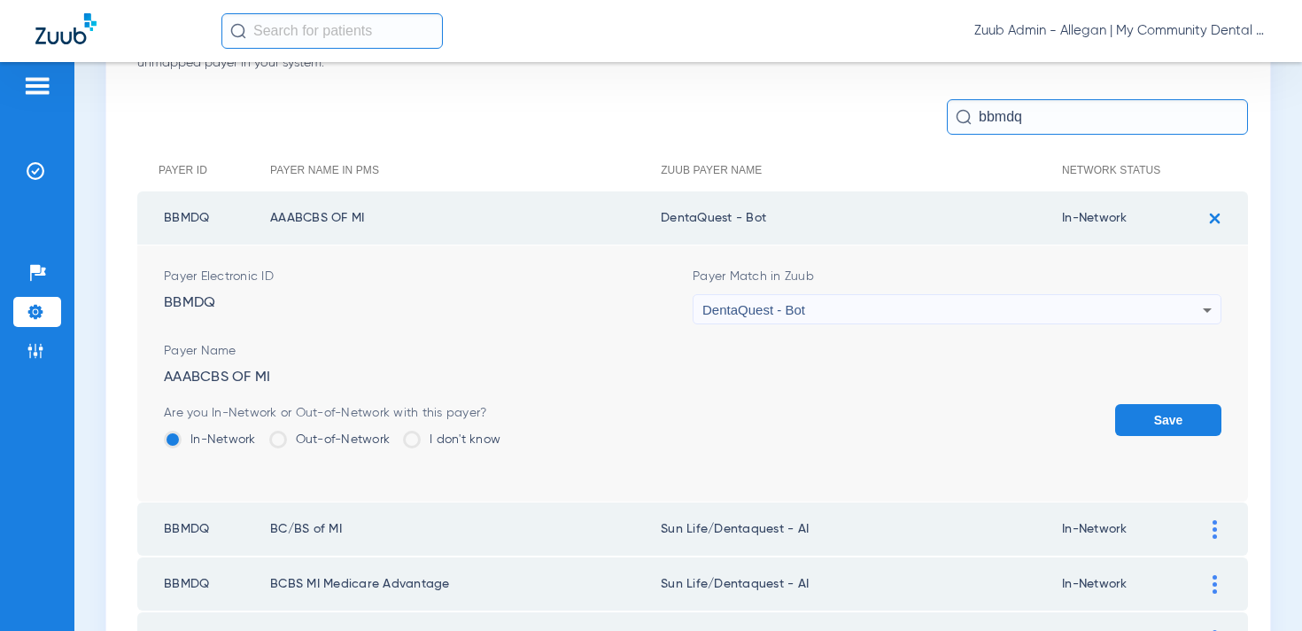
scroll to position [196, 0]
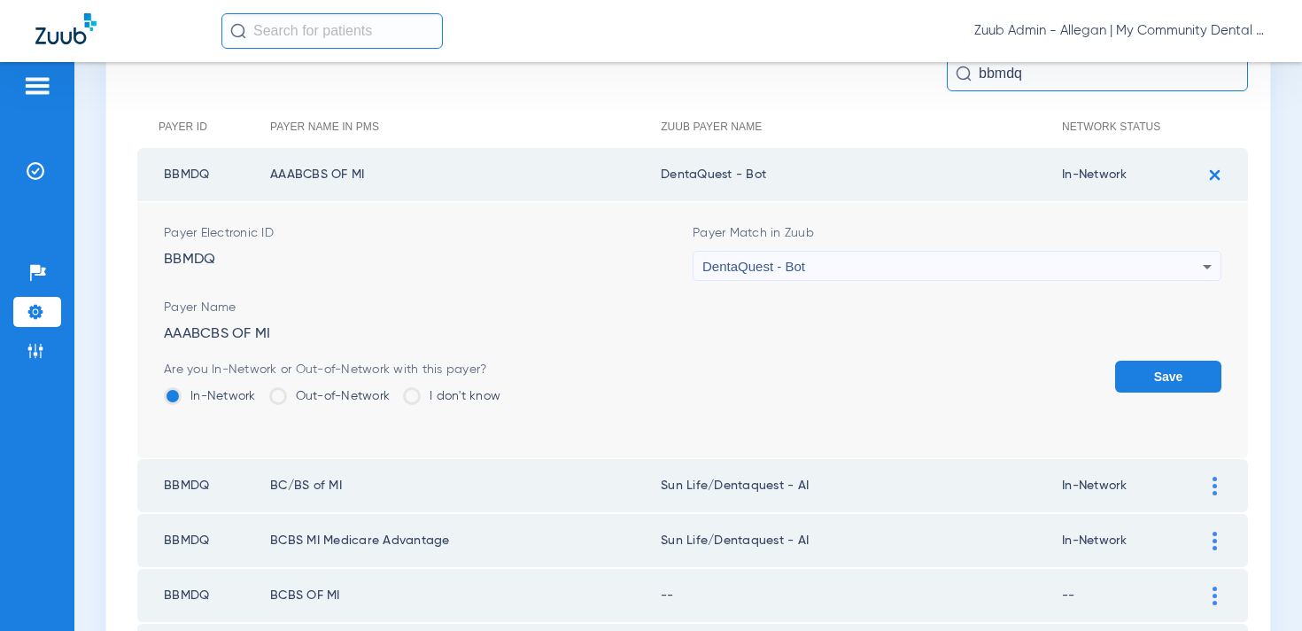
click at [1179, 374] on button "Save" at bounding box center [1168, 376] width 106 height 32
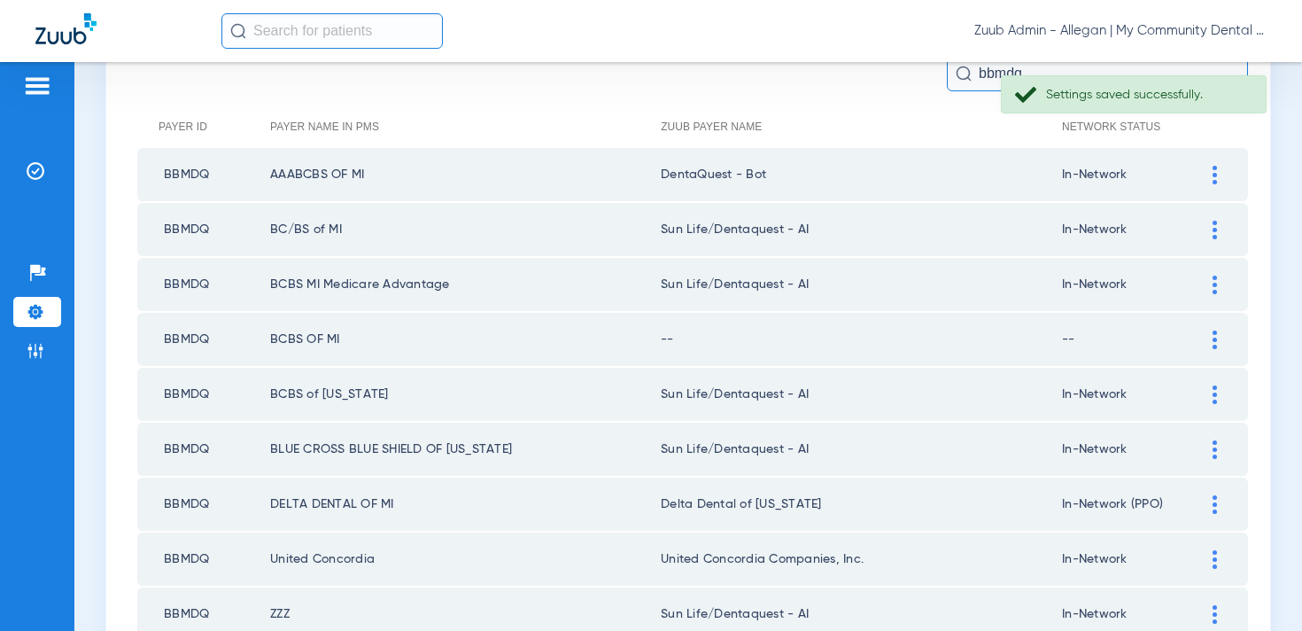
click at [1219, 230] on div at bounding box center [1214, 230] width 31 height 19
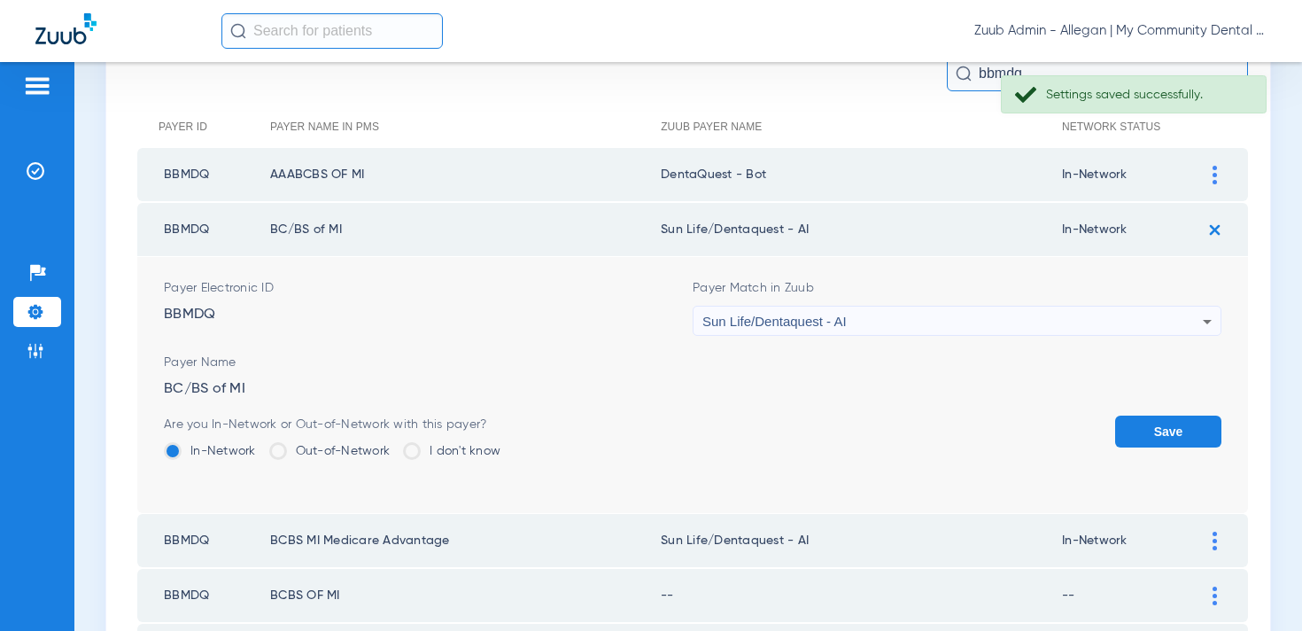
click at [789, 331] on div "Sun Life/Dentaquest - AI" at bounding box center [952, 321] width 500 height 30
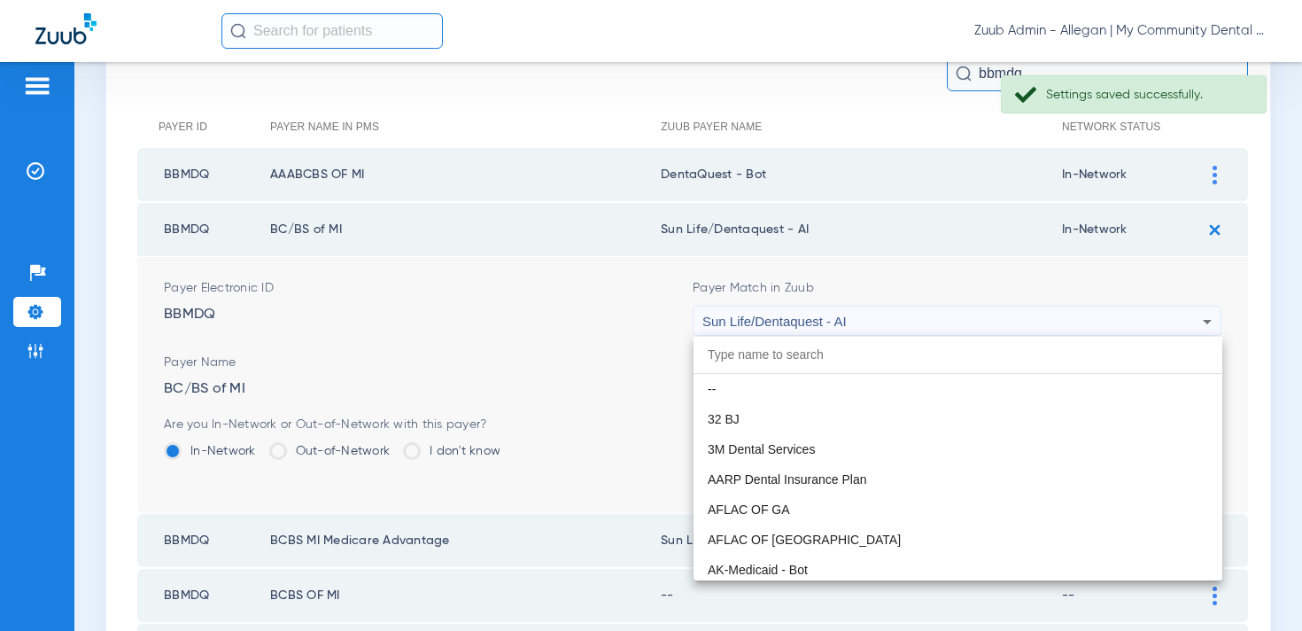
paste input "entaQuest - Bot"
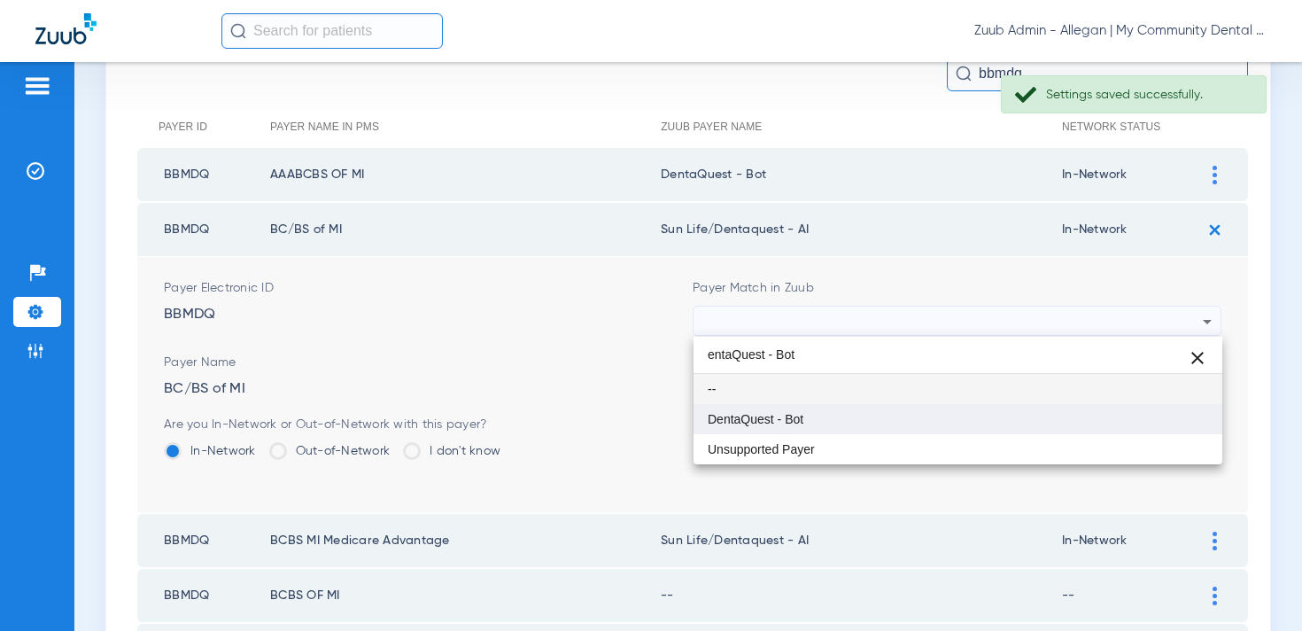
type input "entaQuest - Bot"
click at [779, 429] on mat-option "DentaQuest - Bot" at bounding box center [957, 419] width 529 height 30
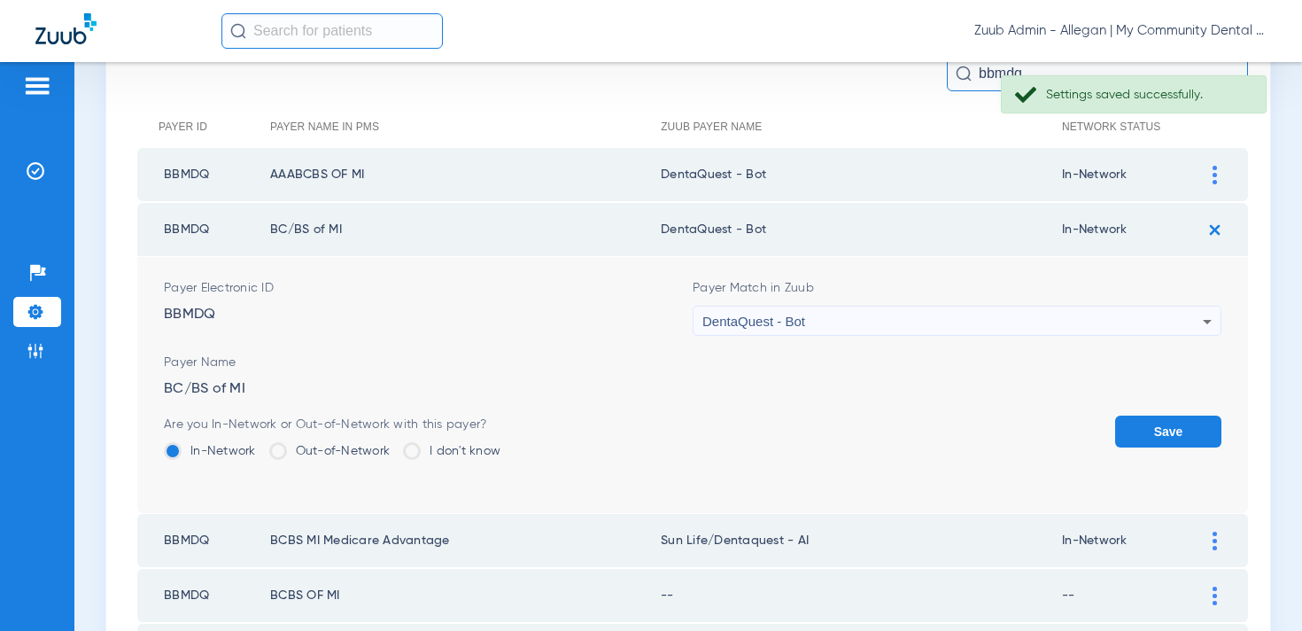
click at [1152, 428] on button "Save" at bounding box center [1168, 431] width 106 height 32
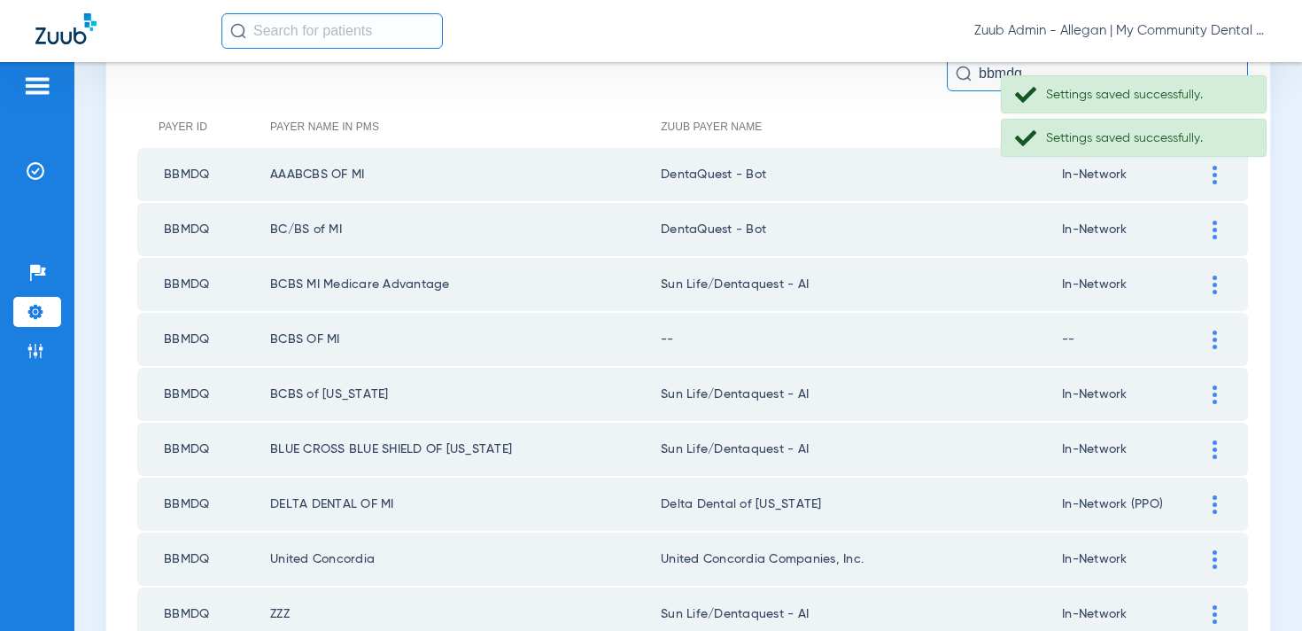
click at [1209, 283] on div at bounding box center [1214, 284] width 31 height 19
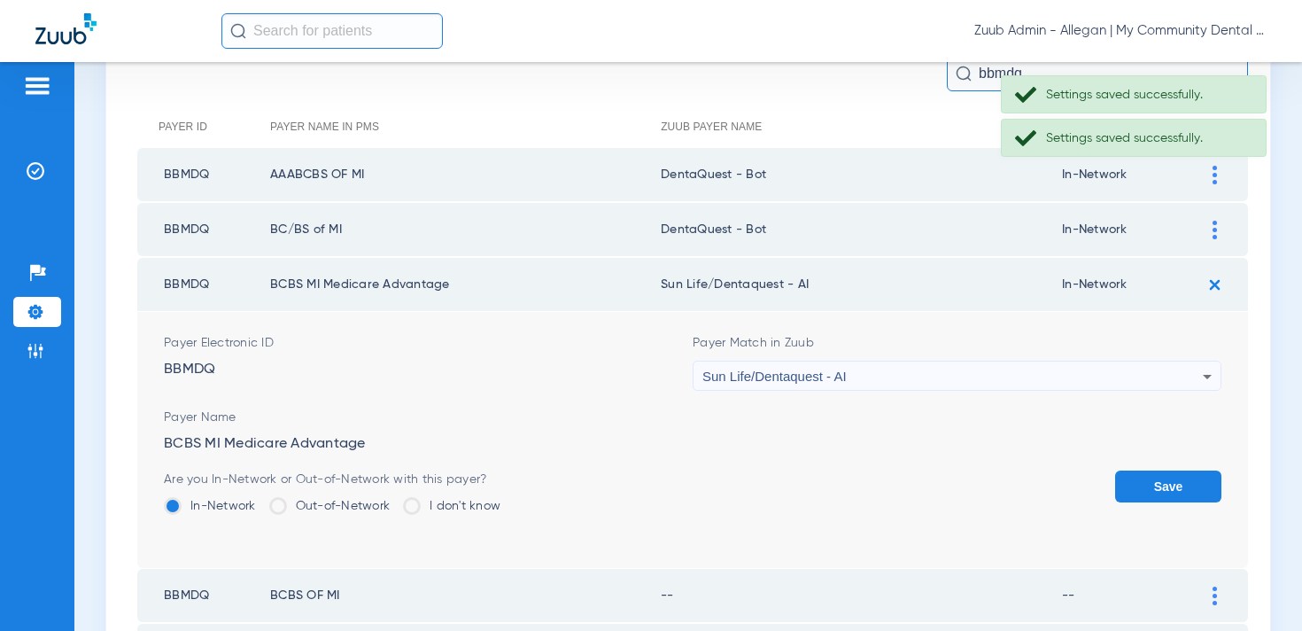
click at [796, 376] on span "Sun Life/Dentaquest - AI" at bounding box center [774, 375] width 144 height 15
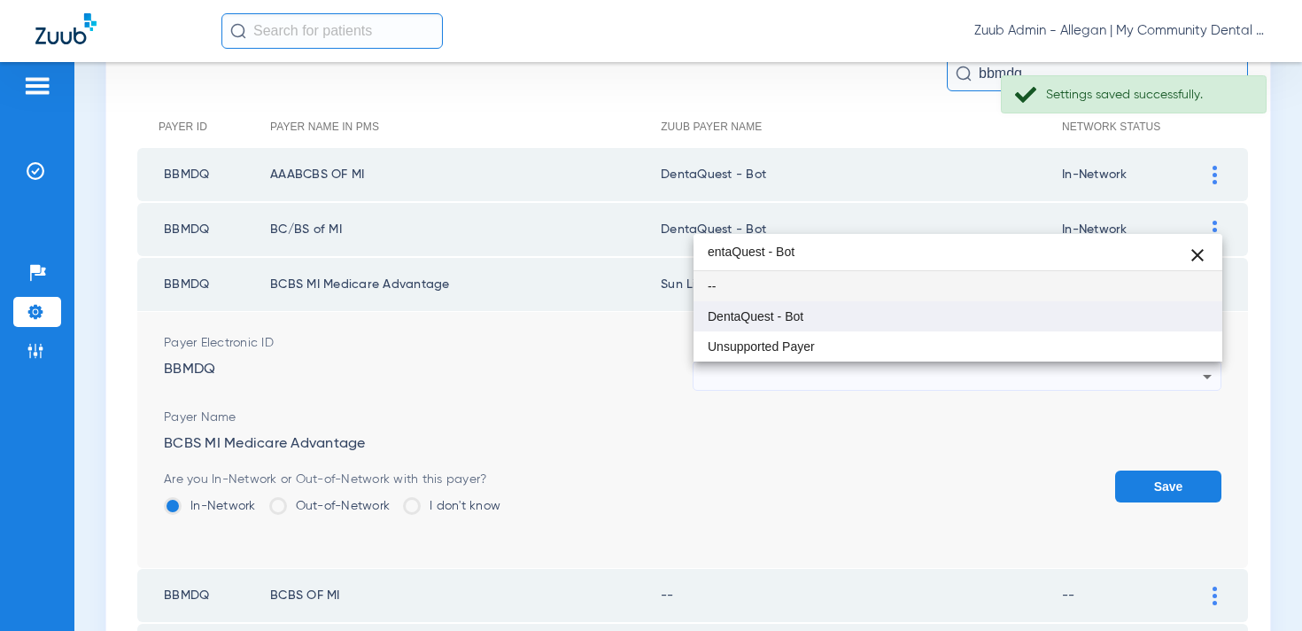
type input "entaQuest - Bot"
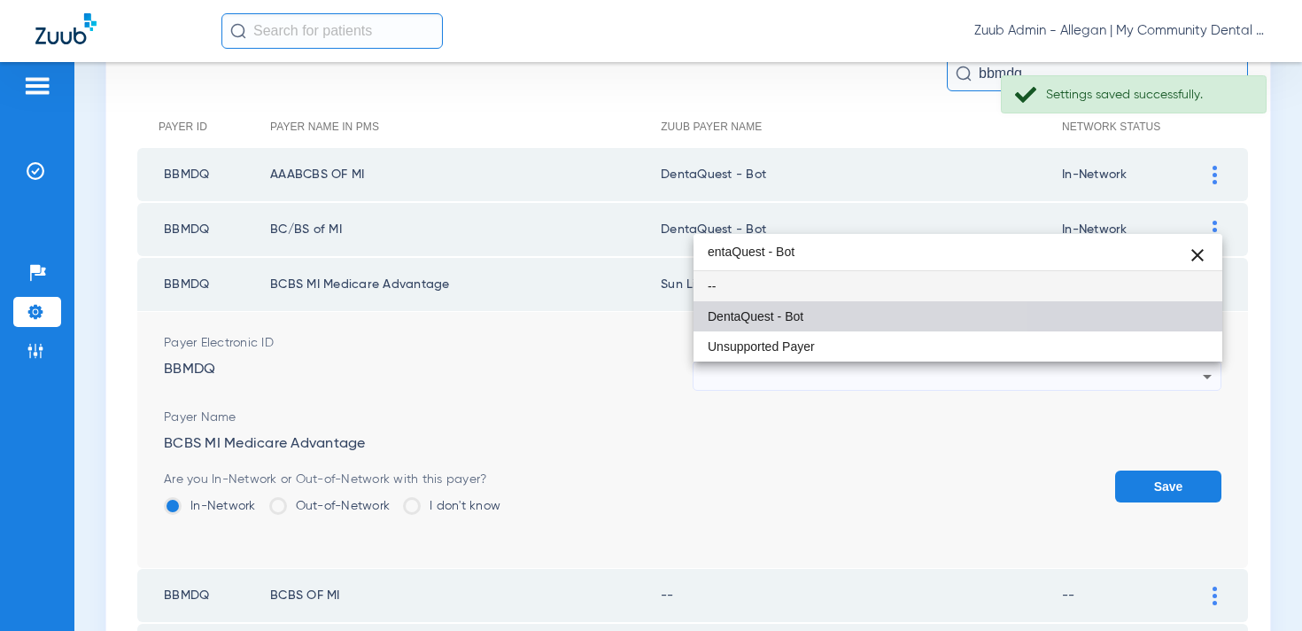
click at [787, 310] on span "DentaQuest - Bot" at bounding box center [756, 316] width 96 height 12
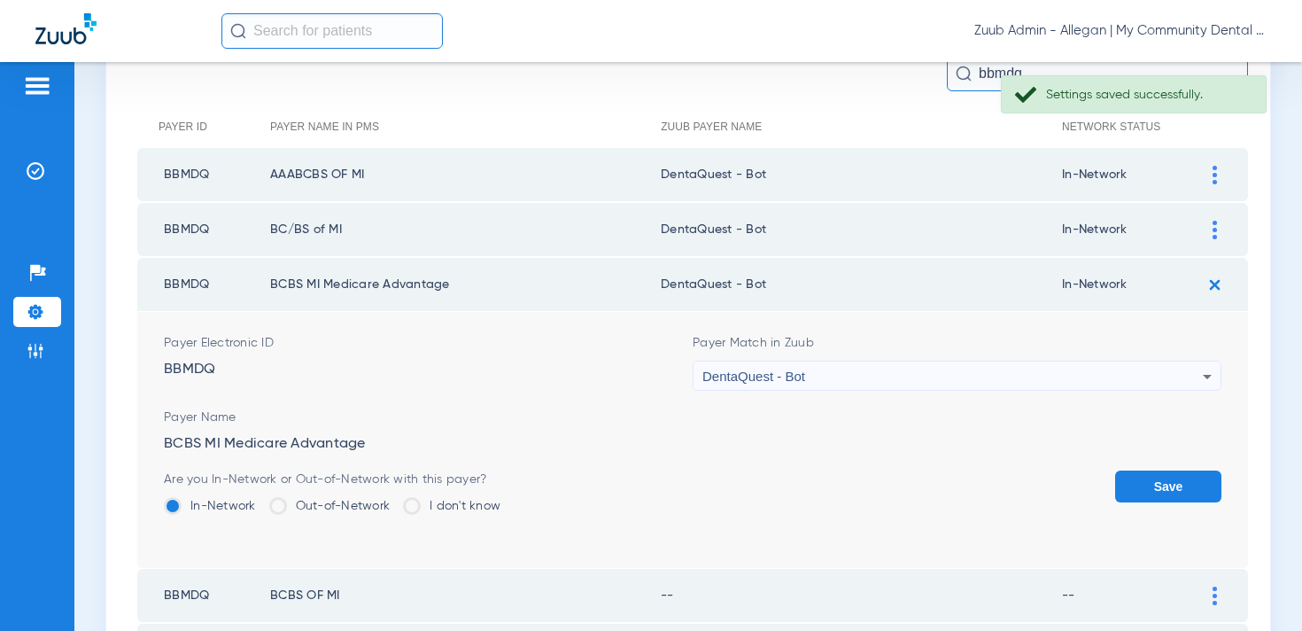
click at [1136, 473] on button "Save" at bounding box center [1168, 486] width 106 height 32
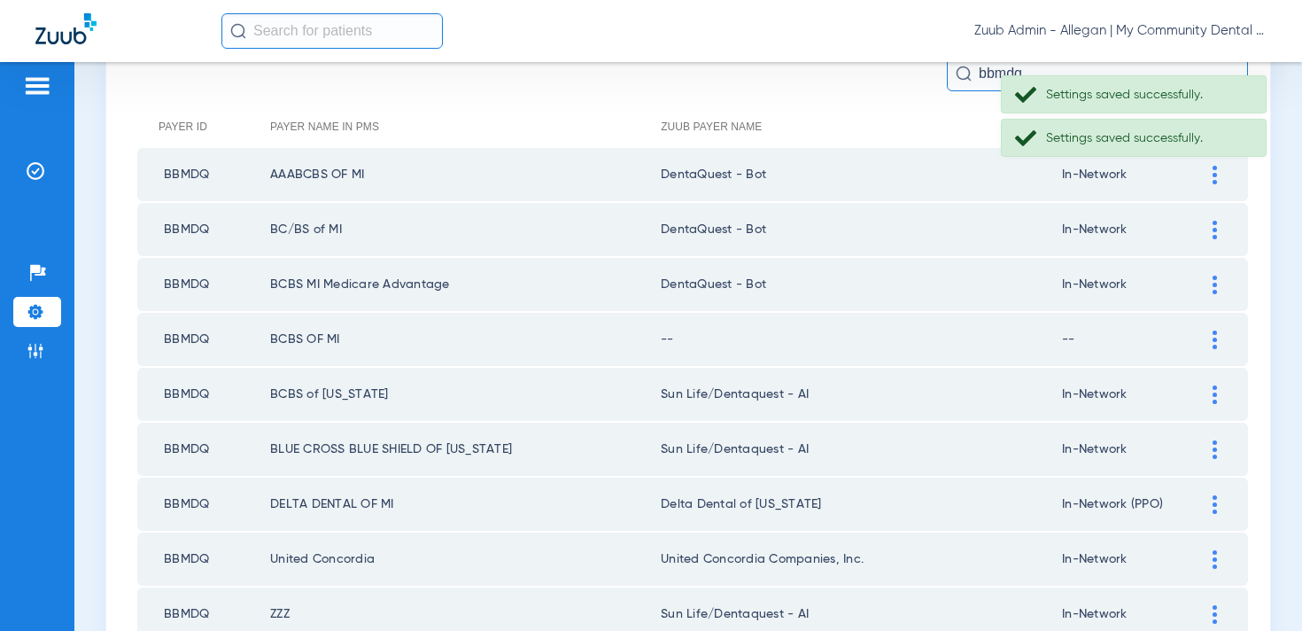
click at [1213, 340] on img at bounding box center [1214, 339] width 4 height 19
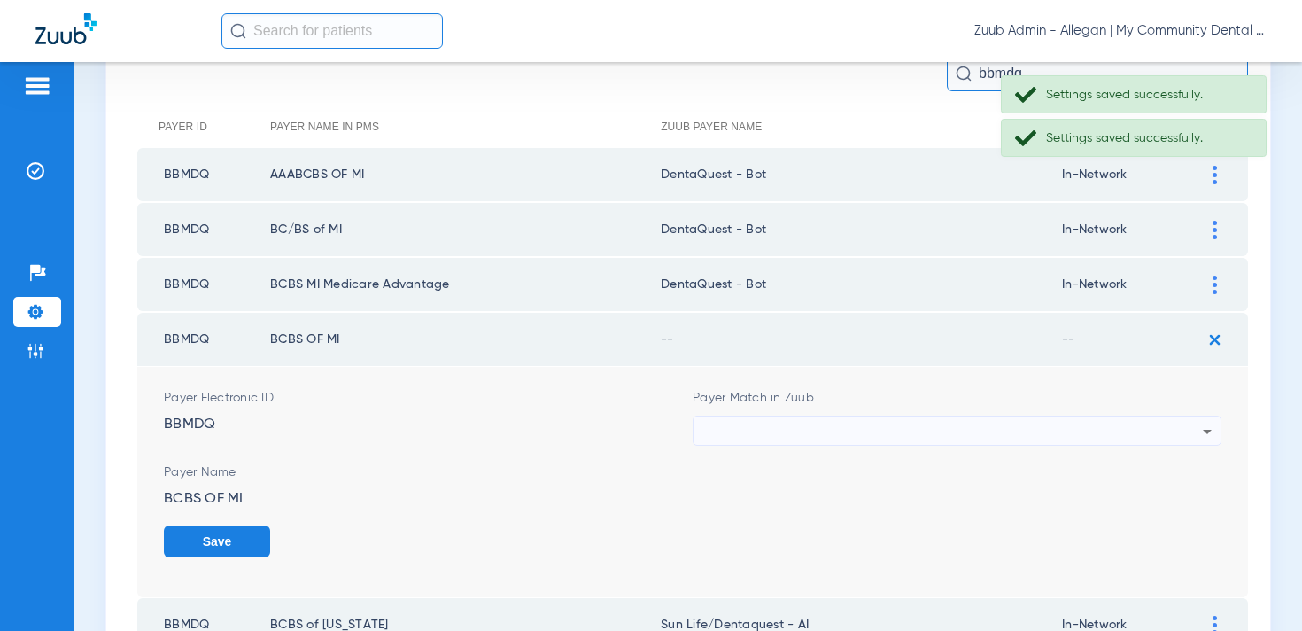
click at [818, 430] on div at bounding box center [952, 431] width 500 height 30
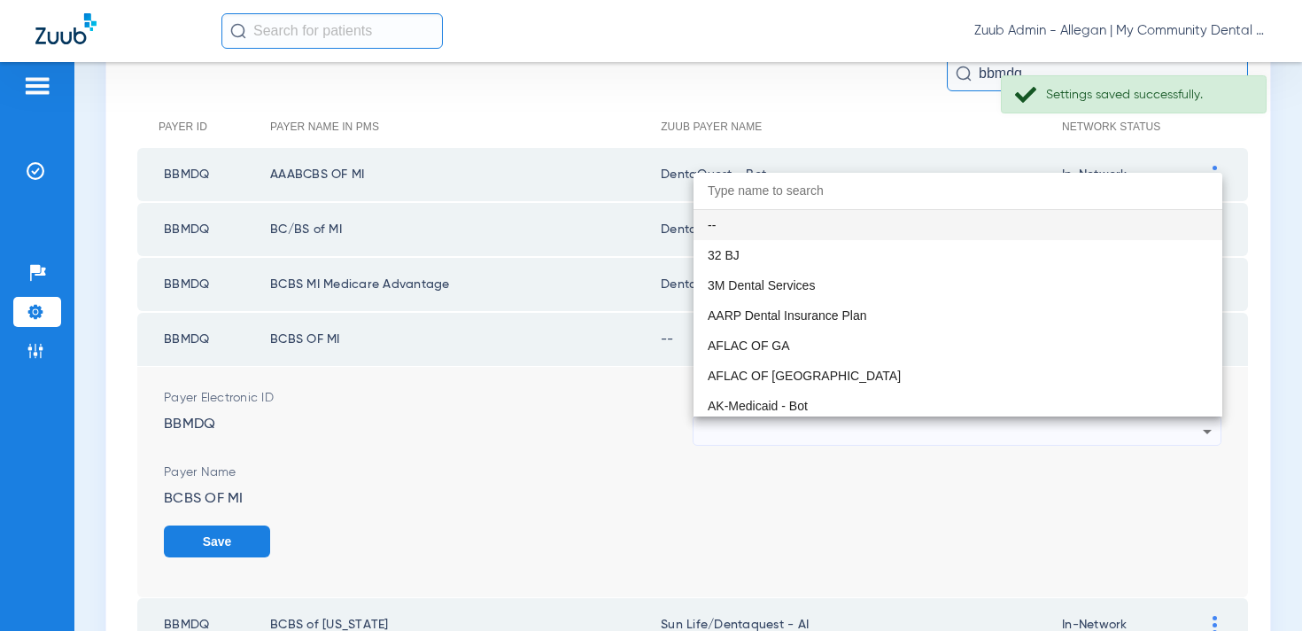
paste input "entaQuest - Bot"
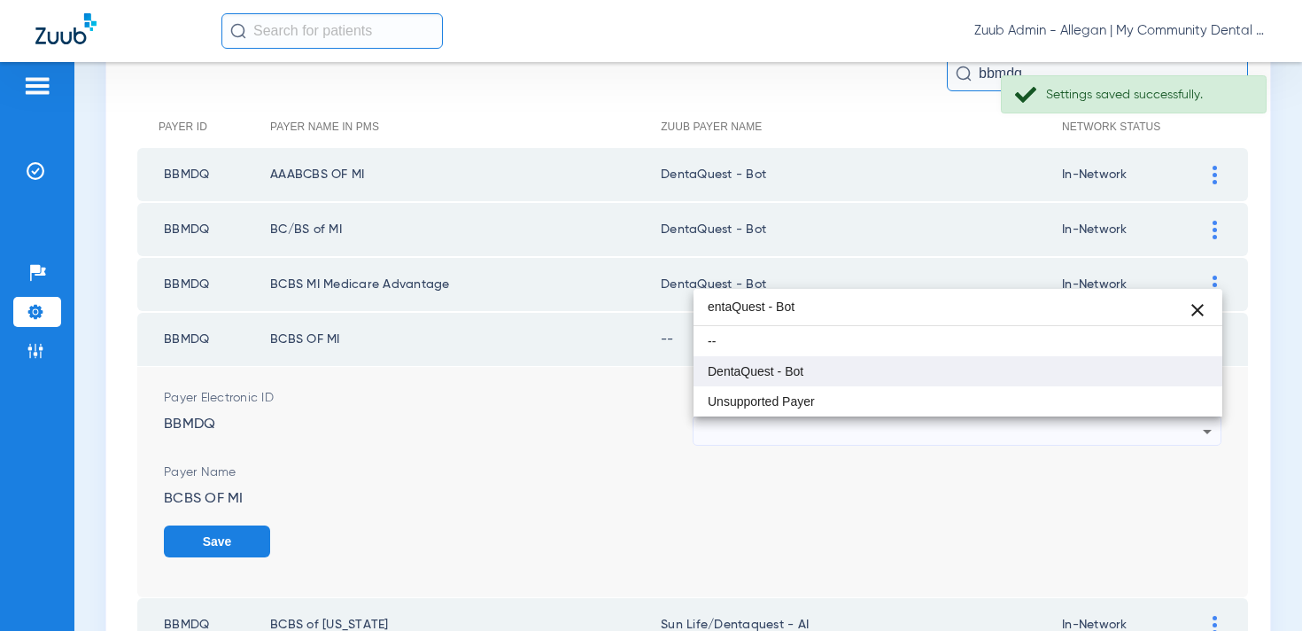
type input "entaQuest - Bot"
click at [786, 375] on span "DentaQuest - Bot" at bounding box center [756, 371] width 96 height 12
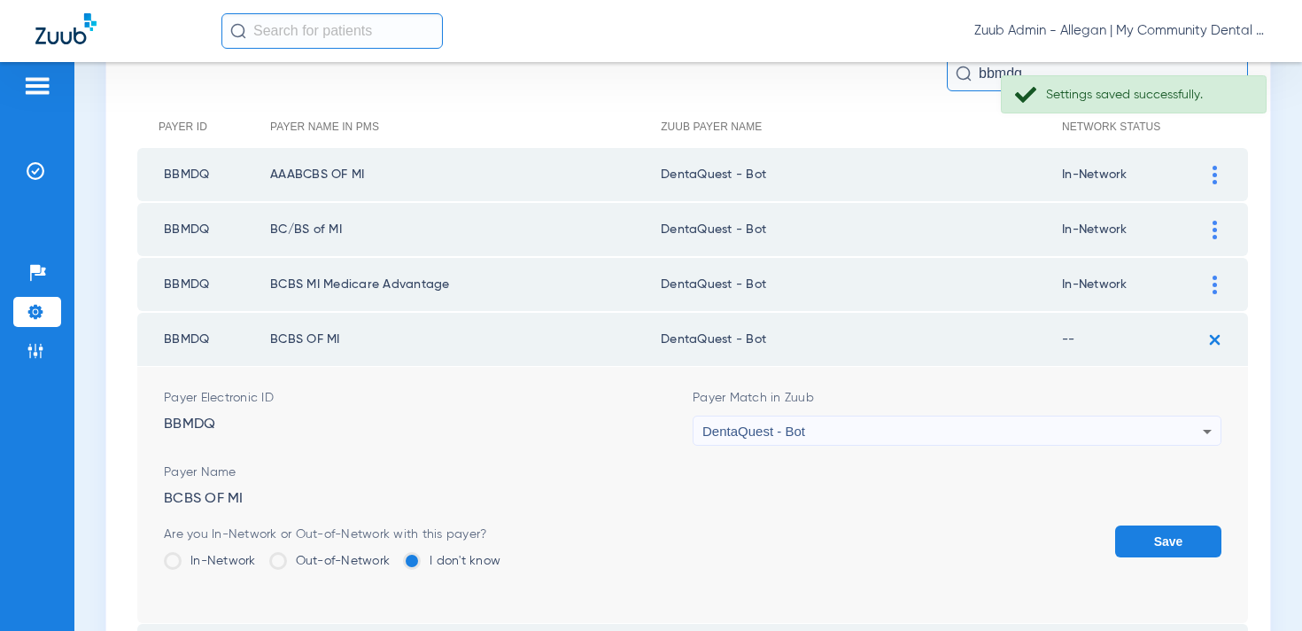
click at [207, 564] on label "In-Network" at bounding box center [210, 561] width 92 height 18
click at [260, 554] on input "In-Network" at bounding box center [260, 554] width 0 height 0
click at [1188, 522] on form "Payer Electronic ID BBMDQ Payer Match in Zuub DentaQuest - Bot Payer Name BCBS …" at bounding box center [692, 495] width 1057 height 256
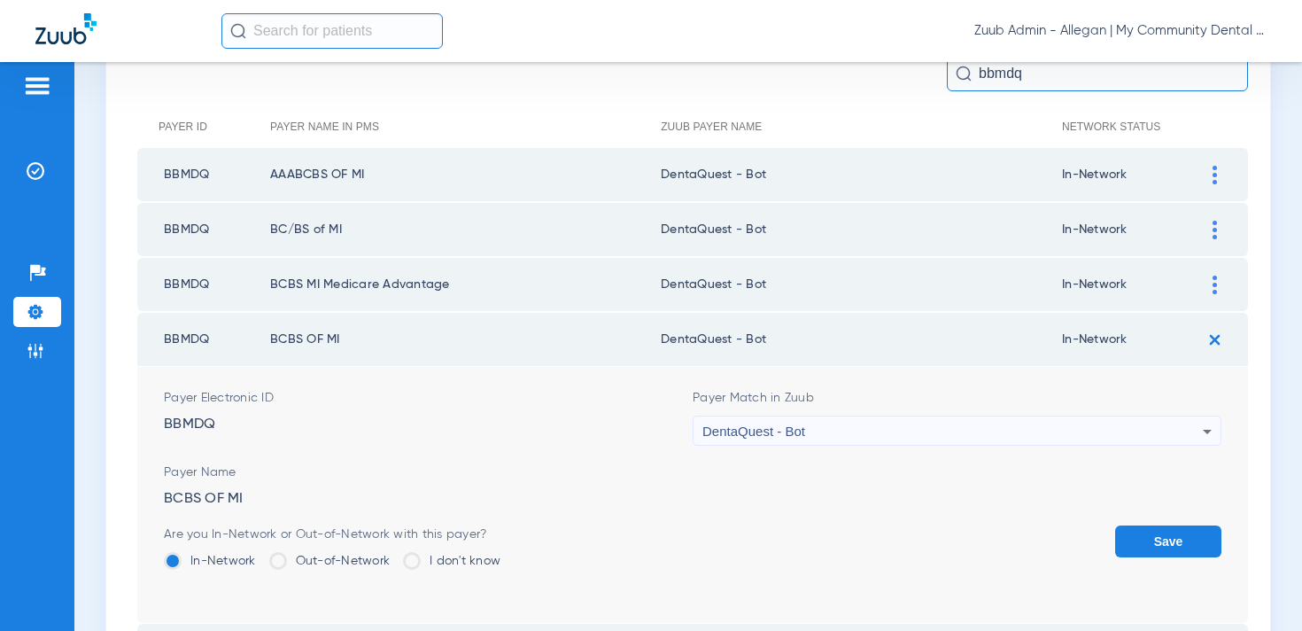
click at [1184, 538] on button "Save" at bounding box center [1168, 541] width 106 height 32
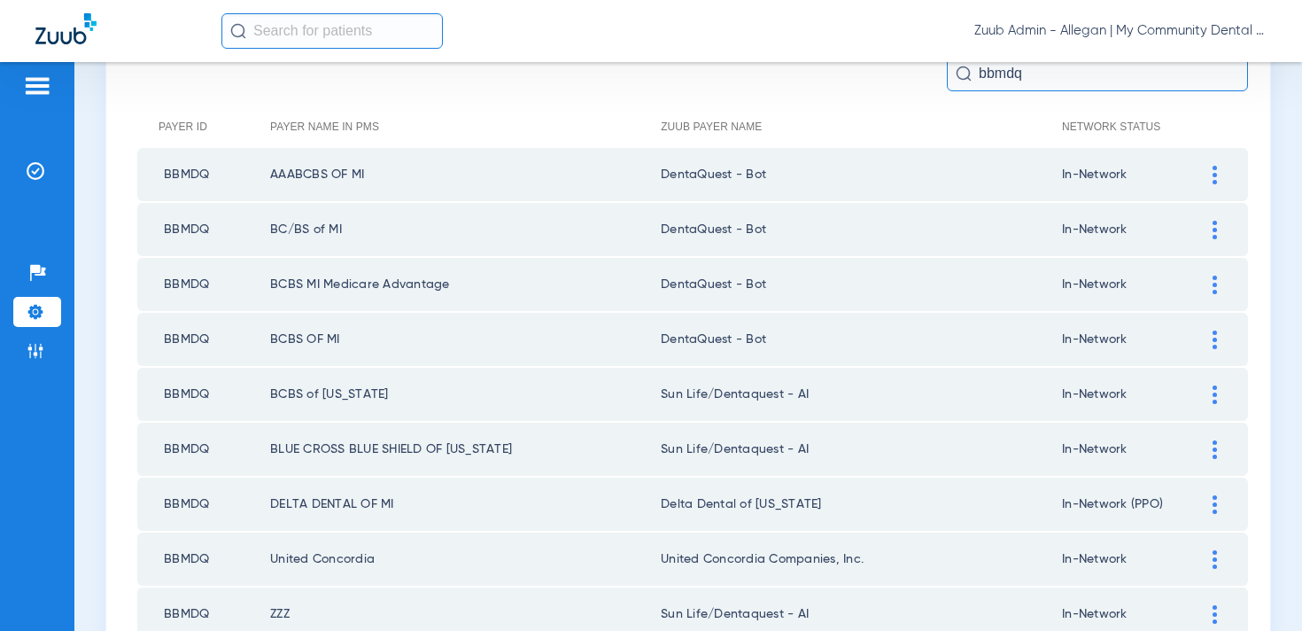
click at [1214, 398] on img at bounding box center [1214, 394] width 4 height 19
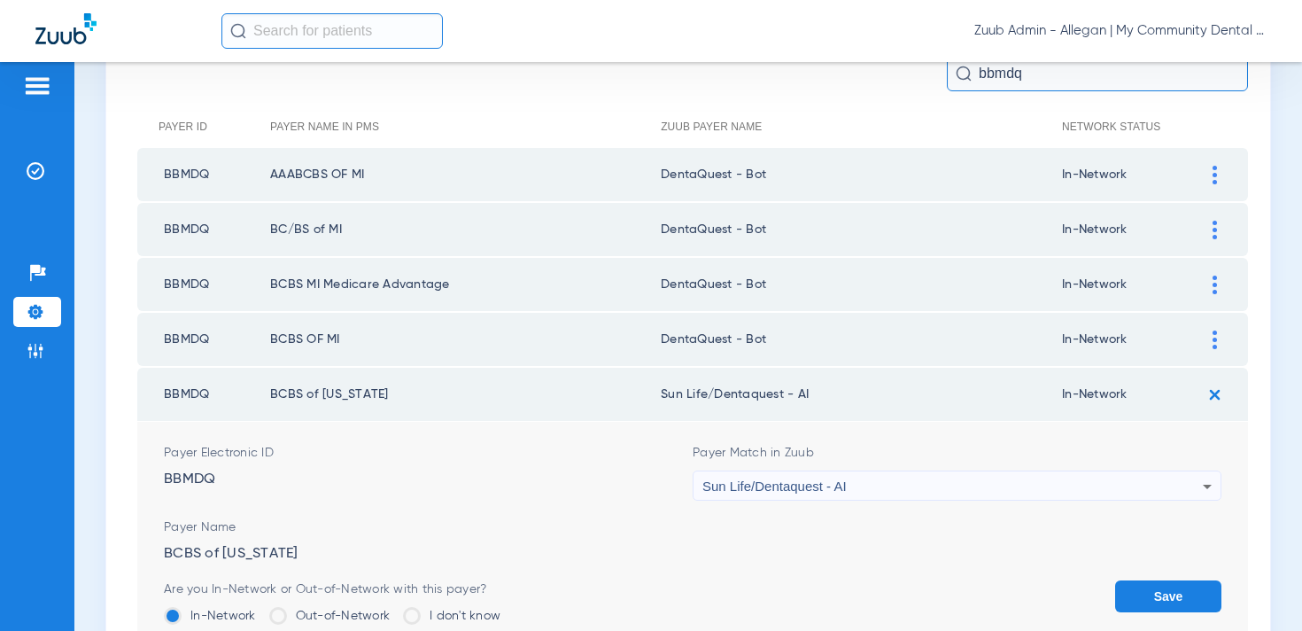
click at [857, 484] on div "Sun Life/Dentaquest - AI" at bounding box center [952, 486] width 500 height 30
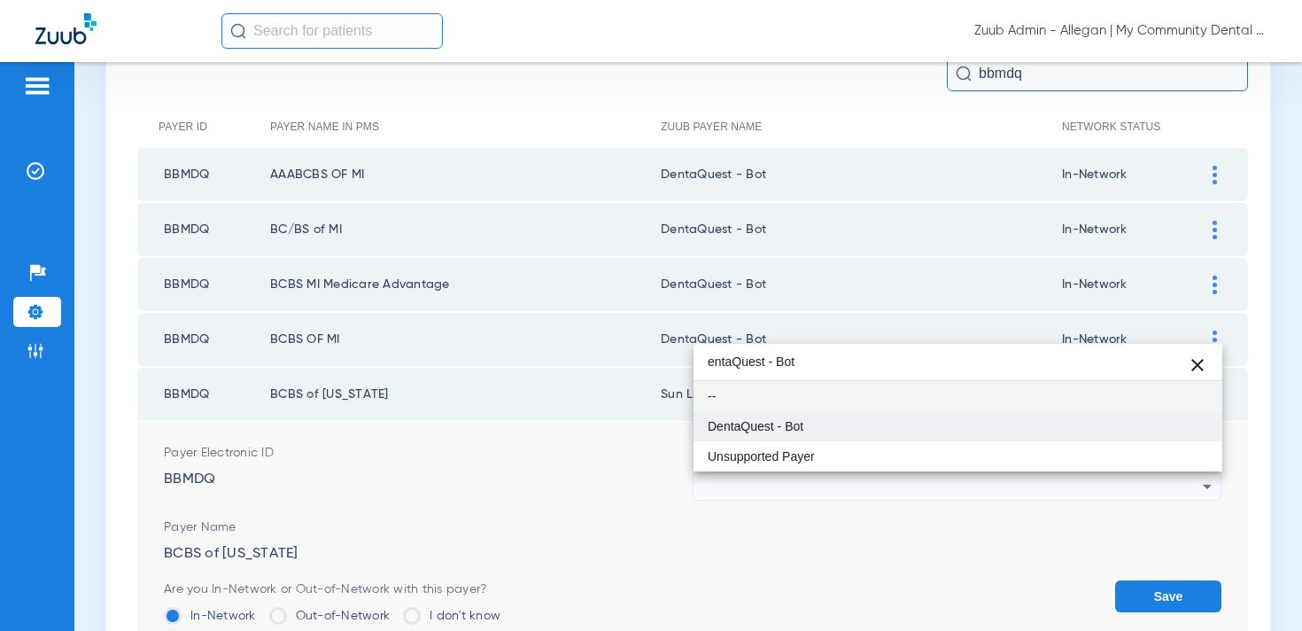
type input "entaQuest - Bot"
click at [810, 423] on mat-option "DentaQuest - Bot" at bounding box center [957, 426] width 529 height 30
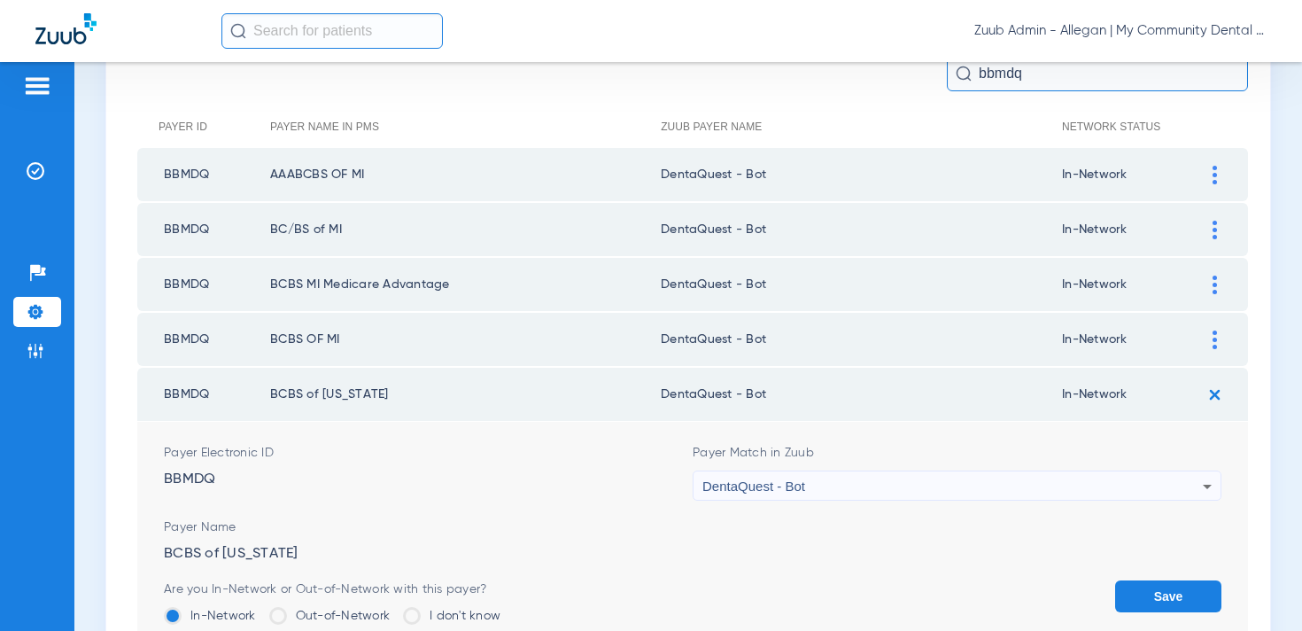
click at [1166, 592] on button "Save" at bounding box center [1168, 596] width 106 height 32
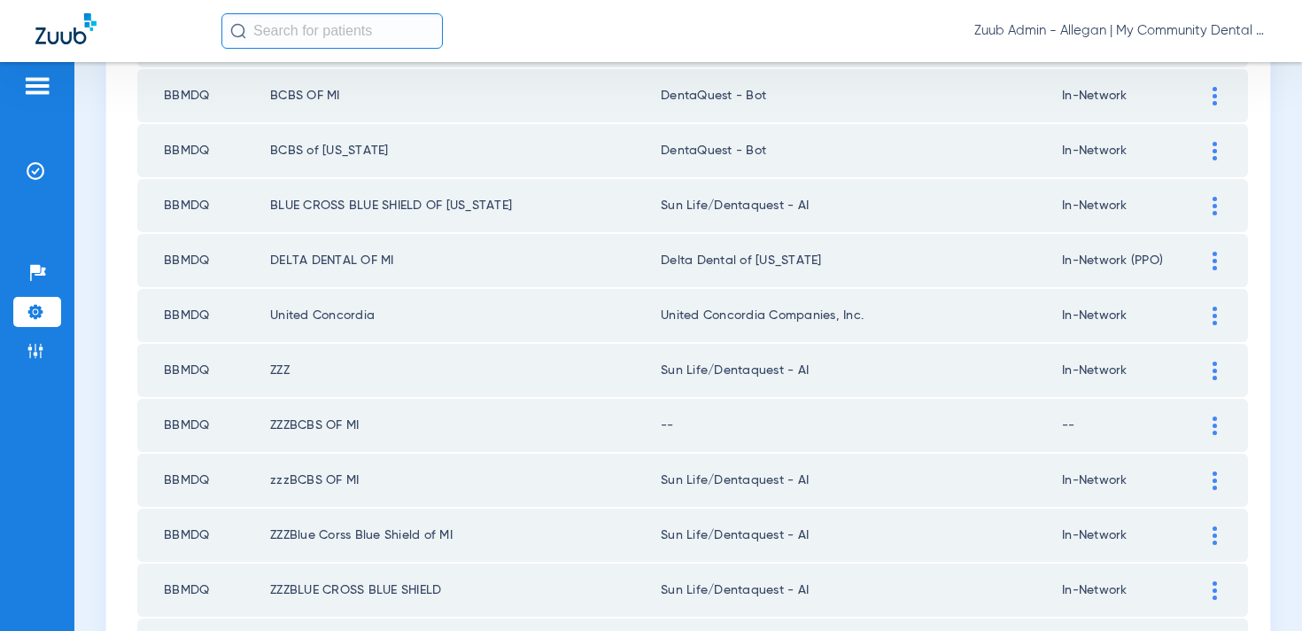
scroll to position [441, 0]
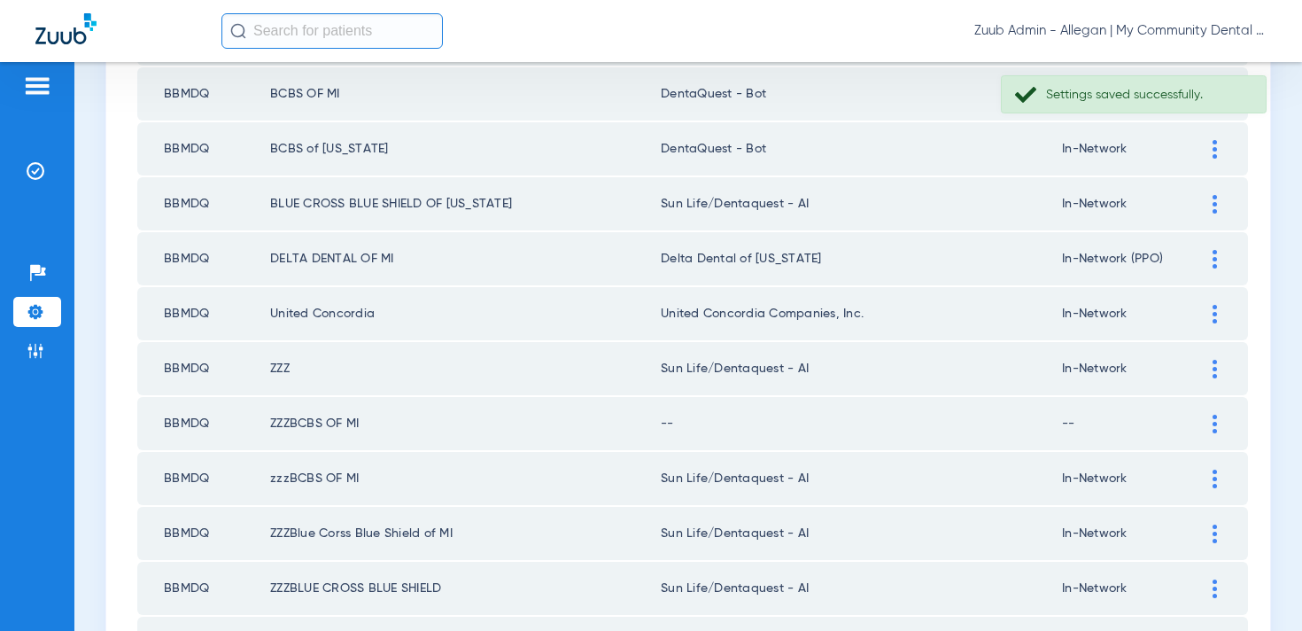
click at [1216, 203] on img at bounding box center [1214, 204] width 4 height 19
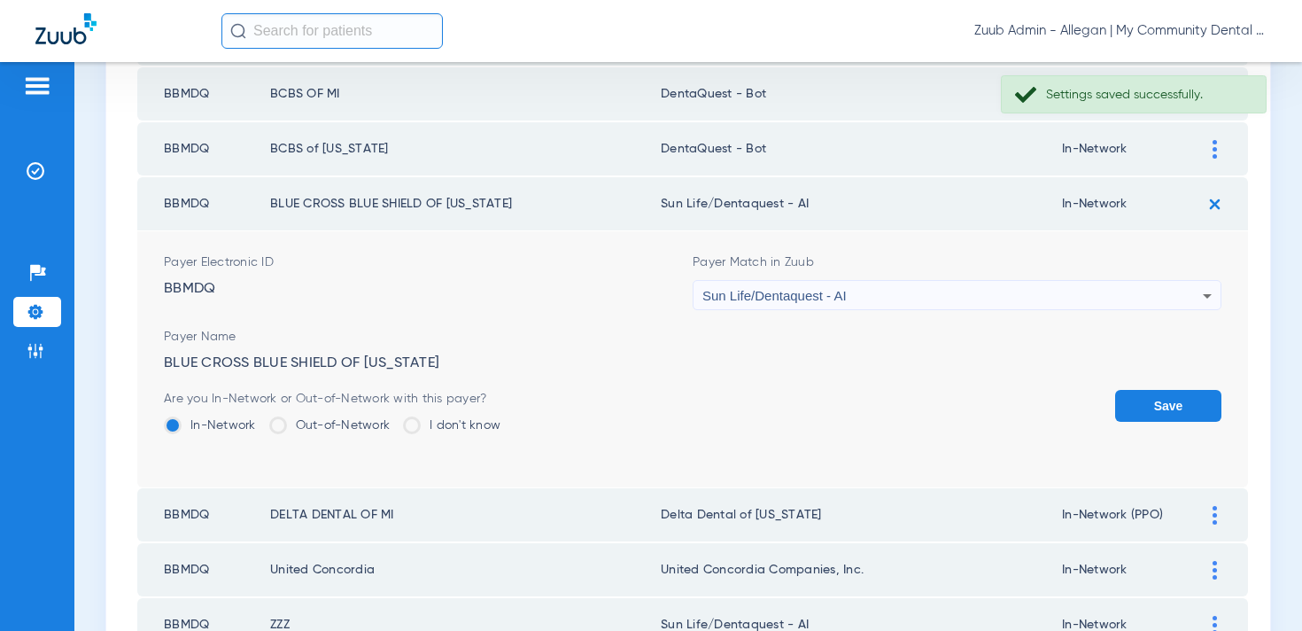
click at [854, 284] on div "Sun Life/Dentaquest - AI" at bounding box center [952, 296] width 500 height 30
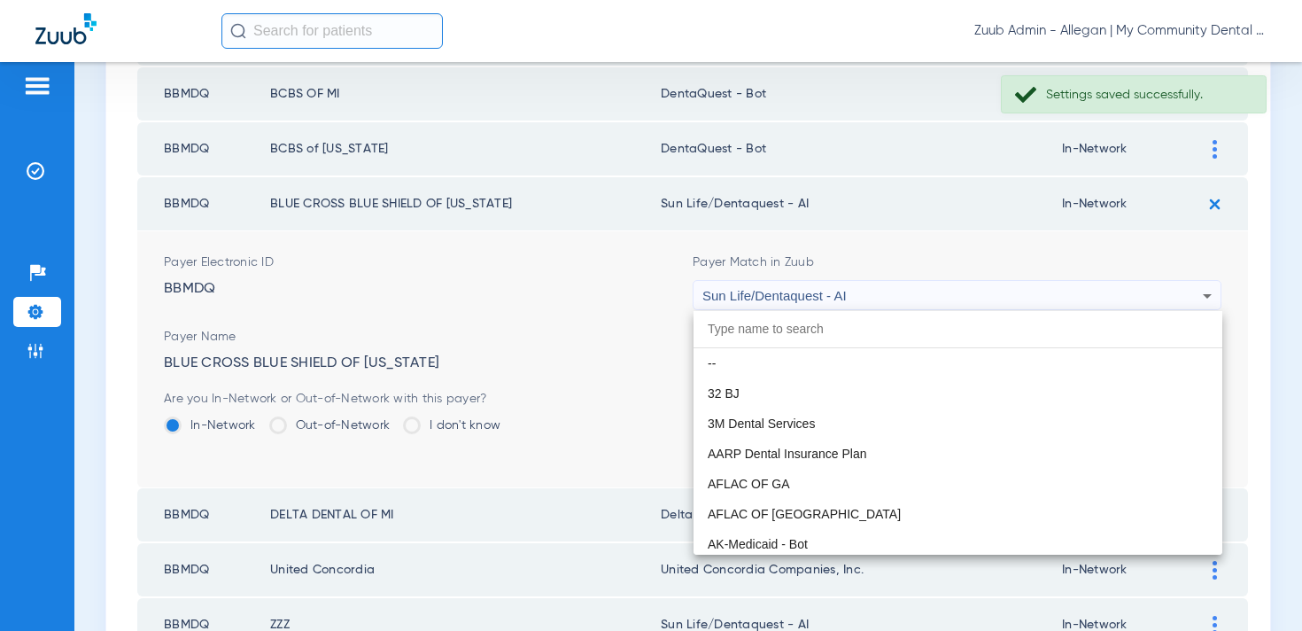
paste input "entaQuest - Bot"
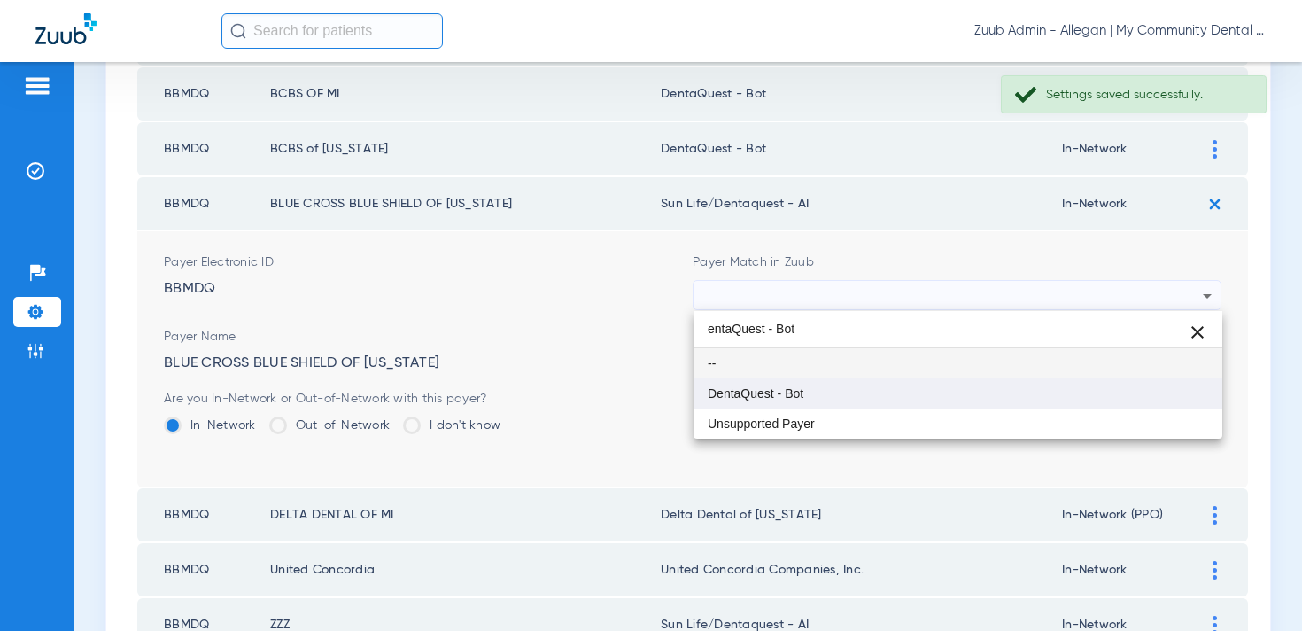
type input "entaQuest - Bot"
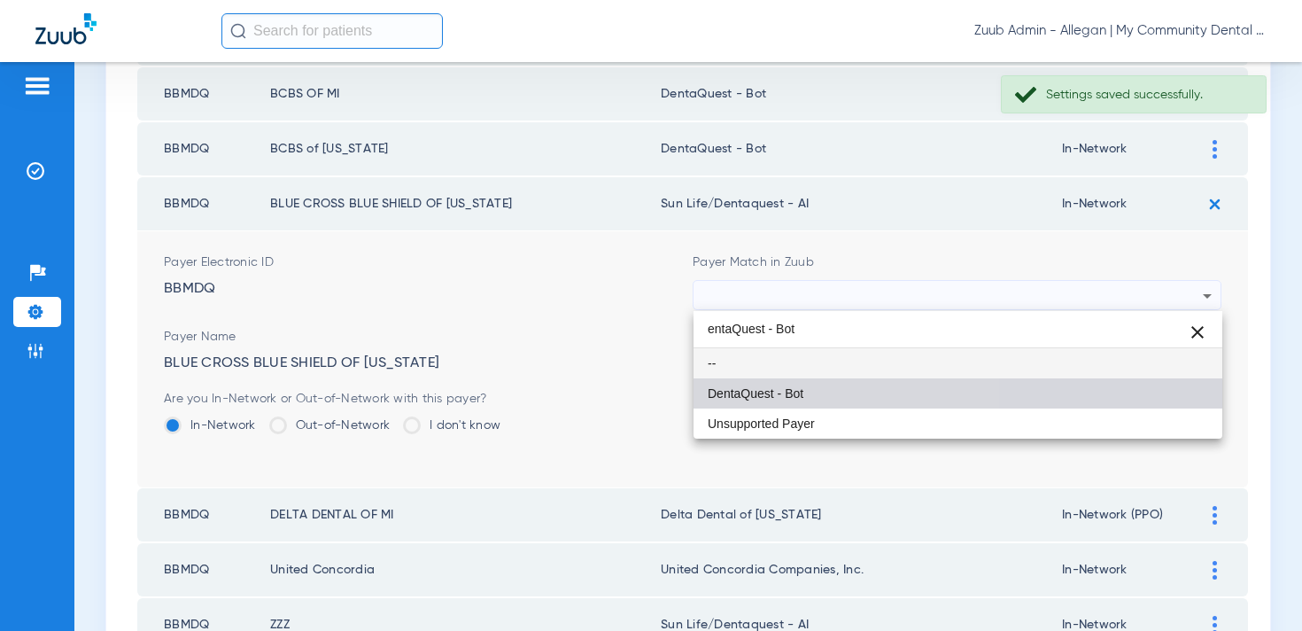
click at [773, 399] on span "DentaQuest - Bot" at bounding box center [756, 393] width 96 height 12
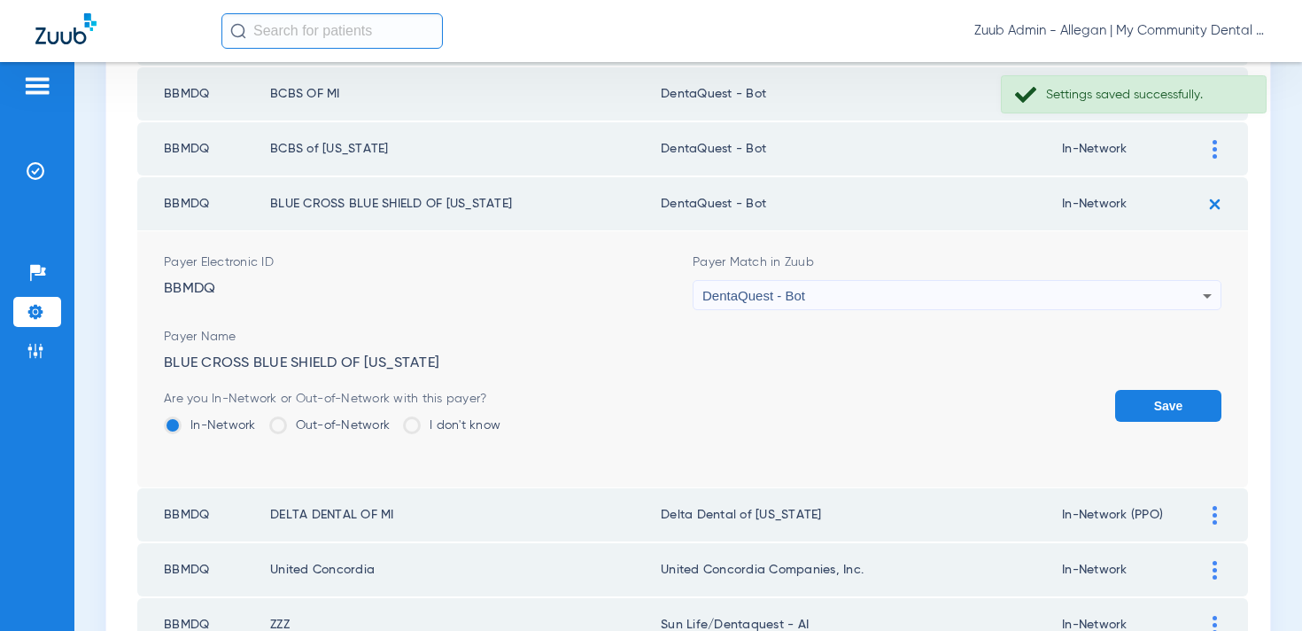
click at [1146, 407] on button "Save" at bounding box center [1168, 406] width 106 height 32
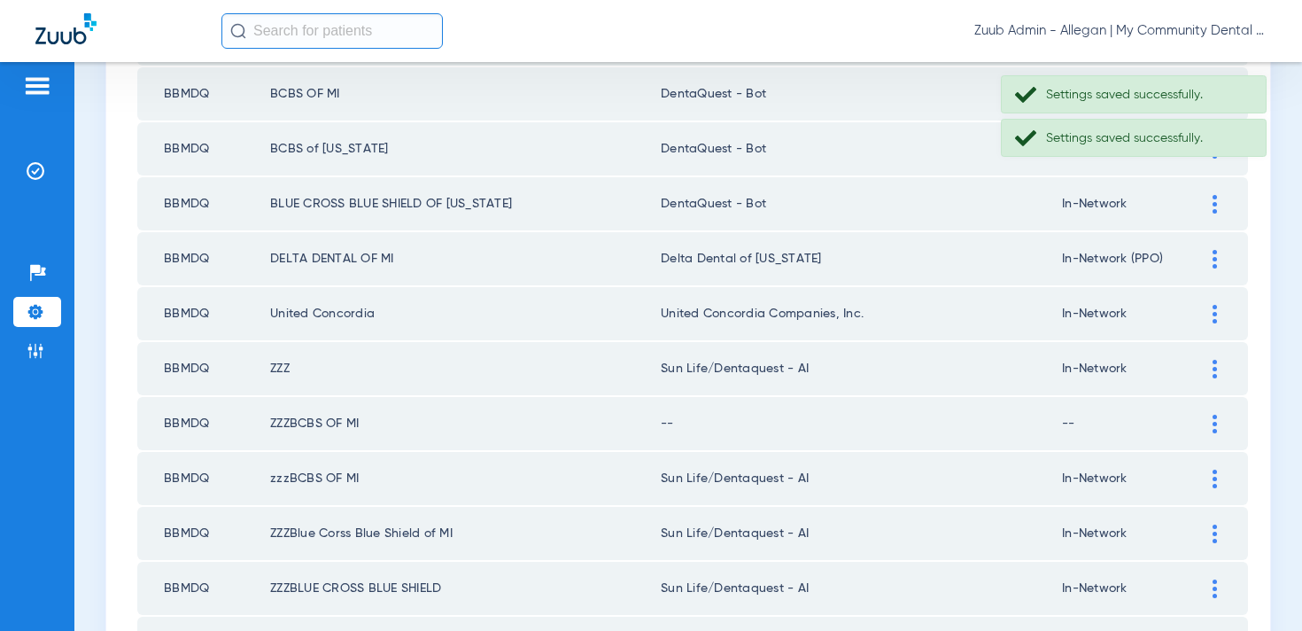
click at [1217, 253] on div at bounding box center [1214, 259] width 31 height 19
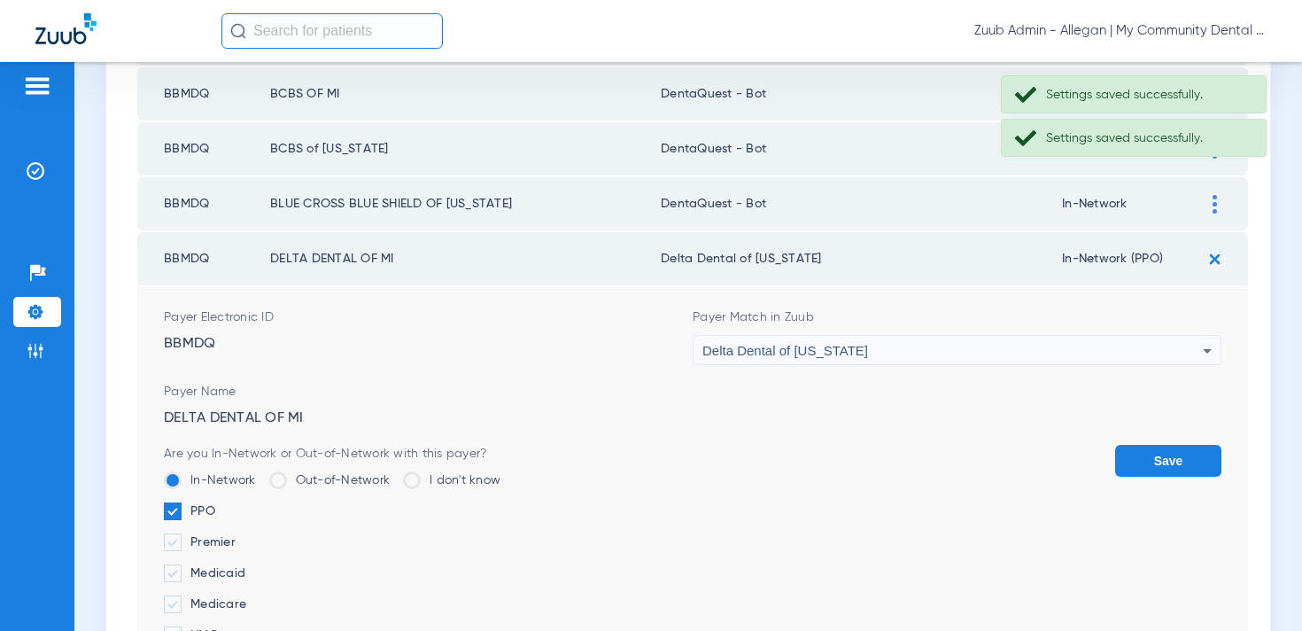
click at [866, 342] on div "Delta Dental of [US_STATE]" at bounding box center [952, 351] width 500 height 30
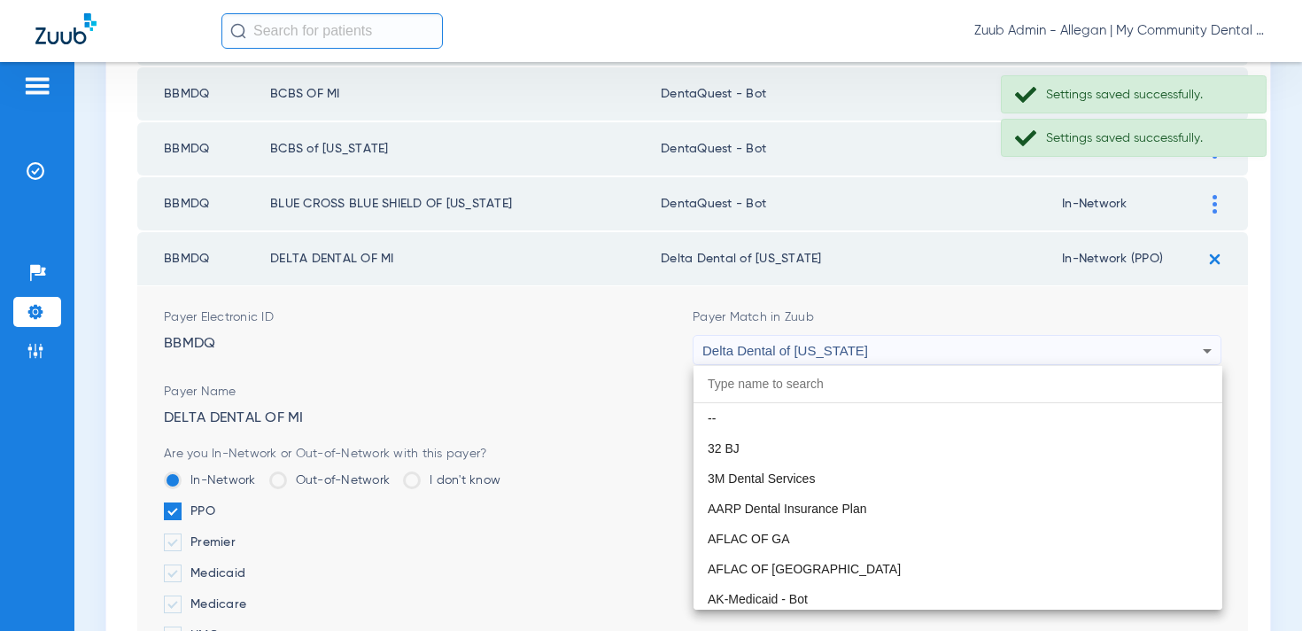
paste input "entaQuest - Bot"
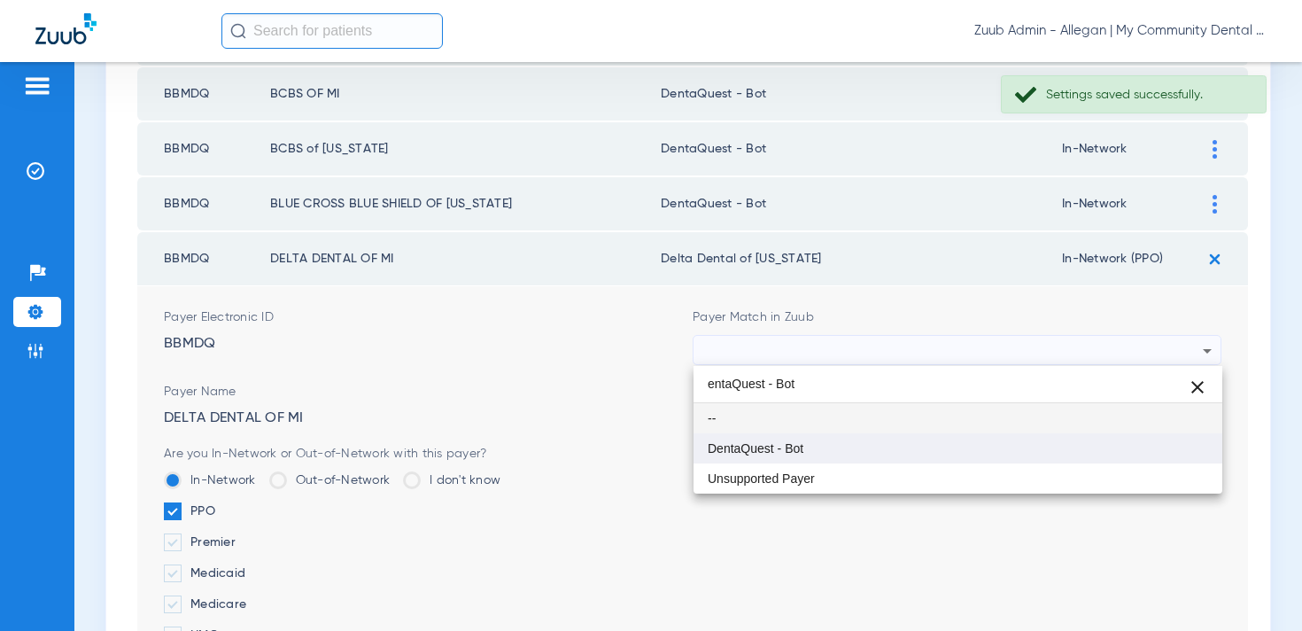
type input "entaQuest - Bot"
click at [808, 439] on mat-option "DentaQuest - Bot" at bounding box center [957, 448] width 529 height 30
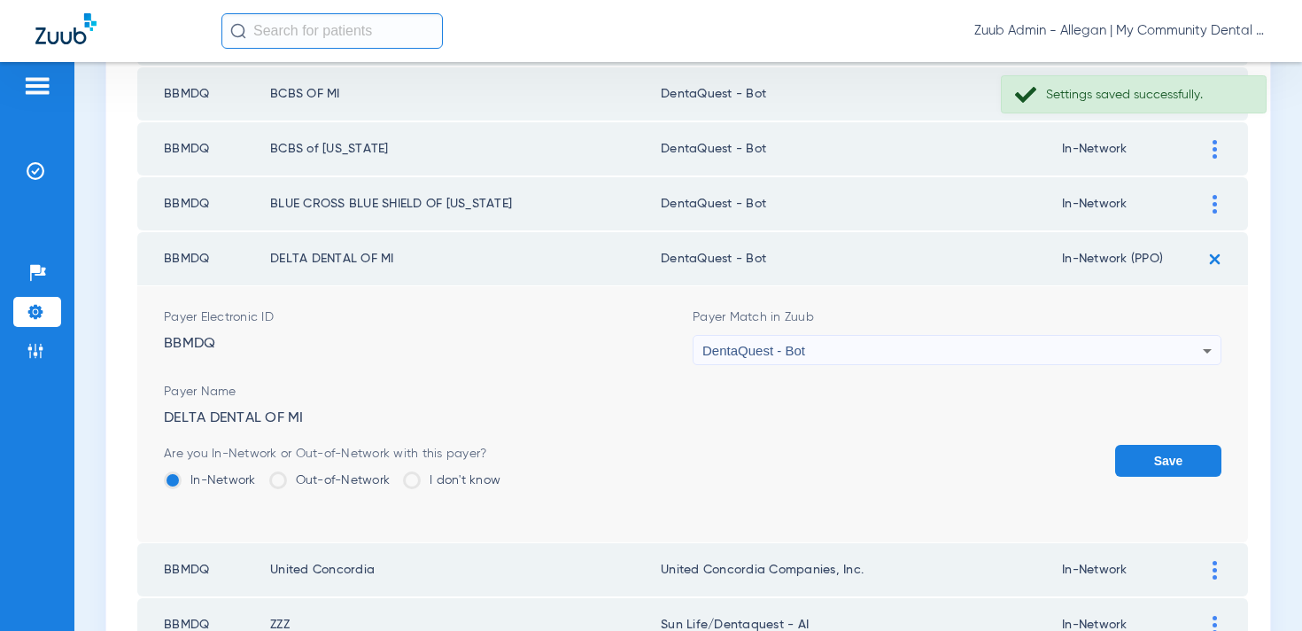
click at [1180, 457] on button "Save" at bounding box center [1168, 461] width 106 height 32
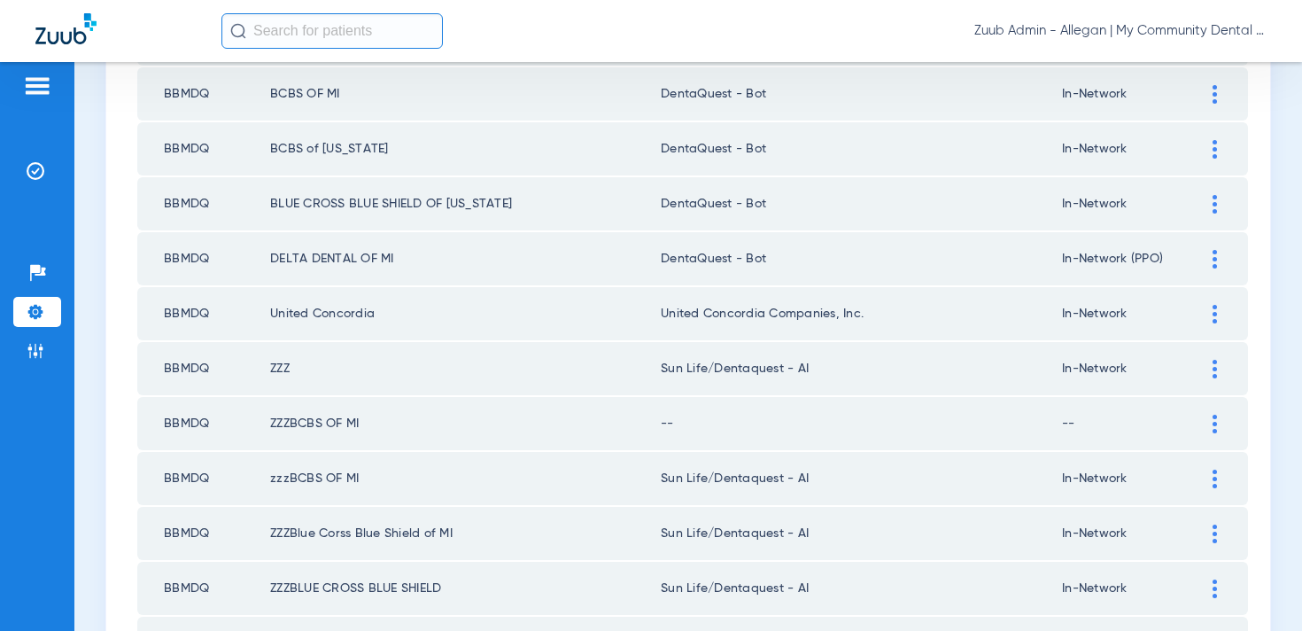
click at [1214, 316] on img at bounding box center [1214, 314] width 4 height 19
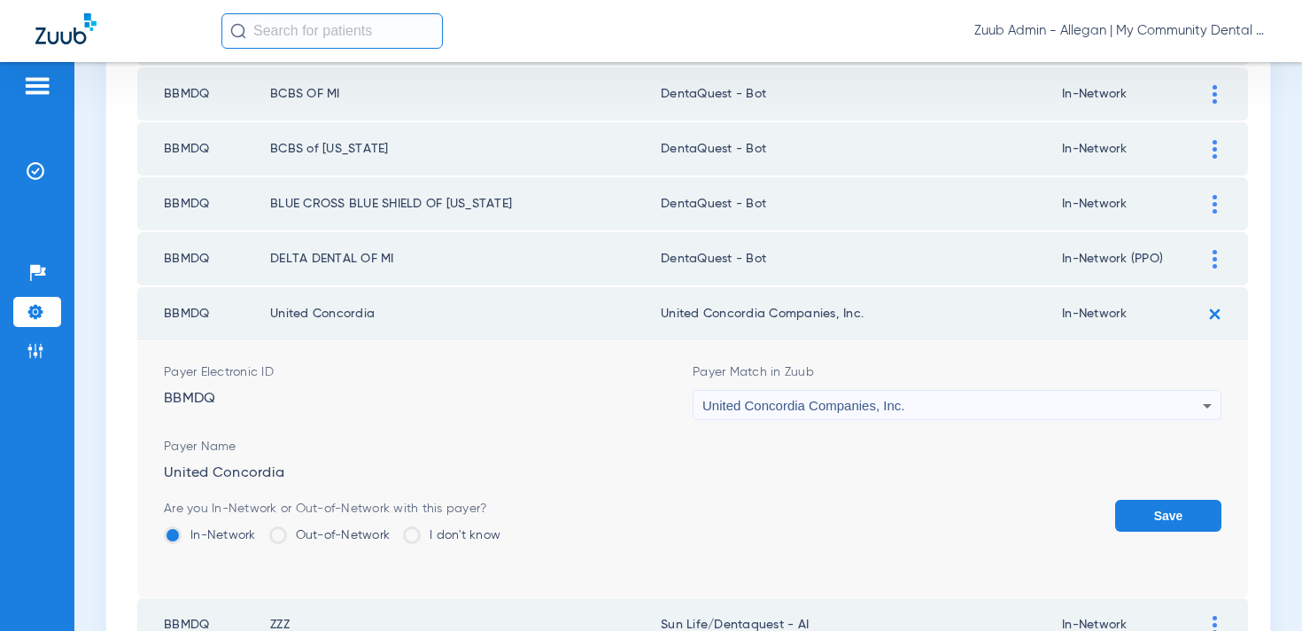
click at [816, 408] on span "United Concordia Companies, Inc." at bounding box center [803, 405] width 202 height 15
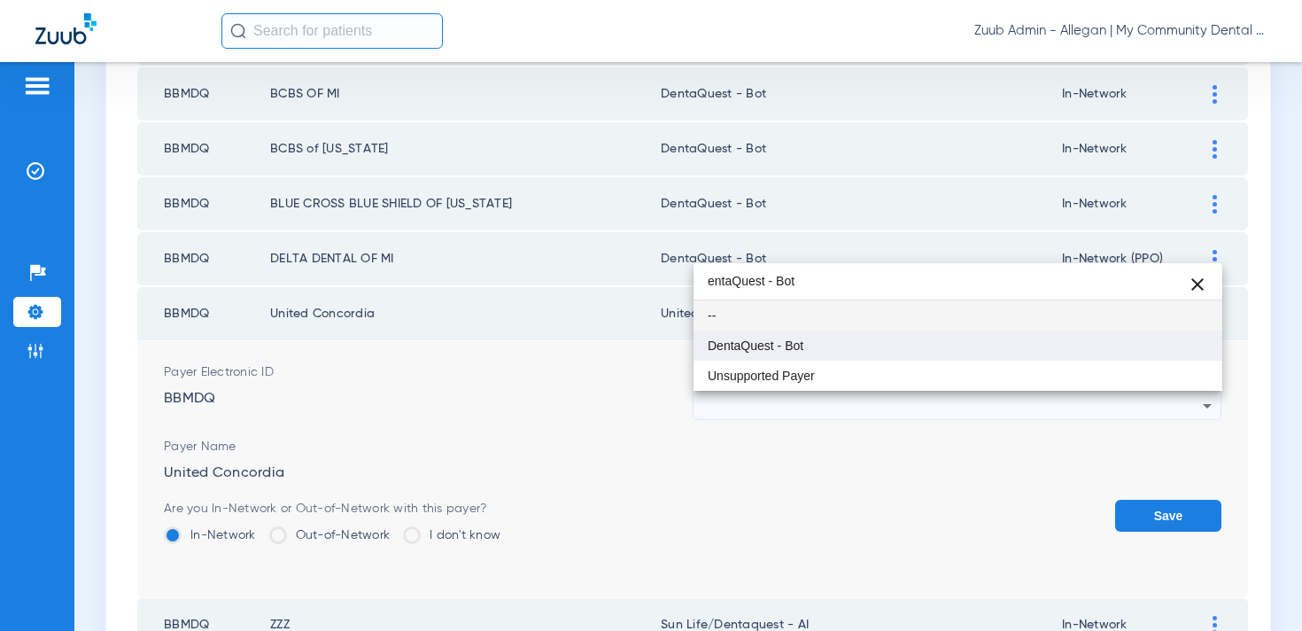
type input "entaQuest - Bot"
click at [790, 347] on span "DentaQuest - Bot" at bounding box center [756, 345] width 96 height 12
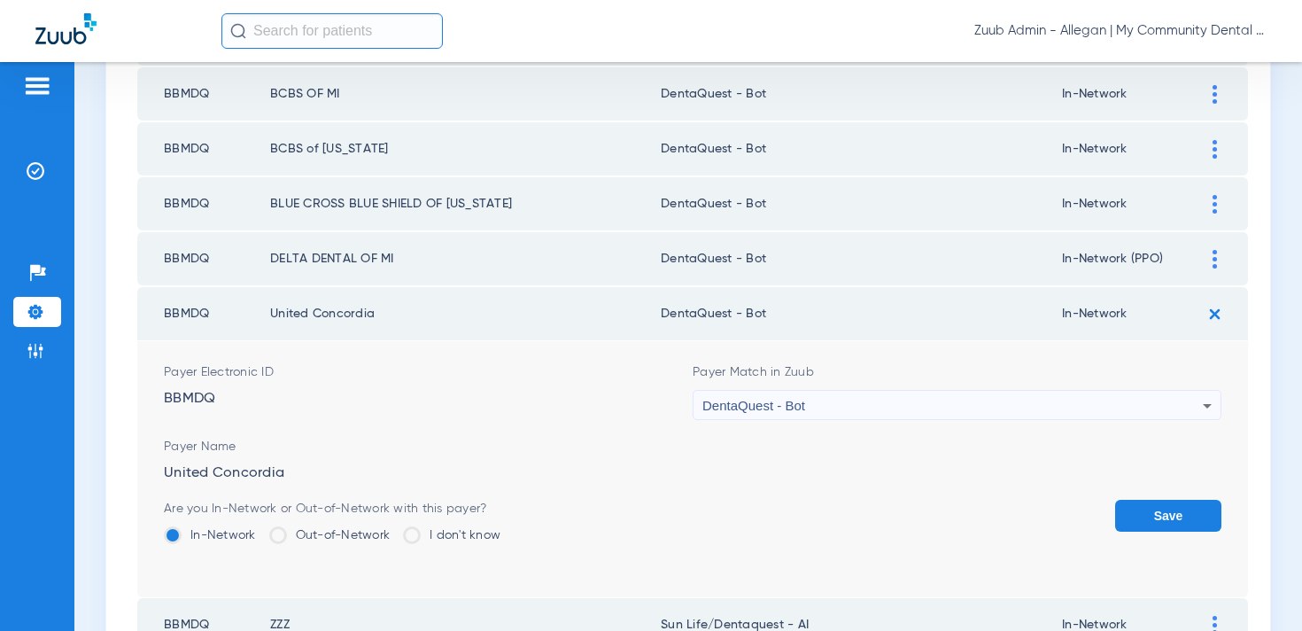
click at [1153, 522] on button "Save" at bounding box center [1168, 516] width 106 height 32
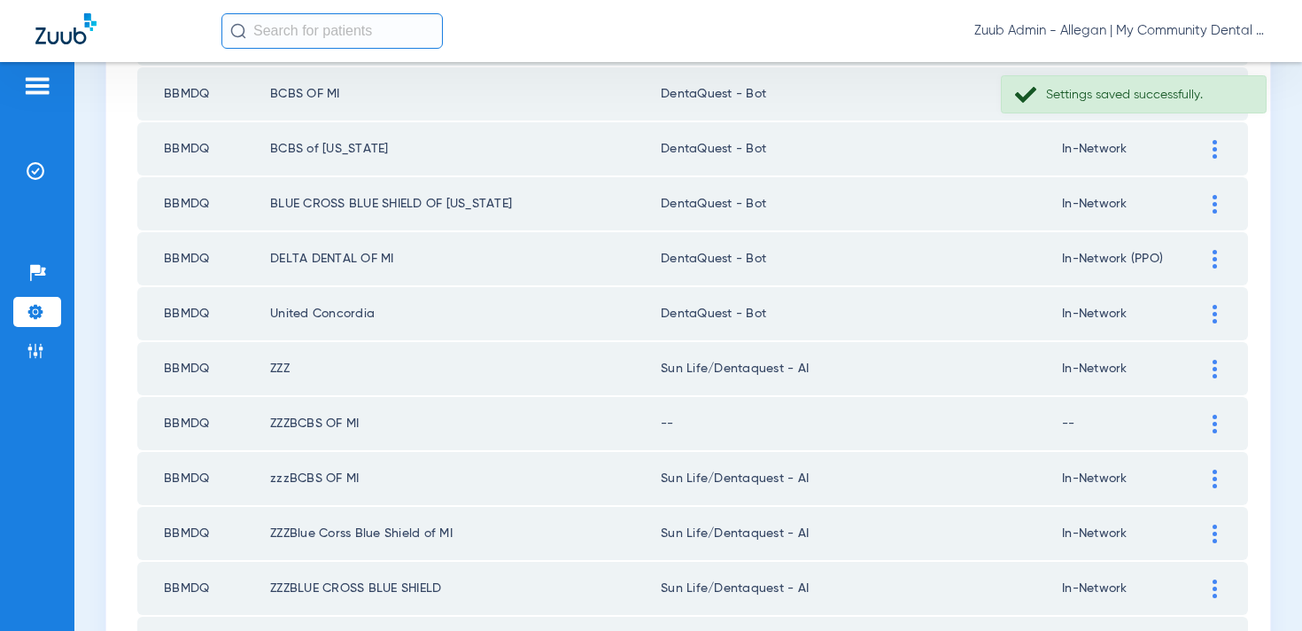
click at [1209, 370] on div at bounding box center [1214, 369] width 31 height 19
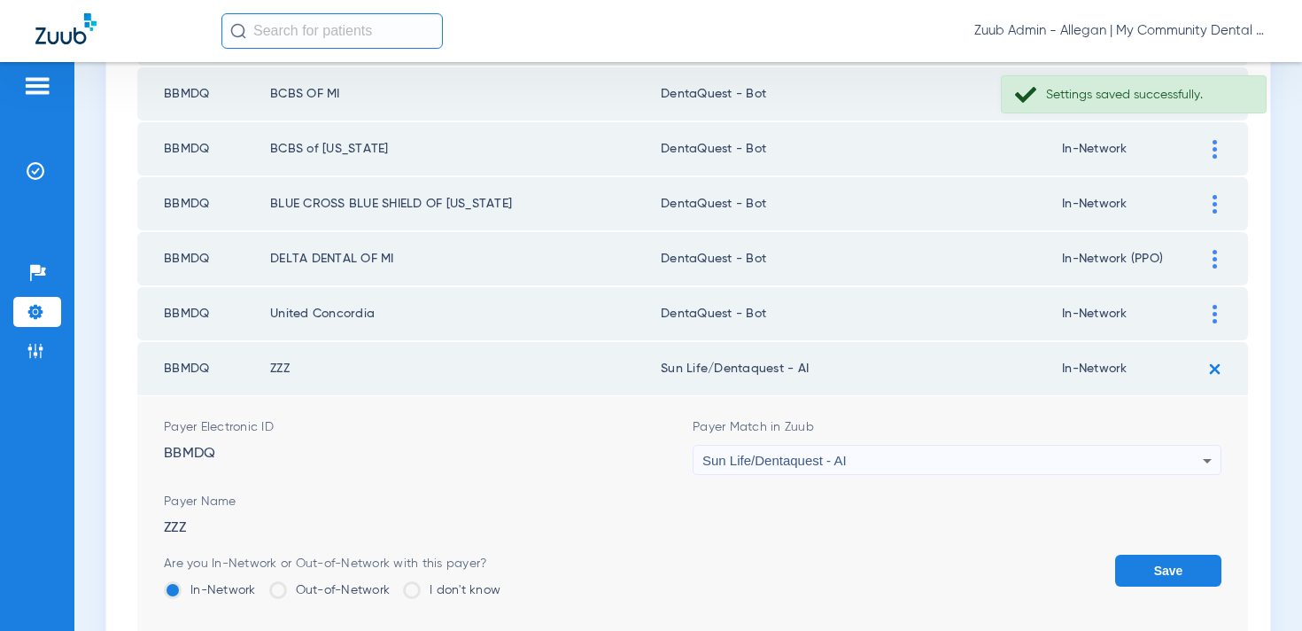
click at [793, 474] on div "Sun Life/Dentaquest - AI" at bounding box center [952, 460] width 500 height 30
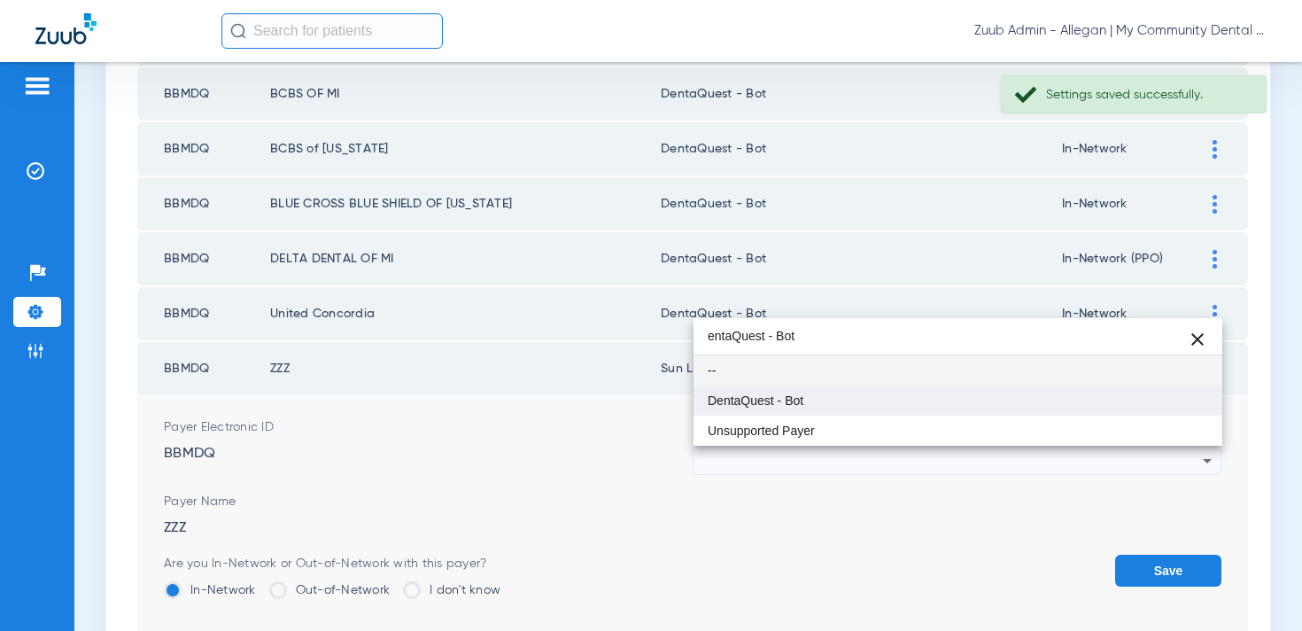
type input "entaQuest - Bot"
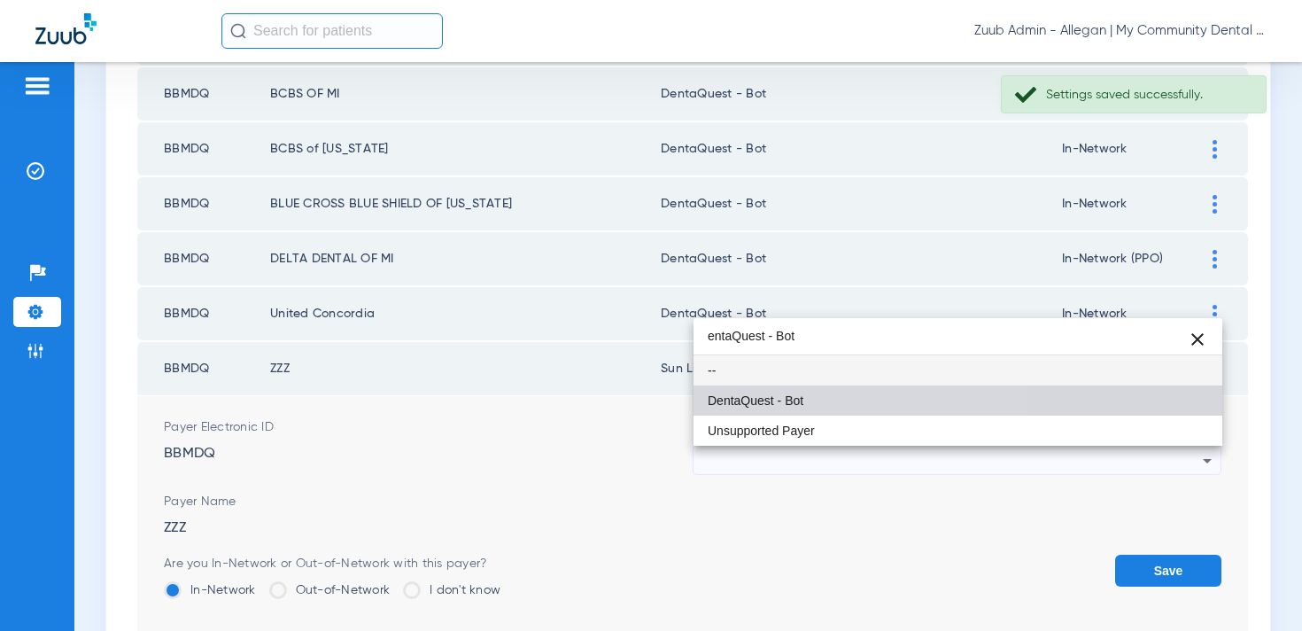
click at [787, 406] on span "DentaQuest - Bot" at bounding box center [756, 400] width 96 height 12
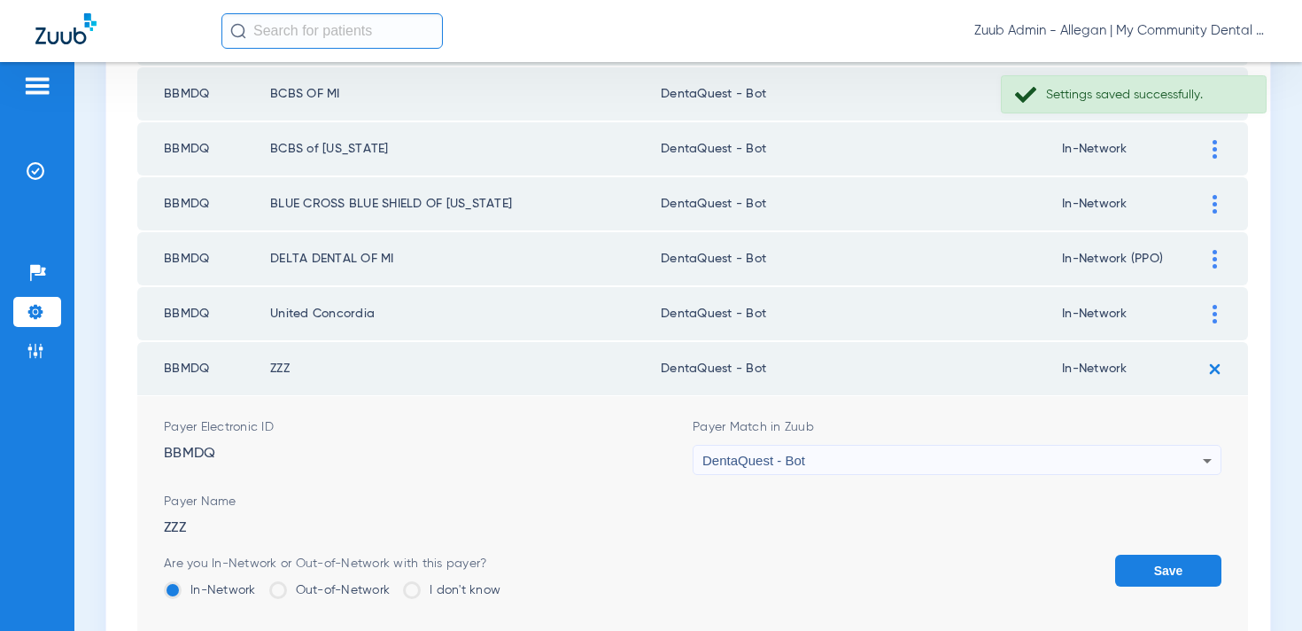
click at [1148, 575] on button "Save" at bounding box center [1168, 570] width 106 height 32
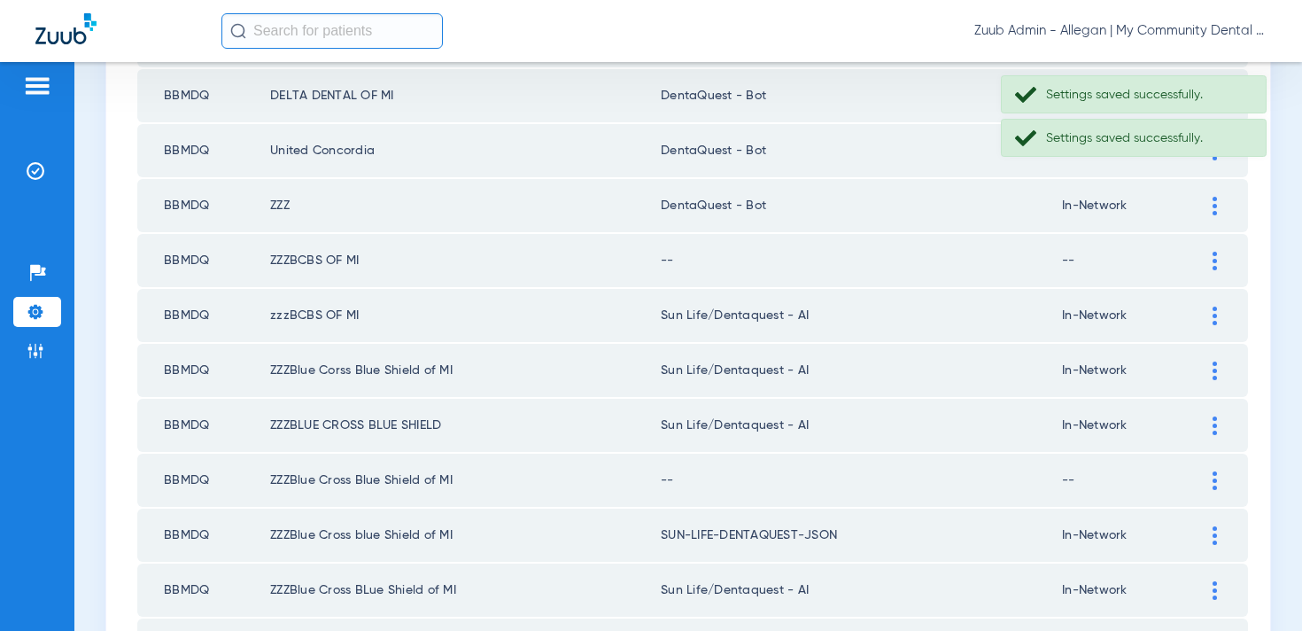
scroll to position [608, 0]
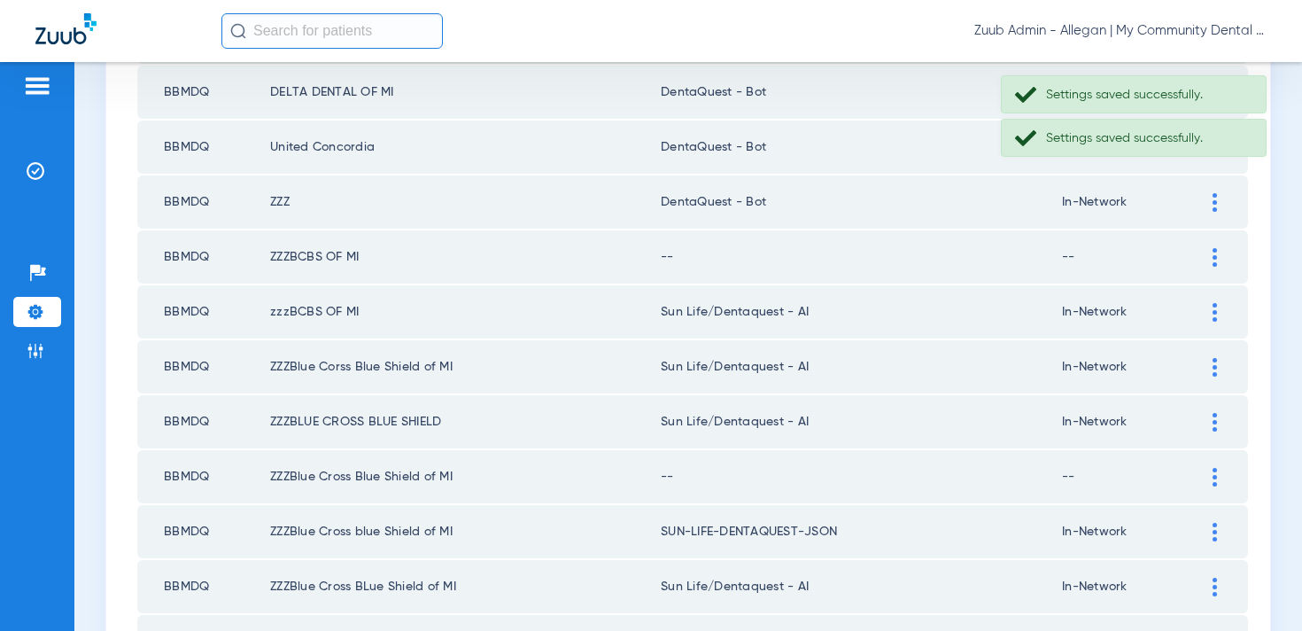
click at [1222, 249] on div at bounding box center [1214, 257] width 31 height 19
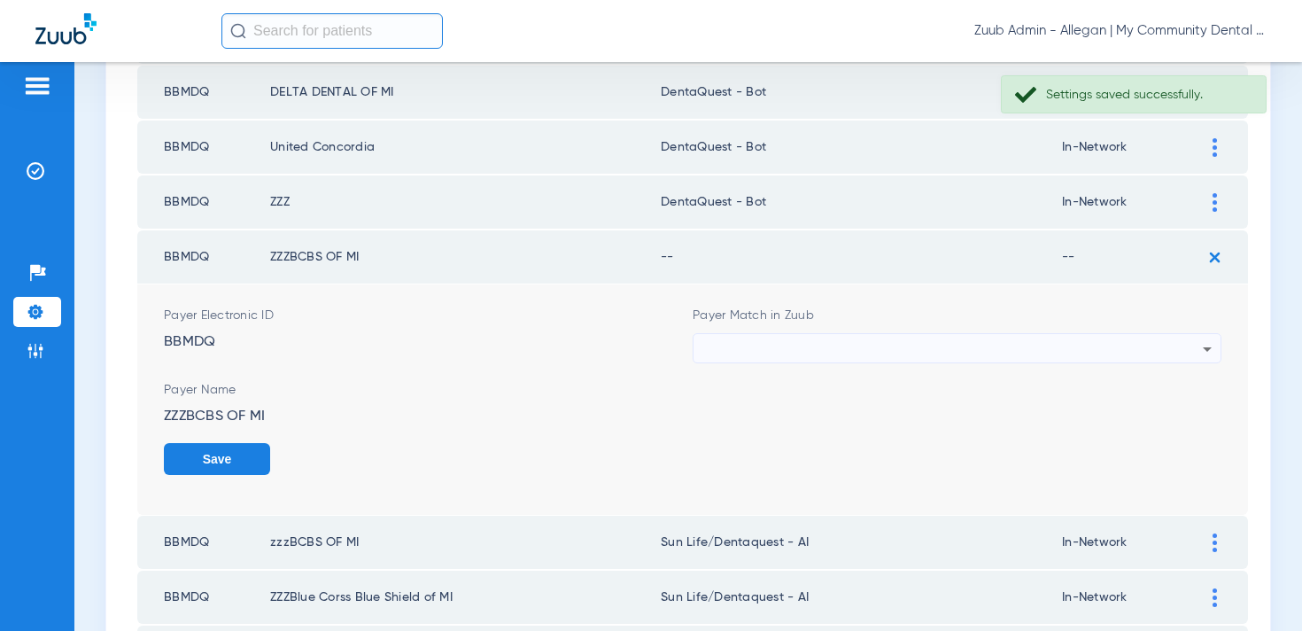
click at [794, 349] on div at bounding box center [952, 349] width 500 height 30
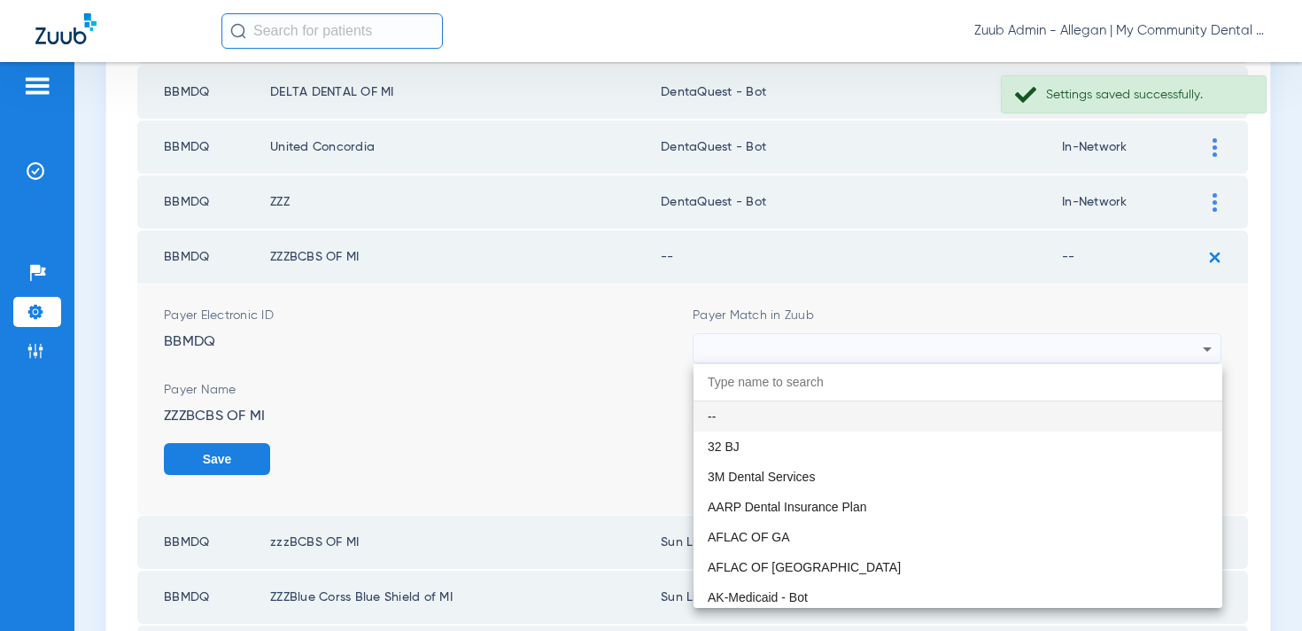
paste input "entaQuest - Bot"
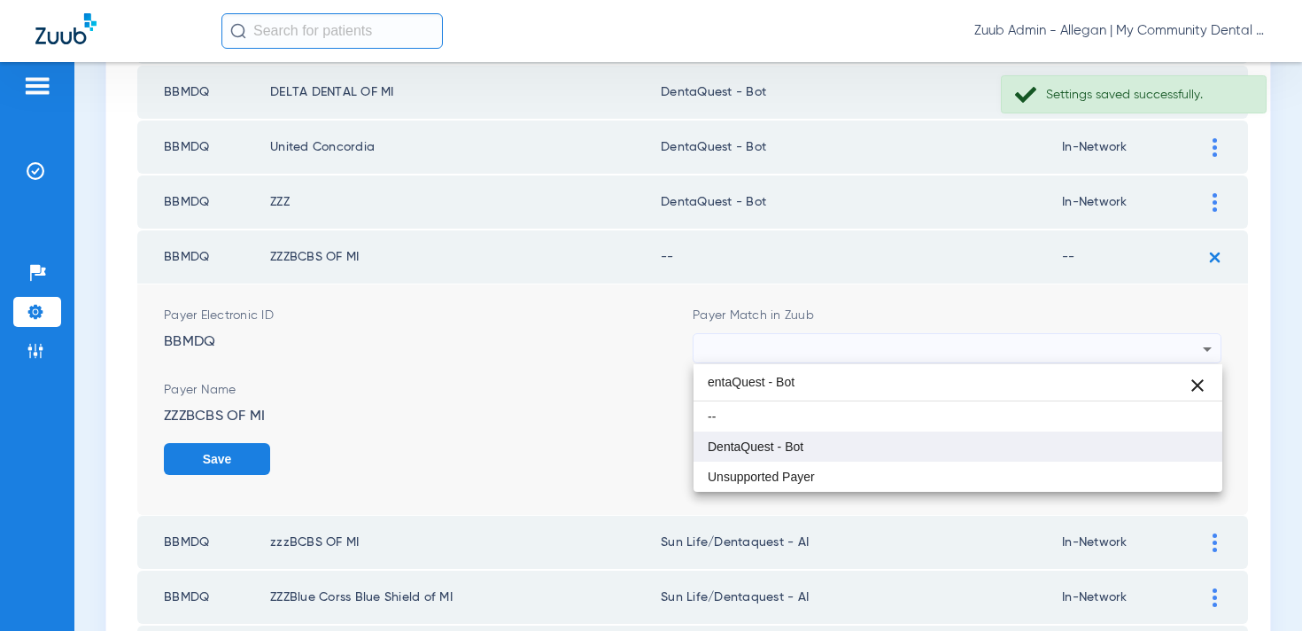
type input "entaQuest - Bot"
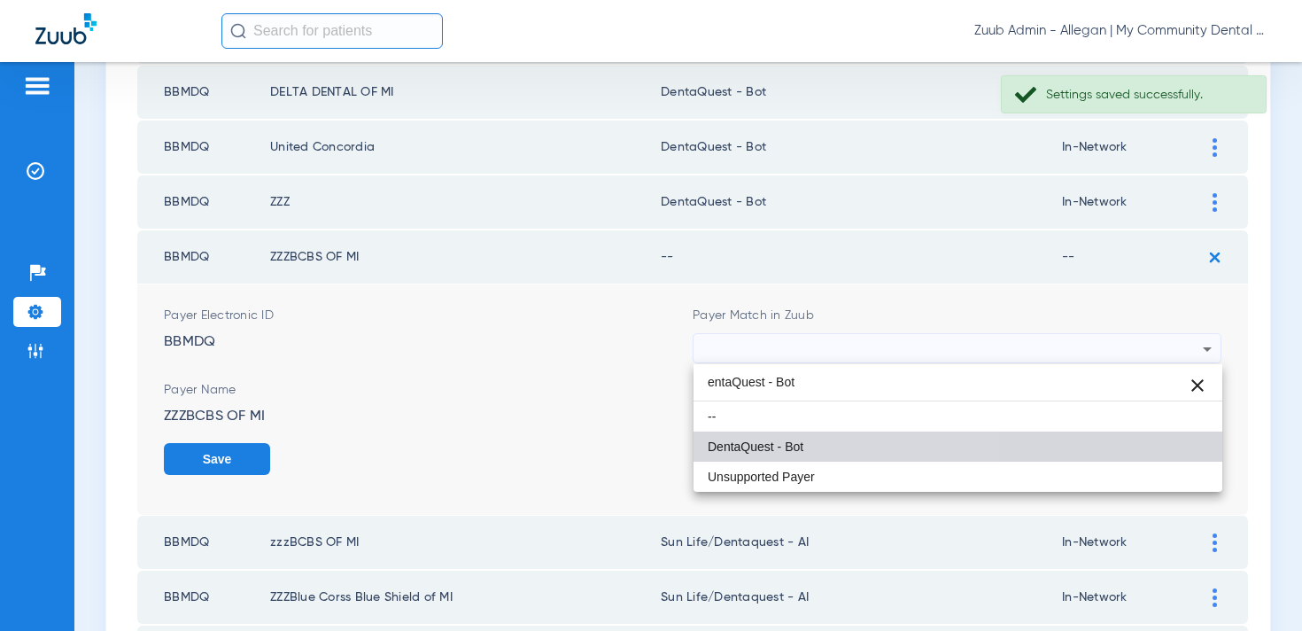
click at [773, 454] on mat-option "DentaQuest - Bot" at bounding box center [957, 446] width 529 height 30
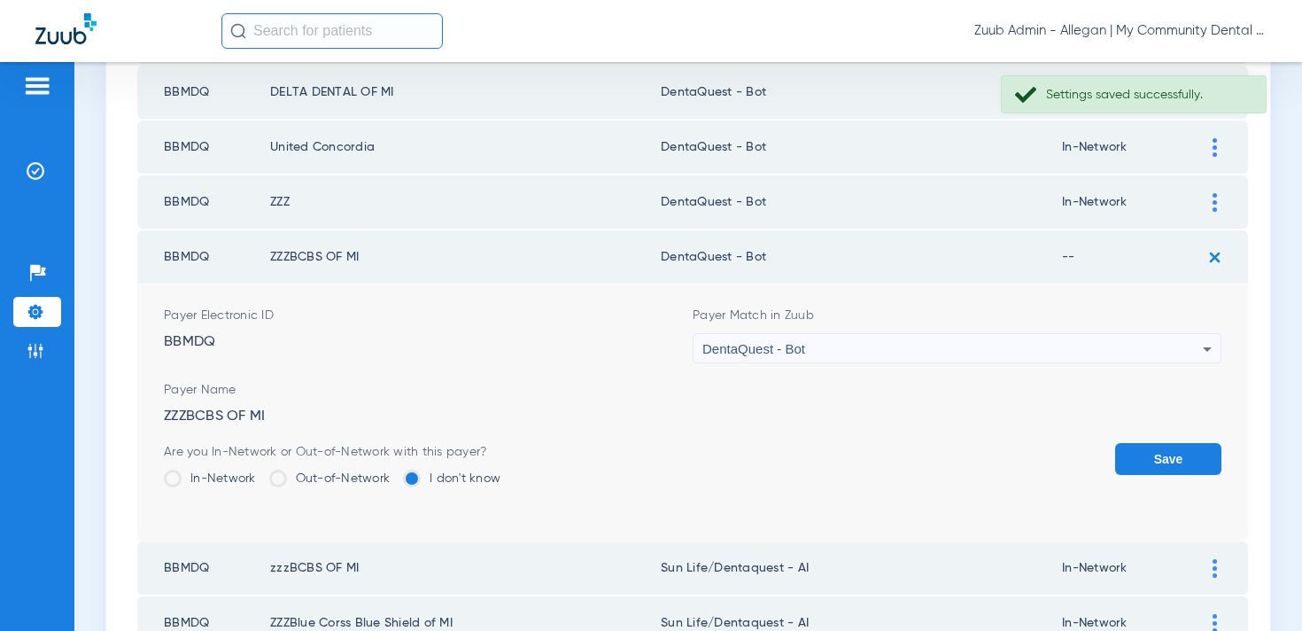
click at [200, 473] on label "In-Network" at bounding box center [210, 478] width 92 height 18
click at [260, 472] on input "In-Network" at bounding box center [260, 472] width 0 height 0
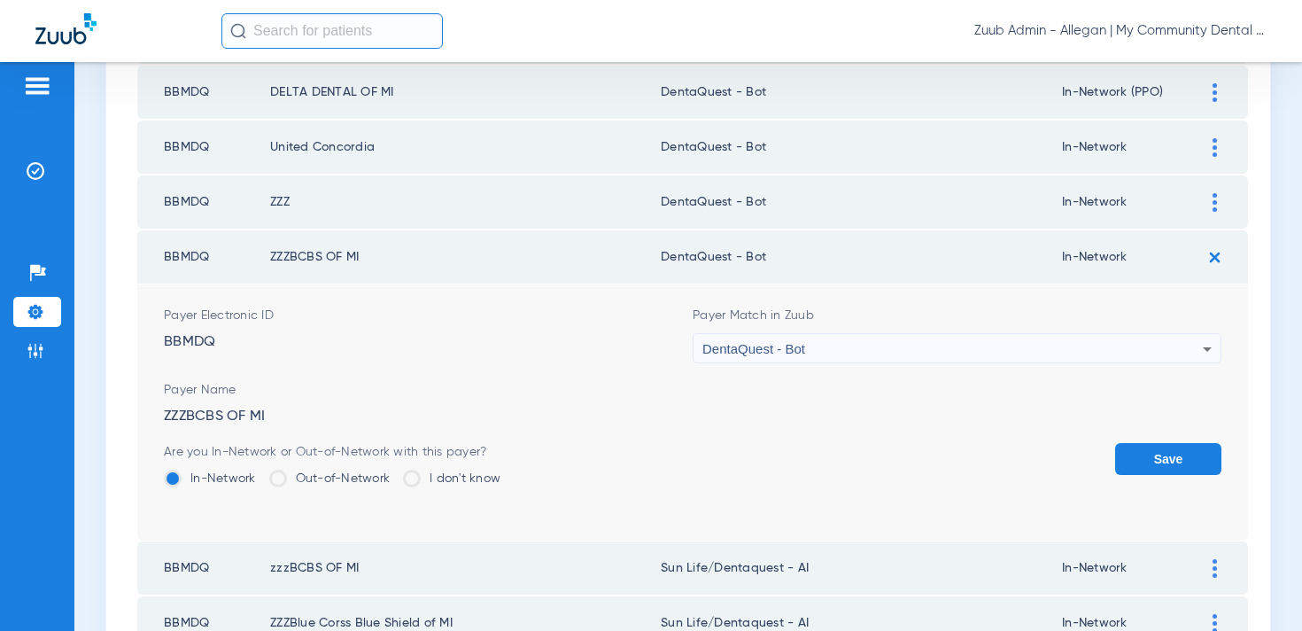
click at [1157, 445] on button "Save" at bounding box center [1168, 459] width 106 height 32
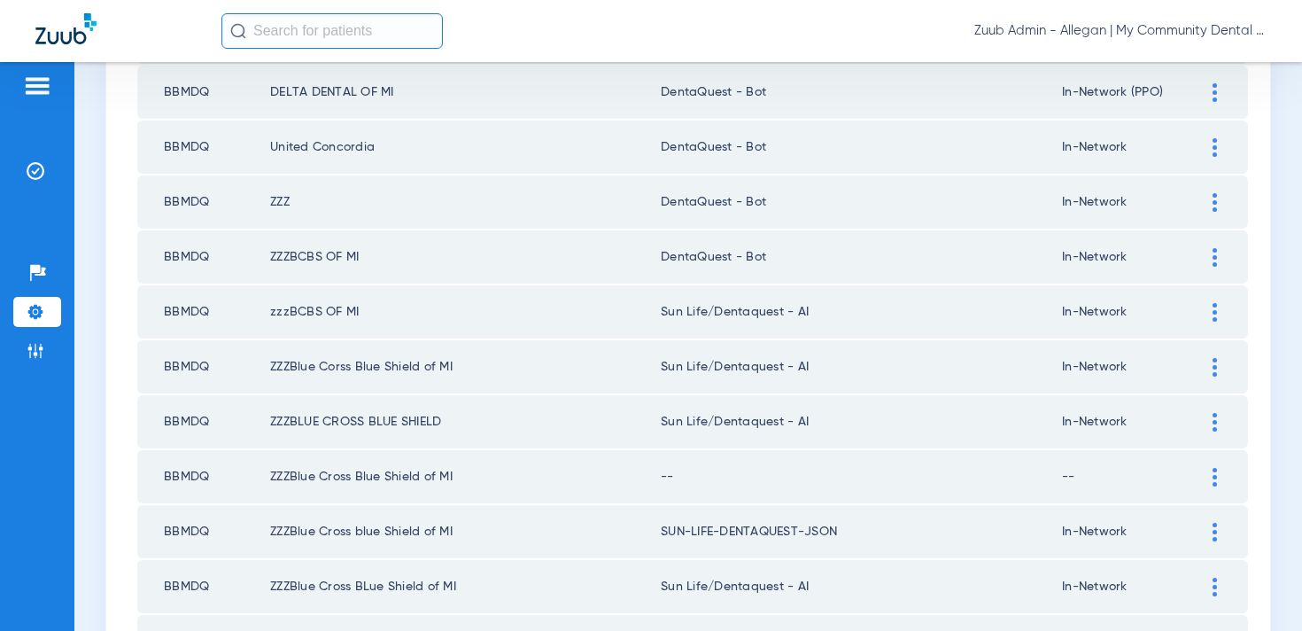
click at [1212, 313] on div at bounding box center [1214, 312] width 31 height 19
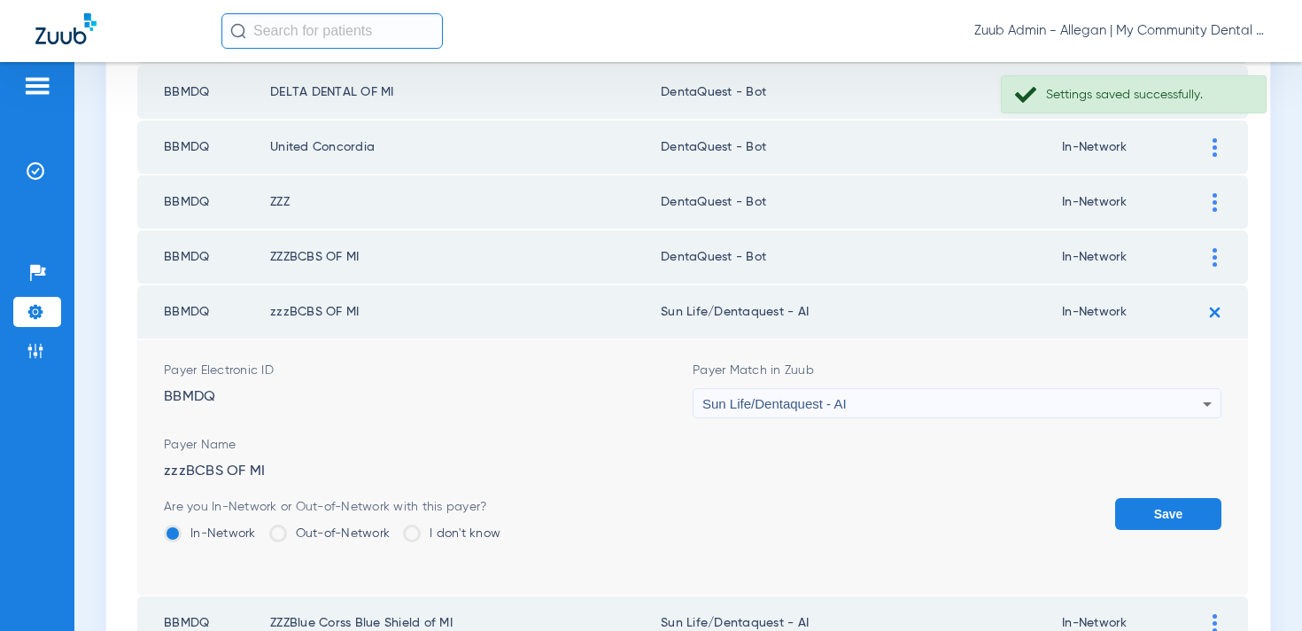
click at [803, 400] on span "Sun Life/Dentaquest - AI" at bounding box center [774, 403] width 144 height 15
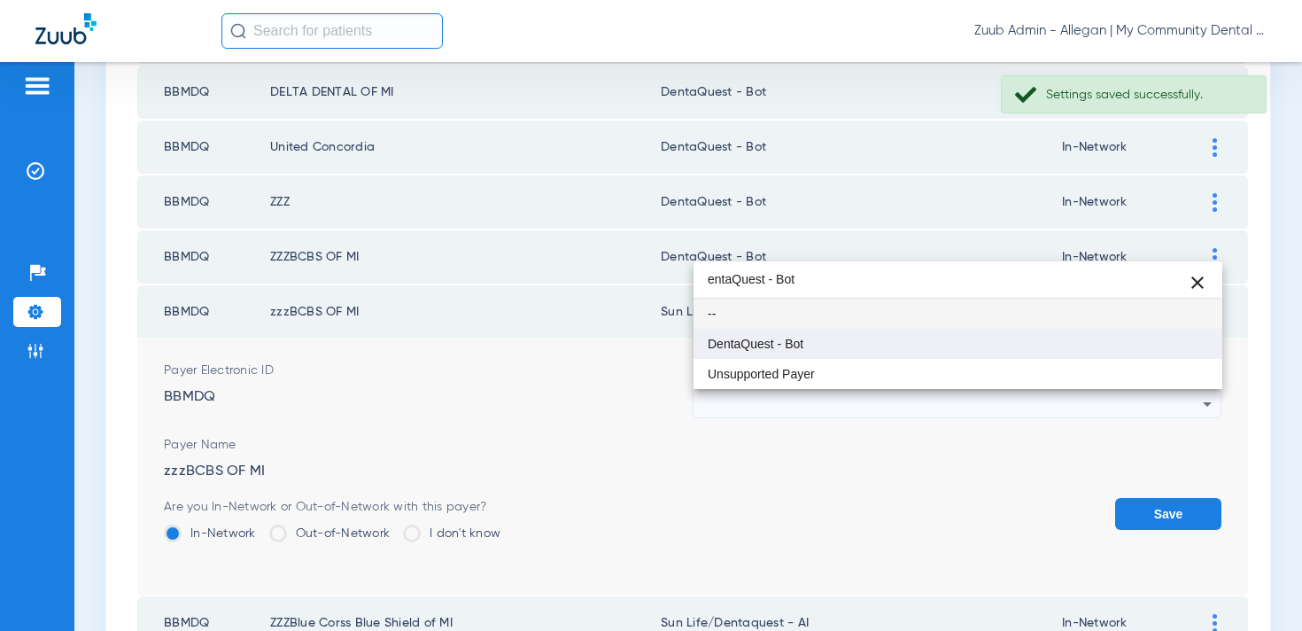
type input "entaQuest - Bot"
click at [790, 342] on span "DentaQuest - Bot" at bounding box center [756, 343] width 96 height 12
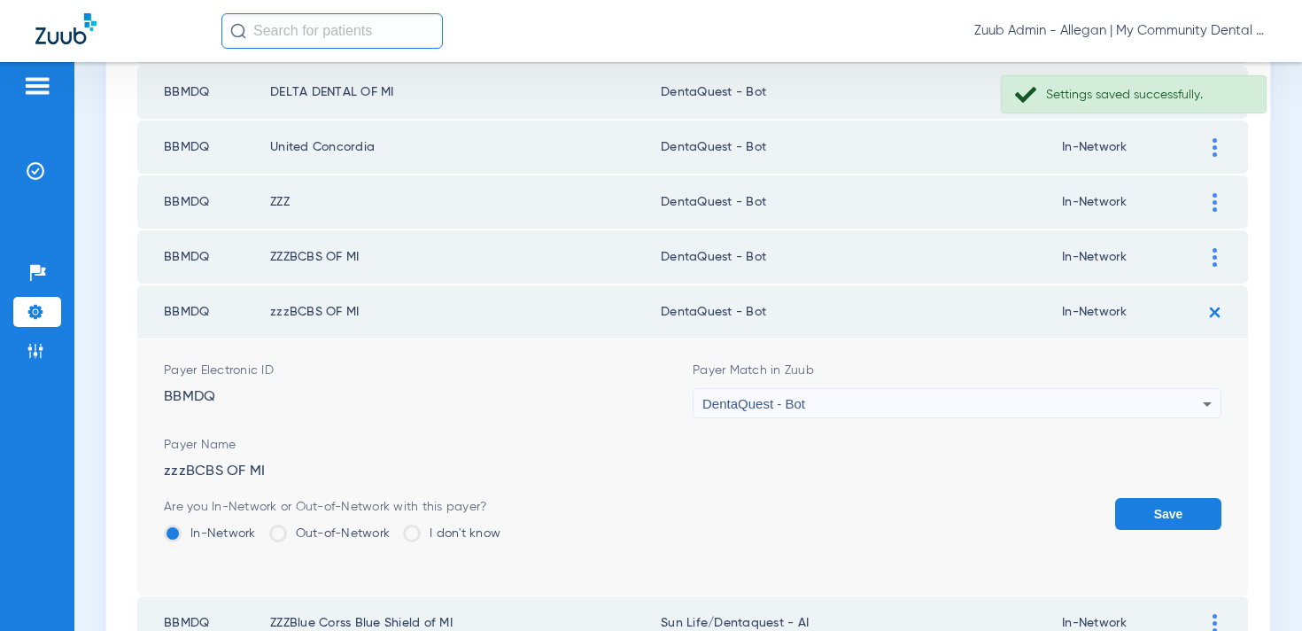
click at [1155, 502] on button "Save" at bounding box center [1168, 514] width 106 height 32
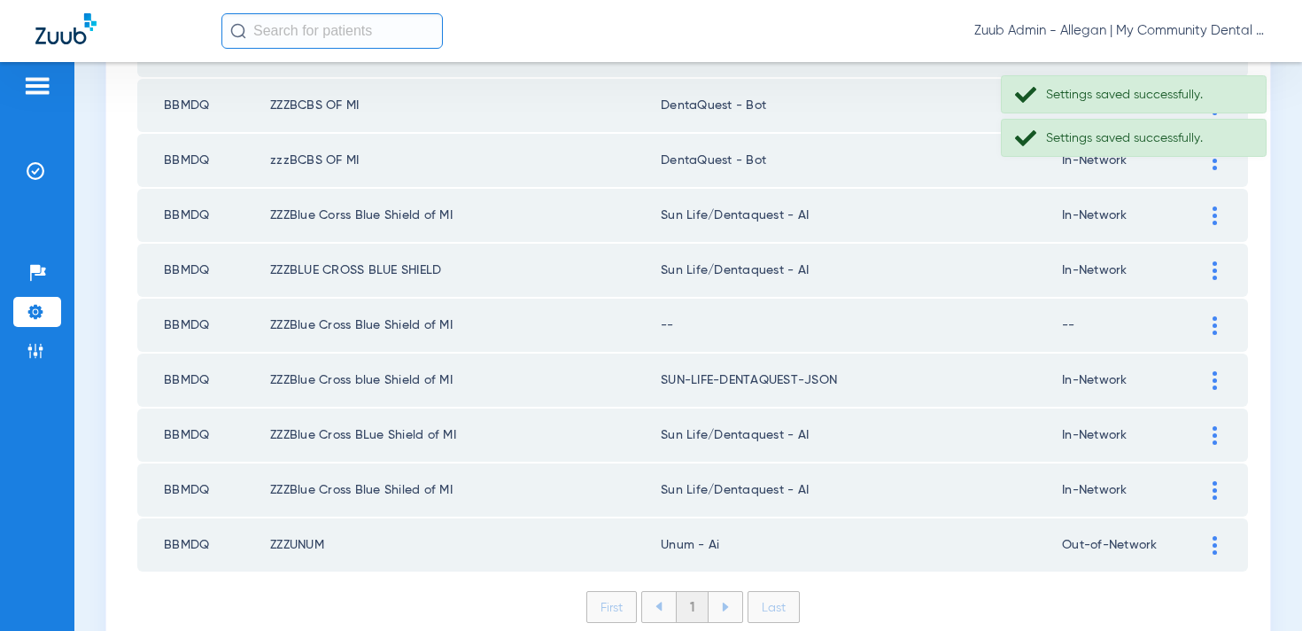
scroll to position [760, 0]
click at [1214, 218] on img at bounding box center [1214, 214] width 4 height 19
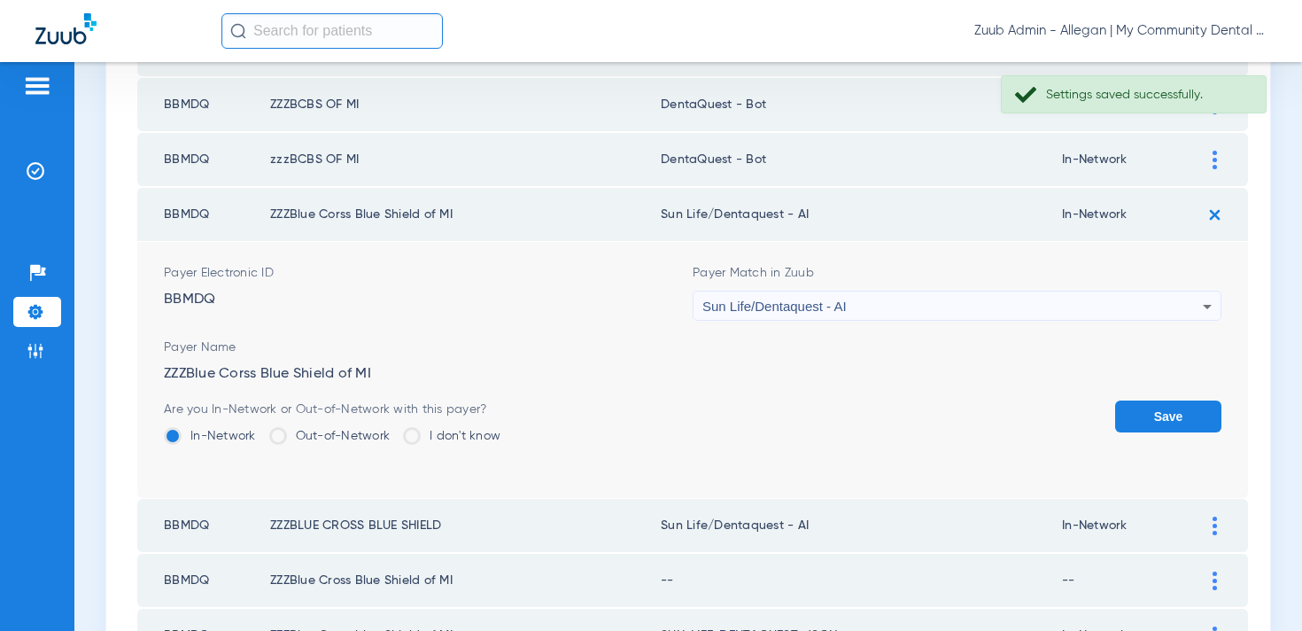
click at [884, 306] on div "Sun Life/Dentaquest - AI" at bounding box center [952, 306] width 500 height 30
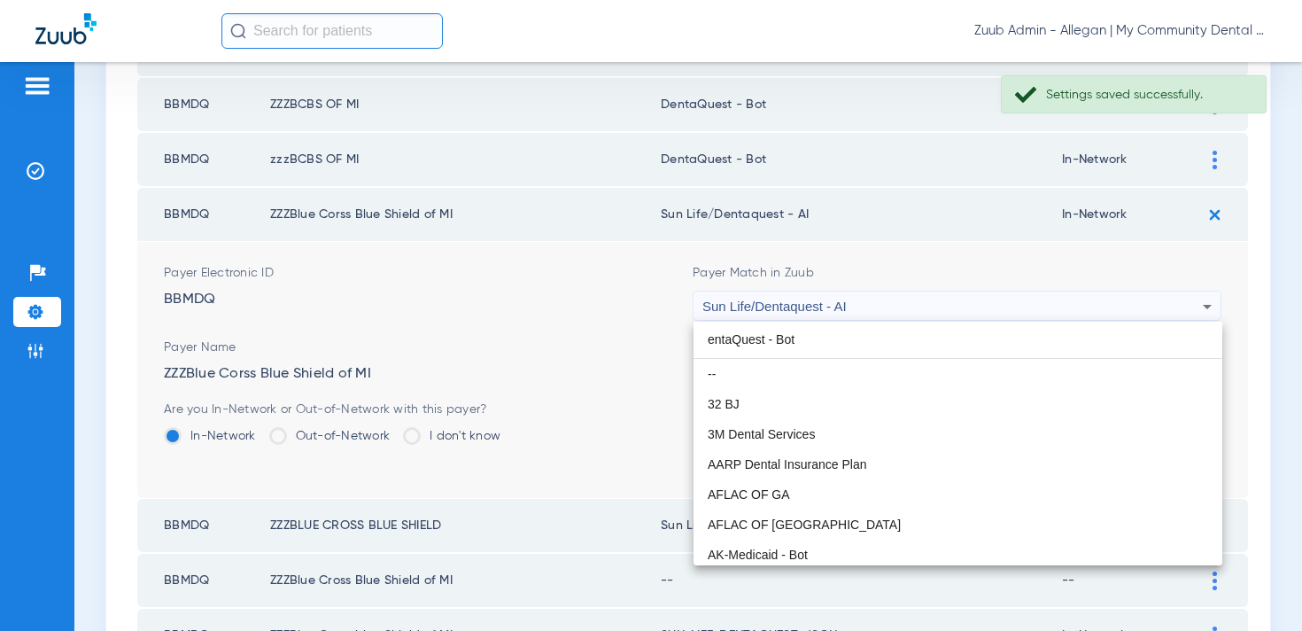
scroll to position [0, 0]
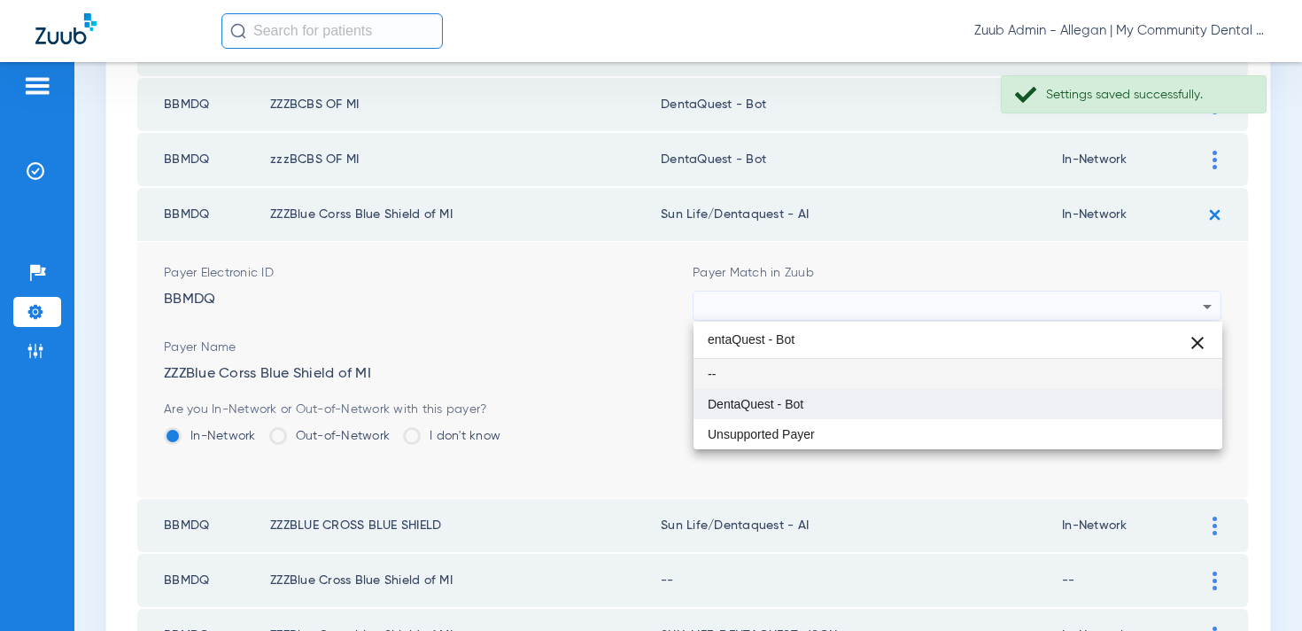
type input "entaQuest - Bot"
click at [809, 407] on mat-option "DentaQuest - Bot" at bounding box center [957, 404] width 529 height 30
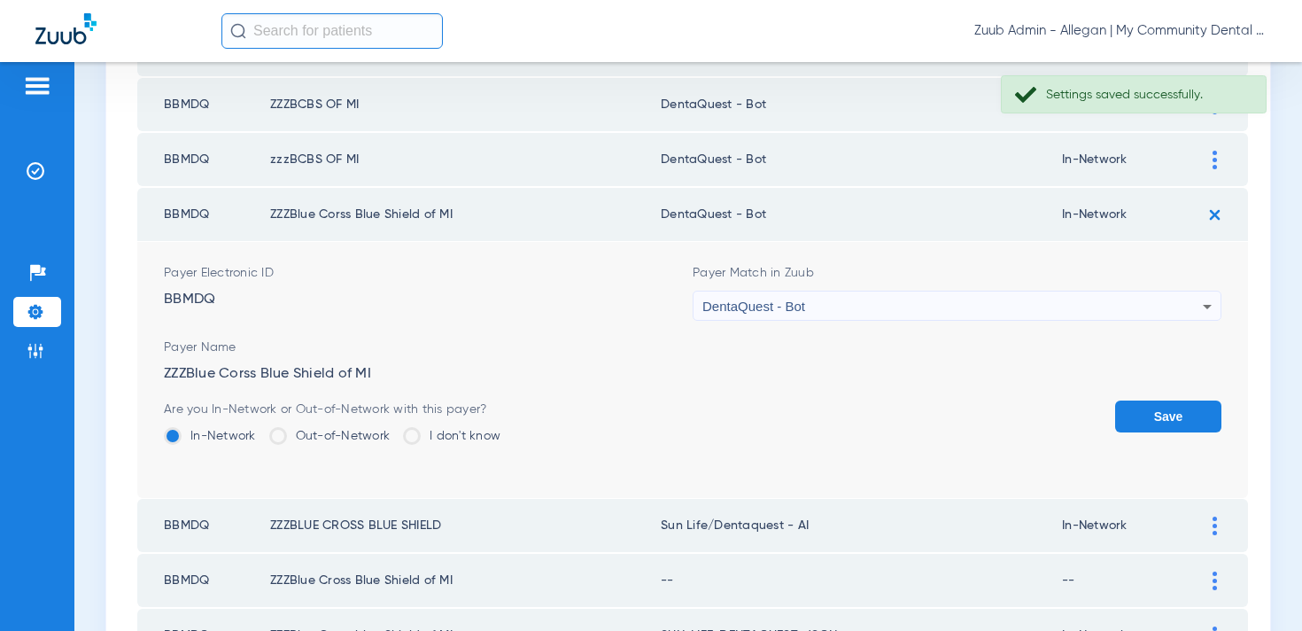
click at [1169, 407] on button "Save" at bounding box center [1168, 416] width 106 height 32
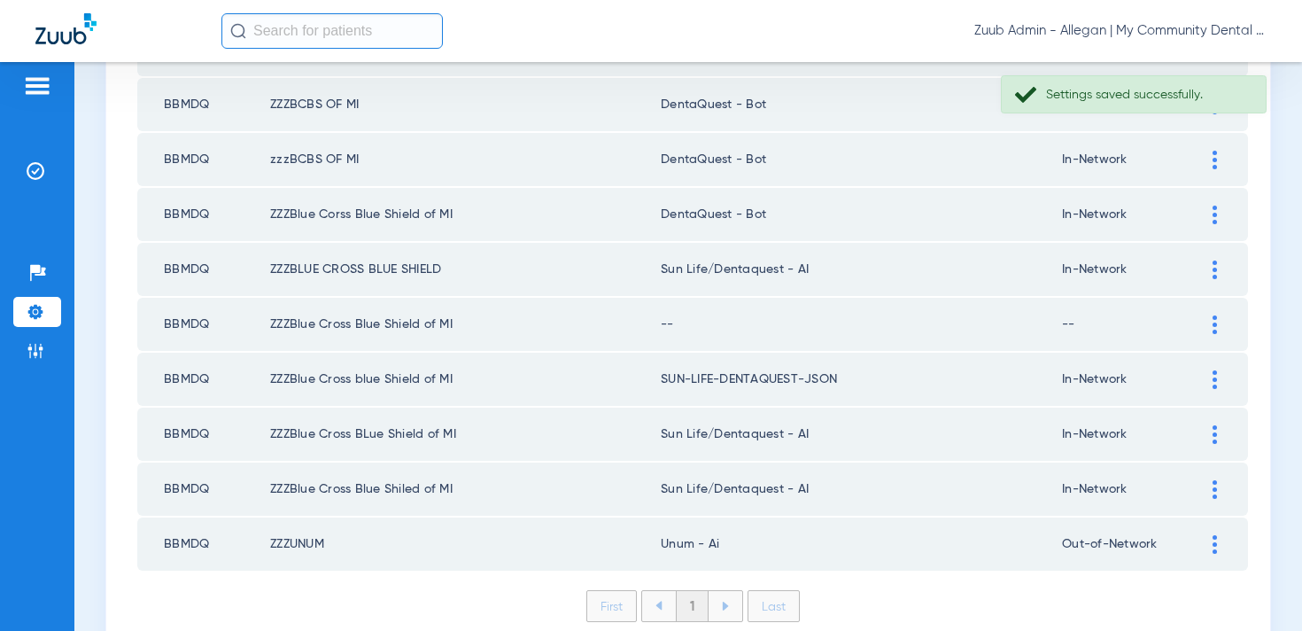
click at [1213, 271] on img at bounding box center [1214, 269] width 4 height 19
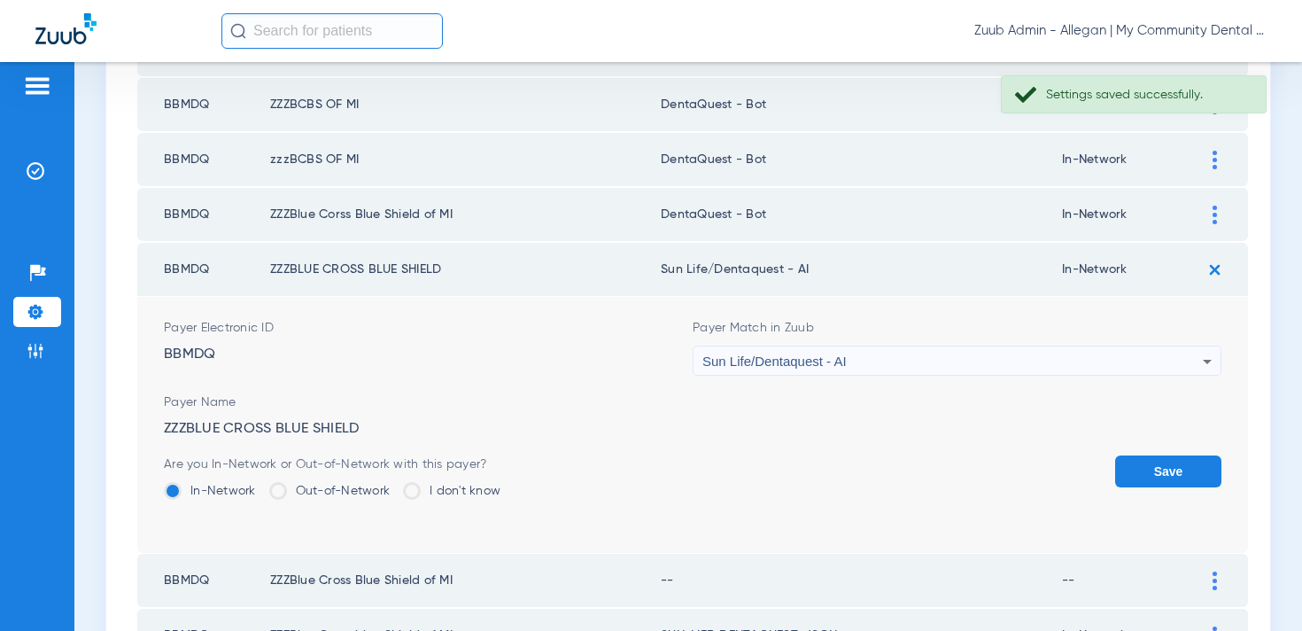
click at [881, 367] on div "Sun Life/Dentaquest - AI" at bounding box center [952, 361] width 500 height 30
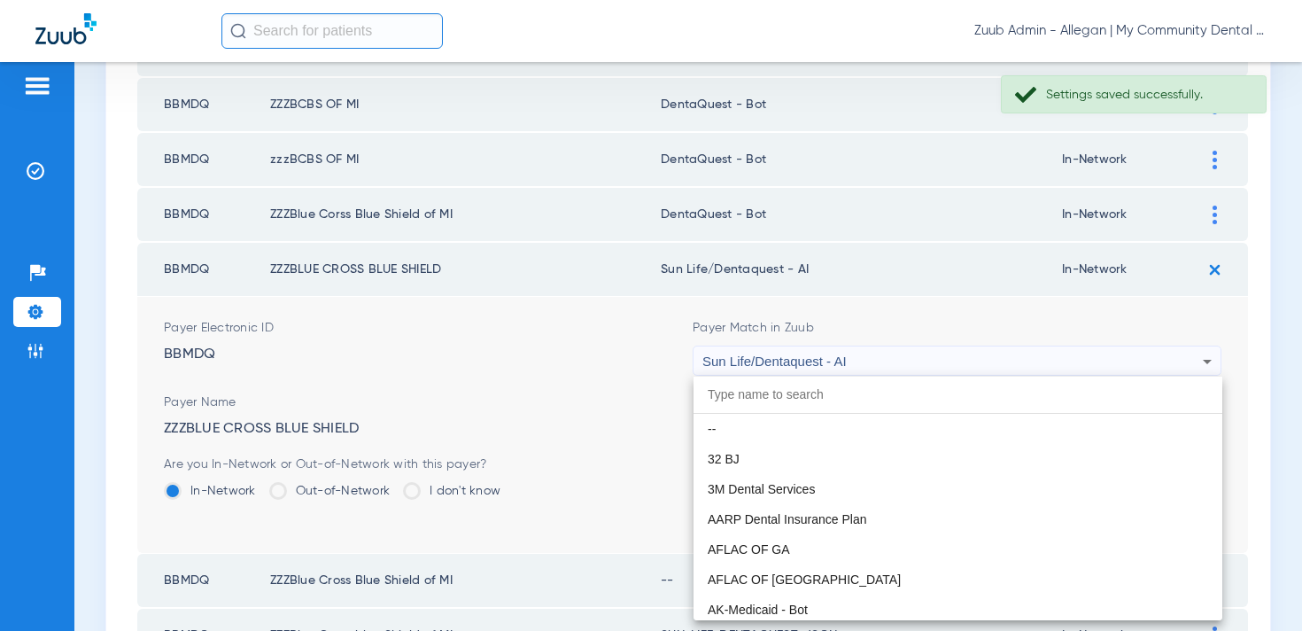
paste input "entaQuest - Bot"
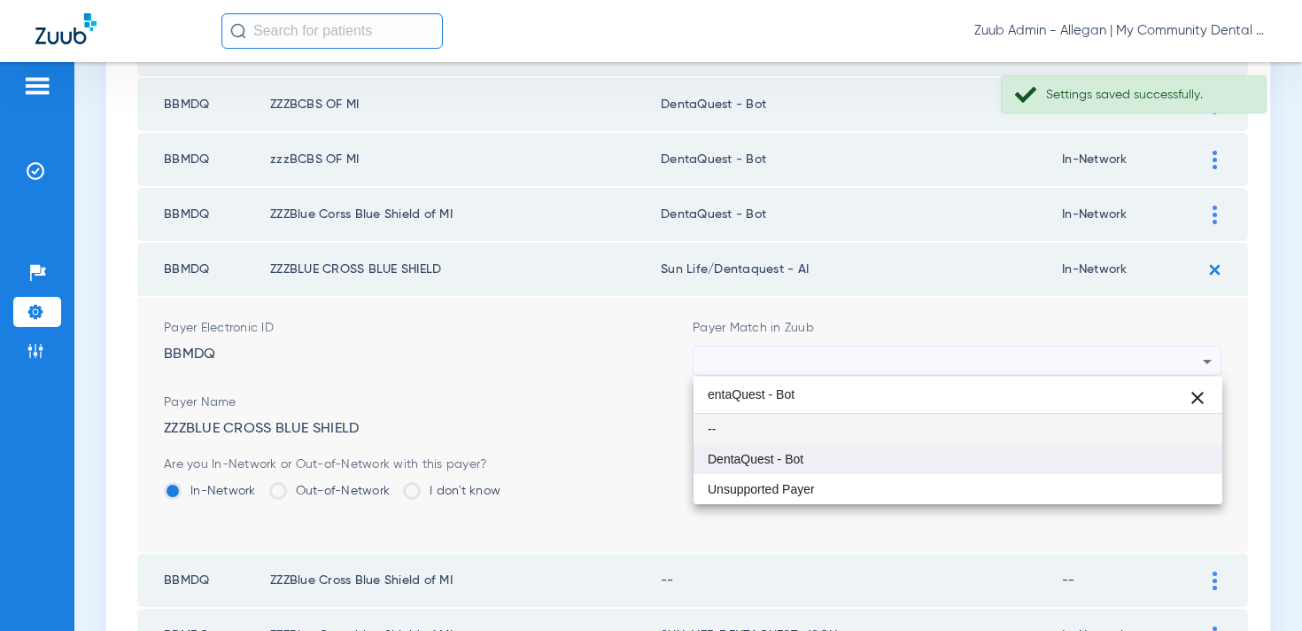
type input "entaQuest - Bot"
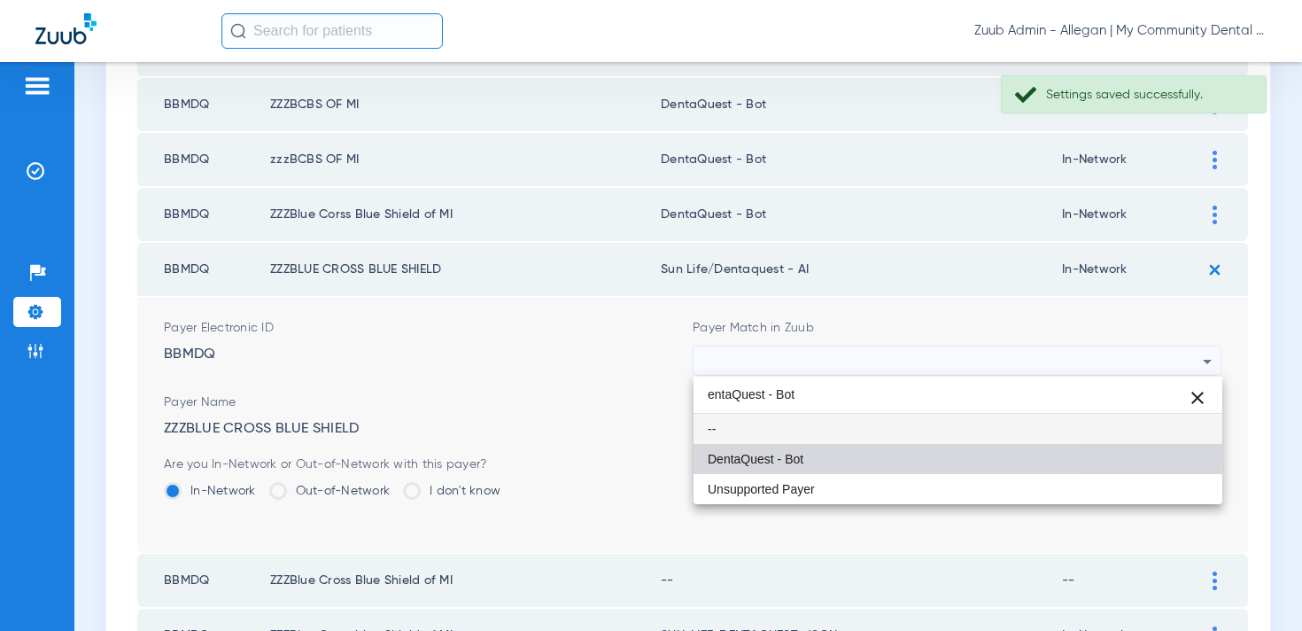
click at [812, 455] on mat-option "DentaQuest - Bot" at bounding box center [957, 459] width 529 height 30
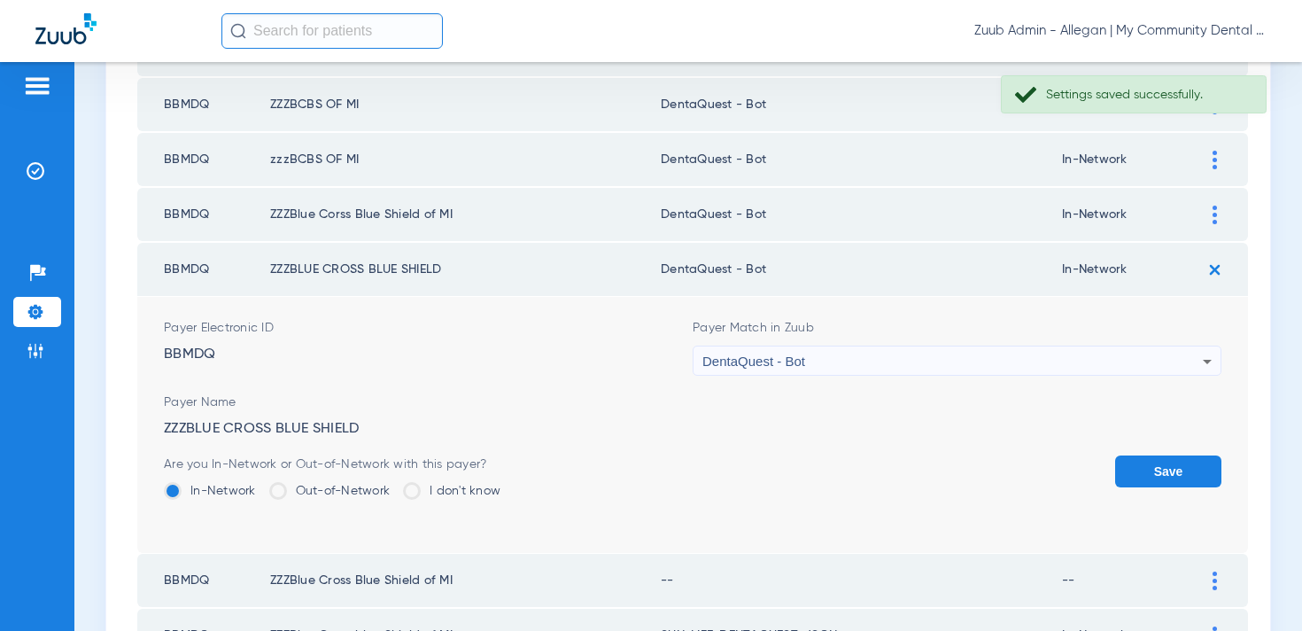
click at [1148, 463] on button "Save" at bounding box center [1168, 471] width 106 height 32
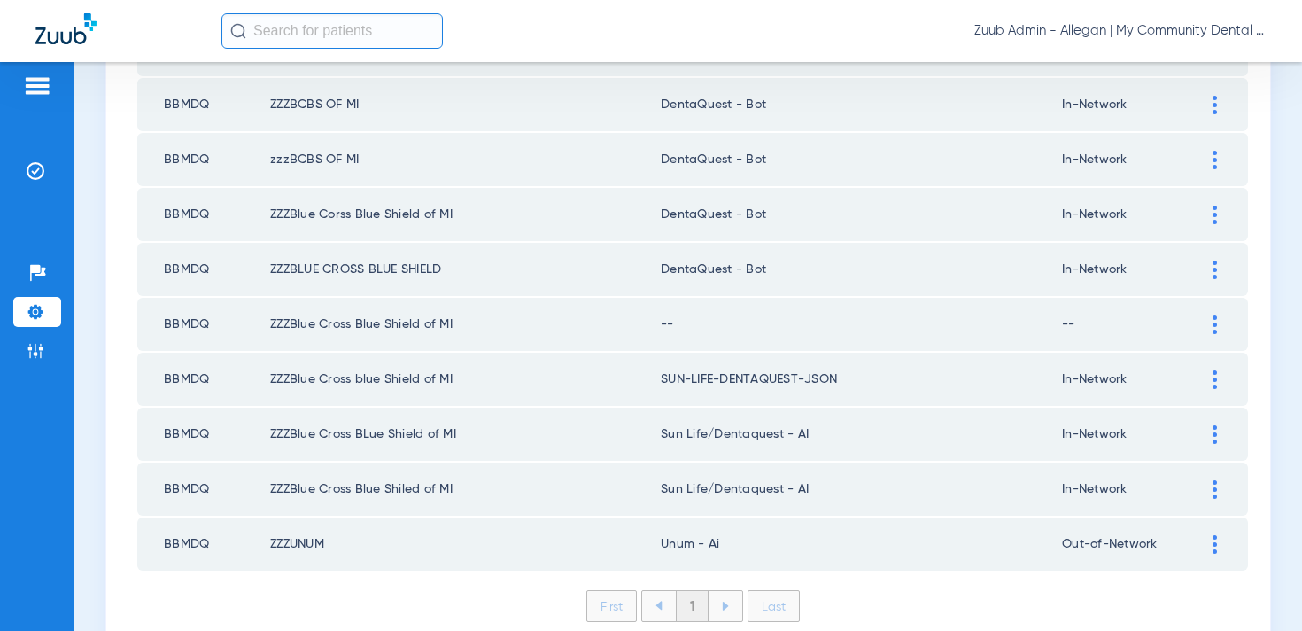
click at [1214, 325] on img at bounding box center [1214, 324] width 4 height 19
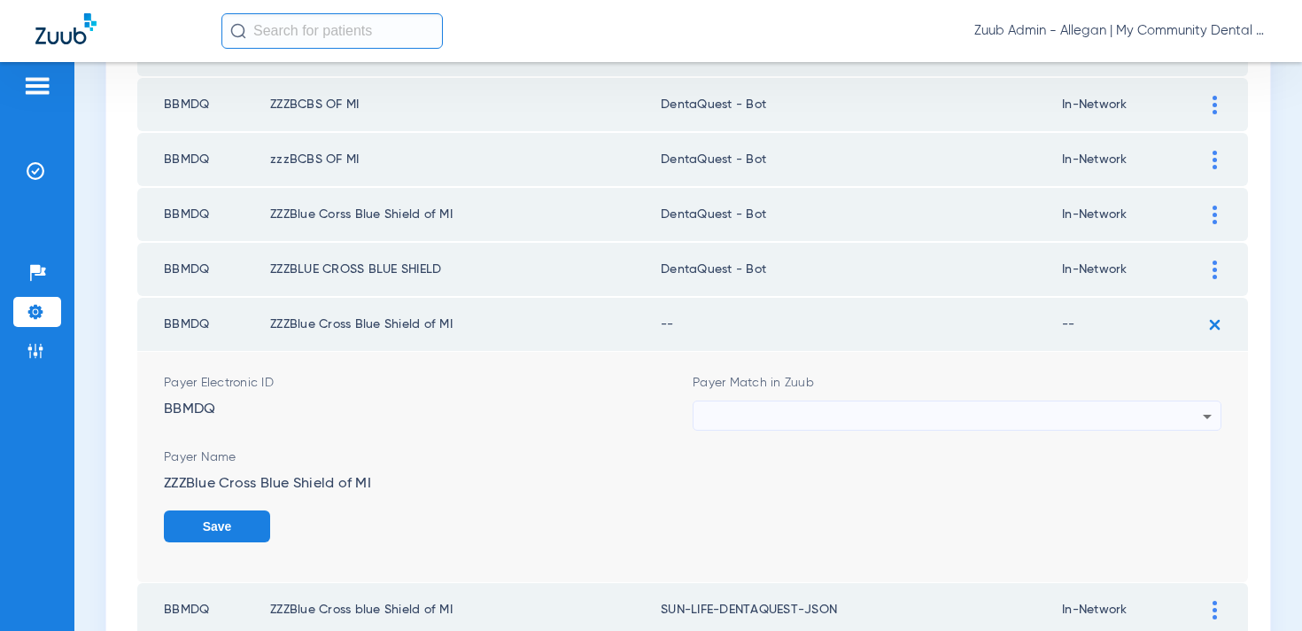
click at [775, 408] on div at bounding box center [952, 416] width 500 height 30
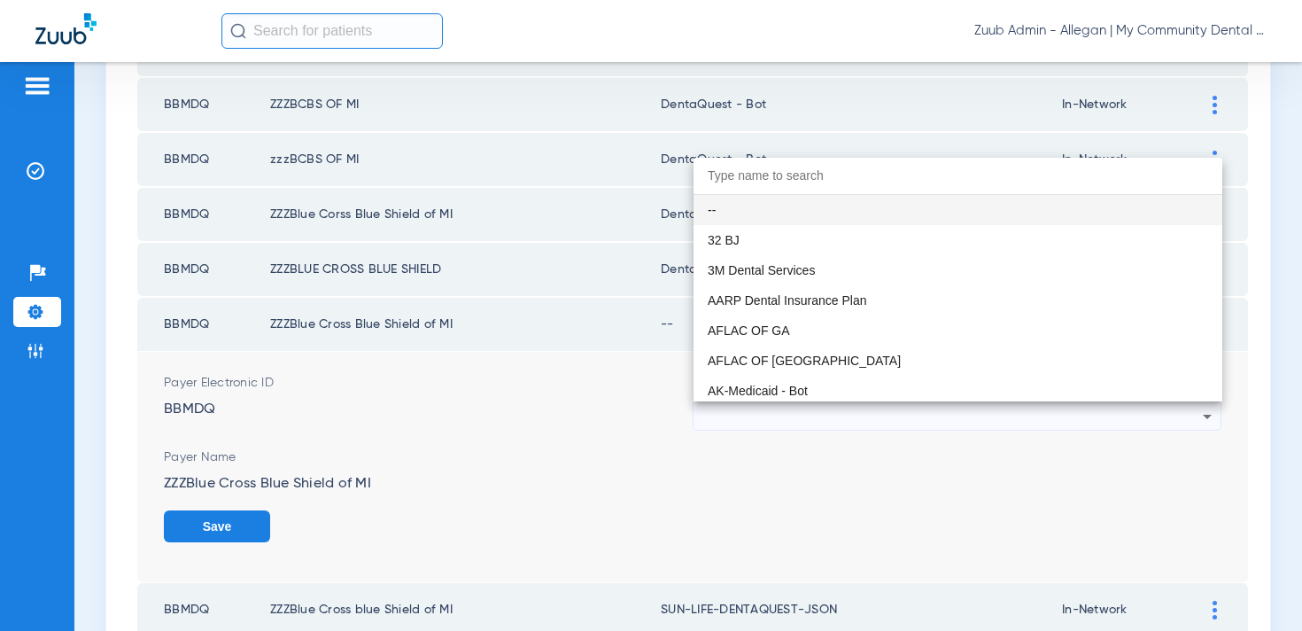
paste input "entaQuest - Bot"
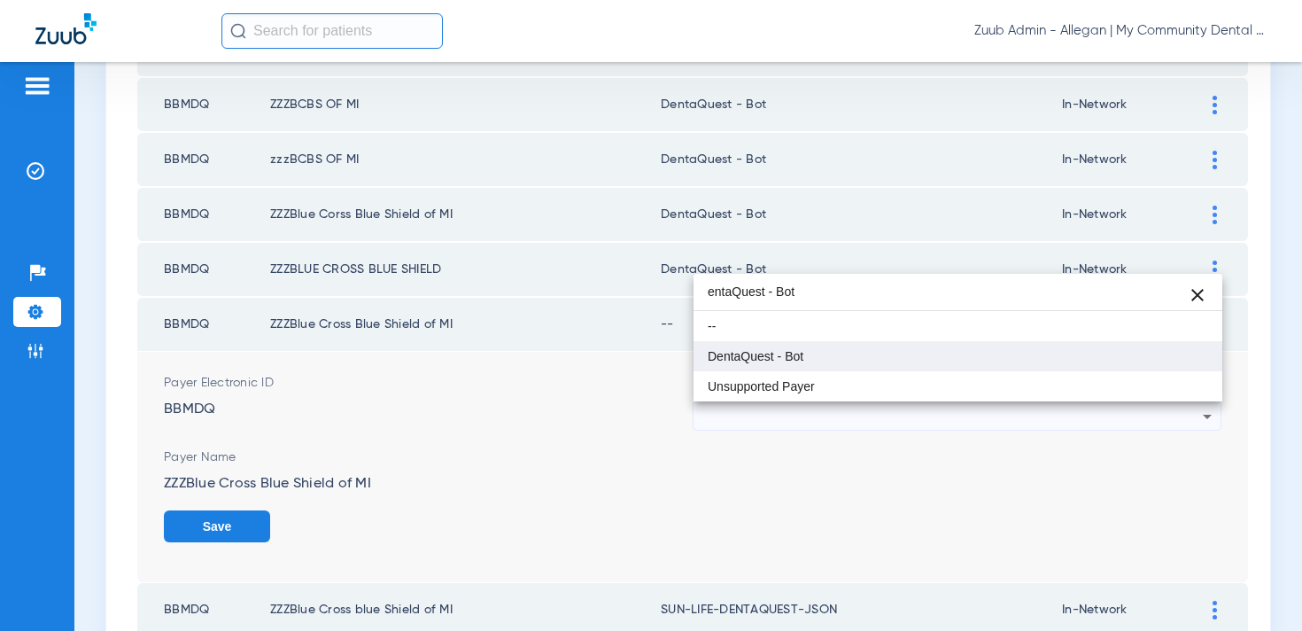
type input "entaQuest - Bot"
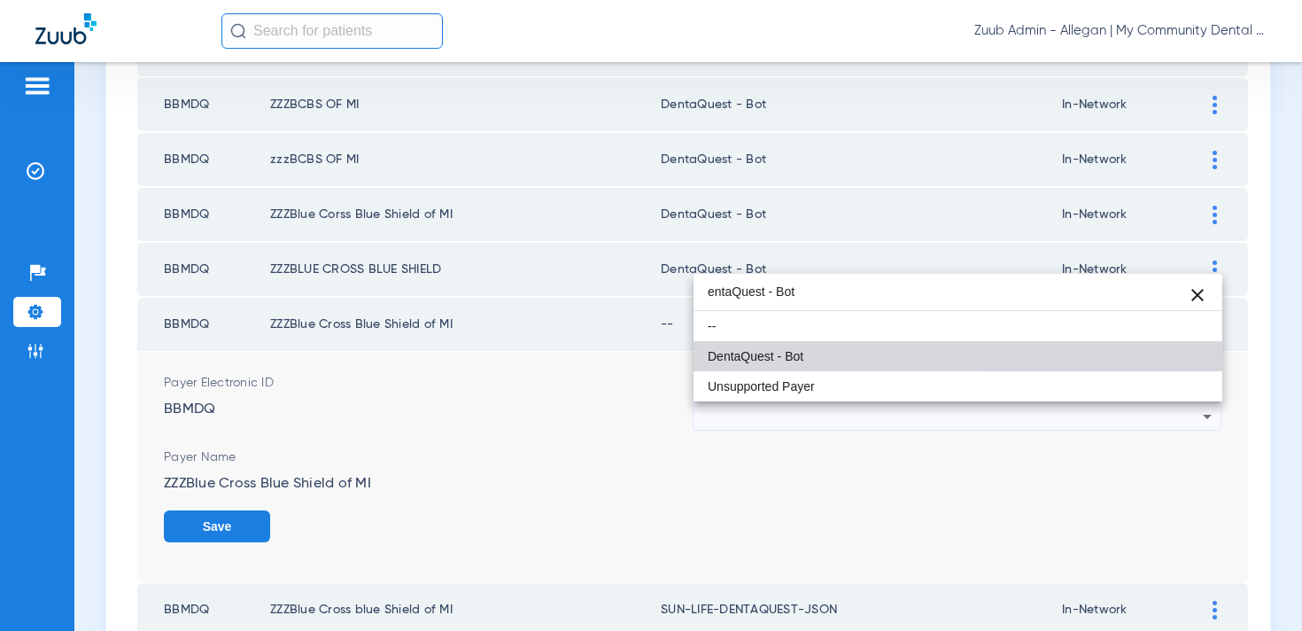
click at [764, 358] on span "DentaQuest - Bot" at bounding box center [756, 356] width 96 height 12
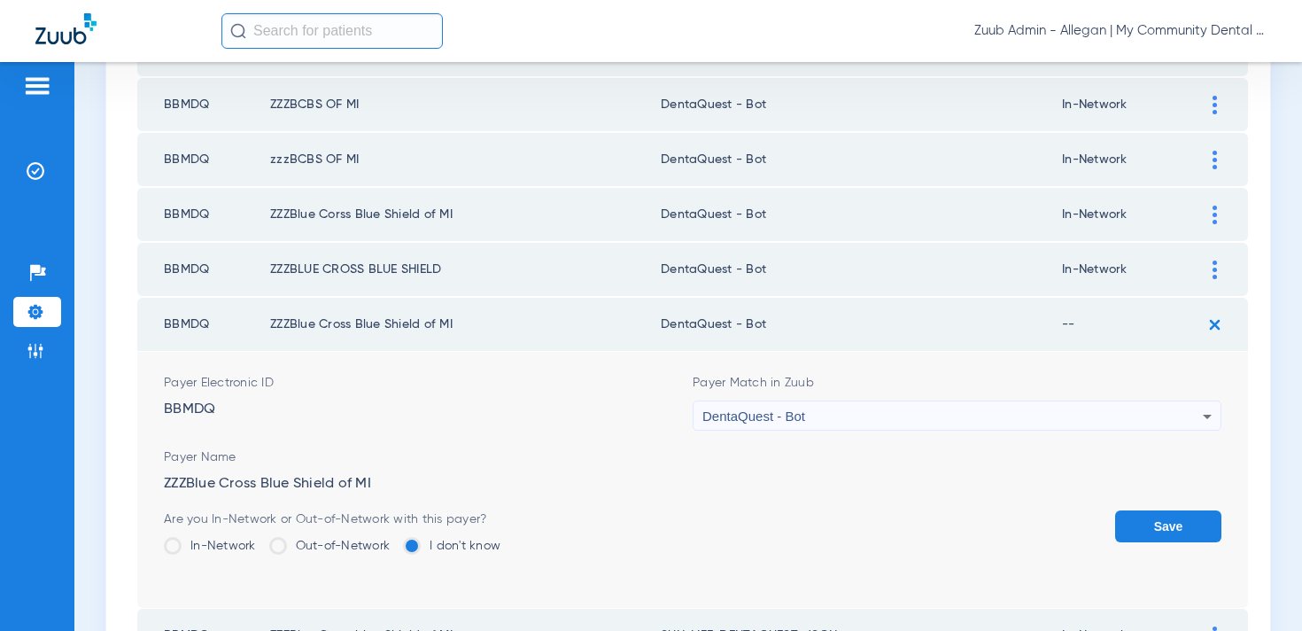
click at [227, 537] on label "In-Network" at bounding box center [210, 546] width 92 height 18
click at [260, 539] on input "In-Network" at bounding box center [260, 539] width 0 height 0
click at [1171, 530] on button "Save" at bounding box center [1168, 526] width 106 height 32
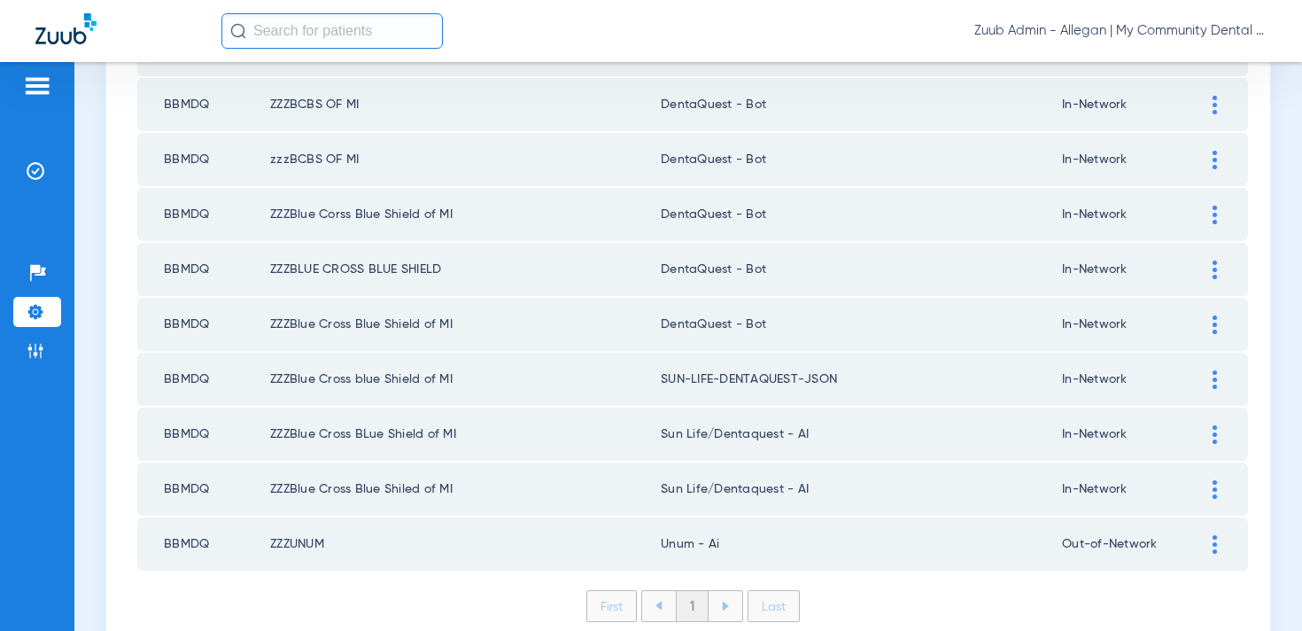
scroll to position [829, 0]
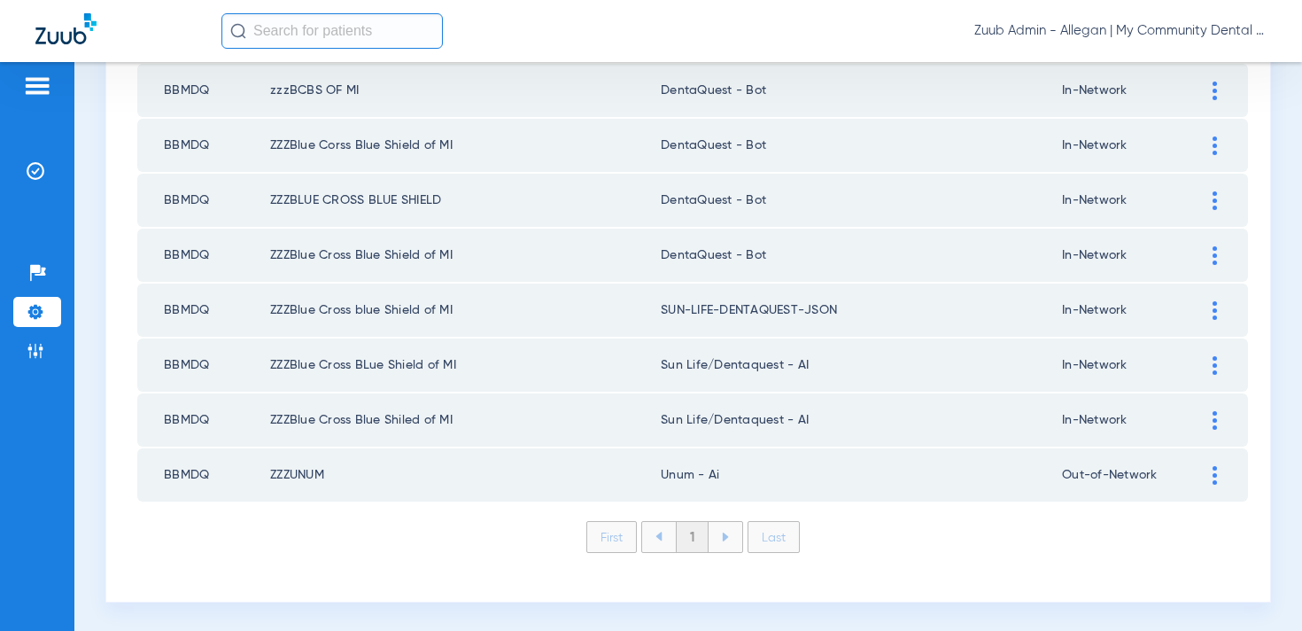
click at [1217, 304] on div at bounding box center [1214, 310] width 31 height 19
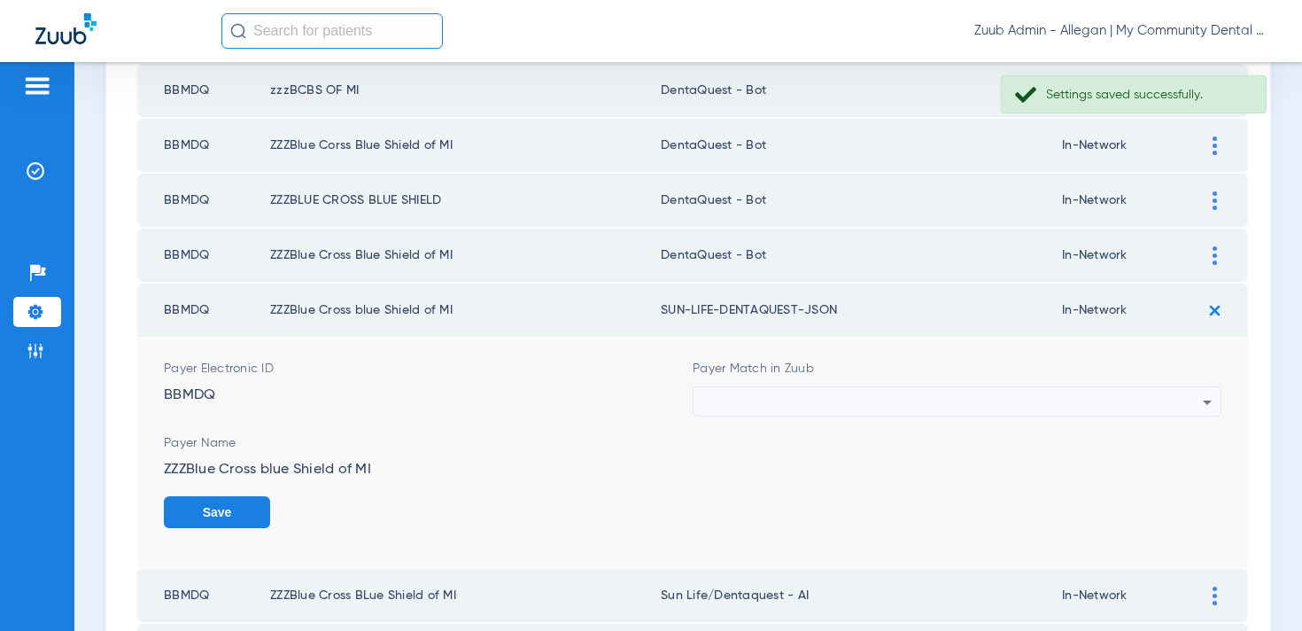
click at [854, 399] on div at bounding box center [952, 402] width 500 height 30
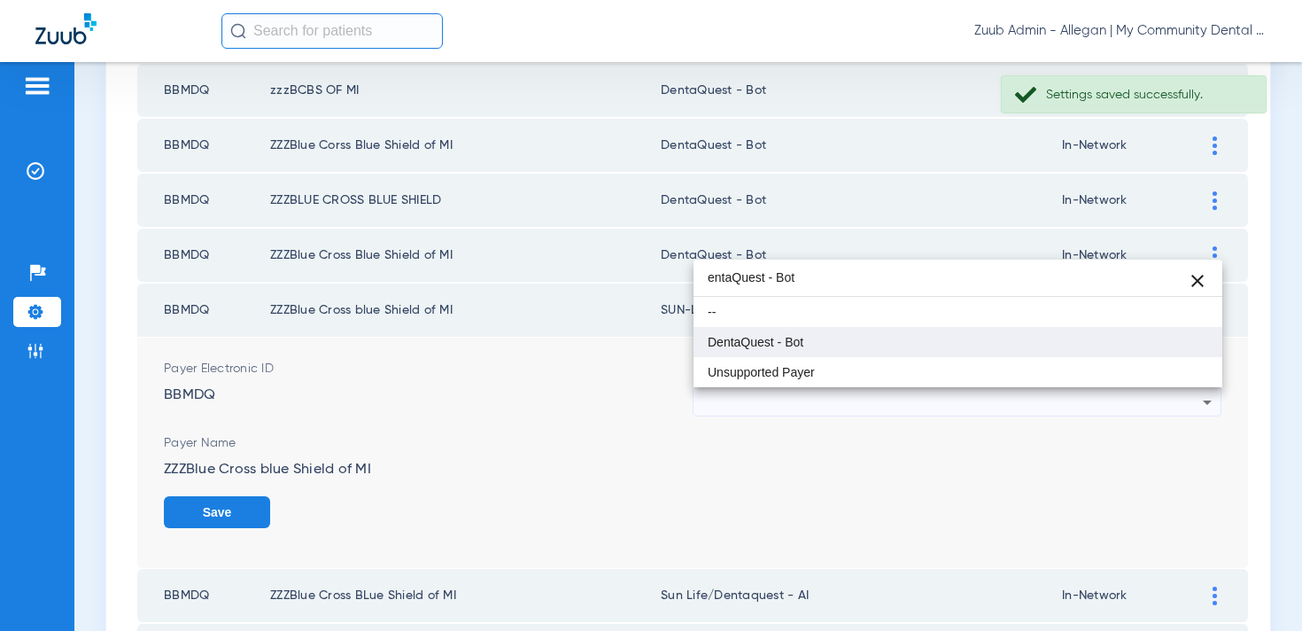
type input "entaQuest - Bot"
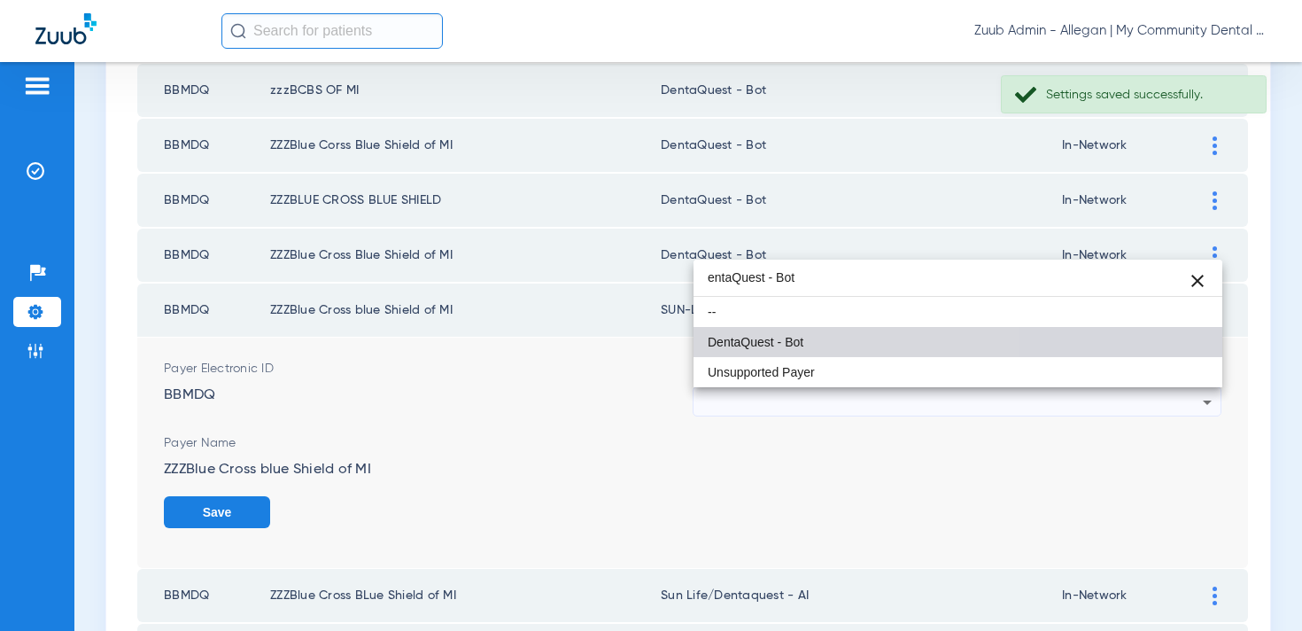
click at [783, 347] on span "DentaQuest - Bot" at bounding box center [756, 342] width 96 height 12
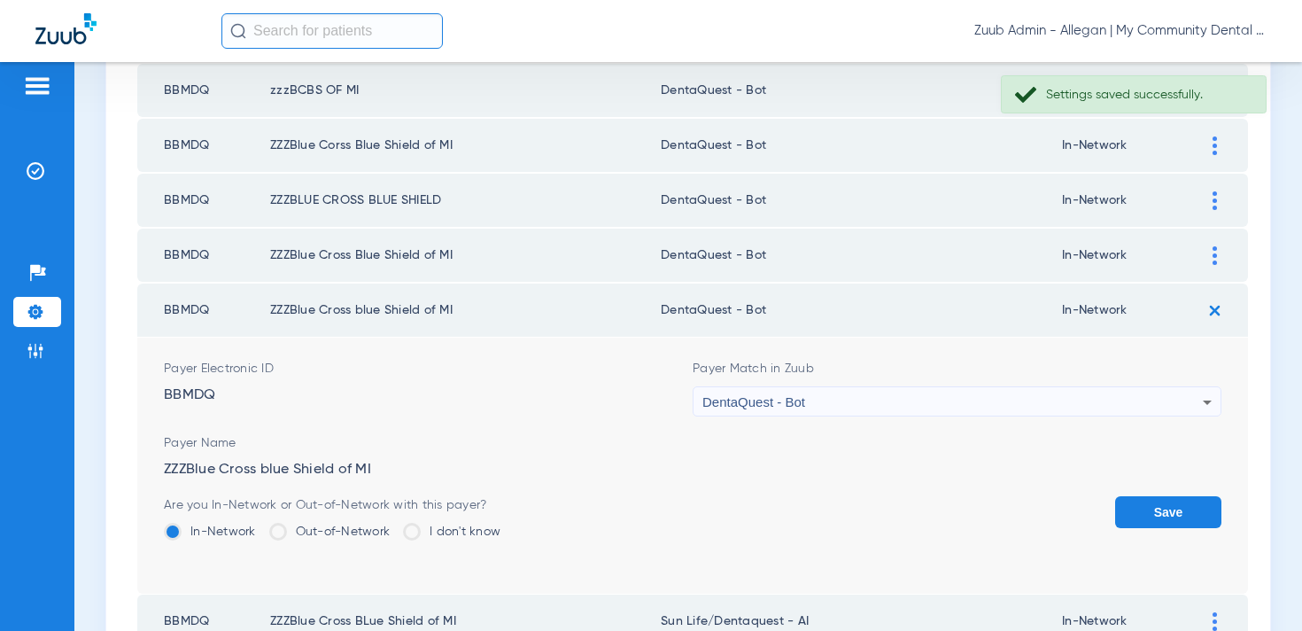
click at [1142, 513] on button "Save" at bounding box center [1168, 512] width 106 height 32
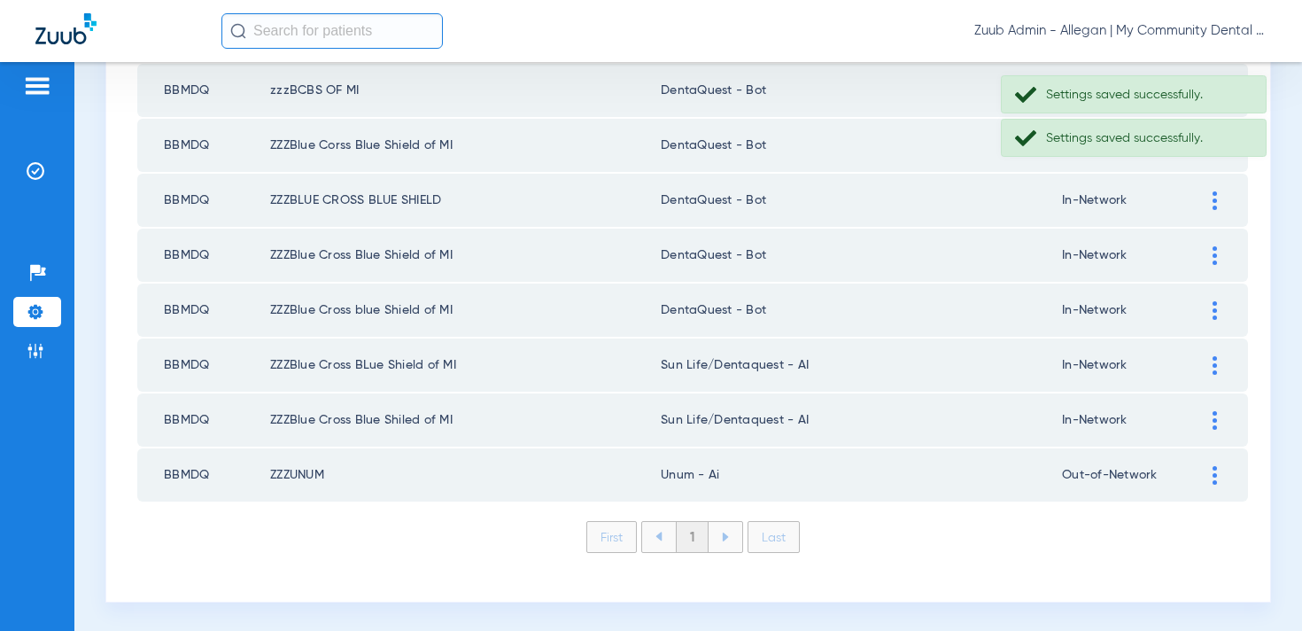
click at [1213, 358] on img at bounding box center [1214, 365] width 4 height 19
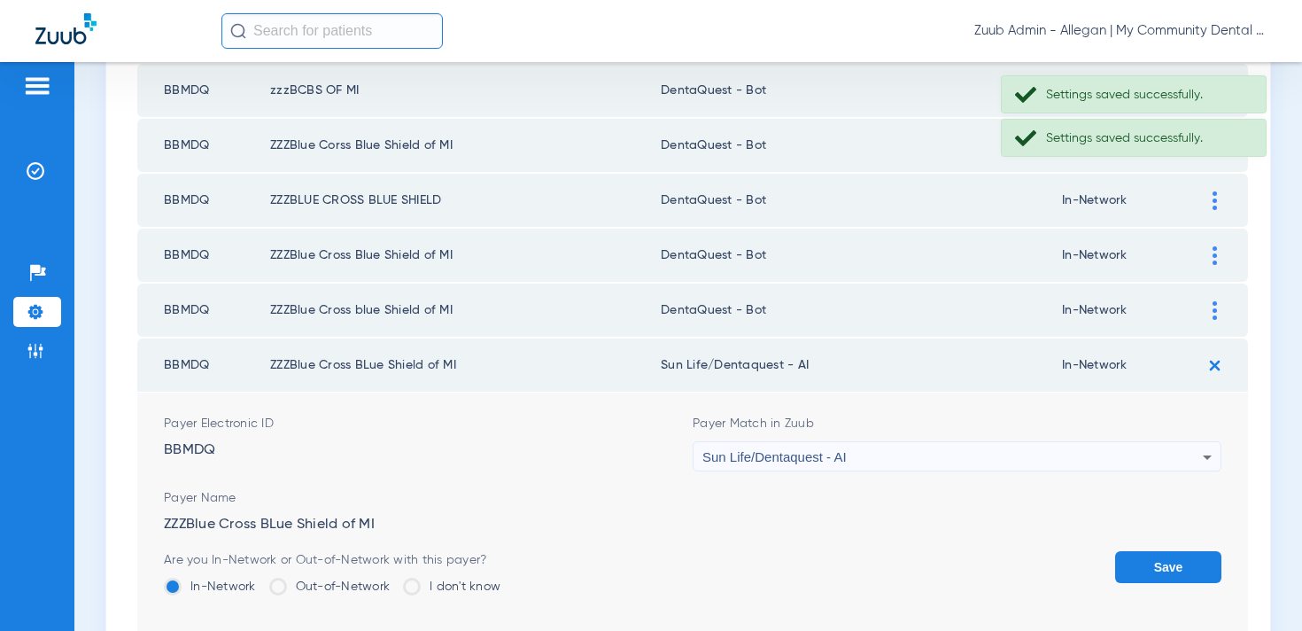
click at [832, 450] on span "Sun Life/Dentaquest - AI" at bounding box center [774, 456] width 144 height 15
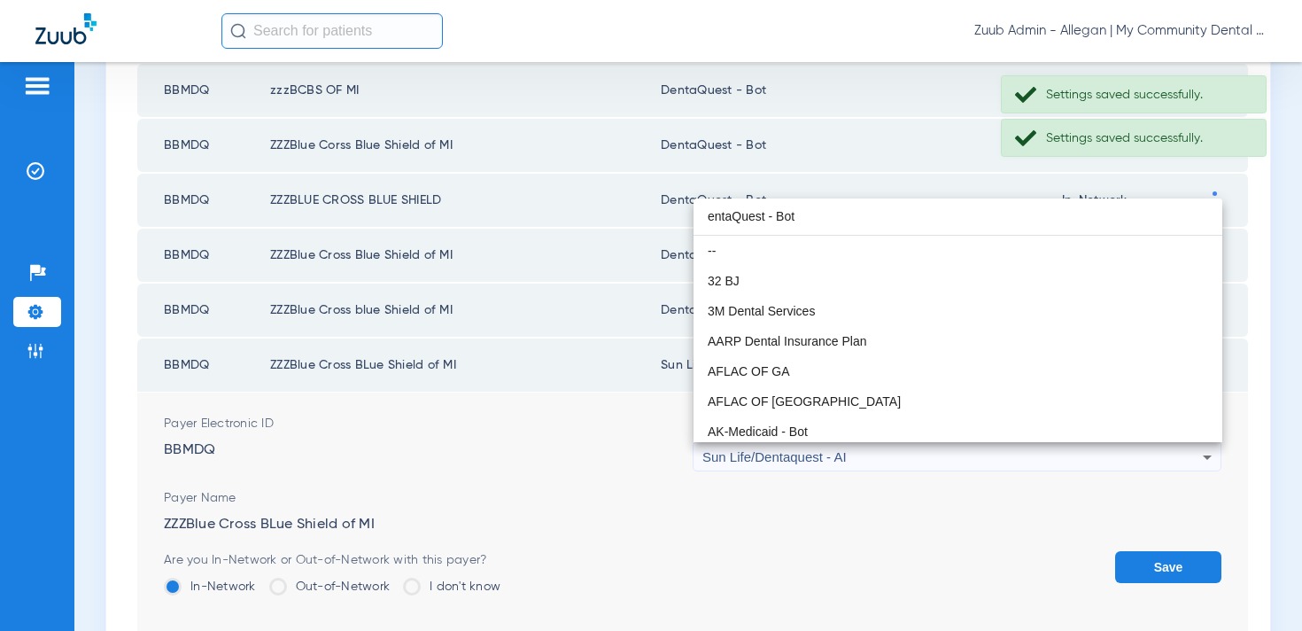
scroll to position [0, 0]
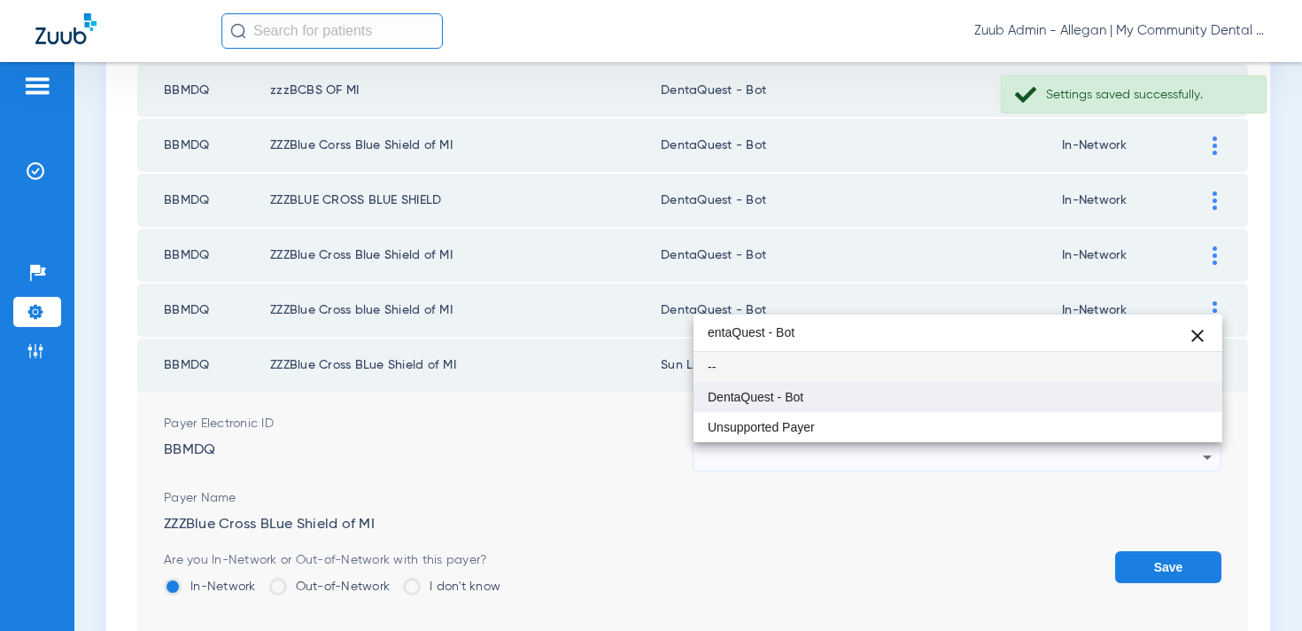
type input "entaQuest - Bot"
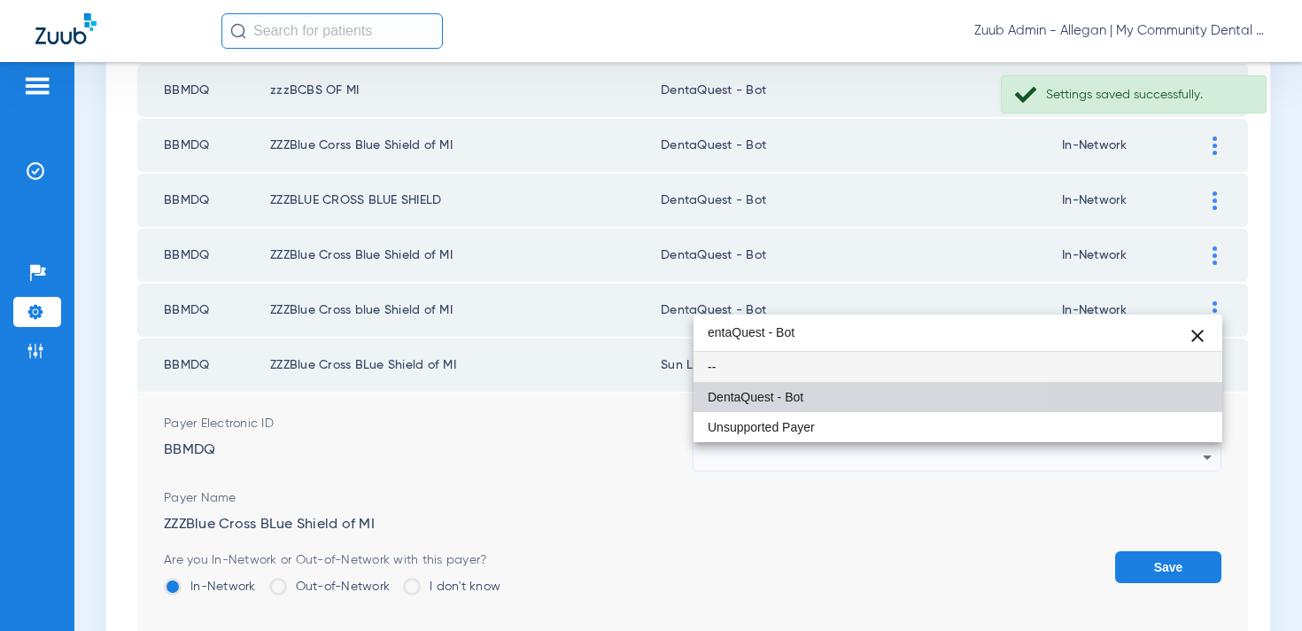
click at [798, 403] on span "DentaQuest - Bot" at bounding box center [756, 397] width 96 height 12
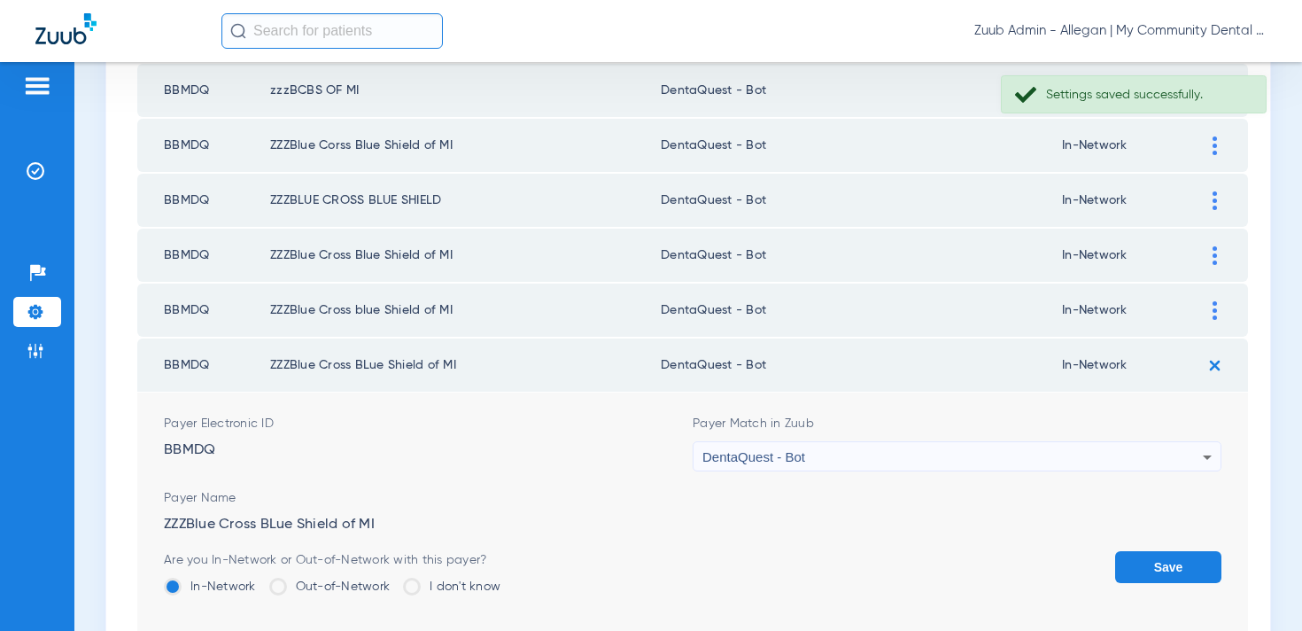
click at [1166, 556] on button "Save" at bounding box center [1168, 567] width 106 height 32
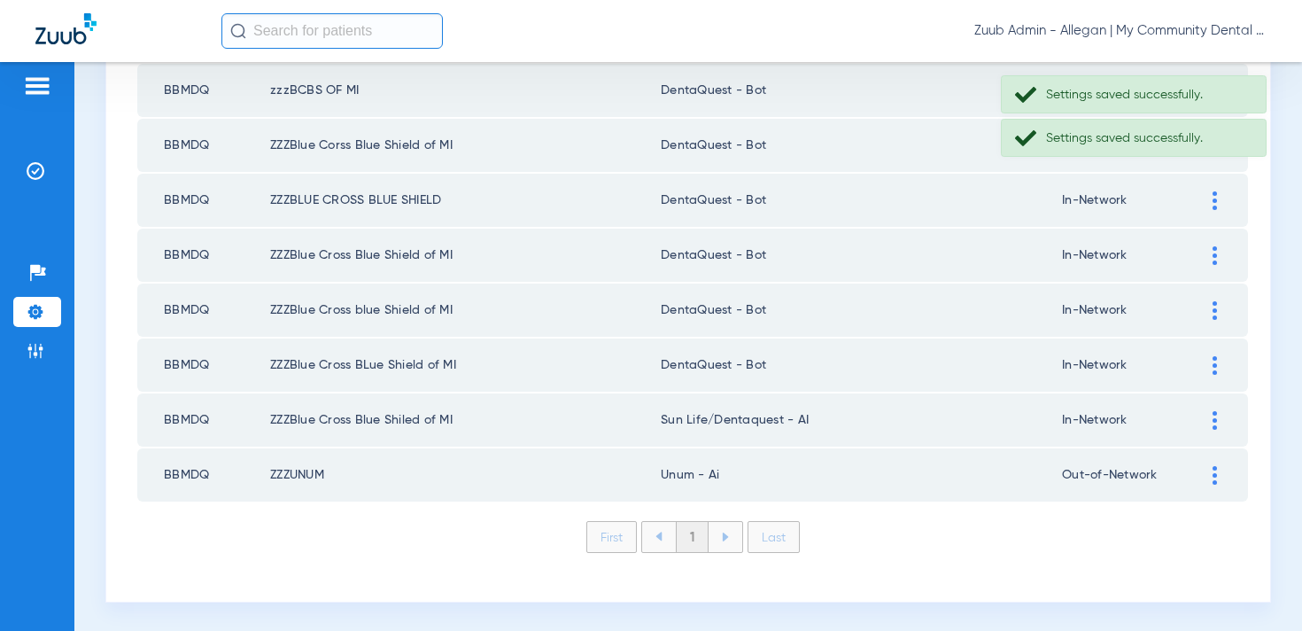
click at [1220, 416] on div at bounding box center [1214, 420] width 31 height 19
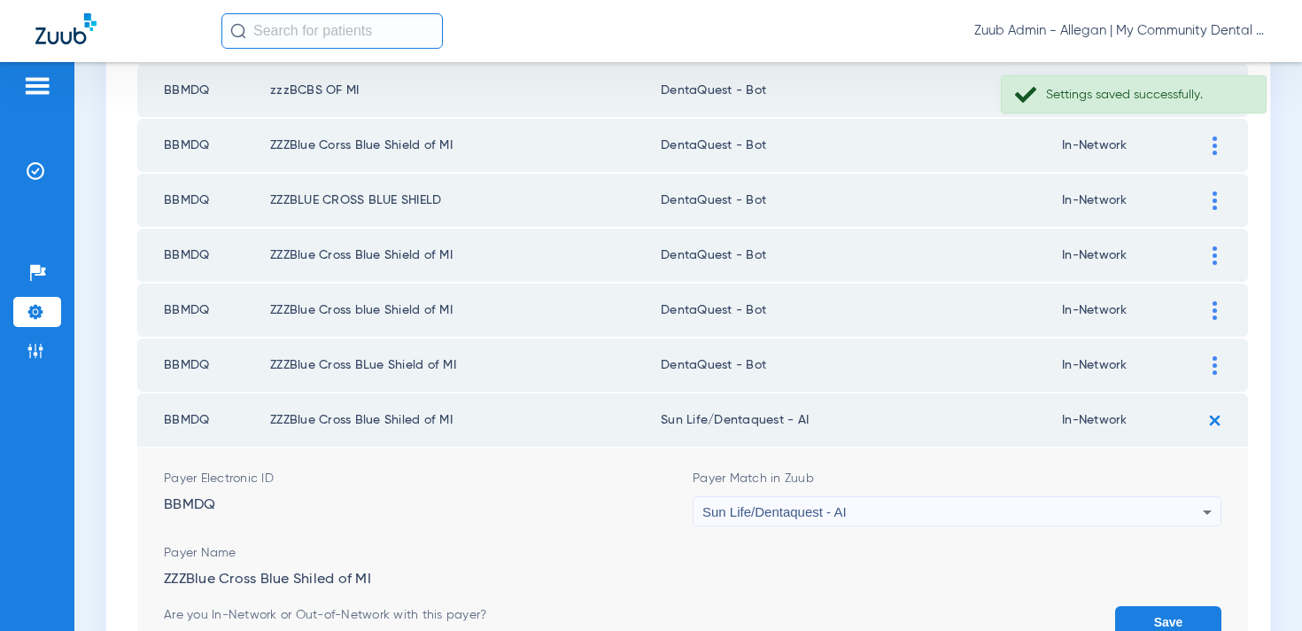
click at [850, 508] on div "Sun Life/Dentaquest - AI" at bounding box center [952, 512] width 500 height 30
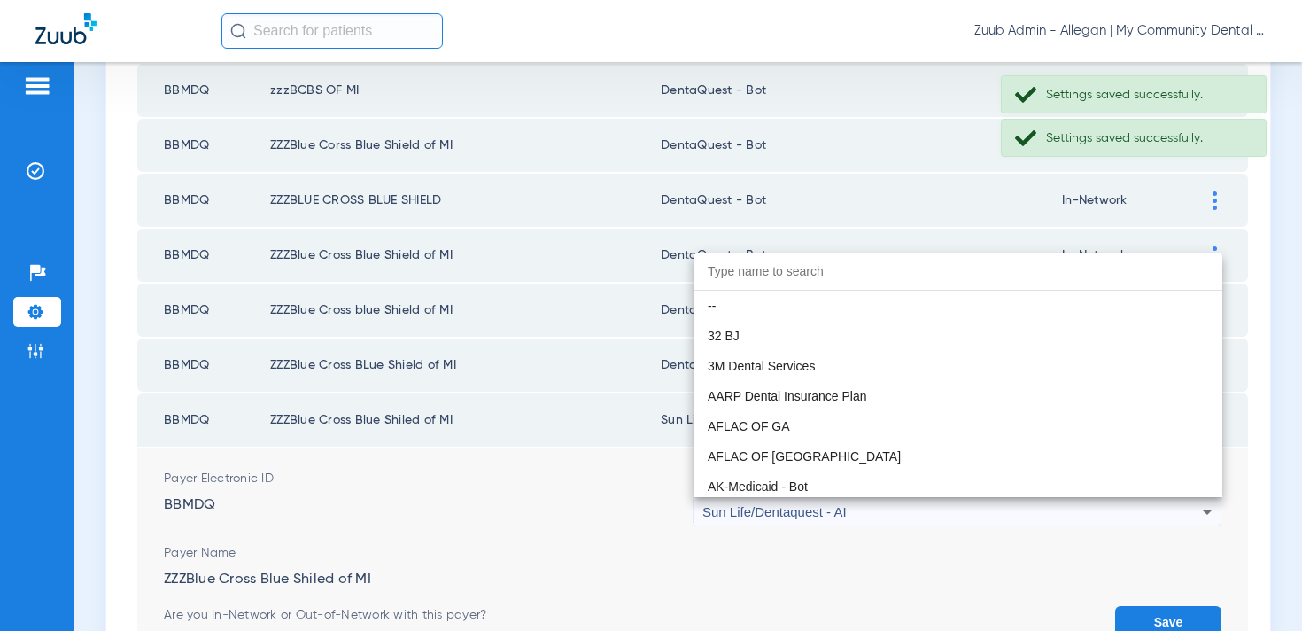
paste input "entaQuest - Bot"
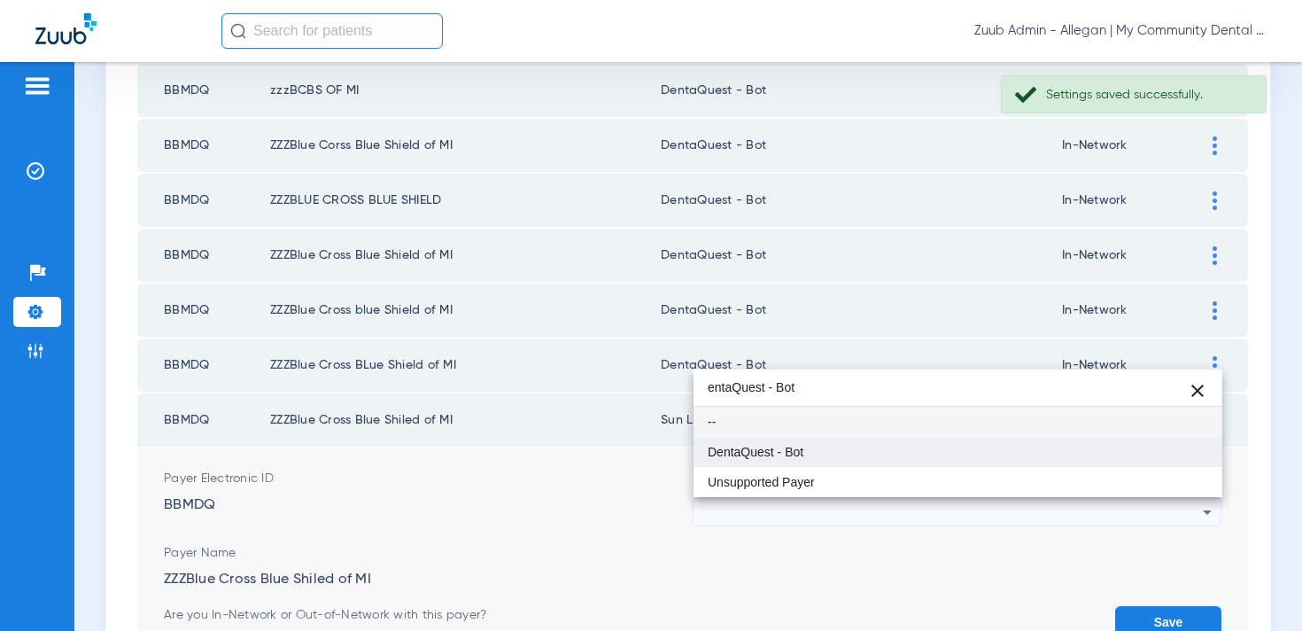
type input "entaQuest - Bot"
click at [791, 447] on span "DentaQuest - Bot" at bounding box center [756, 451] width 96 height 12
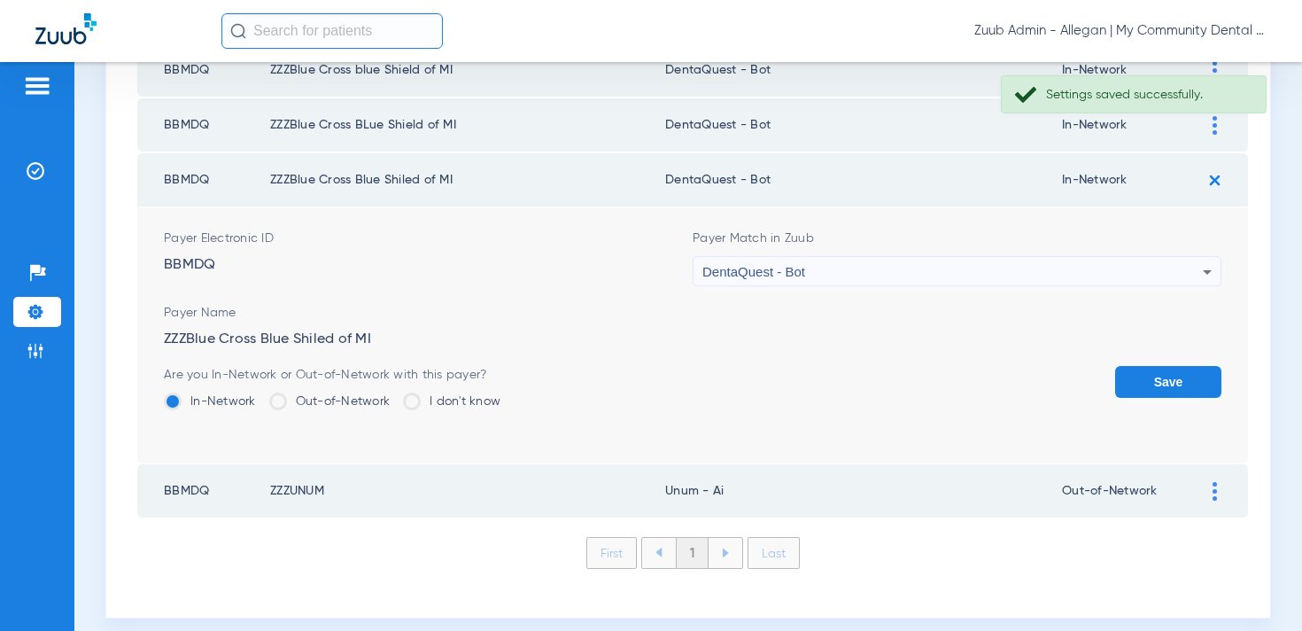
click at [1185, 375] on button "Save" at bounding box center [1168, 382] width 106 height 32
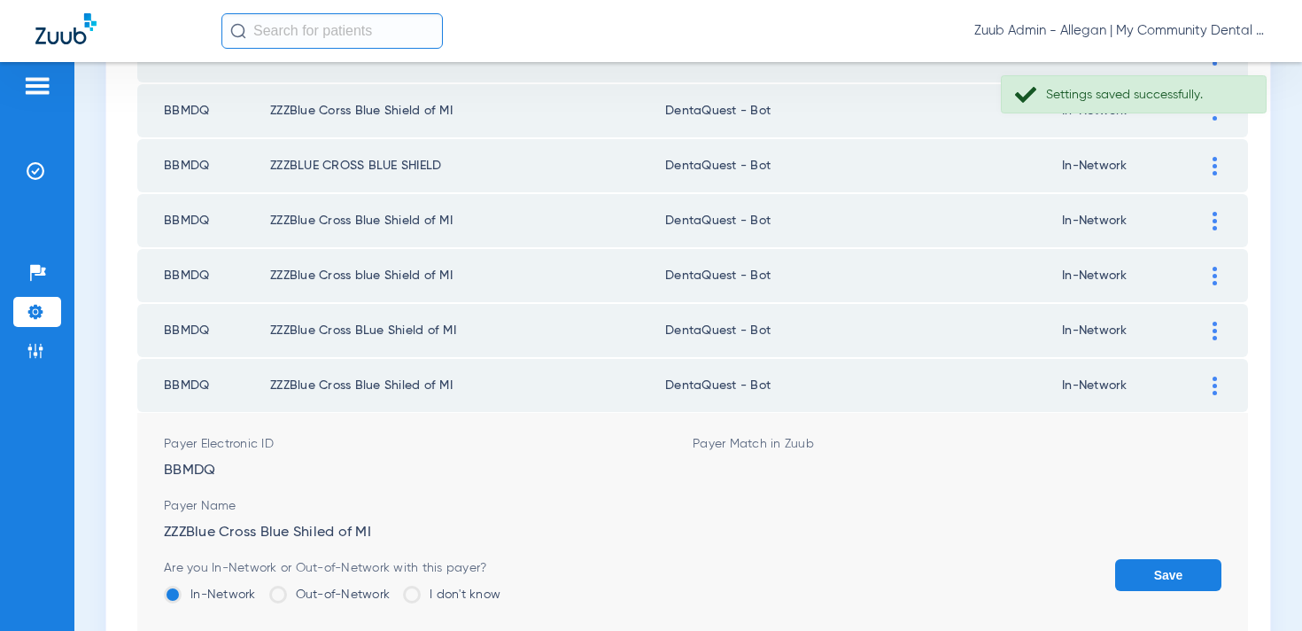
scroll to position [832, 0]
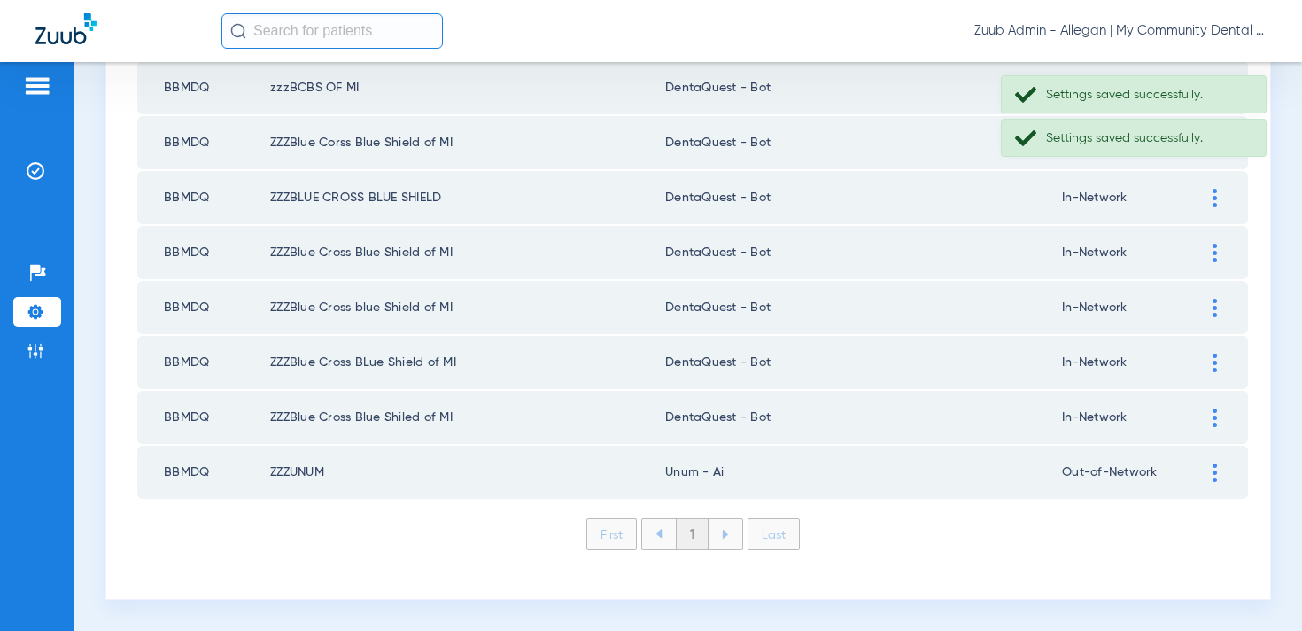
click at [1221, 473] on div at bounding box center [1214, 472] width 31 height 19
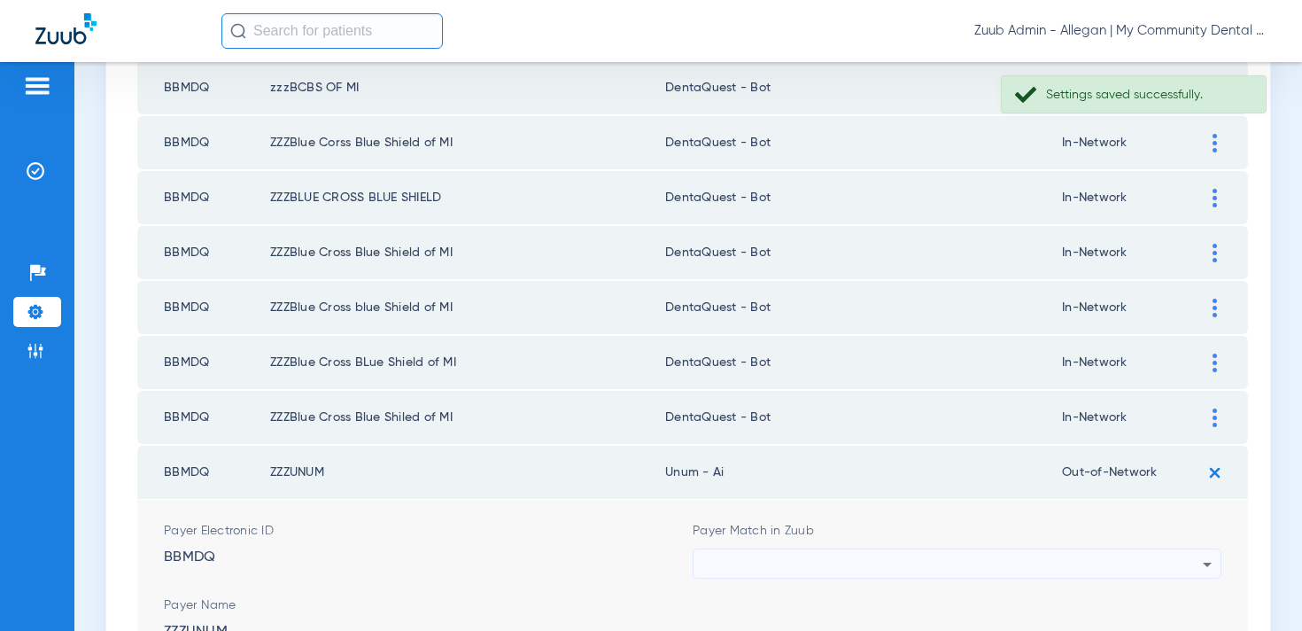
click at [782, 558] on div at bounding box center [952, 564] width 500 height 30
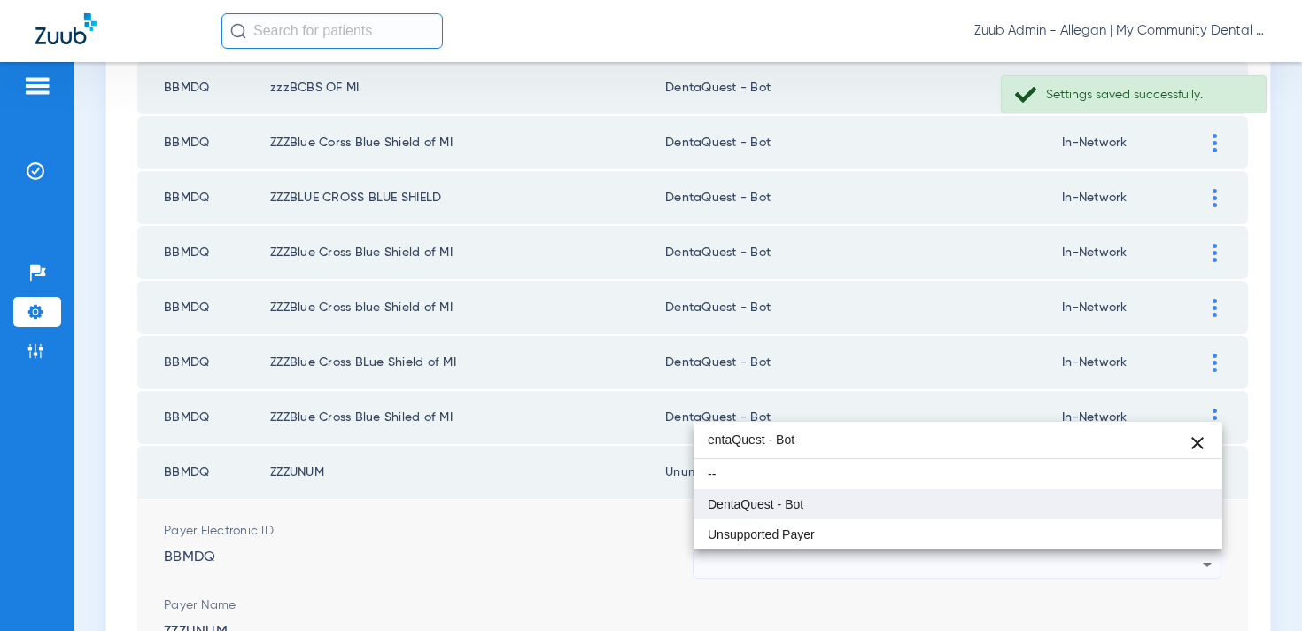
type input "entaQuest - Bot"
click at [782, 500] on span "DentaQuest - Bot" at bounding box center [756, 504] width 96 height 12
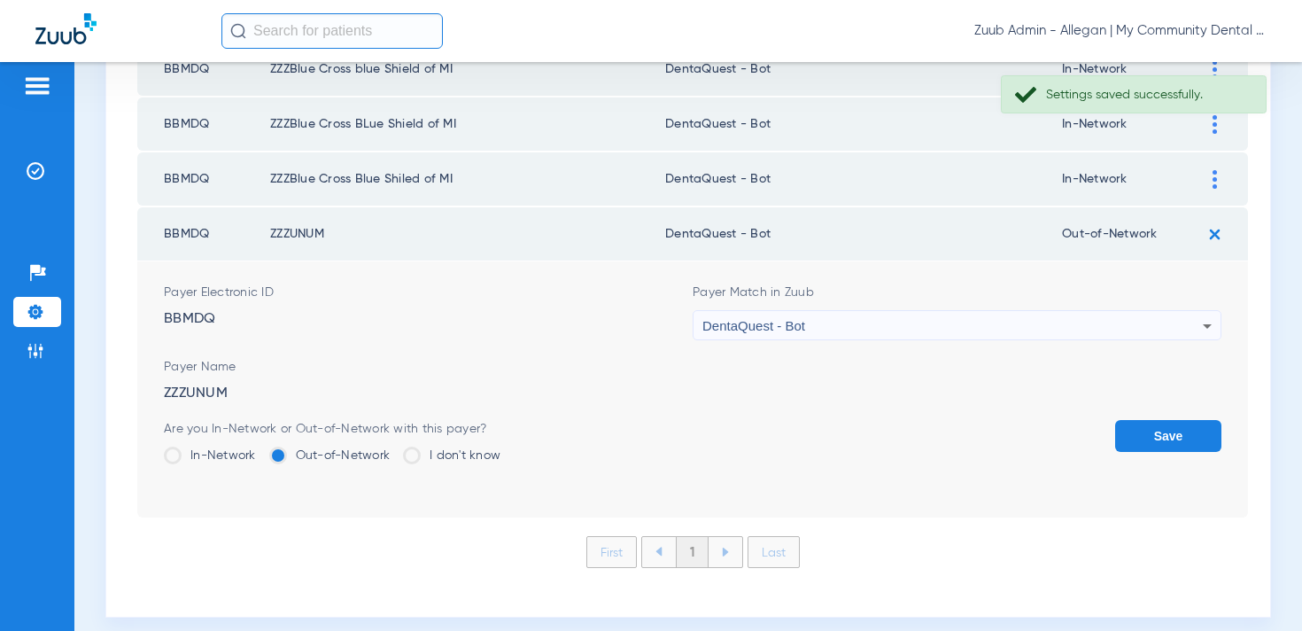
scroll to position [1081, 0]
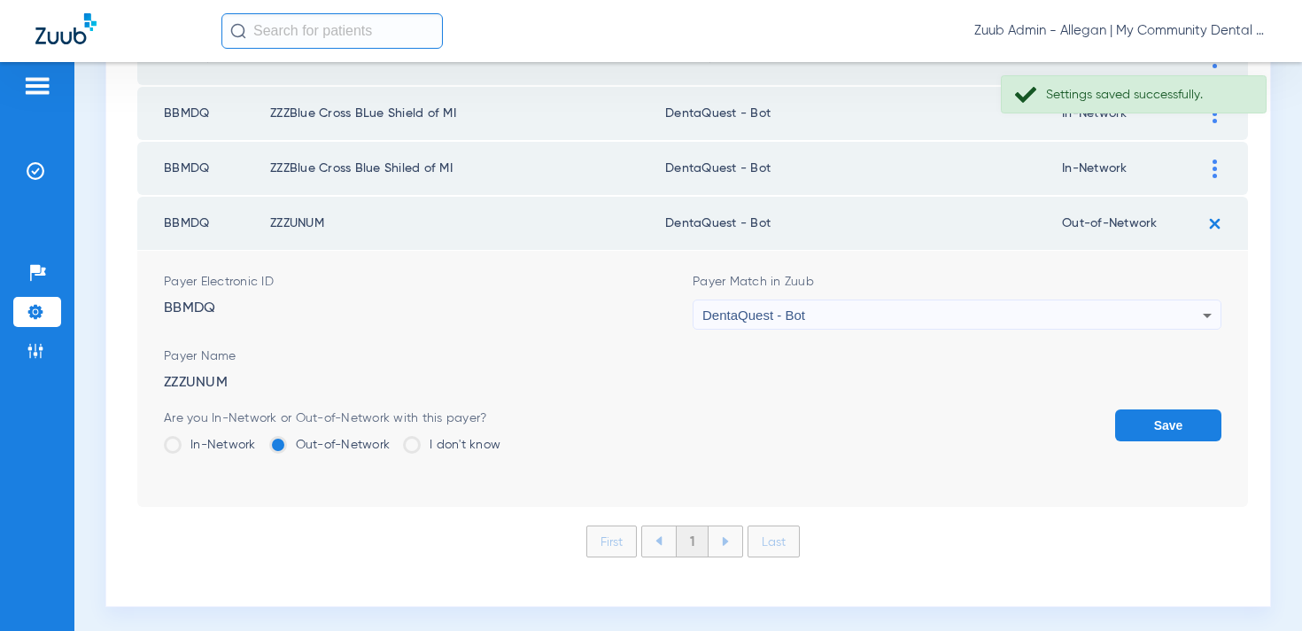
click at [1142, 422] on button "Save" at bounding box center [1168, 425] width 106 height 32
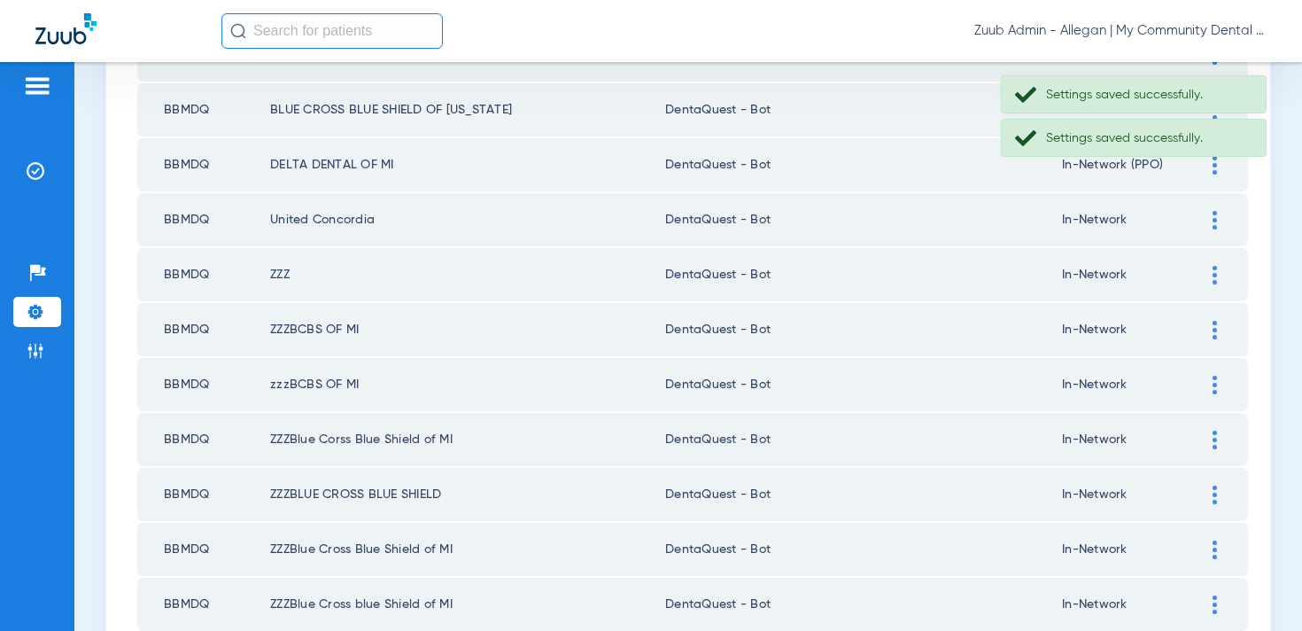
scroll to position [0, 0]
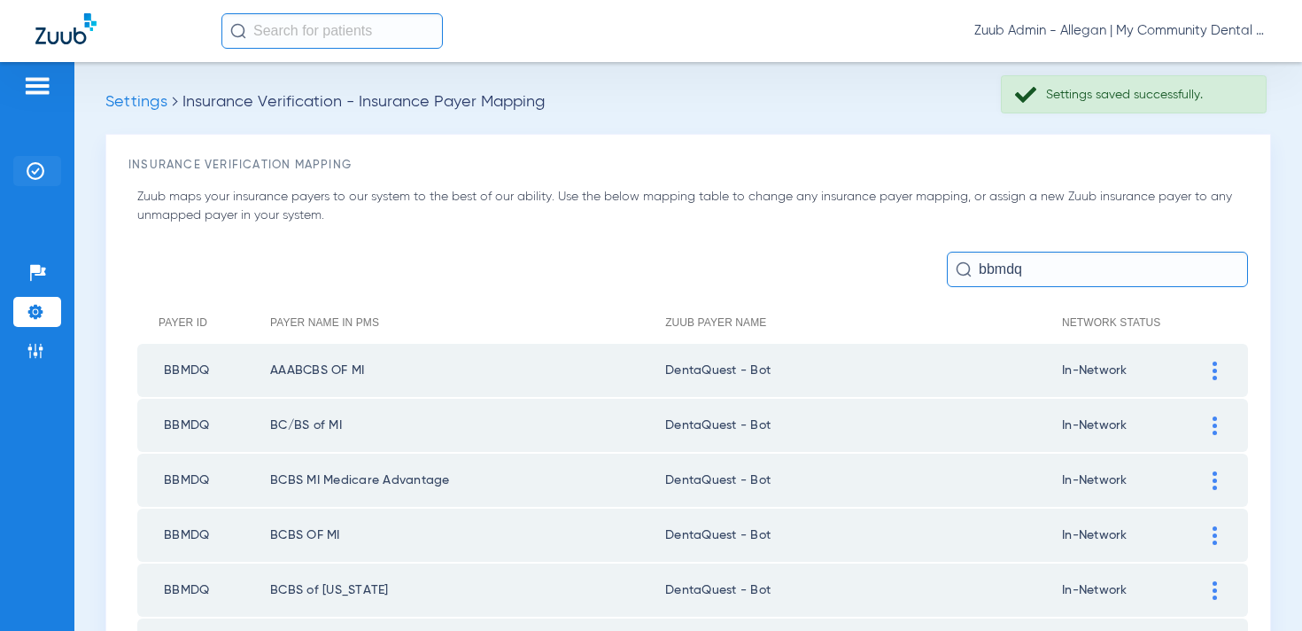
click at [33, 167] on img at bounding box center [36, 171] width 18 height 18
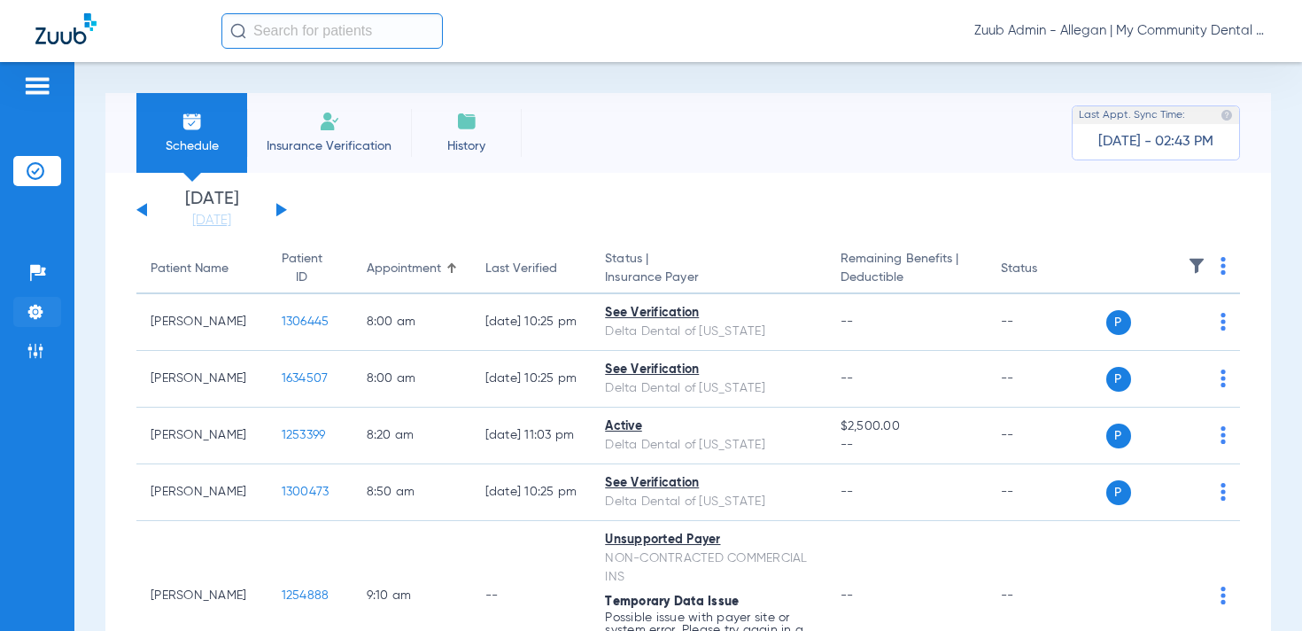
click at [40, 316] on img at bounding box center [36, 312] width 18 height 18
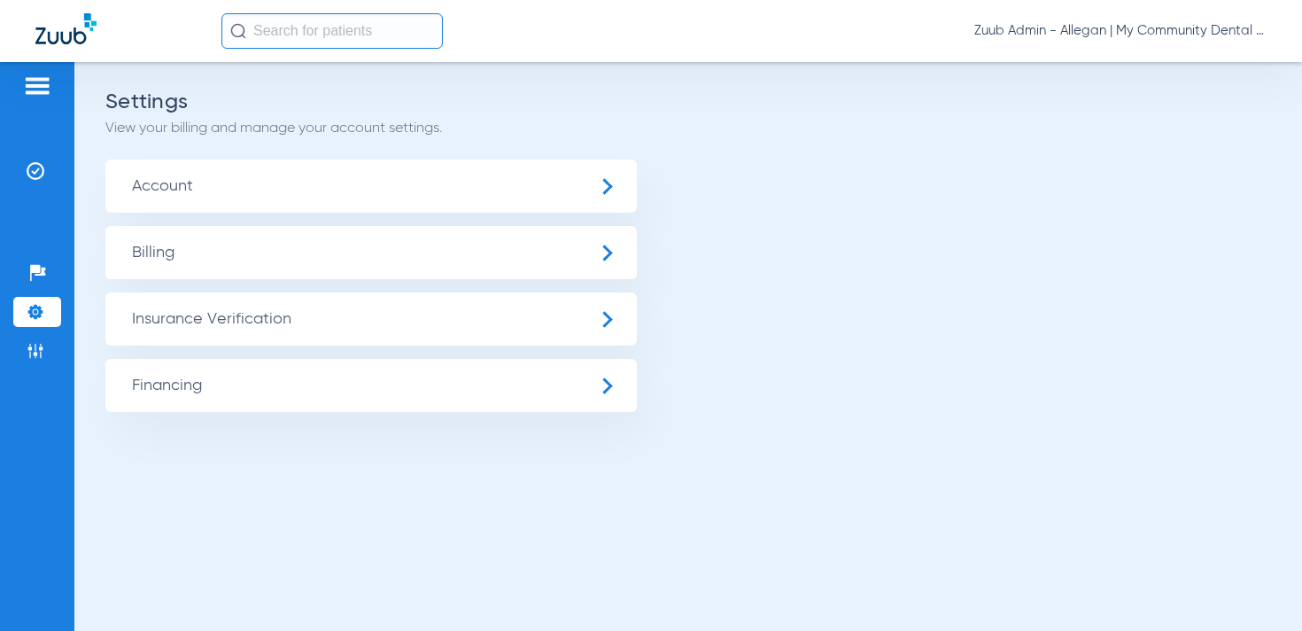
click at [183, 322] on span "Insurance Verification" at bounding box center [370, 318] width 531 height 53
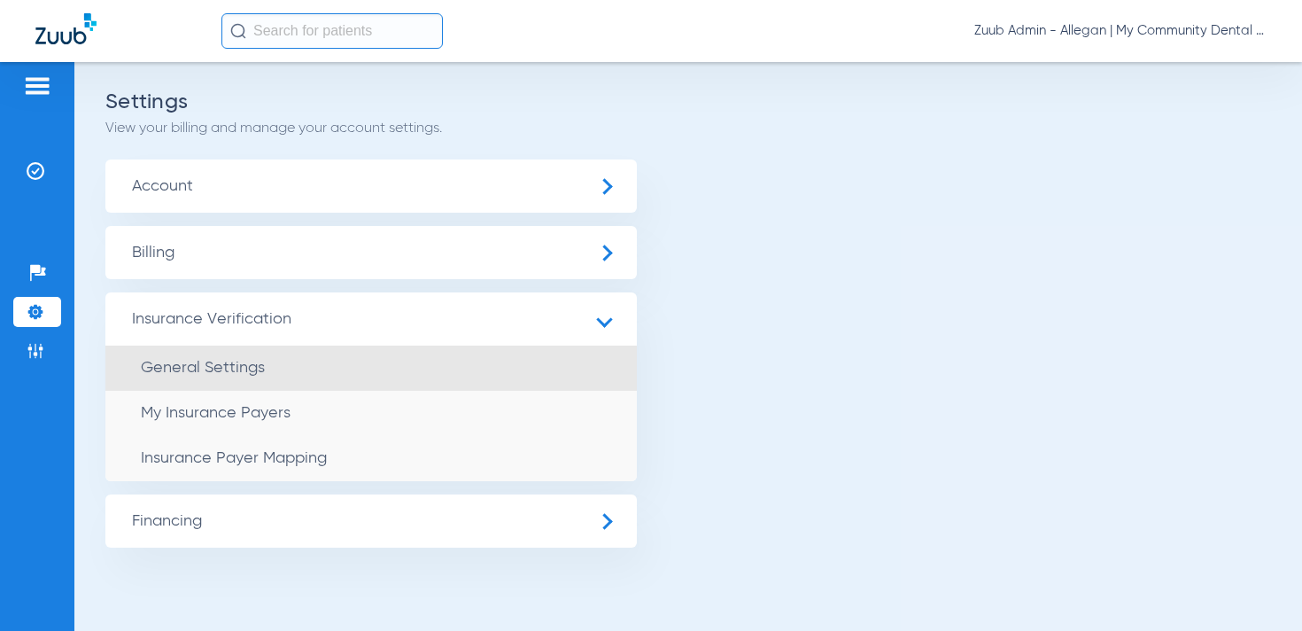
click at [205, 369] on span "General Settings" at bounding box center [203, 368] width 124 height 16
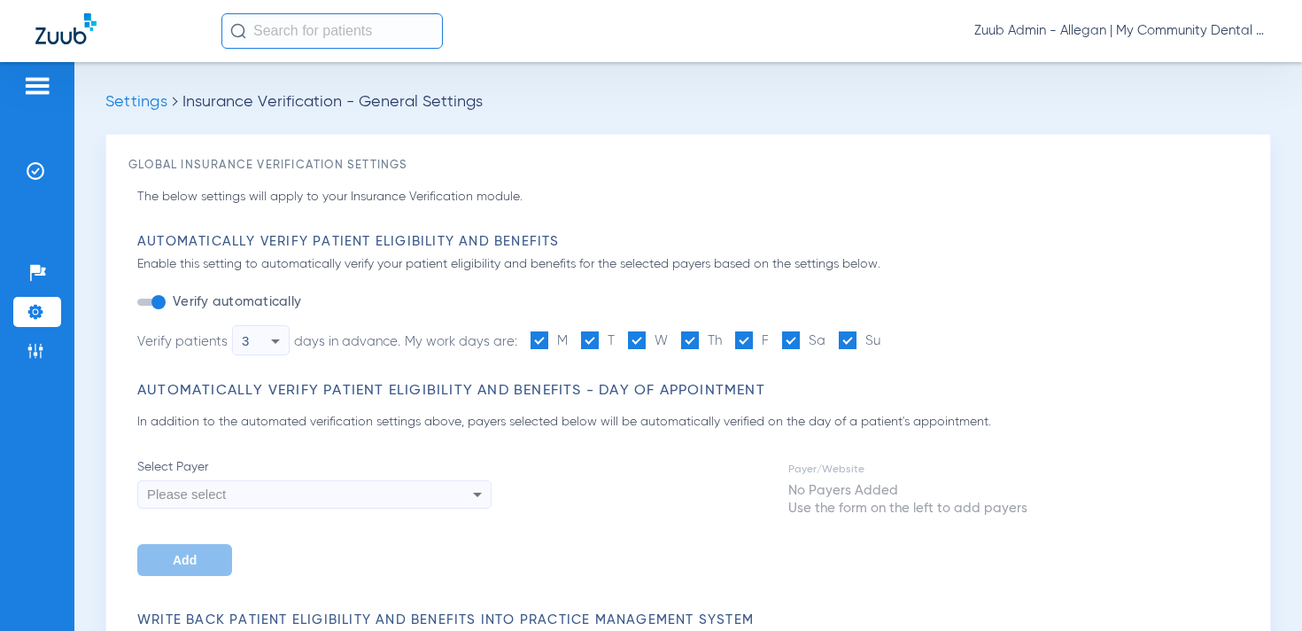
type input "1"
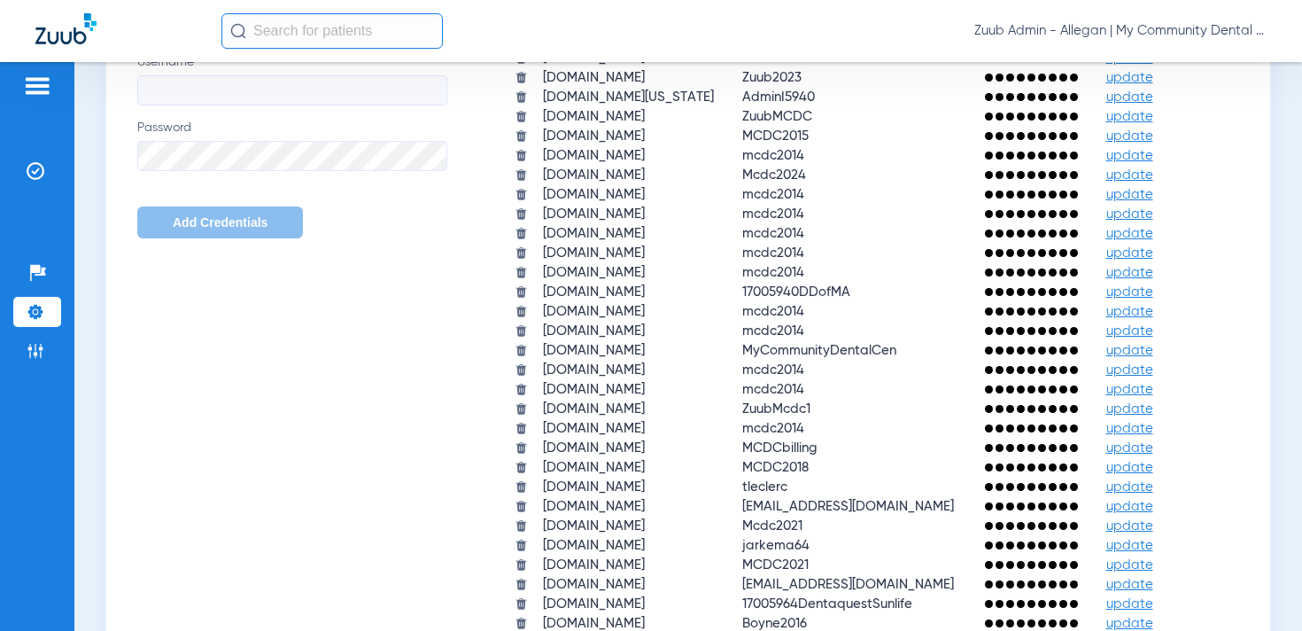
scroll to position [1249, 0]
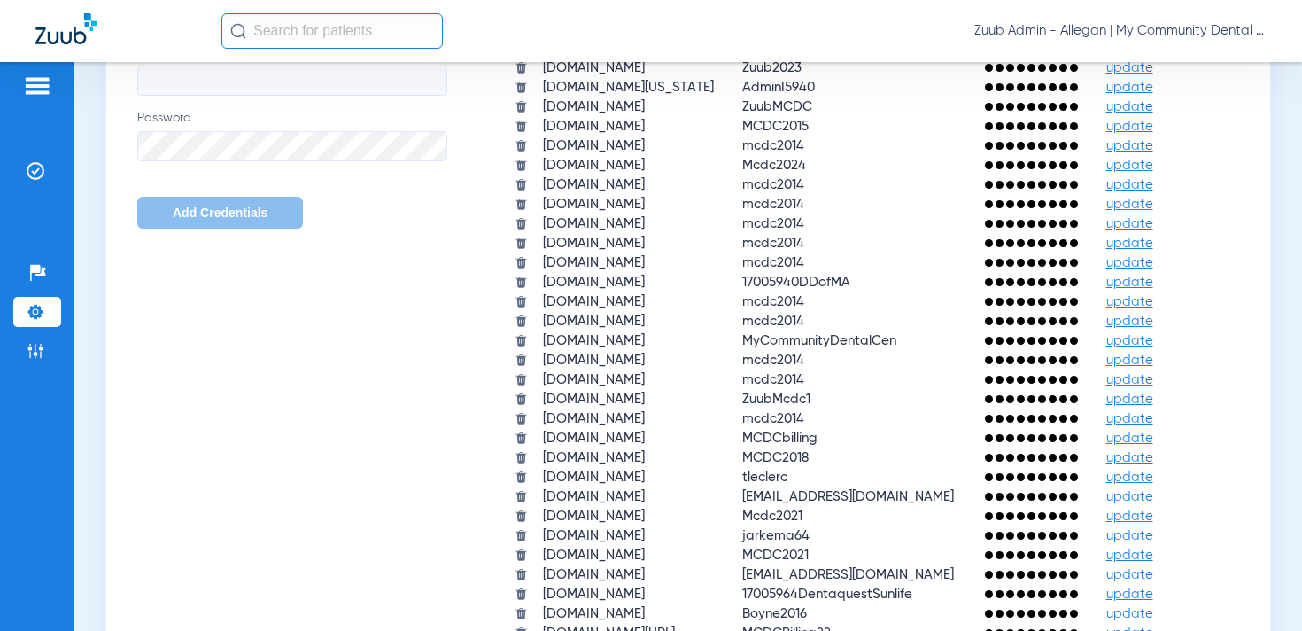
click at [1106, 94] on span "update" at bounding box center [1129, 87] width 47 height 13
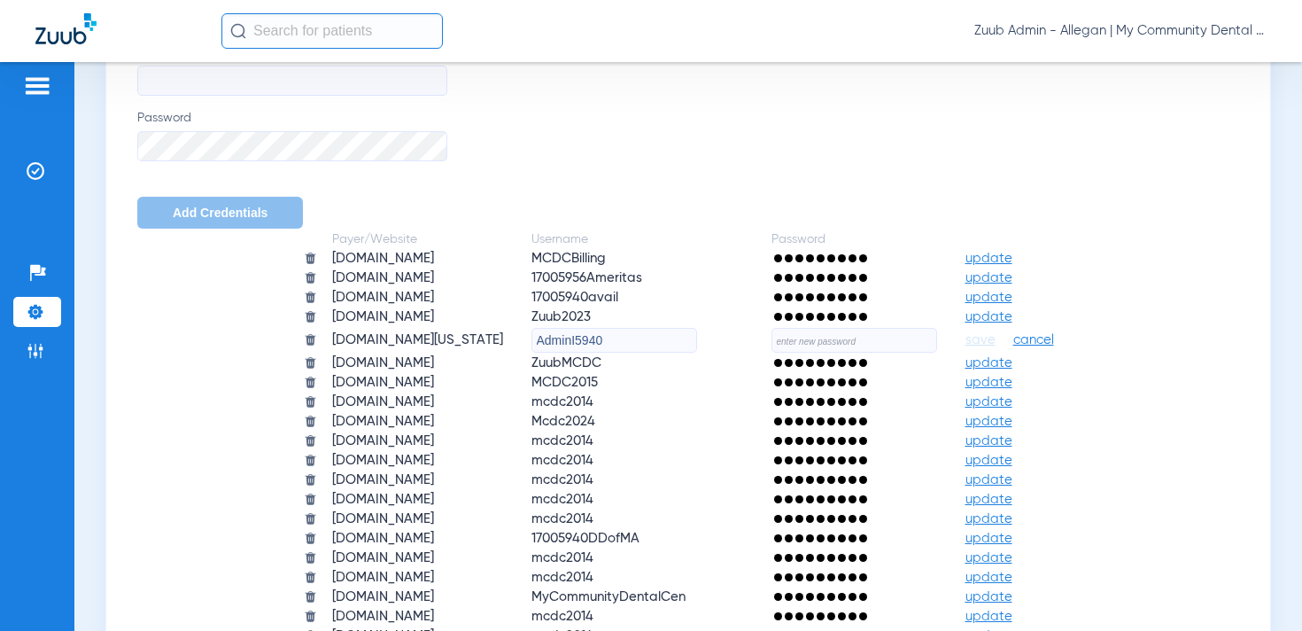
click at [889, 346] on input "text" at bounding box center [854, 340] width 166 height 25
paste input "Kqgi613ItMxp!"
type input "Kqgi613ItMxp!"
click at [995, 338] on span "save" at bounding box center [980, 340] width 30 height 16
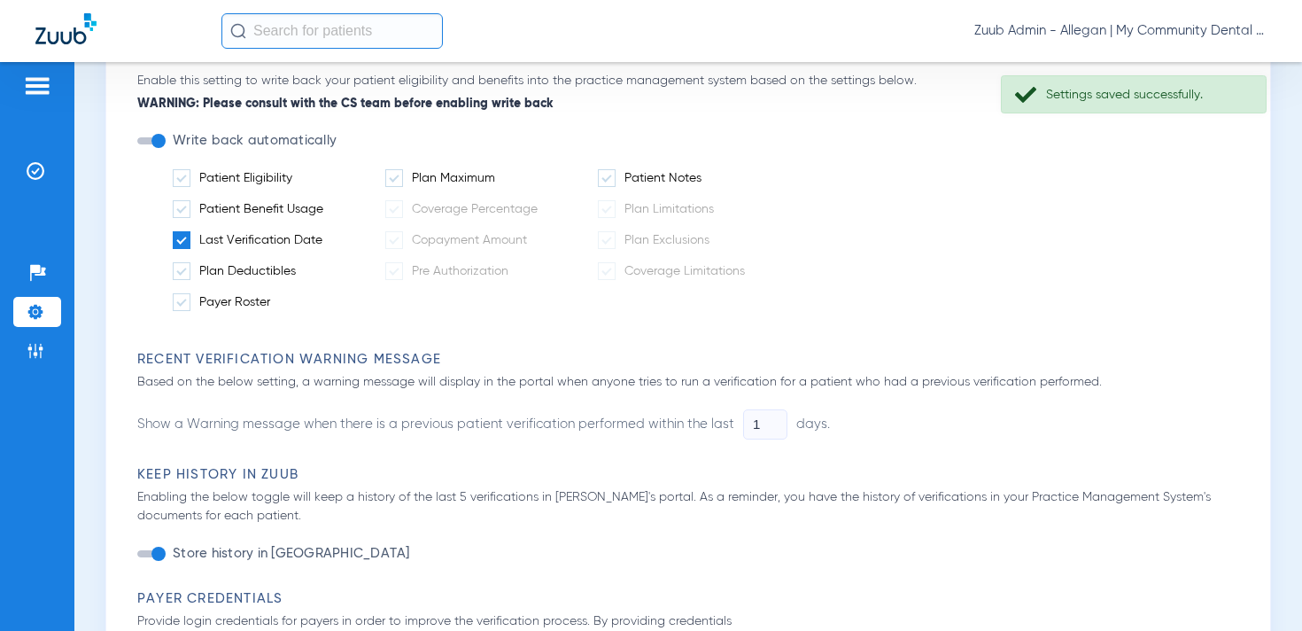
scroll to position [224, 0]
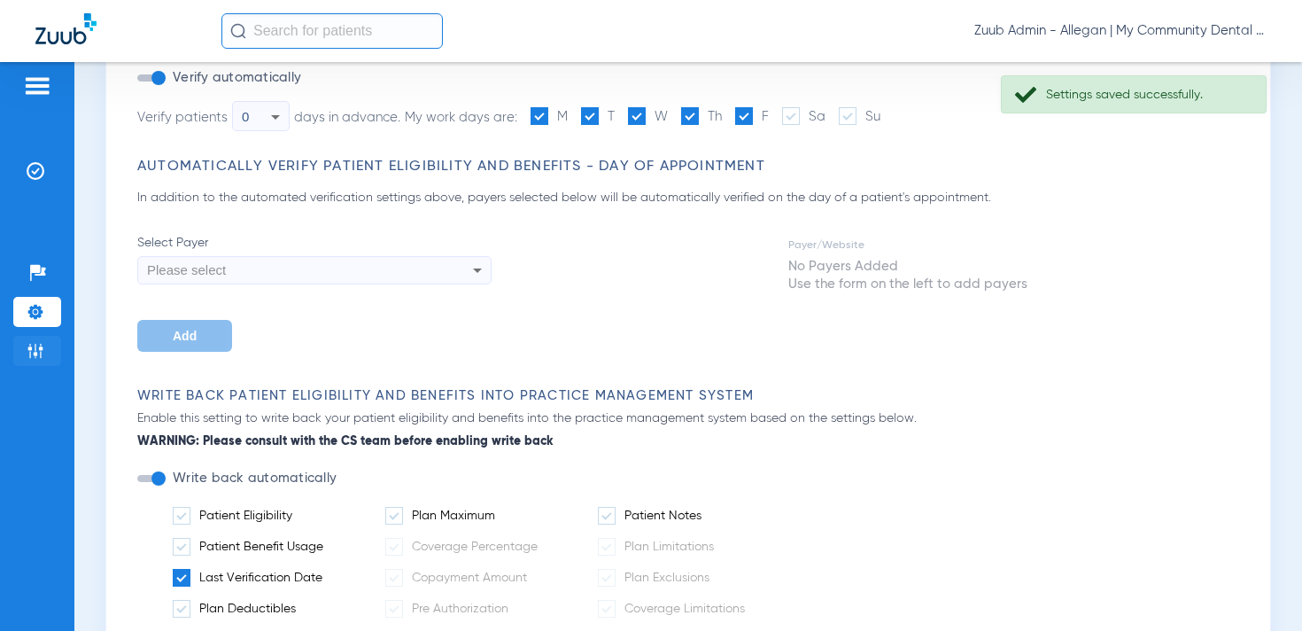
click at [43, 343] on img at bounding box center [36, 351] width 18 height 18
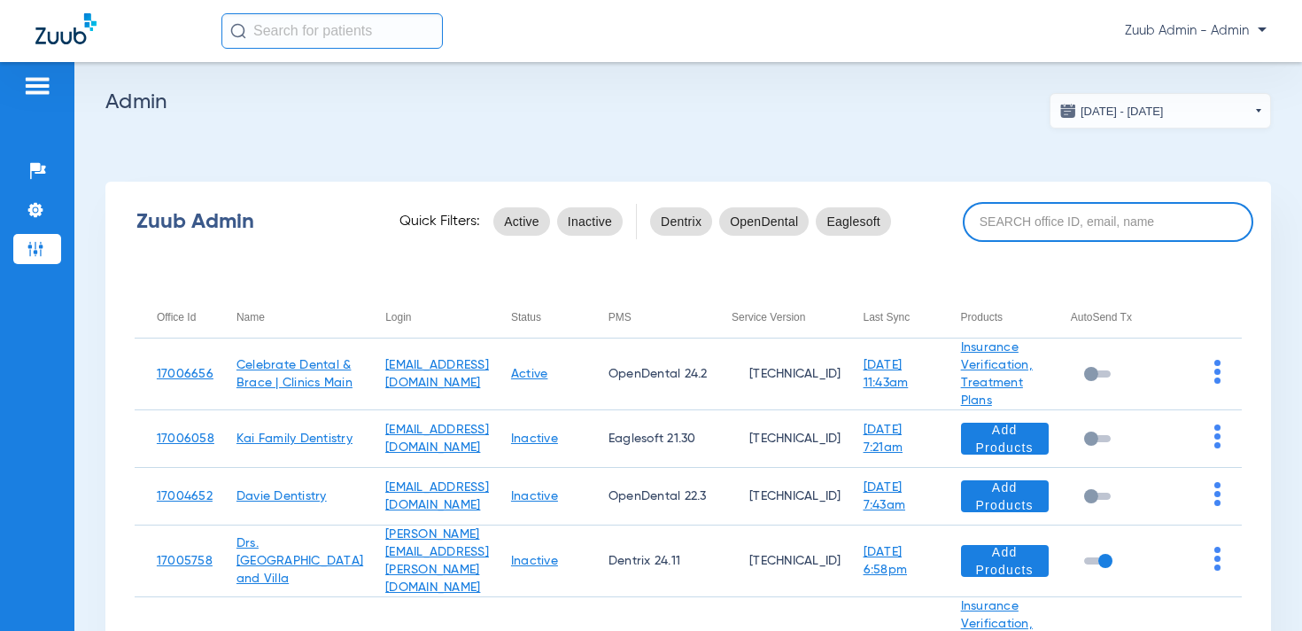
click at [1035, 222] on input at bounding box center [1108, 222] width 290 height 40
paste input "17005955"
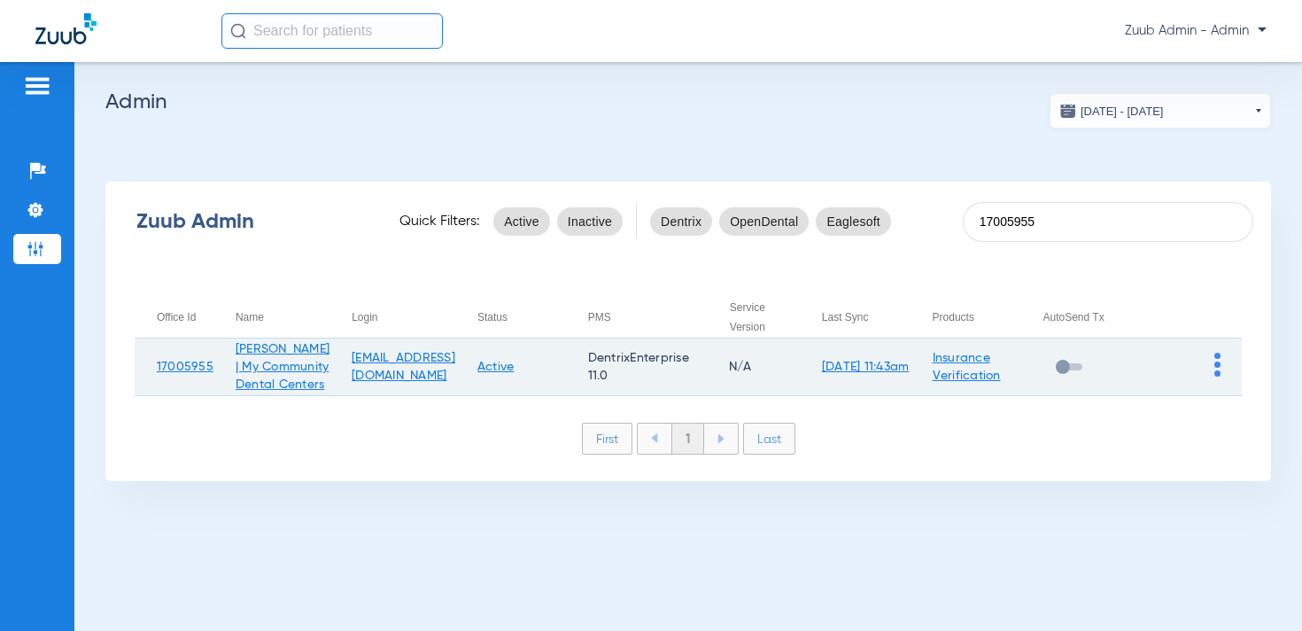
type input "17005955"
click at [1217, 372] on img at bounding box center [1217, 364] width 6 height 24
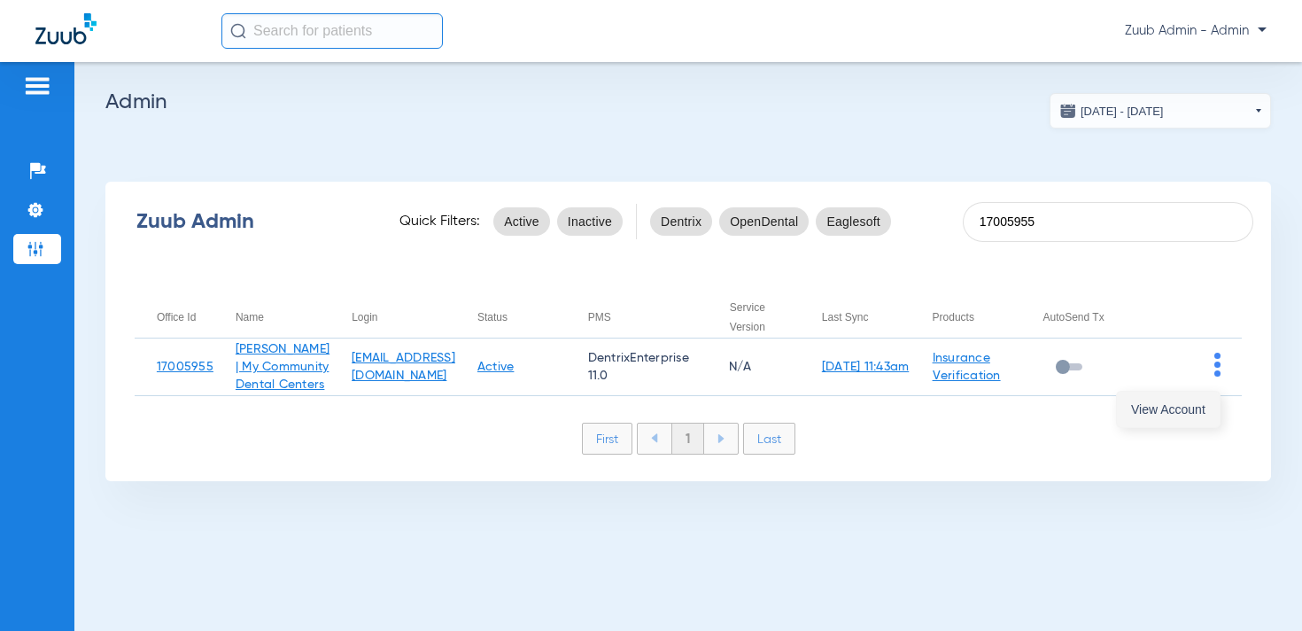
click at [1181, 405] on span "View Account" at bounding box center [1168, 409] width 74 height 12
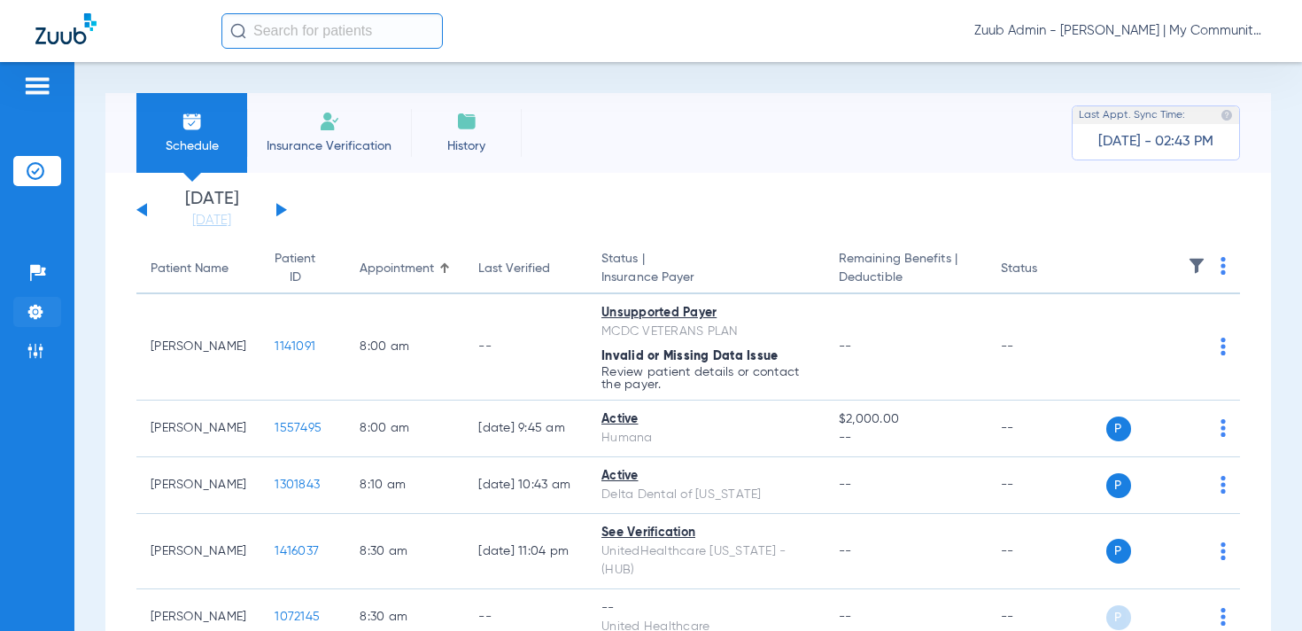
click at [35, 314] on img at bounding box center [36, 312] width 18 height 18
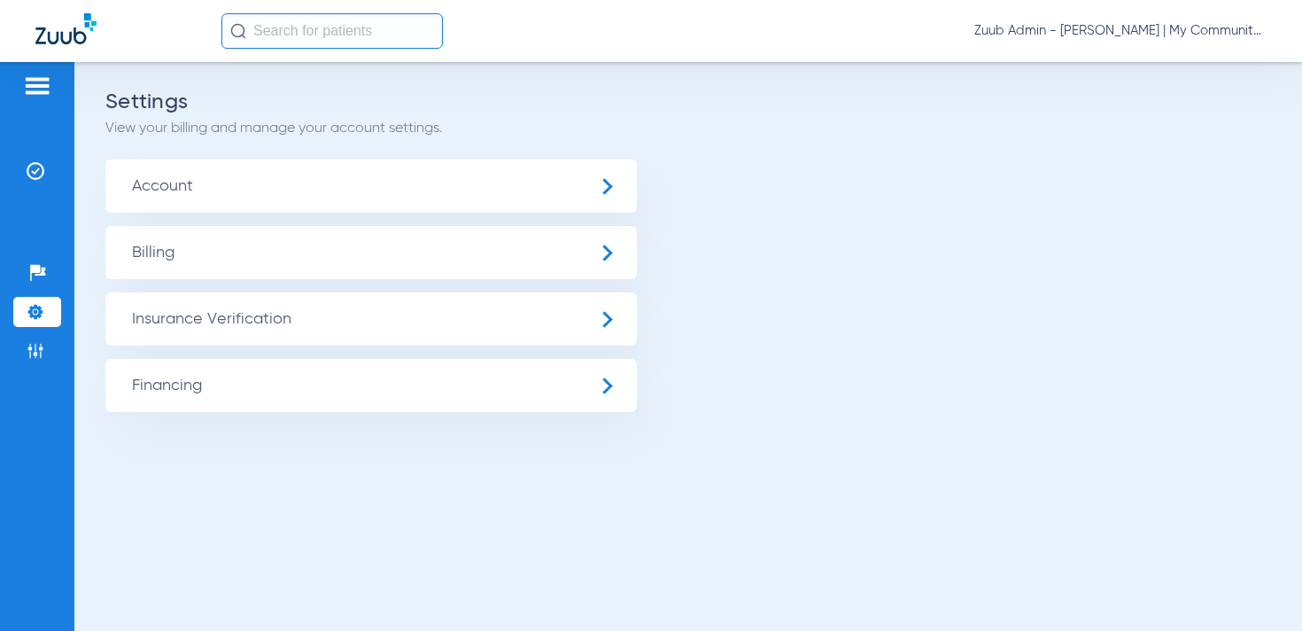
click at [212, 333] on span "Insurance Verification" at bounding box center [370, 318] width 531 height 53
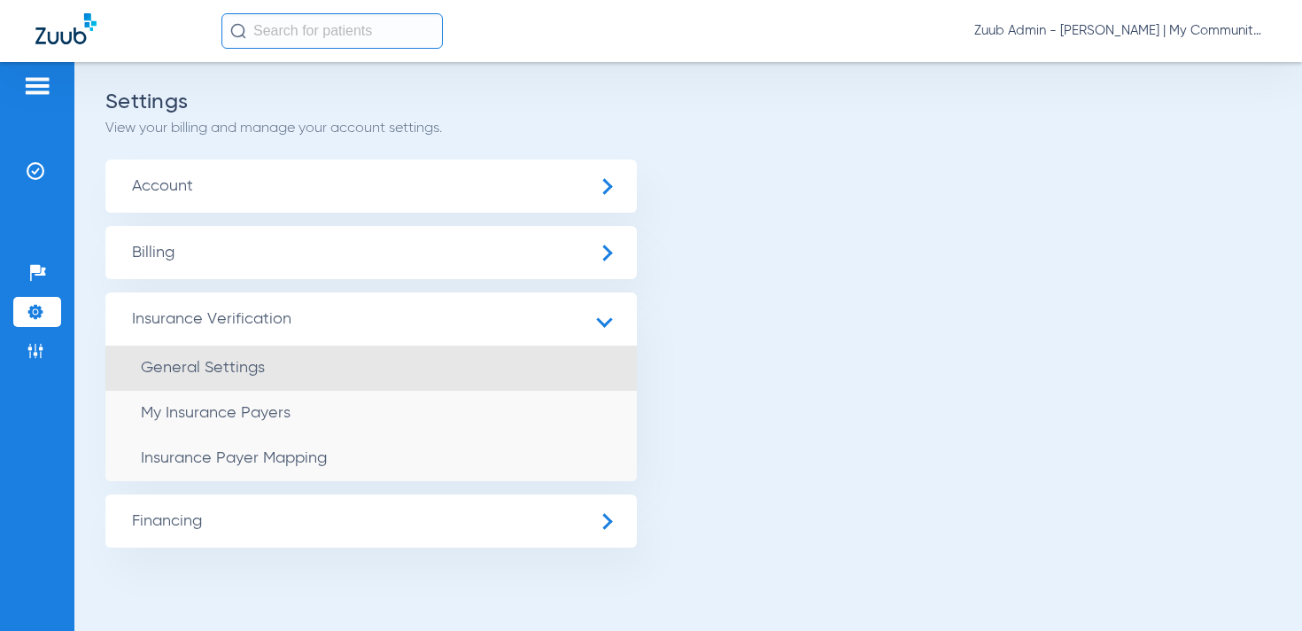
click at [214, 370] on span "General Settings" at bounding box center [203, 368] width 124 height 16
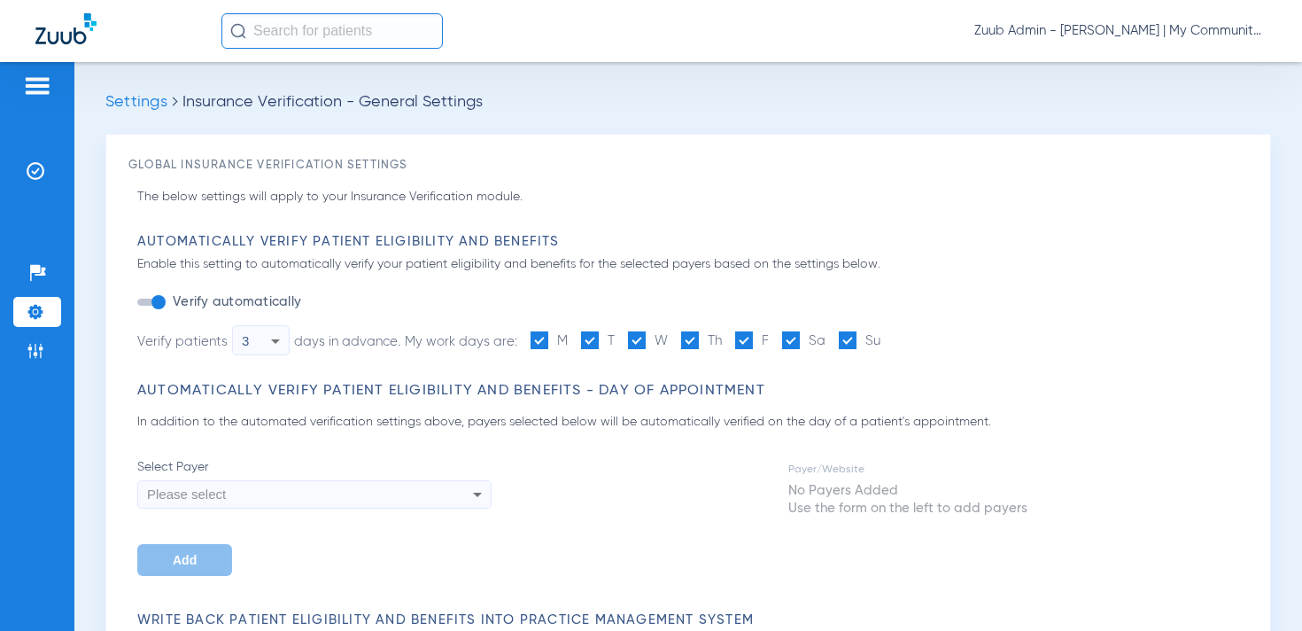
type input "1"
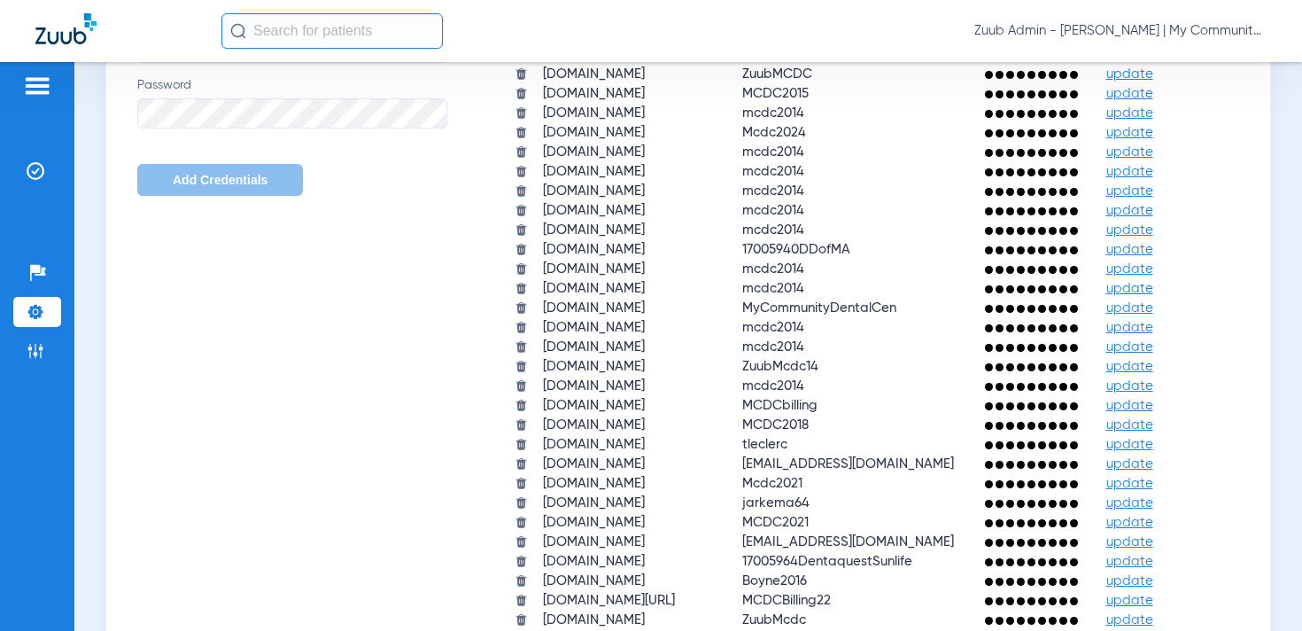
scroll to position [1714, 0]
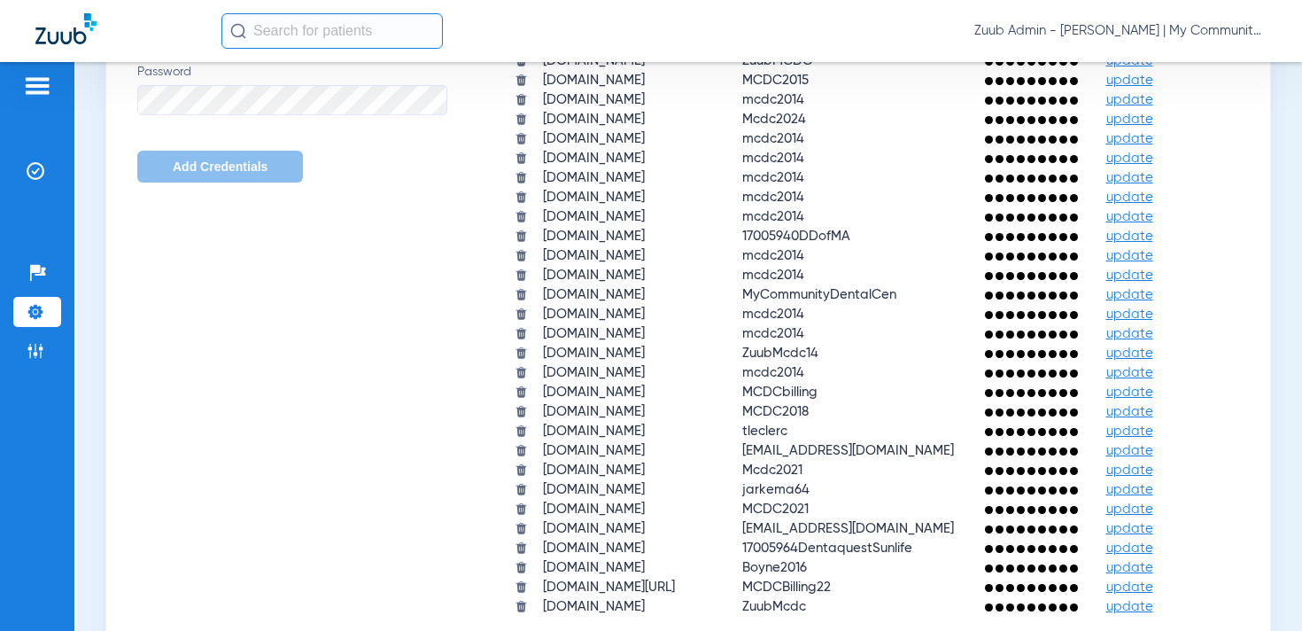
click at [1106, 48] on span "update" at bounding box center [1129, 41] width 47 height 13
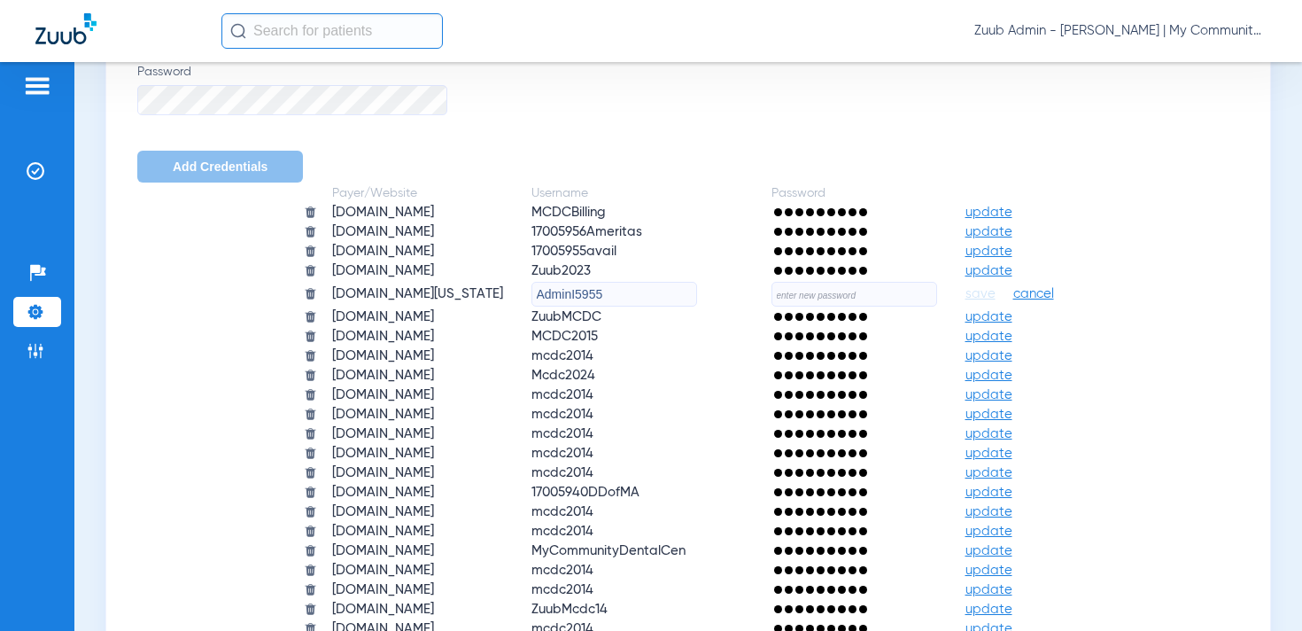
click at [889, 291] on input "text" at bounding box center [854, 294] width 166 height 25
paste input "pHdK0wID1$CUra5784"
type input "pHdK0wID1$CUra5784"
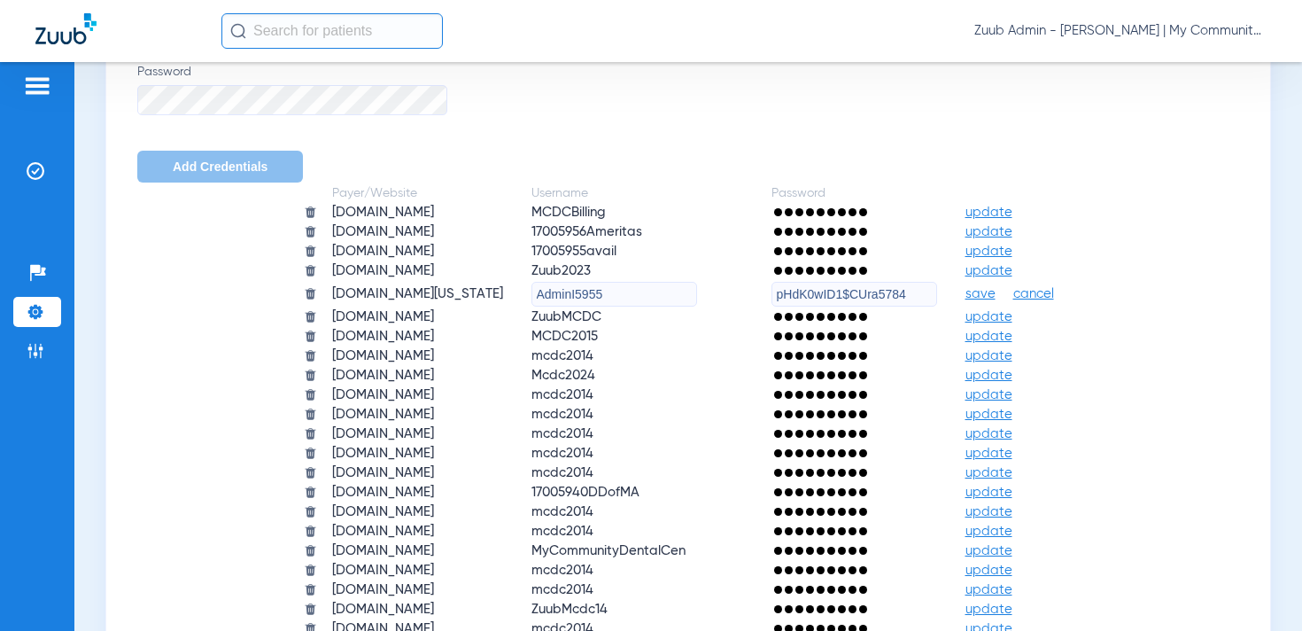
click at [995, 292] on span "save" at bounding box center [980, 294] width 30 height 16
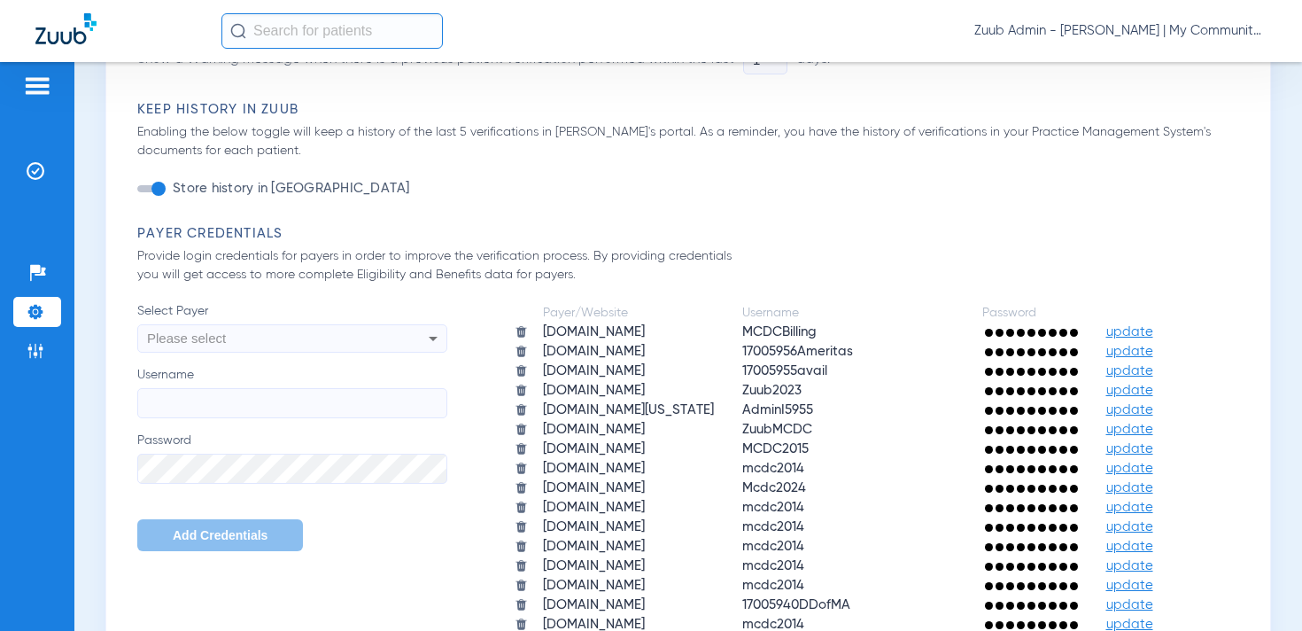
scroll to position [1233, 0]
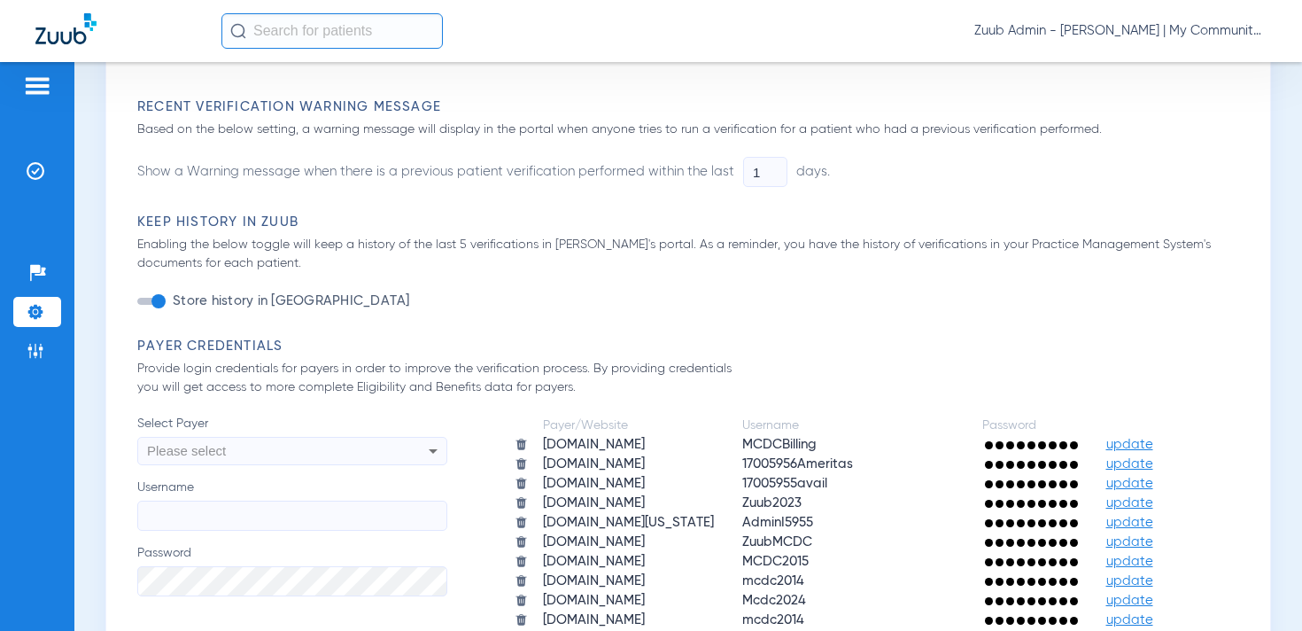
click at [41, 312] on img at bounding box center [36, 312] width 18 height 18
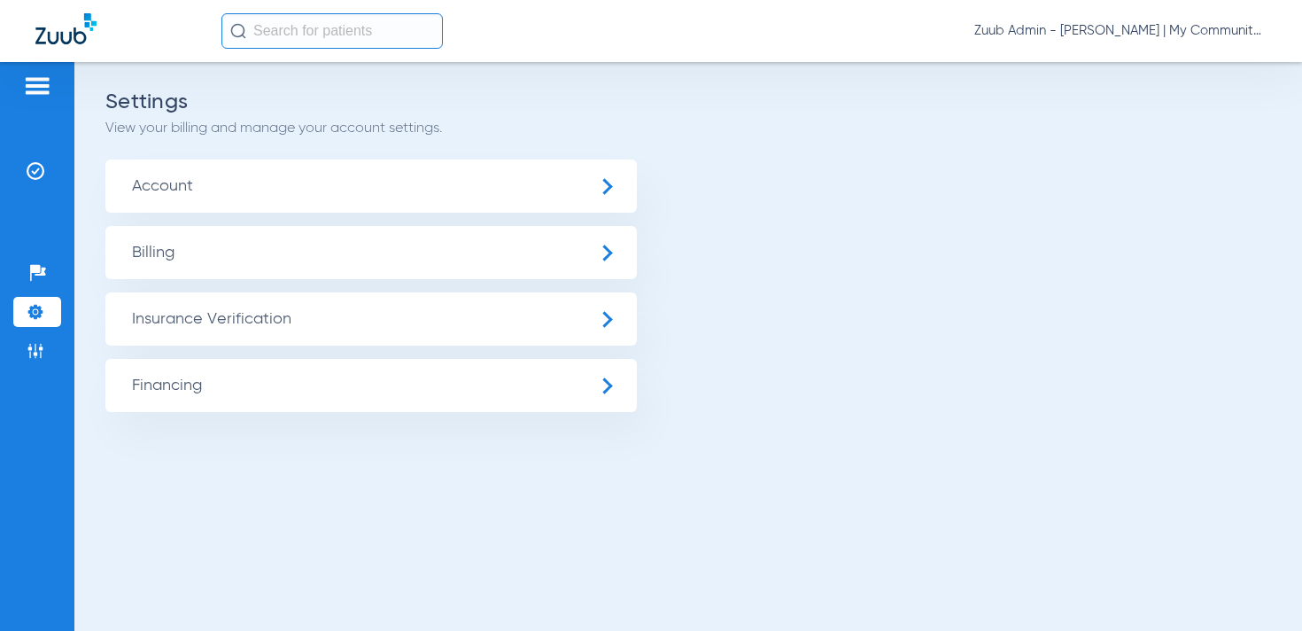
click at [226, 325] on span "Insurance Verification" at bounding box center [370, 318] width 531 height 53
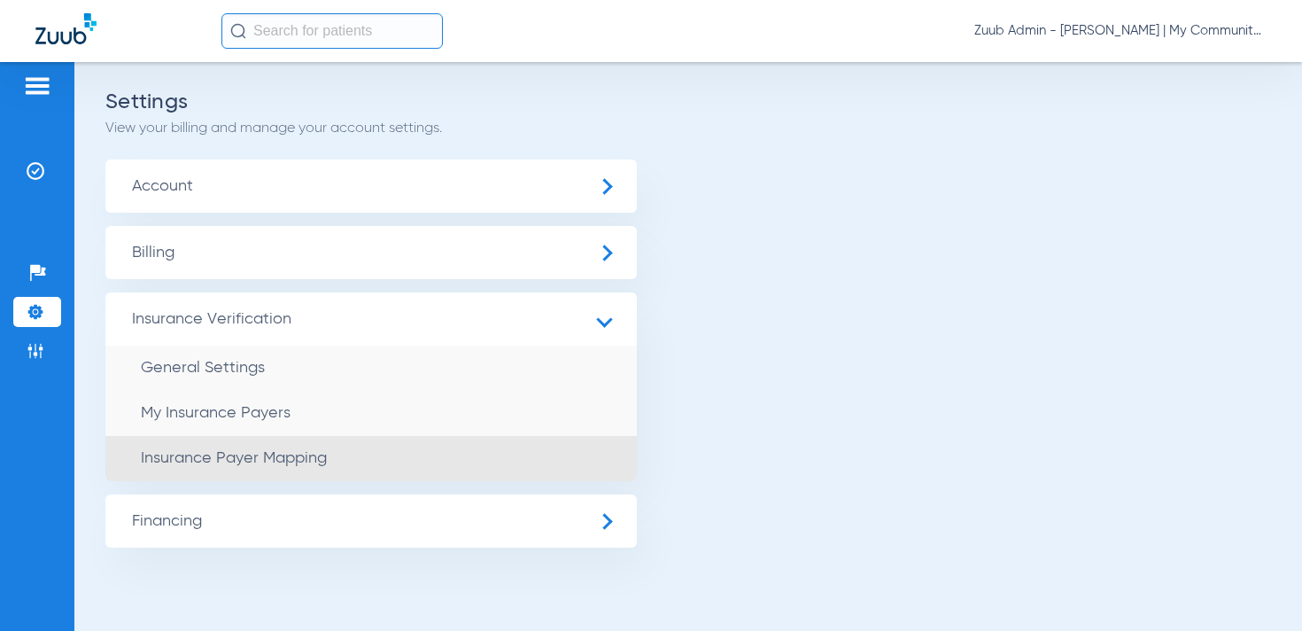
click at [251, 462] on span "Insurance Payer Mapping" at bounding box center [234, 458] width 186 height 16
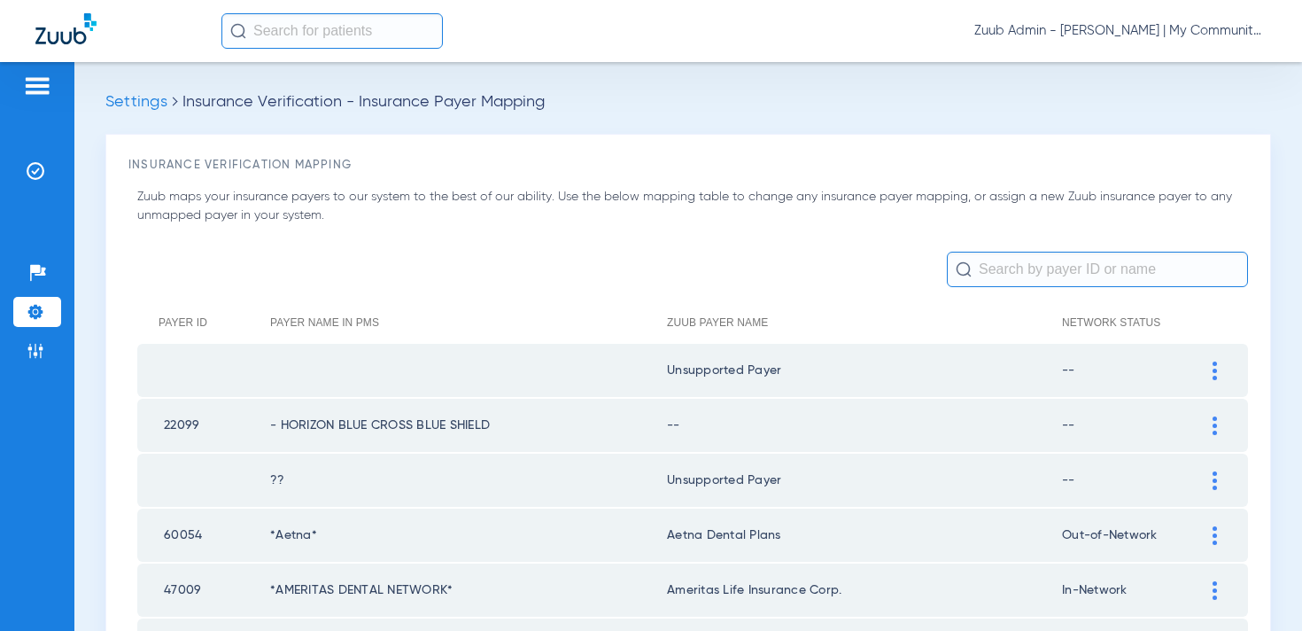
click at [1211, 423] on div at bounding box center [1214, 425] width 31 height 19
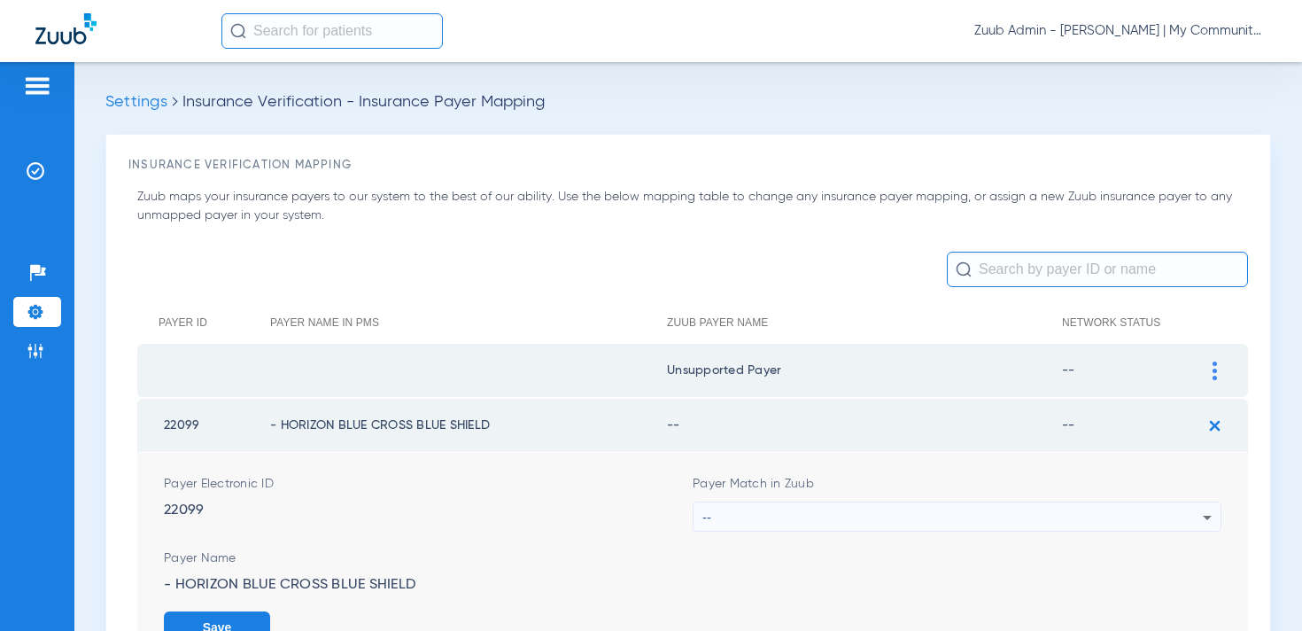
click at [794, 509] on div "--" at bounding box center [952, 517] width 500 height 30
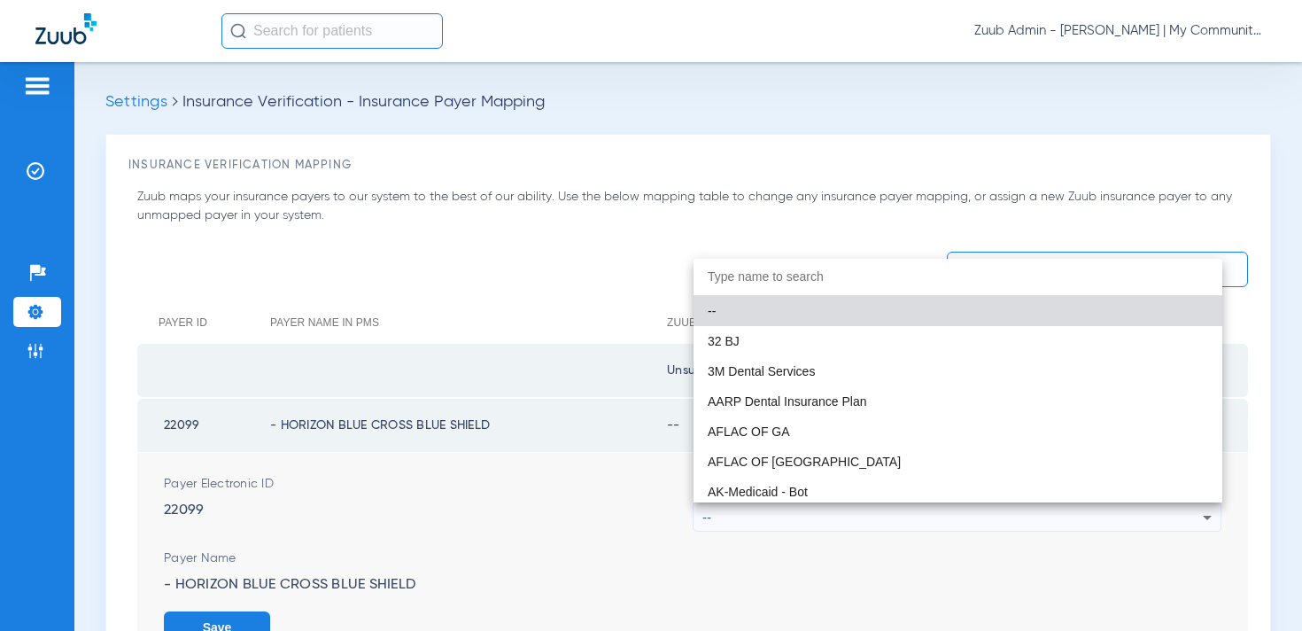
type input "r"
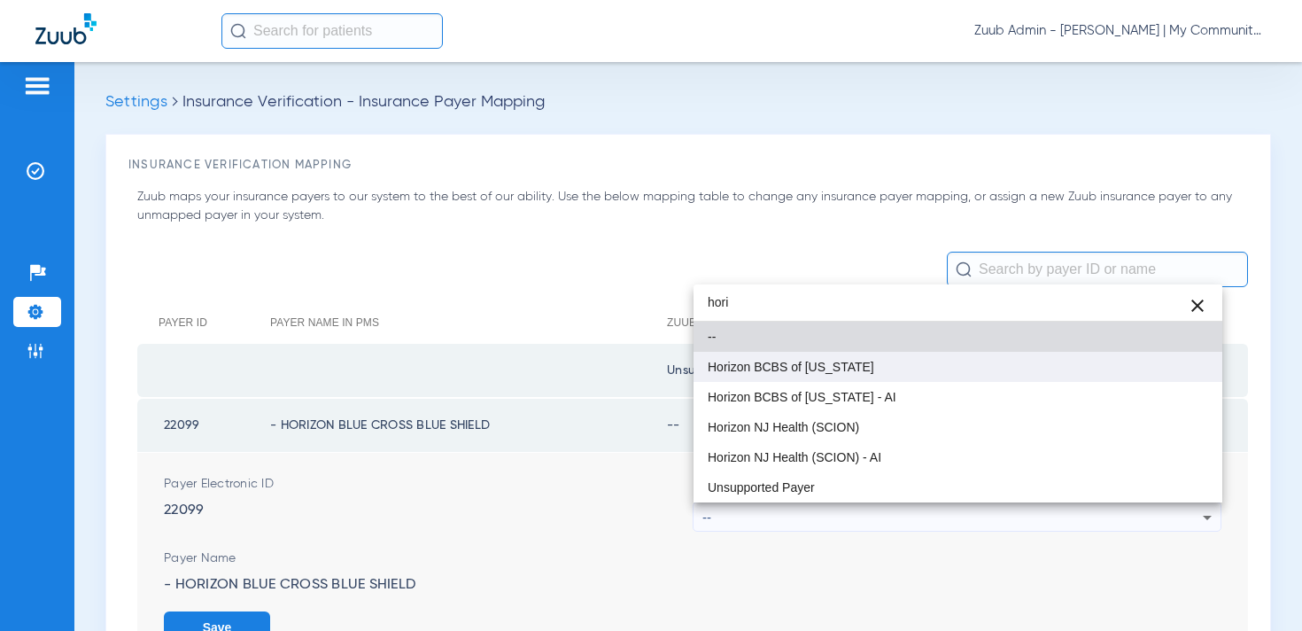
type input "hori"
click at [851, 366] on span "Horizon BCBS of [US_STATE]" at bounding box center [791, 366] width 167 height 12
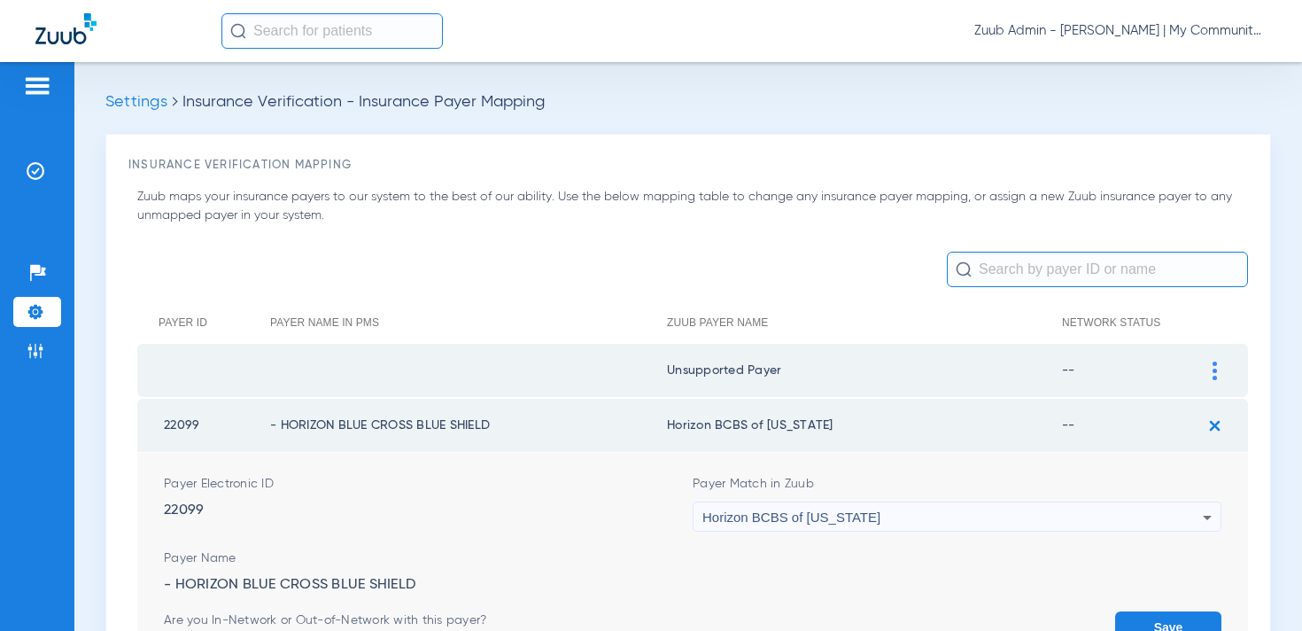
click at [1165, 625] on button "Save" at bounding box center [1168, 627] width 106 height 32
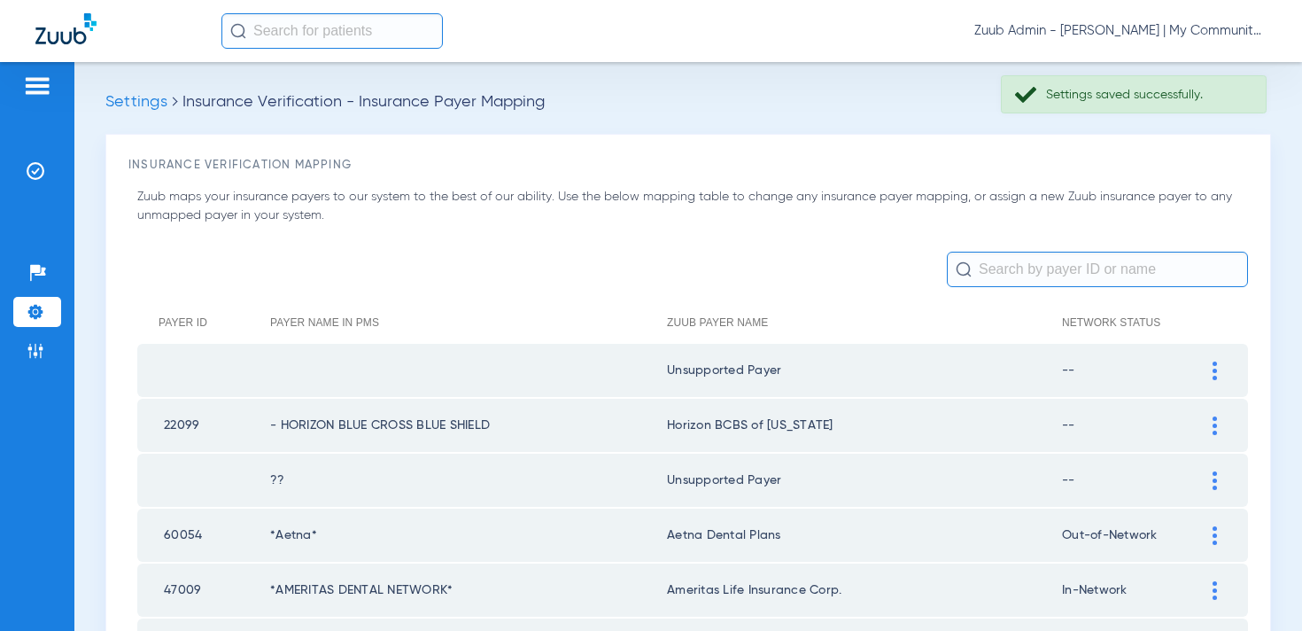
click at [1004, 258] on input "text" at bounding box center [1097, 269] width 301 height 35
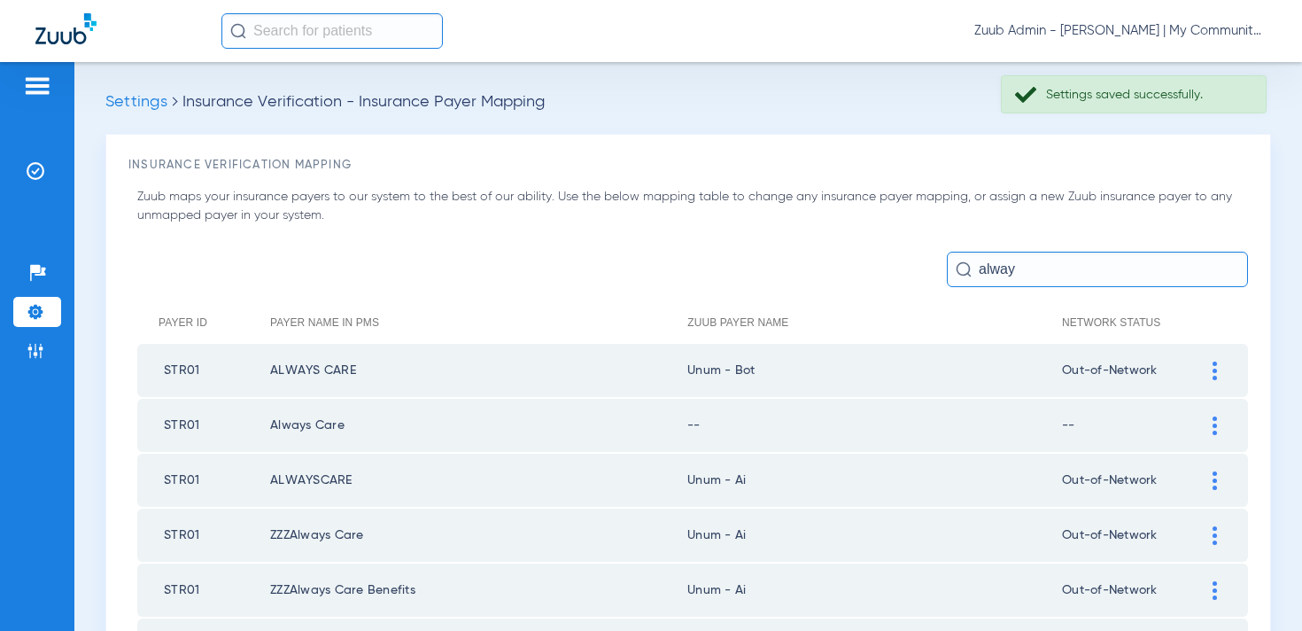
type input "alway"
click at [1214, 372] on img at bounding box center [1214, 370] width 4 height 19
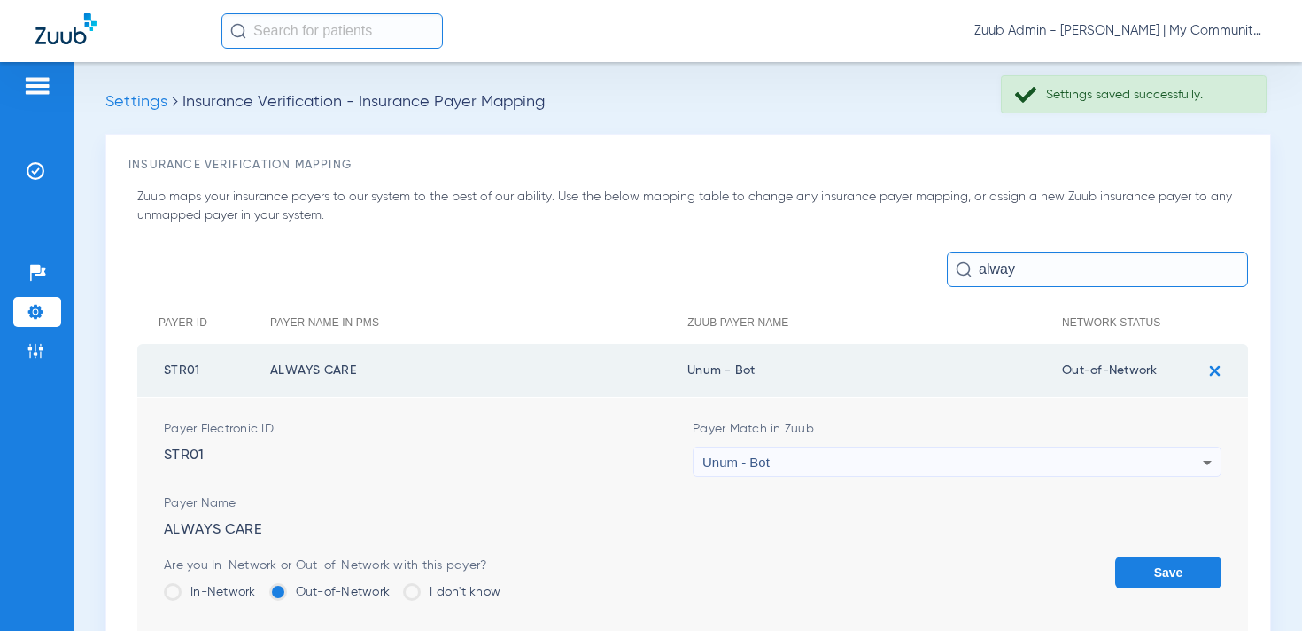
click at [778, 465] on div "Unum - Bot" at bounding box center [952, 462] width 500 height 30
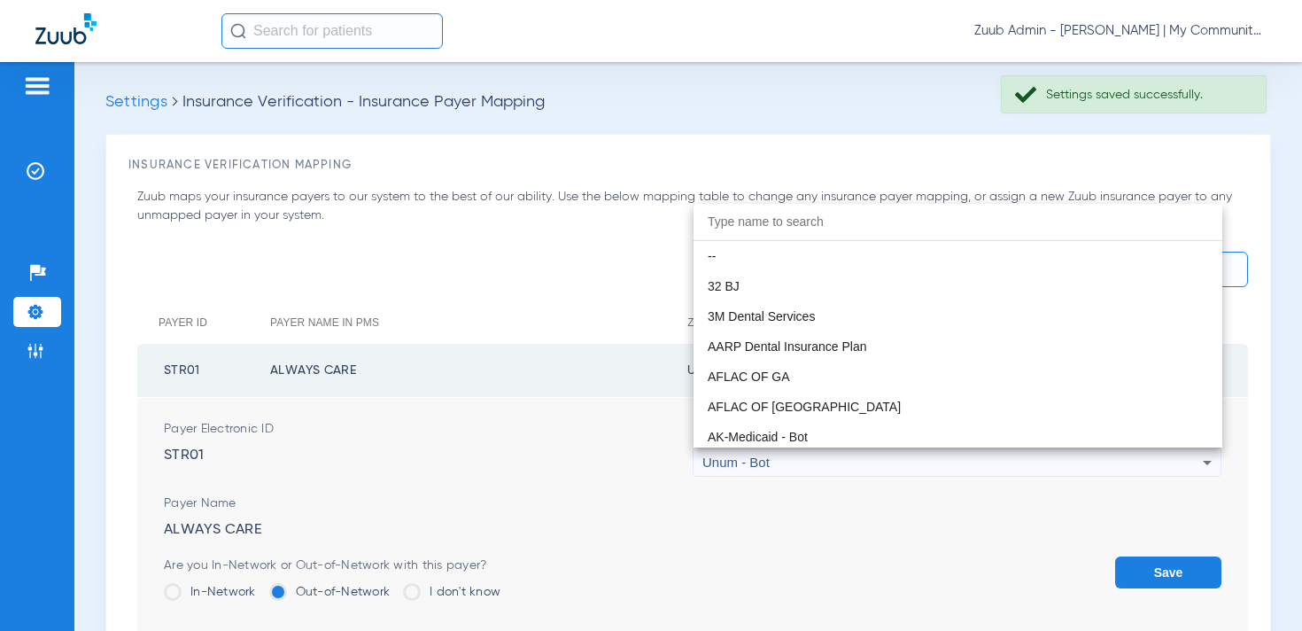
scroll to position [14218, 0]
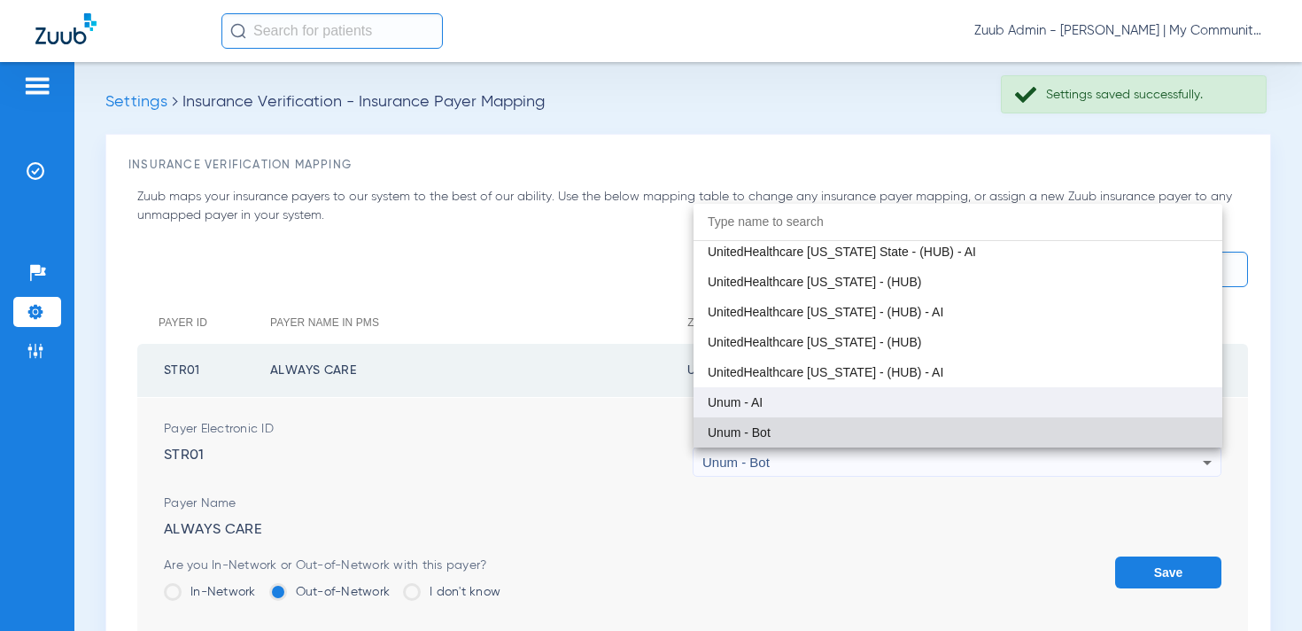
click at [780, 404] on mat-option "Unum - AI" at bounding box center [957, 402] width 529 height 30
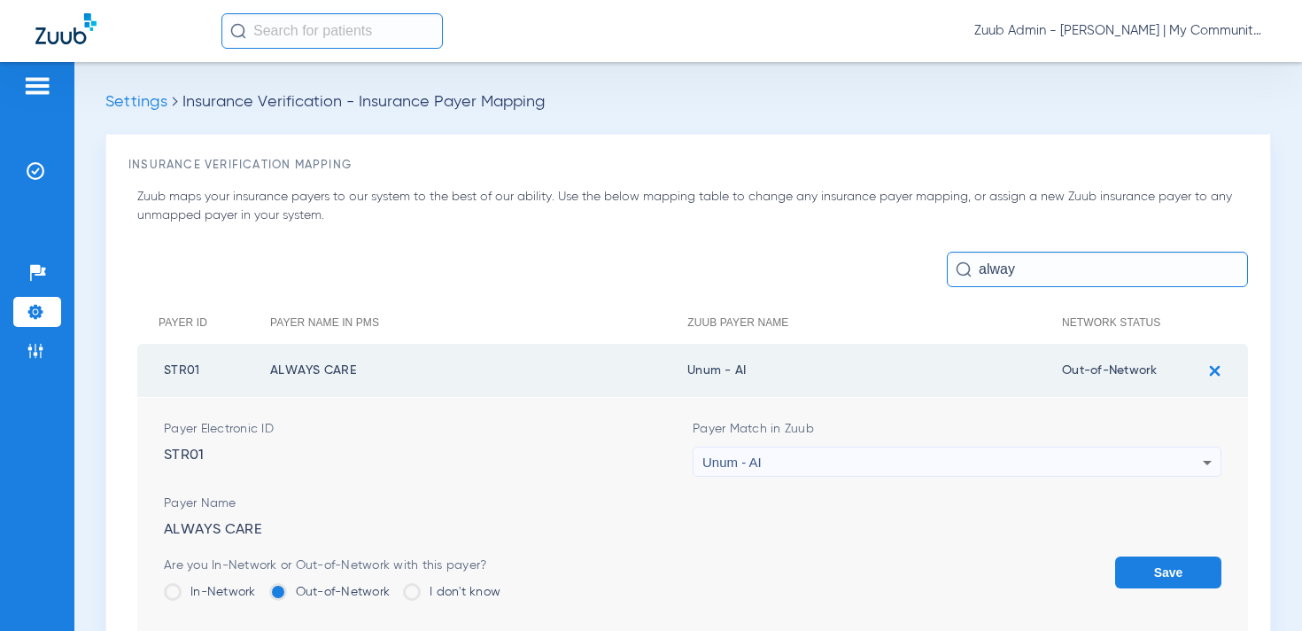
click at [1148, 576] on button "Save" at bounding box center [1168, 572] width 106 height 32
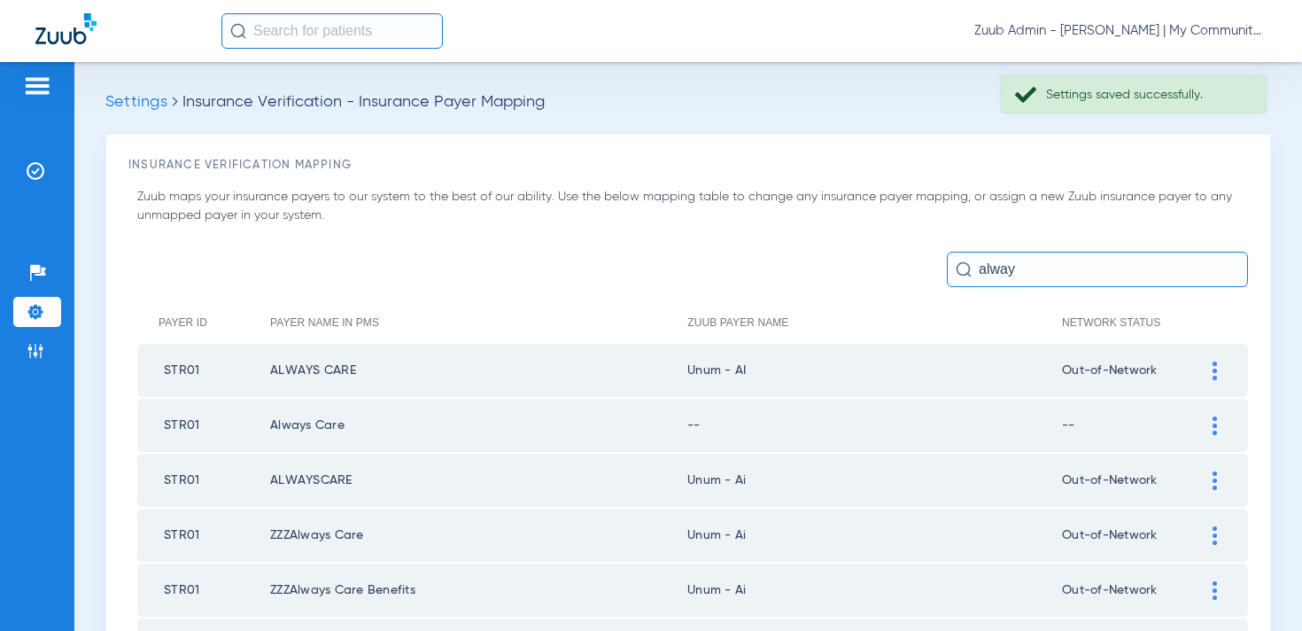
drag, startPoint x: 759, startPoint y: 369, endPoint x: 696, endPoint y: 370, distance: 62.9
click at [696, 370] on td "Unum - AI" at bounding box center [874, 370] width 375 height 53
copy td "num - AI"
click at [1220, 426] on div at bounding box center [1214, 425] width 31 height 19
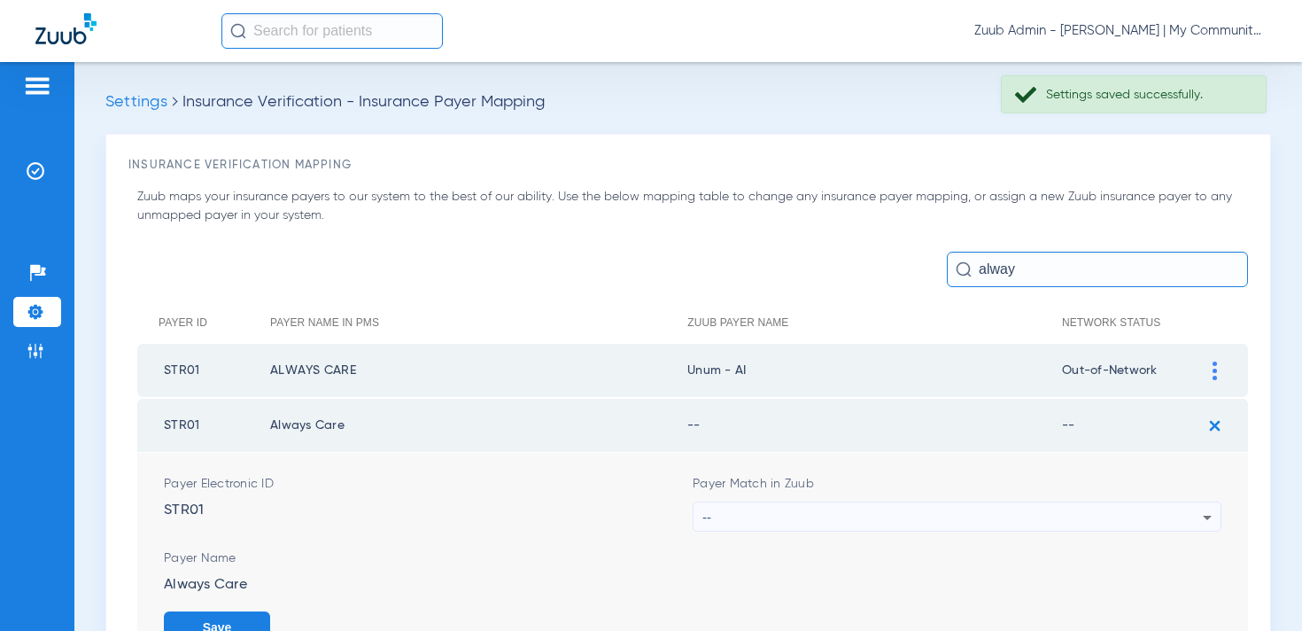
click at [763, 515] on div "--" at bounding box center [952, 517] width 500 height 30
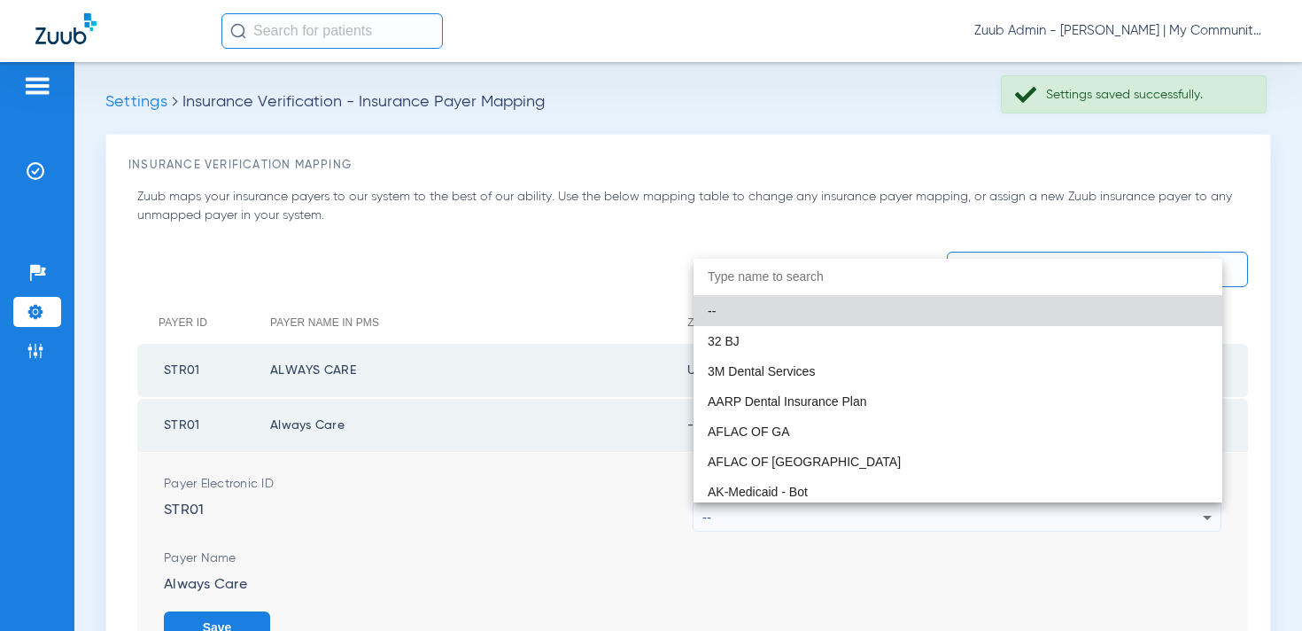
paste input "num - AI"
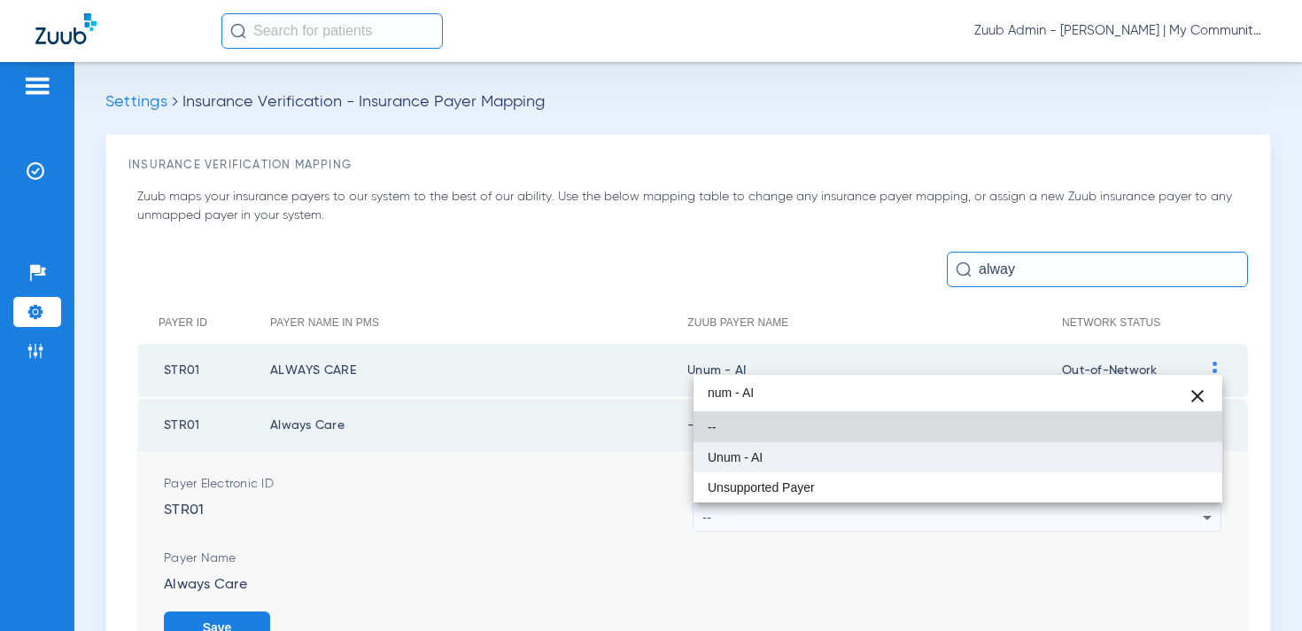
type input "num - AI"
click at [766, 457] on mat-option "Unum - AI" at bounding box center [957, 457] width 529 height 30
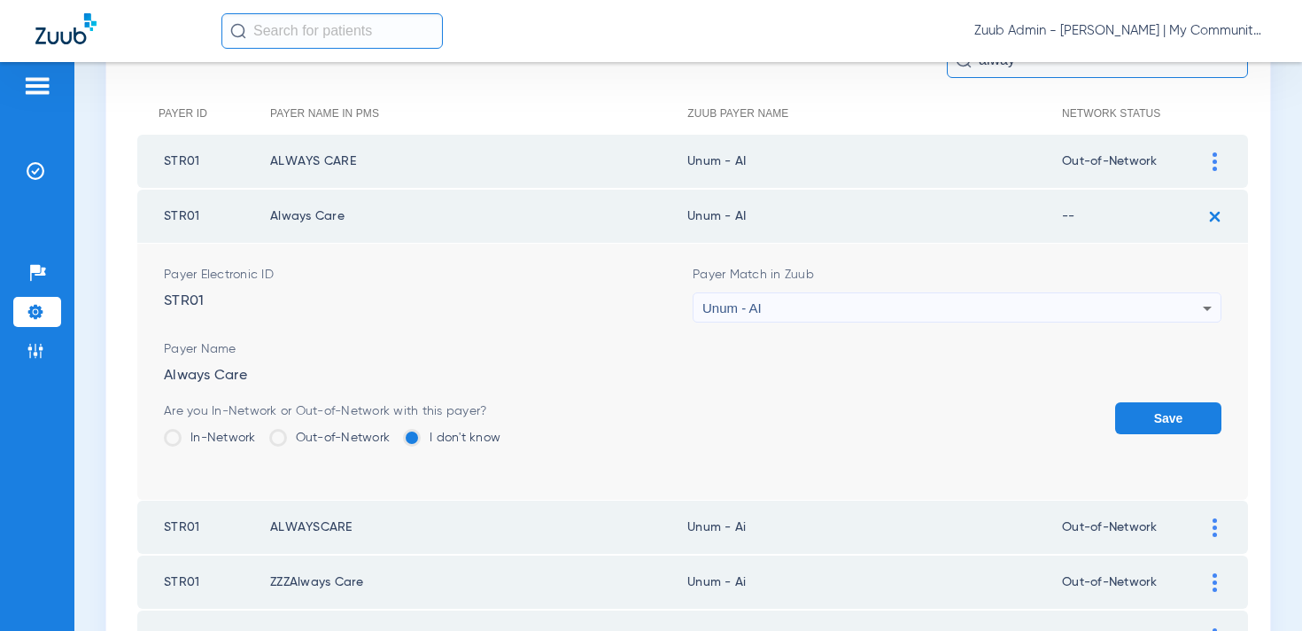
scroll to position [227, 0]
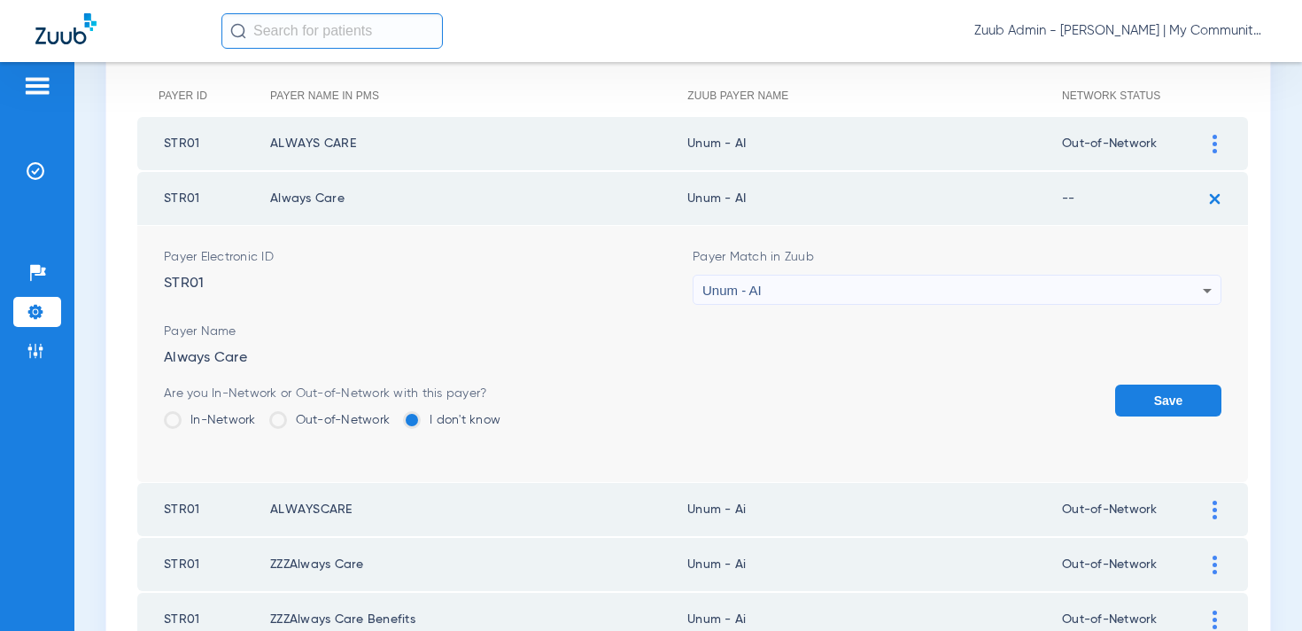
click at [340, 423] on label "Out-of-Network" at bounding box center [329, 420] width 121 height 18
click at [394, 414] on input "Out-of-Network" at bounding box center [394, 414] width 0 height 0
click at [1201, 398] on button "Save" at bounding box center [1168, 400] width 106 height 32
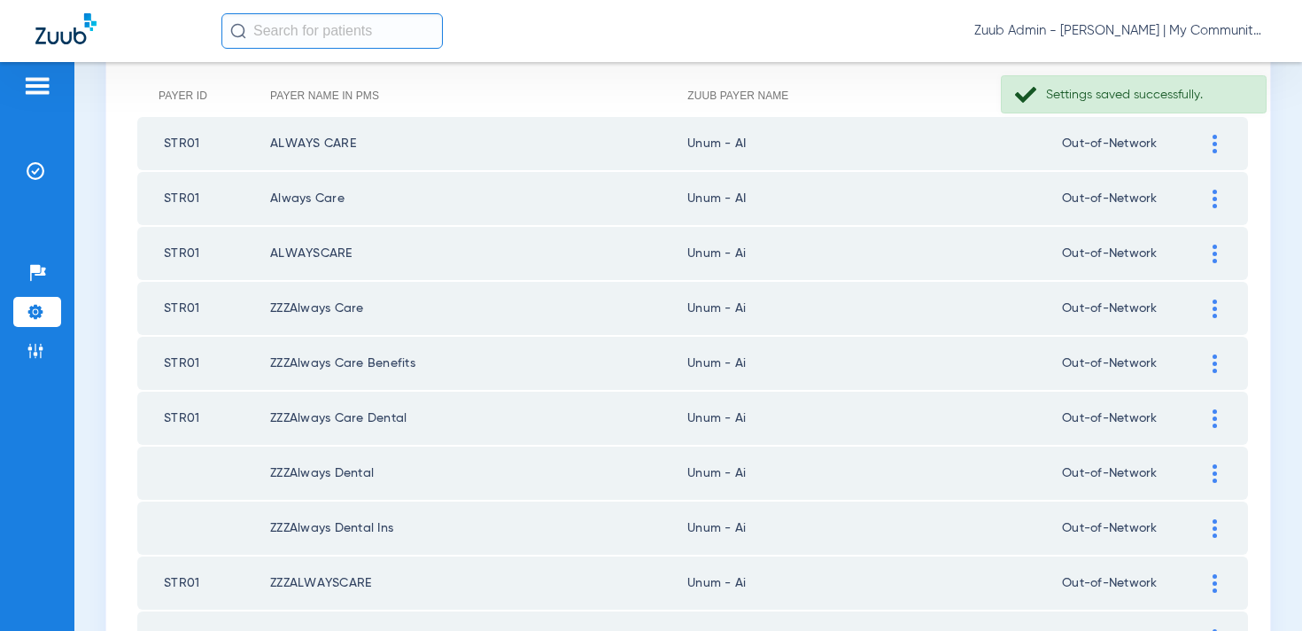
scroll to position [0, 0]
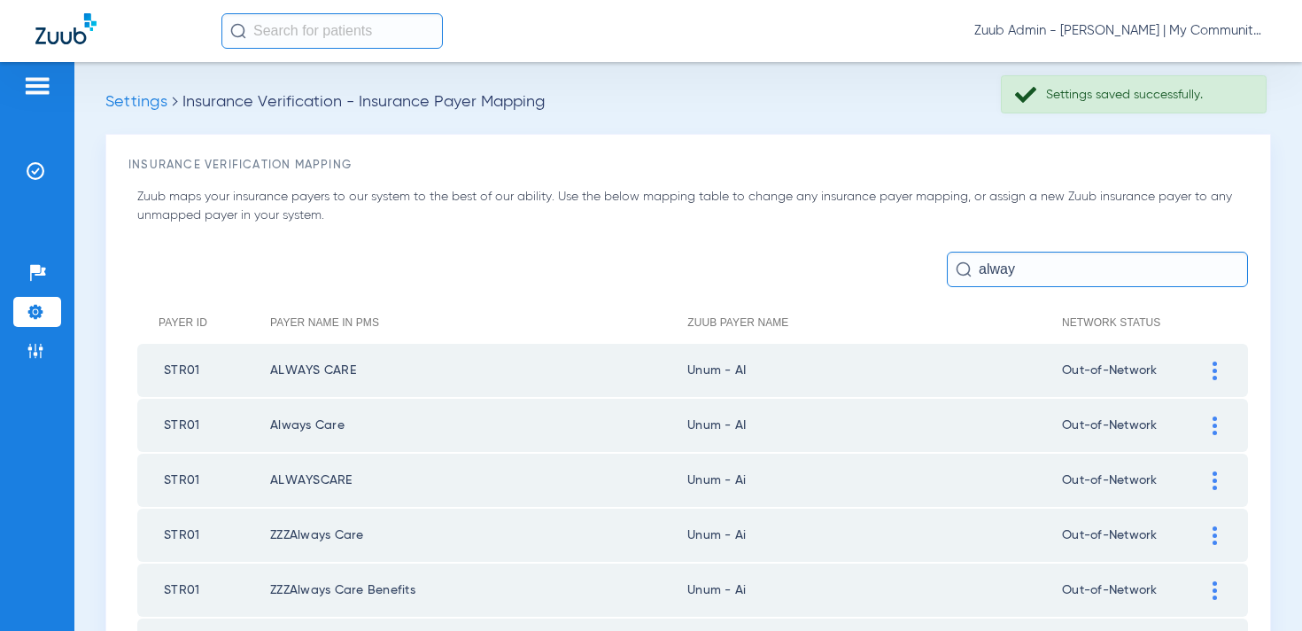
drag, startPoint x: 1044, startPoint y: 264, endPoint x: 951, endPoint y: 261, distance: 93.0
click at [951, 261] on input "alway" at bounding box center [1097, 269] width 301 height 35
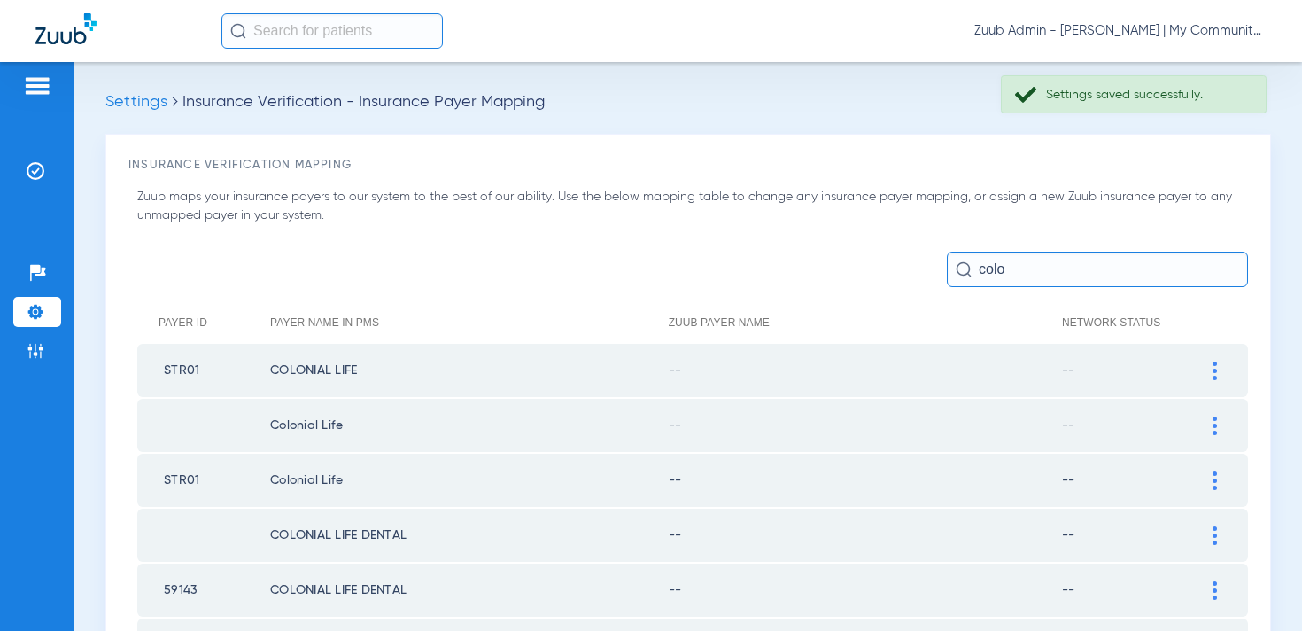
type input "colo"
click at [1218, 374] on div at bounding box center [1214, 370] width 31 height 19
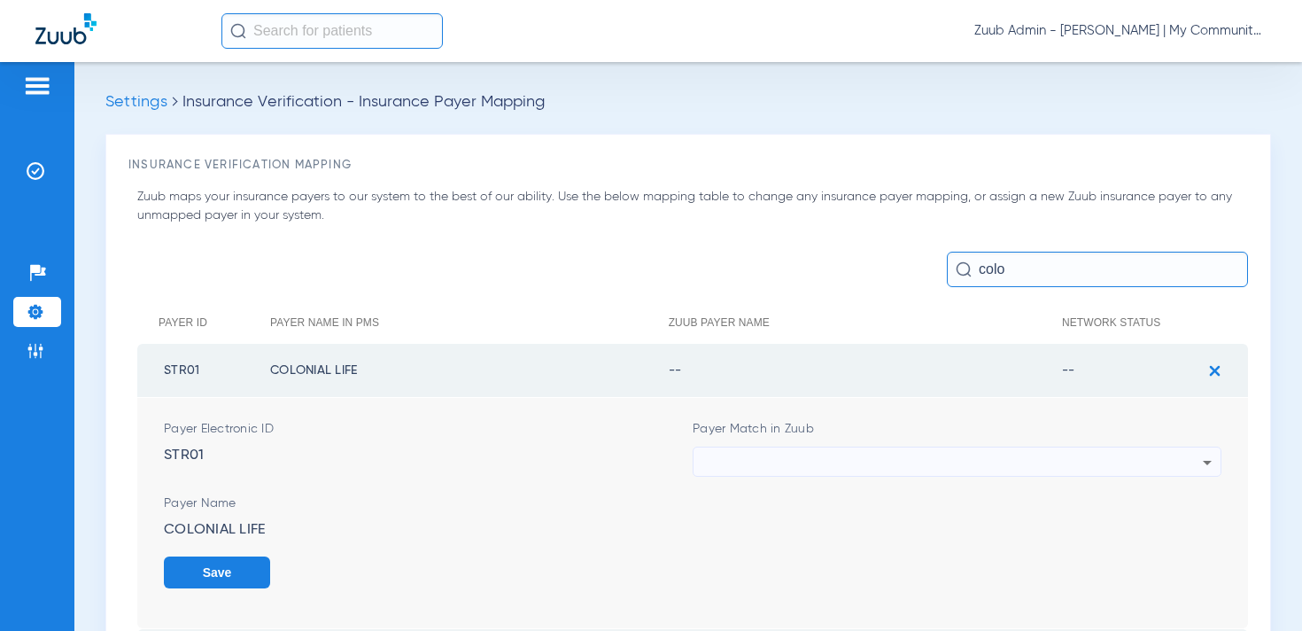
click at [850, 461] on div at bounding box center [952, 462] width 500 height 30
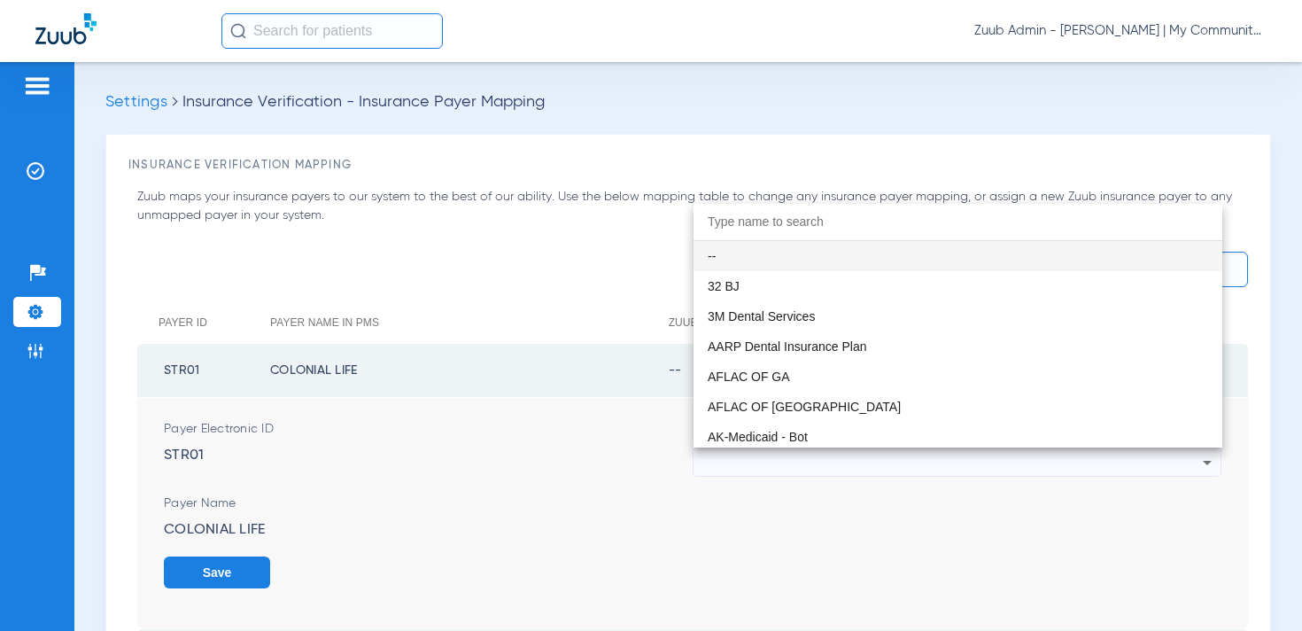
paste input "num - AI"
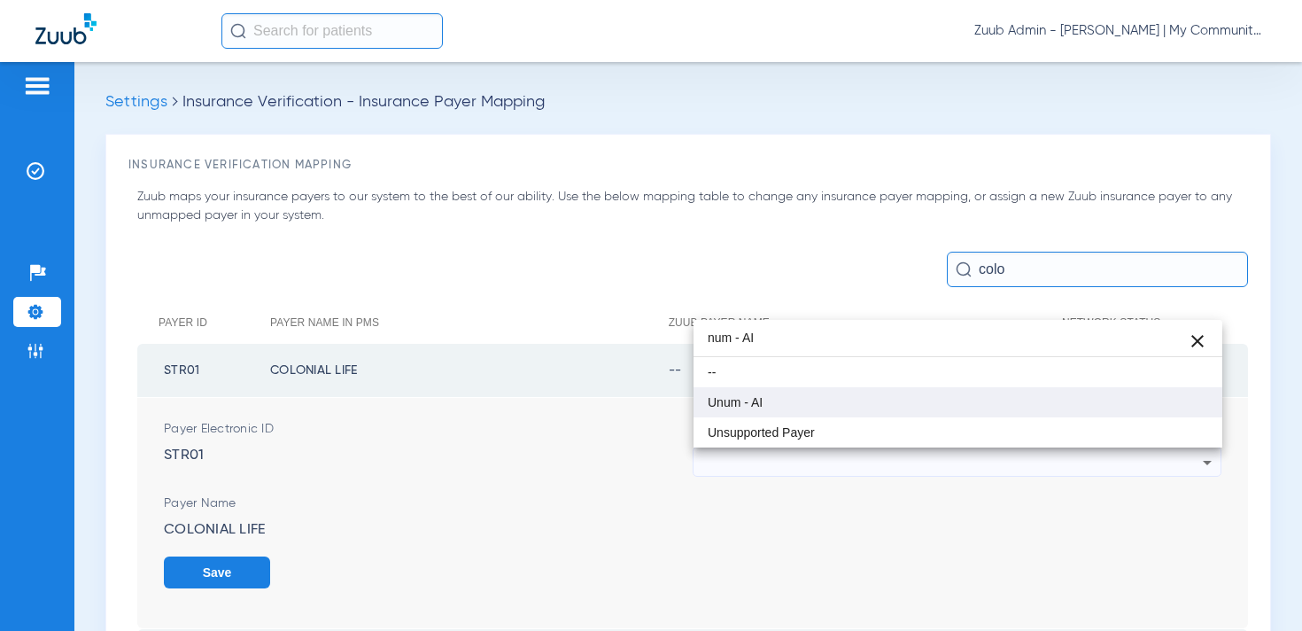
type input "num - AI"
click at [795, 396] on mat-option "Unum - AI" at bounding box center [957, 402] width 529 height 30
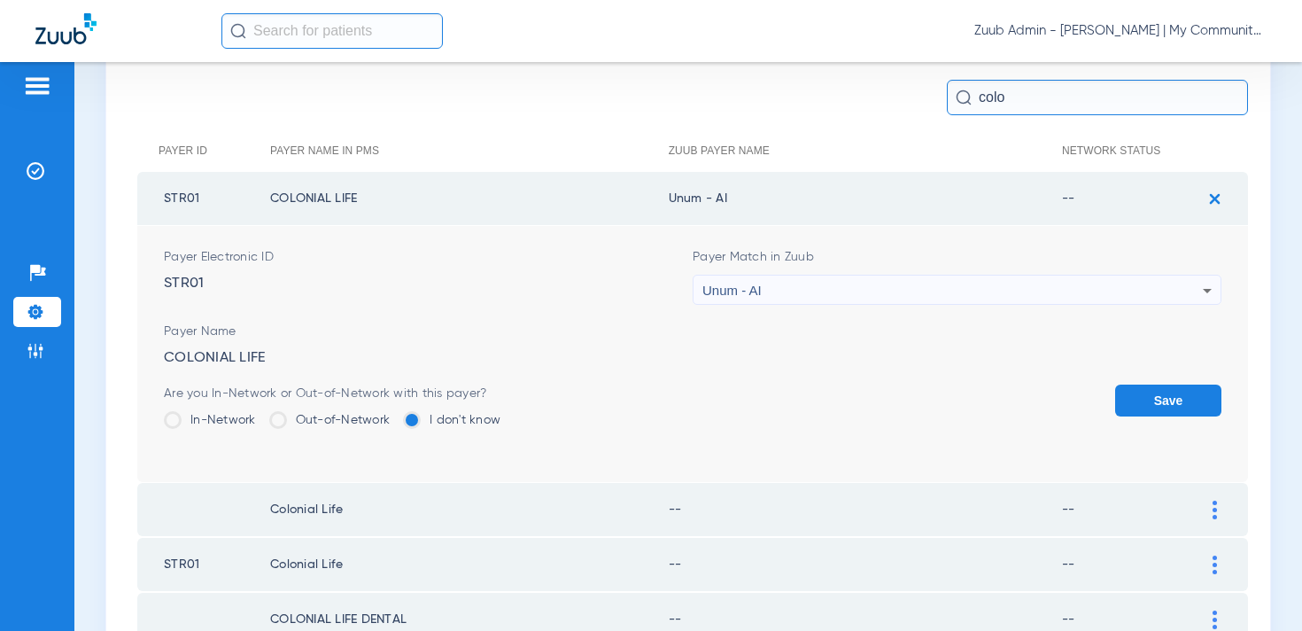
scroll to position [183, 0]
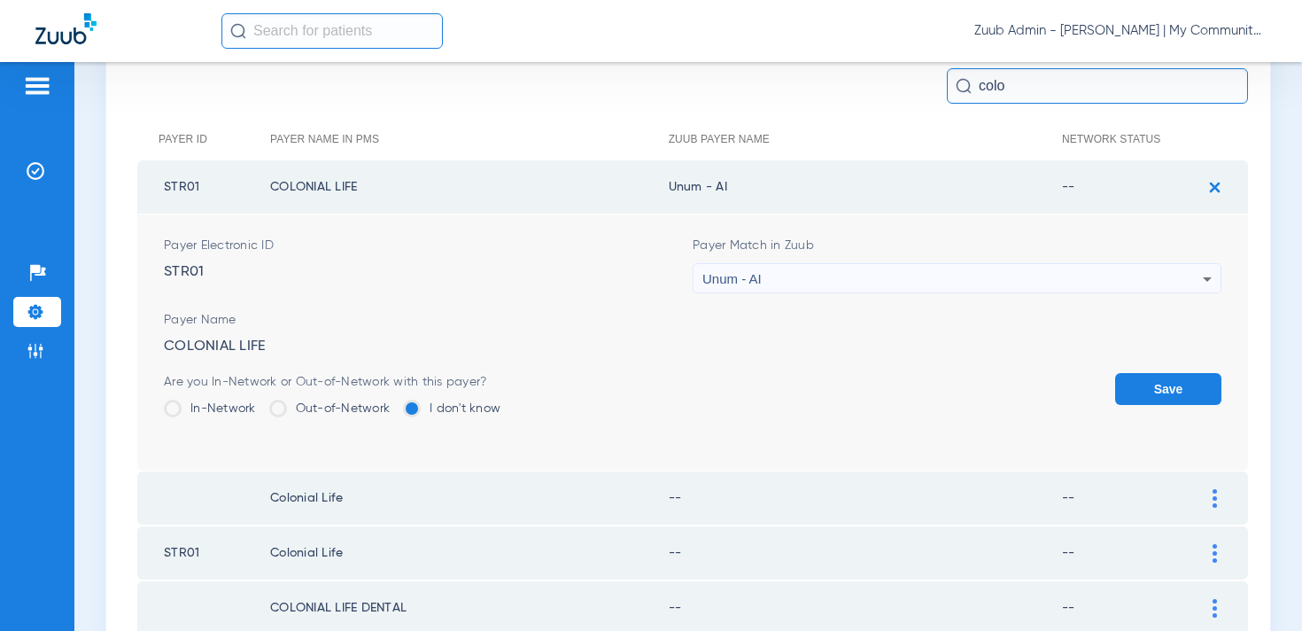
click at [1174, 389] on button "Save" at bounding box center [1168, 389] width 106 height 32
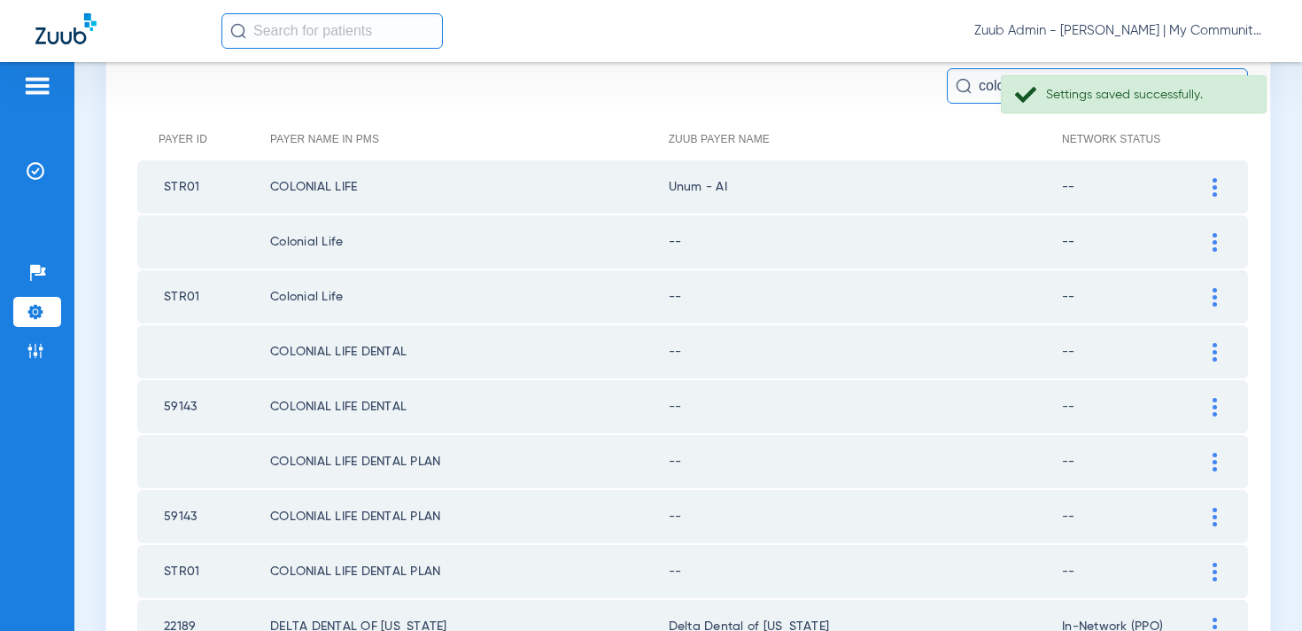
click at [1215, 244] on img at bounding box center [1214, 242] width 4 height 19
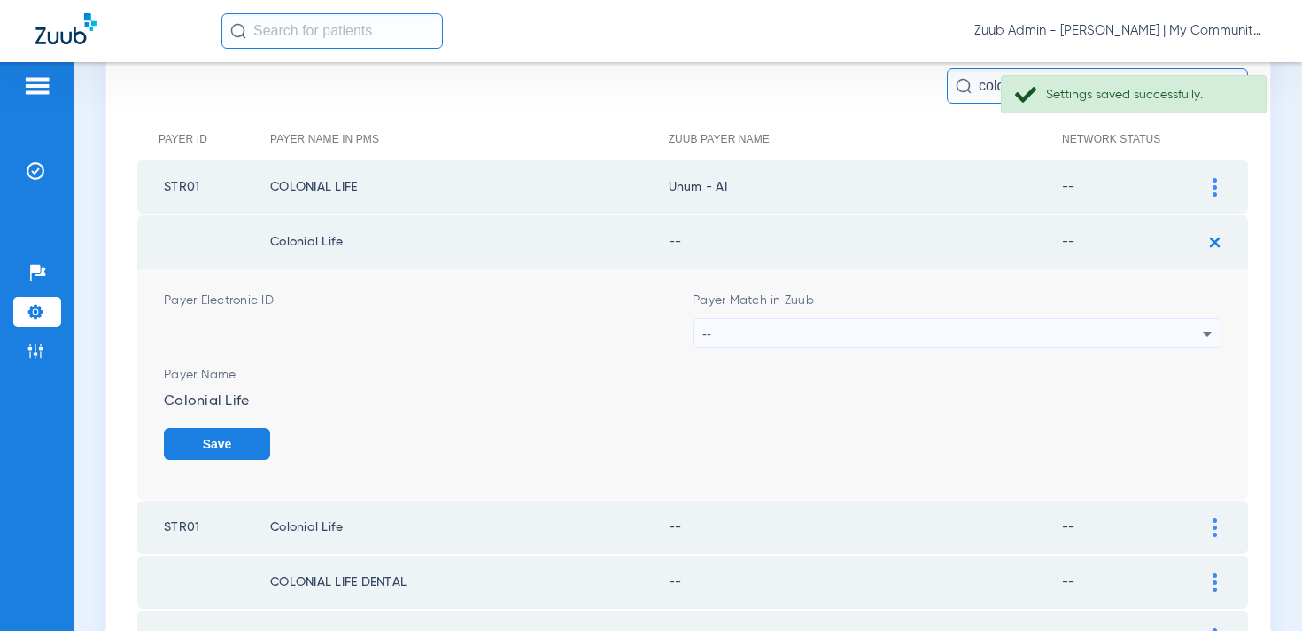
click at [828, 329] on div "--" at bounding box center [952, 334] width 500 height 30
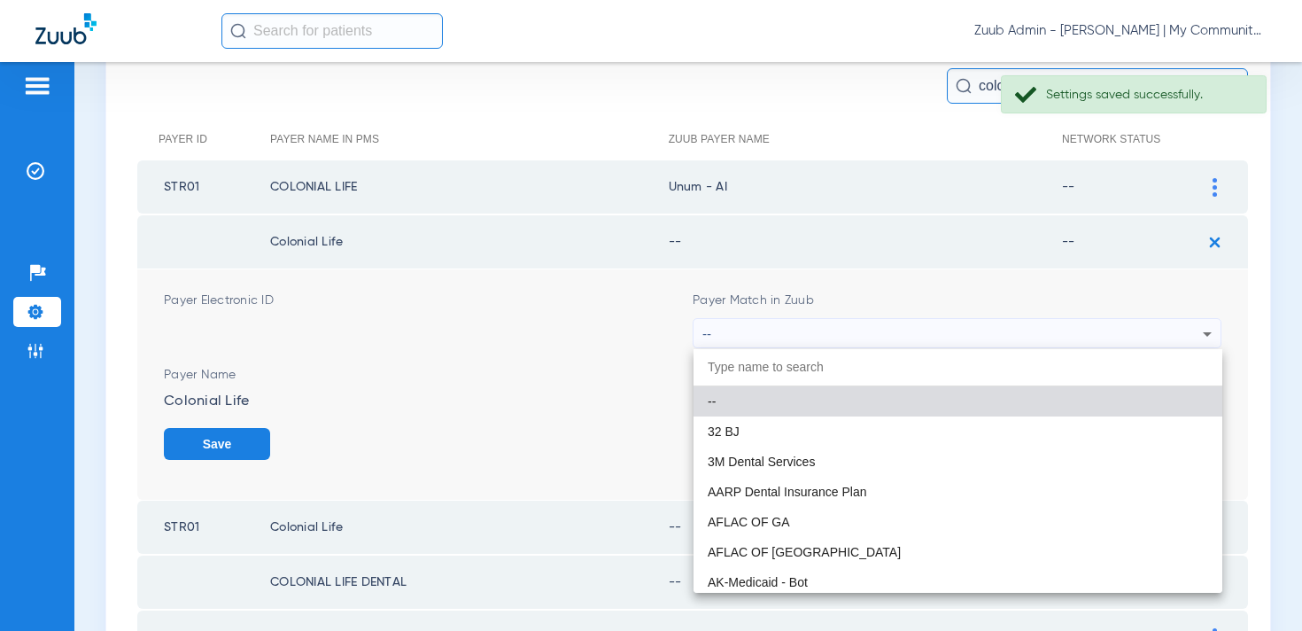
paste input "num - AI"
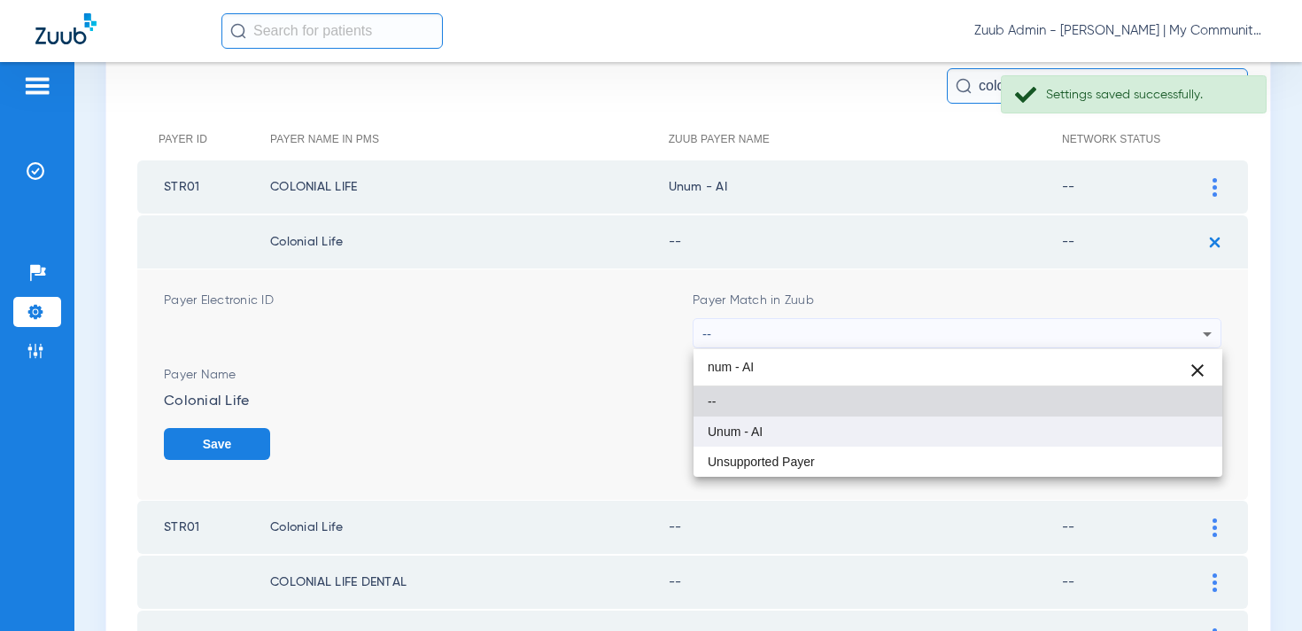
type input "num - AI"
click at [772, 431] on mat-option "Unum - AI" at bounding box center [957, 431] width 529 height 30
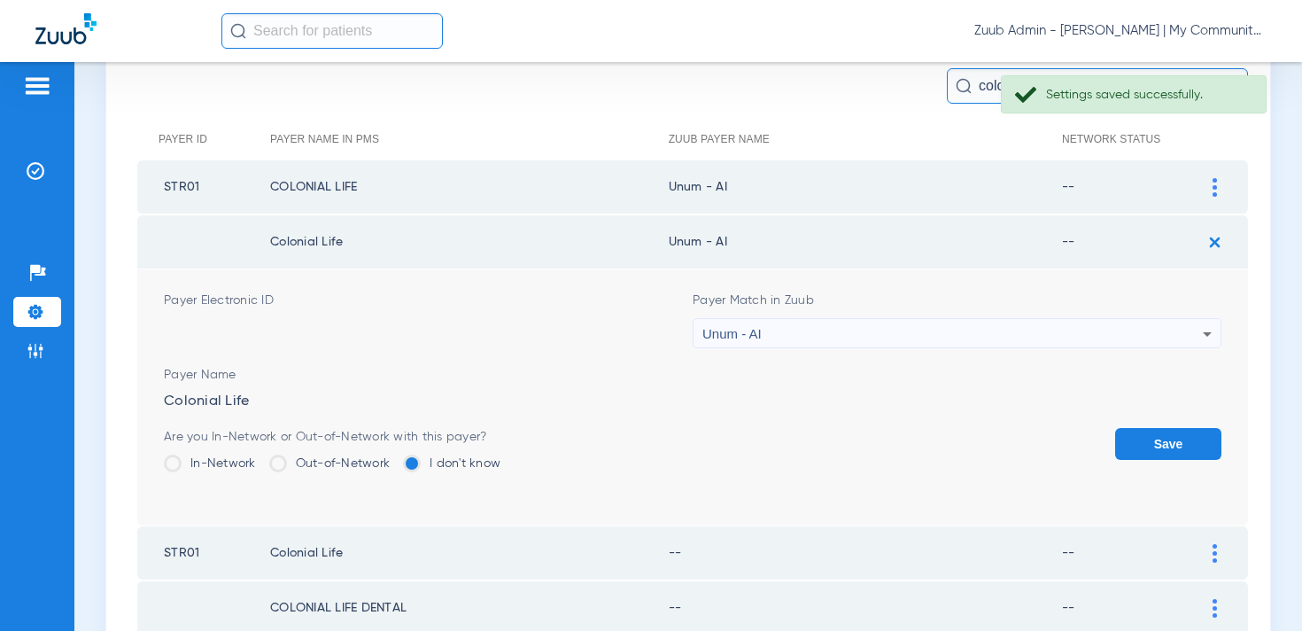
click at [352, 461] on label "Out-of-Network" at bounding box center [329, 463] width 121 height 18
click at [394, 457] on input "Out-of-Network" at bounding box center [394, 457] width 0 height 0
click at [1139, 437] on button "Save" at bounding box center [1168, 444] width 106 height 32
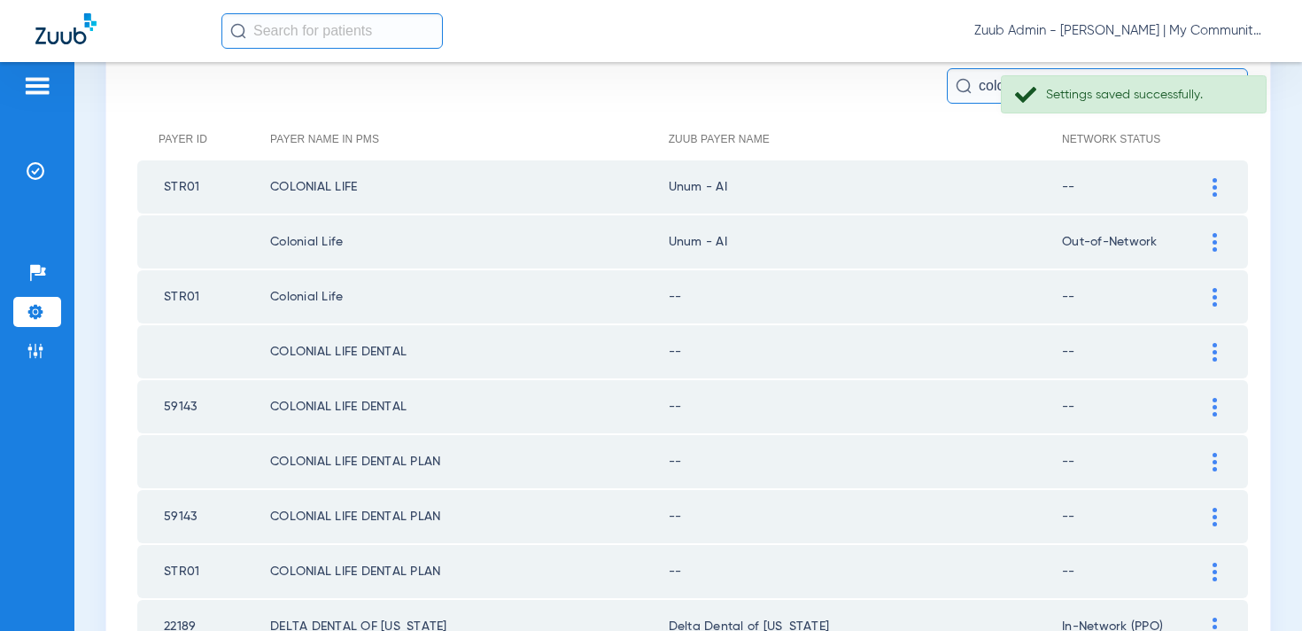
click at [1212, 192] on img at bounding box center [1214, 187] width 4 height 19
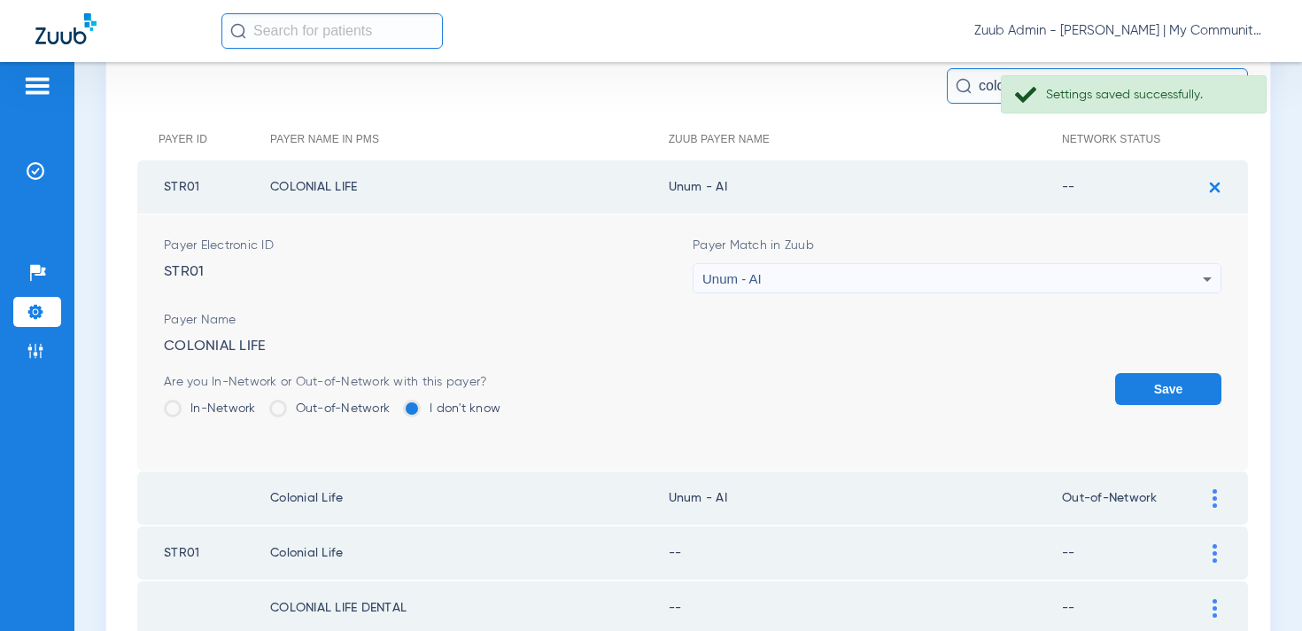
click at [358, 404] on label "Out-of-Network" at bounding box center [329, 408] width 121 height 18
click at [394, 402] on input "Out-of-Network" at bounding box center [394, 402] width 0 height 0
click at [1160, 388] on button "Save" at bounding box center [1168, 389] width 106 height 32
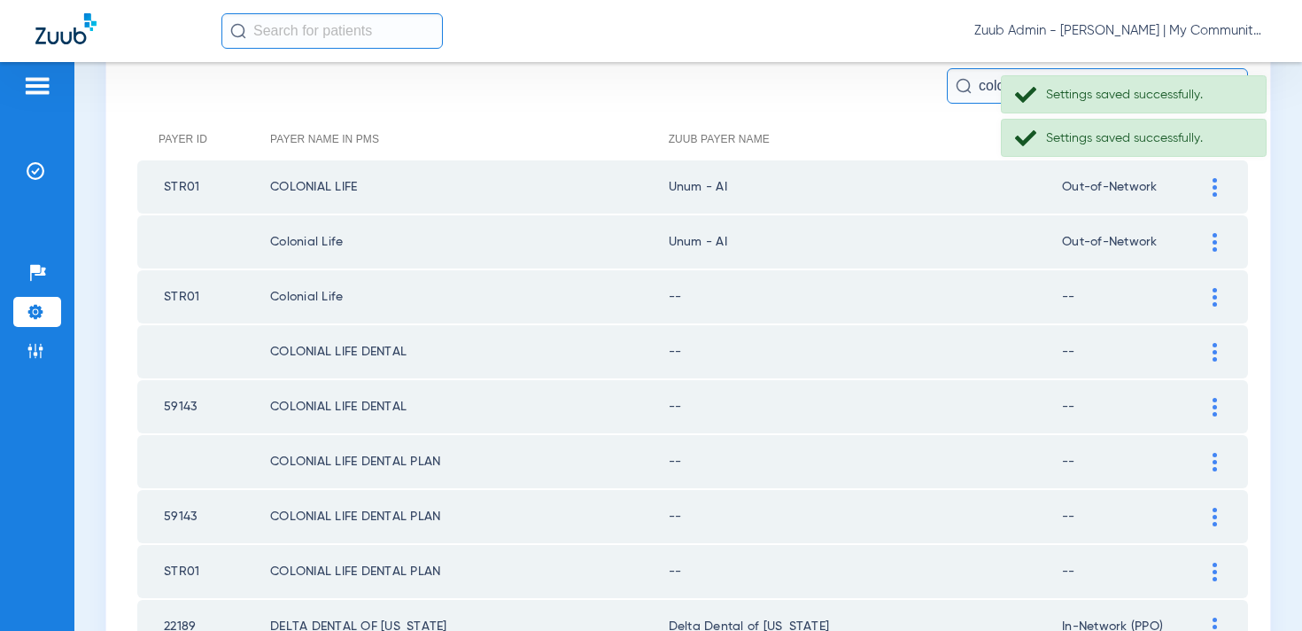
click at [1217, 289] on div at bounding box center [1214, 297] width 31 height 19
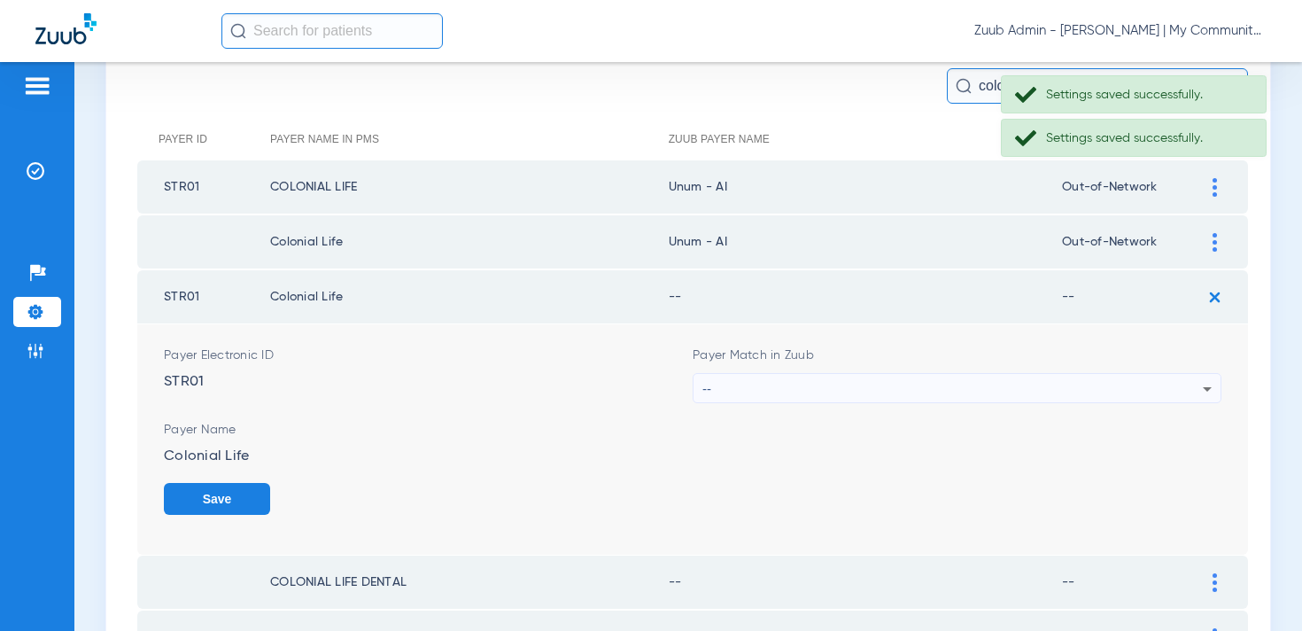
click at [799, 384] on div "--" at bounding box center [952, 389] width 500 height 30
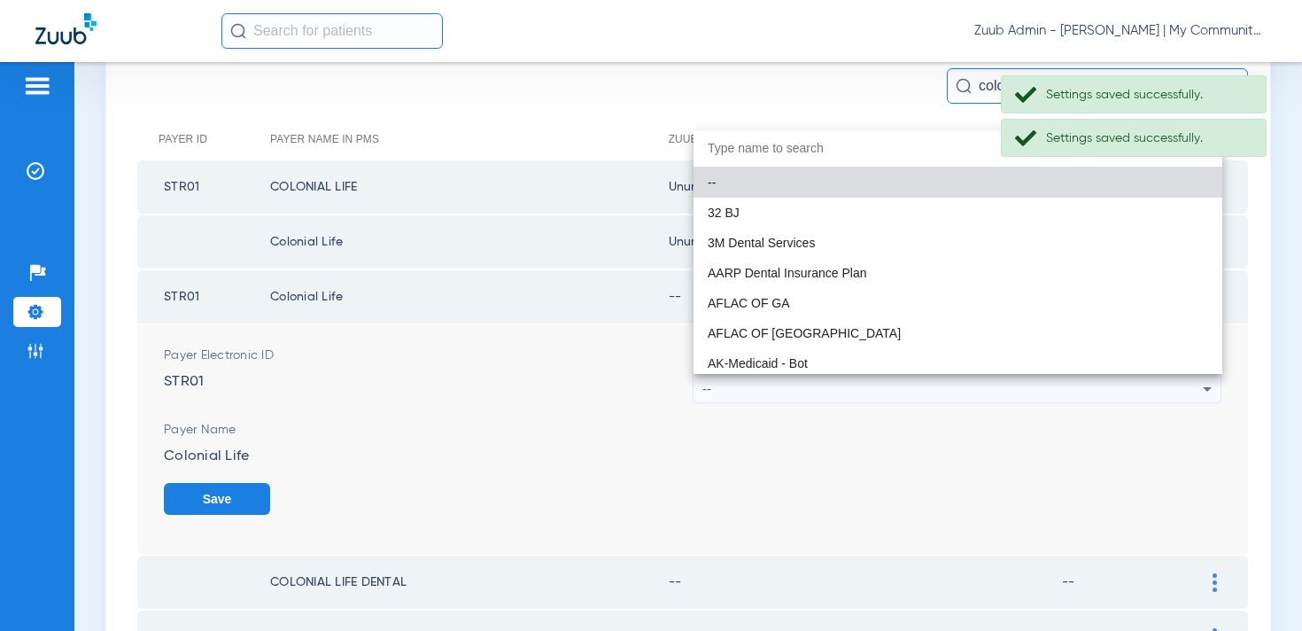
paste input "num - AI"
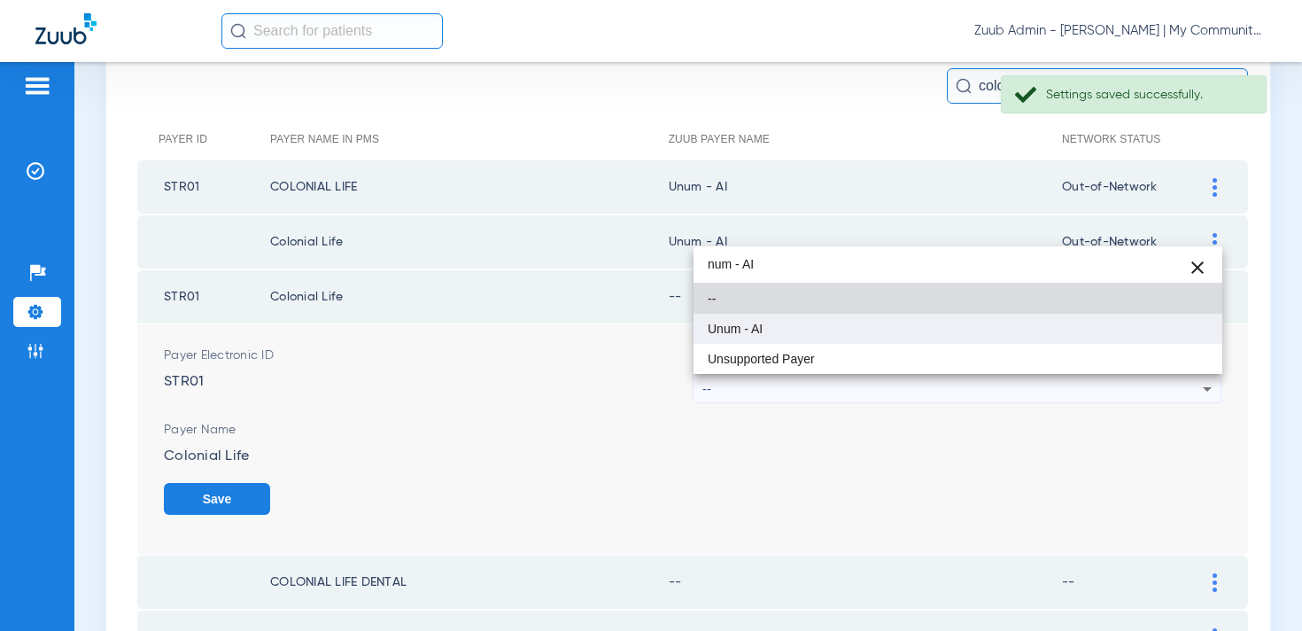
type input "num - AI"
click at [772, 329] on mat-option "Unum - AI" at bounding box center [957, 329] width 529 height 30
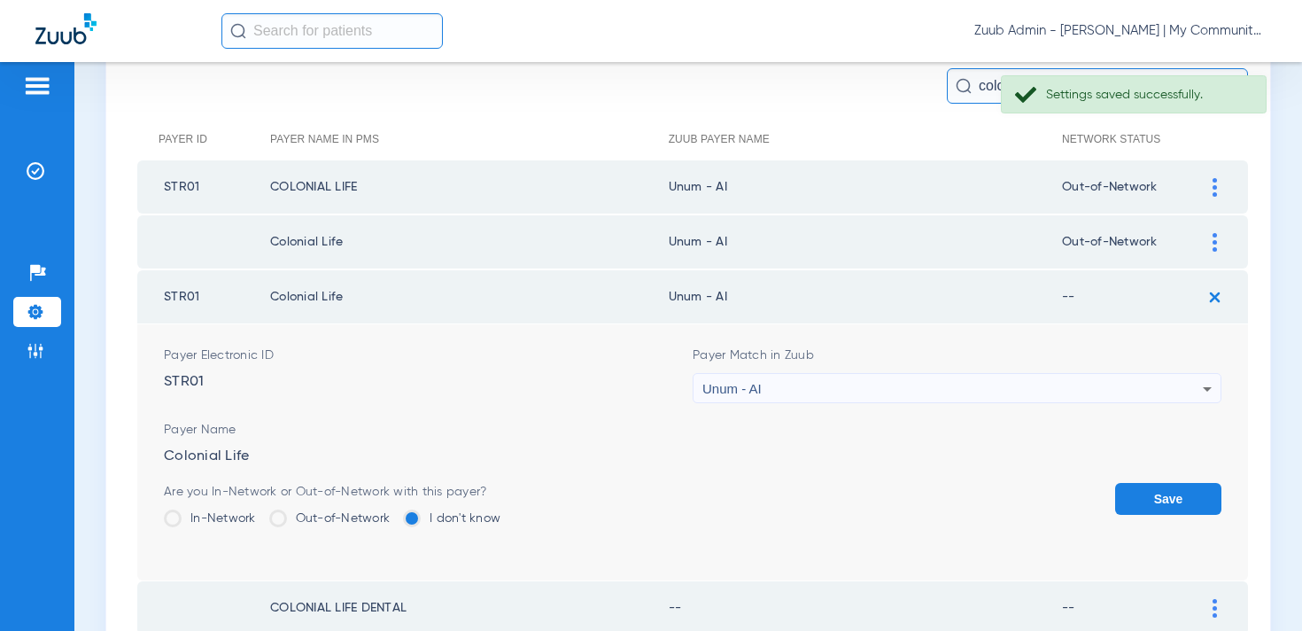
click at [306, 515] on label "Out-of-Network" at bounding box center [329, 518] width 121 height 18
click at [394, 512] on input "Out-of-Network" at bounding box center [394, 512] width 0 height 0
click at [1160, 499] on button "Save" at bounding box center [1168, 499] width 106 height 32
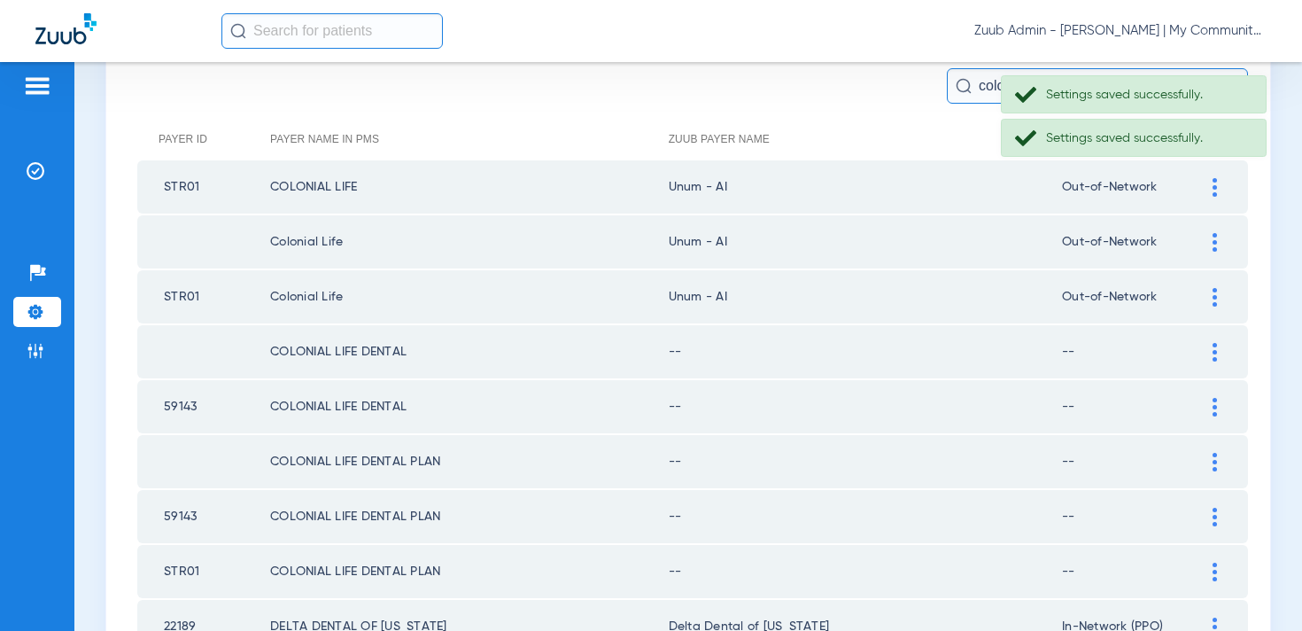
click at [1209, 350] on div at bounding box center [1214, 352] width 31 height 19
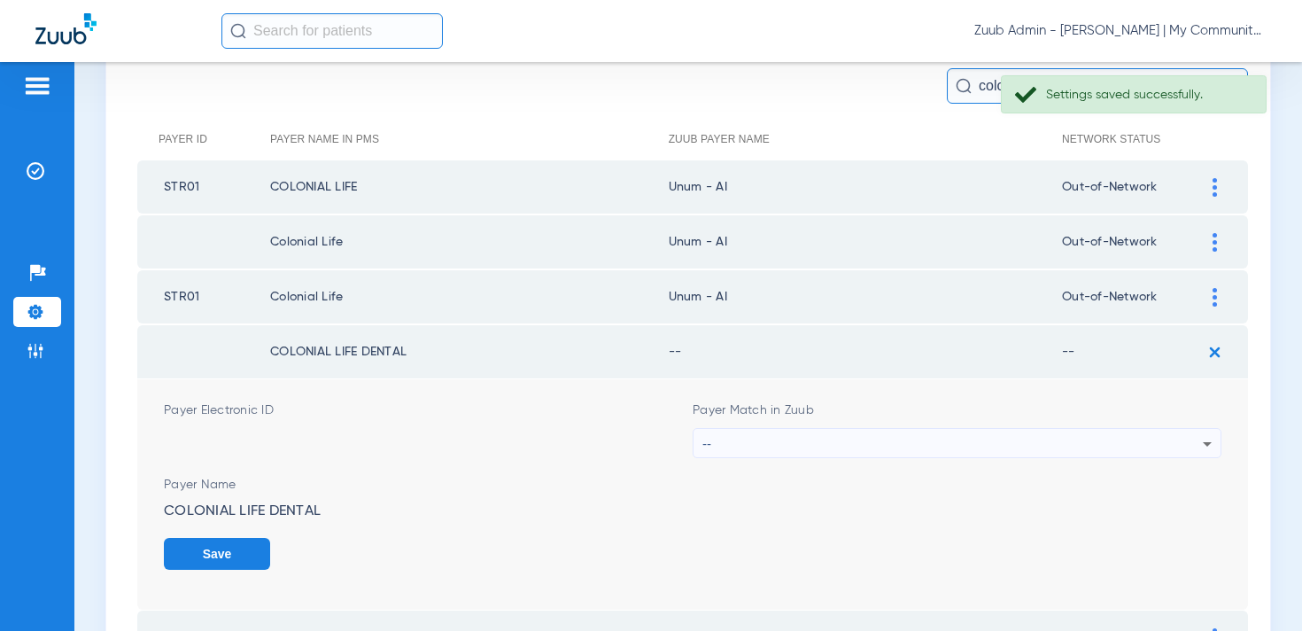
click at [836, 437] on div "--" at bounding box center [952, 444] width 500 height 30
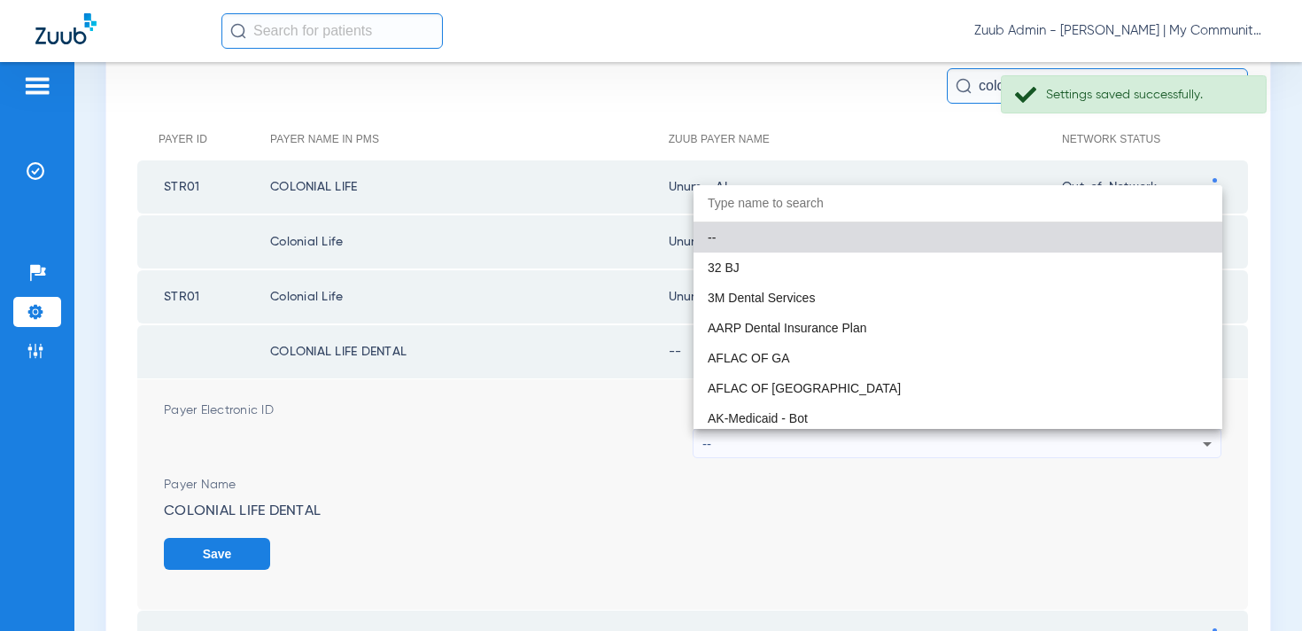
paste input "num - AI"
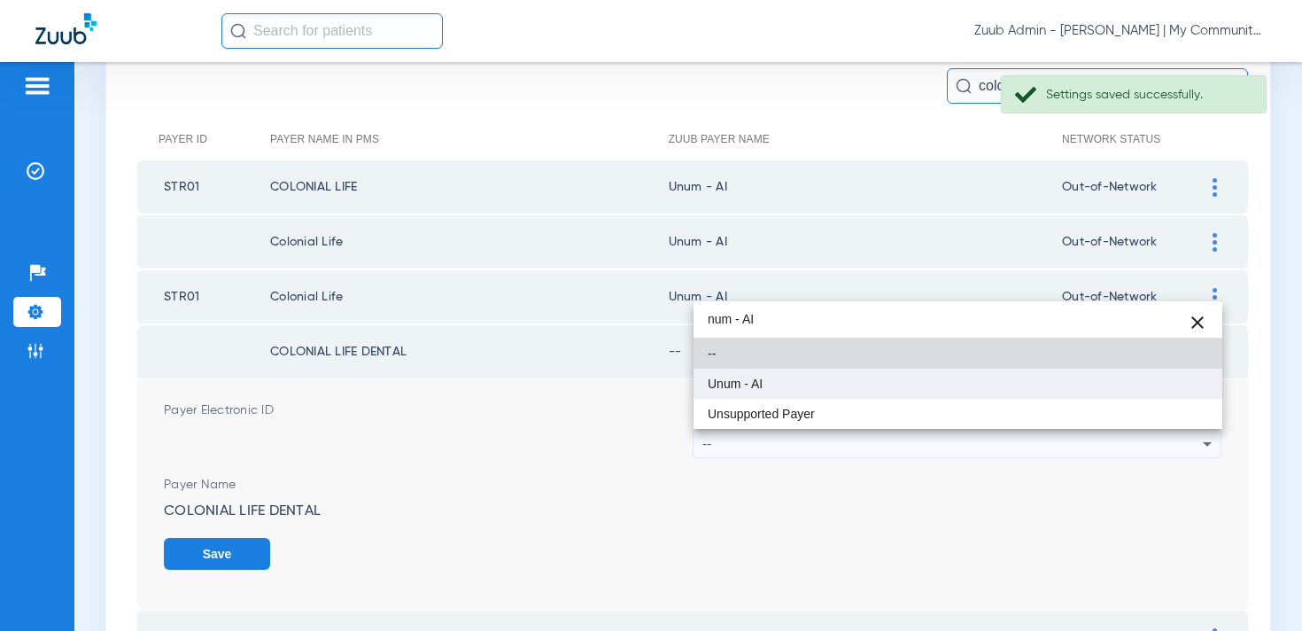
type input "num - AI"
click at [788, 376] on mat-option "Unum - AI" at bounding box center [957, 383] width 529 height 30
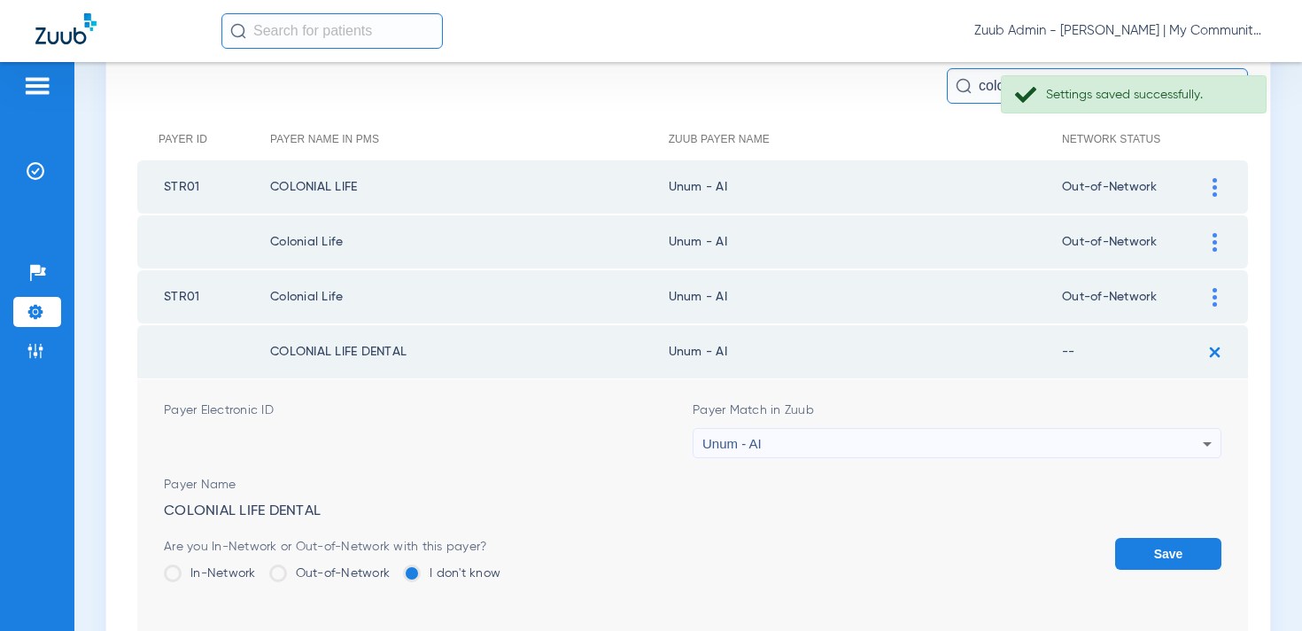
click at [317, 575] on label "Out-of-Network" at bounding box center [329, 573] width 121 height 18
click at [394, 567] on input "Out-of-Network" at bounding box center [394, 567] width 0 height 0
click at [1146, 556] on button "Save" at bounding box center [1168, 554] width 106 height 32
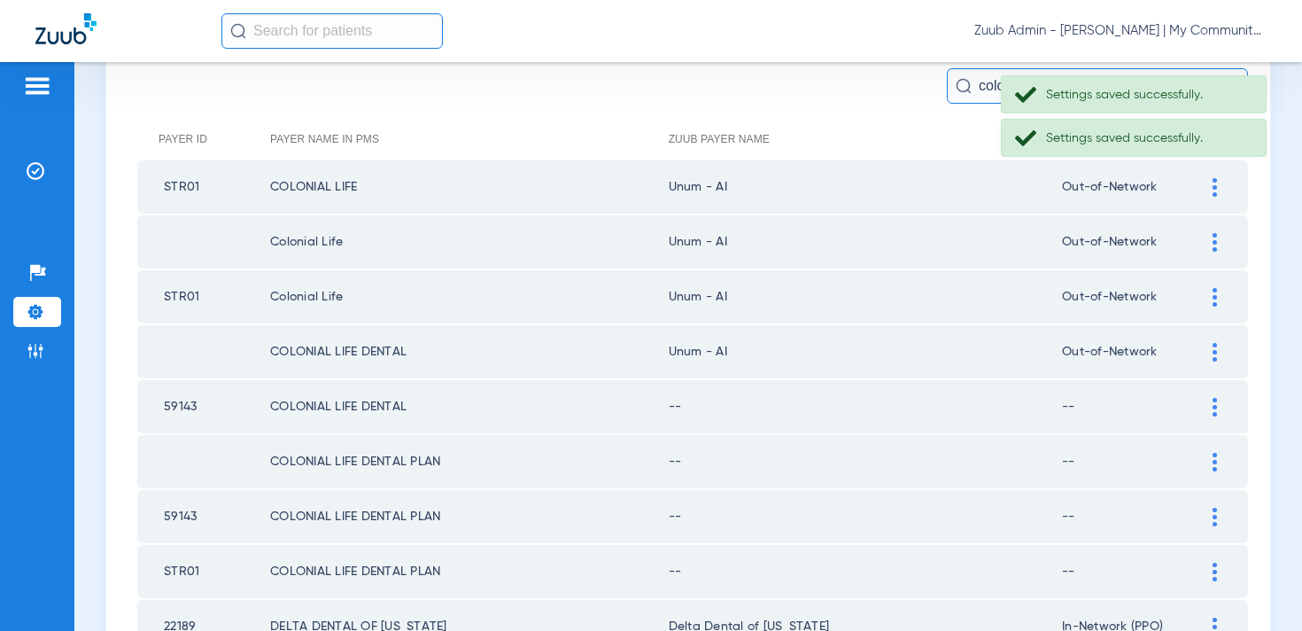
click at [1213, 396] on td at bounding box center [1223, 406] width 49 height 53
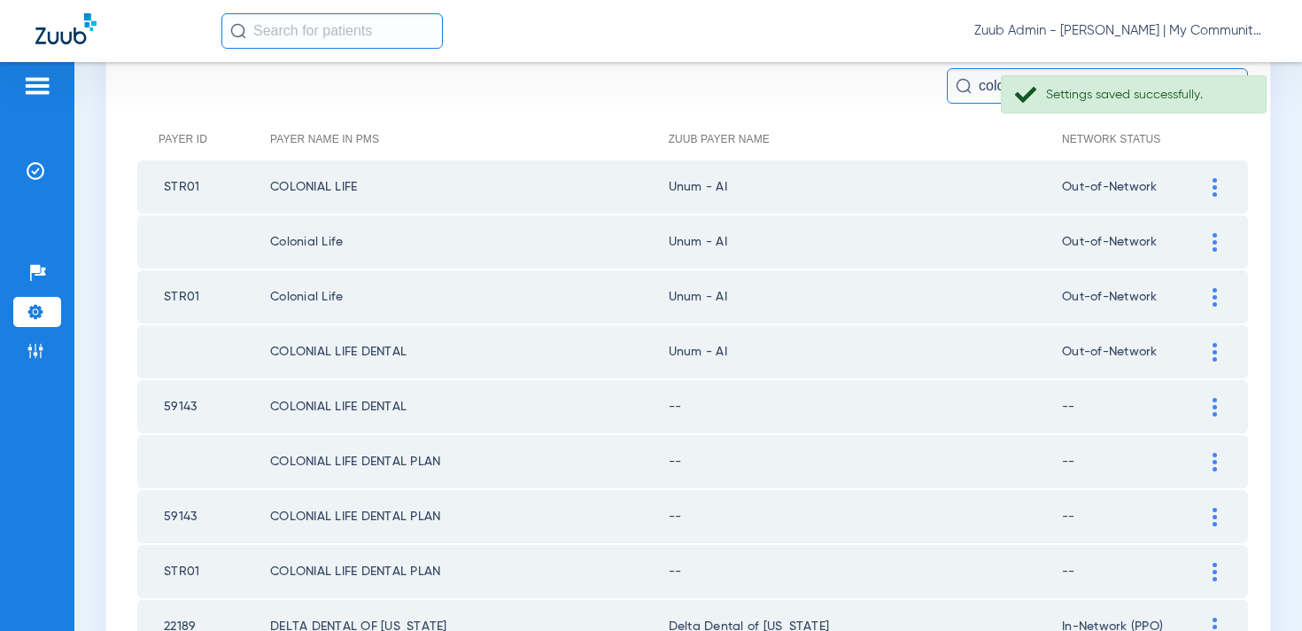
click at [1211, 402] on div at bounding box center [1214, 407] width 31 height 19
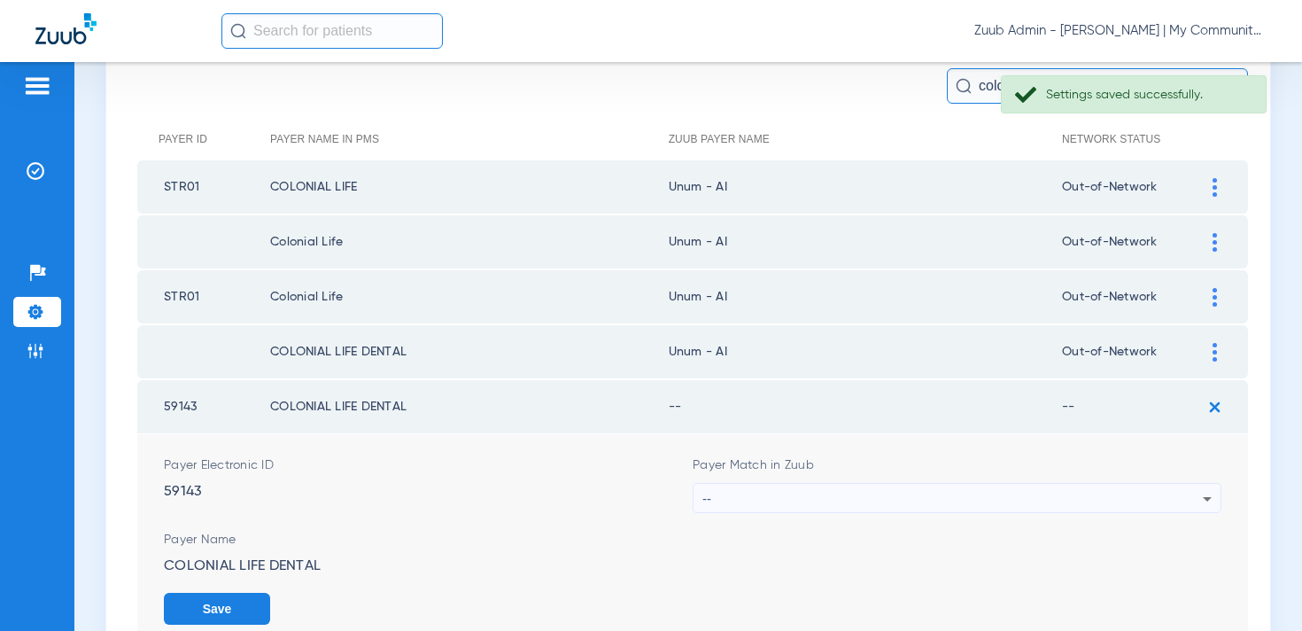
click at [778, 499] on div "--" at bounding box center [952, 499] width 500 height 30
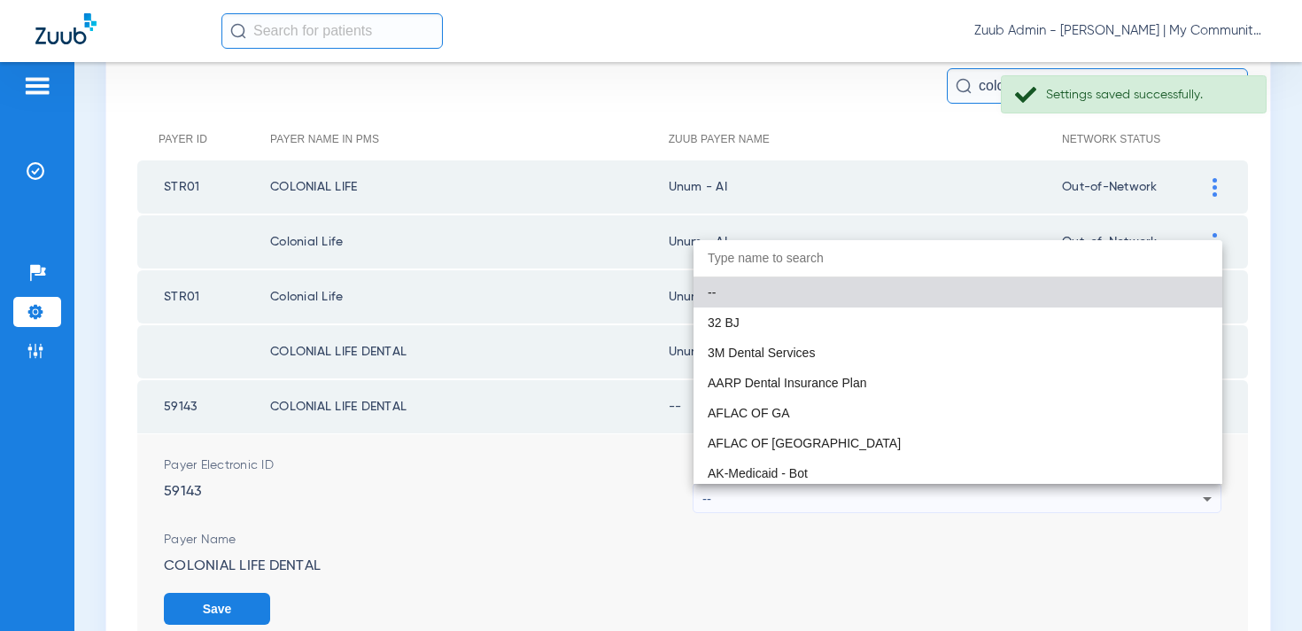
paste input "num - AI"
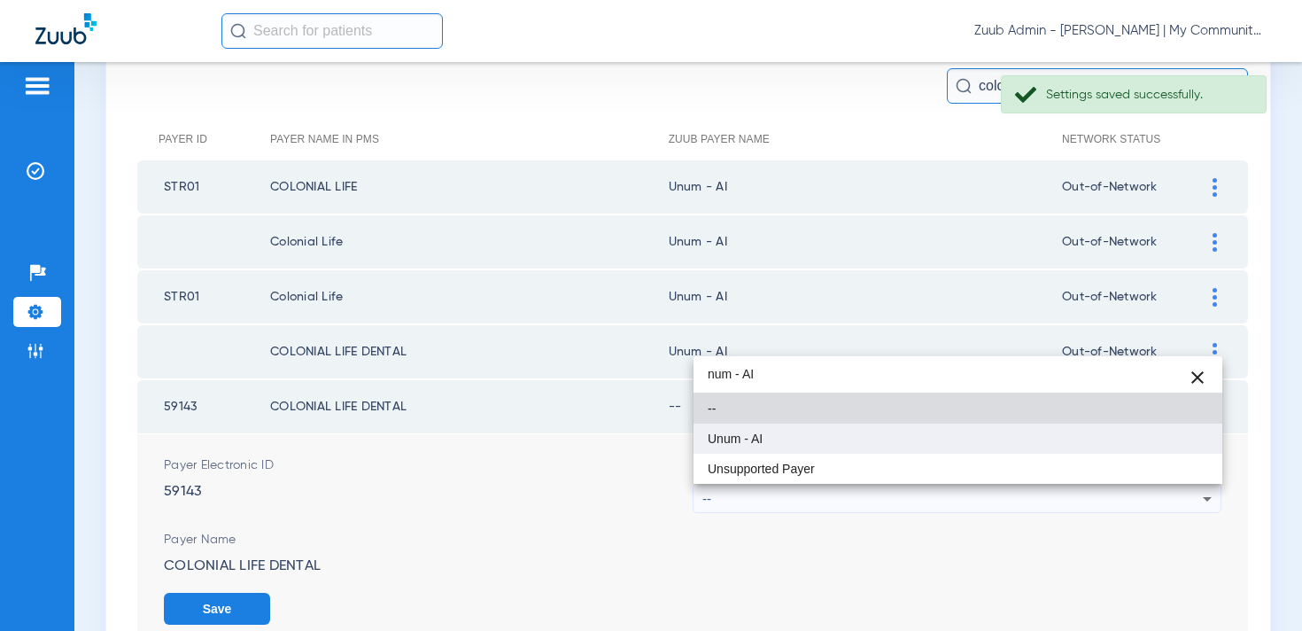
type input "num - AI"
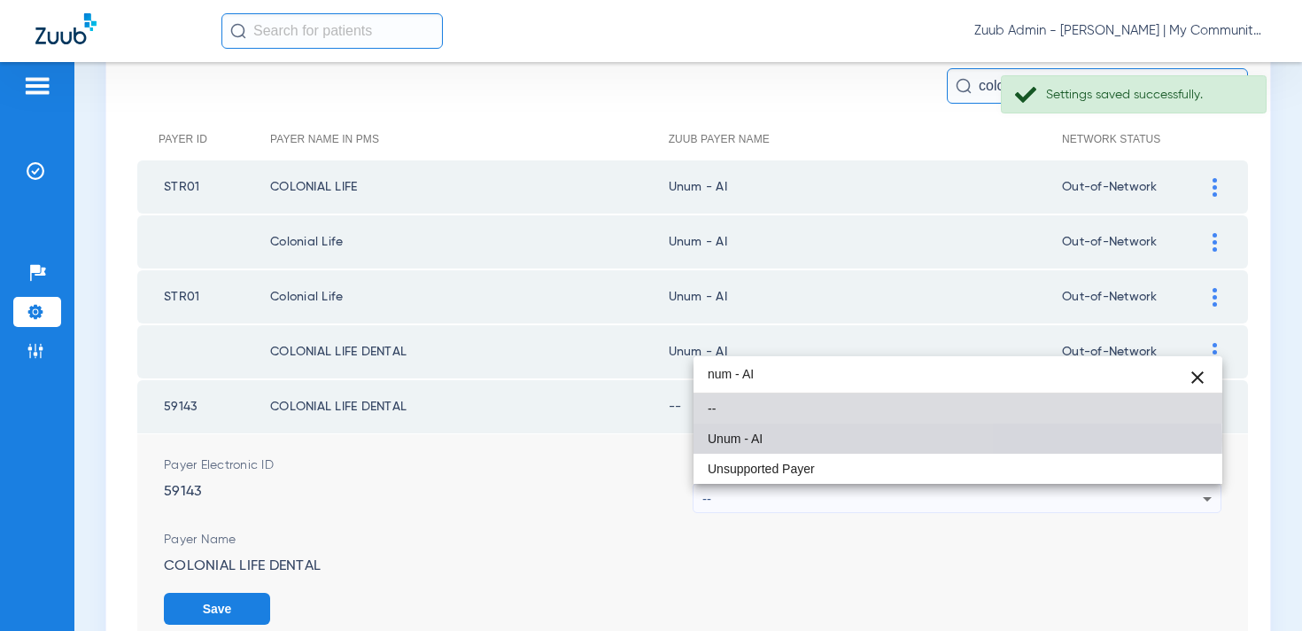
click at [770, 439] on mat-option "Unum - AI" at bounding box center [957, 438] width 529 height 30
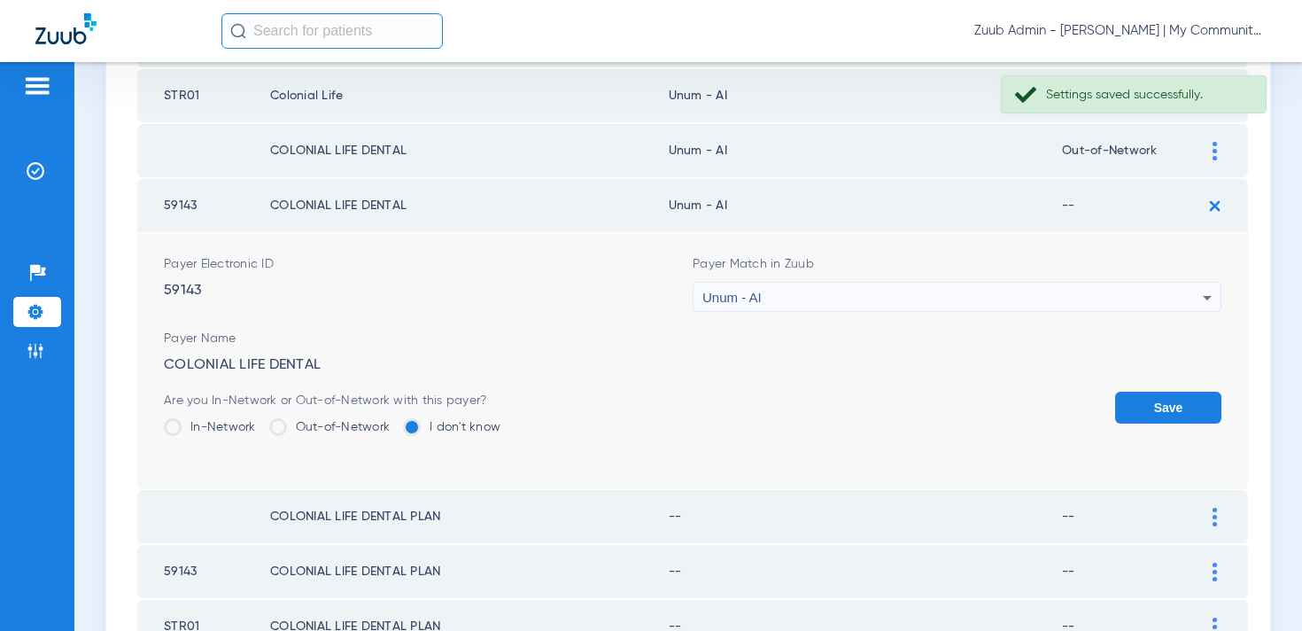
scroll to position [386, 0]
click at [335, 425] on label "Out-of-Network" at bounding box center [329, 425] width 121 height 18
click at [394, 419] on input "Out-of-Network" at bounding box center [394, 419] width 0 height 0
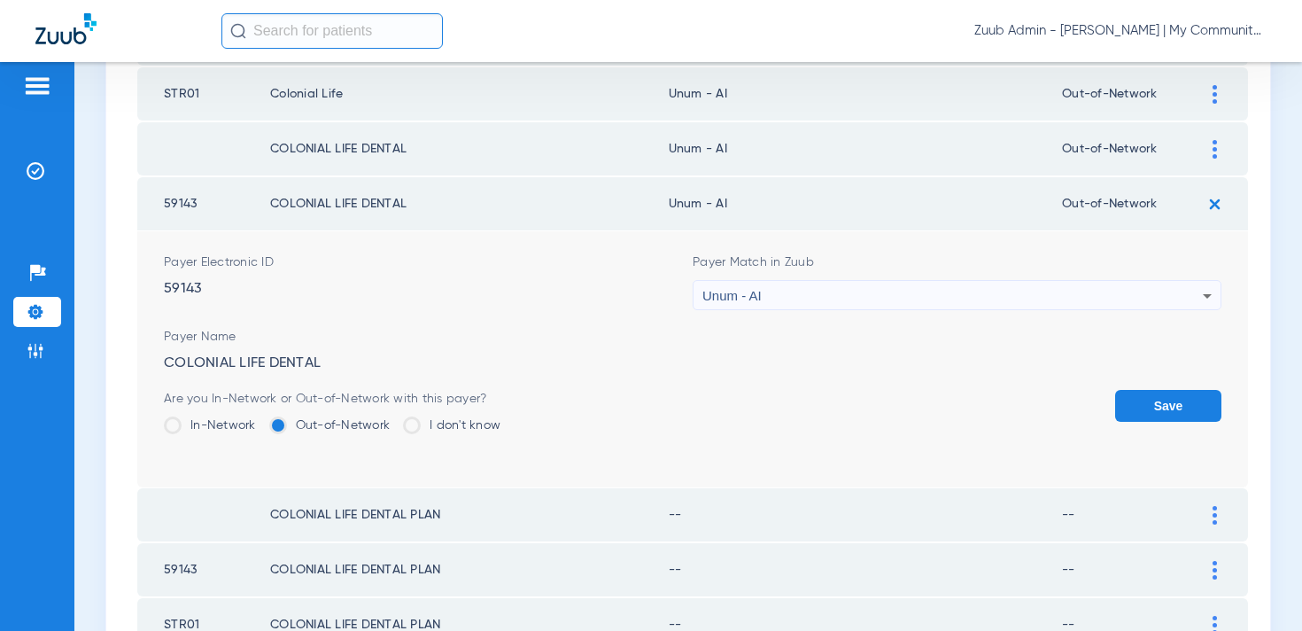
click at [1144, 400] on button "Save" at bounding box center [1168, 406] width 106 height 32
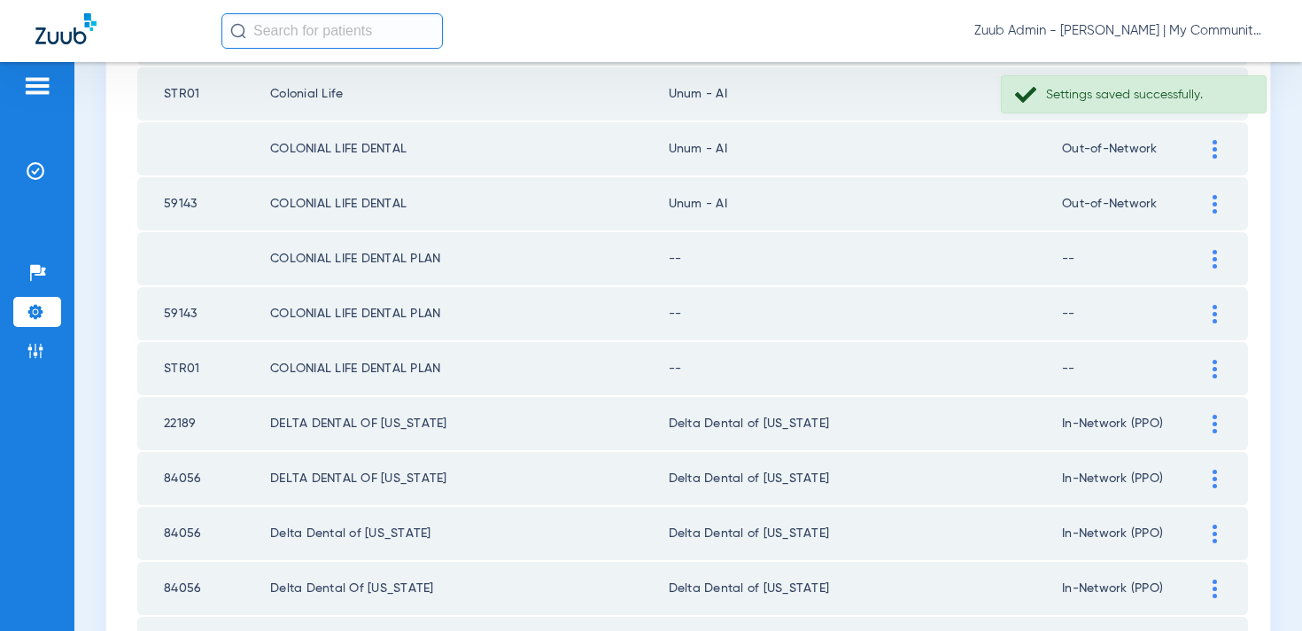
click at [1211, 255] on div at bounding box center [1214, 259] width 31 height 19
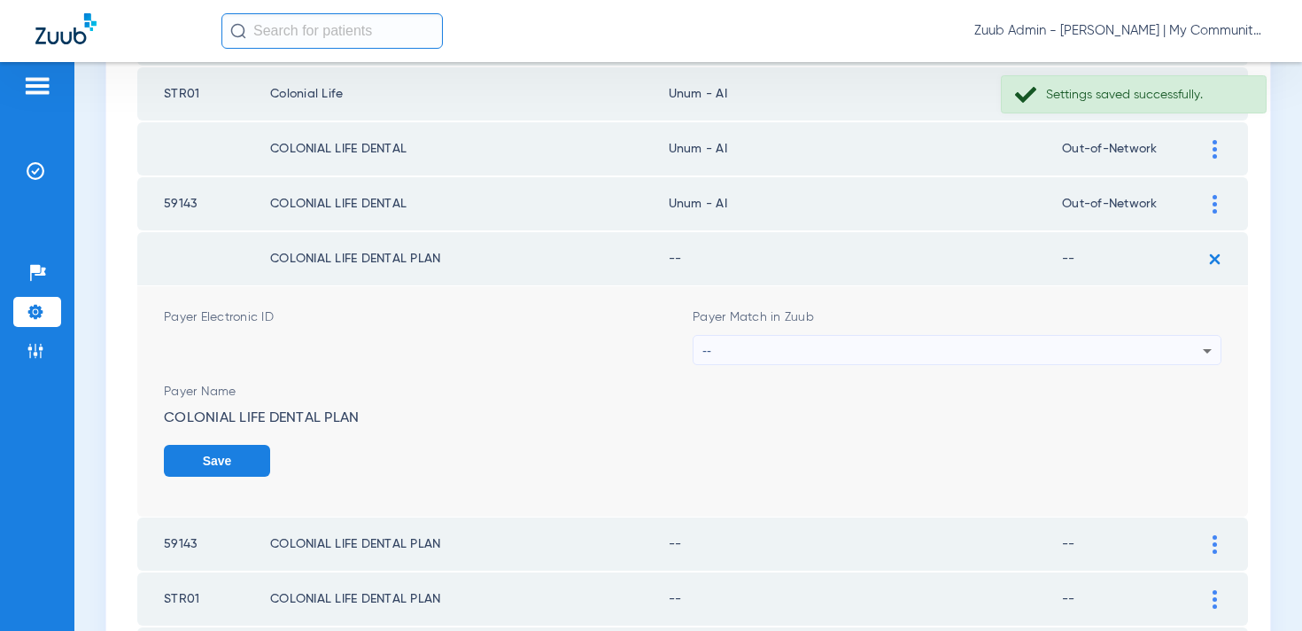
click at [805, 349] on div "--" at bounding box center [952, 351] width 500 height 30
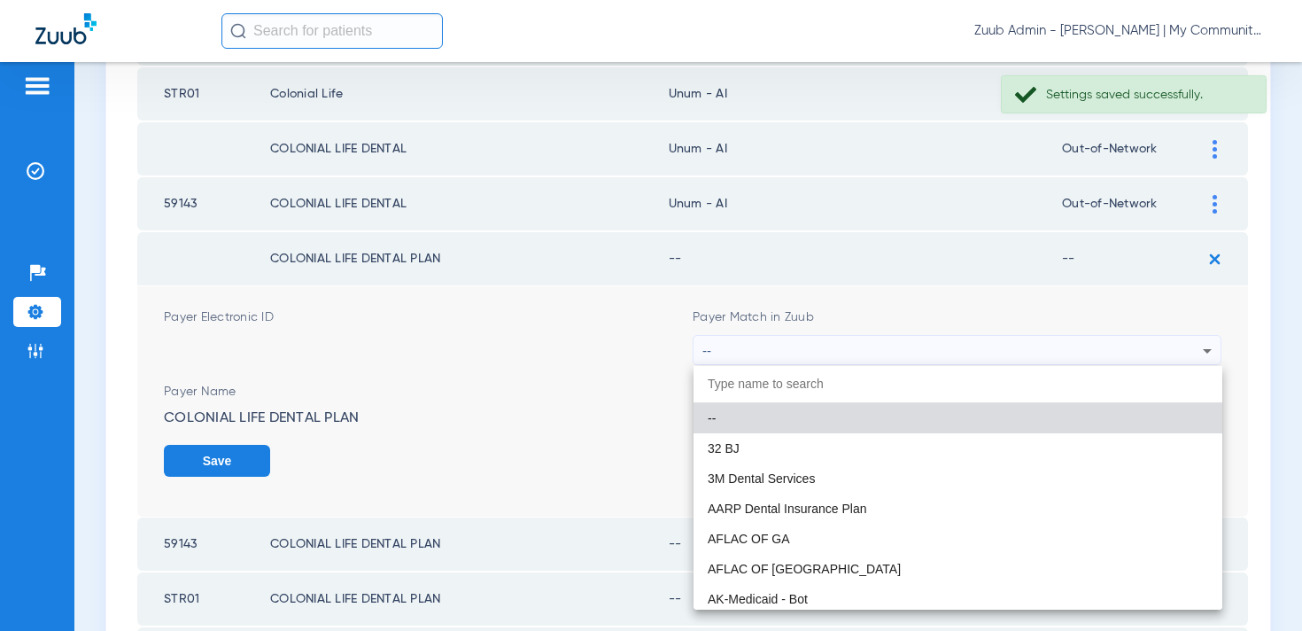
paste input "num - AI"
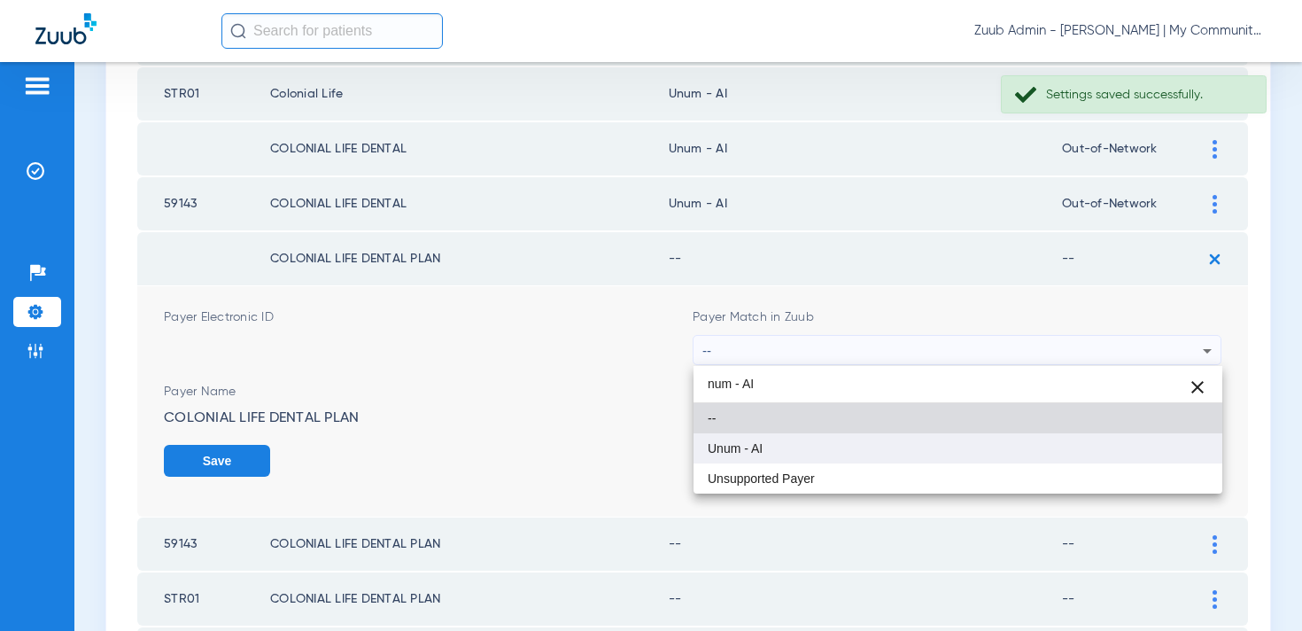
type input "num - AI"
click at [774, 438] on mat-option "Unum - AI" at bounding box center [957, 448] width 529 height 30
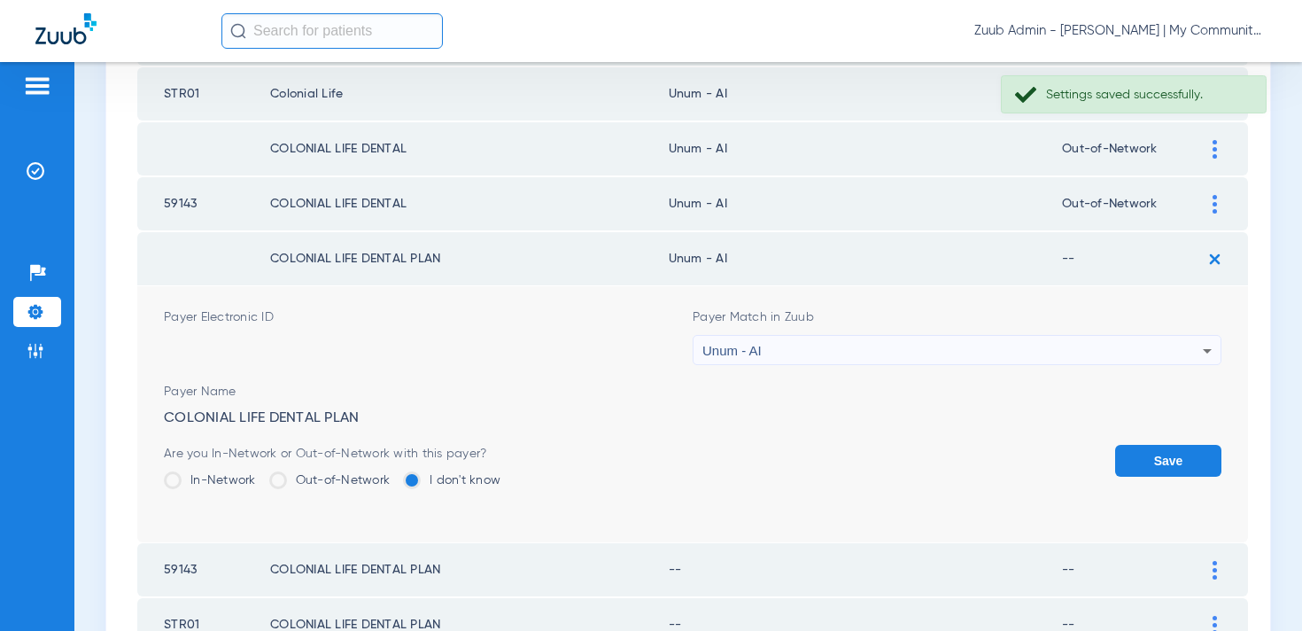
click at [314, 484] on label "Out-of-Network" at bounding box center [329, 480] width 121 height 18
click at [394, 474] on input "Out-of-Network" at bounding box center [394, 474] width 0 height 0
click at [1166, 446] on button "Save" at bounding box center [1168, 461] width 106 height 32
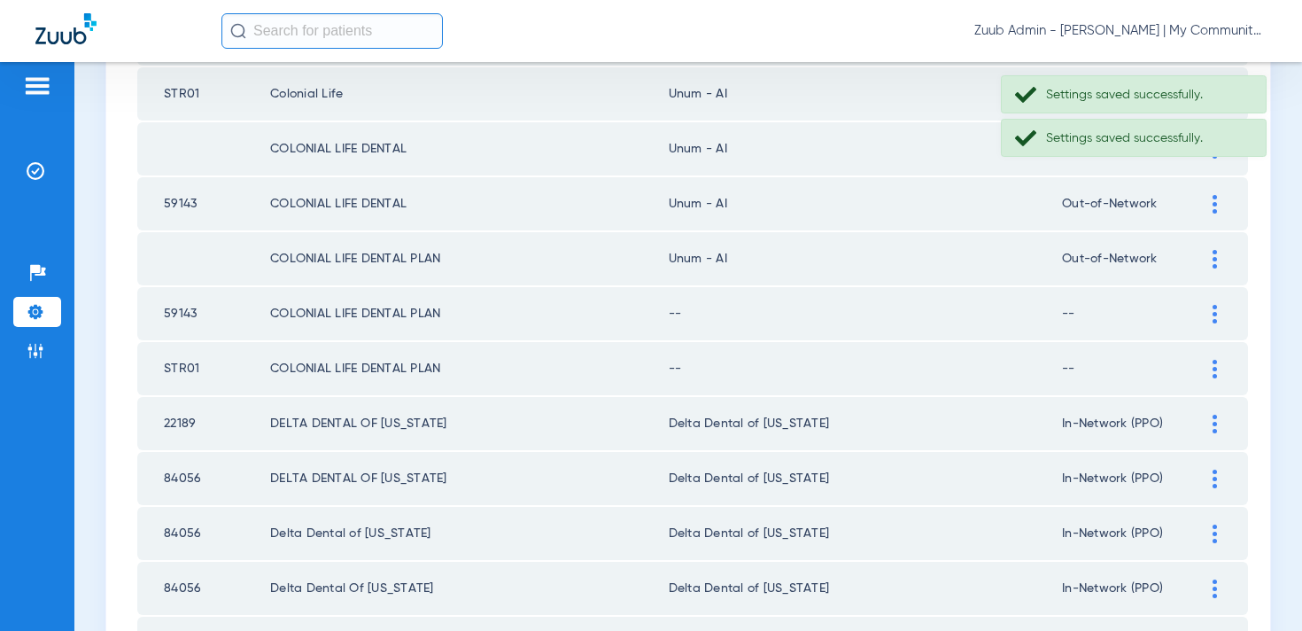
click at [1215, 318] on img at bounding box center [1214, 314] width 4 height 19
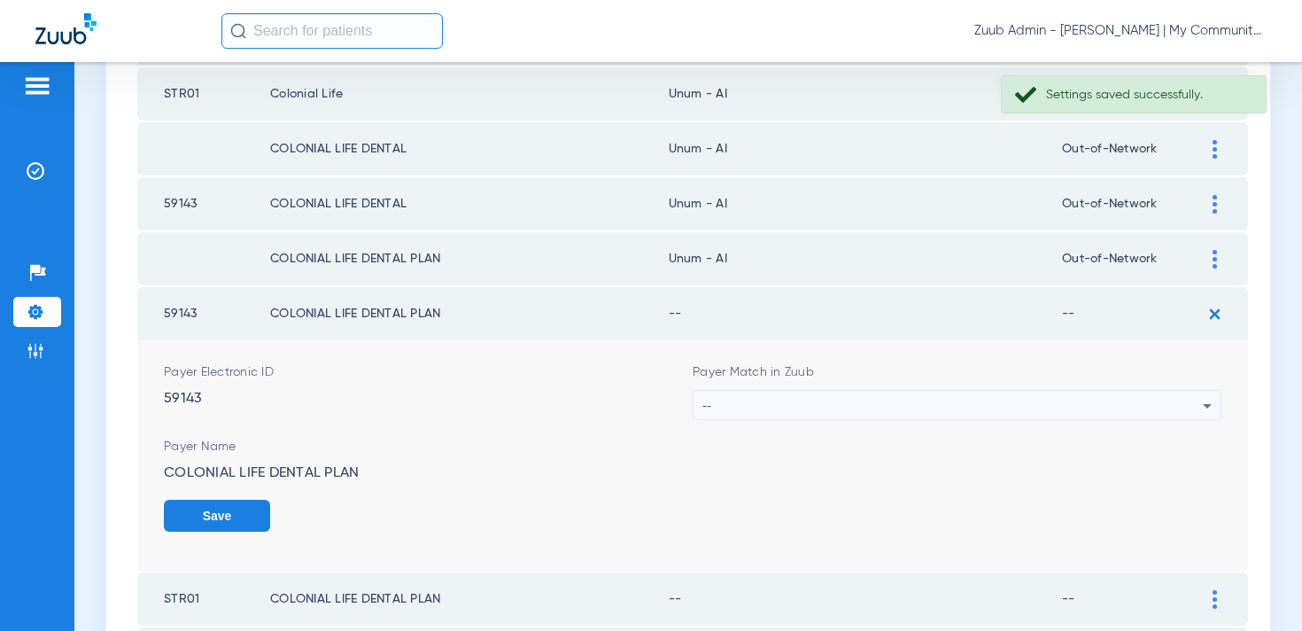
click at [882, 398] on div "--" at bounding box center [952, 406] width 500 height 30
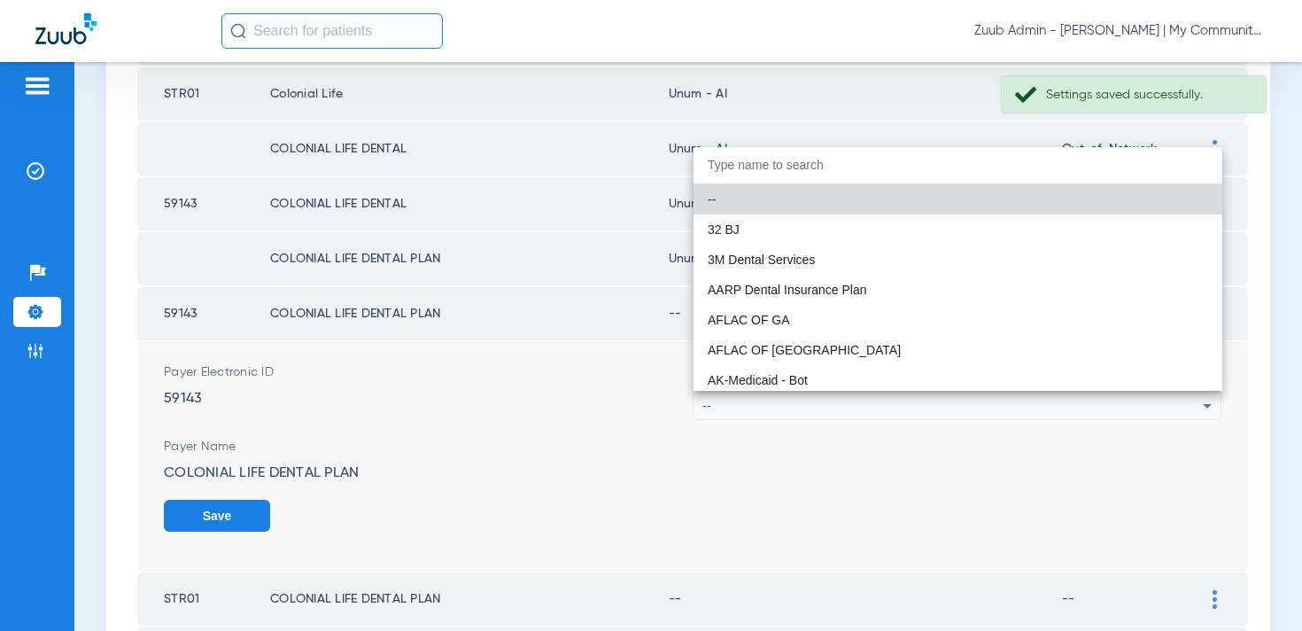
paste input "num - AI"
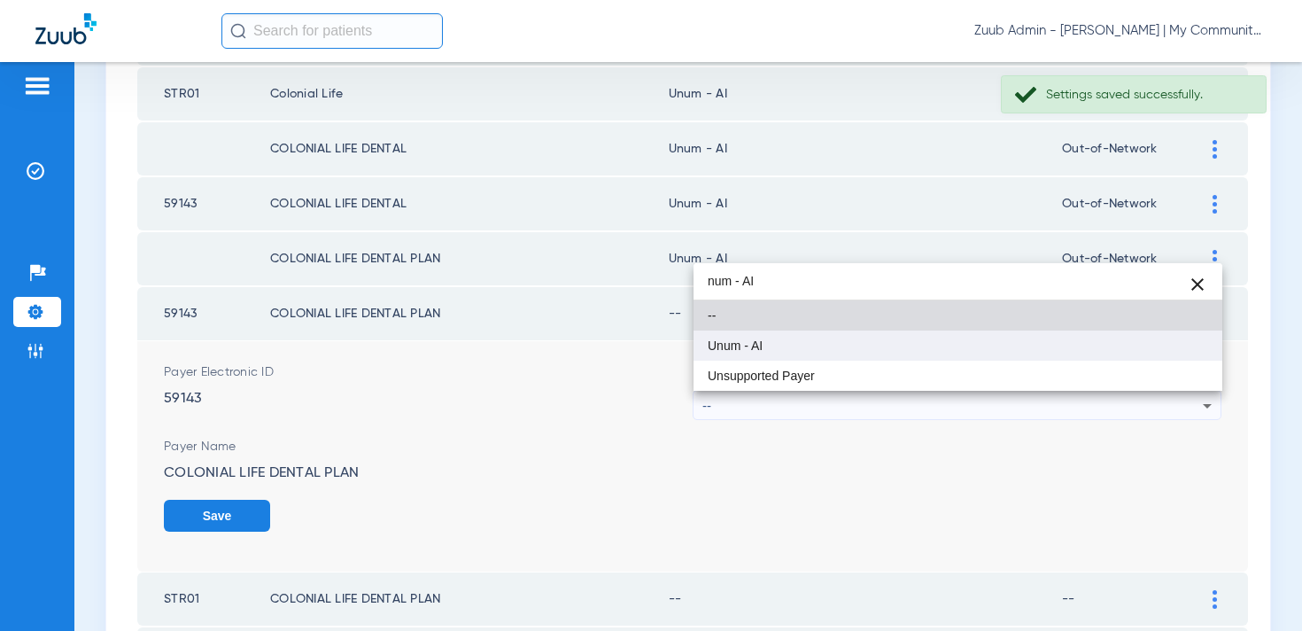
type input "num - AI"
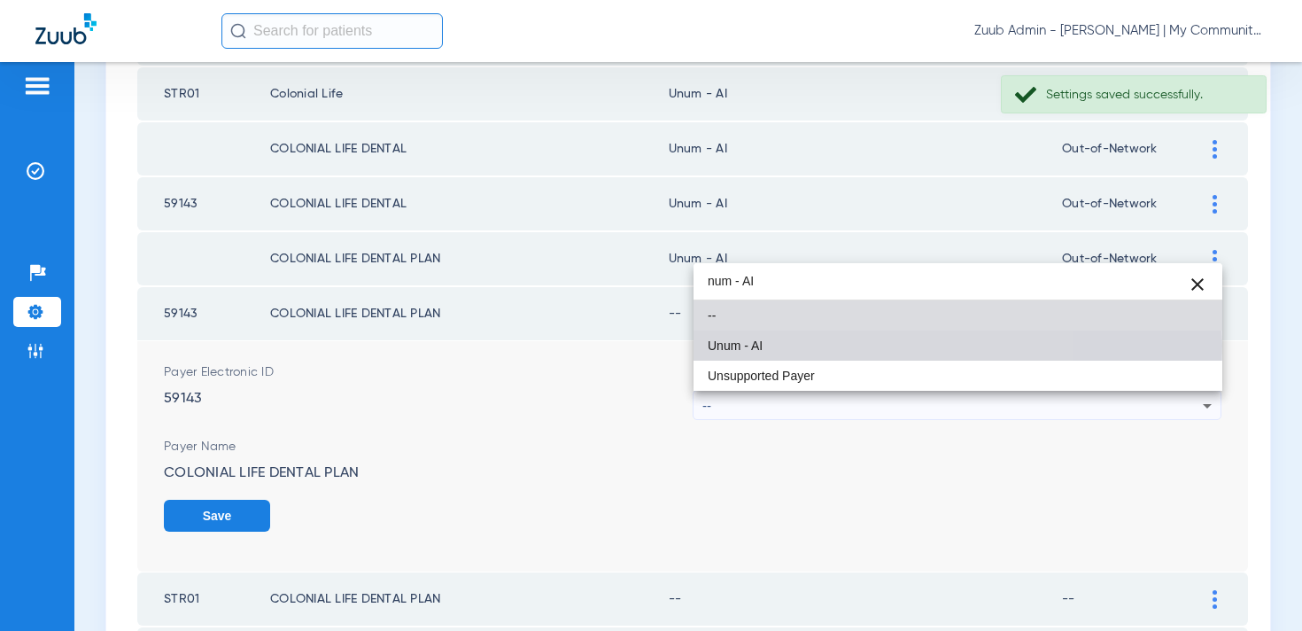
click at [809, 345] on mat-option "Unum - AI" at bounding box center [957, 345] width 529 height 30
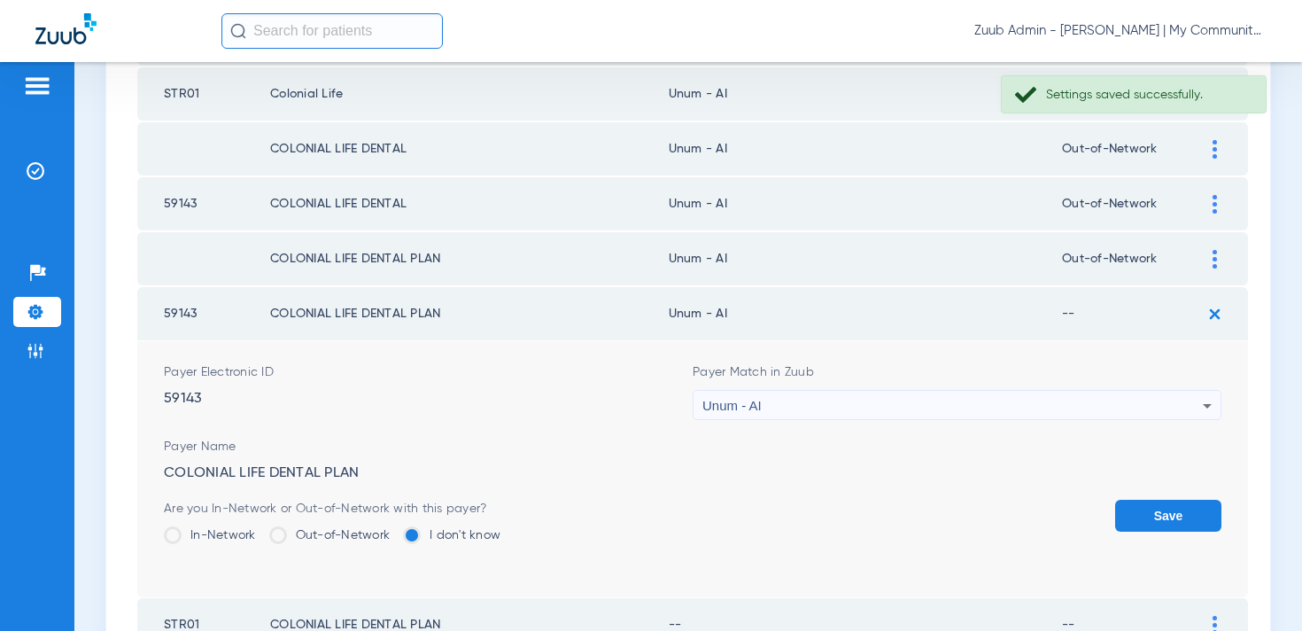
click at [317, 531] on label "Out-of-Network" at bounding box center [329, 535] width 121 height 18
click at [394, 529] on input "Out-of-Network" at bounding box center [394, 529] width 0 height 0
click at [1192, 522] on button "Save" at bounding box center [1168, 516] width 106 height 32
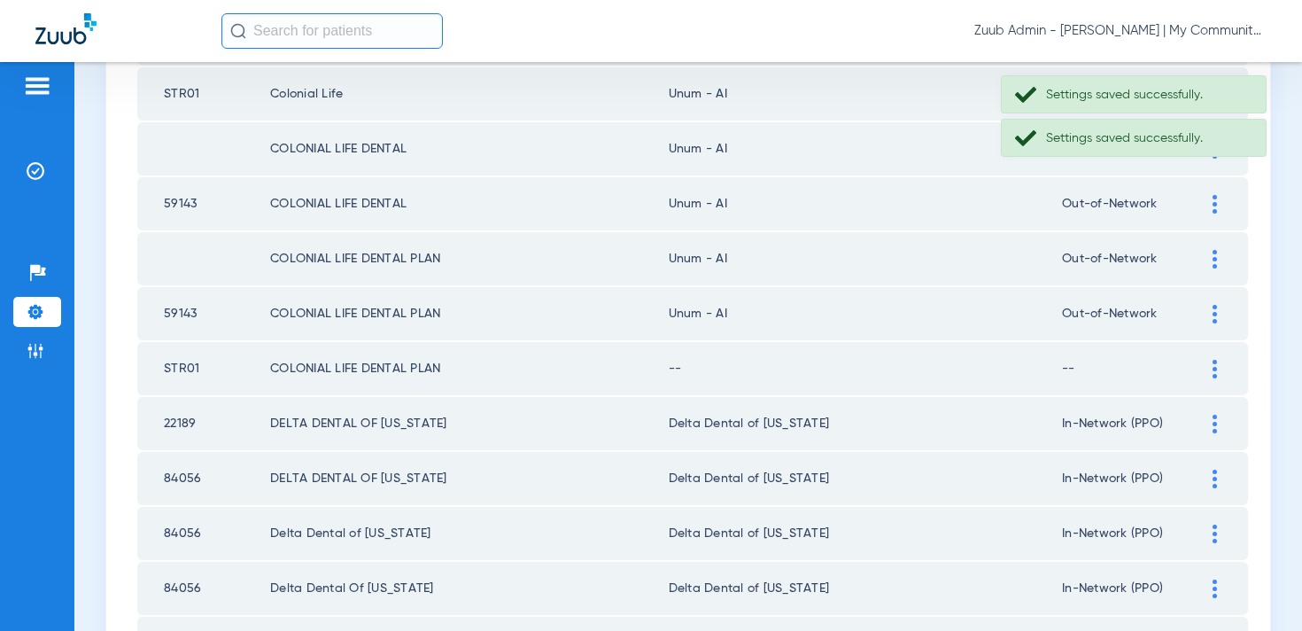
click at [1214, 369] on img at bounding box center [1214, 369] width 4 height 19
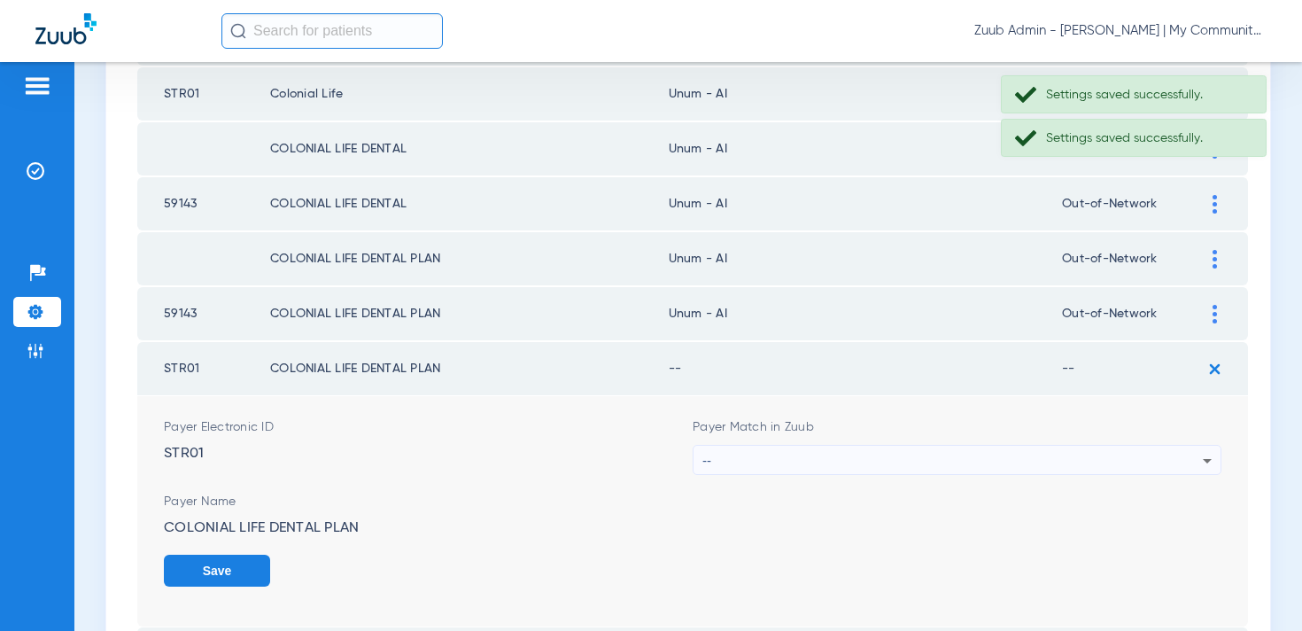
click at [828, 469] on div "--" at bounding box center [952, 460] width 500 height 30
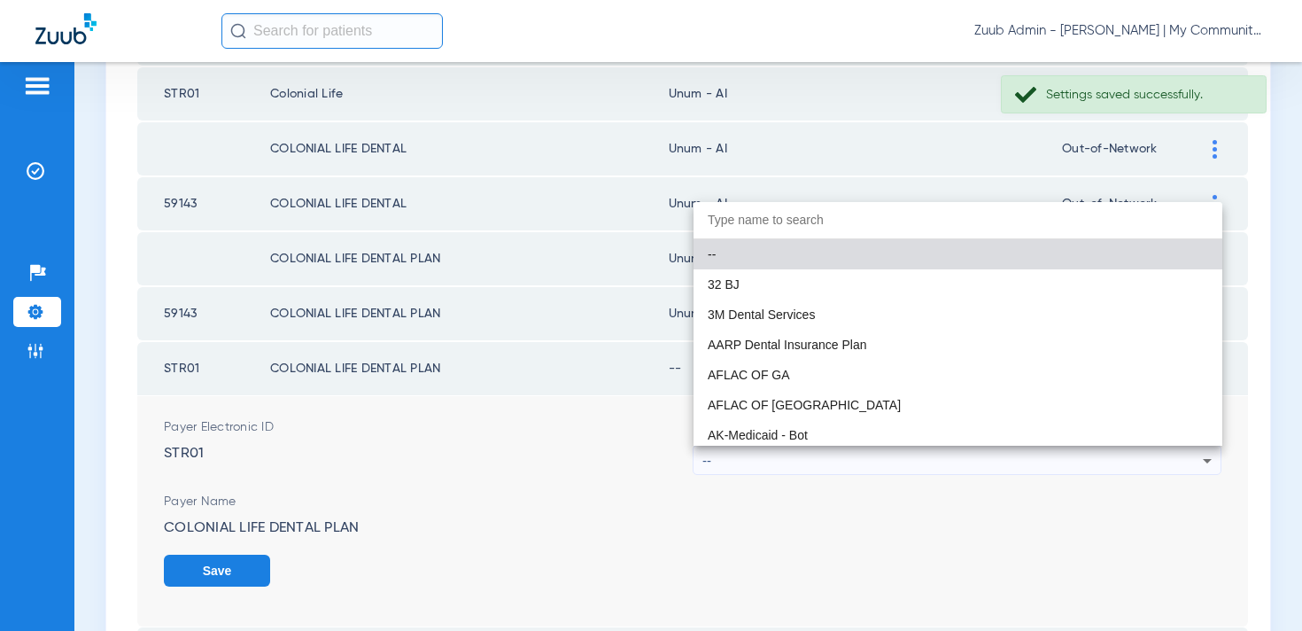
paste input "num - AI"
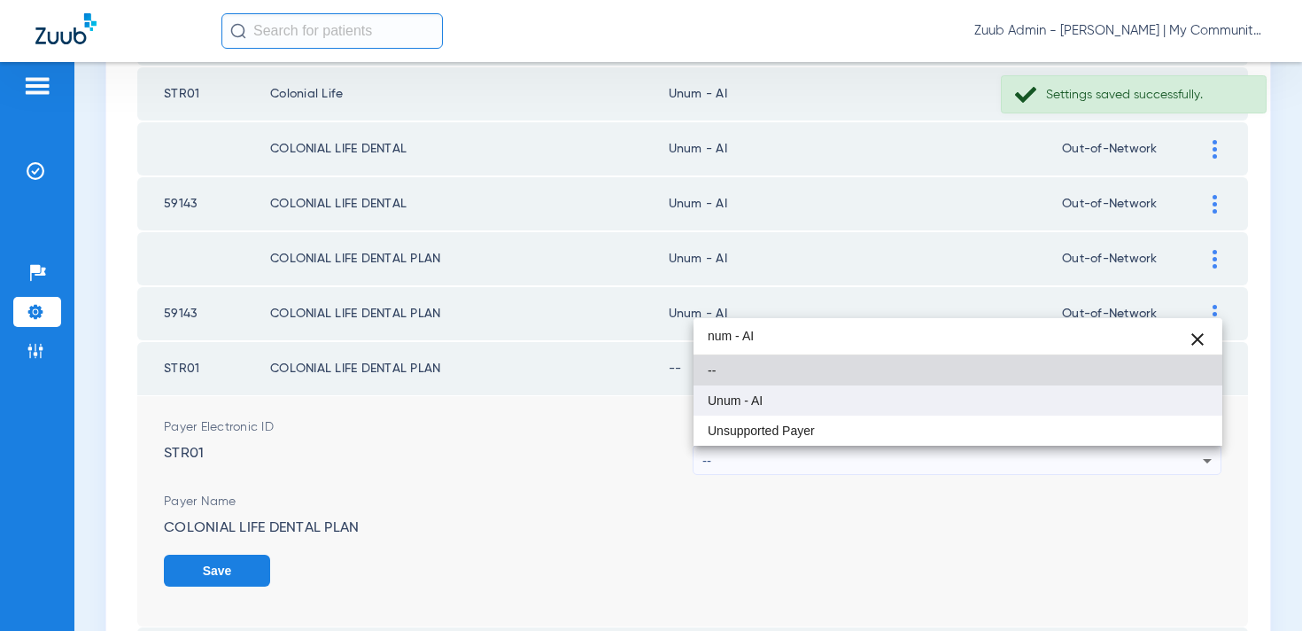
type input "num - AI"
click at [764, 404] on mat-option "Unum - AI" at bounding box center [957, 400] width 529 height 30
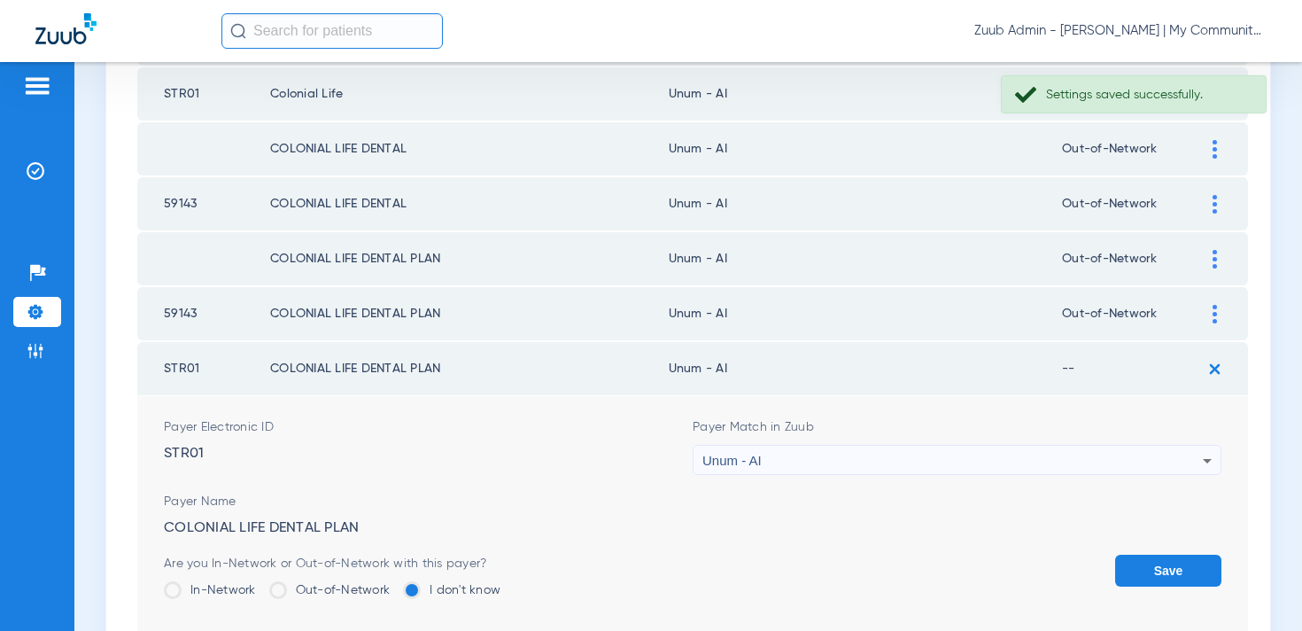
click at [313, 585] on label "Out-of-Network" at bounding box center [329, 590] width 121 height 18
click at [394, 584] on input "Out-of-Network" at bounding box center [394, 584] width 0 height 0
click at [1169, 560] on button "Save" at bounding box center [1168, 570] width 106 height 32
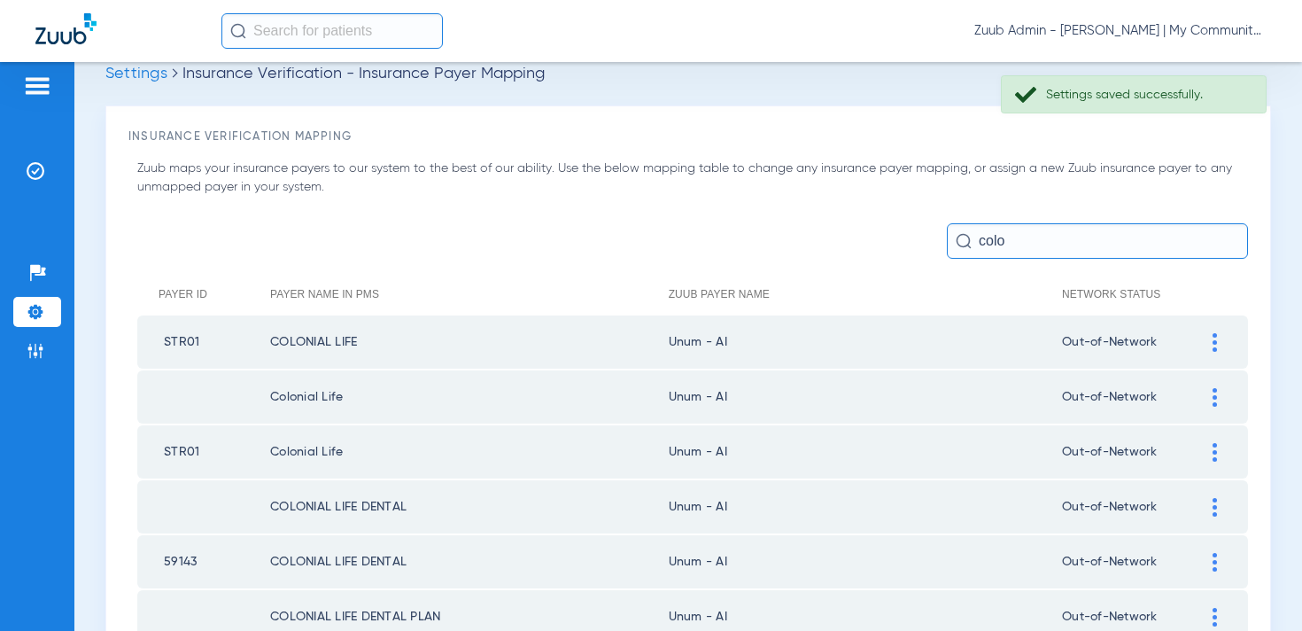
scroll to position [0, 0]
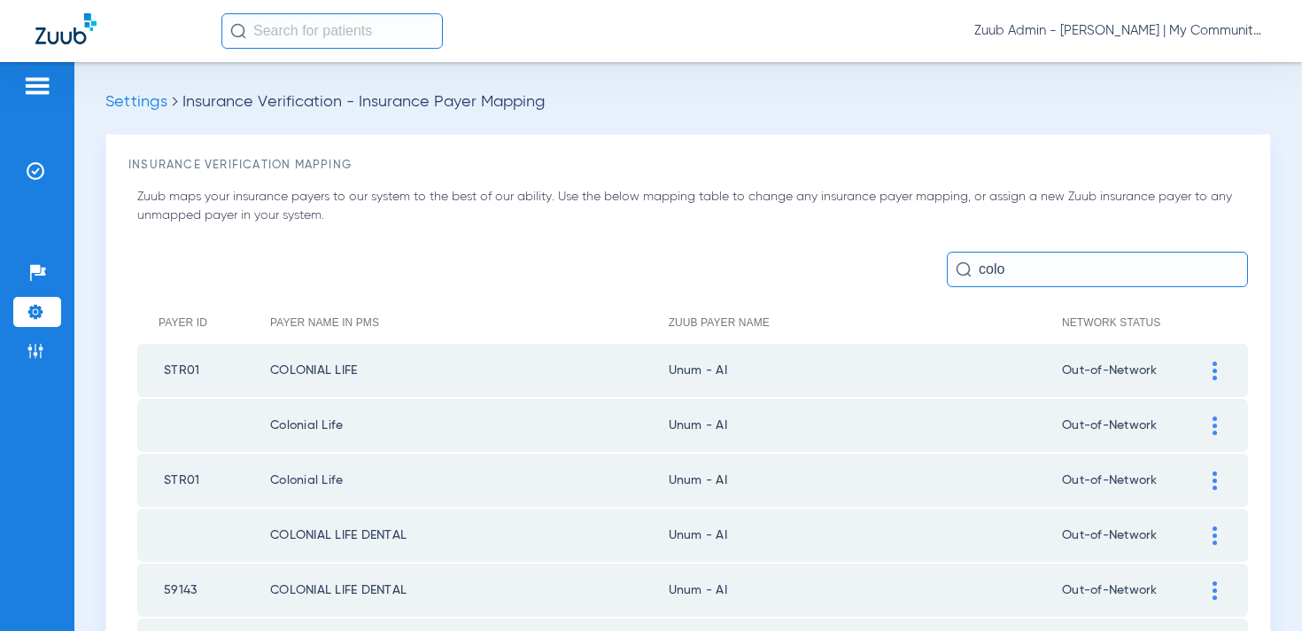
drag, startPoint x: 1023, startPoint y: 265, endPoint x: 964, endPoint y: 264, distance: 58.5
click at [964, 264] on div "colo" at bounding box center [1097, 269] width 301 height 35
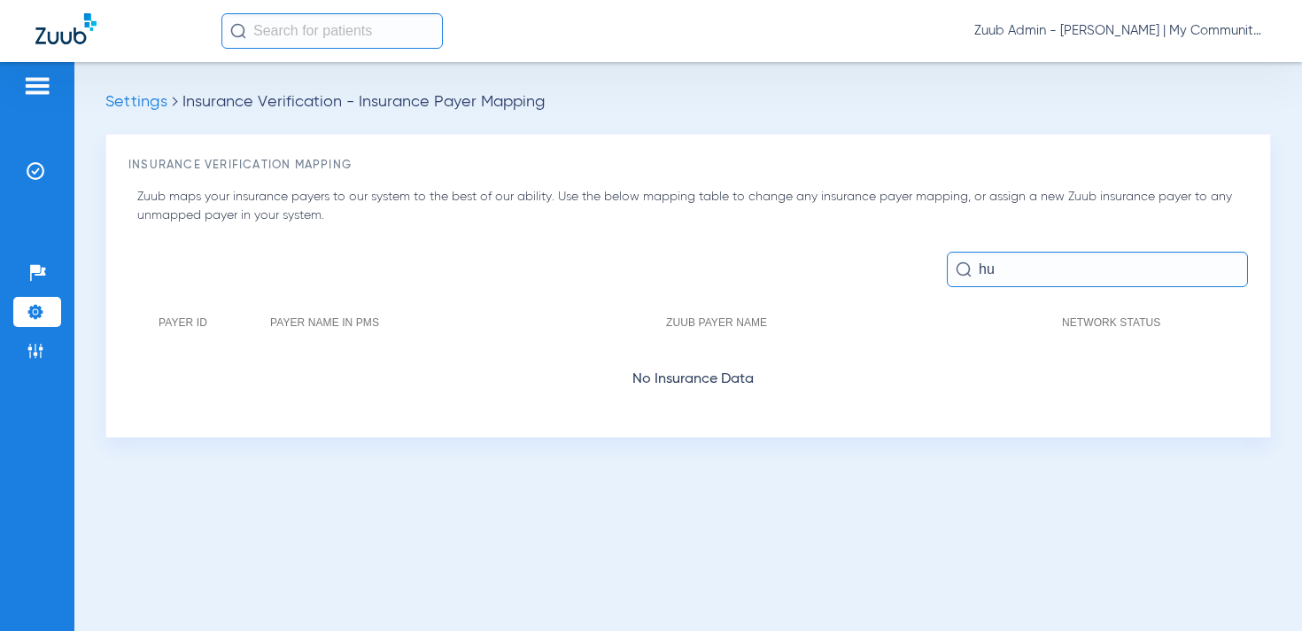
type input "h"
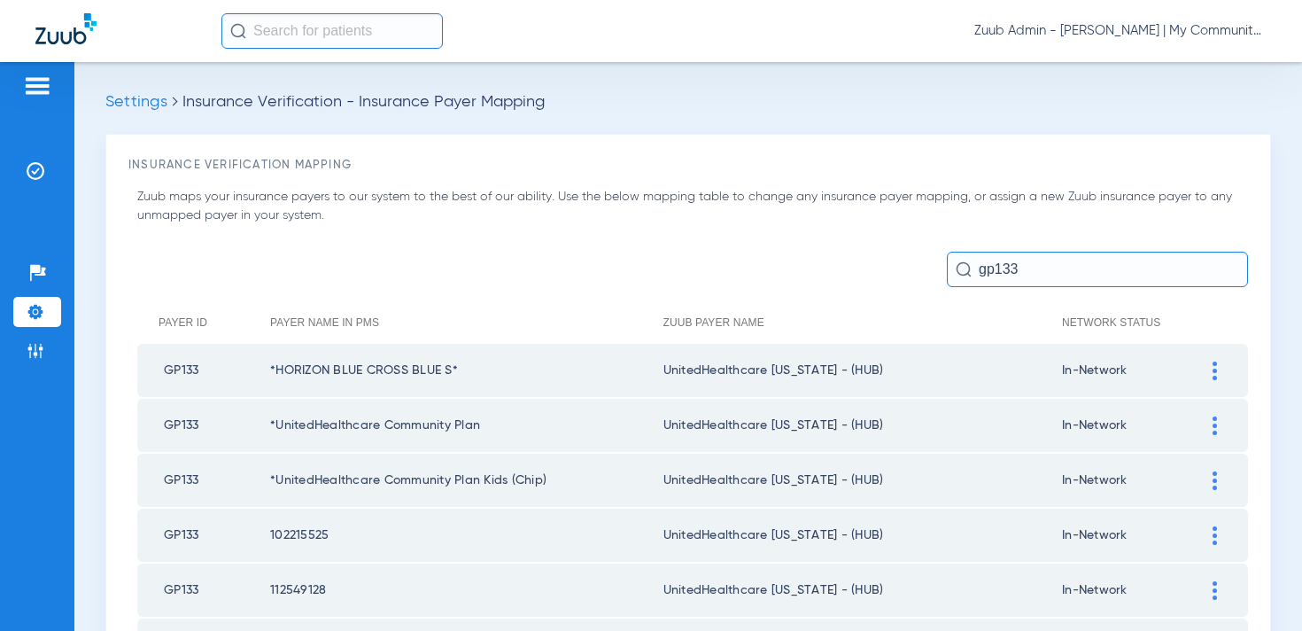
drag, startPoint x: 1034, startPoint y: 270, endPoint x: 957, endPoint y: 270, distance: 76.2
click at [957, 270] on div "gp133" at bounding box center [1097, 269] width 301 height 35
type input "g"
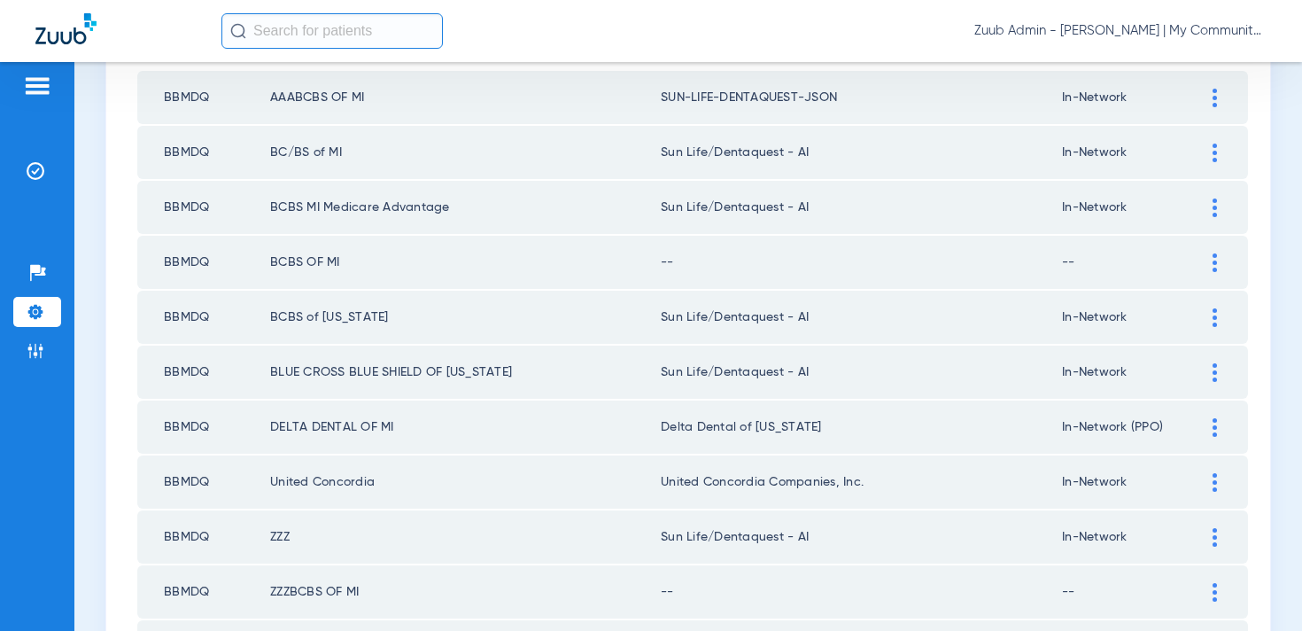
scroll to position [236, 0]
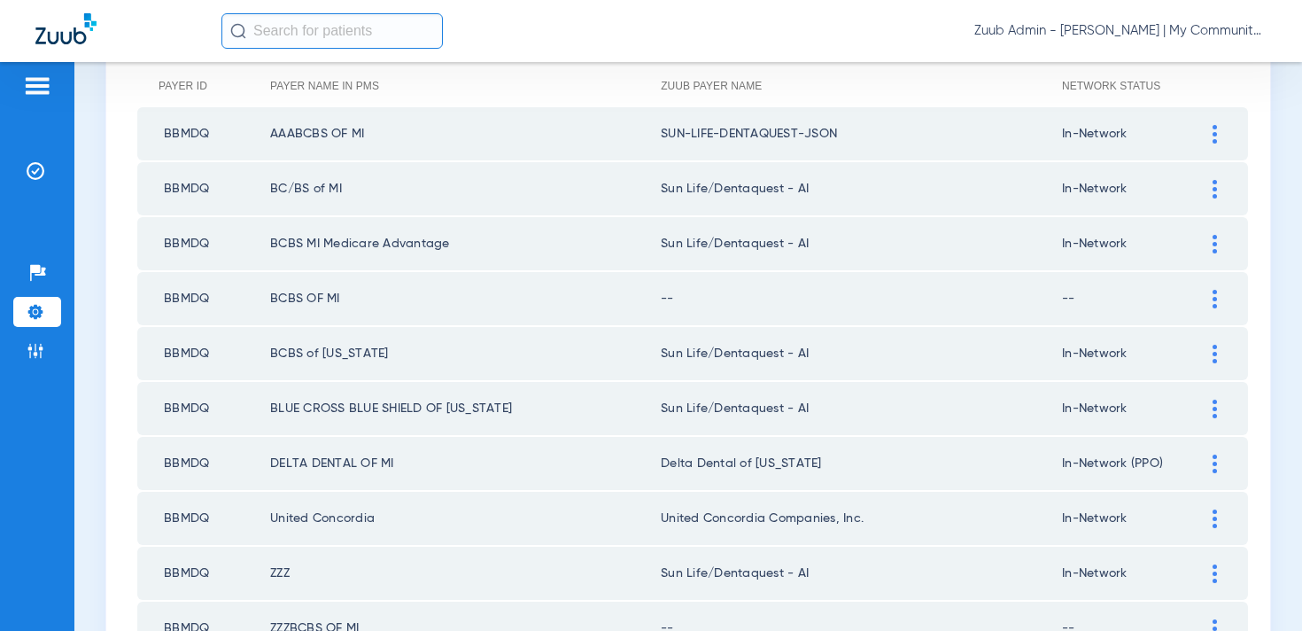
type input "bbmdq"
click at [1210, 304] on div at bounding box center [1214, 299] width 31 height 19
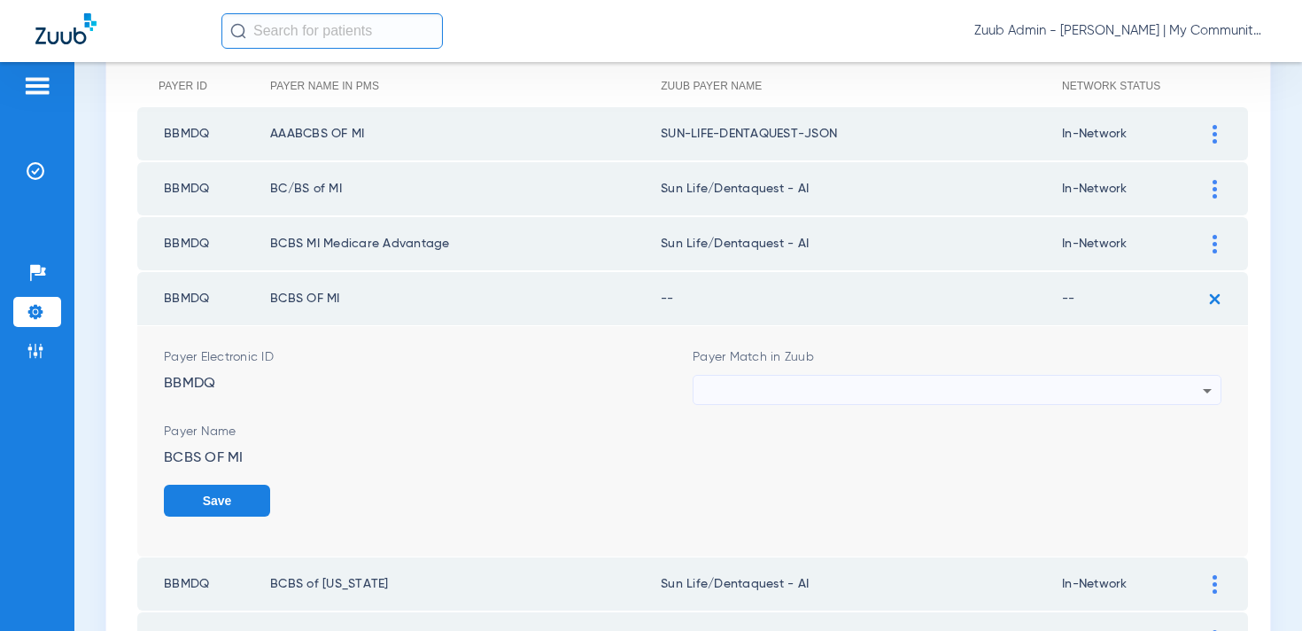
click at [786, 400] on div at bounding box center [952, 391] width 500 height 30
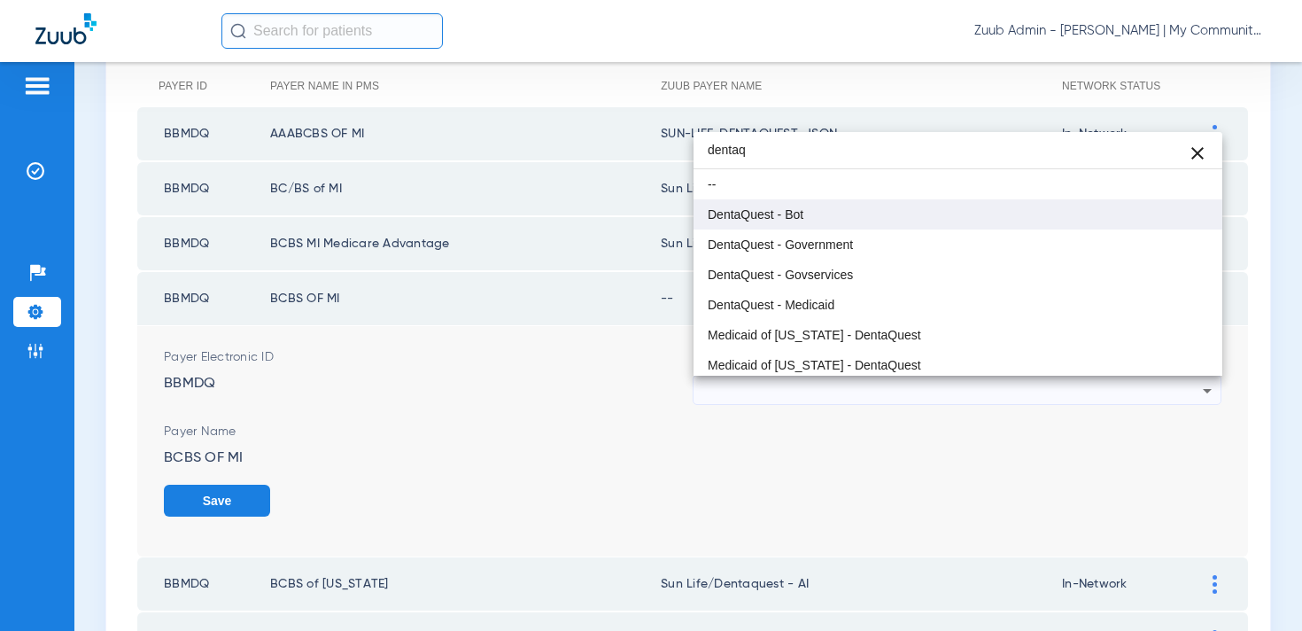
type input "dentaq"
click at [794, 217] on span "DentaQuest - Bot" at bounding box center [756, 214] width 96 height 12
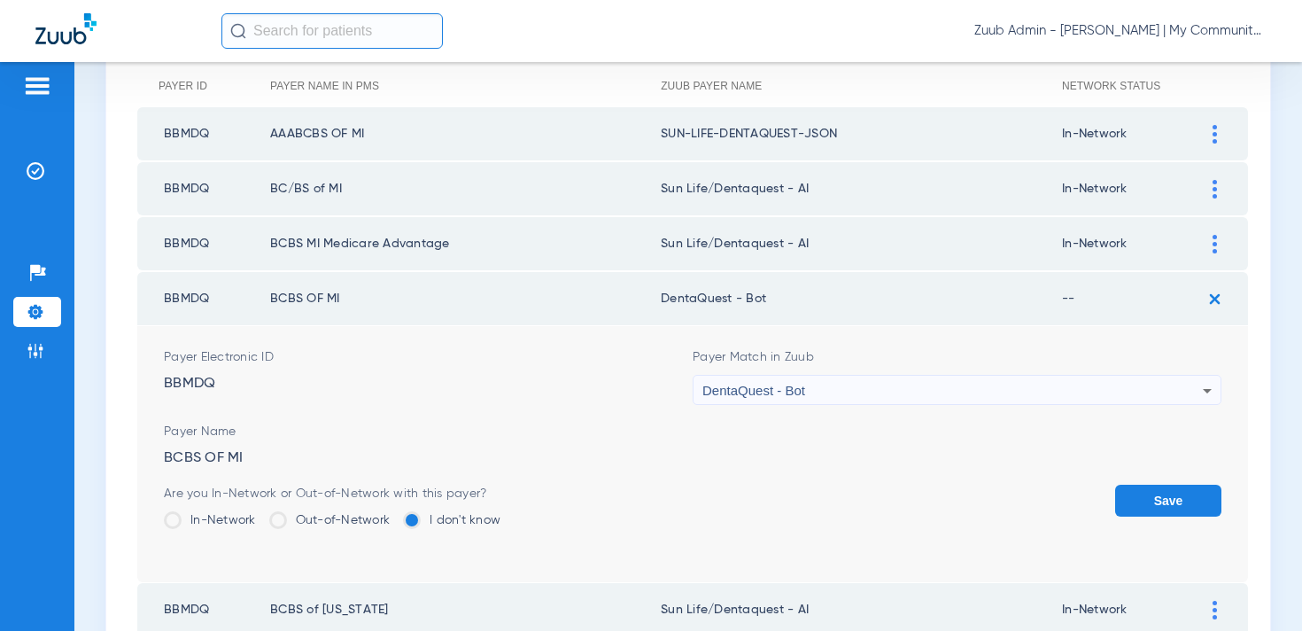
click at [1219, 295] on img at bounding box center [1214, 298] width 29 height 29
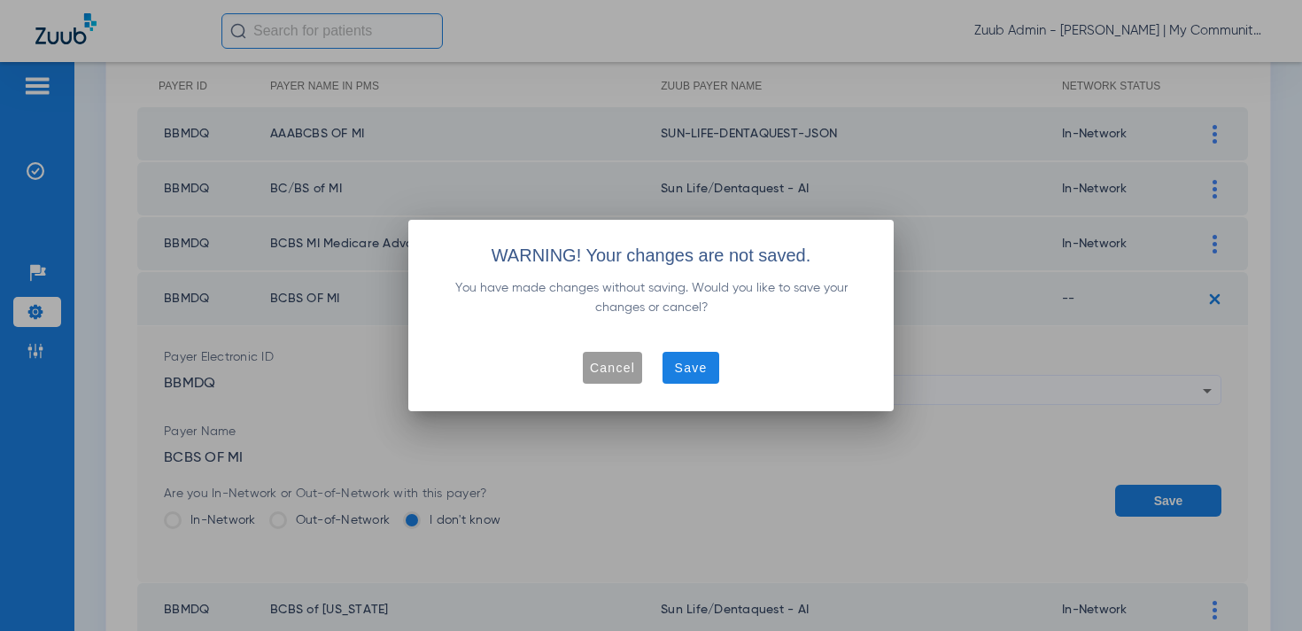
click at [626, 368] on span "Cancel" at bounding box center [612, 368] width 45 height 18
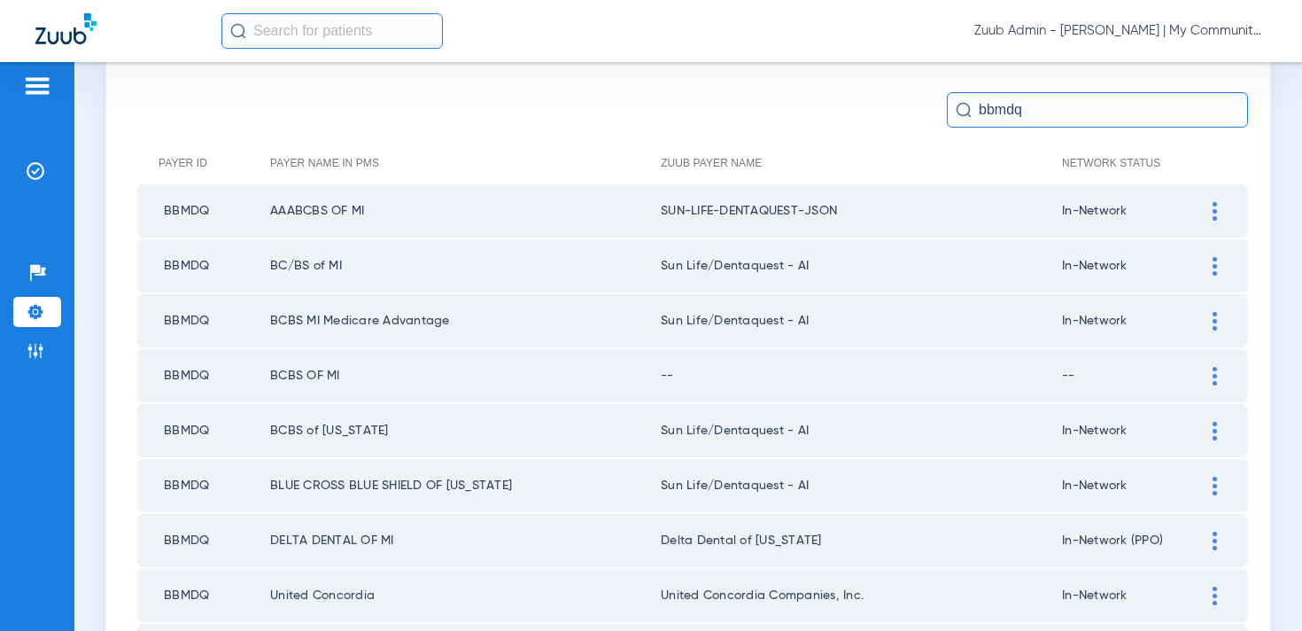
scroll to position [158, 0]
drag, startPoint x: 1032, startPoint y: 115, endPoint x: 971, endPoint y: 107, distance: 61.6
click at [971, 107] on div "bbmdq" at bounding box center [1097, 111] width 301 height 35
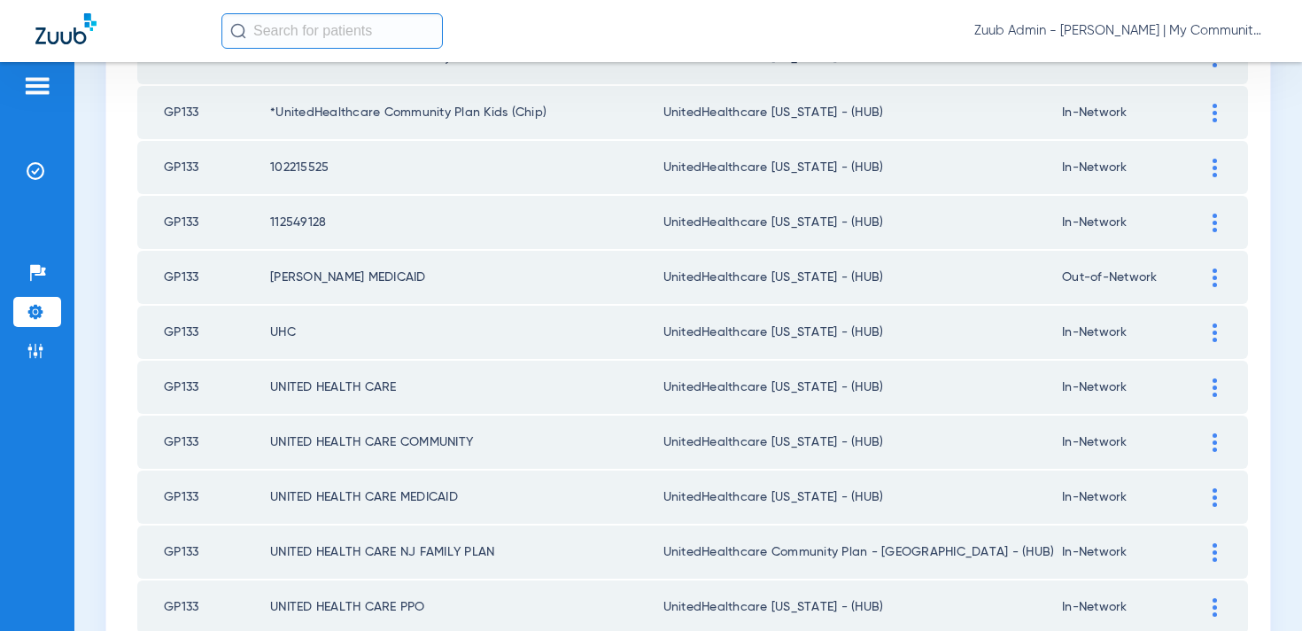
scroll to position [368, 0]
type input "gp133"
drag, startPoint x: 272, startPoint y: 162, endPoint x: 361, endPoint y: 162, distance: 89.5
click at [361, 162] on td "102215525" at bounding box center [466, 166] width 393 height 53
drag, startPoint x: 208, startPoint y: 166, endPoint x: 129, endPoint y: 167, distance: 78.8
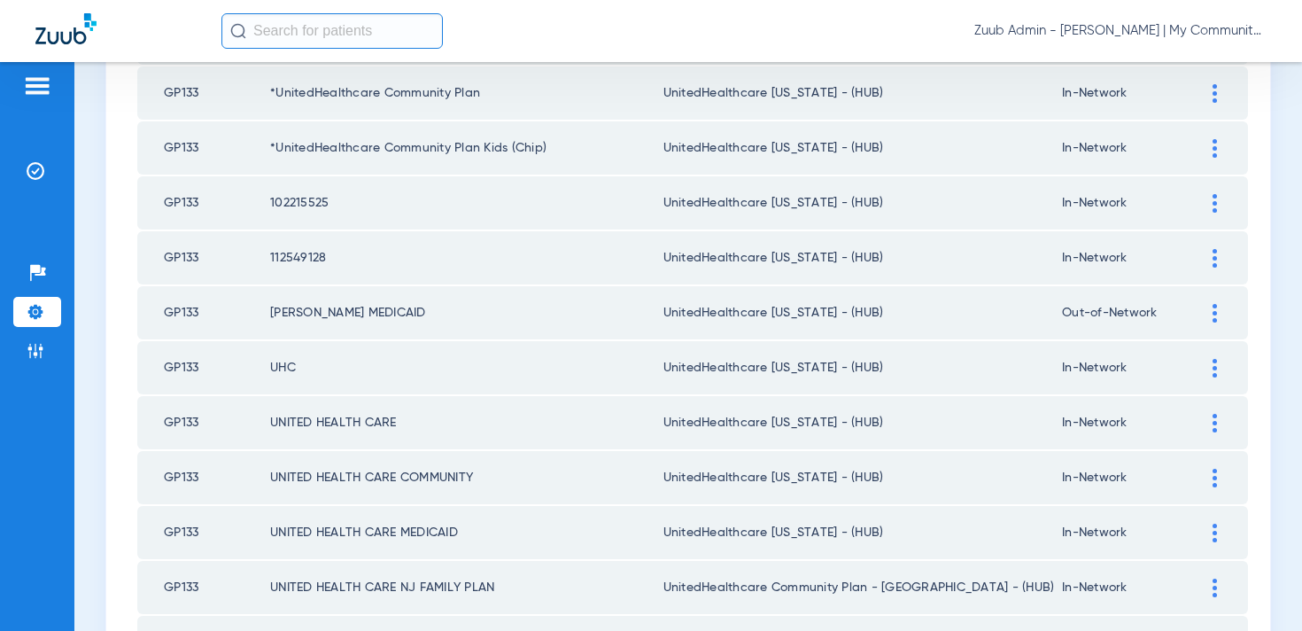
scroll to position [330, 0]
click at [174, 201] on td "GP133" at bounding box center [203, 204] width 133 height 53
drag, startPoint x: 348, startPoint y: 205, endPoint x: 258, endPoint y: 205, distance: 90.3
click at [258, 205] on tr "GP133 102215525 UnitedHealthcare Michigan - (HUB) In-Network" at bounding box center [692, 204] width 1111 height 53
click at [368, 209] on td "102215525" at bounding box center [466, 204] width 393 height 53
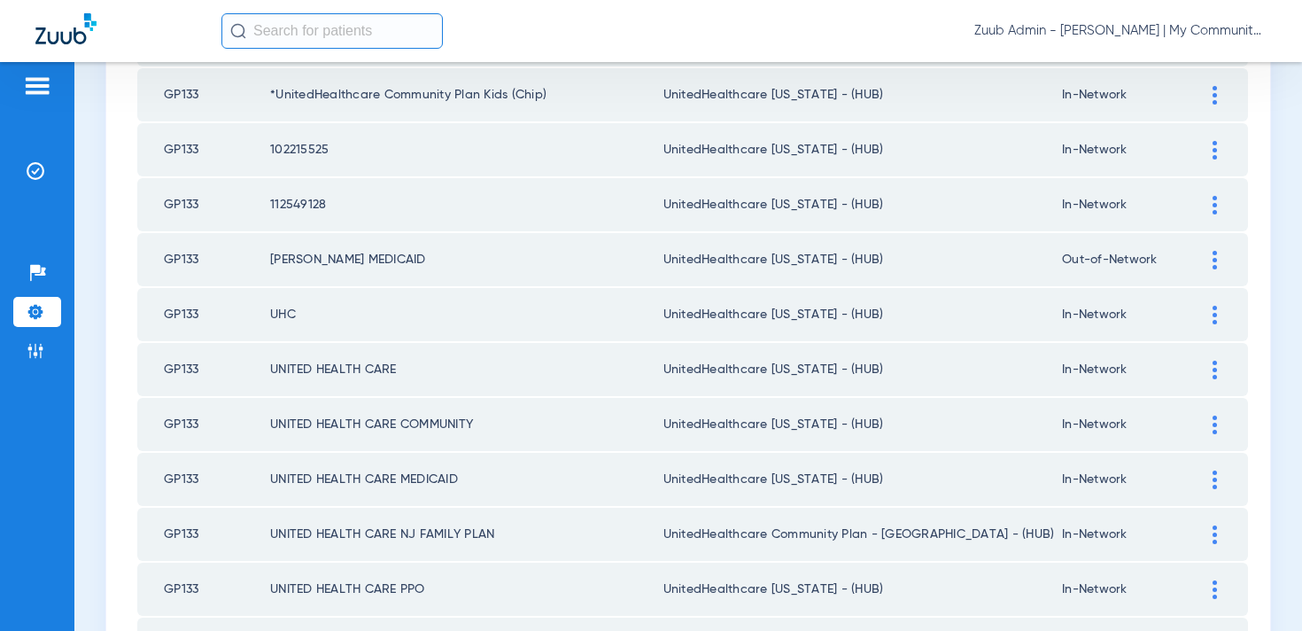
scroll to position [0, 0]
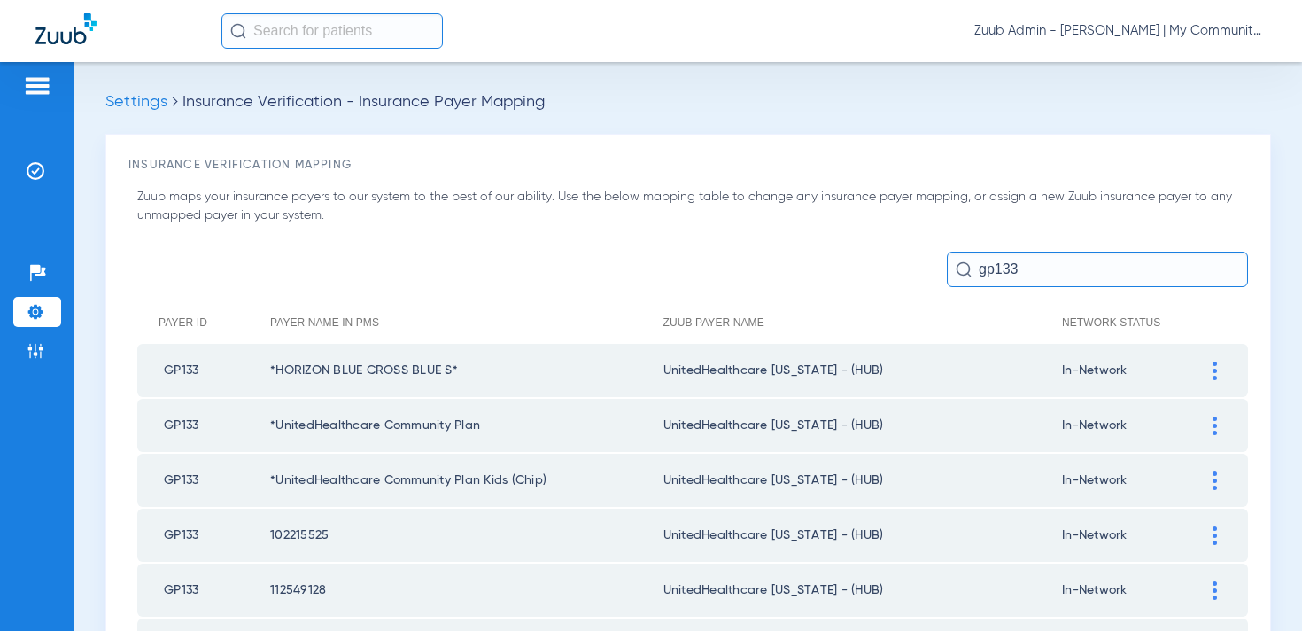
click at [35, 318] on img at bounding box center [36, 312] width 18 height 18
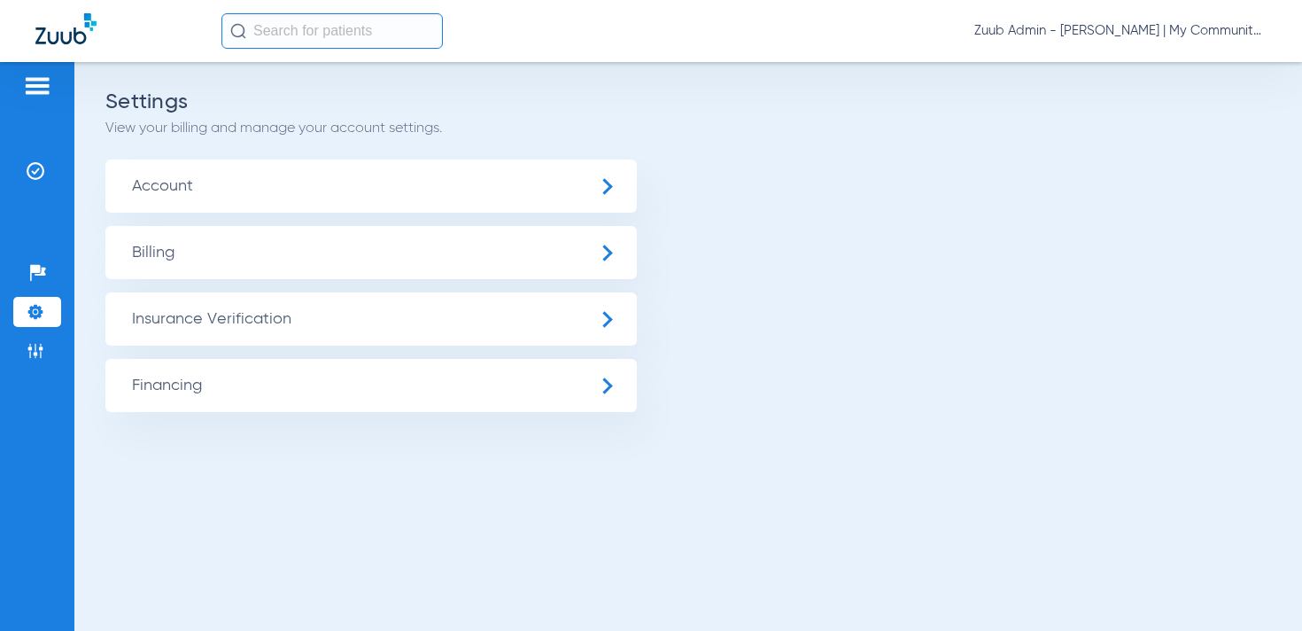
click at [221, 309] on span "Insurance Verification" at bounding box center [370, 318] width 531 height 53
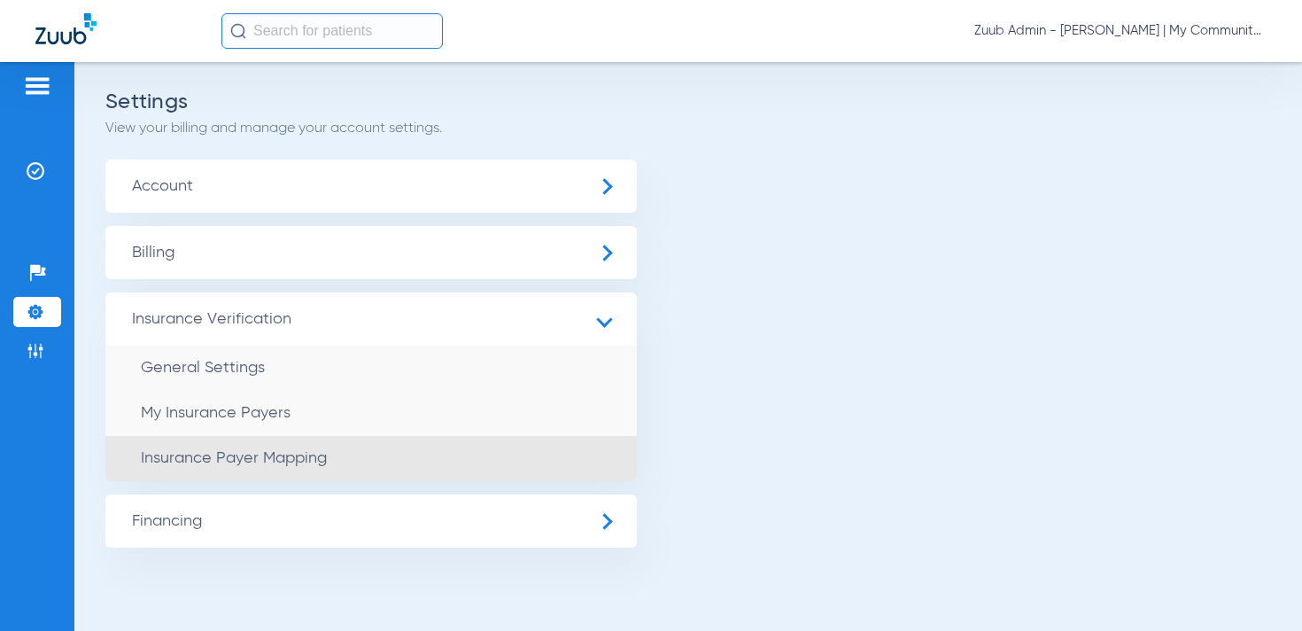
click at [344, 467] on li "Insurance Payer Mapping" at bounding box center [370, 458] width 531 height 45
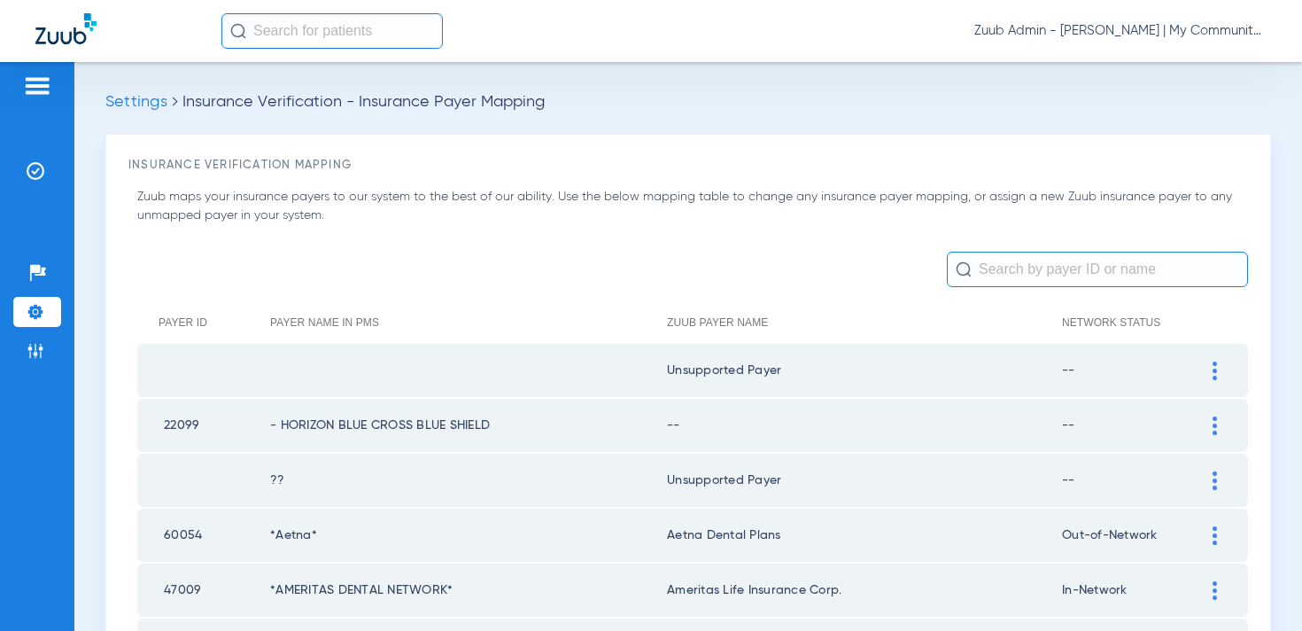
click at [1039, 267] on input "text" at bounding box center [1097, 269] width 301 height 35
click at [1003, 266] on input "text" at bounding box center [1097, 269] width 301 height 35
click at [1027, 260] on input "text" at bounding box center [1097, 269] width 301 height 35
click at [1008, 267] on input "text" at bounding box center [1097, 269] width 301 height 35
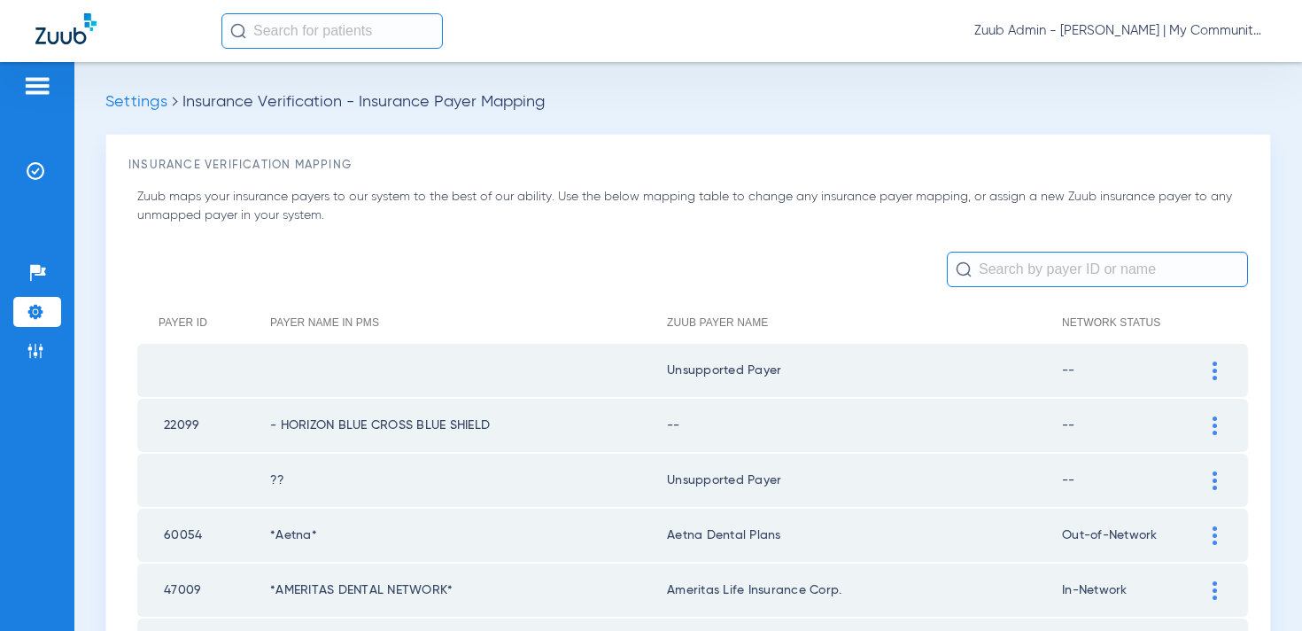
click at [1008, 267] on input "text" at bounding box center [1097, 269] width 301 height 35
click at [1034, 275] on input "text" at bounding box center [1097, 269] width 301 height 35
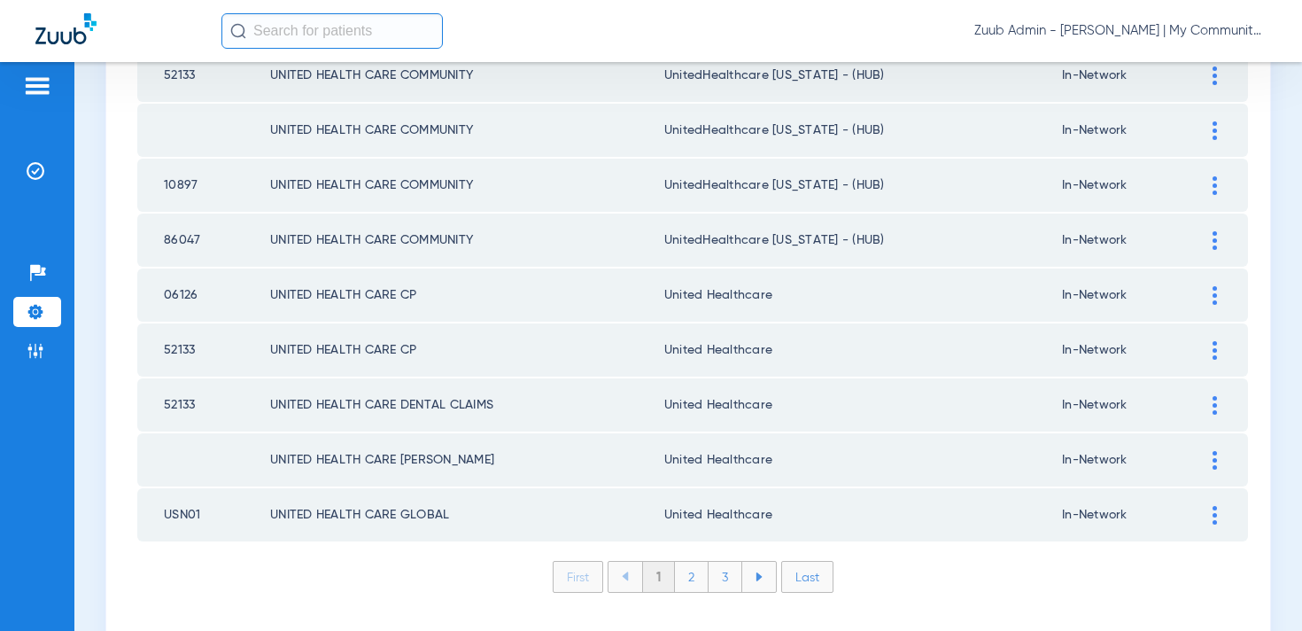
scroll to position [2551, 0]
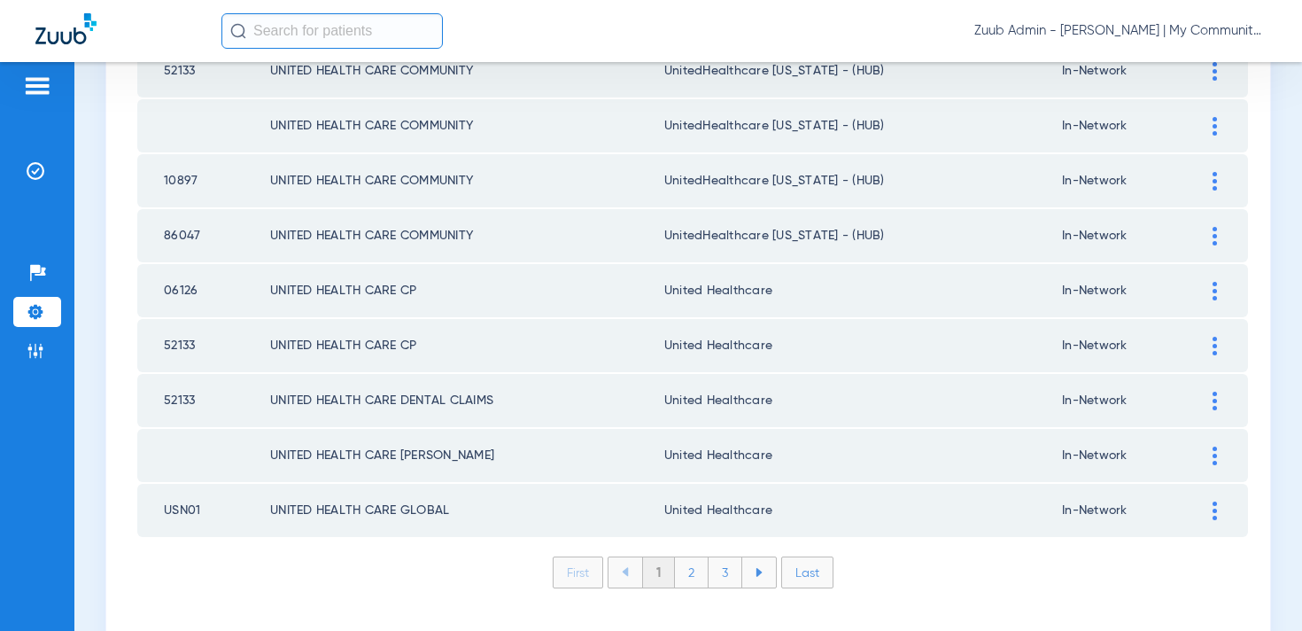
click at [692, 574] on li "2" at bounding box center [692, 572] width 34 height 30
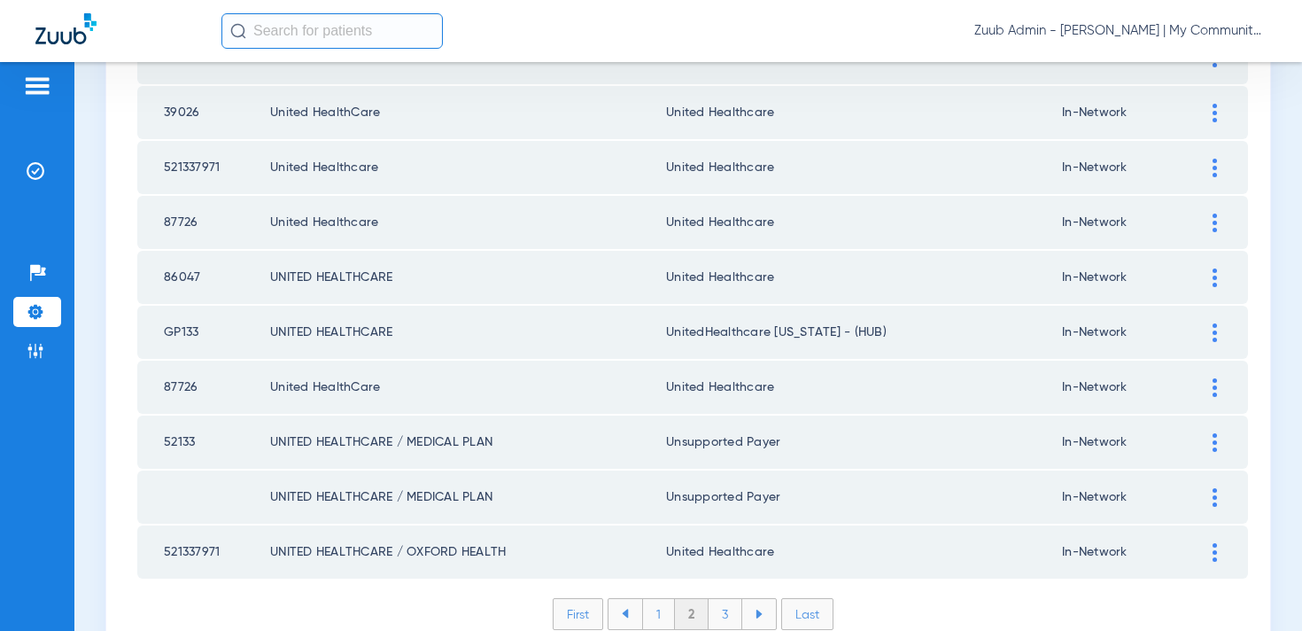
scroll to position [2522, 0]
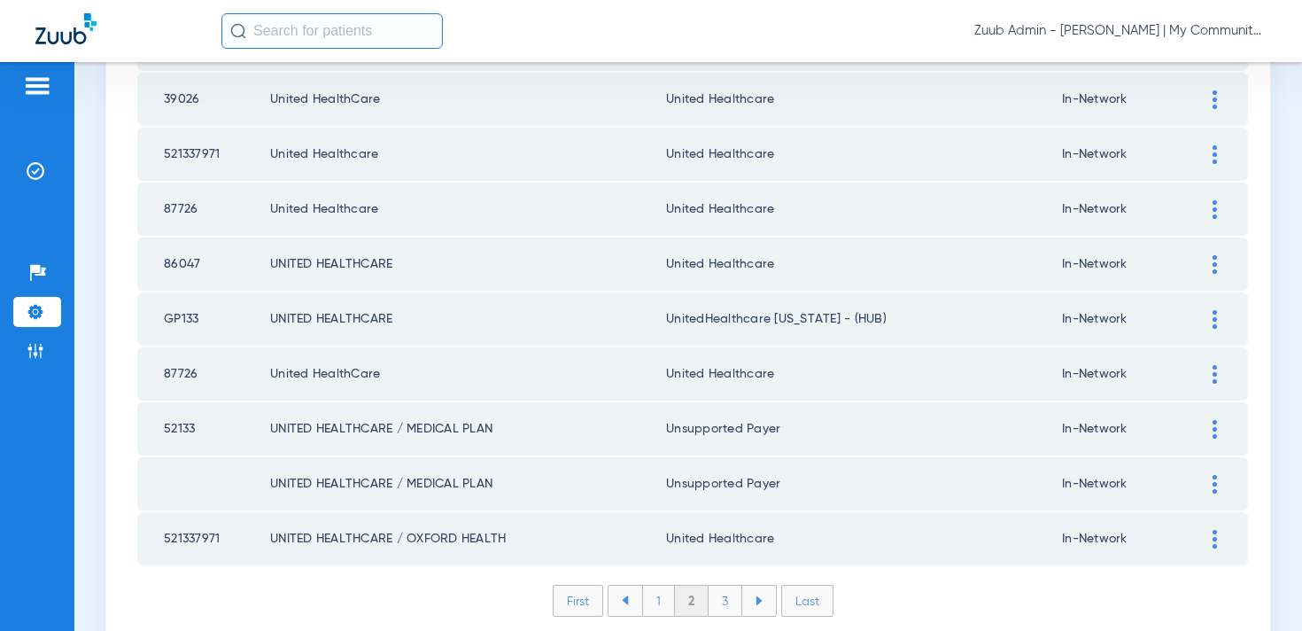
click at [729, 599] on li "3" at bounding box center [726, 600] width 34 height 30
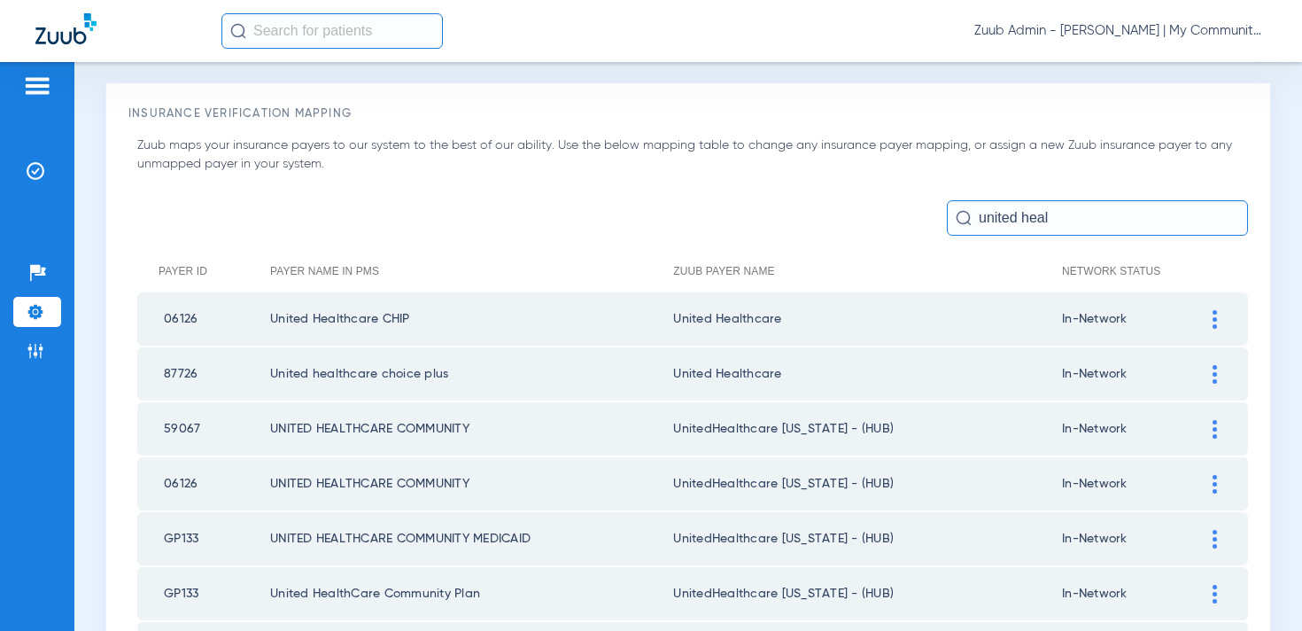
scroll to position [66, 0]
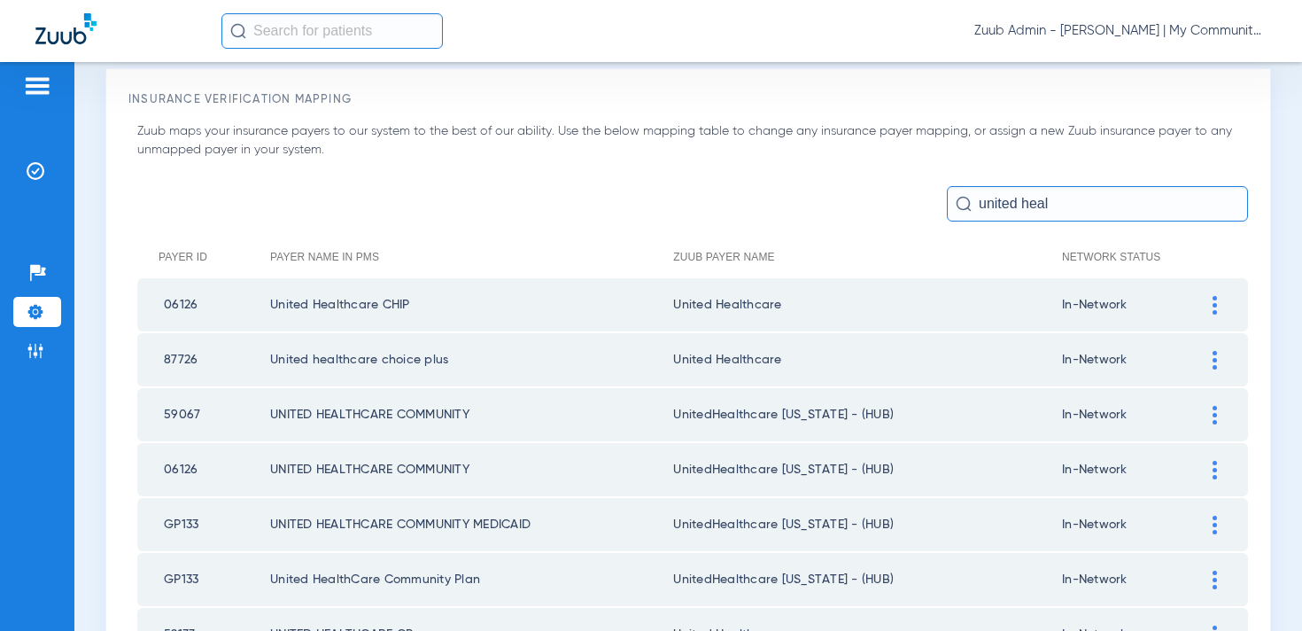
drag, startPoint x: 1061, startPoint y: 201, endPoint x: 941, endPoint y: 201, distance: 120.4
click at [941, 201] on div "united heal" at bounding box center [692, 203] width 1111 height 35
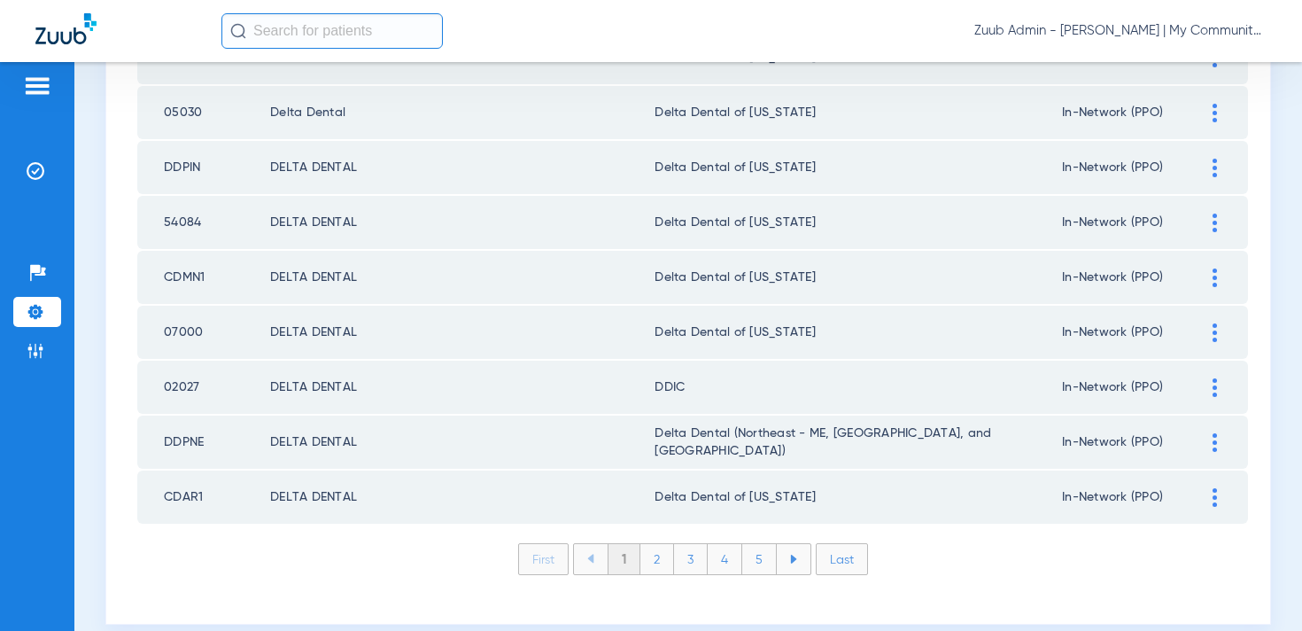
scroll to position [2589, 0]
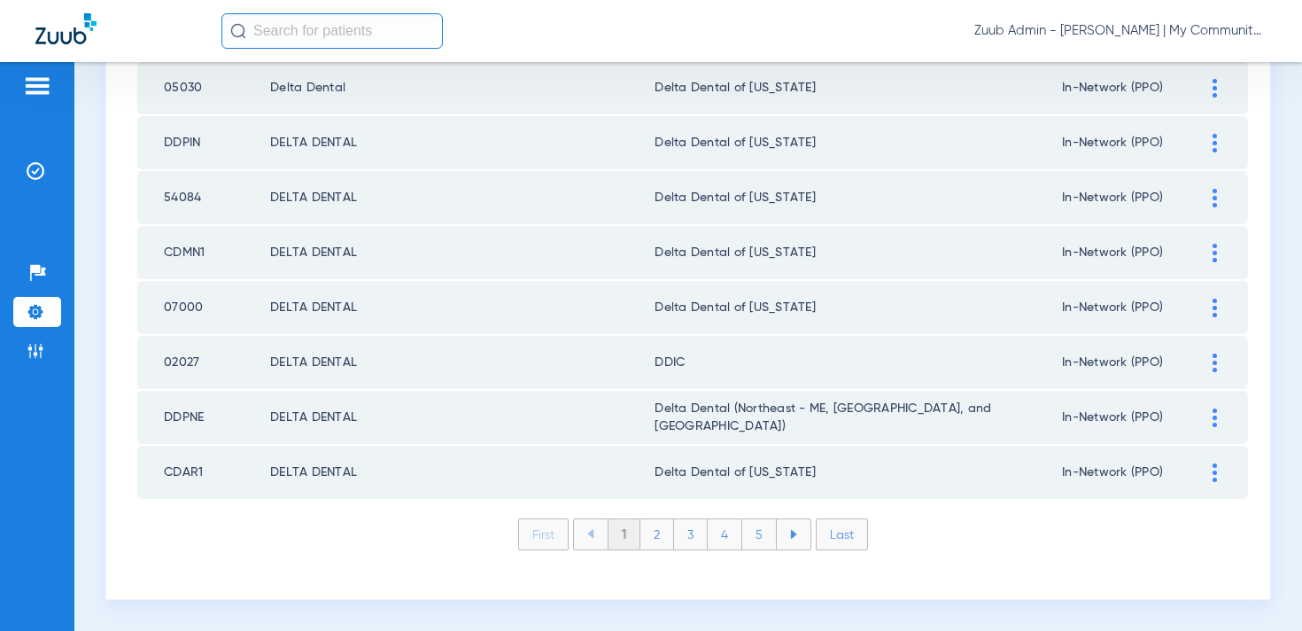
type input "delta dental"
click at [694, 536] on li "3" at bounding box center [691, 534] width 34 height 30
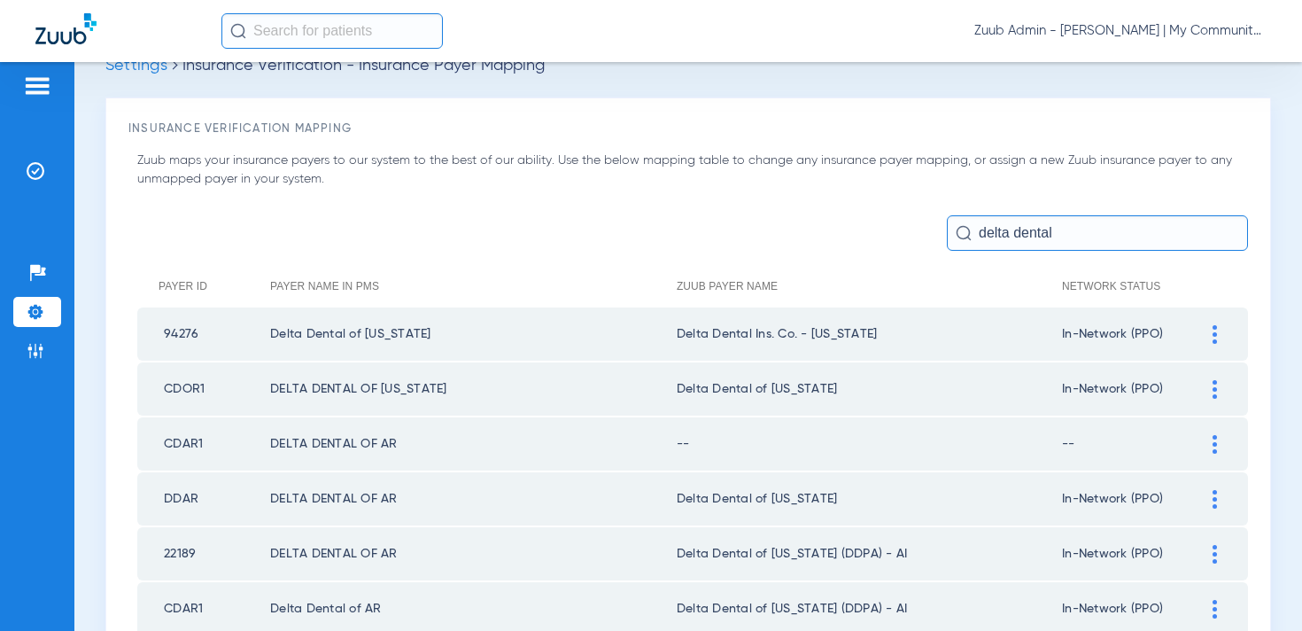
scroll to position [44, 0]
